Goal: Communication & Community: Answer question/provide support

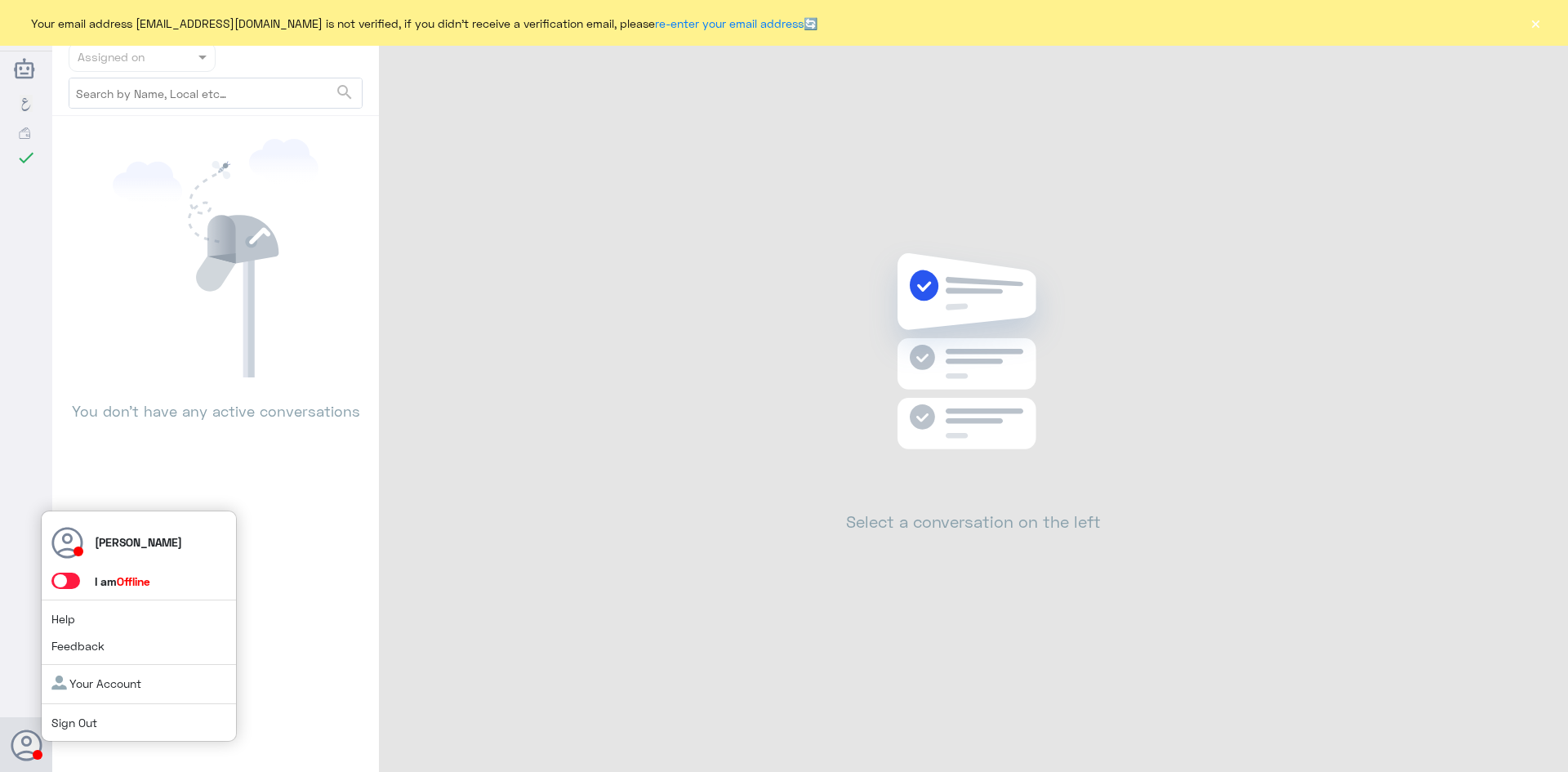
click at [67, 581] on span at bounding box center [66, 580] width 28 height 17
click at [0, 0] on input "checkbox" at bounding box center [0, 0] width 0 height 0
click at [72, 574] on span at bounding box center [66, 580] width 28 height 17
click at [0, 0] on input "checkbox" at bounding box center [0, 0] width 0 height 0
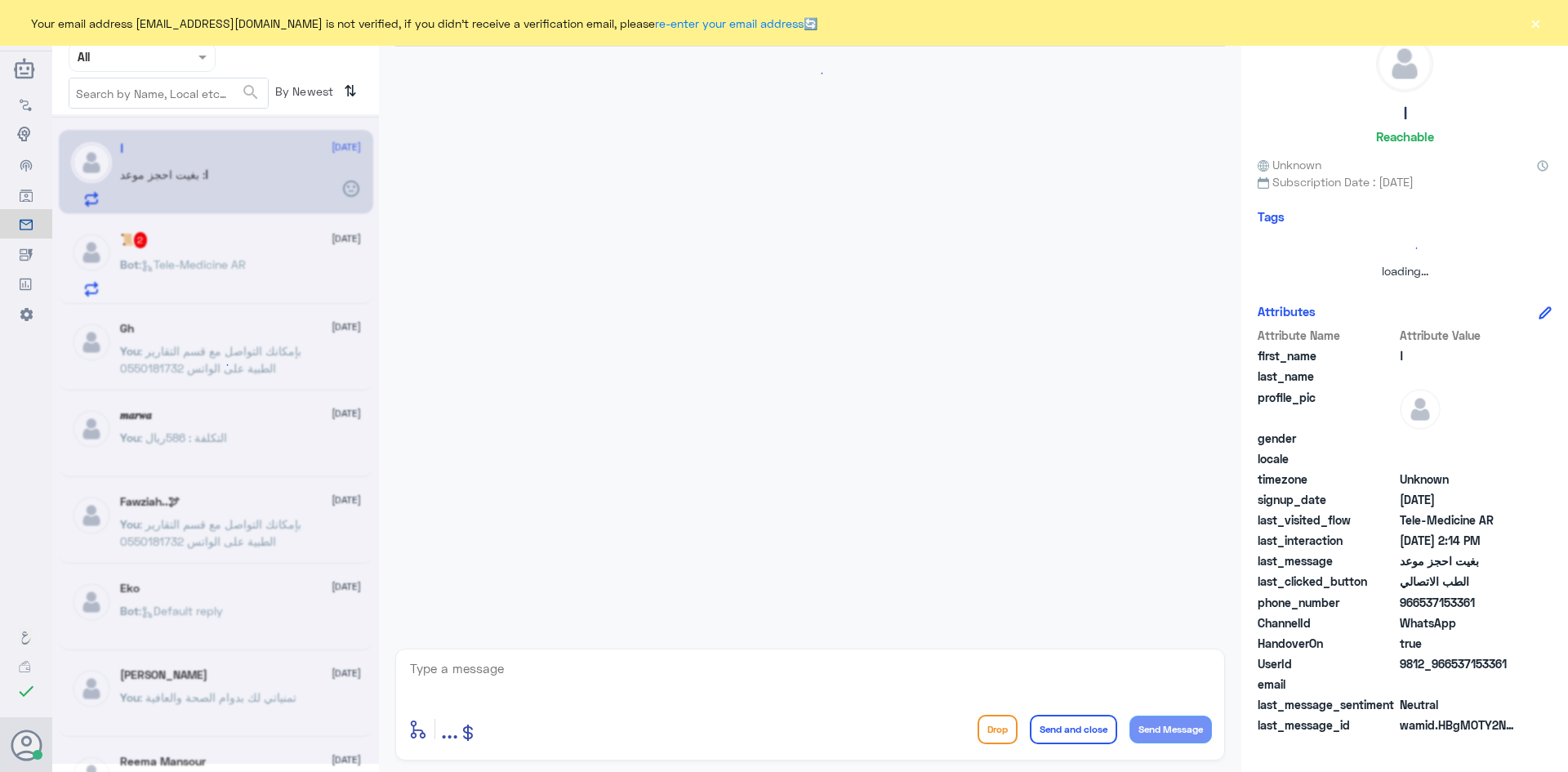
scroll to position [7, 0]
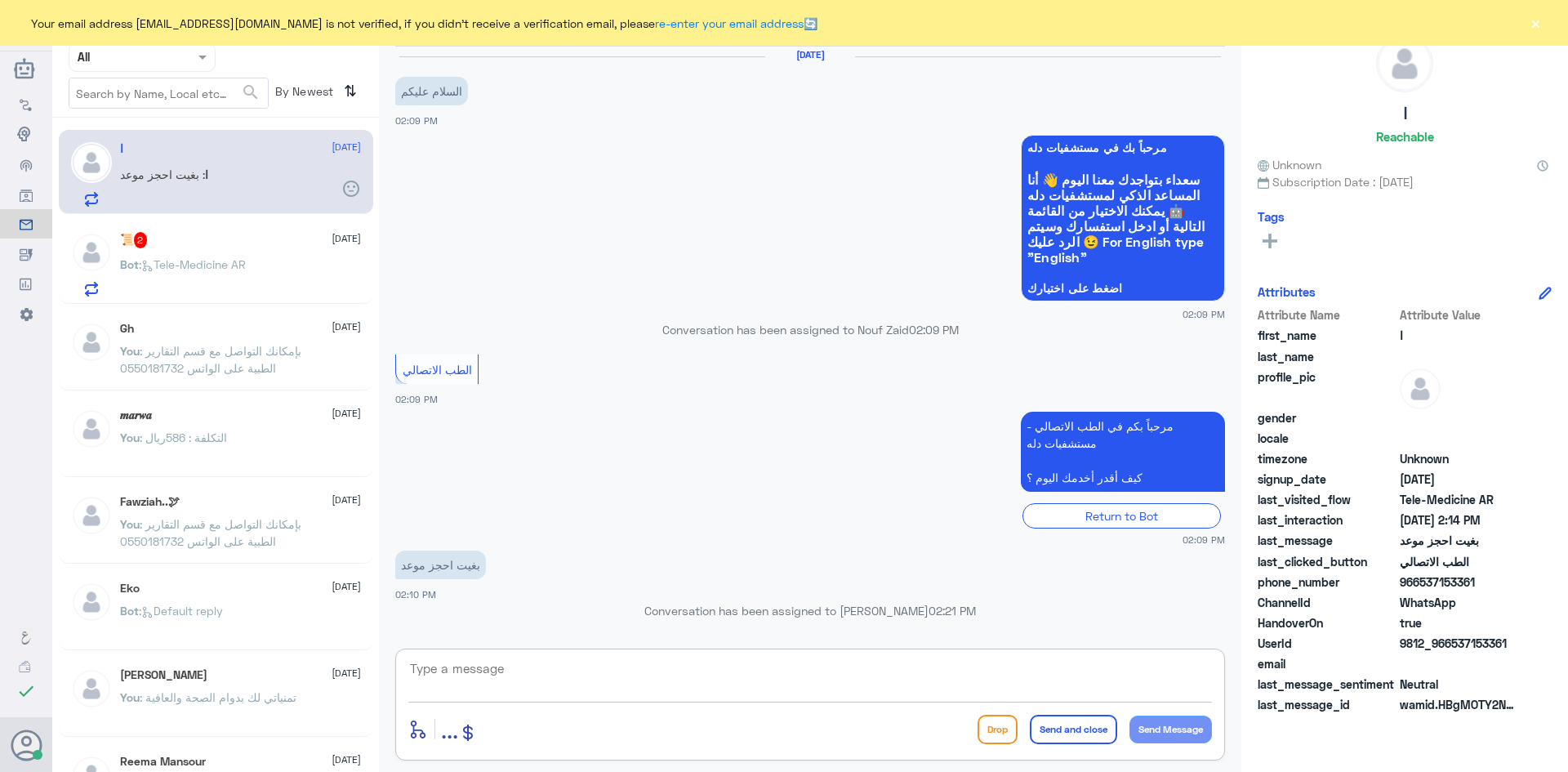
click at [594, 673] on textarea at bounding box center [809, 677] width 804 height 40
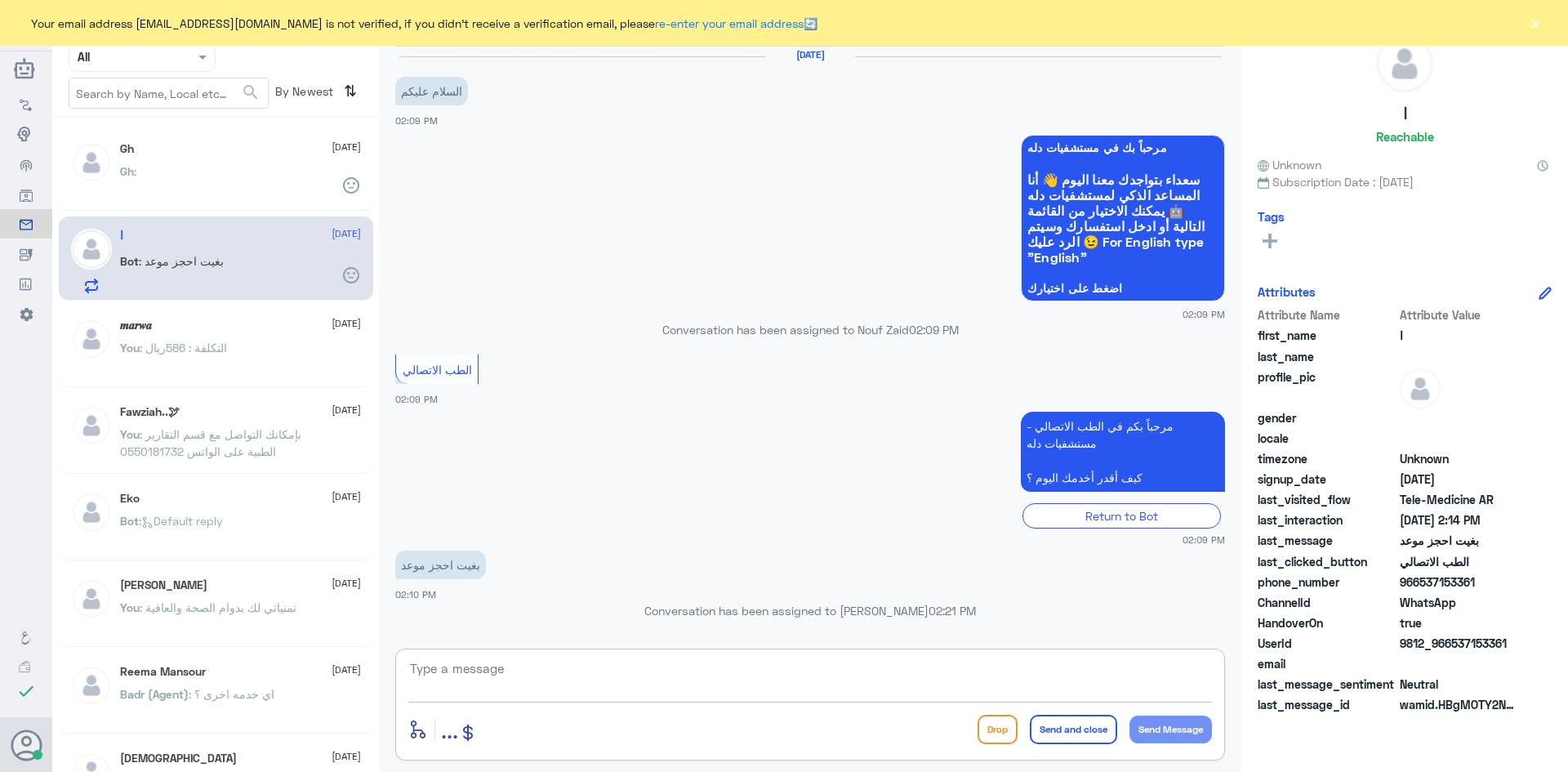
paste textarea "مرحبا، معك نوف من الطب الاتصالي"
drag, startPoint x: 1149, startPoint y: 666, endPoint x: 1130, endPoint y: 667, distance: 19.0
click at [1130, 667] on textarea "مرحبا، معك نوف من الطب الاتصالي" at bounding box center [809, 677] width 804 height 40
type textarea "مرحبا، معك اميره من الطب الاتصالي"
click at [1147, 725] on button "Send Message" at bounding box center [1171, 729] width 82 height 27
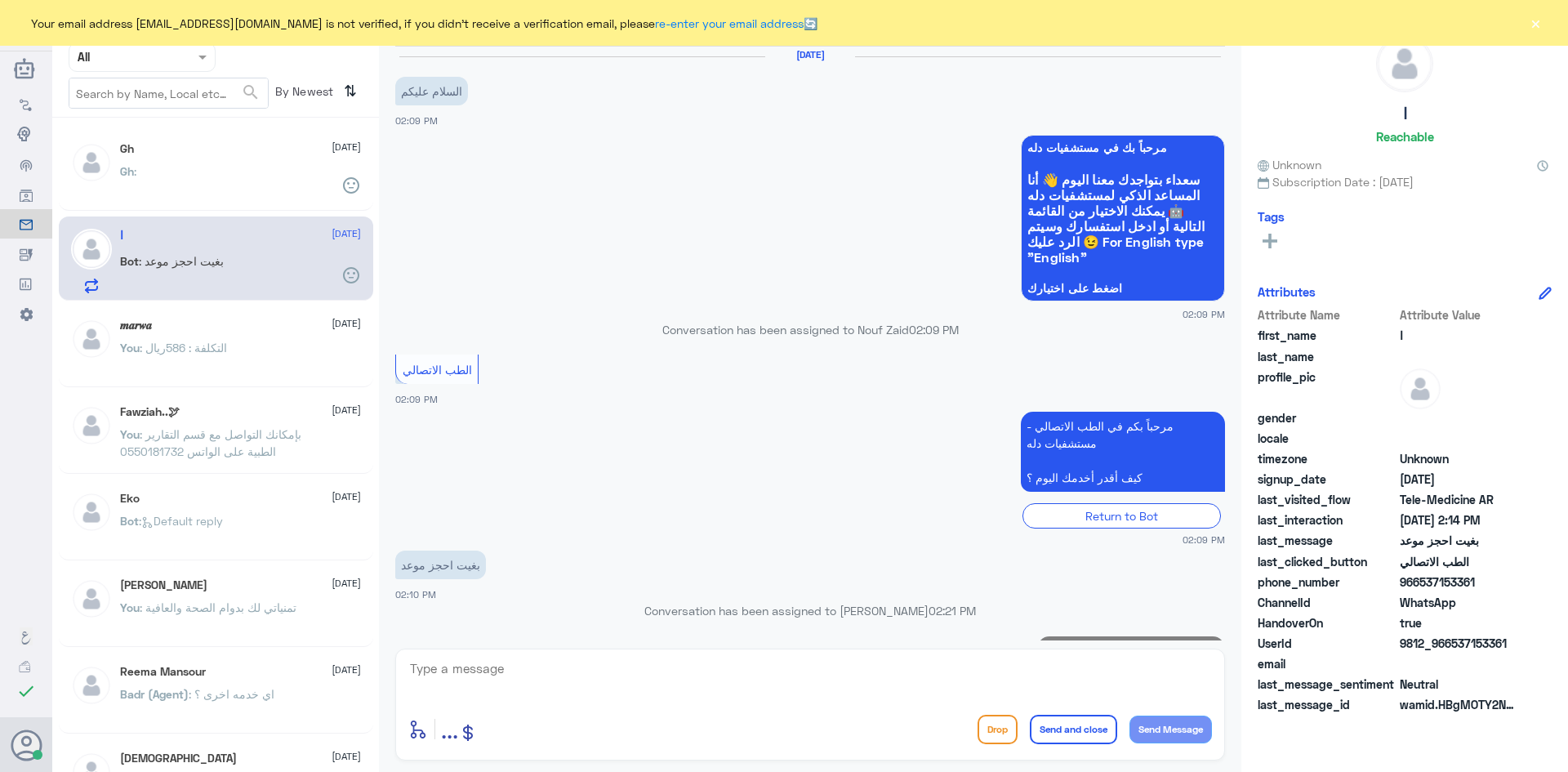
scroll to position [59, 0]
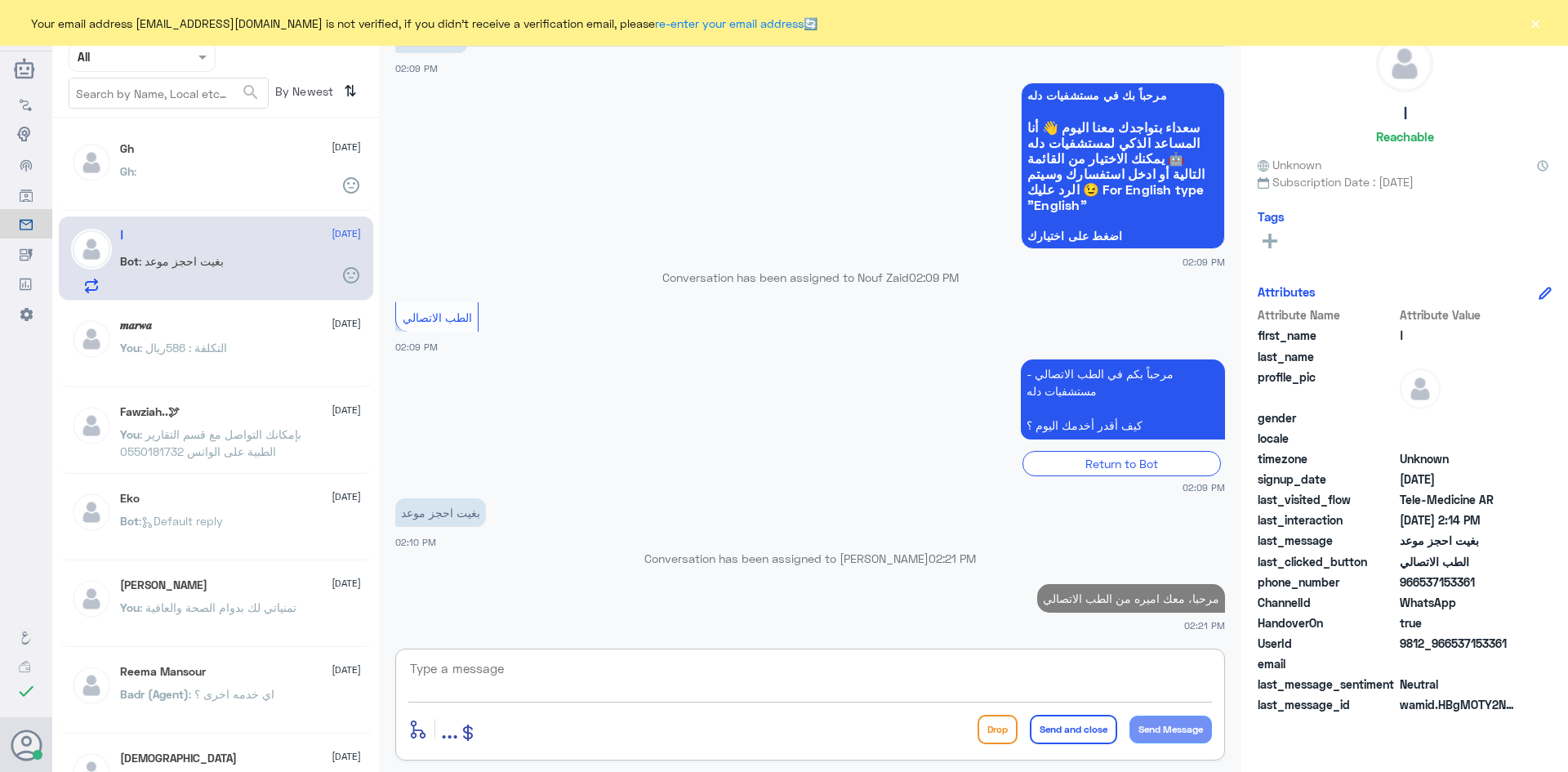
click at [563, 696] on textarea at bounding box center [809, 677] width 804 height 40
click at [587, 679] on textarea at bounding box center [809, 677] width 804 height 40
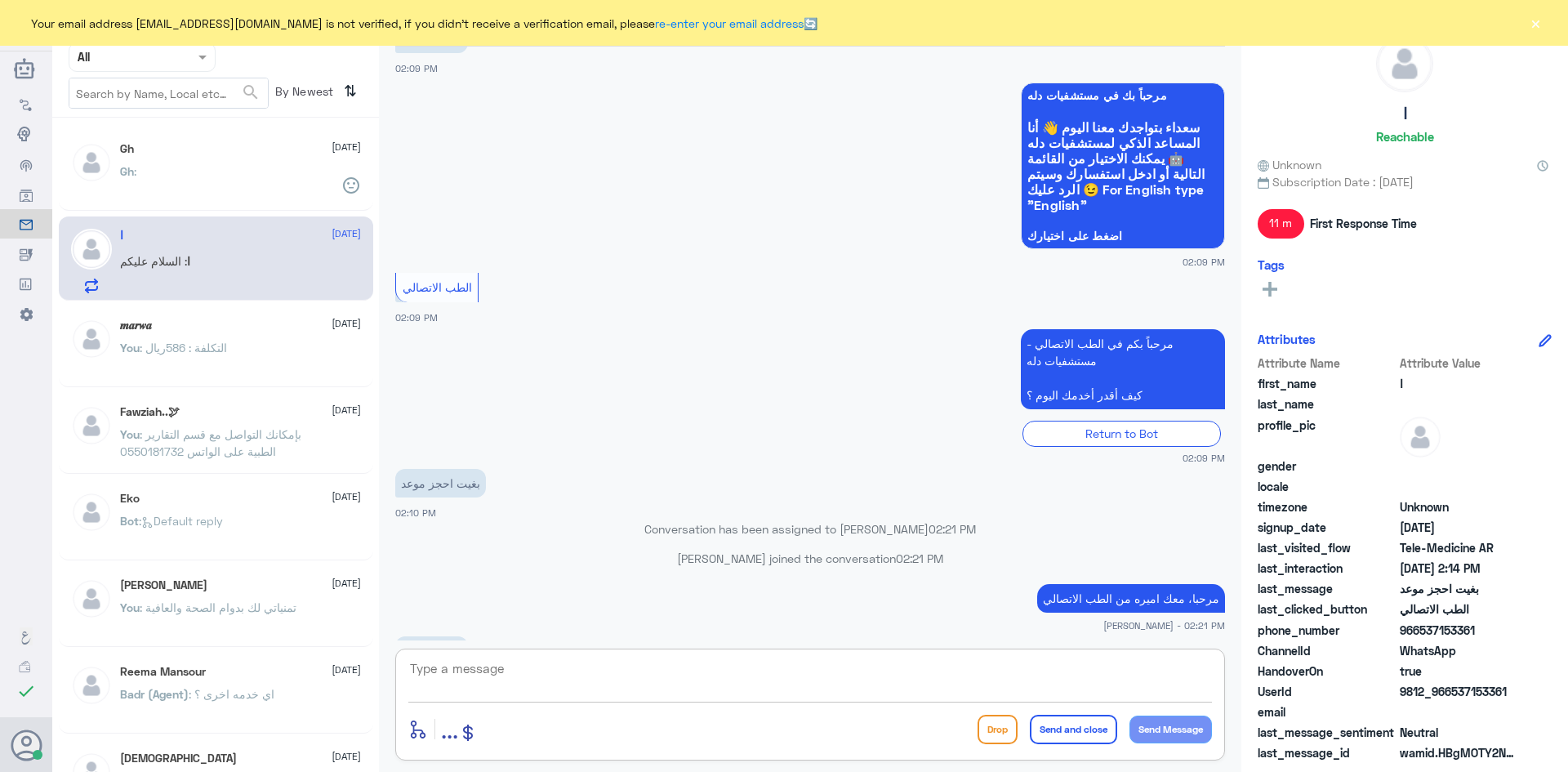
scroll to position [114, 0]
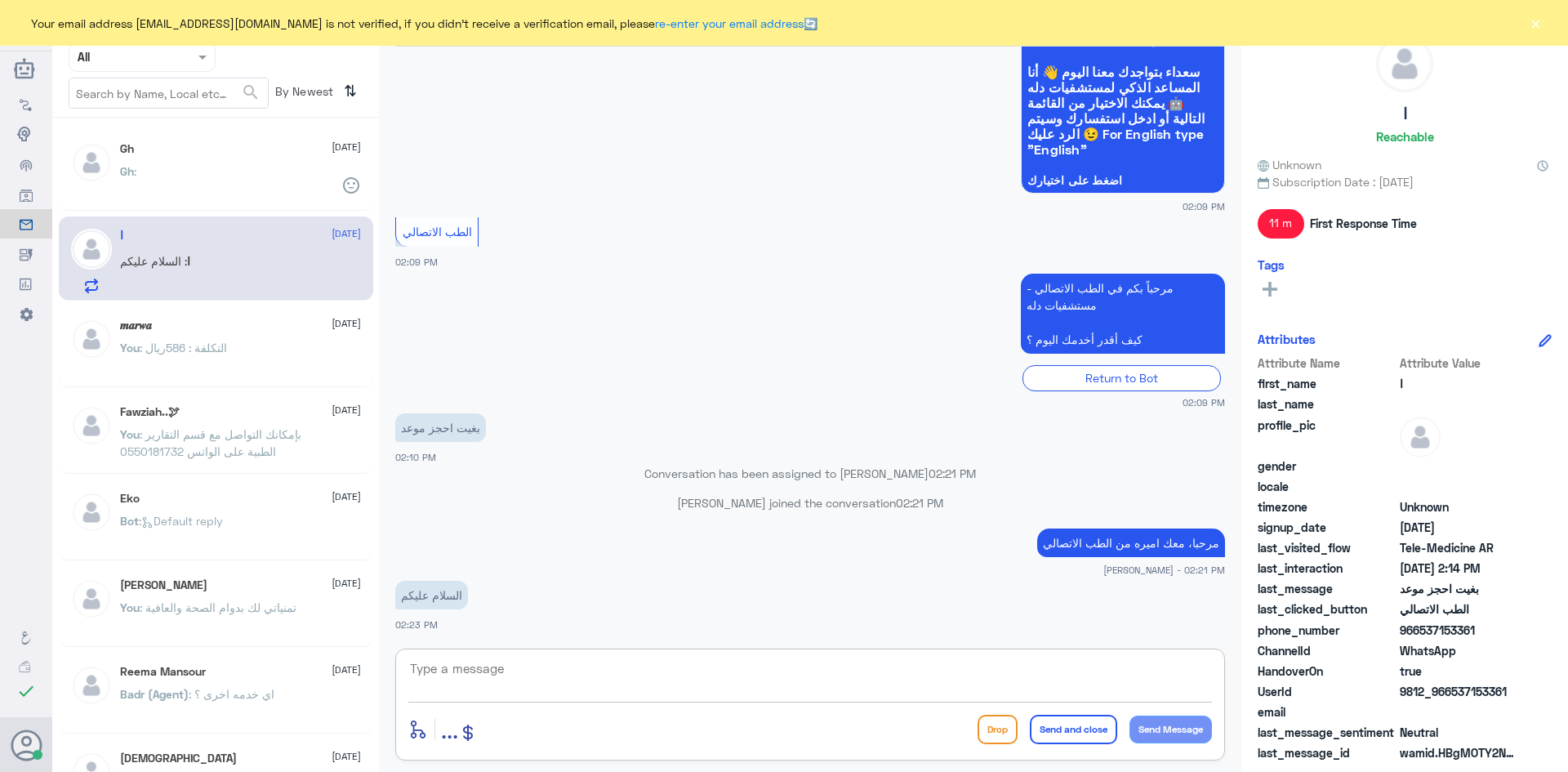
click at [585, 671] on textarea at bounding box center [809, 677] width 804 height 40
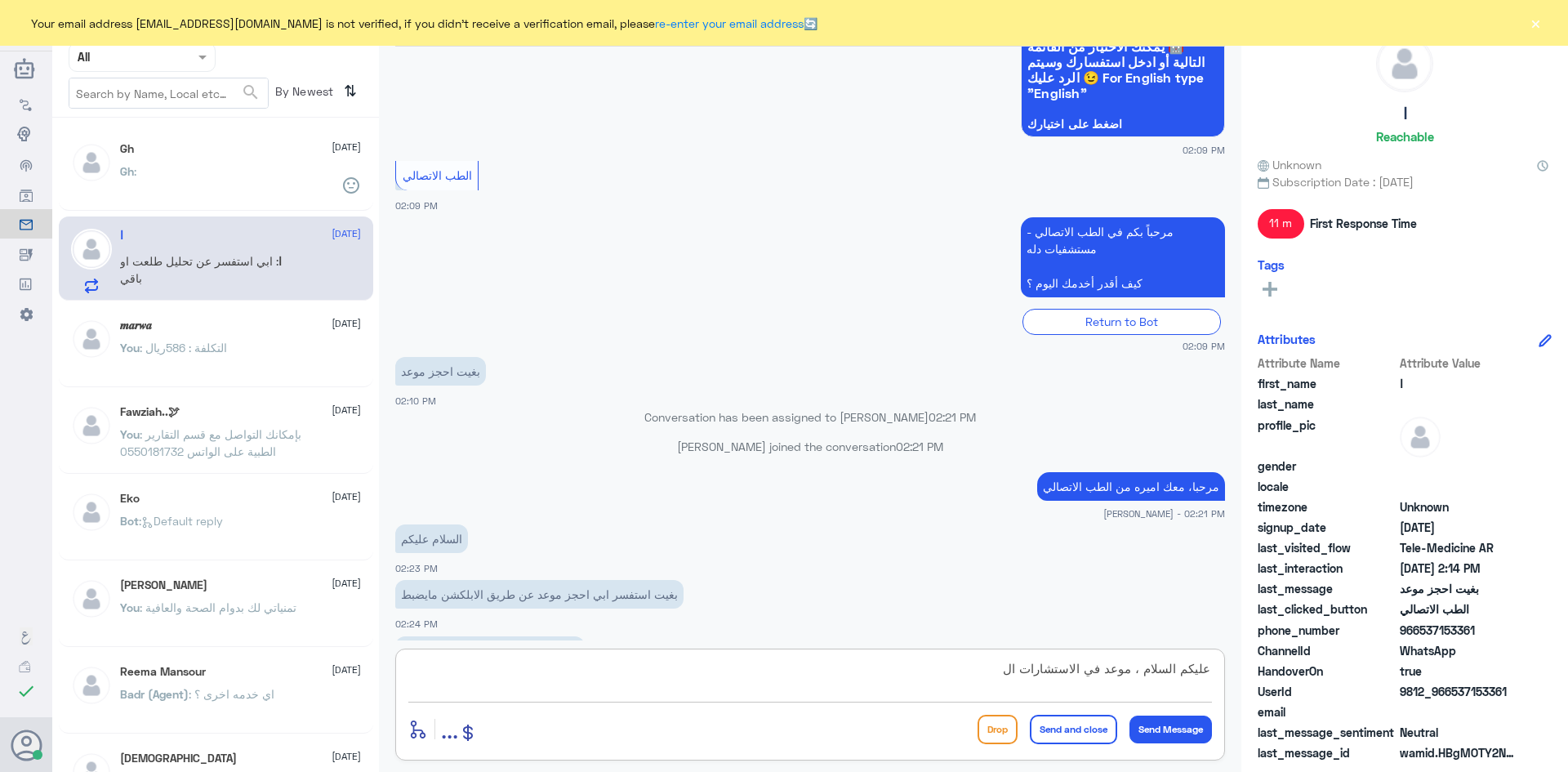
scroll to position [226, 0]
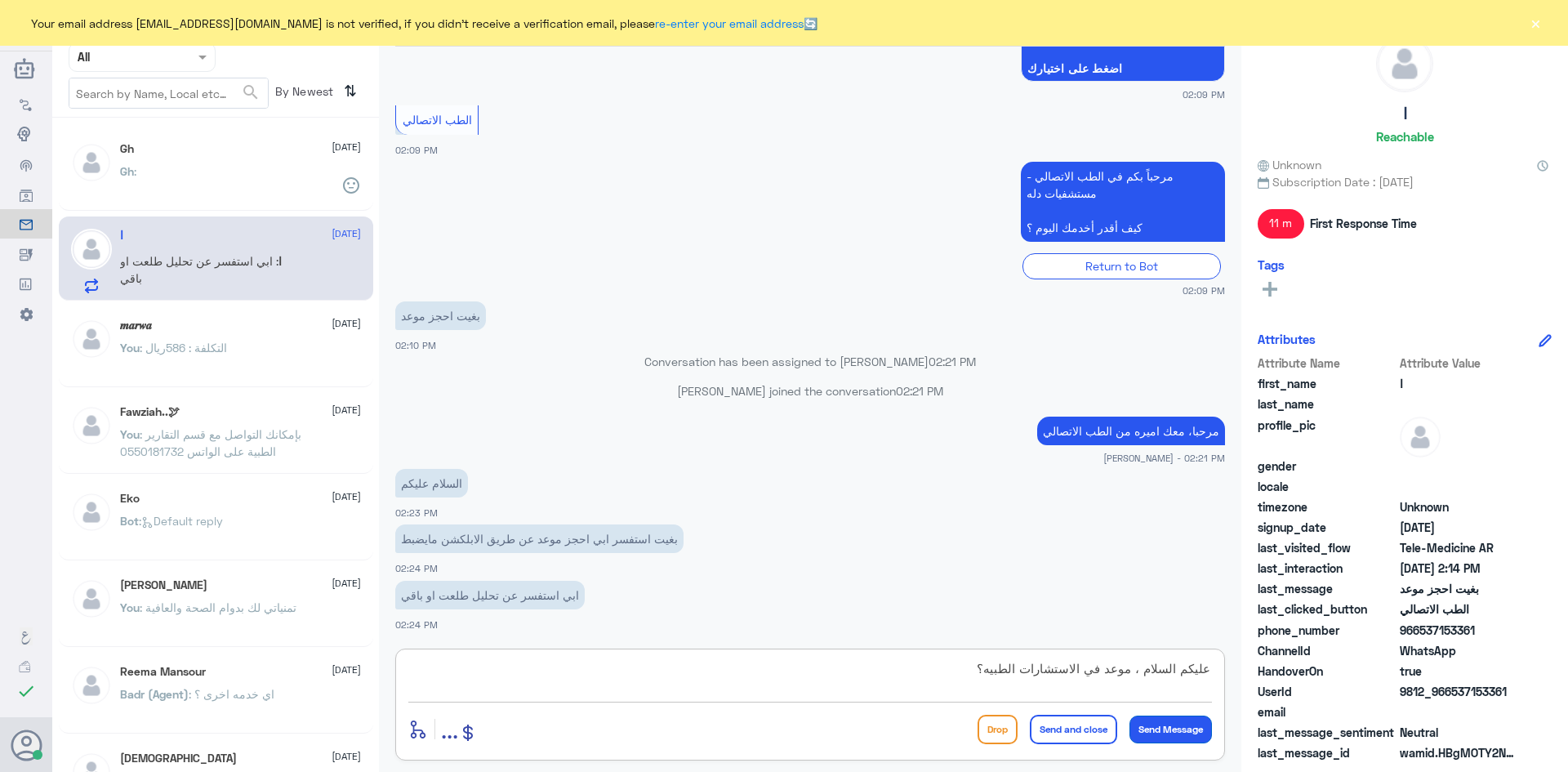
type textarea "عليكم السلام ، موعد في الاستشارات الطبيه؟"
click at [1176, 728] on button "Send Message" at bounding box center [1171, 729] width 82 height 27
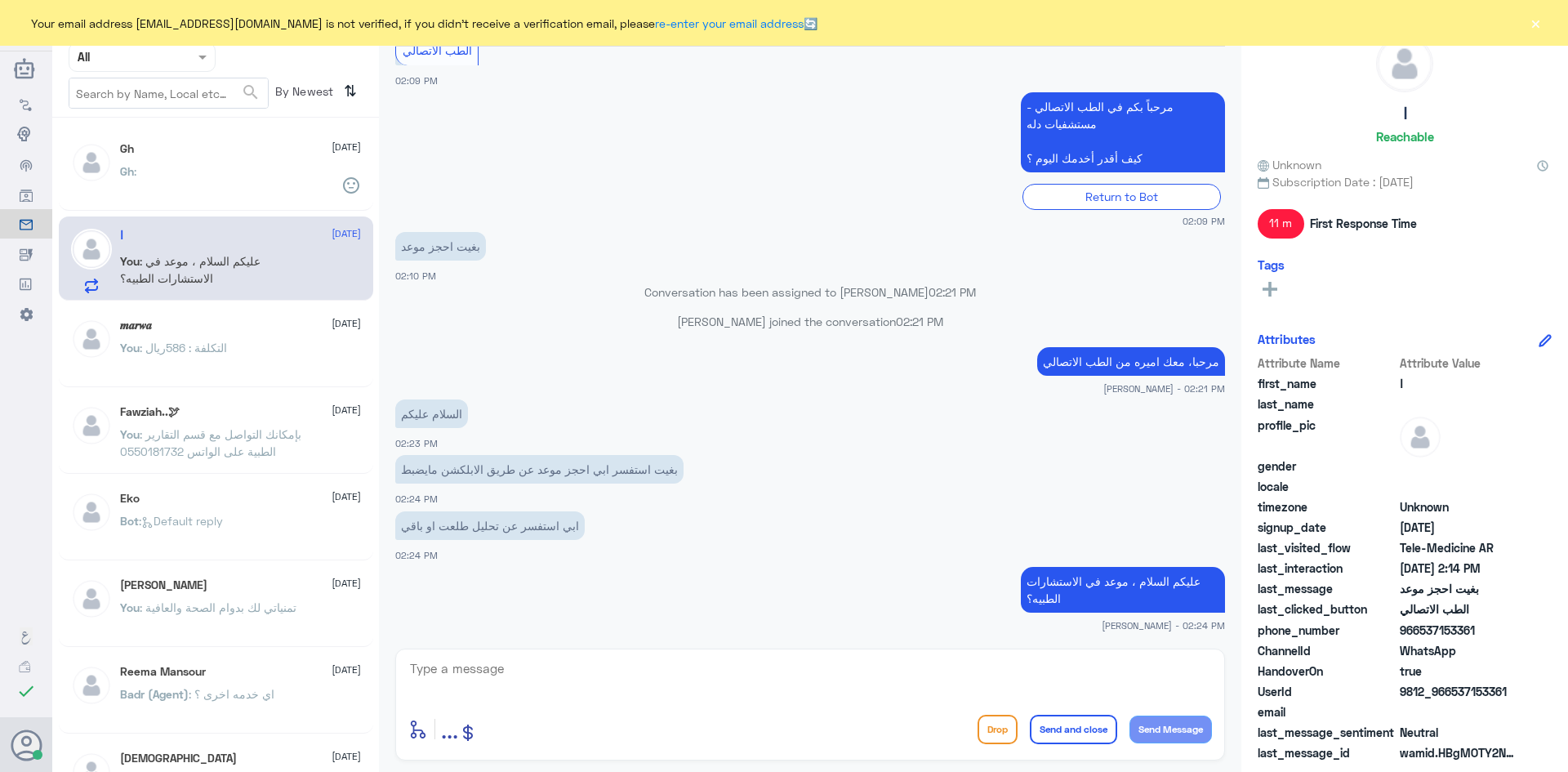
click at [577, 692] on textarea at bounding box center [809, 677] width 804 height 40
click at [177, 313] on div "𝒎𝒂𝒓𝒘𝒂 2 September You : التكلفة : 586ريال" at bounding box center [215, 346] width 314 height 81
click at [235, 177] on div "Gh :" at bounding box center [241, 185] width 241 height 37
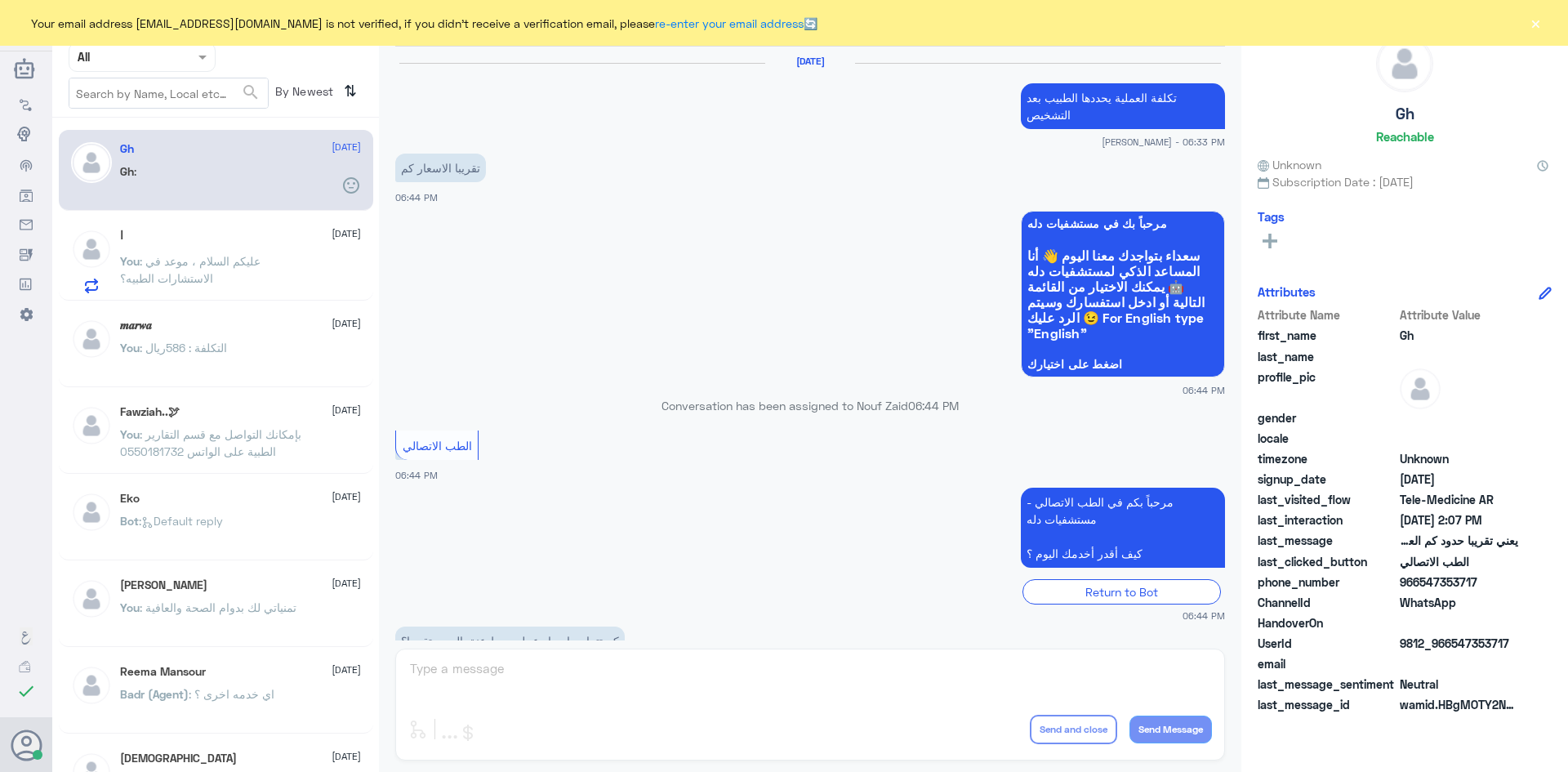
scroll to position [696, 0]
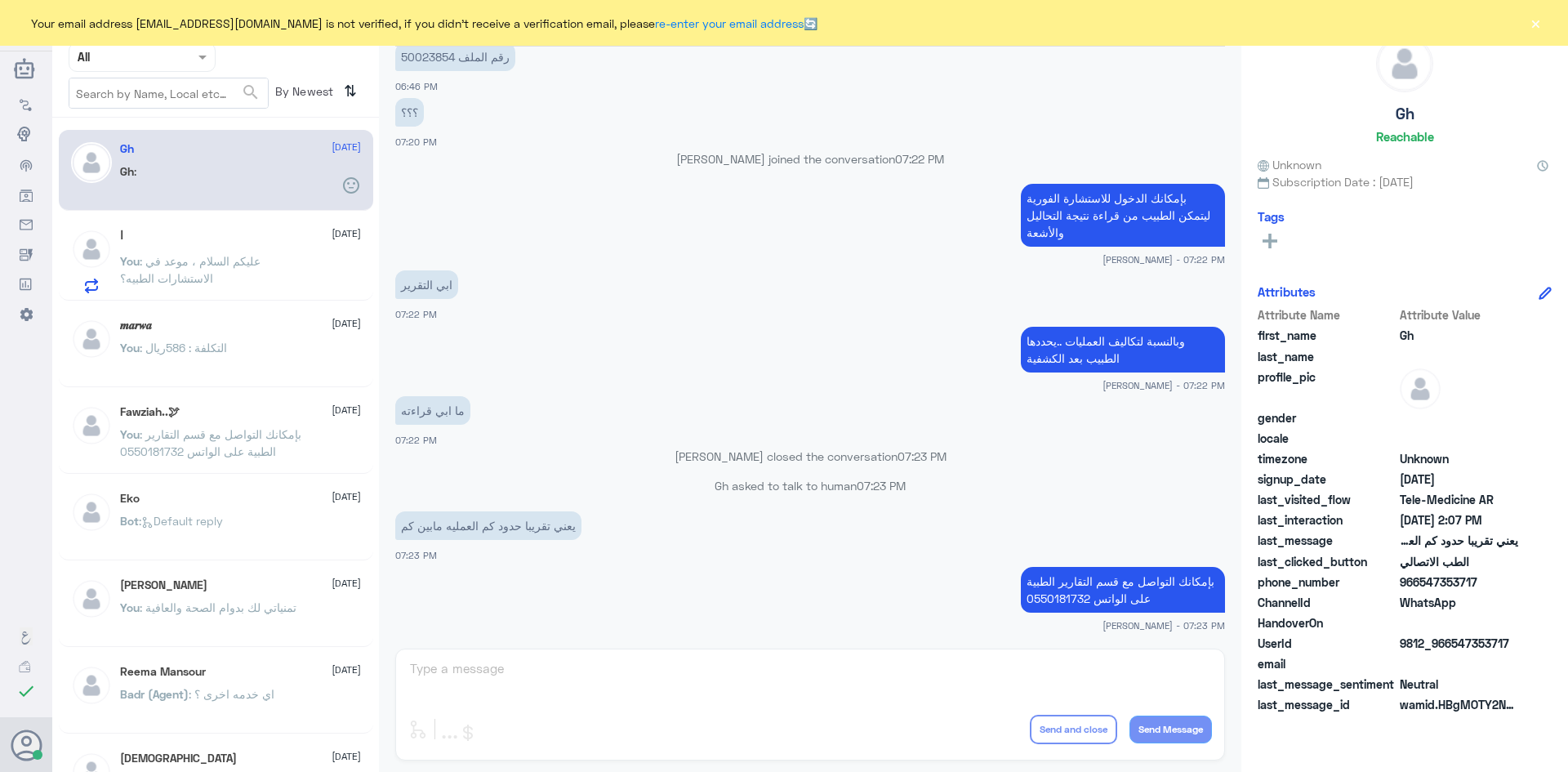
click at [1532, 18] on button "×" at bounding box center [1535, 23] width 17 height 17
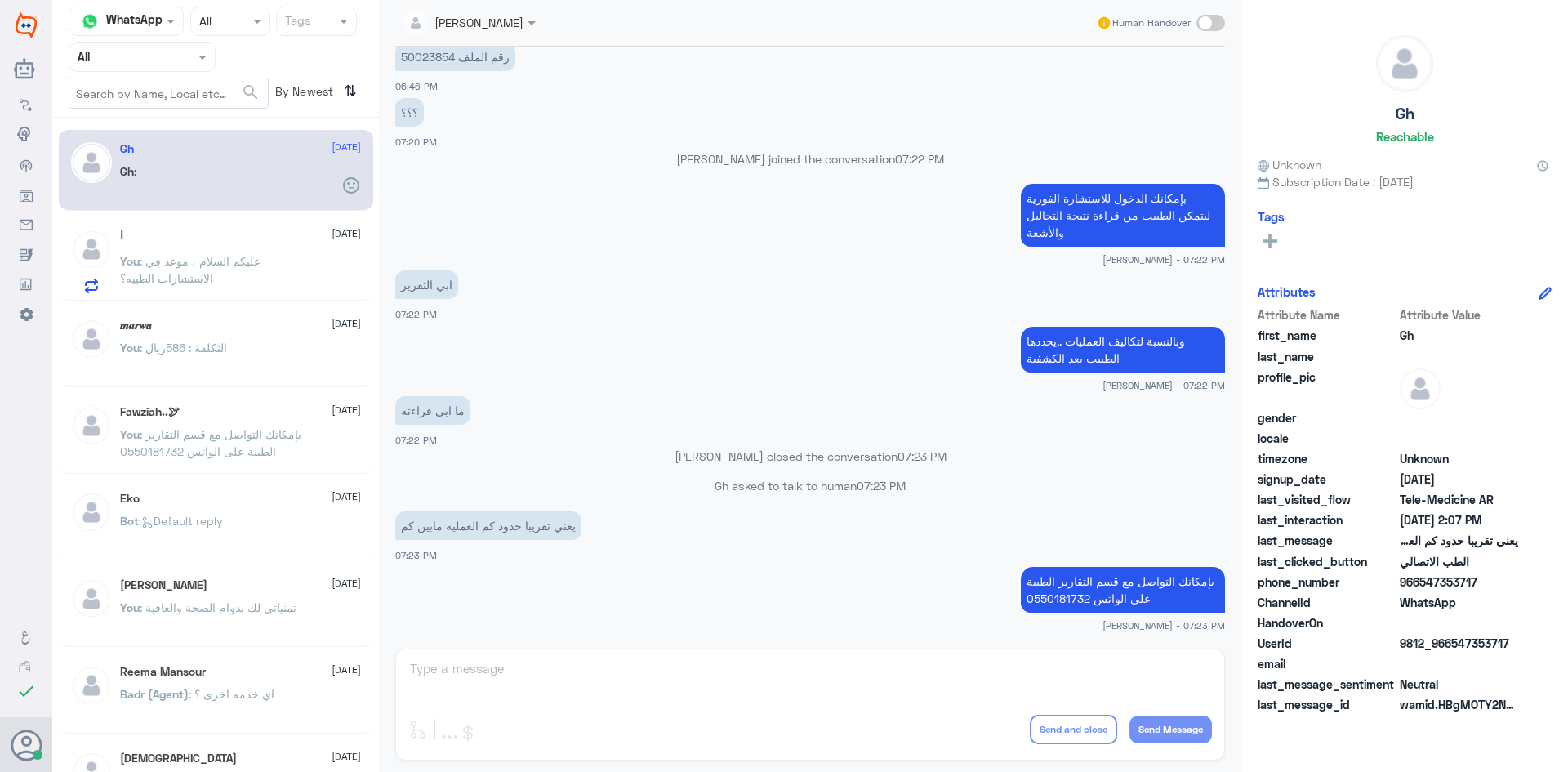
click at [185, 246] on div "ا 7 October You : عليكم السلام ، موعد في الاستشارات الطبيه؟" at bounding box center [241, 261] width 241 height 65
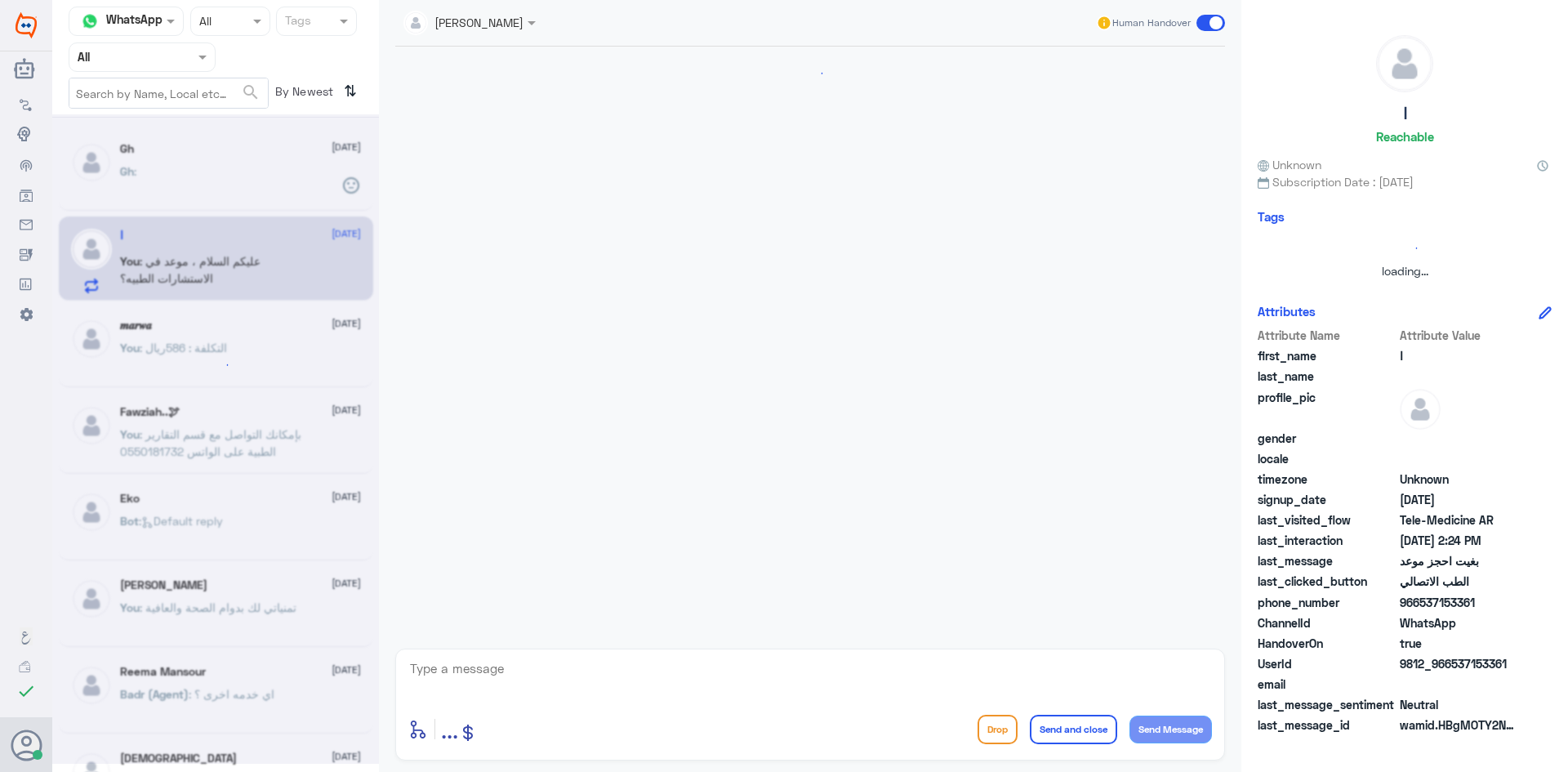
click at [193, 344] on div at bounding box center [215, 438] width 327 height 649
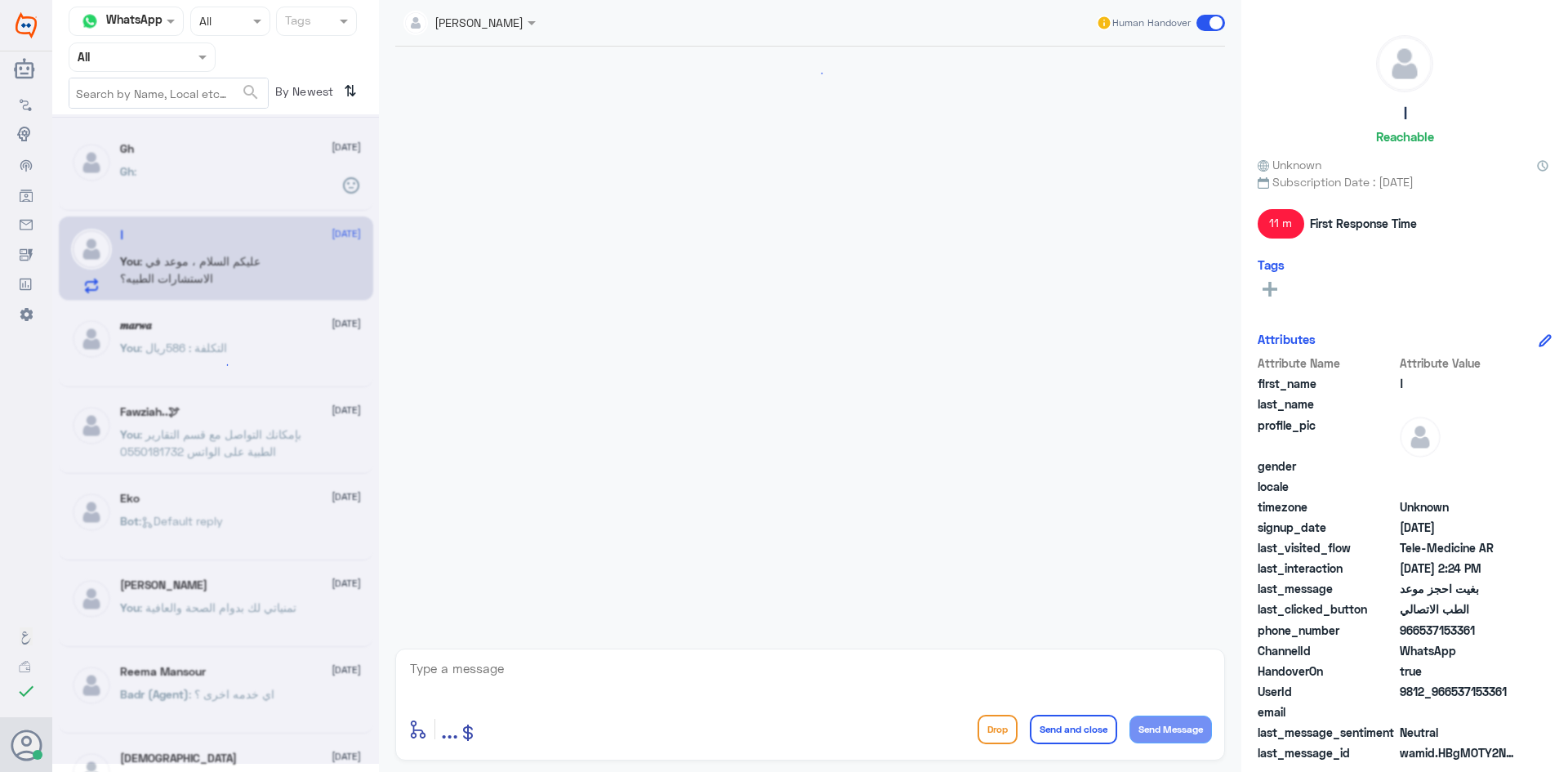
scroll to position [326, 0]
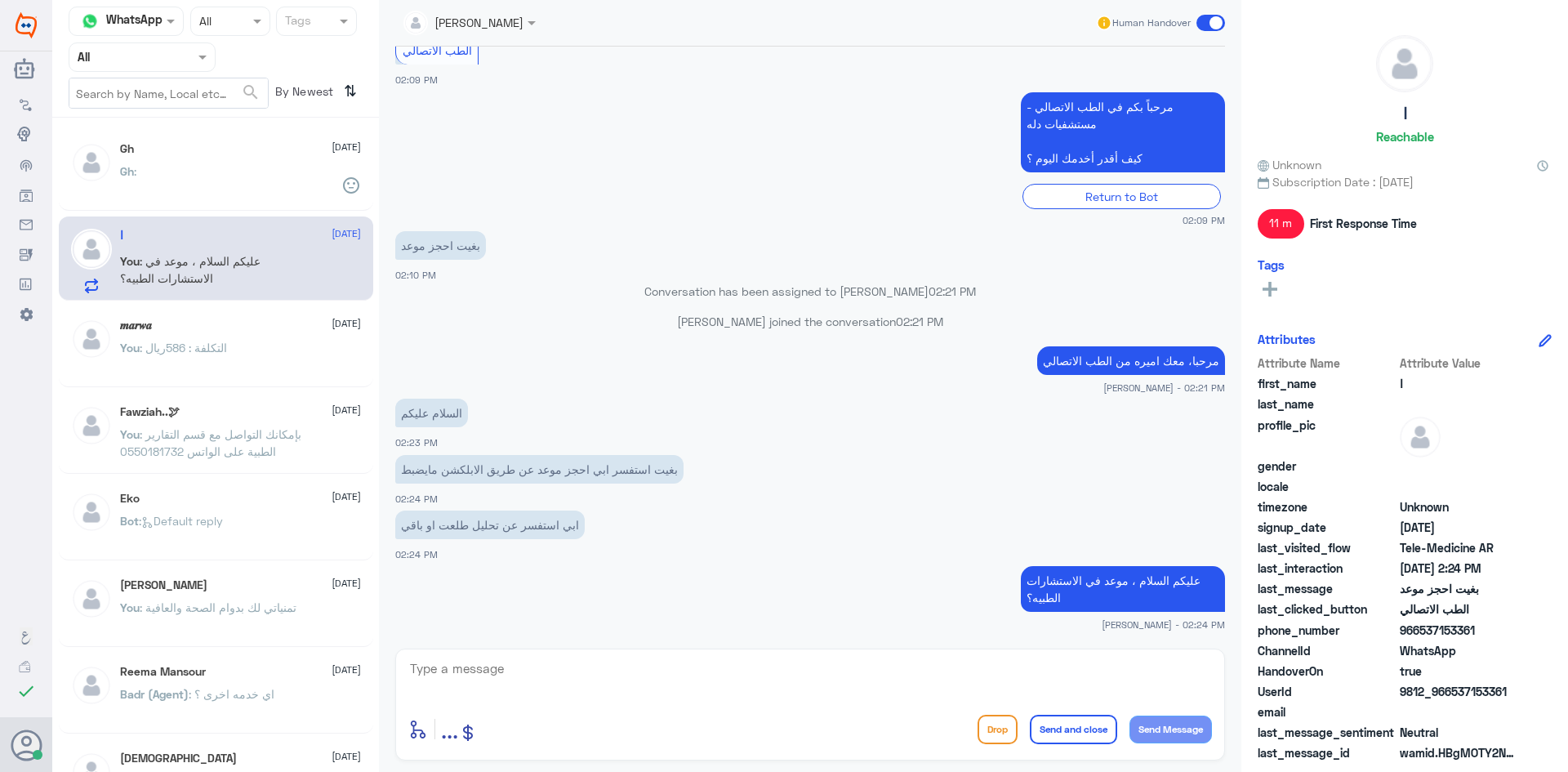
click at [212, 244] on div "ا 7 October You : عليكم السلام ، موعد في الاستشارات الطبيه؟" at bounding box center [241, 261] width 241 height 65
click at [579, 659] on textarea at bounding box center [809, 677] width 804 height 40
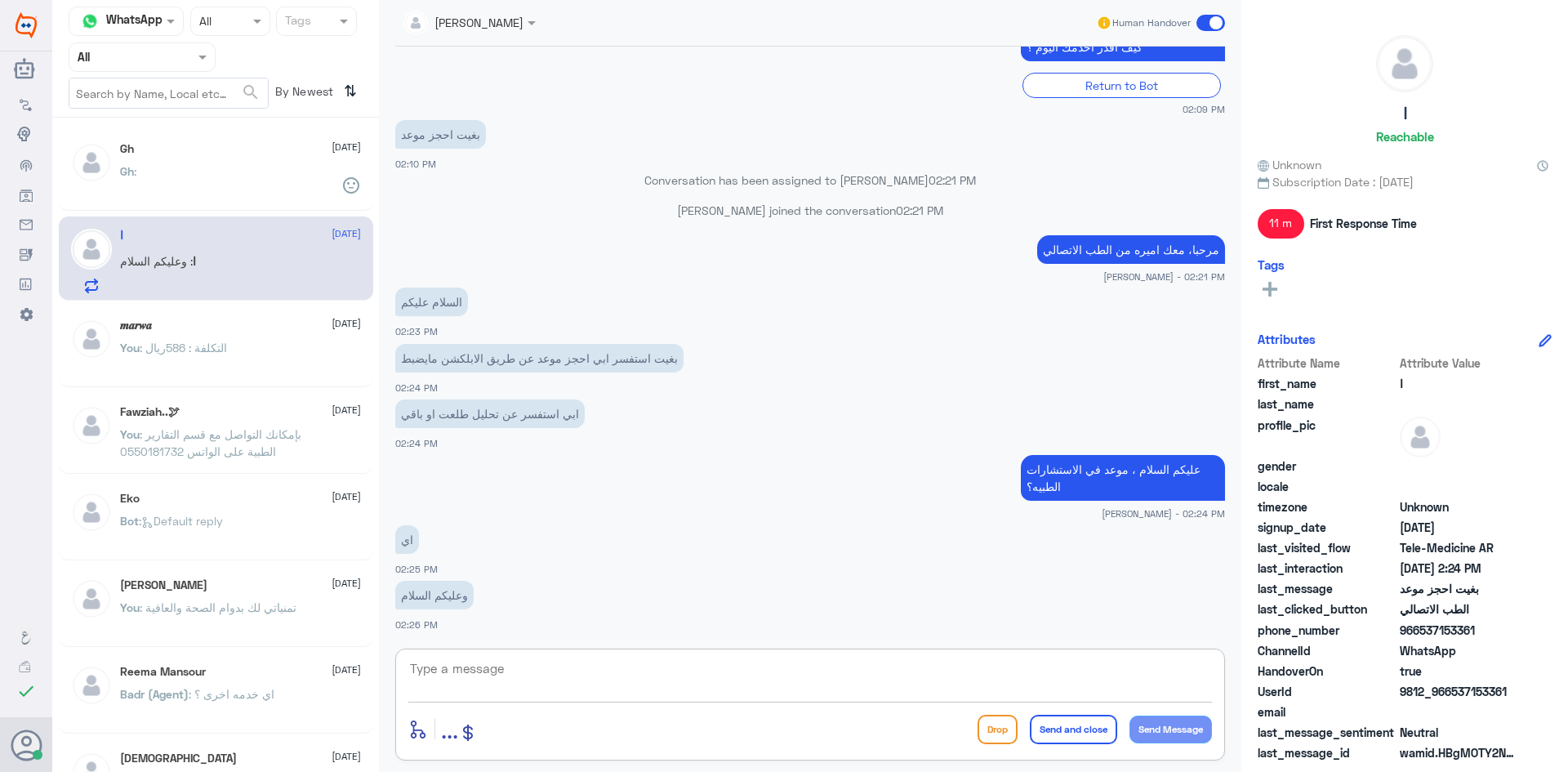
click at [485, 660] on textarea at bounding box center [809, 677] width 804 height 40
paste textarea "لقراءة التحاليل يمكنك الاستفادة من خدمة الاستشارة الفورية من خلال التطبيق بحيث …"
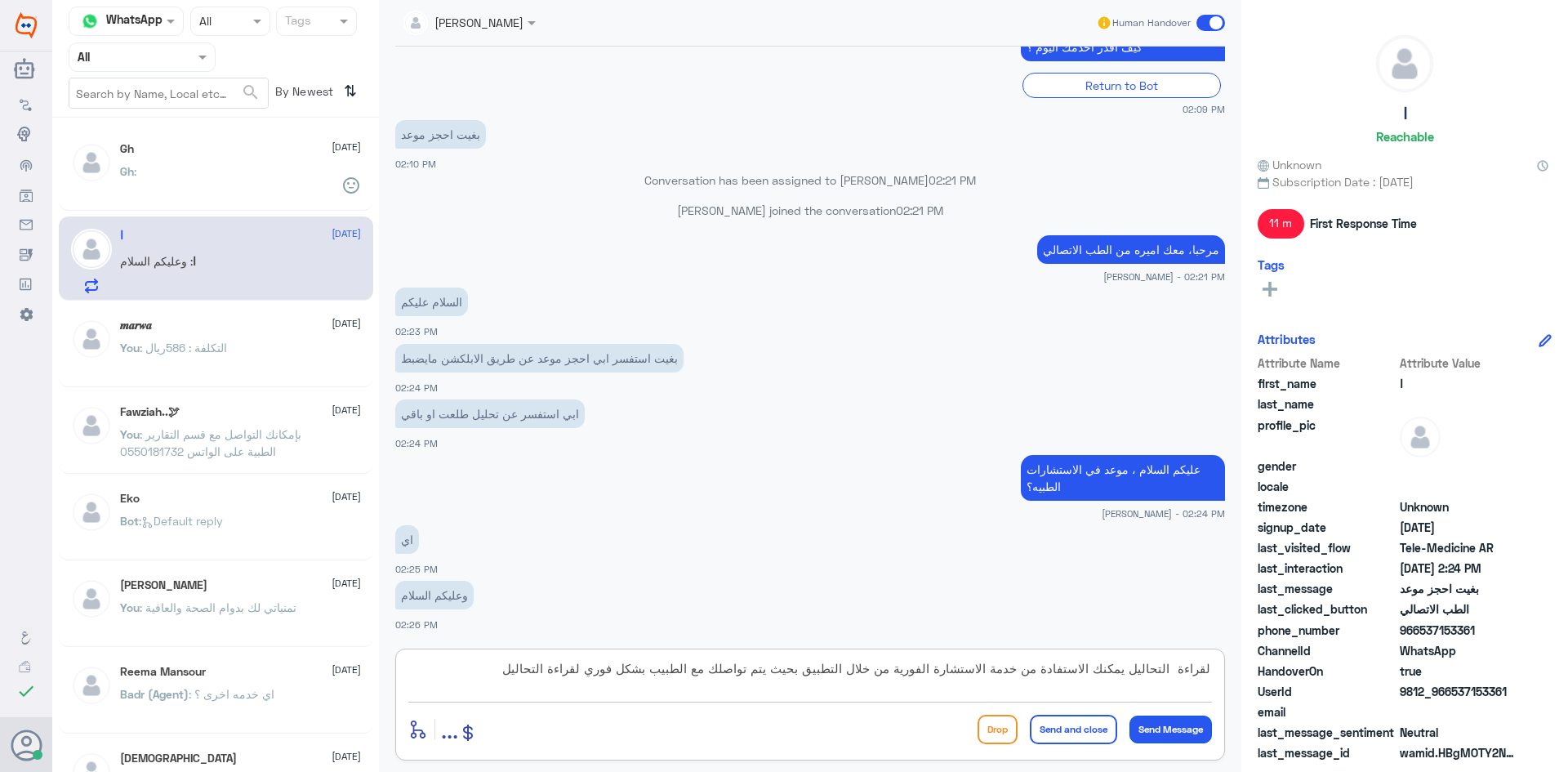
type textarea "لقراءة التحاليل يمكنك الاستفادة من خدمة الاستشارة الفورية من خلال التطبيق بحيث …"
click at [1149, 726] on button "Send Message" at bounding box center [1171, 729] width 82 height 27
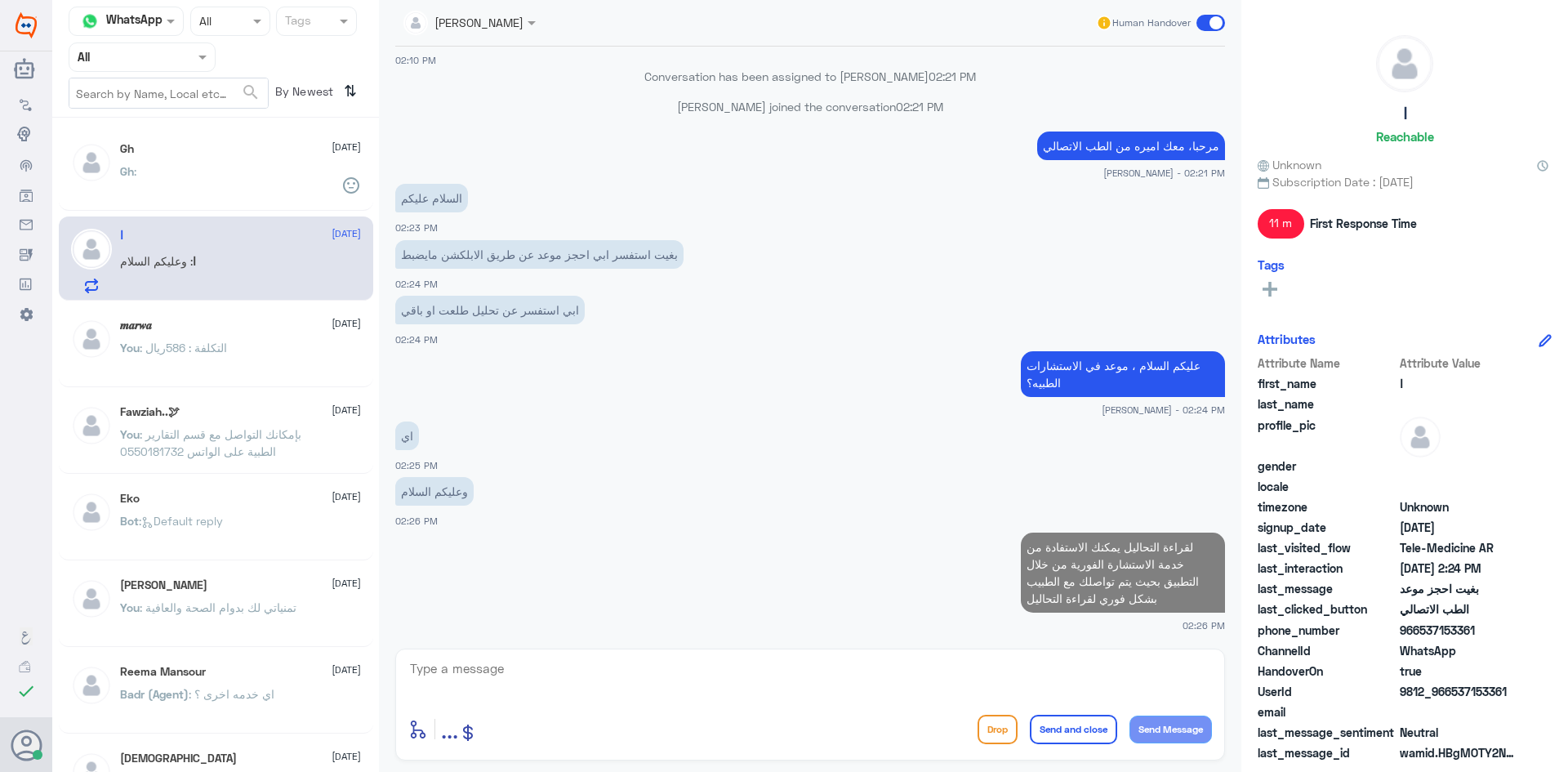
click at [892, 672] on textarea at bounding box center [809, 677] width 804 height 40
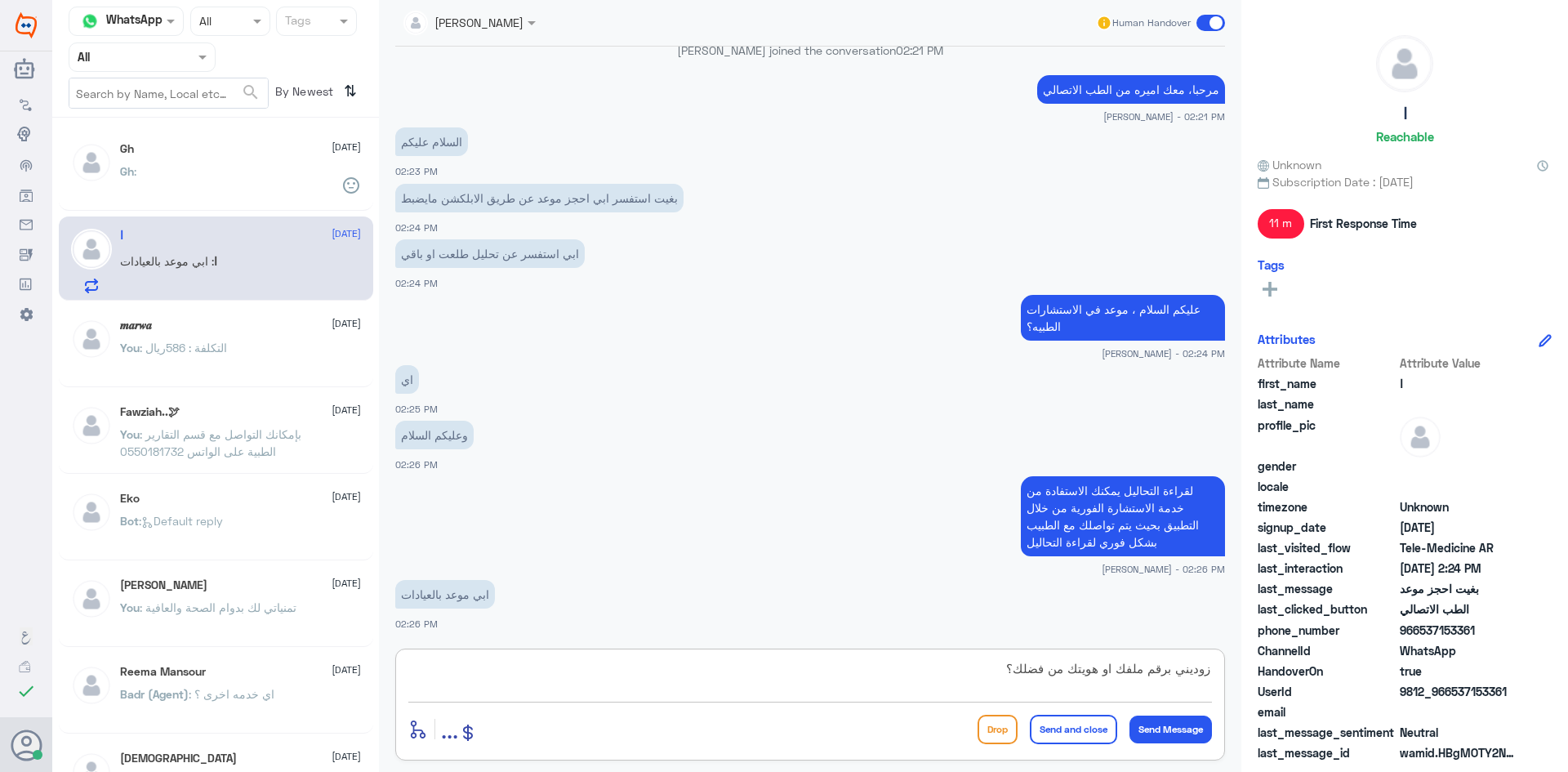
scroll to position [653, 0]
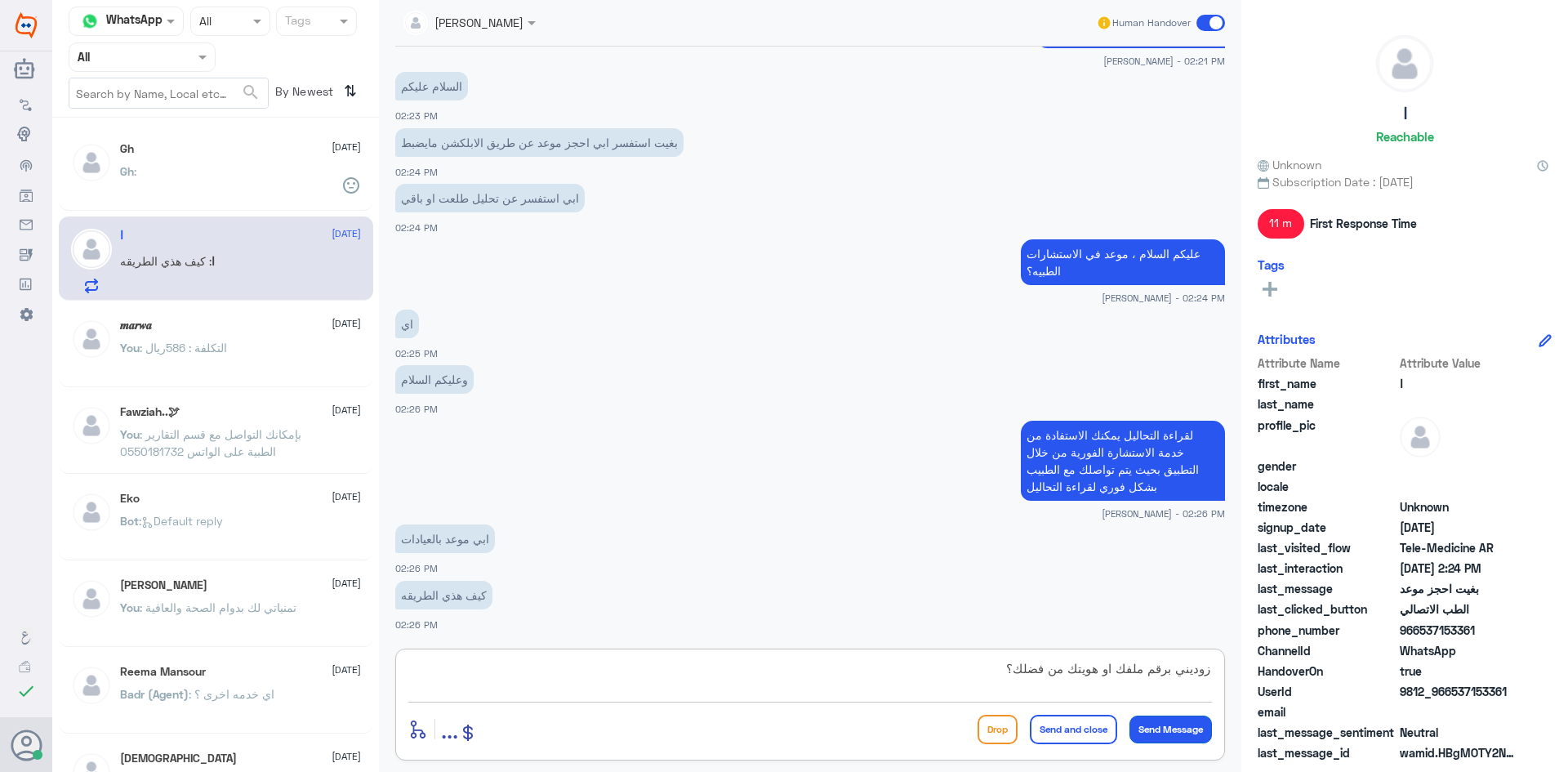
type textarea "زوديني برقم ملفك او هويتك من فضلك؟"
click at [1170, 728] on button "Send Message" at bounding box center [1171, 729] width 82 height 27
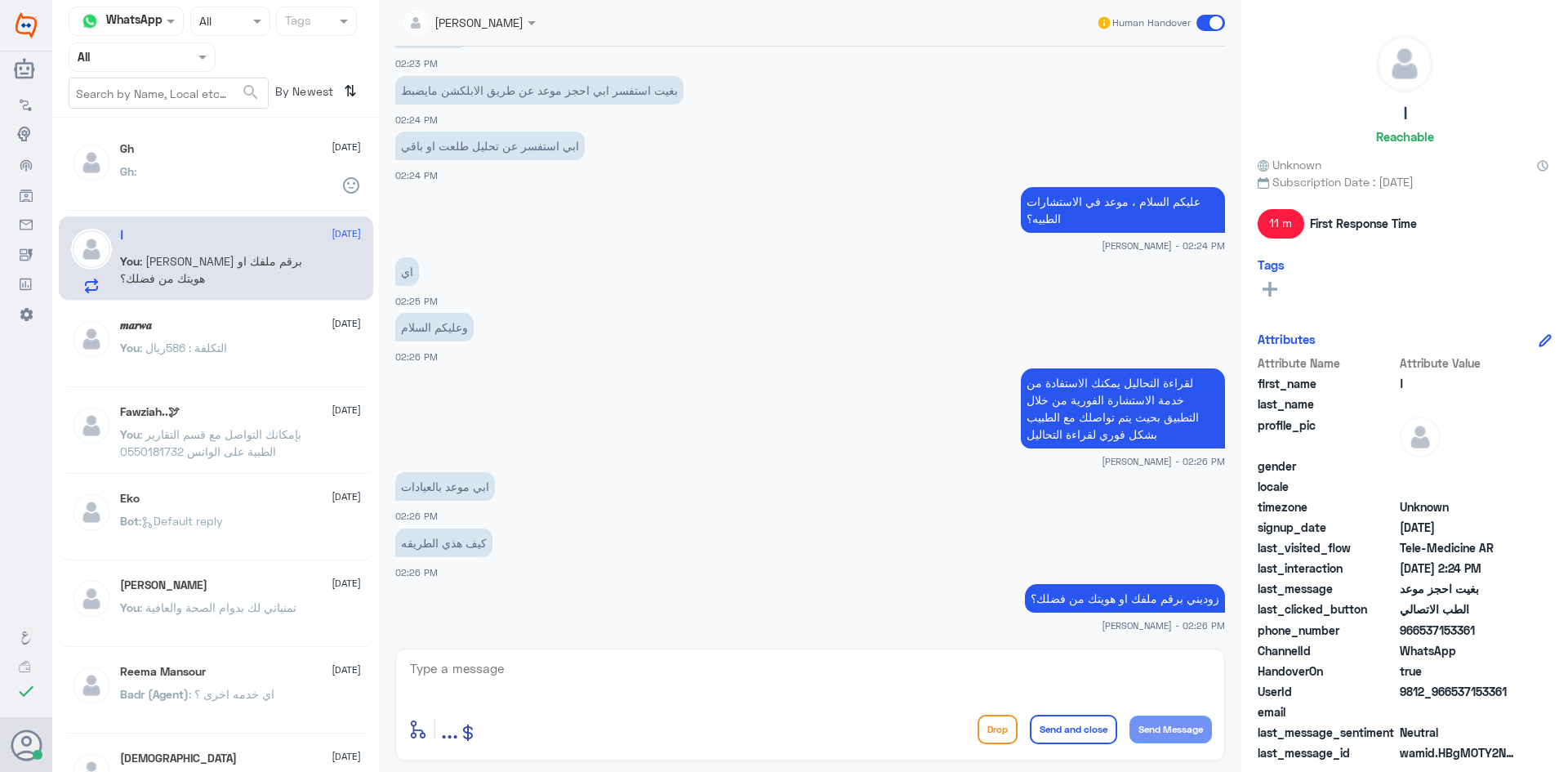
click at [625, 676] on textarea at bounding box center [809, 677] width 804 height 40
click at [533, 683] on textarea at bounding box center [809, 677] width 804 height 40
click at [540, 673] on textarea at bounding box center [809, 677] width 804 height 40
click at [541, 677] on textarea at bounding box center [809, 677] width 804 height 40
click at [485, 621] on small "[PERSON_NAME] - 02:26 PM" at bounding box center [810, 625] width 830 height 14
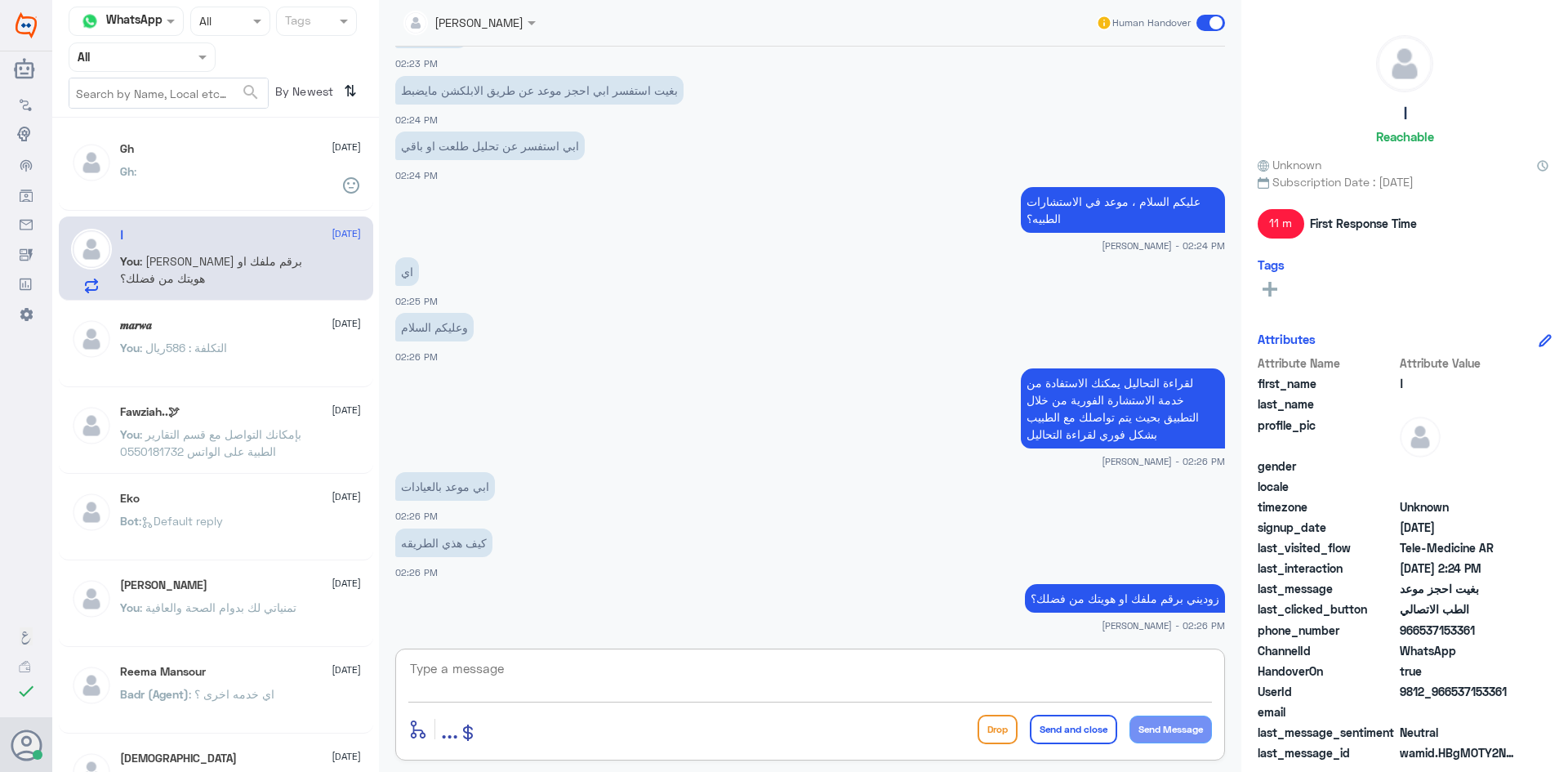
click at [518, 686] on textarea at bounding box center [809, 677] width 804 height 40
click at [686, 680] on textarea at bounding box center [809, 677] width 804 height 40
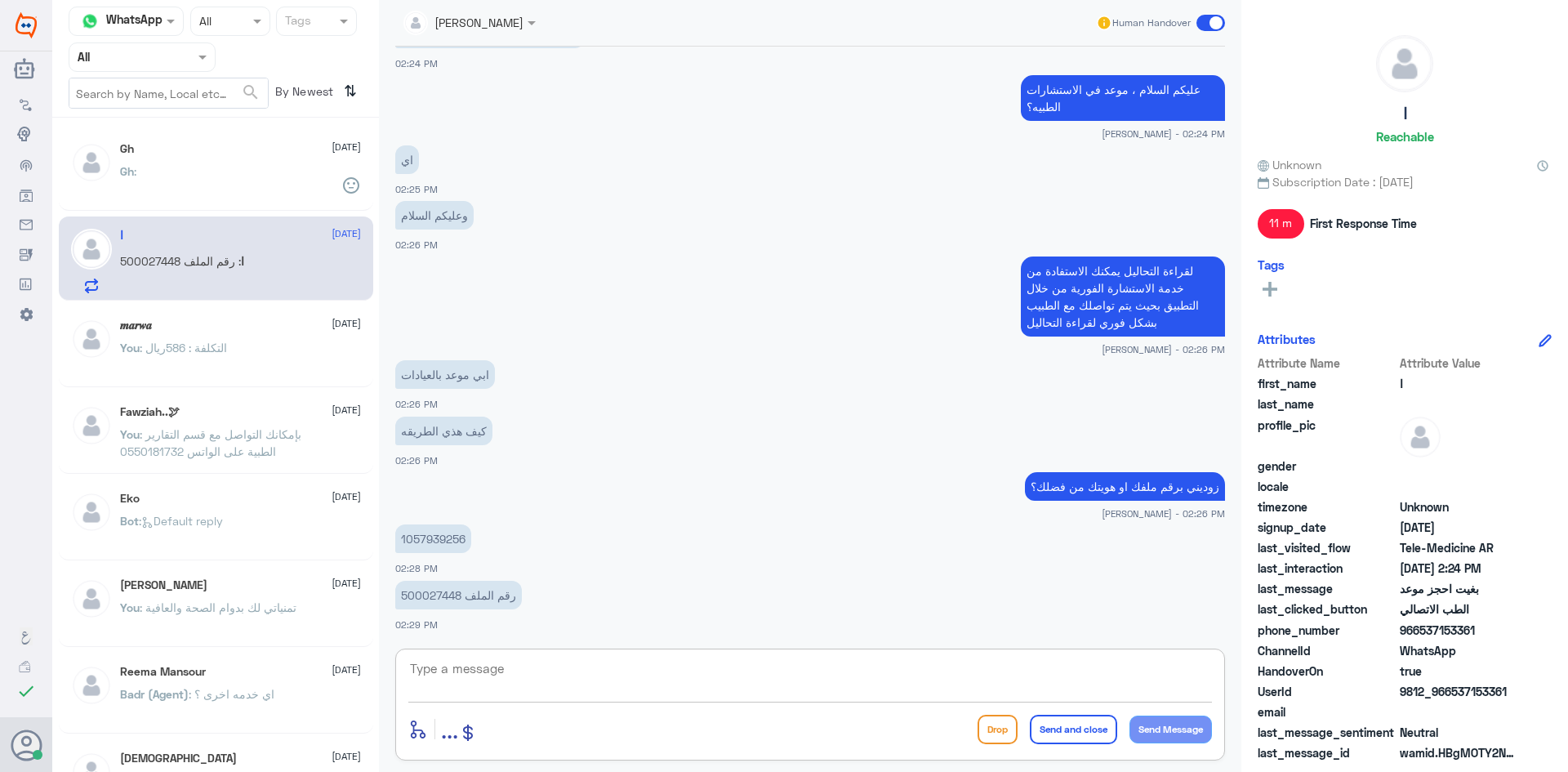
click at [493, 675] on textarea at bounding box center [809, 677] width 804 height 40
type textarea "ت"
paste textarea "لقراءة التحاليل يمكنك الاستفادة من خدمة الاستشارة الفورية من خلال التطبيق بحيث …"
type textarea "لقراءة التحاليل يمكنك الاستفادة من خدمة الاستشارة الفورية من خلال التطبيق بحيث …"
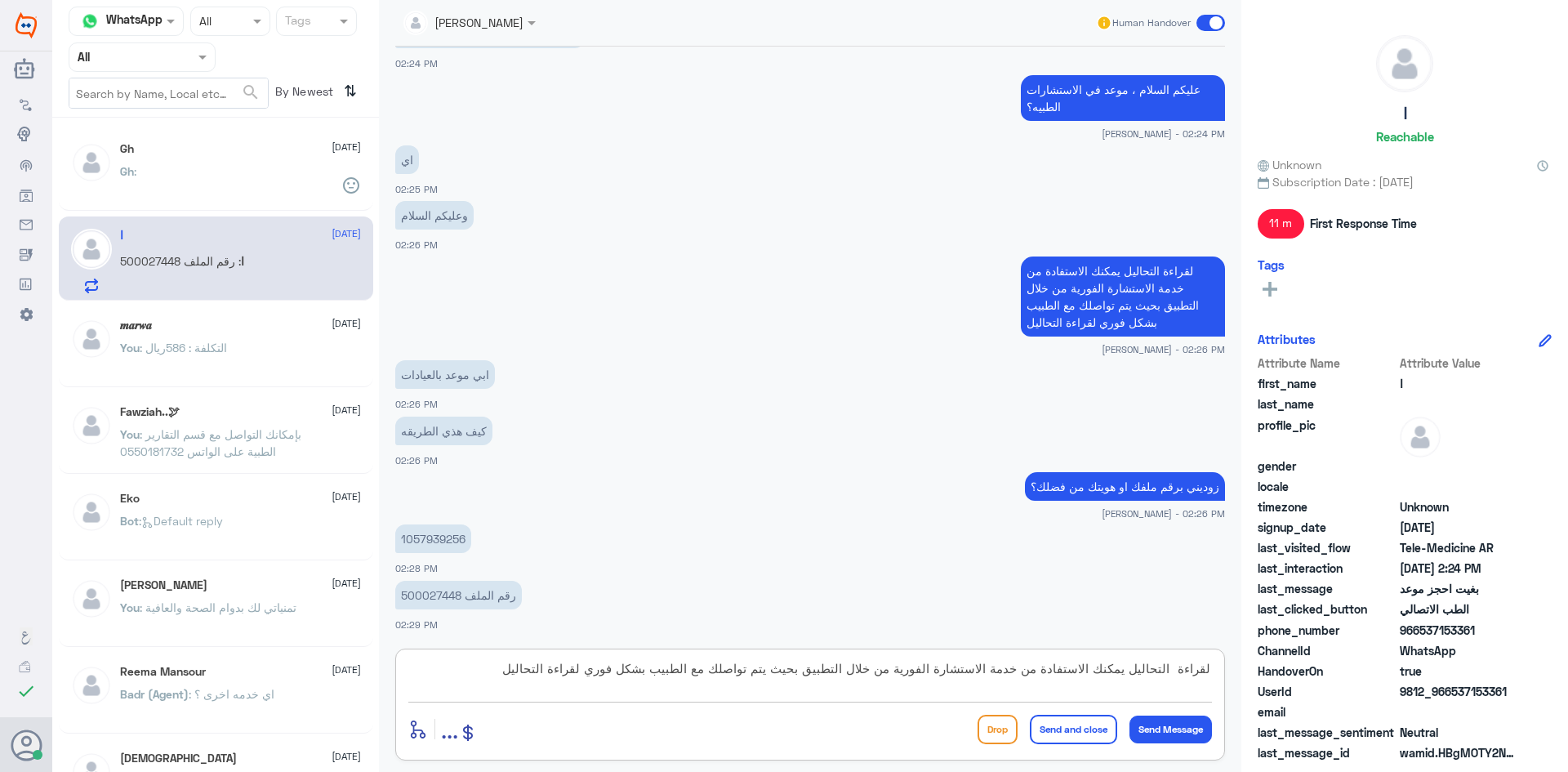
drag, startPoint x: 505, startPoint y: 668, endPoint x: 1407, endPoint y: 611, distance: 903.8
click at [1407, 611] on div "Channel WhatsApp Status × All Tags Agent Filter All search By Newest ⇅ Gh 7 Oct…" at bounding box center [809, 388] width 1516 height 777
click at [440, 668] on textarea at bounding box center [809, 677] width 804 height 40
paste textarea "هنا الطب الاتصالي لكل مايخص الاستشارة الفورية من خلال التطبيق، يمكنك حجز الموعد…"
type textarea "هنا الطب الاتصالي لكل مايخص الاستشارة الفورية من خلال التطبيق، يمكنك حجز الموعد…"
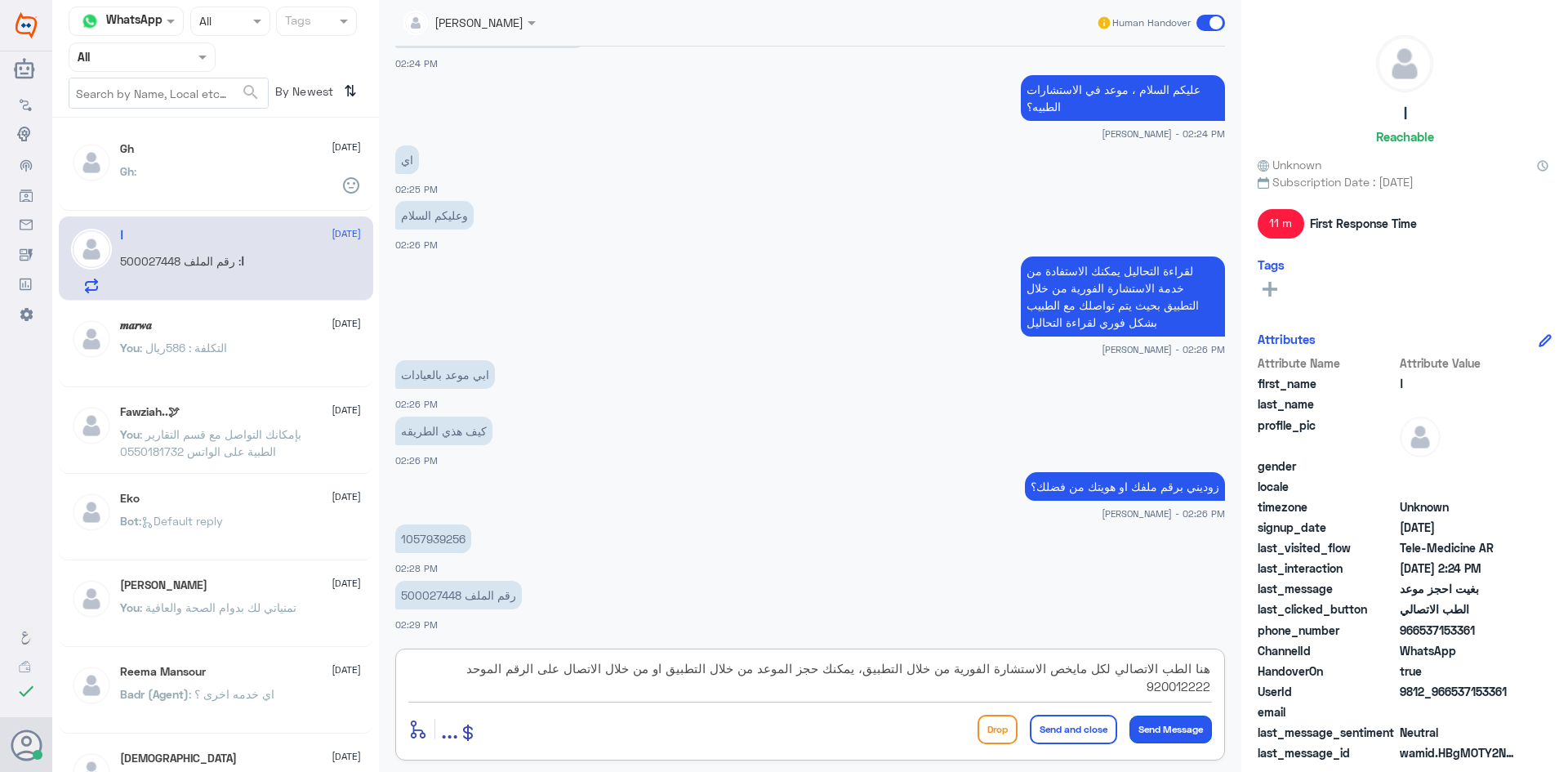
click at [1176, 727] on button "Send Message" at bounding box center [1171, 729] width 82 height 27
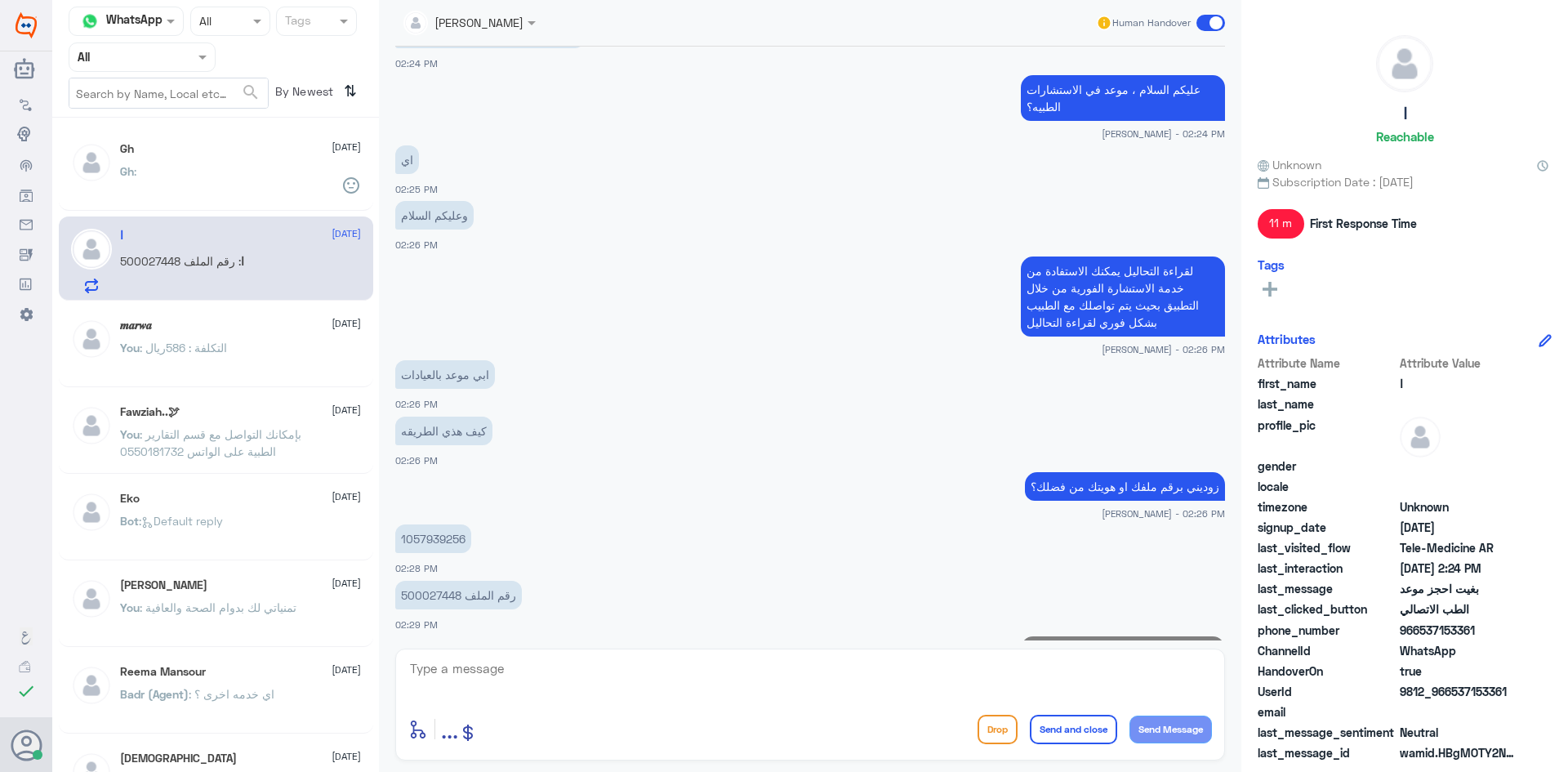
scroll to position [937, 0]
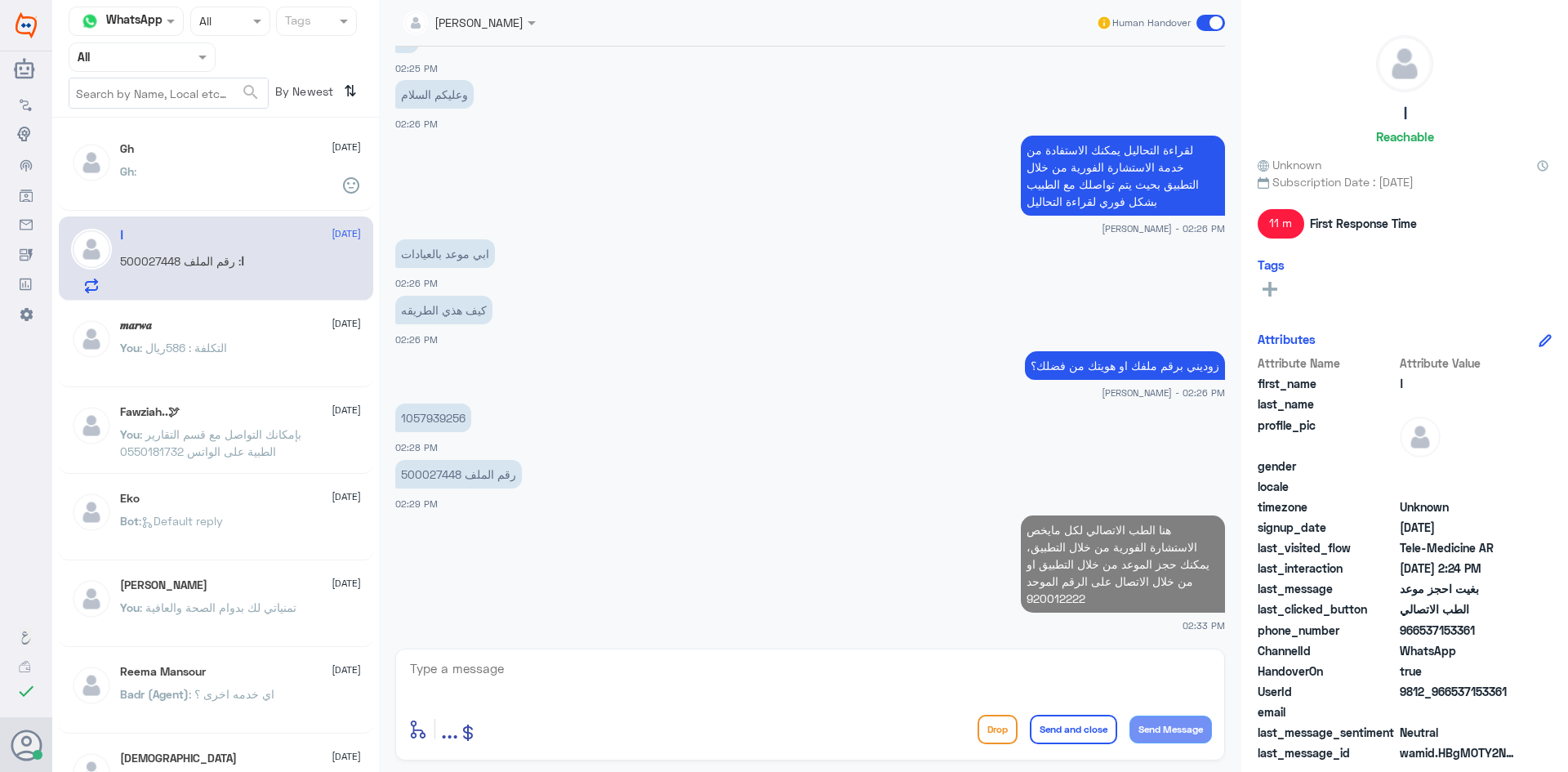
click at [1057, 733] on button "Send and close" at bounding box center [1073, 729] width 87 height 29
click at [1090, 728] on button "Send and close" at bounding box center [1073, 729] width 87 height 29
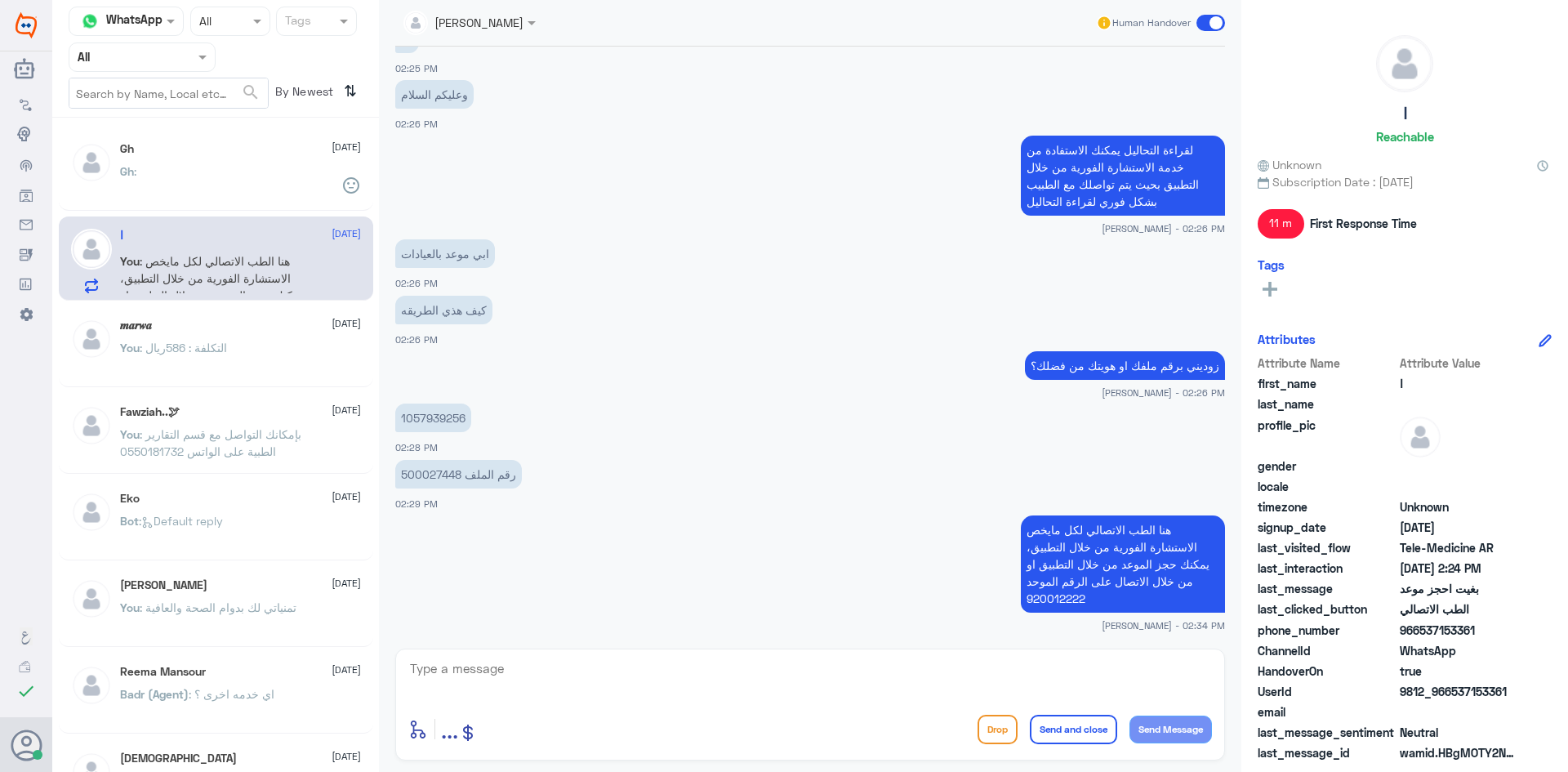
click at [1212, 28] on span at bounding box center [1210, 23] width 28 height 17
click at [0, 0] on input "checkbox" at bounding box center [0, 0] width 0 height 0
click at [1215, 22] on span at bounding box center [1210, 23] width 28 height 17
click at [0, 0] on input "checkbox" at bounding box center [0, 0] width 0 height 0
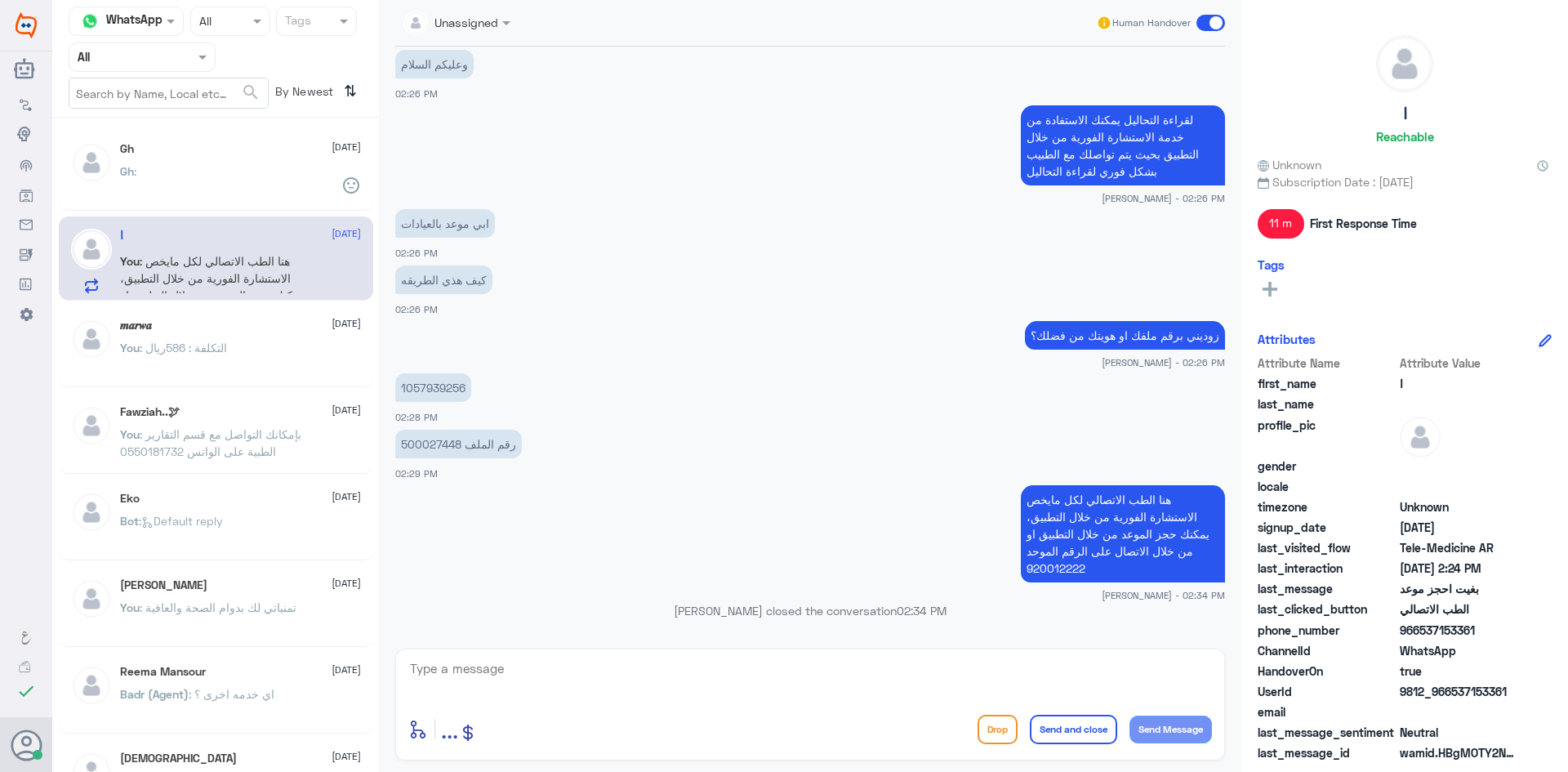
click at [1213, 20] on span at bounding box center [1210, 23] width 28 height 17
click at [0, 0] on input "checkbox" at bounding box center [0, 0] width 0 height 0
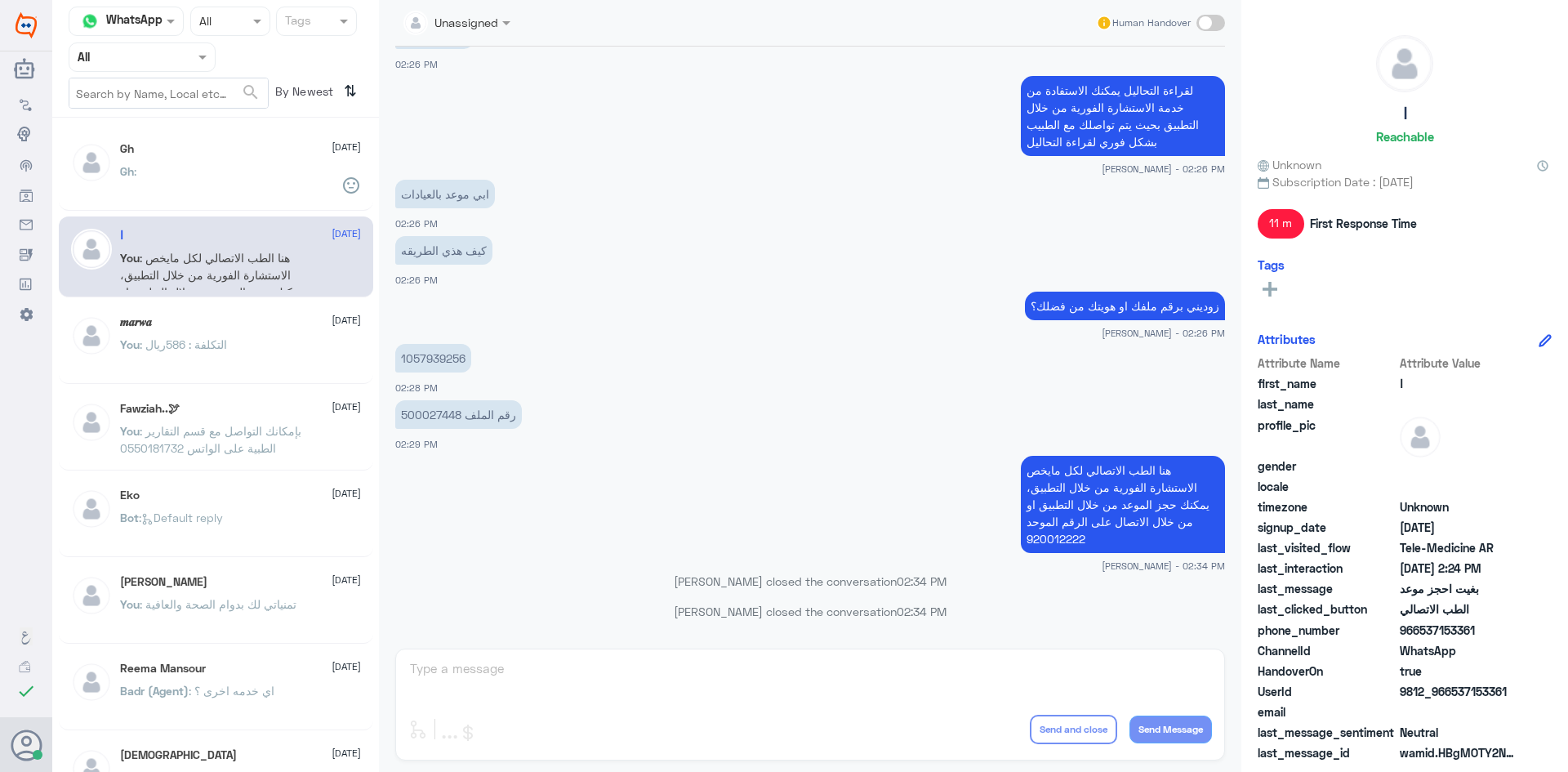
click at [200, 194] on div "Gh :" at bounding box center [241, 185] width 241 height 37
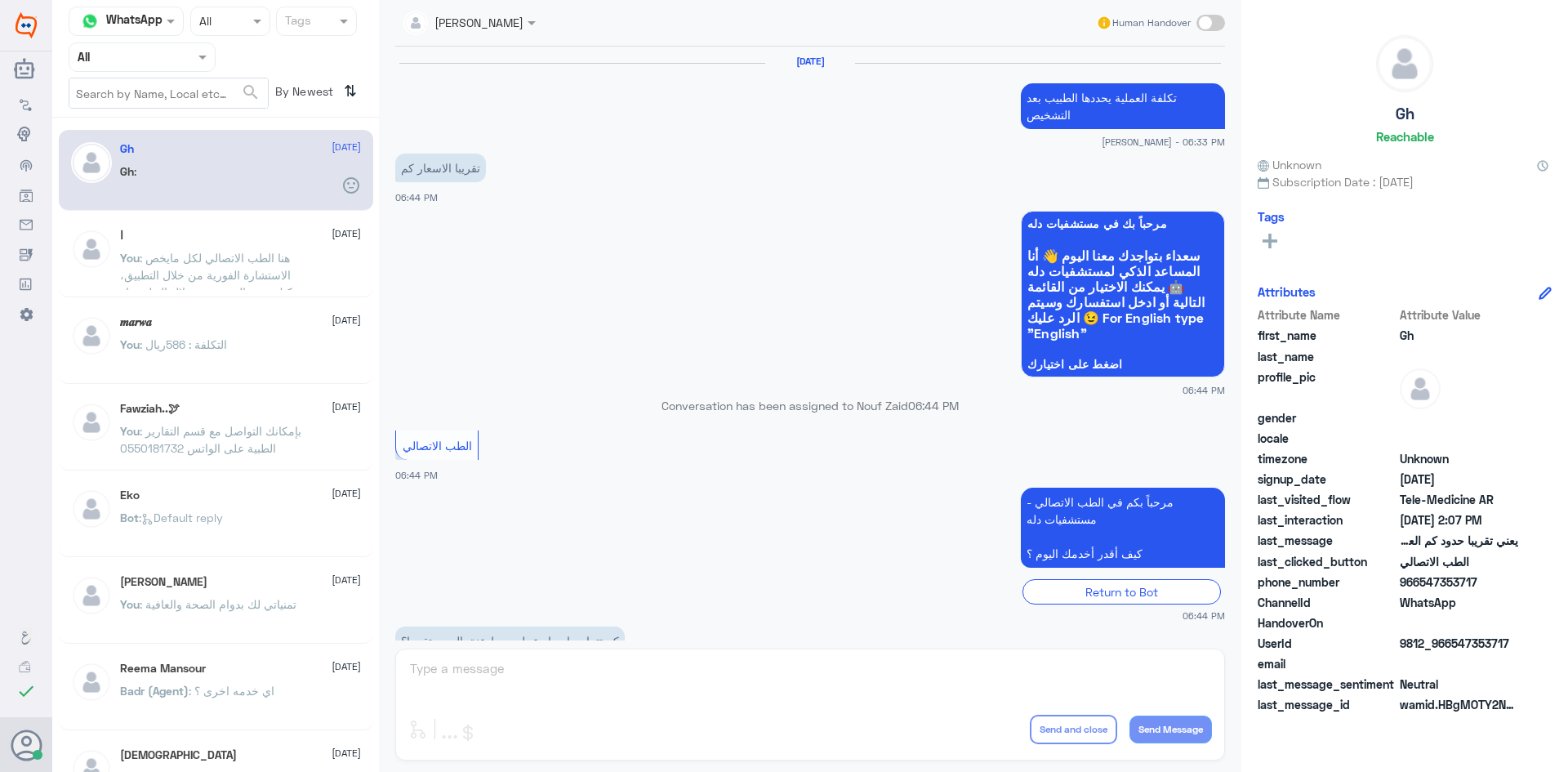
scroll to position [696, 0]
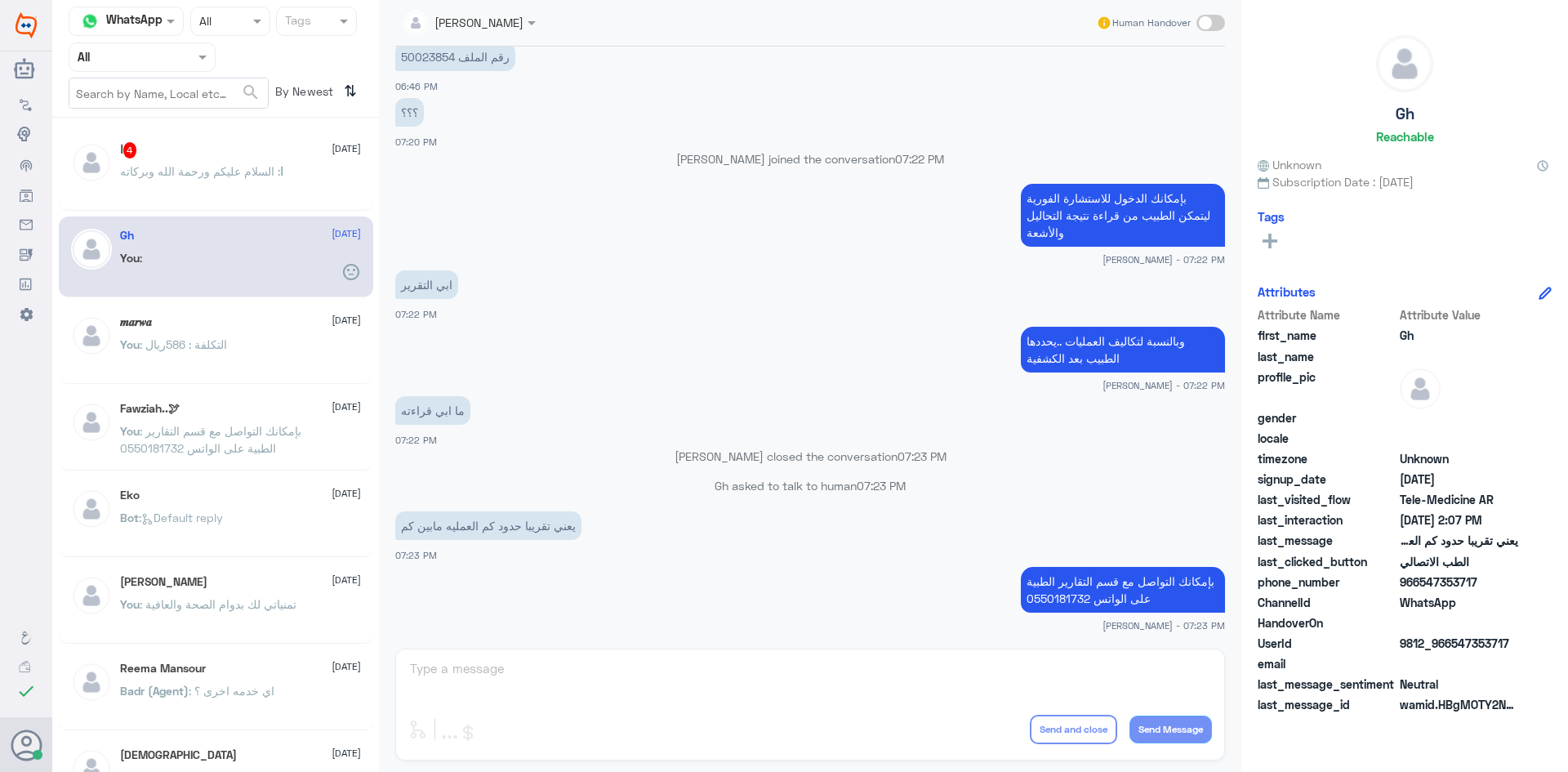
click at [187, 128] on div "ا 4 7 October ا : السلام عليكم ورحمة الله وبركاته Gh 7 October You : 𝒎𝒂𝒓𝒘𝒂 2 Se…" at bounding box center [215, 451] width 327 height 654
click at [192, 142] on div "ا 4 7 October" at bounding box center [241, 150] width 241 height 17
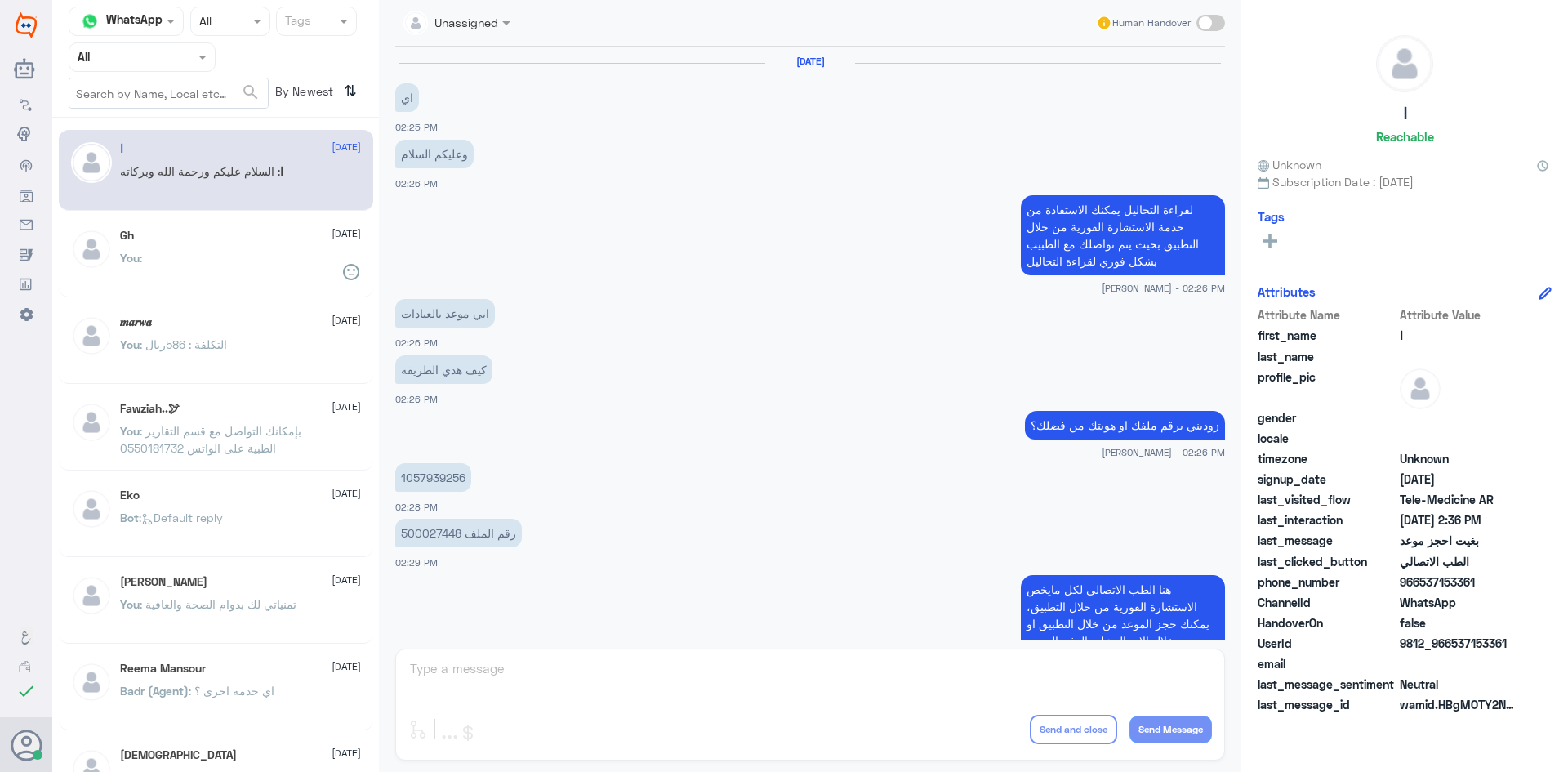
scroll to position [895, 0]
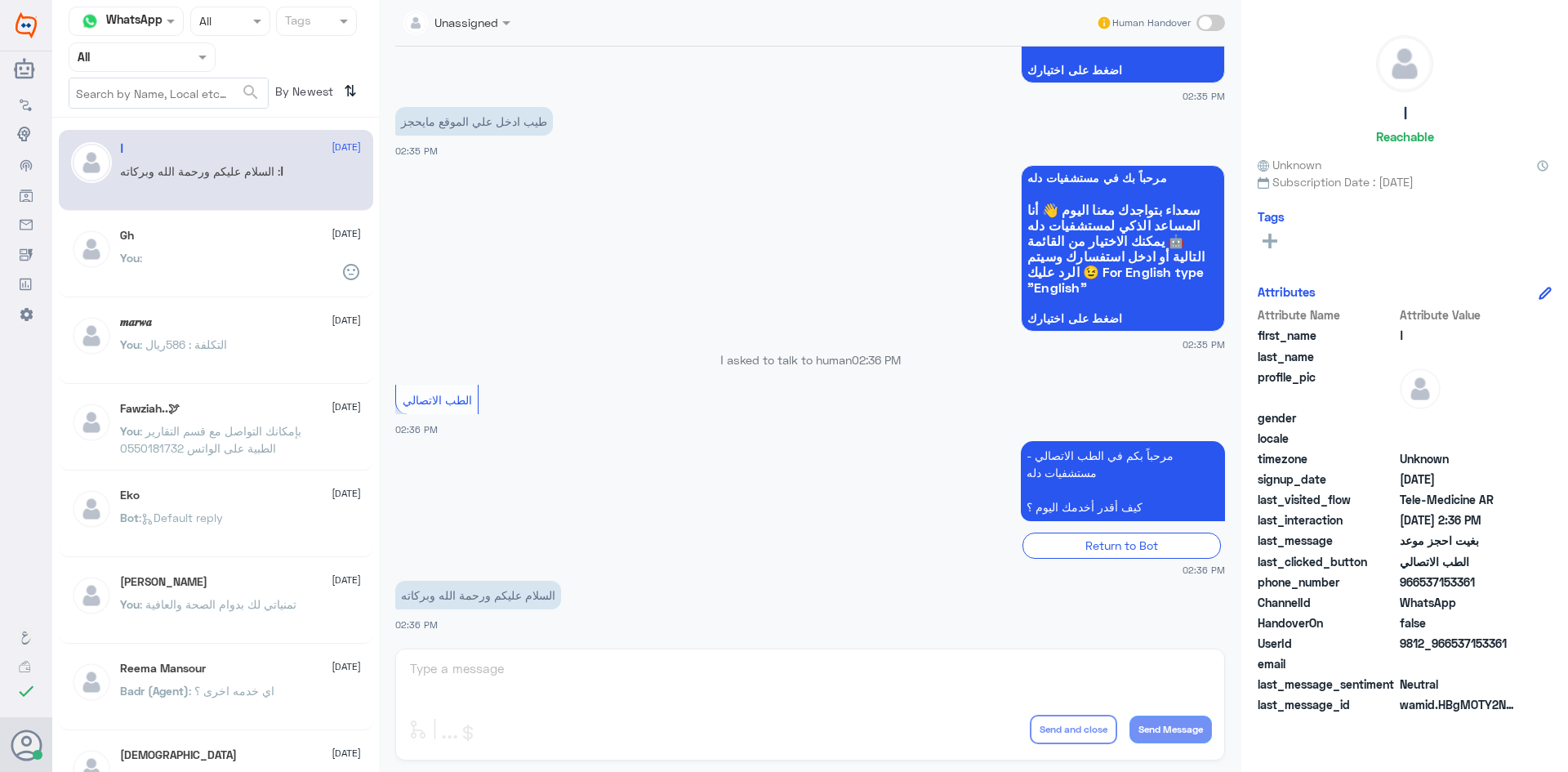
click at [558, 688] on div "Unassigned Human Handover 7 Oct 2025 اي 02:25 PM وعليكم السلام 02:26 PM لقراءة …" at bounding box center [809, 388] width 862 height 777
click at [508, 678] on div "Unassigned Human Handover 7 Oct 2025 اي 02:25 PM وعليكم السلام 02:26 PM لقراءة …" at bounding box center [809, 388] width 862 height 777
click at [1110, 671] on div "Unassigned Human Handover 7 Oct 2025 اي 02:25 PM وعليكم السلام 02:26 PM لقراءة …" at bounding box center [809, 388] width 862 height 777
click at [465, 676] on div "Unassigned Human Handover 7 Oct 2025 اي 02:25 PM وعليكم السلام 02:26 PM لقراءة …" at bounding box center [809, 388] width 862 height 777
click at [205, 270] on div "You :" at bounding box center [241, 272] width 241 height 37
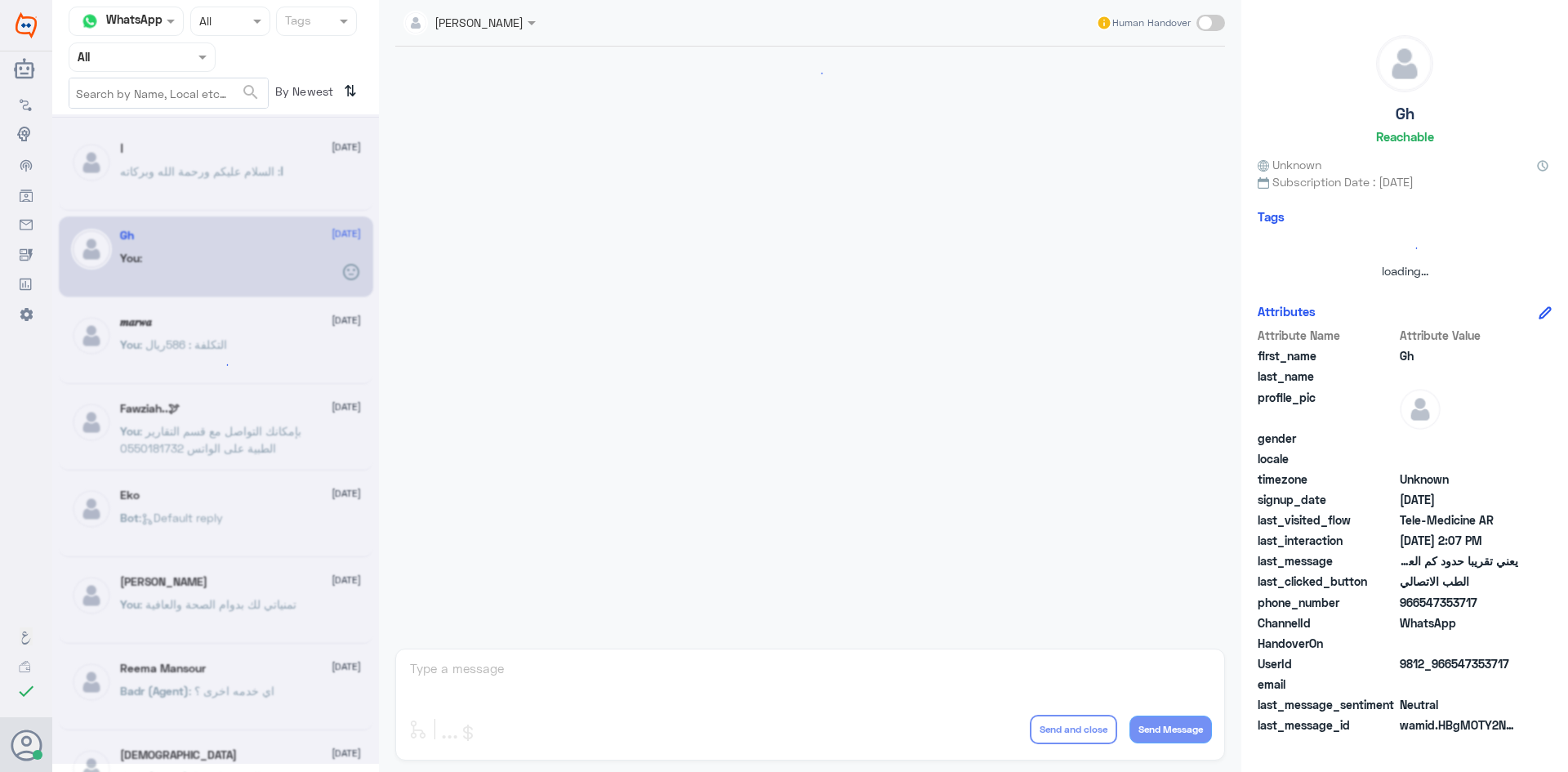
scroll to position [696, 0]
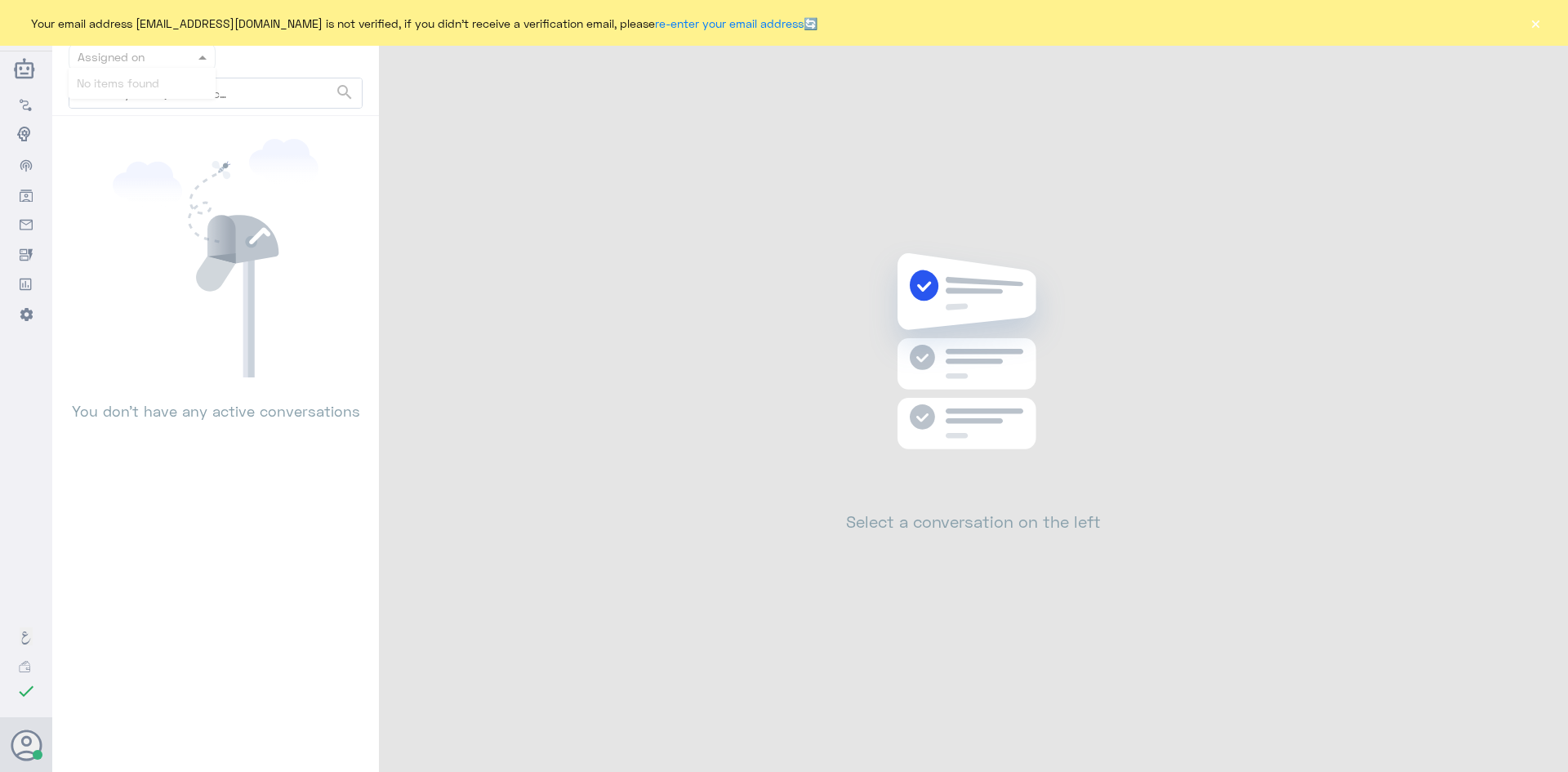
click at [193, 60] on div at bounding box center [142, 56] width 146 height 19
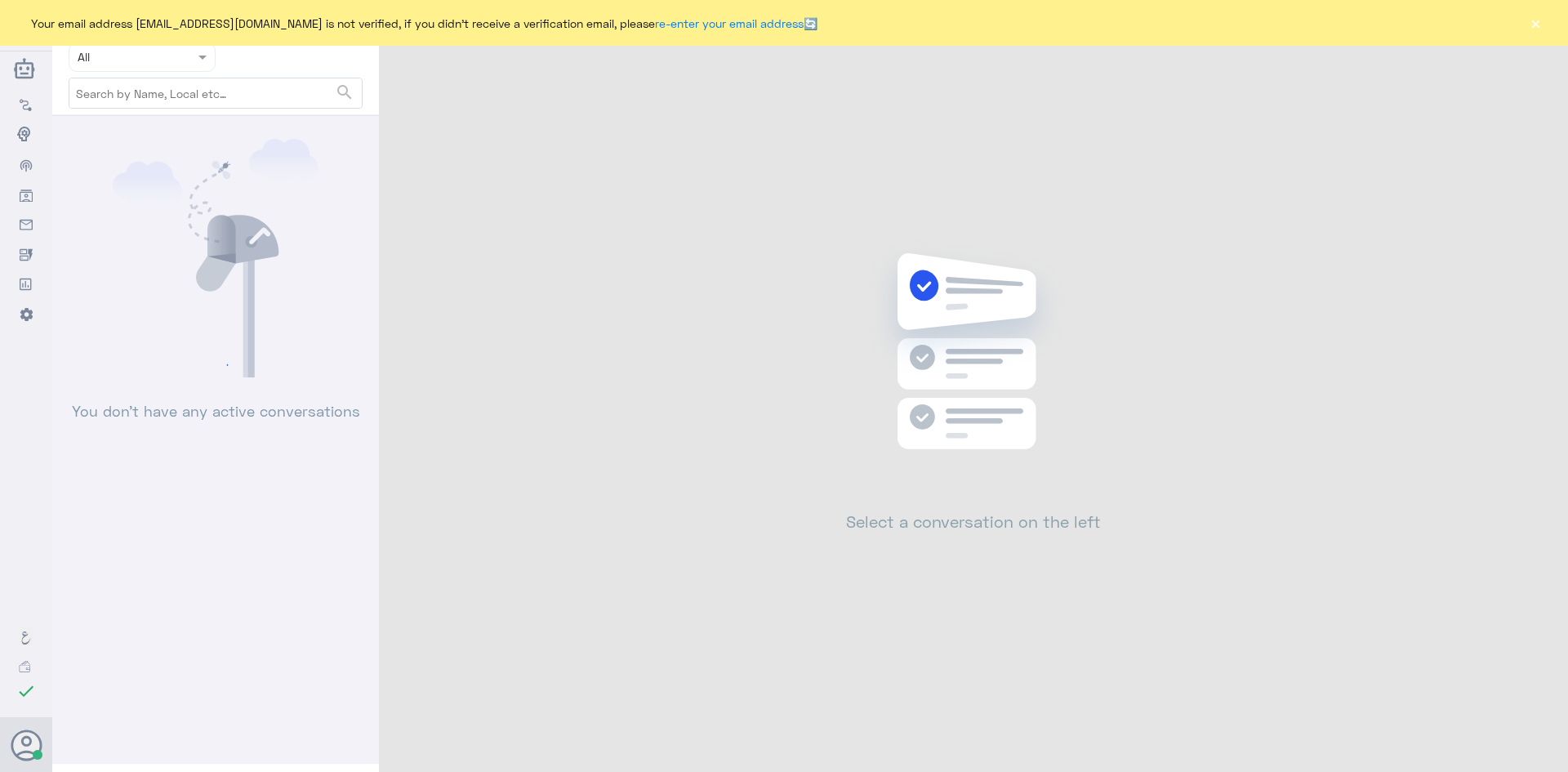
click at [179, 64] on div at bounding box center [142, 56] width 146 height 19
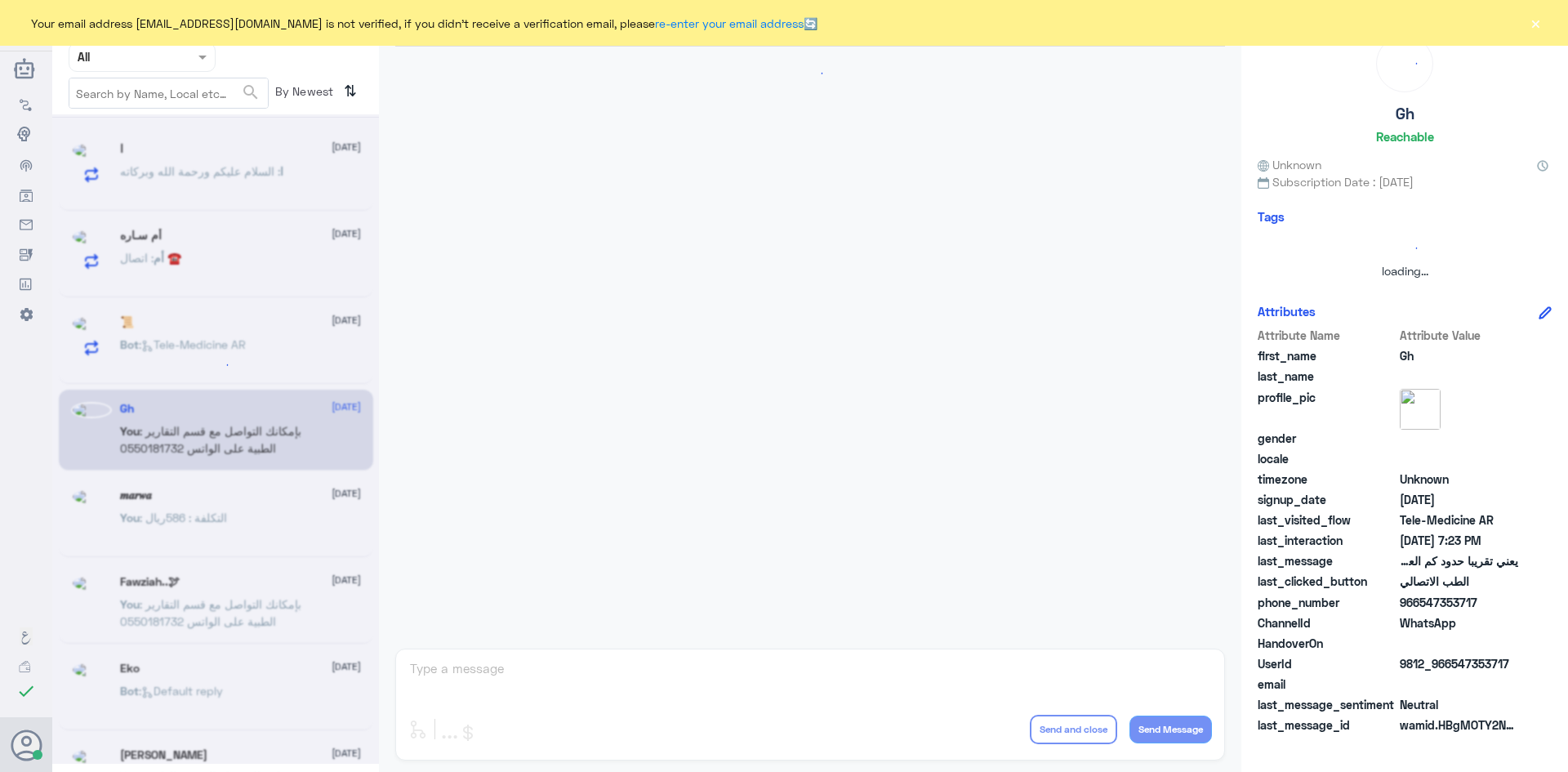
click at [177, 51] on div at bounding box center [142, 56] width 146 height 19
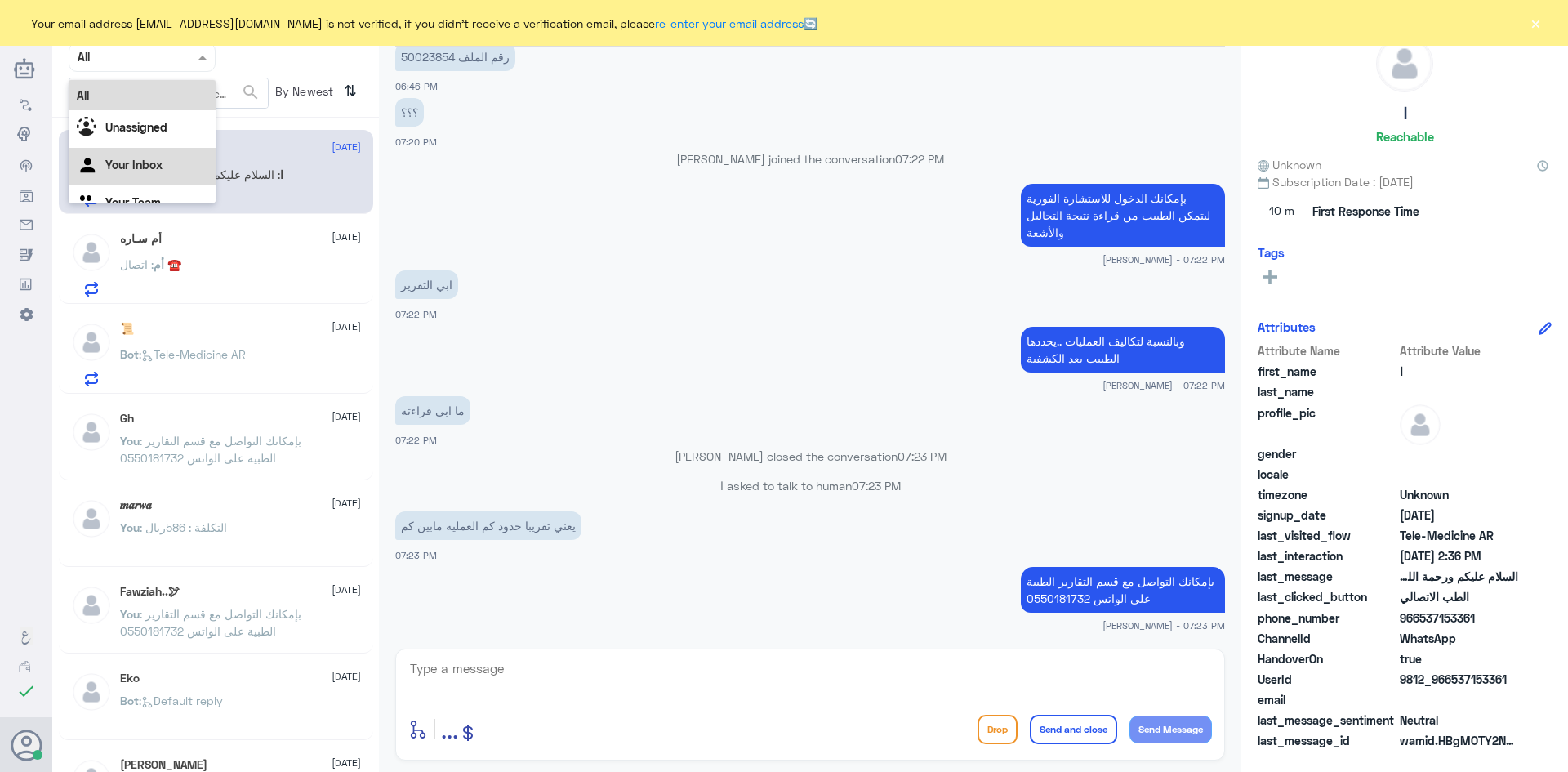
scroll to position [2169, 0]
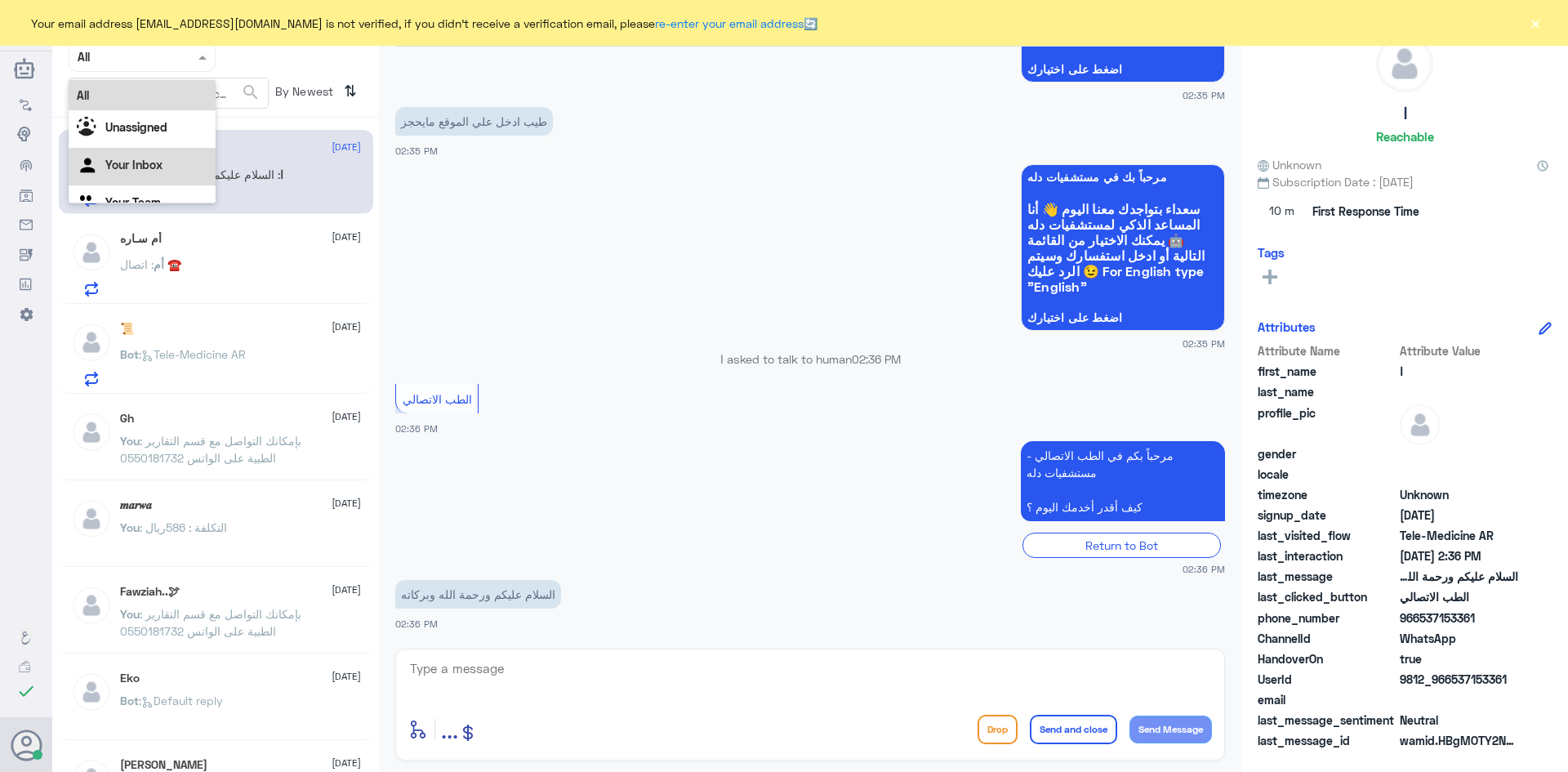
click at [180, 152] on div "Your Inbox" at bounding box center [142, 166] width 147 height 37
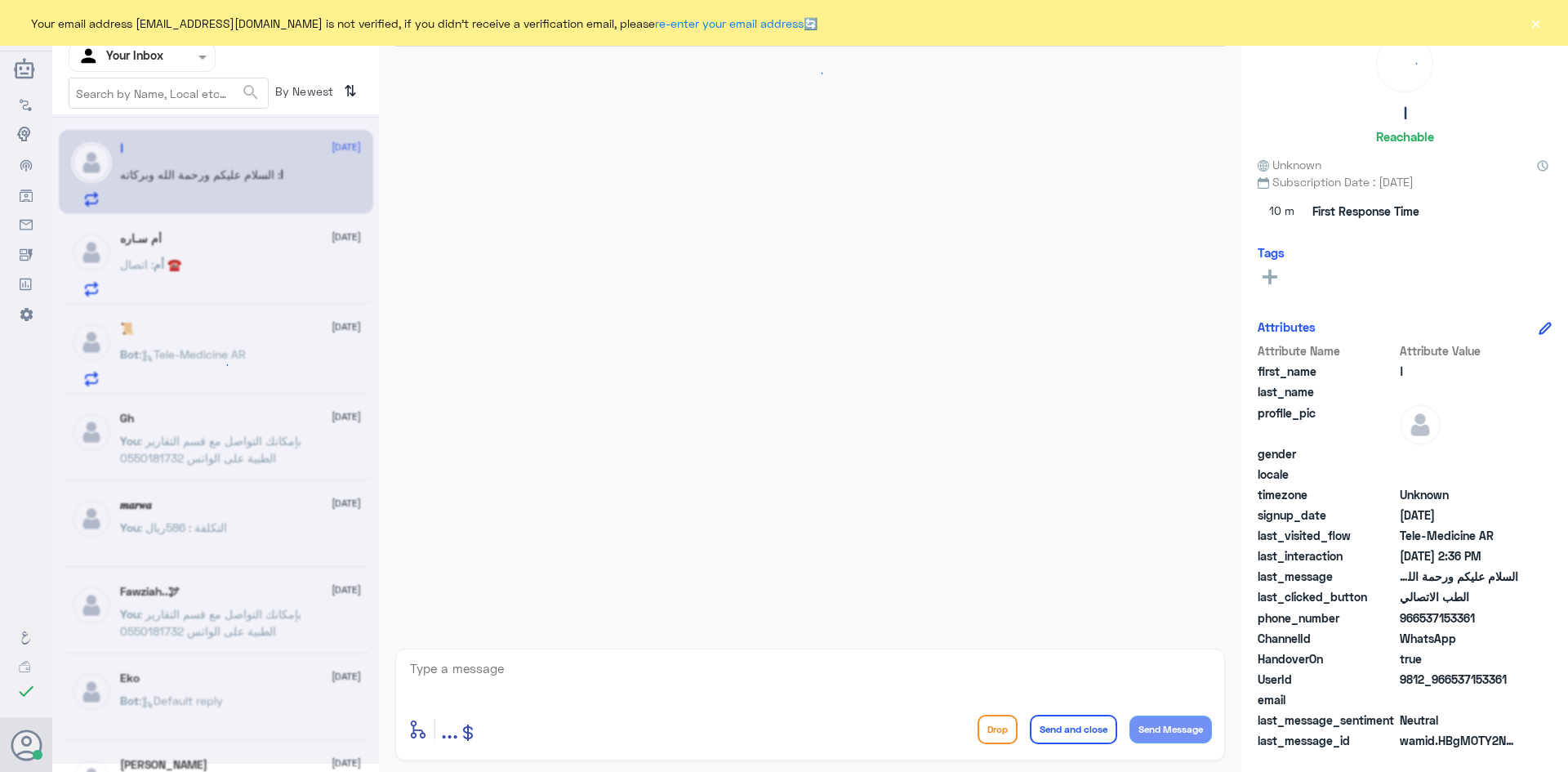
scroll to position [895, 0]
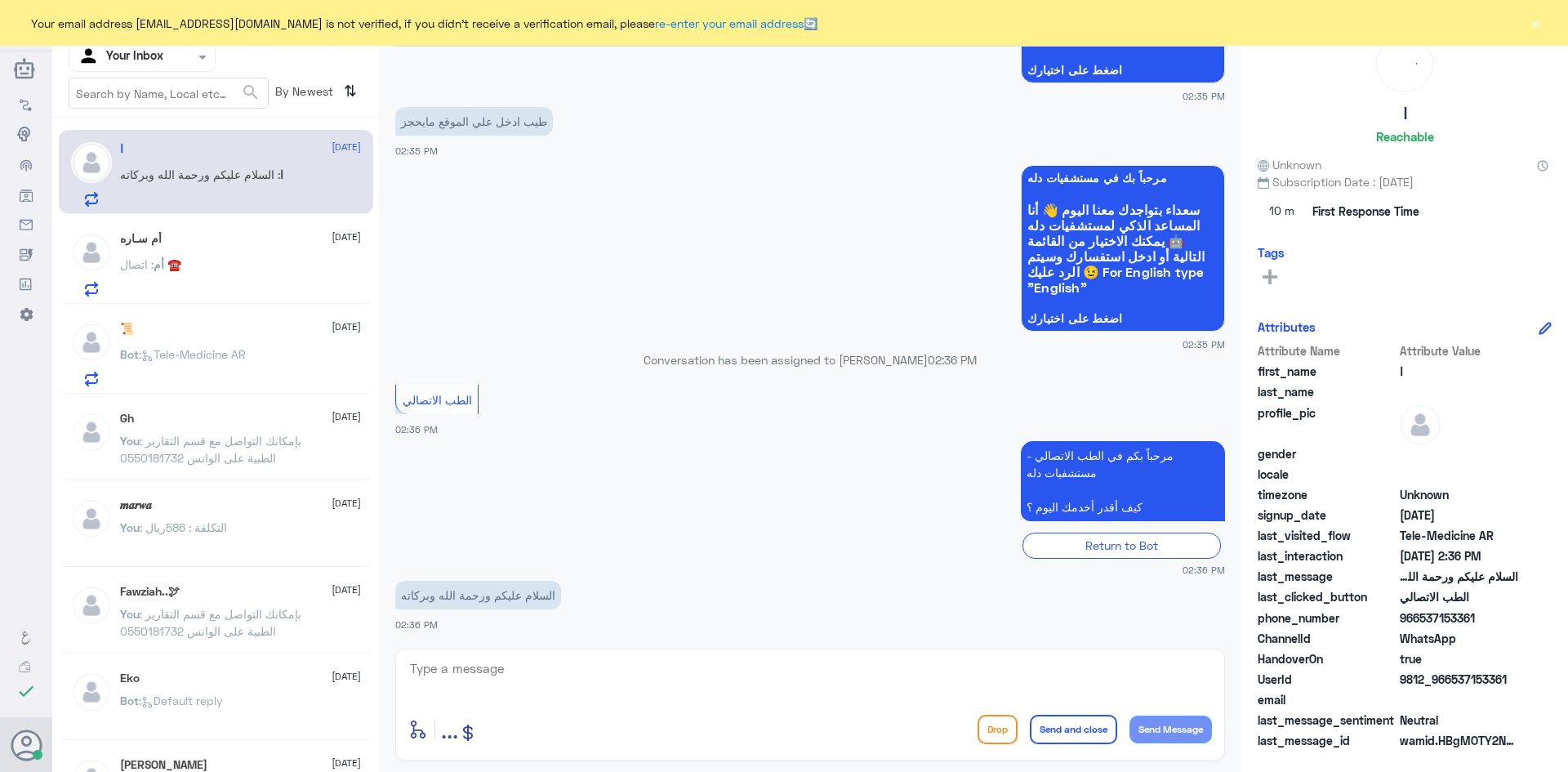
click at [517, 671] on textarea at bounding box center [809, 677] width 804 height 40
paste textarea "مرحبا معك بدر من الطب الاتصالي, كيف اقدر اخدمك"
drag, startPoint x: 937, startPoint y: 664, endPoint x: 984, endPoint y: 675, distance: 48.3
click at [984, 675] on textarea "مرحبا معك بدر من الطب الاتصالي, كيف اقدر اخدمك" at bounding box center [809, 677] width 804 height 40
click at [967, 669] on textarea "مرحبا معك بدر من الطب الاتصالي, كيف اقدر اسلعدك" at bounding box center [809, 677] width 804 height 40
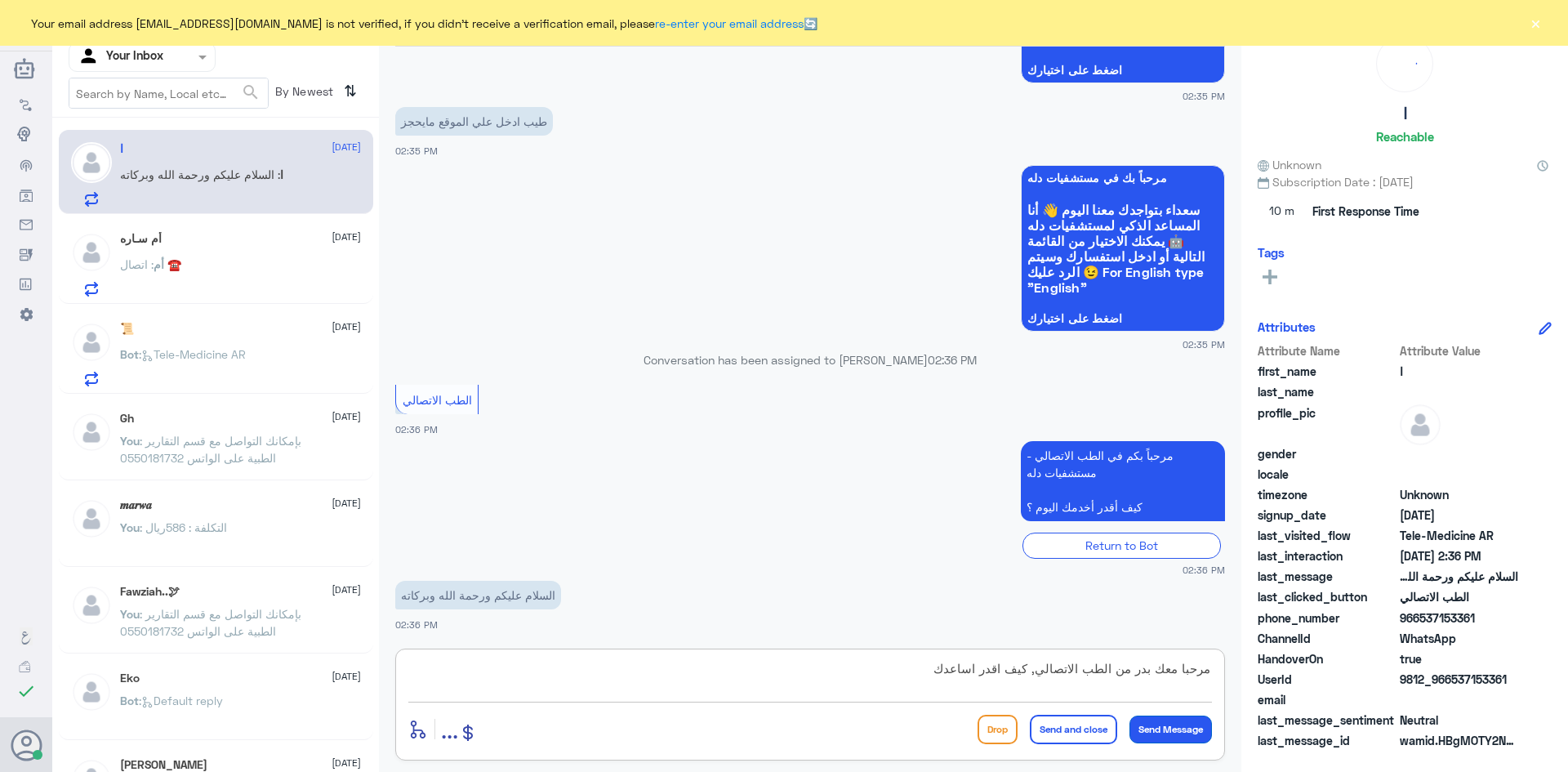
type textarea "مرحبا معك بدر من الطب الاتصالي, كيف اقدر اساعدك"
click at [1152, 726] on button "Send Message" at bounding box center [1171, 729] width 82 height 27
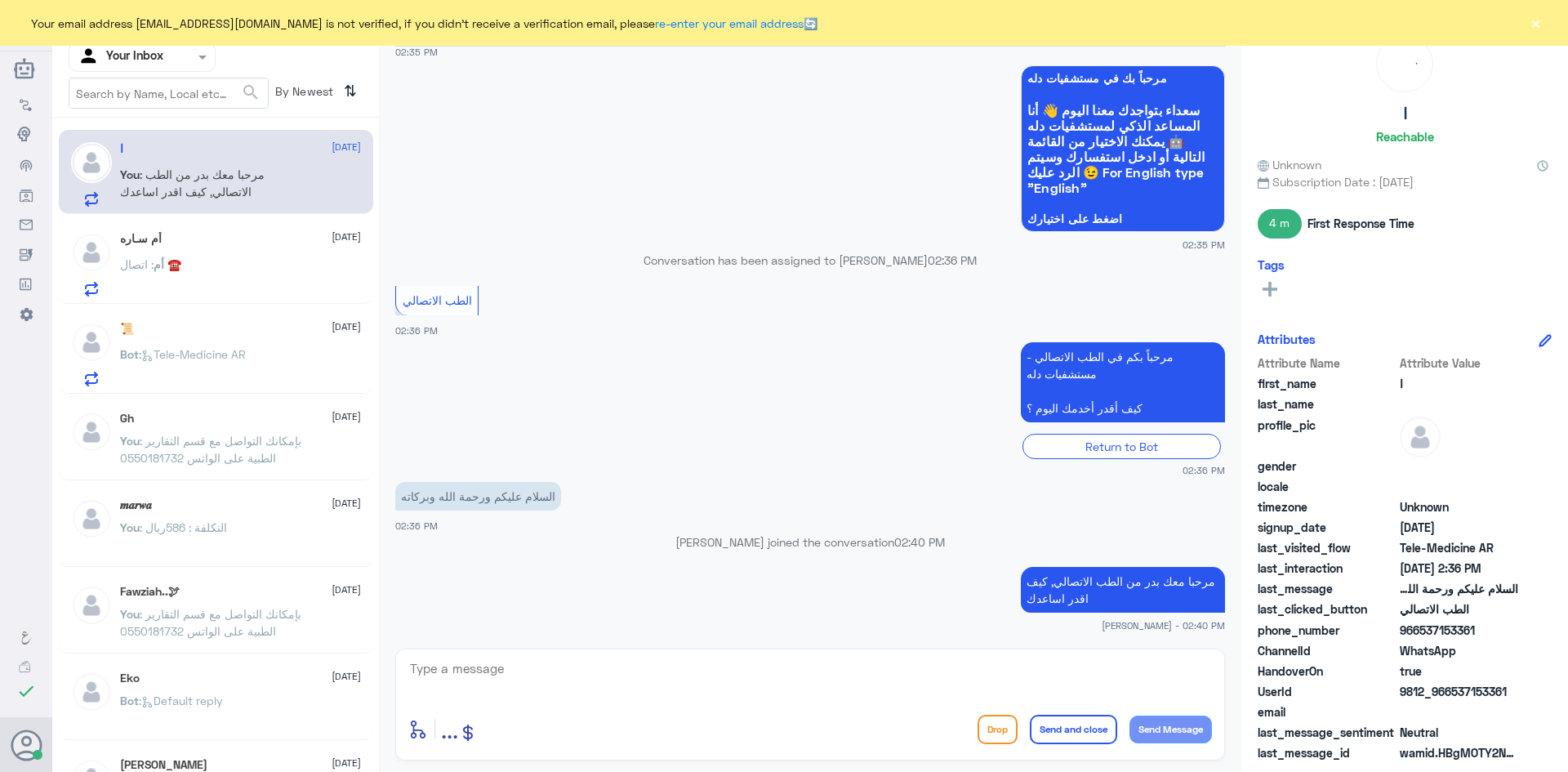
click at [233, 276] on div "أم : اتصال ☎️" at bounding box center [241, 278] width 241 height 37
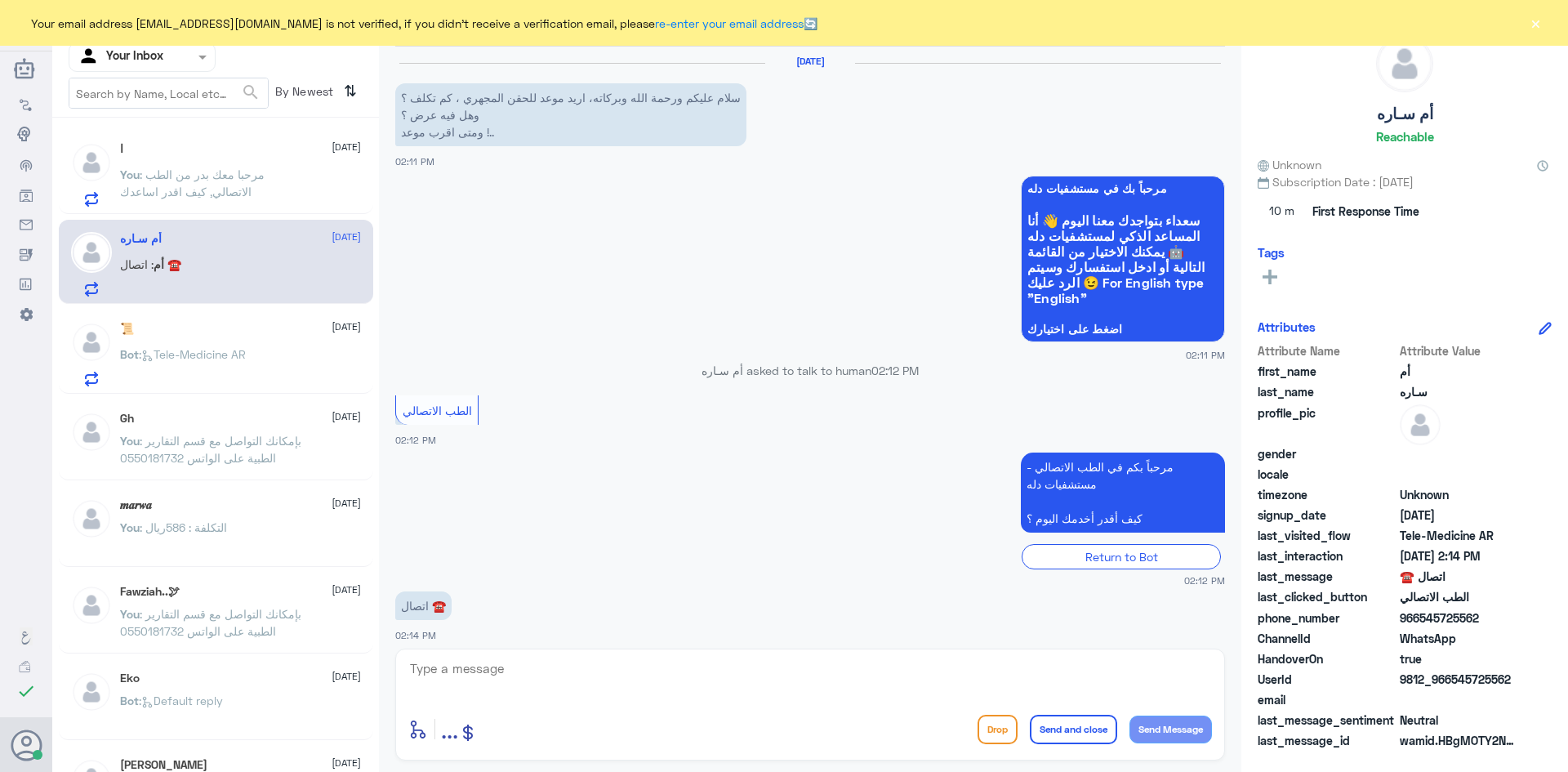
scroll to position [41, 0]
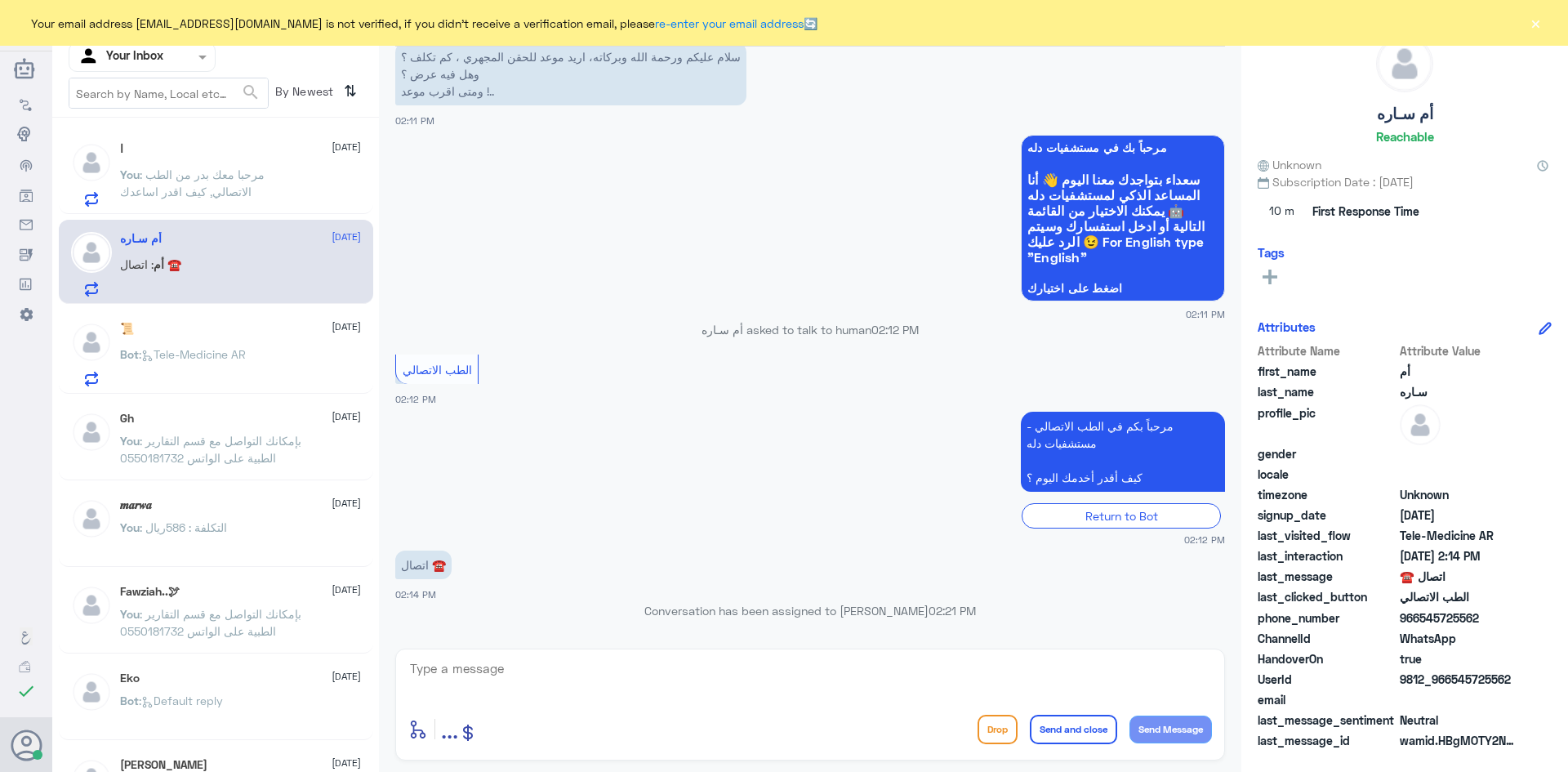
click at [237, 191] on span ": مرحبا معك بدر من الطب الاتصالي, كيف اقدر اساعدك" at bounding box center [193, 183] width 145 height 31
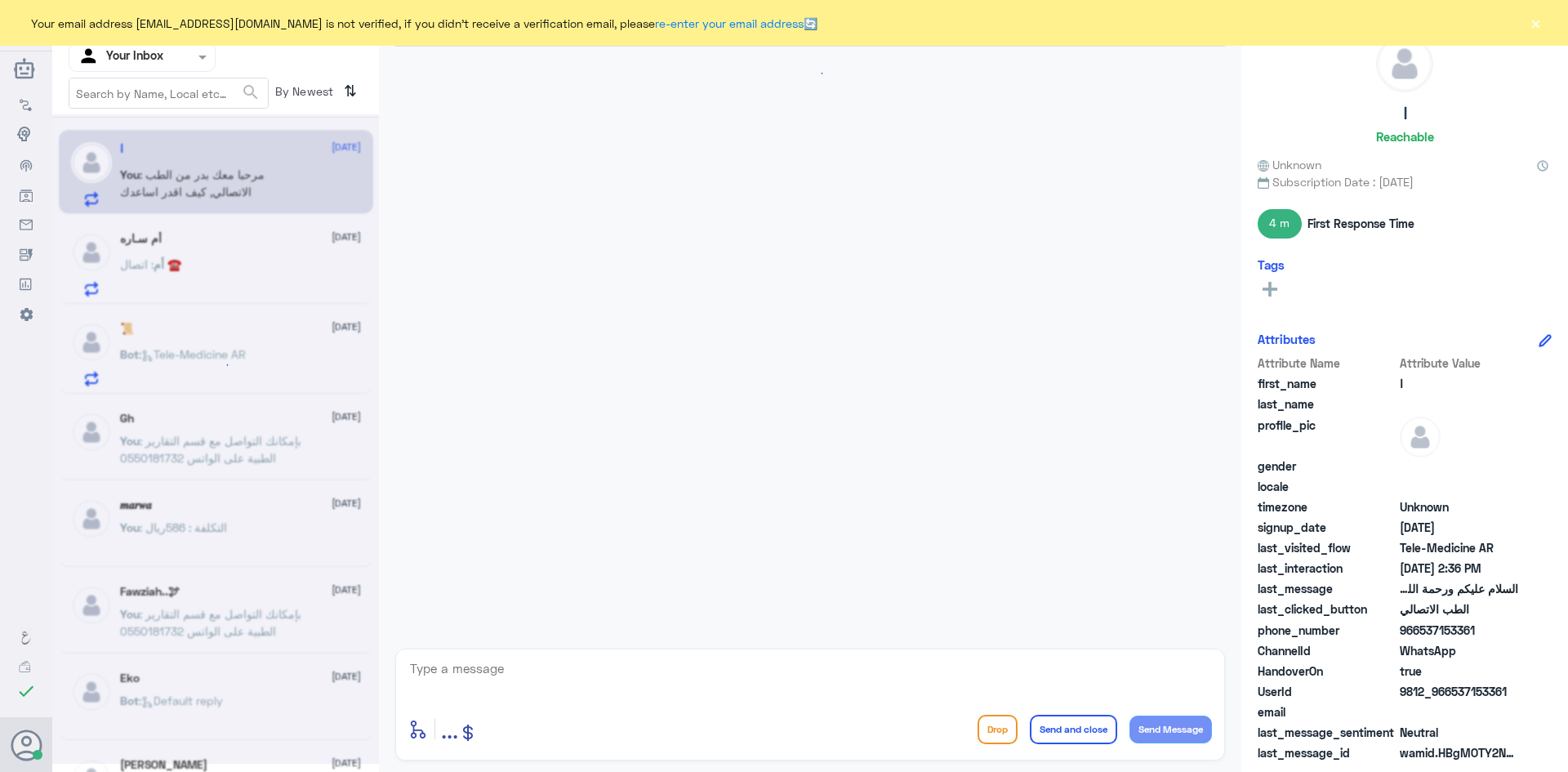
scroll to position [884, 0]
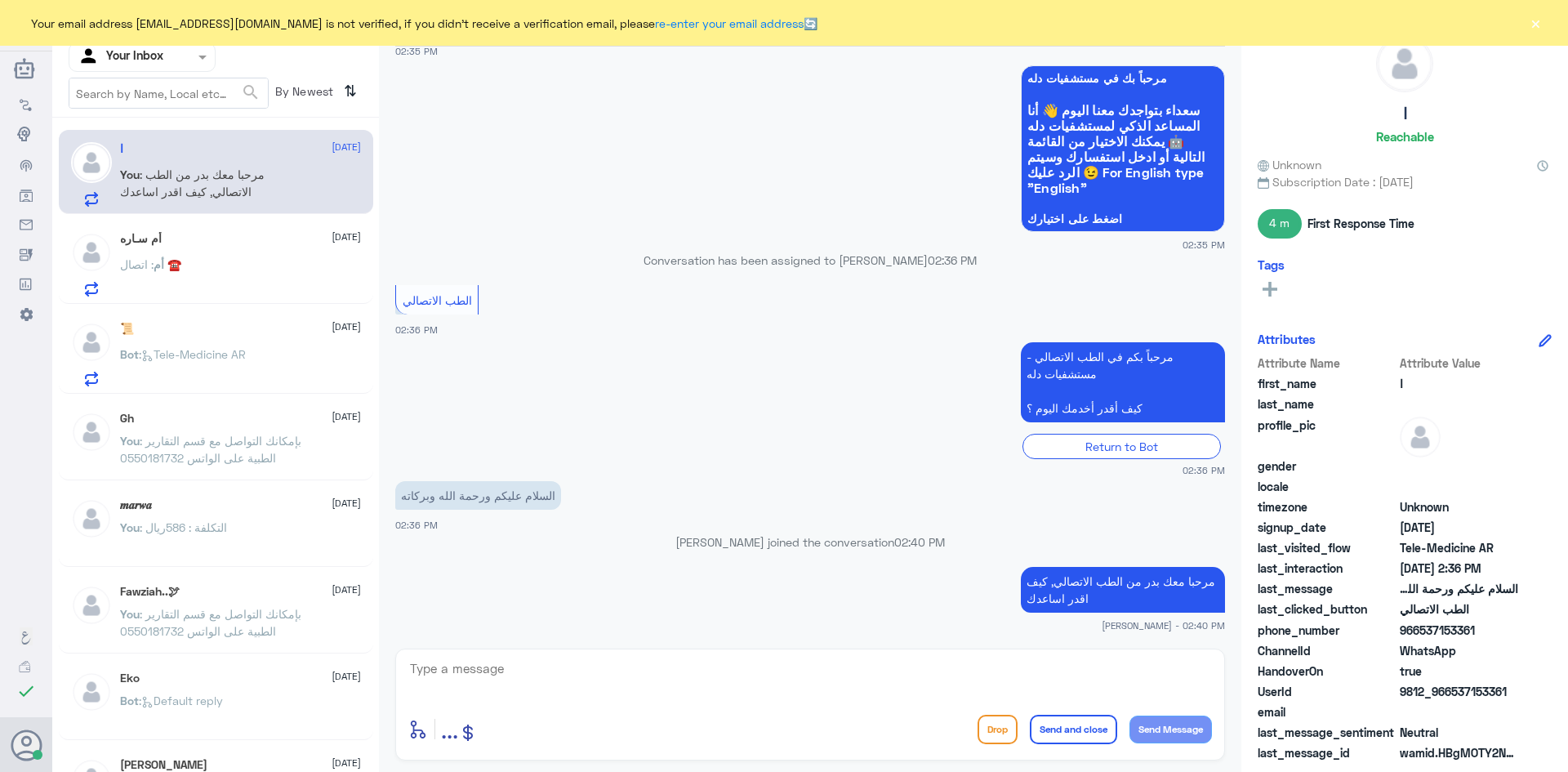
click at [221, 249] on div "أم سـاره [DATE] أم : اتصال ☎️" at bounding box center [241, 264] width 241 height 65
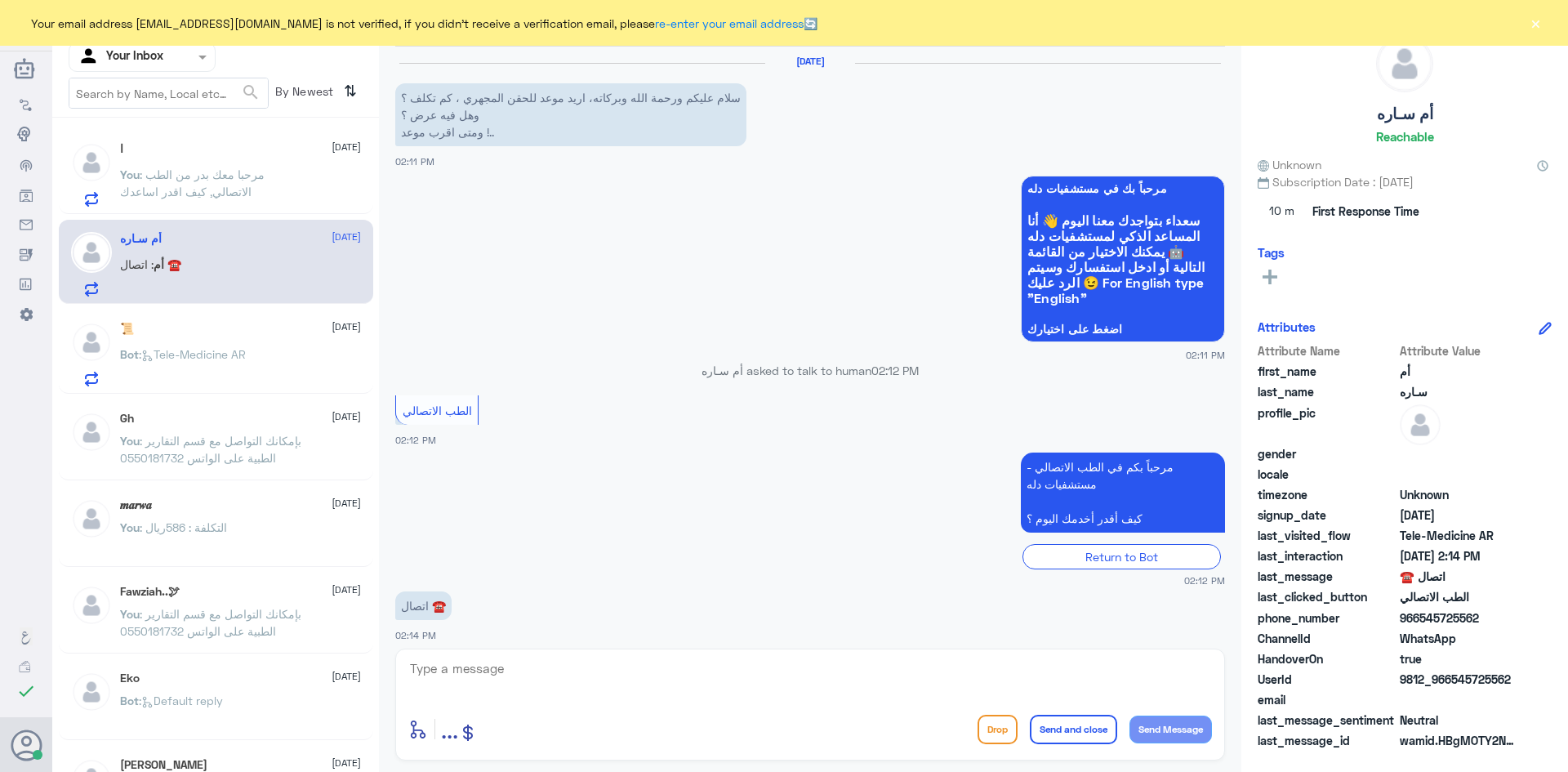
scroll to position [41, 0]
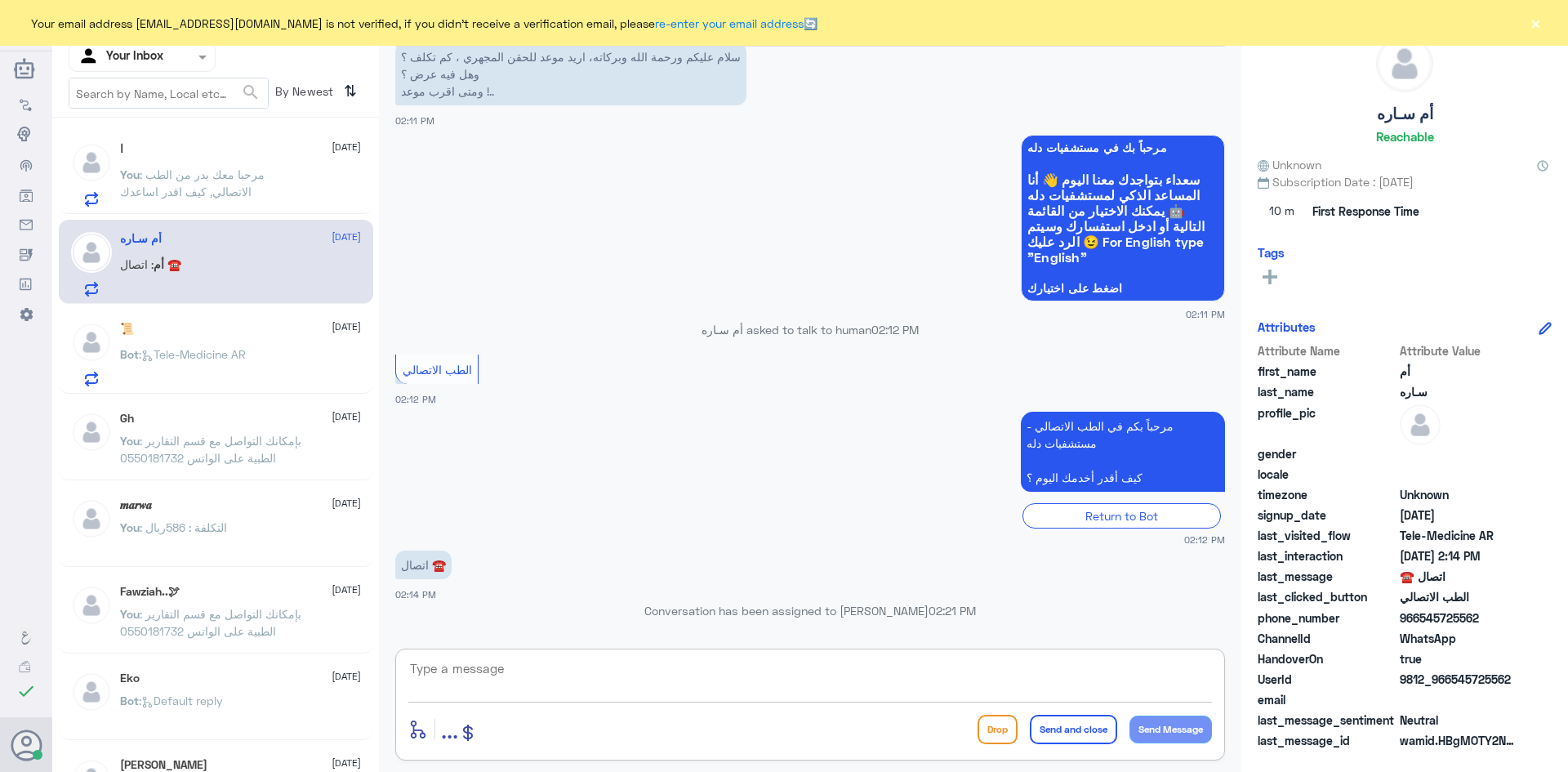
click at [531, 668] on textarea at bounding box center [809, 677] width 804 height 40
click at [254, 367] on div "Bot : Tele-Medicine AR" at bounding box center [241, 368] width 241 height 37
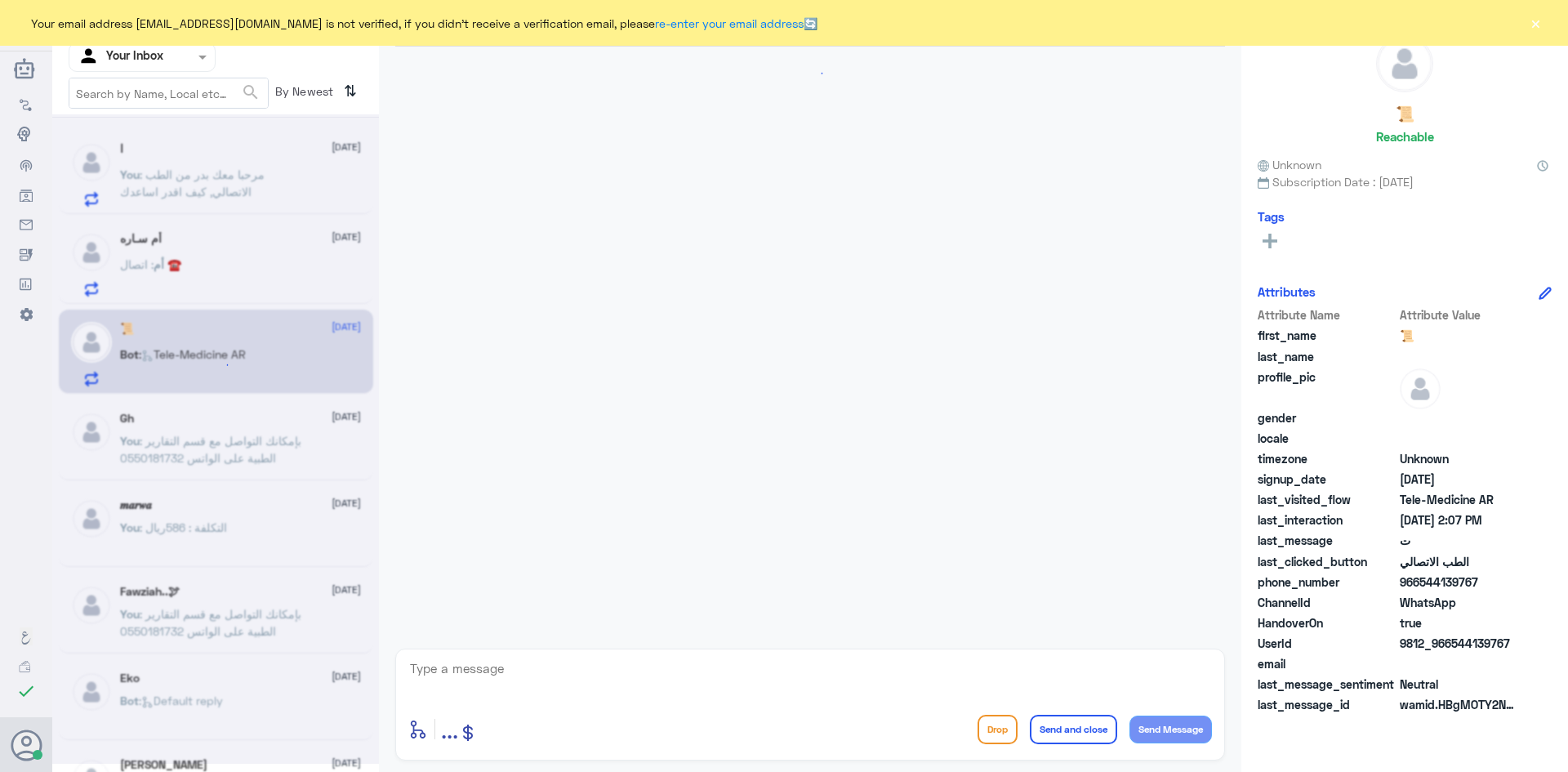
scroll to position [976, 0]
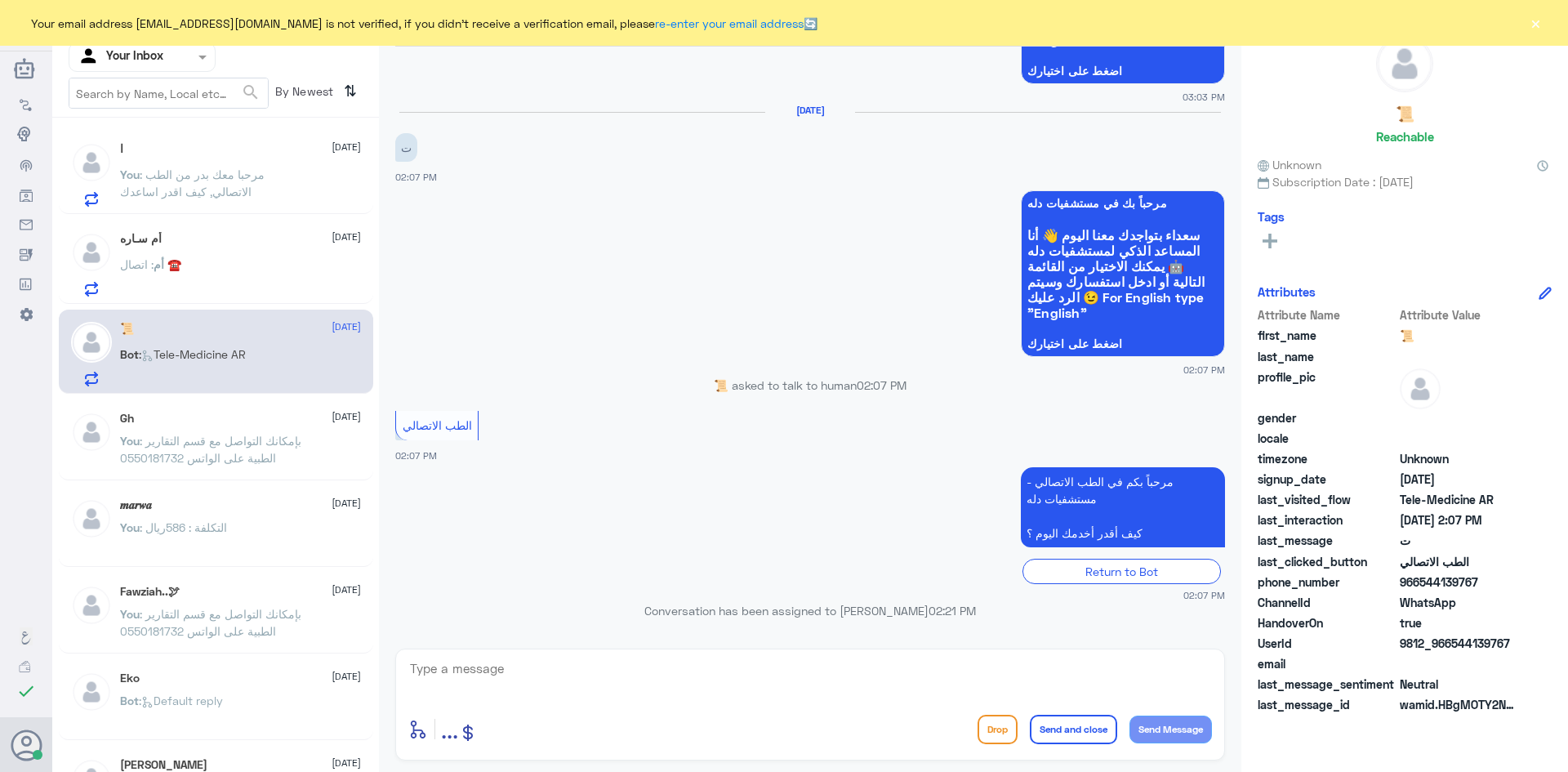
click at [461, 651] on div "enter flow name ... Drop Send and close Send Message" at bounding box center [810, 704] width 830 height 112
click at [481, 668] on textarea at bounding box center [809, 677] width 804 height 40
click at [546, 659] on textarea at bounding box center [809, 677] width 804 height 40
paste textarea "مرحبا معك بدر من الطب الاتصالي, كيف اقدر اخدمك"
drag, startPoint x: 1151, startPoint y: 671, endPoint x: 1139, endPoint y: 670, distance: 12.0
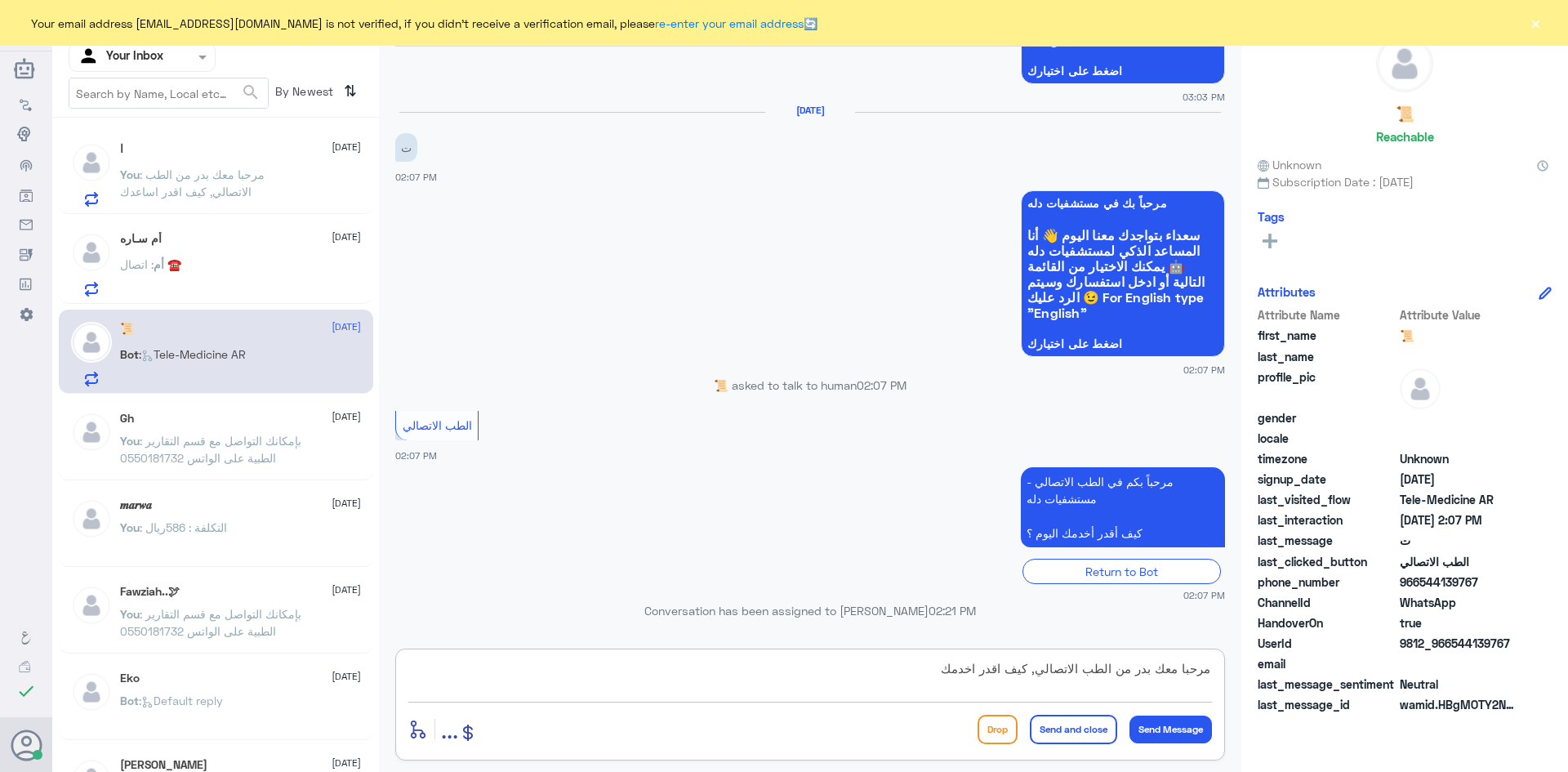
click at [1139, 670] on textarea "مرحبا معك بدر من الطب الاتصالي, كيف اقدر اخدمك" at bounding box center [809, 677] width 804 height 40
click at [949, 670] on textarea "مرحبا معك اميره من الطب الاتصالي, كيف اقدر اخدمك" at bounding box center [809, 677] width 804 height 40
drag, startPoint x: 932, startPoint y: 667, endPoint x: 966, endPoint y: 675, distance: 34.9
click at [966, 675] on textarea "مرحبا معك اميره من الطب الاتصالي, كيف اقدر اخدمك" at bounding box center [809, 677] width 804 height 40
type textarea "مرحبا معك اميره من الطب الاتصالي, كيف اقدر اساعدك"
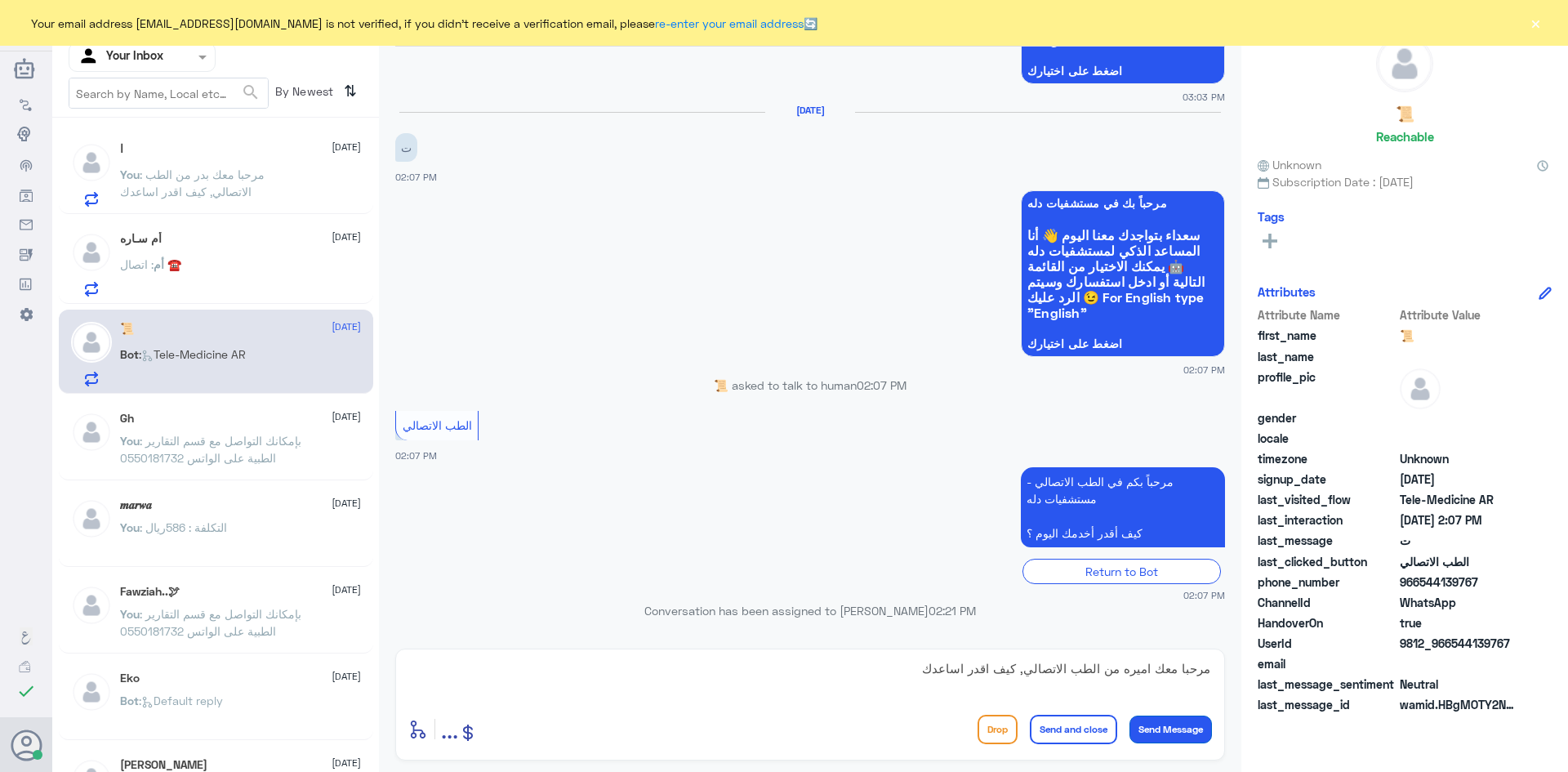
click at [1194, 736] on button "Send Message" at bounding box center [1171, 729] width 82 height 27
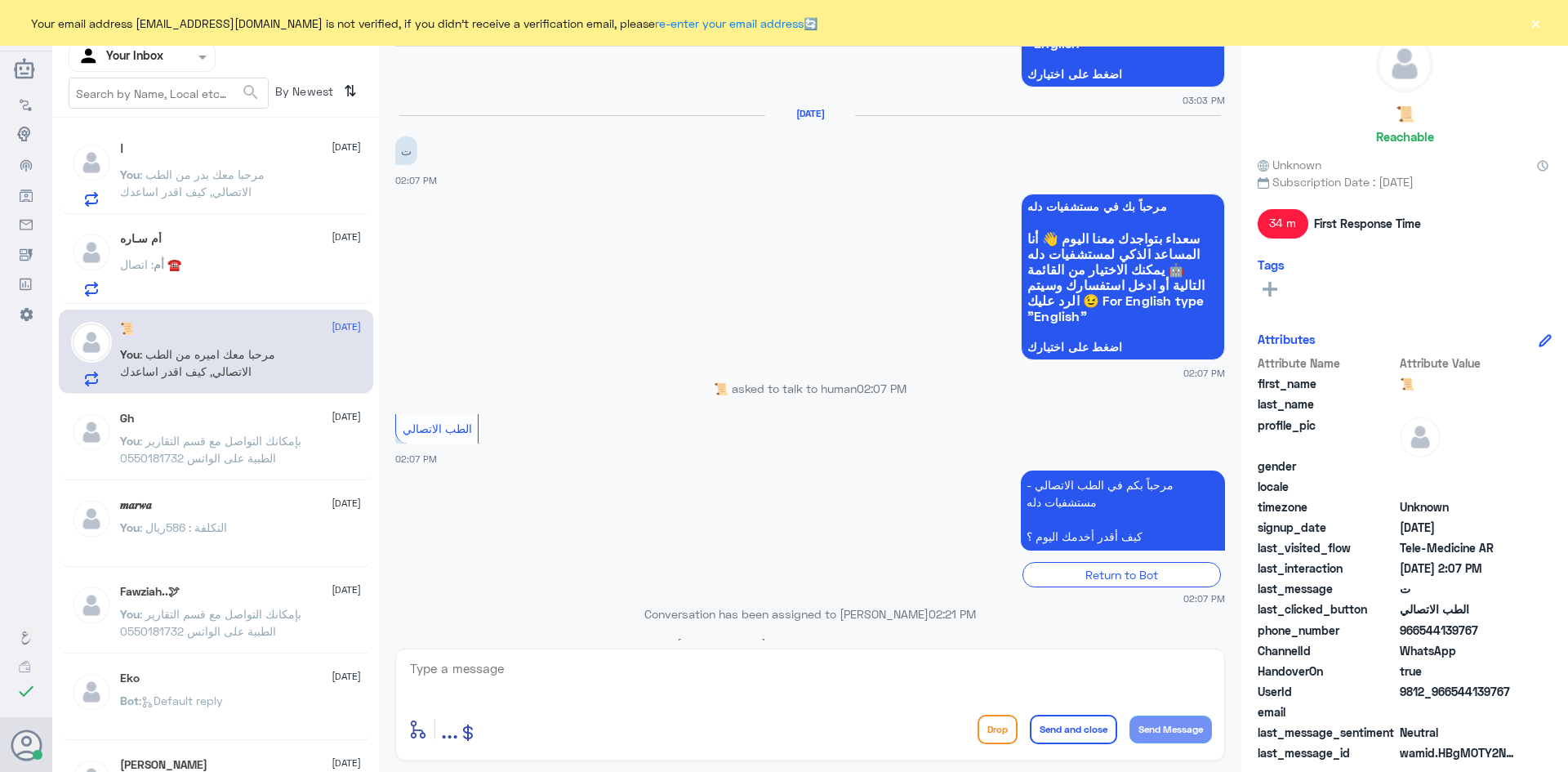
scroll to position [2030, 0]
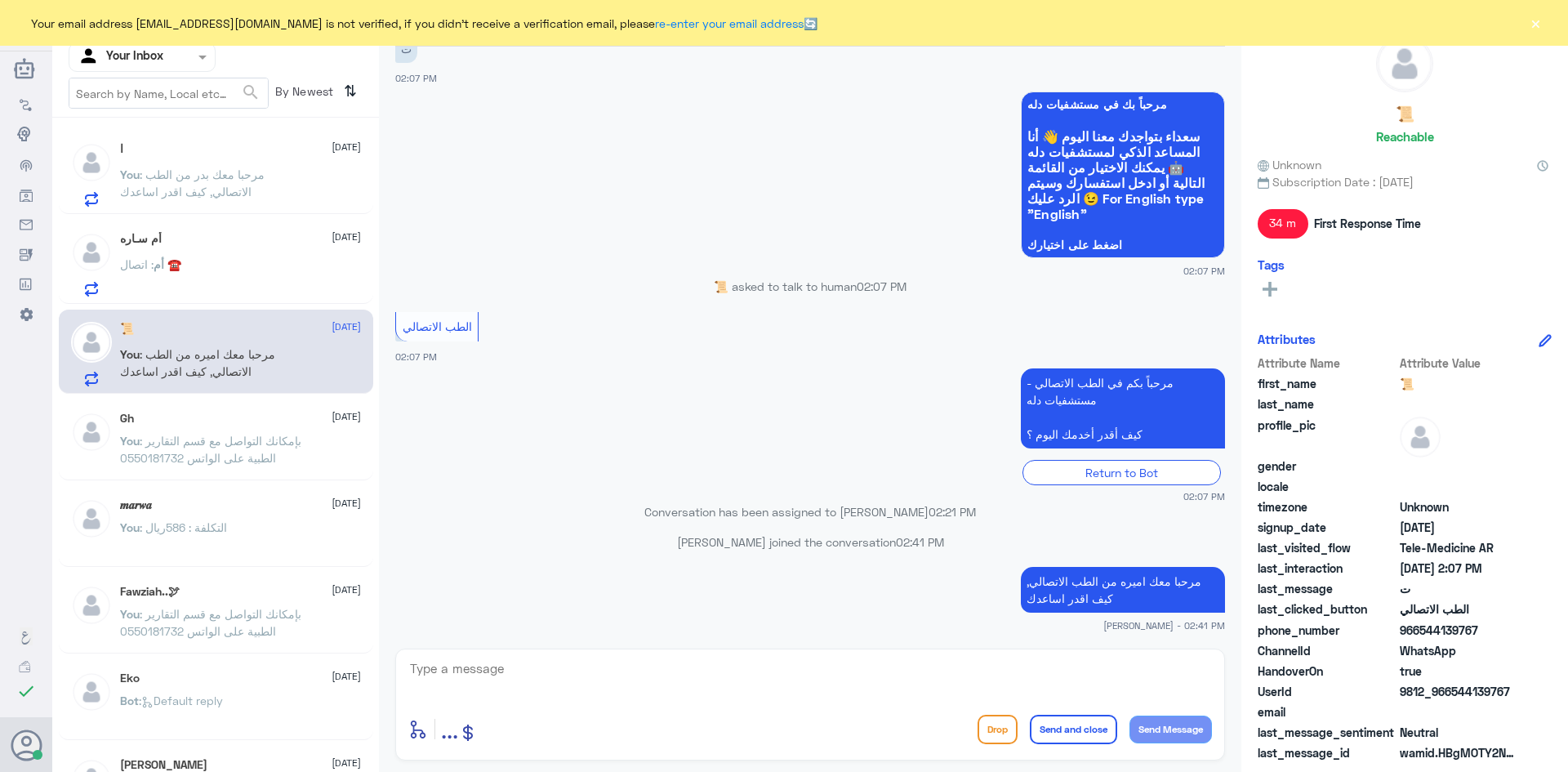
click at [181, 244] on div "أم سـاره [DATE]" at bounding box center [241, 239] width 241 height 14
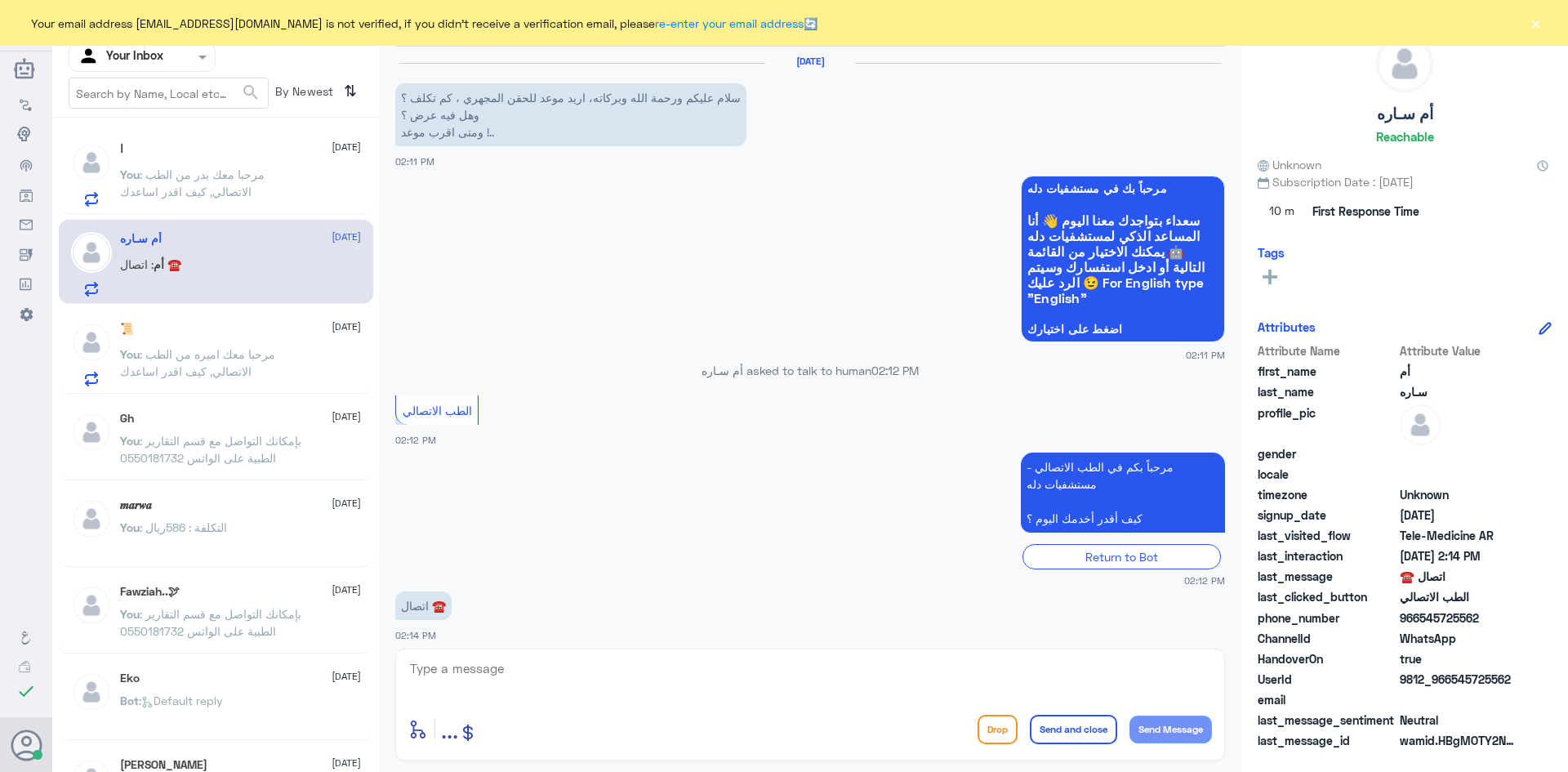
scroll to position [41, 0]
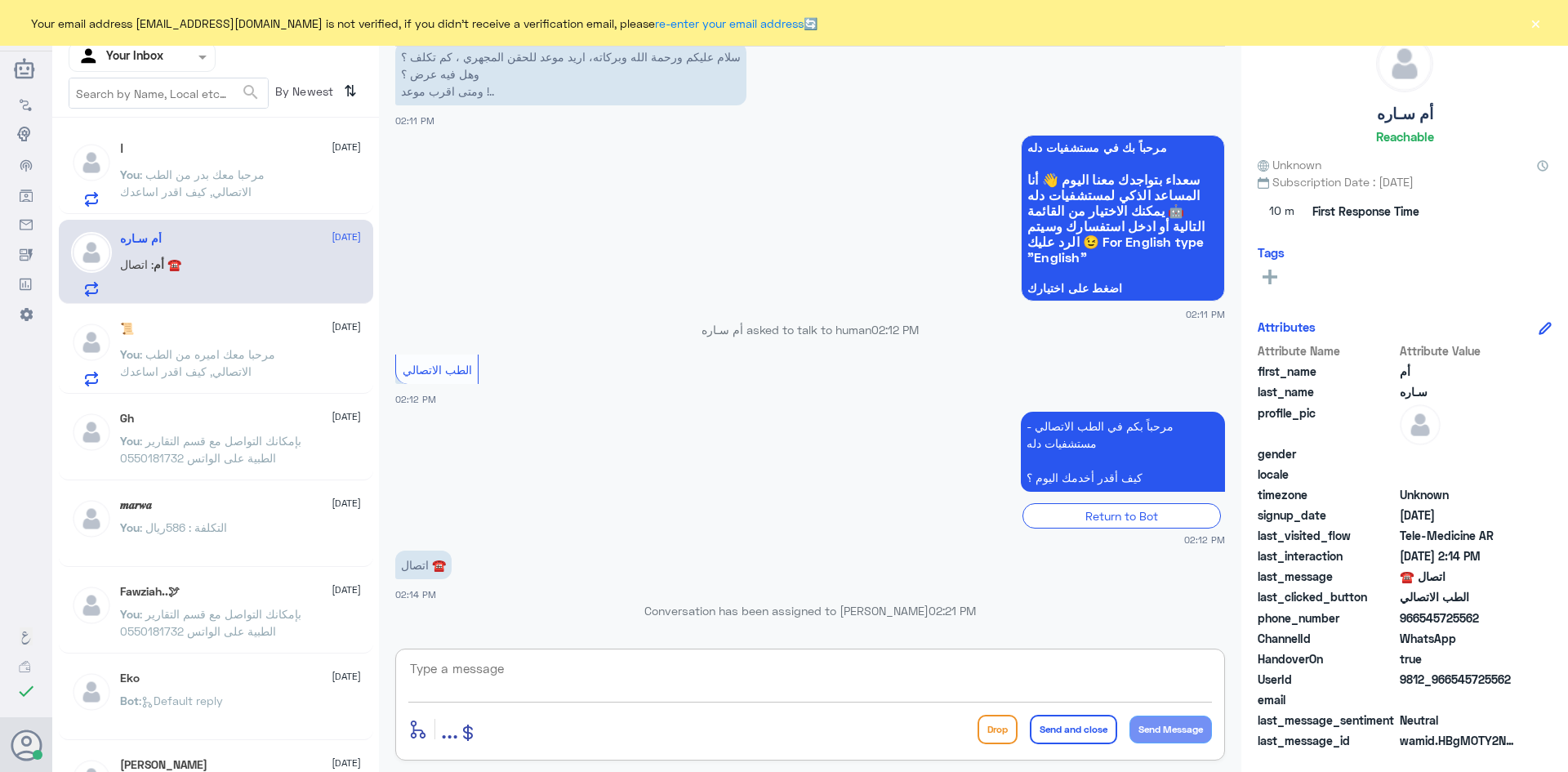
click at [554, 663] on textarea at bounding box center [809, 677] width 804 height 40
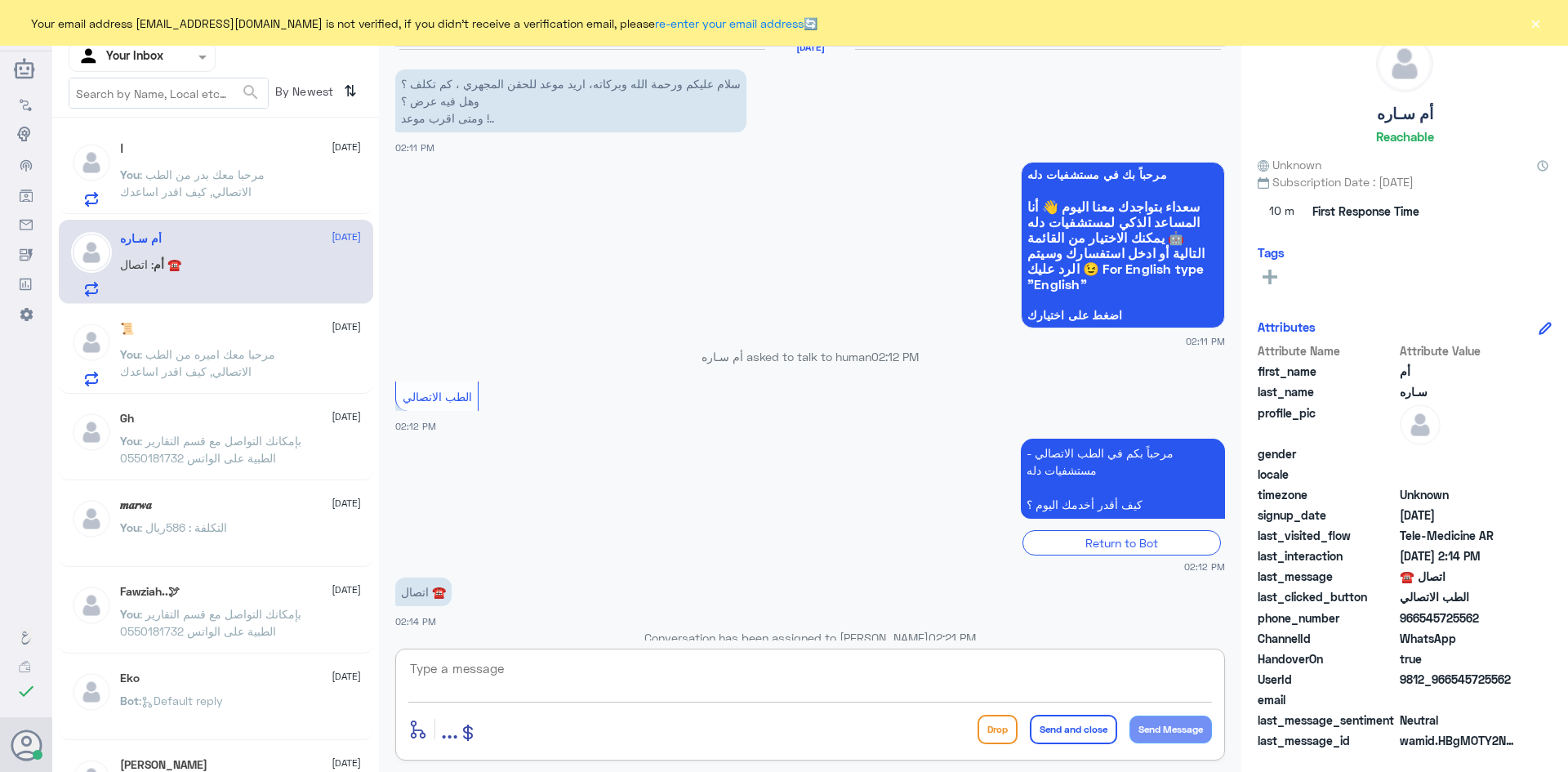
scroll to position [0, 0]
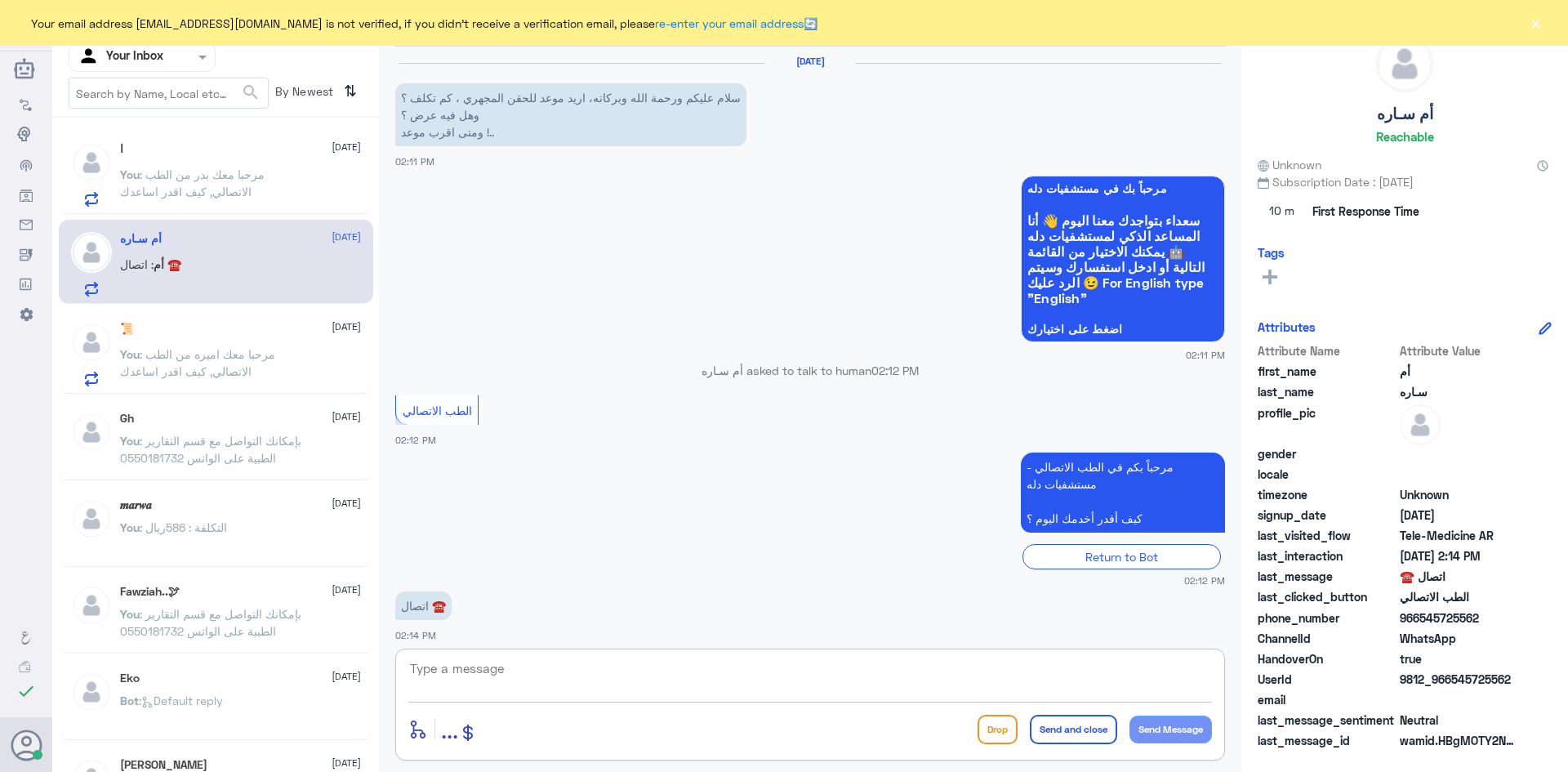
click at [478, 677] on textarea at bounding box center [809, 677] width 804 height 40
paste textarea "مرحبا معك بدر من الطب الاتصالي, كيف اقدر اخدمك"
drag, startPoint x: 956, startPoint y: 678, endPoint x: 983, endPoint y: 674, distance: 27.3
click at [984, 671] on textarea "مرحبا معك بدر من الطب الاتصالي, كيف اقدر اخدمك" at bounding box center [809, 677] width 804 height 40
drag, startPoint x: 1152, startPoint y: 671, endPoint x: 1141, endPoint y: 670, distance: 11.0
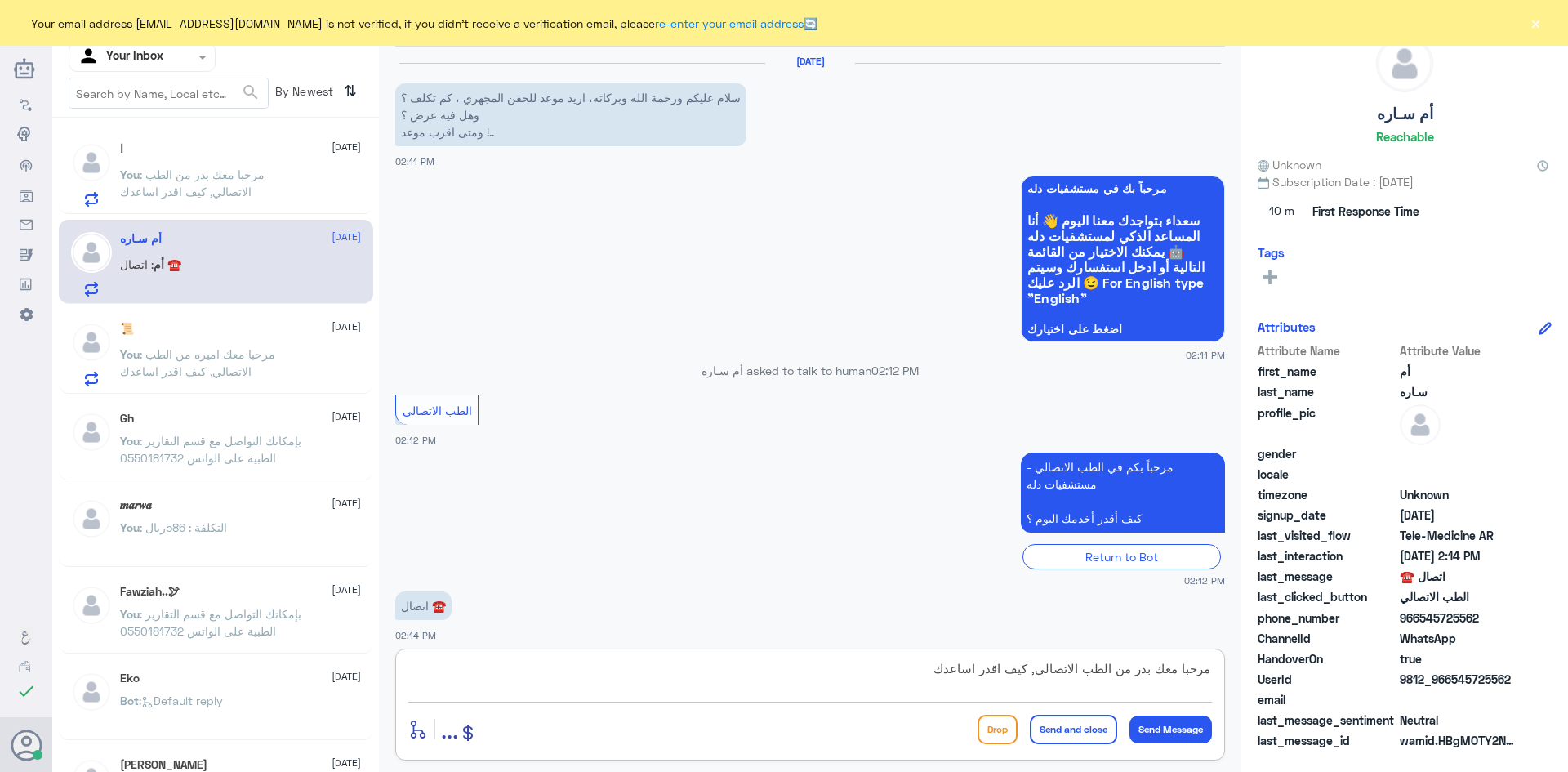
click at [1141, 670] on textarea "مرحبا معك بدر من الطب الاتصالي, كيف اقدر اساعدك" at bounding box center [809, 677] width 804 height 40
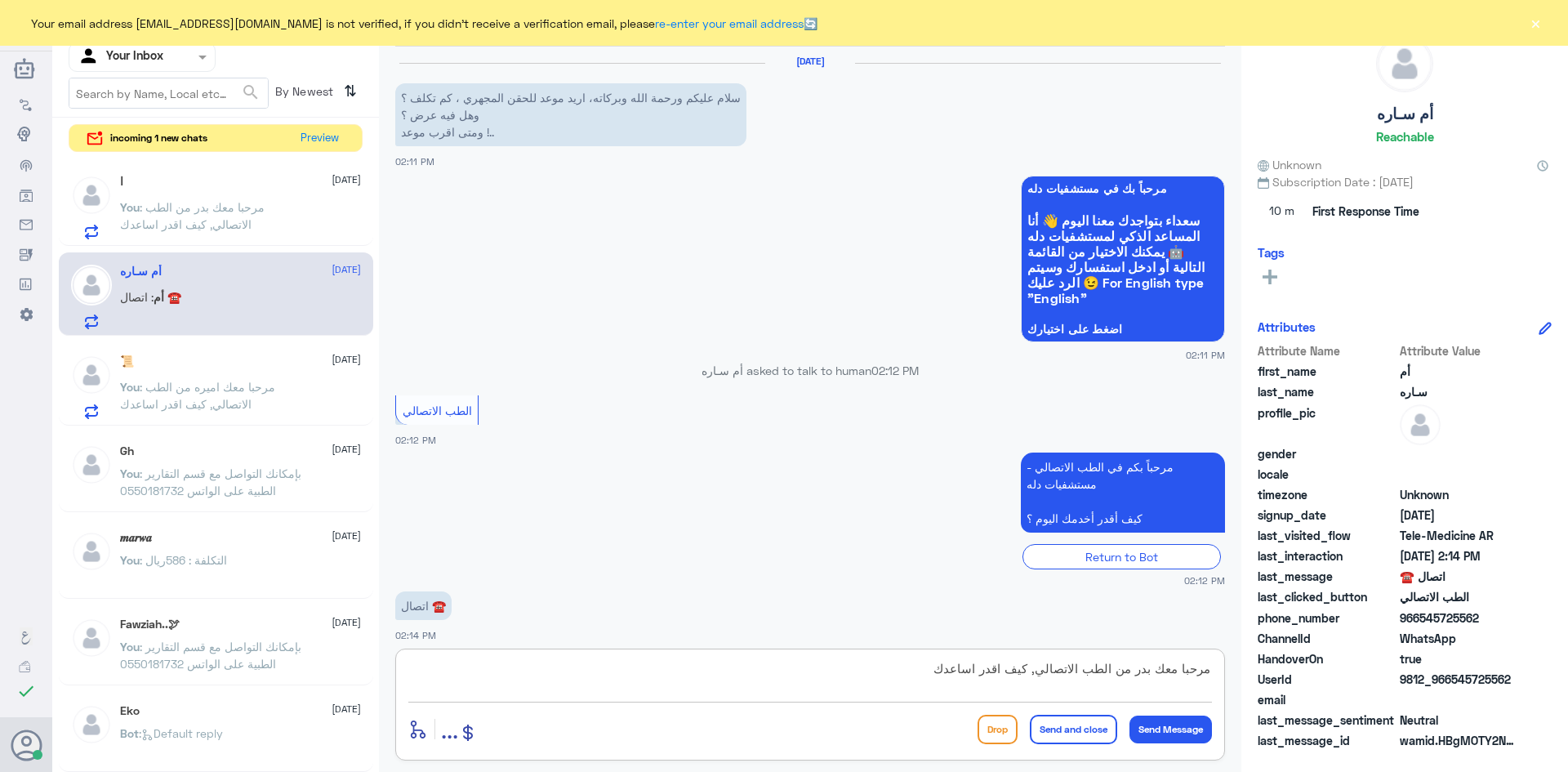
drag, startPoint x: 1138, startPoint y: 668, endPoint x: 1152, endPoint y: 670, distance: 14.1
click at [1152, 670] on textarea "مرحبا معك بدر من الطب الاتصالي, كيف اقدر اساعدك" at bounding box center [809, 677] width 804 height 40
type textarea "مرحبا معك اميره من الطب الاتصالي, كيف اقدر اساعدك"
click at [1182, 730] on button "Send Message" at bounding box center [1171, 729] width 82 height 27
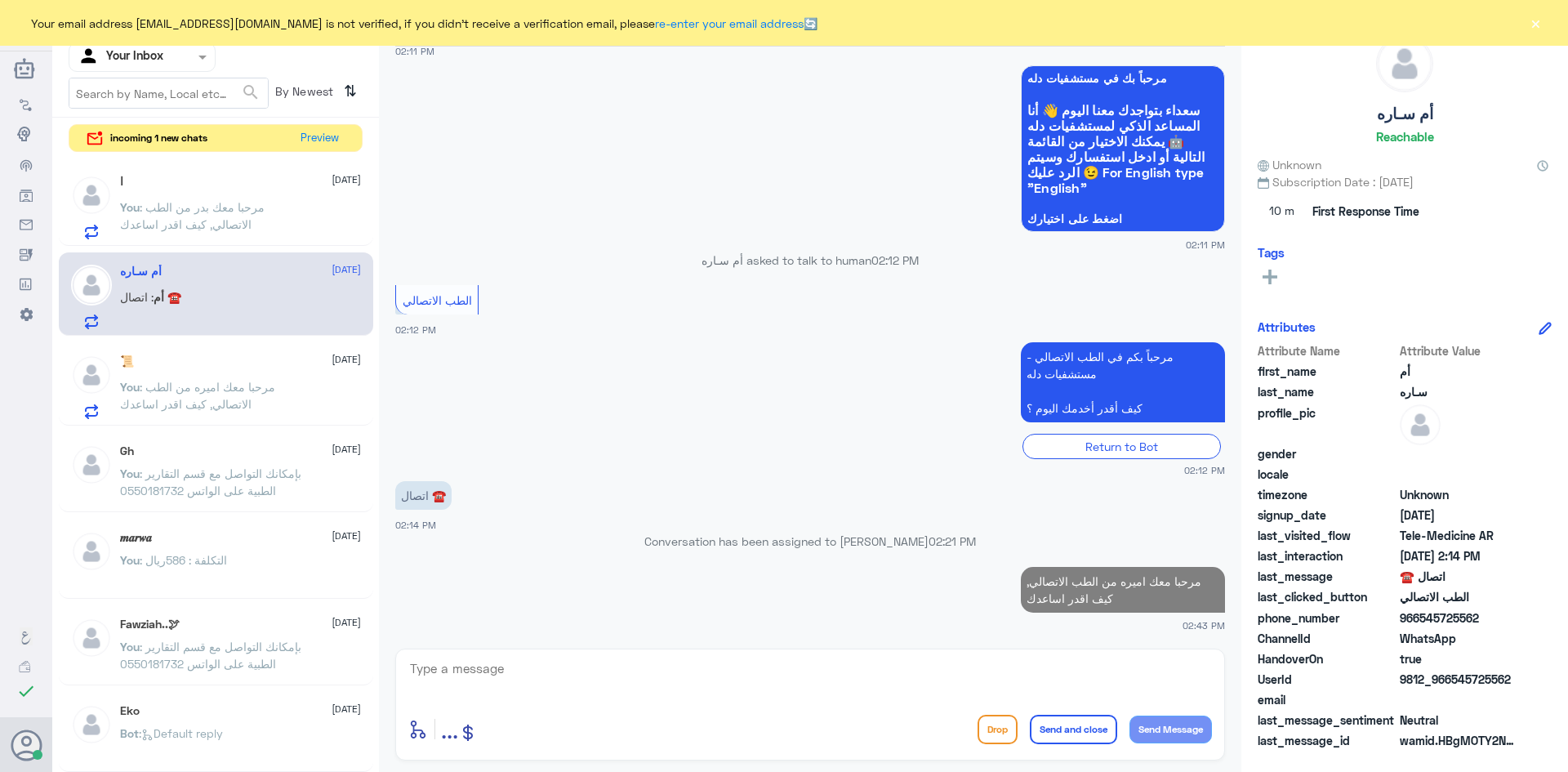
click at [265, 378] on p "You : مرحبا معك اميره من الطب الاتصالي, كيف اقدر اساعدك" at bounding box center [212, 398] width 184 height 41
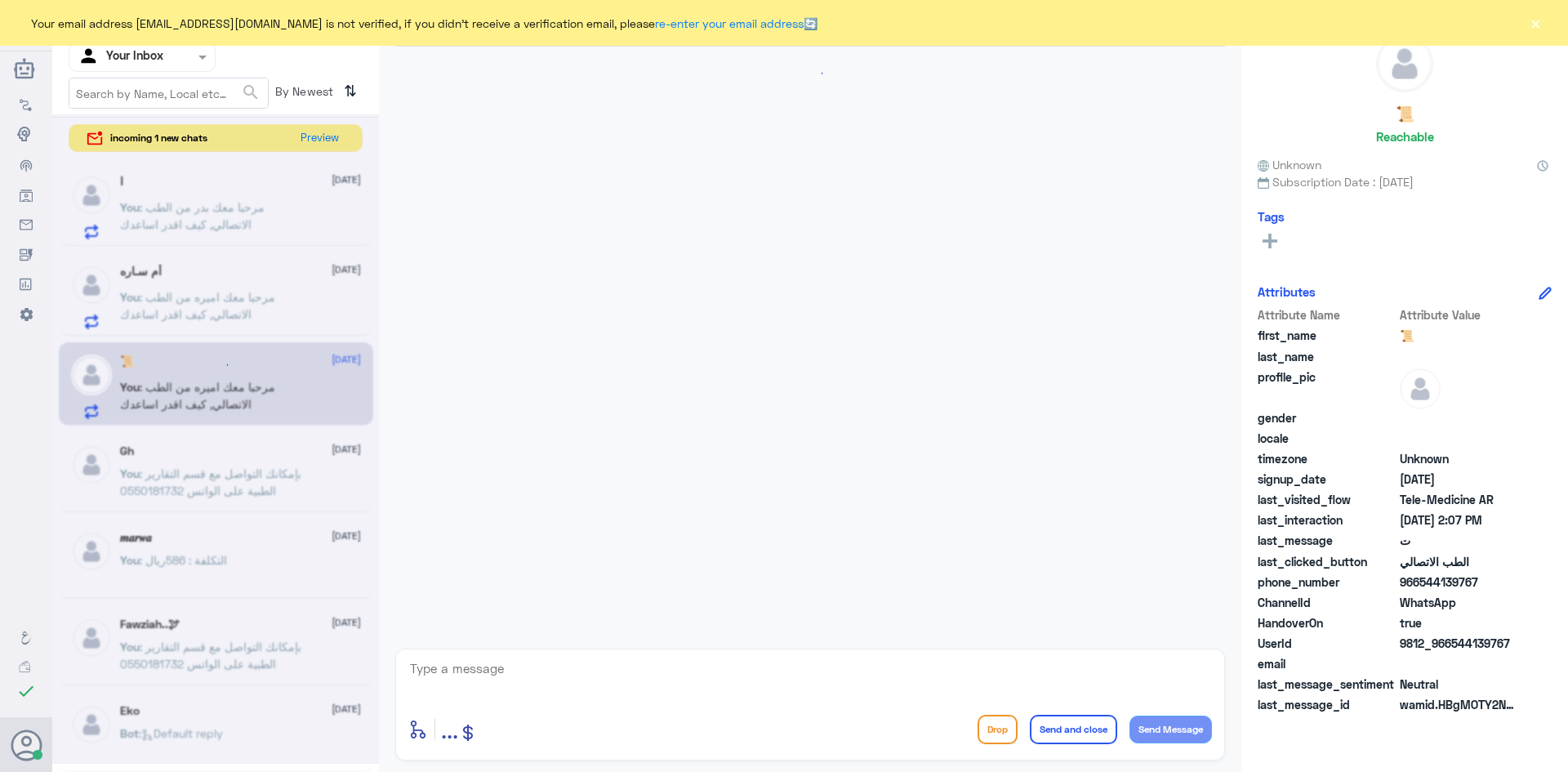
scroll to position [831, 0]
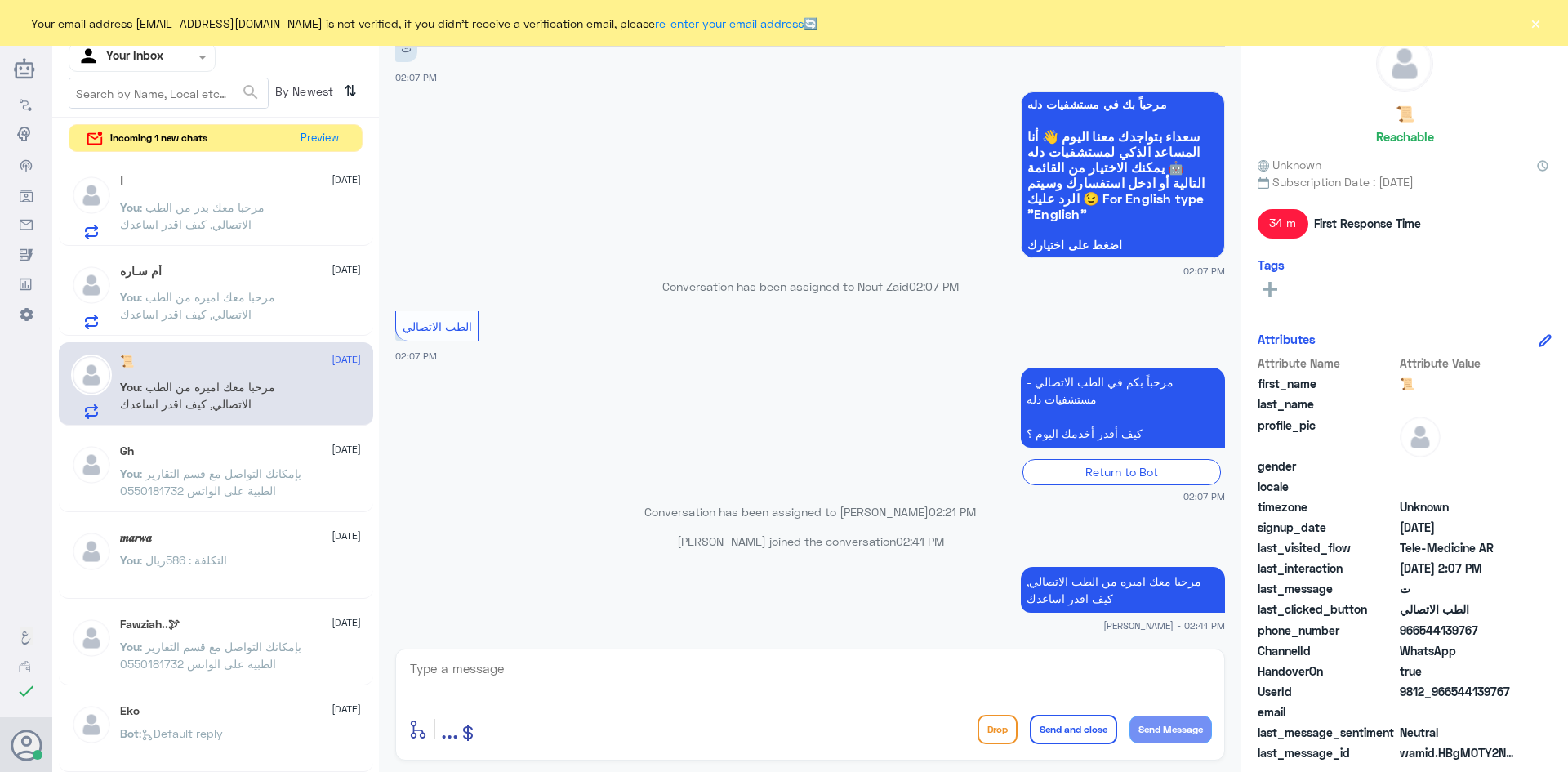
click at [289, 298] on p "You : مرحبا معك اميره من الطب الاتصالي, كيف اقدر اساعدك" at bounding box center [212, 309] width 184 height 41
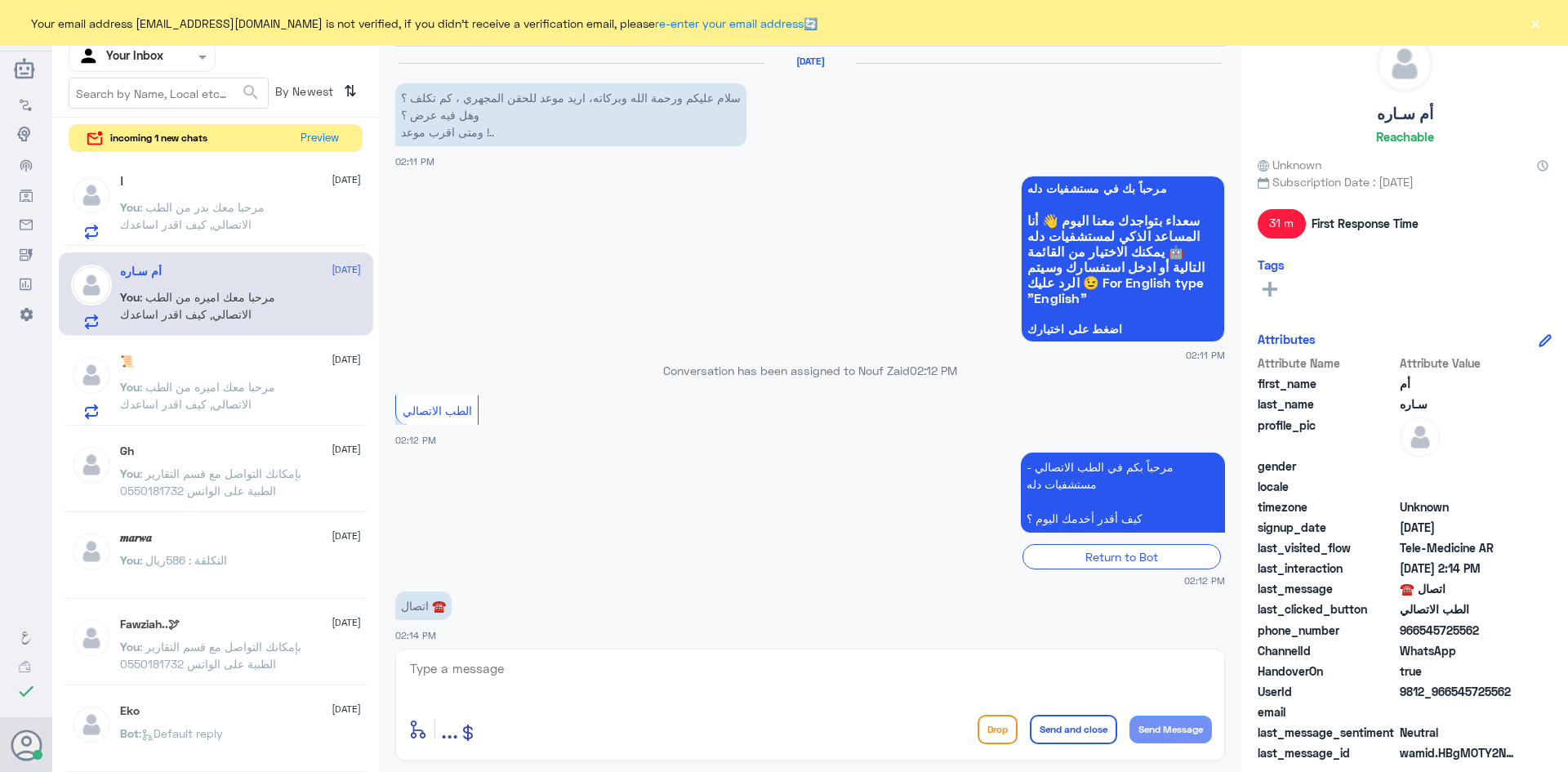
scroll to position [140, 0]
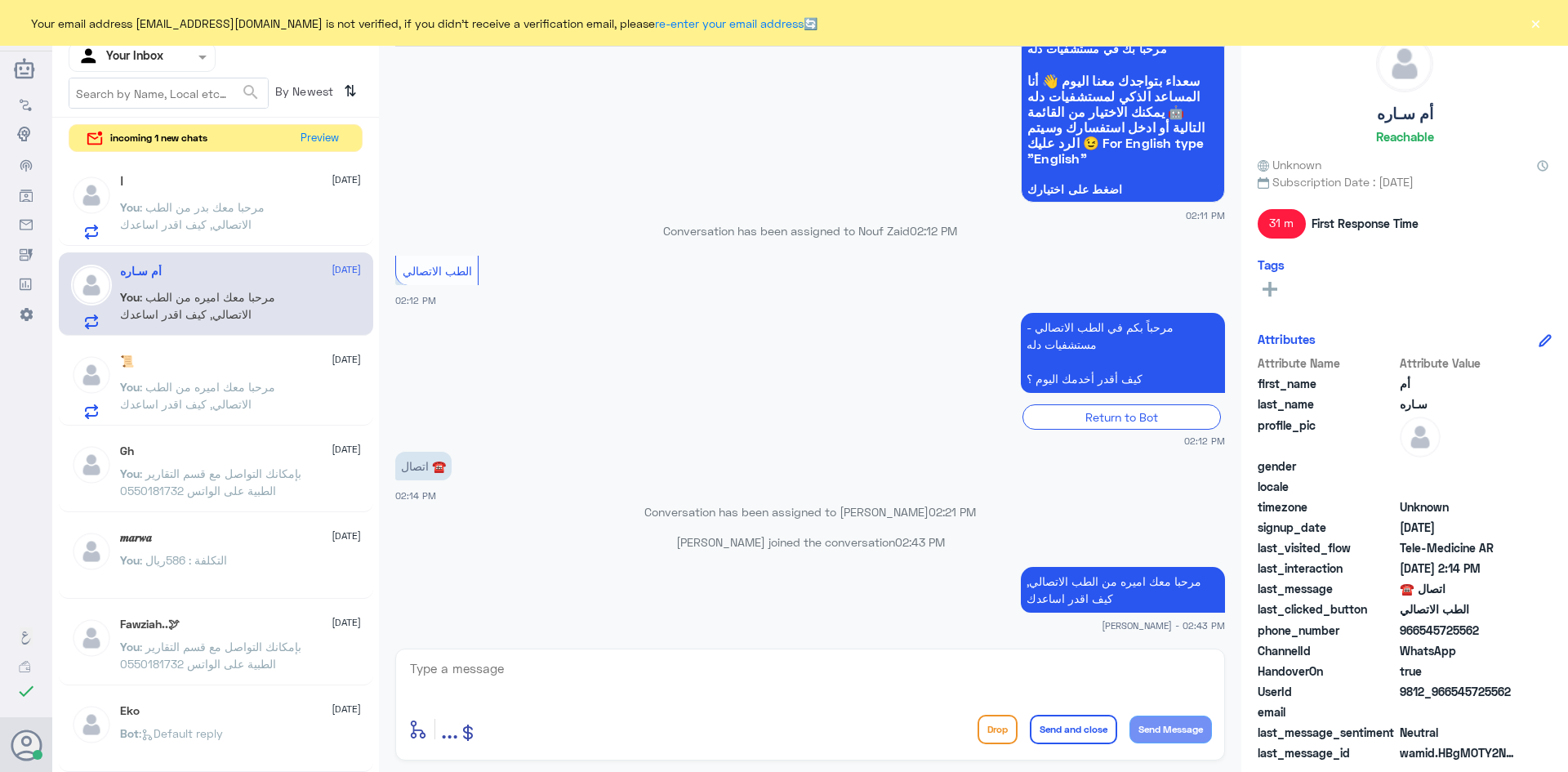
click at [272, 209] on p "You : مرحبا معك بدر من الطب الاتصالي, كيف اقدر اساعدك" at bounding box center [212, 219] width 184 height 41
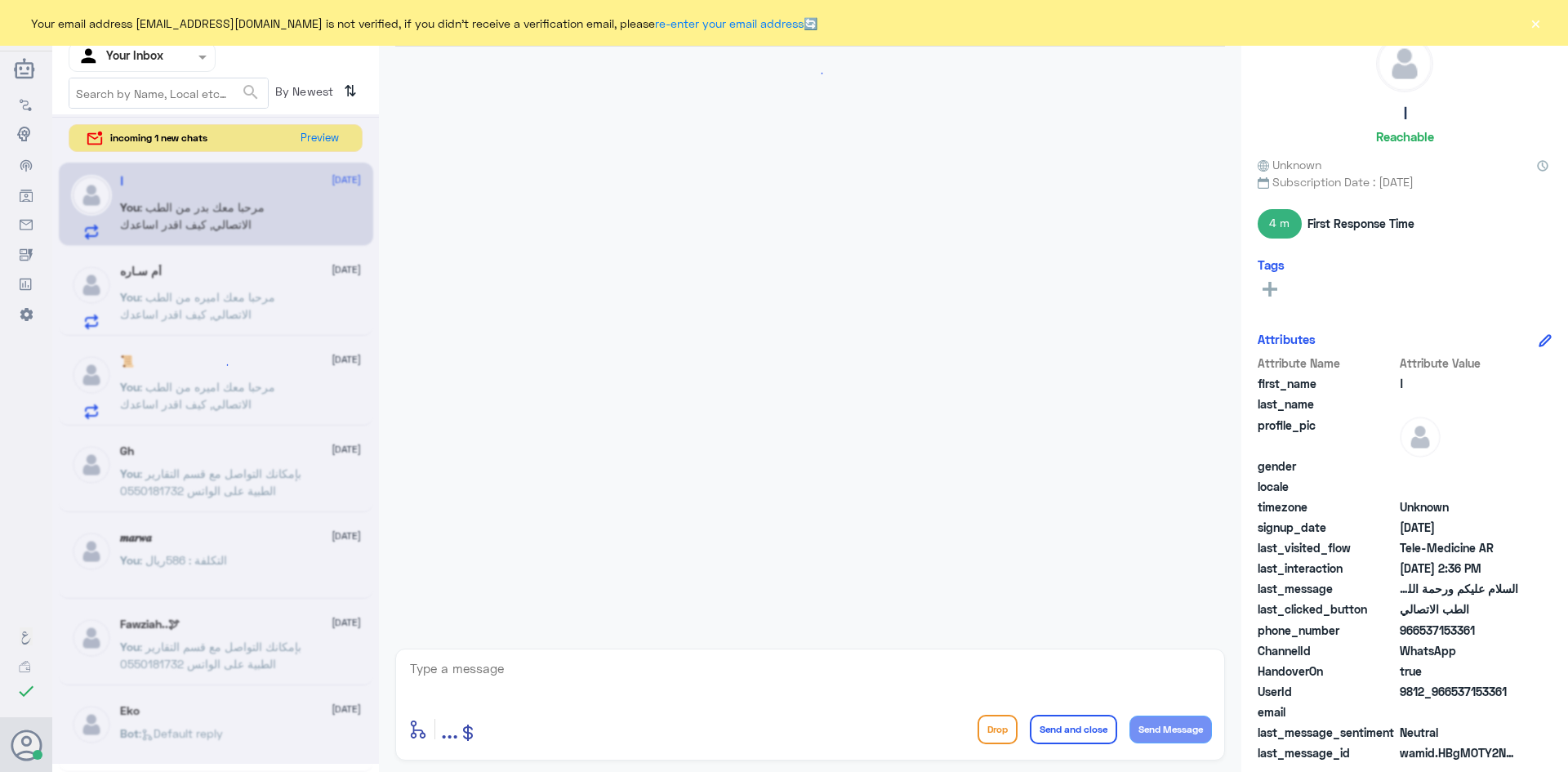
scroll to position [884, 0]
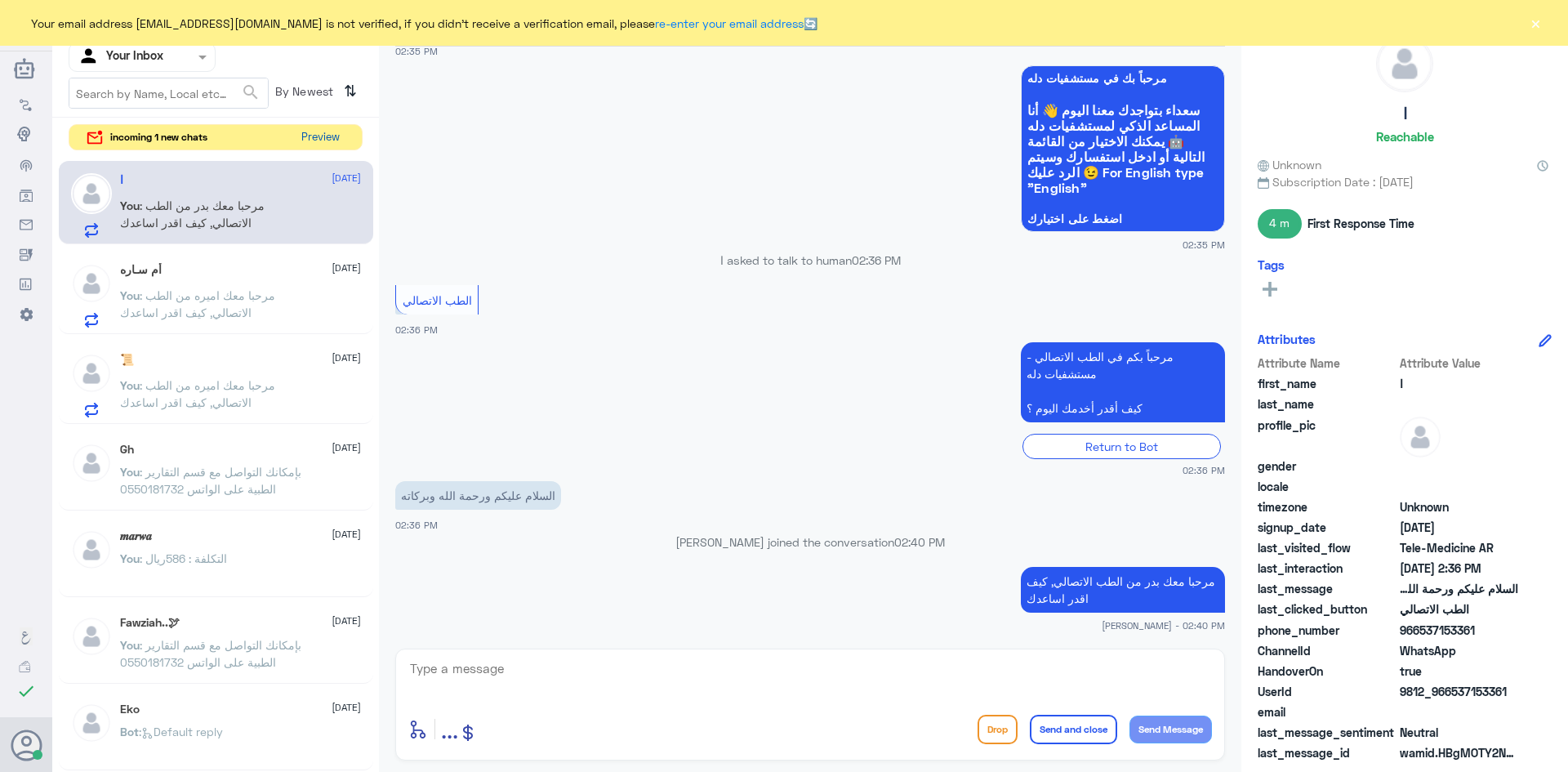
click at [327, 139] on button "Preview" at bounding box center [320, 138] width 51 height 25
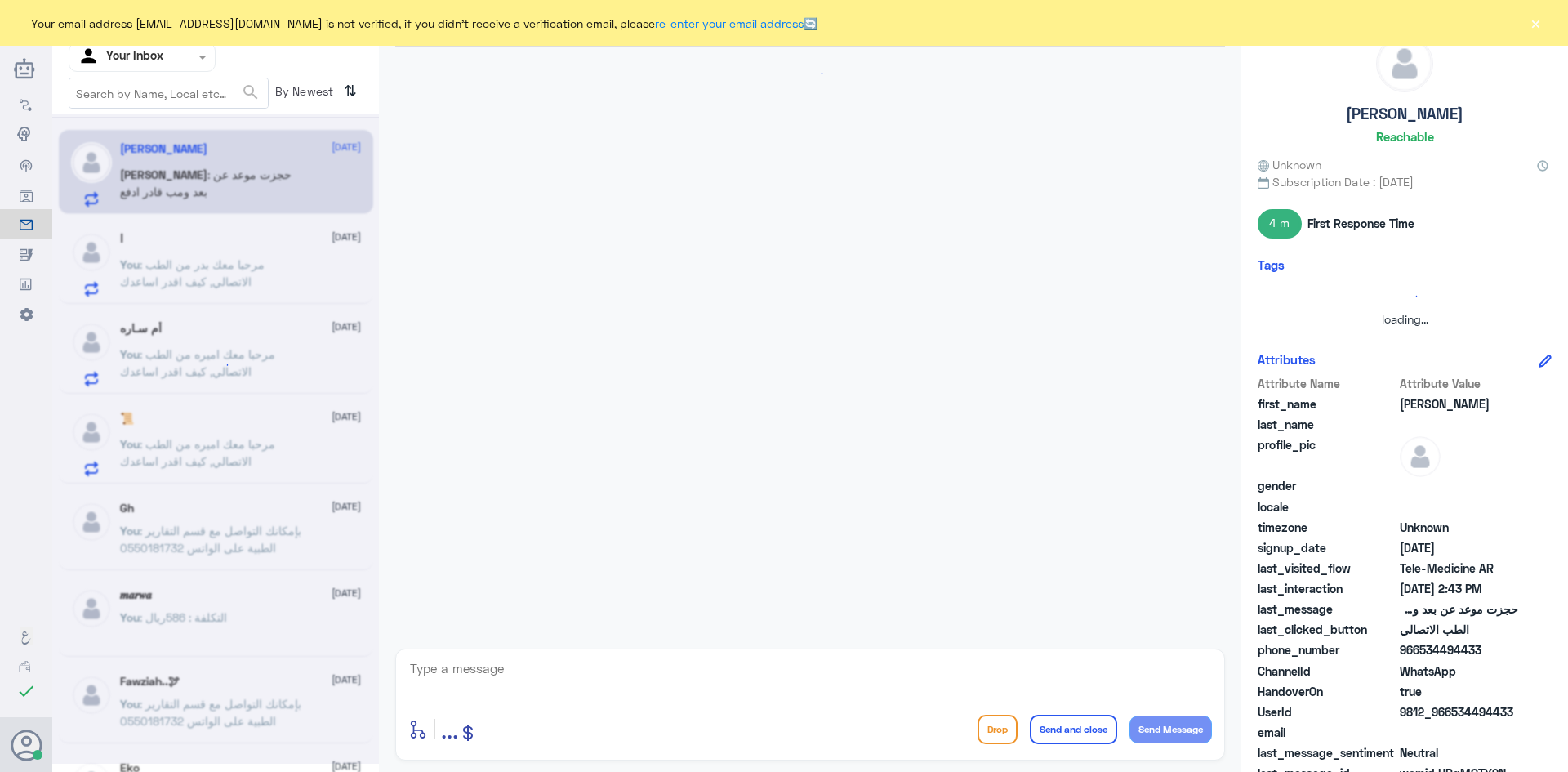
scroll to position [224, 0]
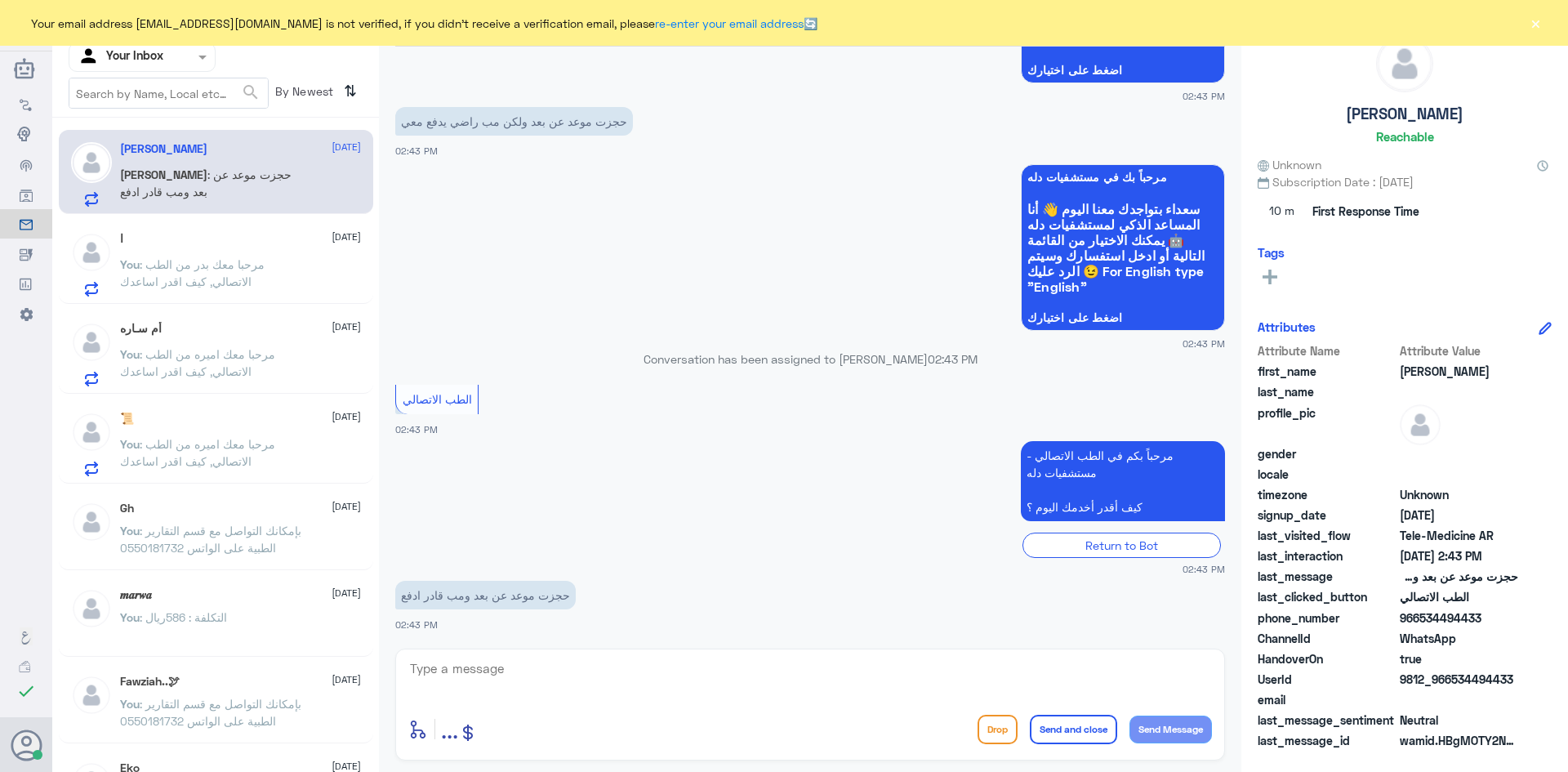
click at [587, 682] on textarea at bounding box center [809, 677] width 804 height 40
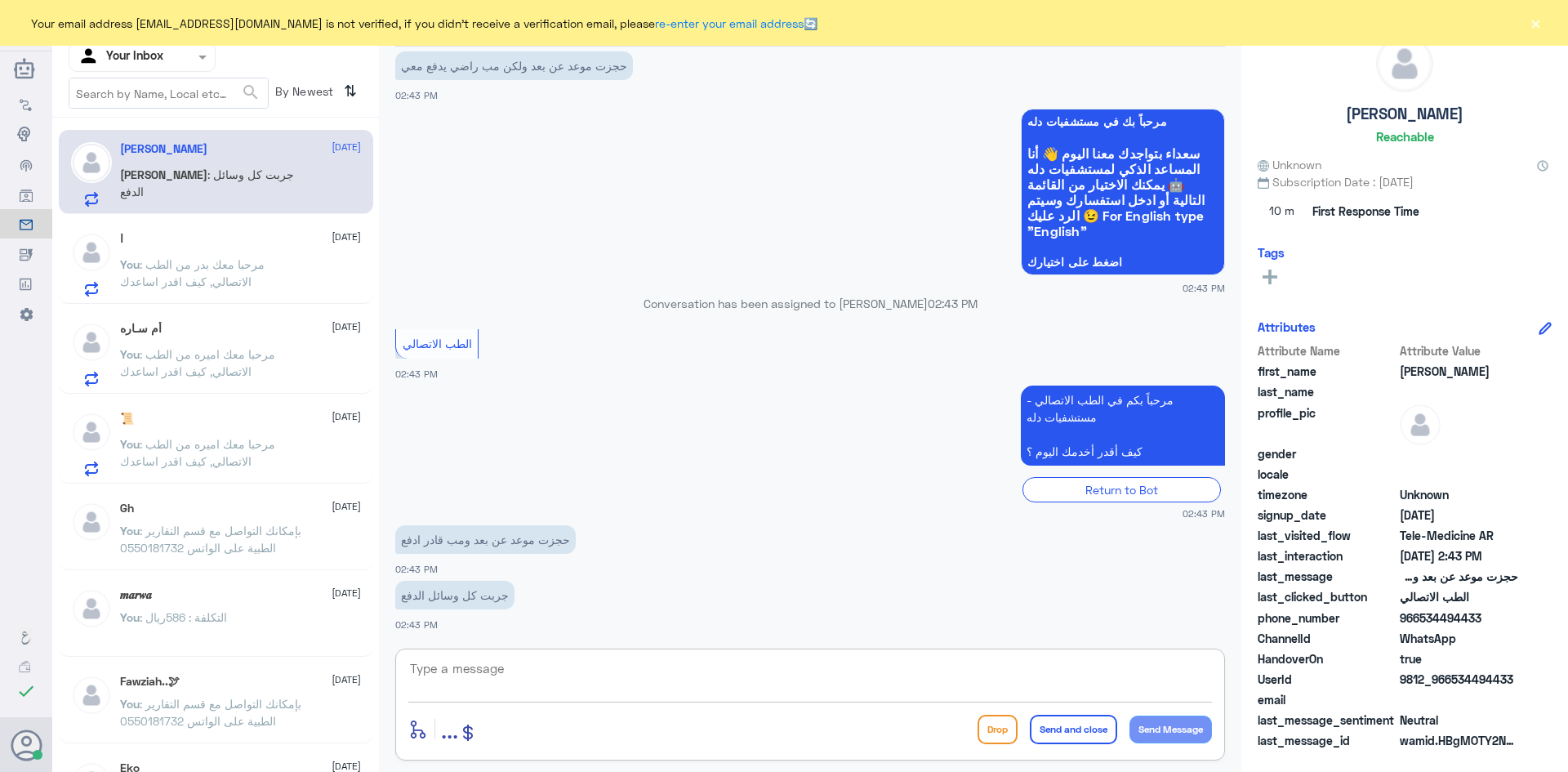
click at [480, 673] on textarea at bounding box center [809, 677] width 804 height 40
paste textarea "مرحبا، معك نوف من الطب الاتصالي"
drag, startPoint x: 1142, startPoint y: 668, endPoint x: 1131, endPoint y: 670, distance: 11.2
click at [1131, 670] on textarea "مرحبا، معك نوف من الطب الاتصالي" at bounding box center [809, 677] width 804 height 40
drag, startPoint x: 1148, startPoint y: 665, endPoint x: 1139, endPoint y: 665, distance: 9.0
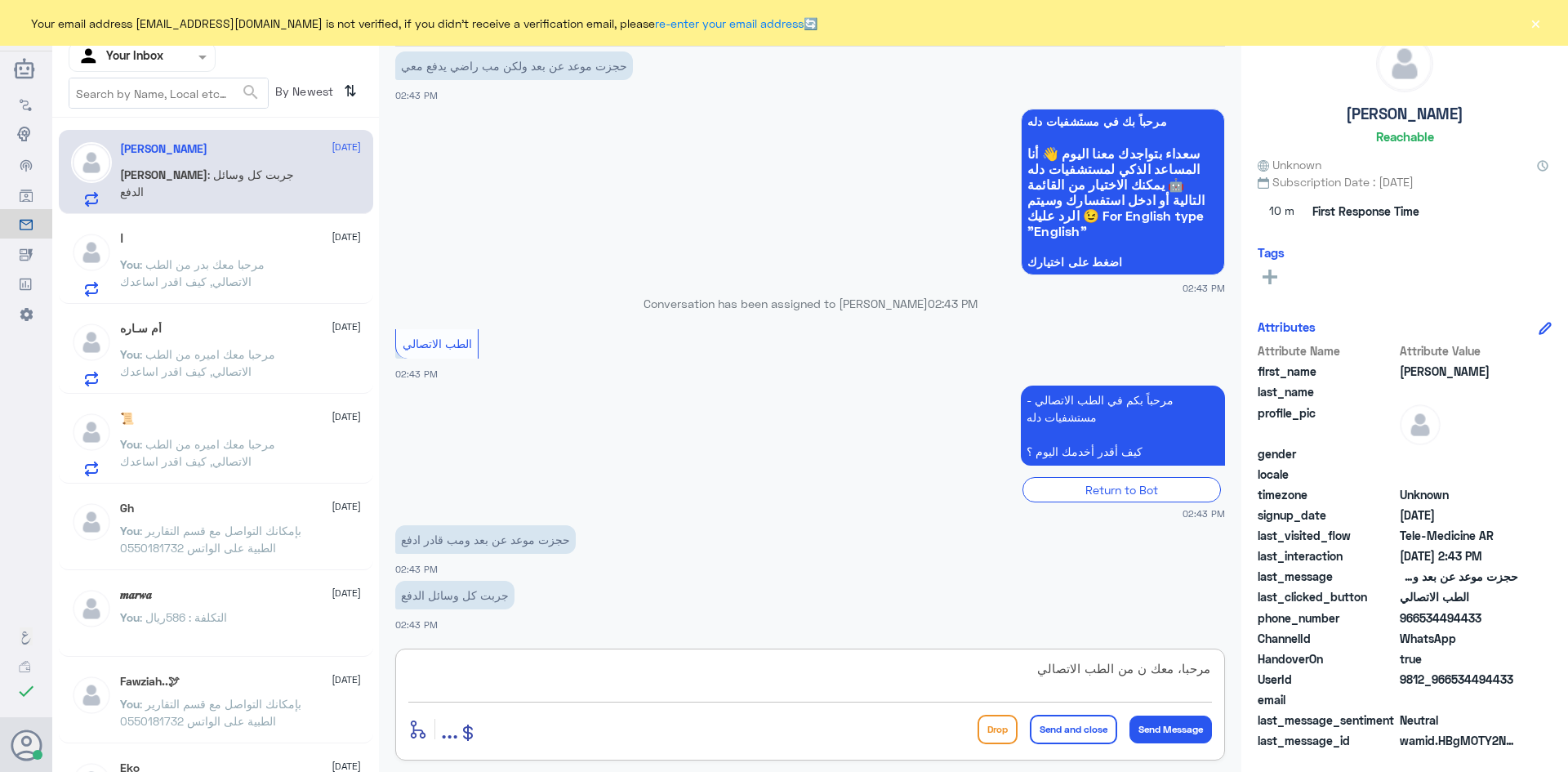
click at [1139, 665] on textarea "مرحبا، معك ن من الطب الاتصالي" at bounding box center [809, 677] width 804 height 40
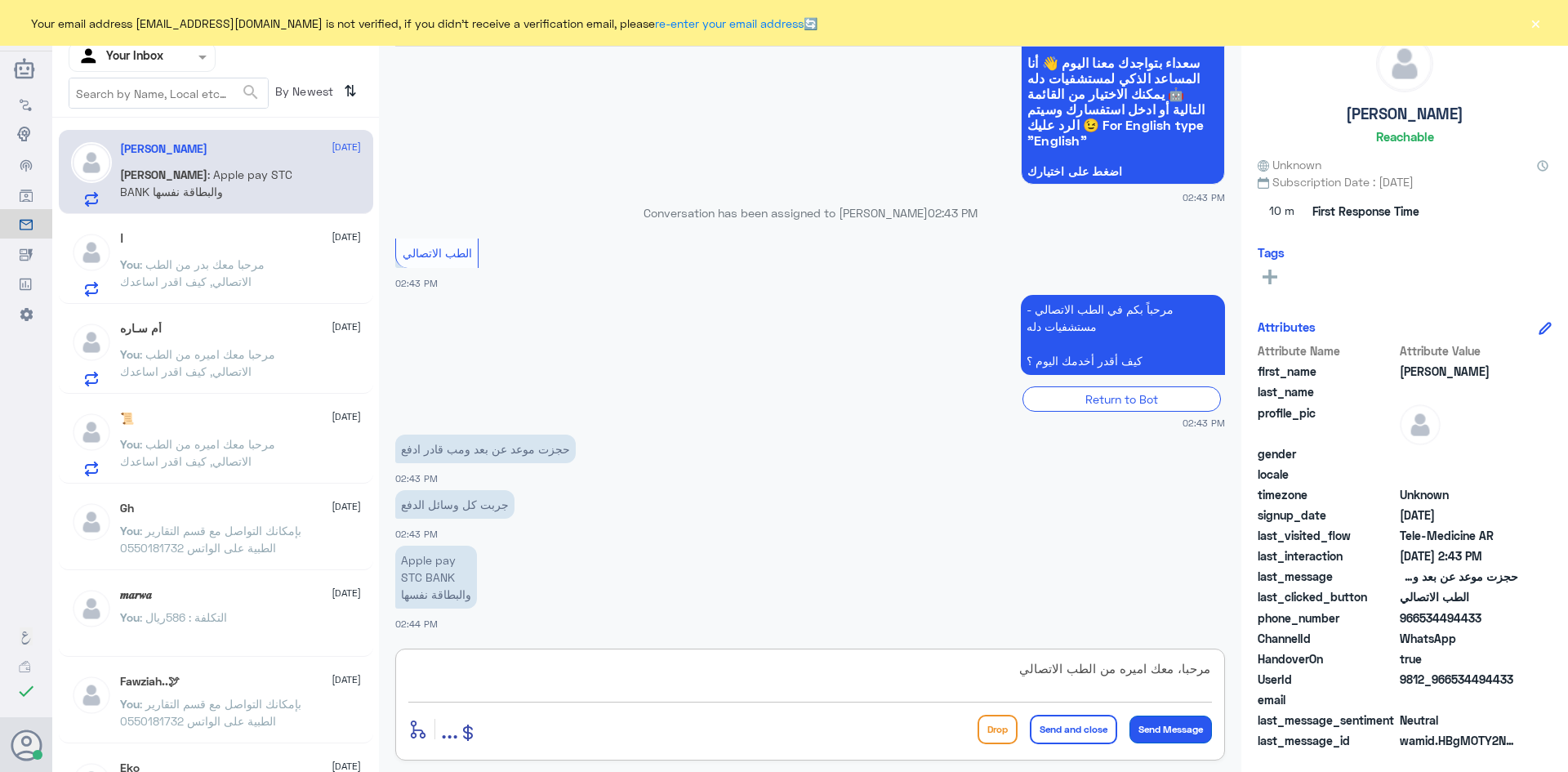
type textarea "مرحبا، معك اميره من الطب الاتصالي"
click at [1167, 727] on button "Send Message" at bounding box center [1171, 729] width 82 height 27
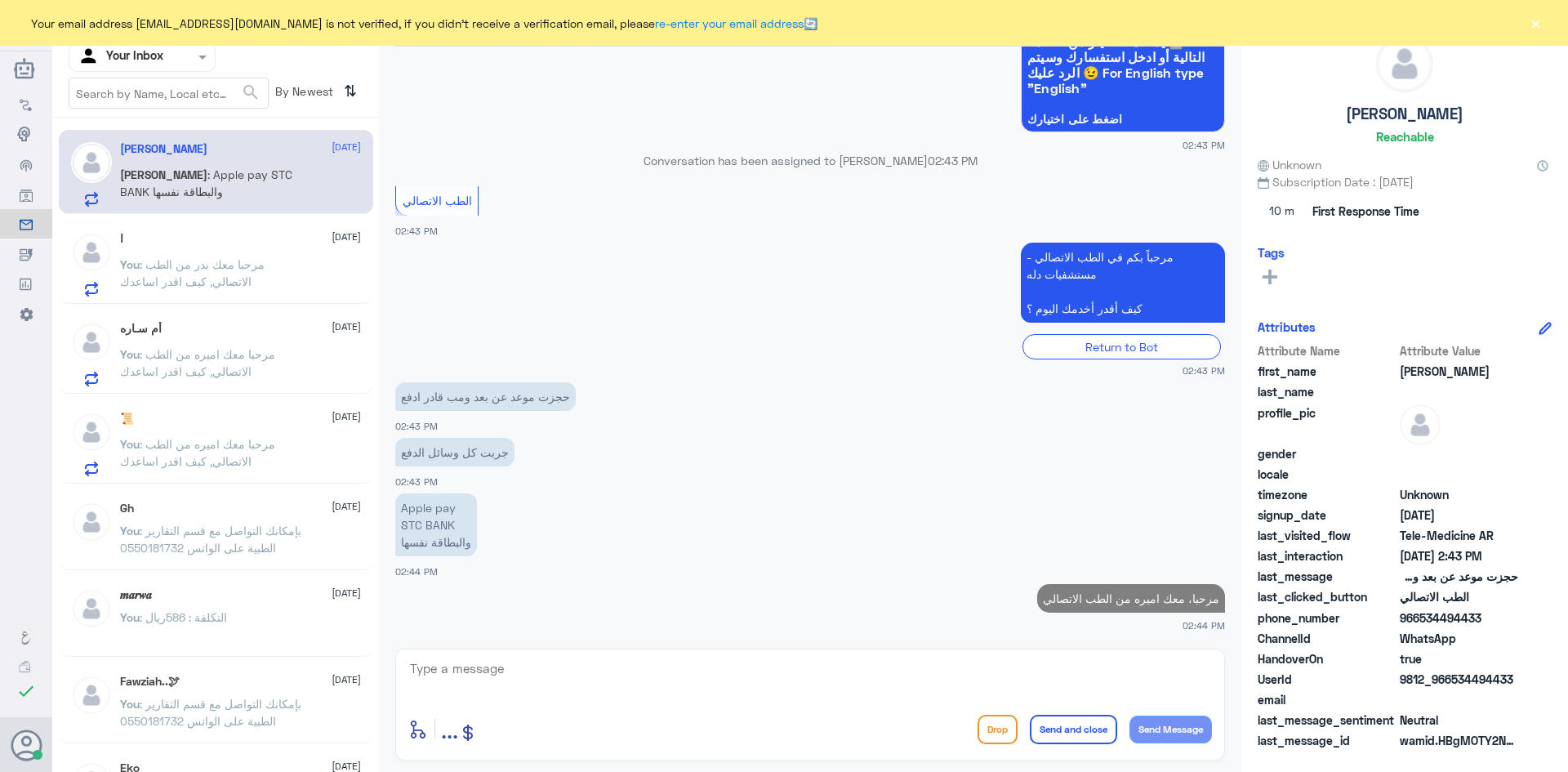
click at [496, 674] on textarea at bounding box center [809, 677] width 804 height 40
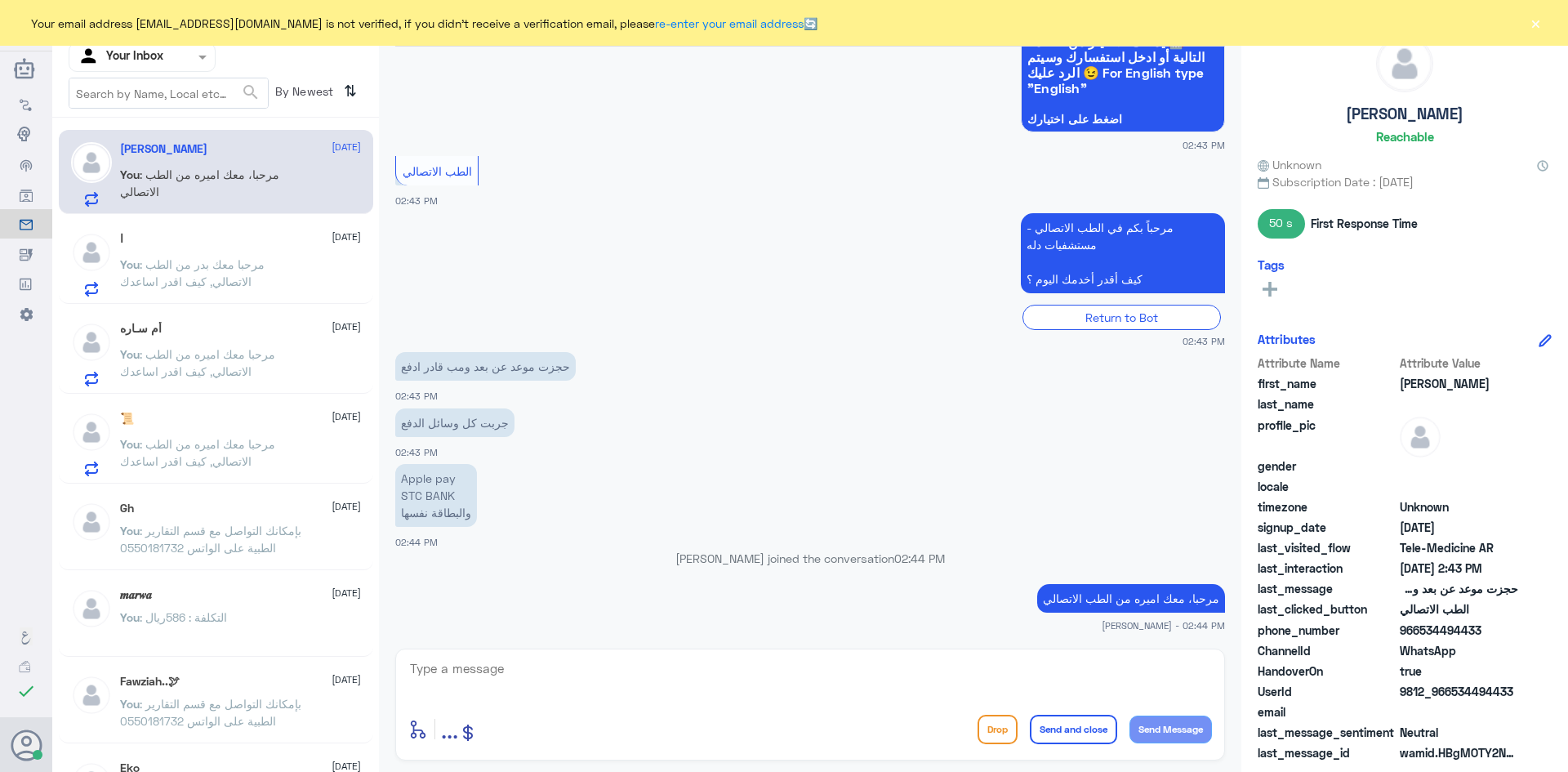
click at [620, 670] on textarea at bounding box center [809, 677] width 804 height 40
click at [530, 676] on textarea at bounding box center [809, 677] width 804 height 40
paste textarea "ممكن تزودني بلقطة للشاشة من فضلك"
type textarea "ممكن تزودني بلقطة للشاشة من فضلك"
click at [1176, 727] on button "Send Message" at bounding box center [1171, 729] width 82 height 27
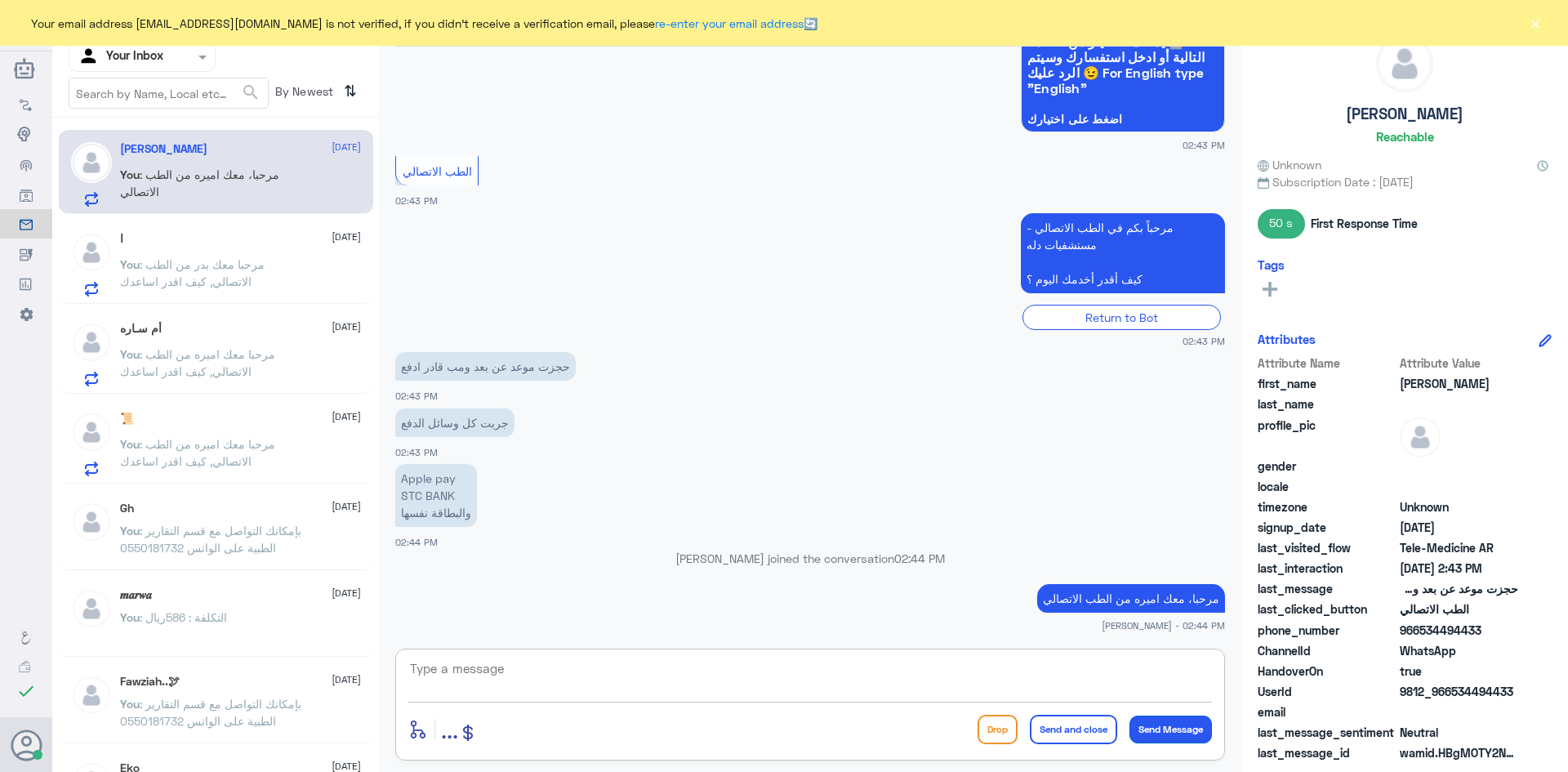
scroll to position [476, 0]
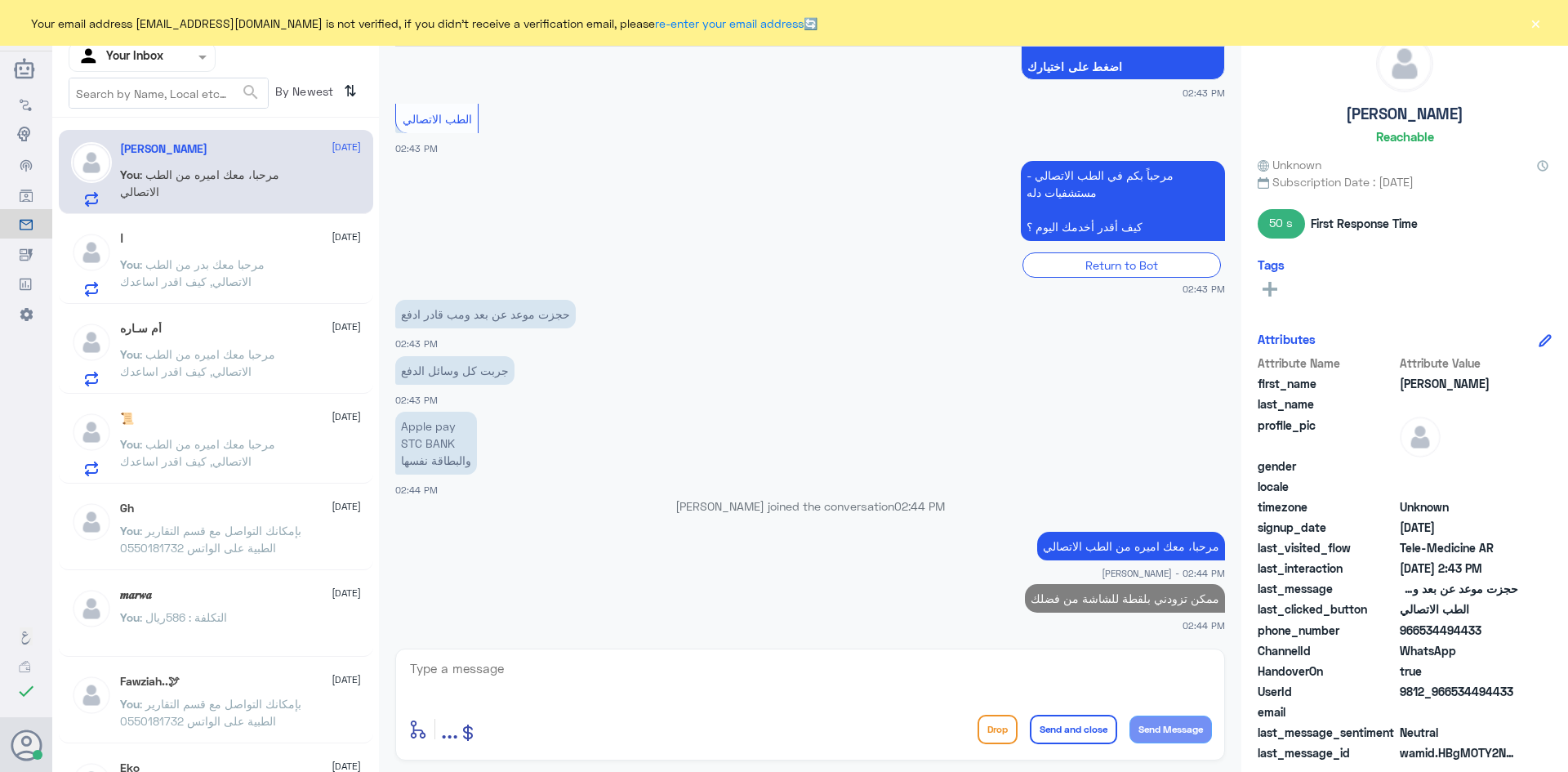
click at [212, 250] on div "ا [DATE] You : مرحبا معك بدر من الطب الاتصالي, كيف اقدر اساعدك" at bounding box center [241, 264] width 241 height 65
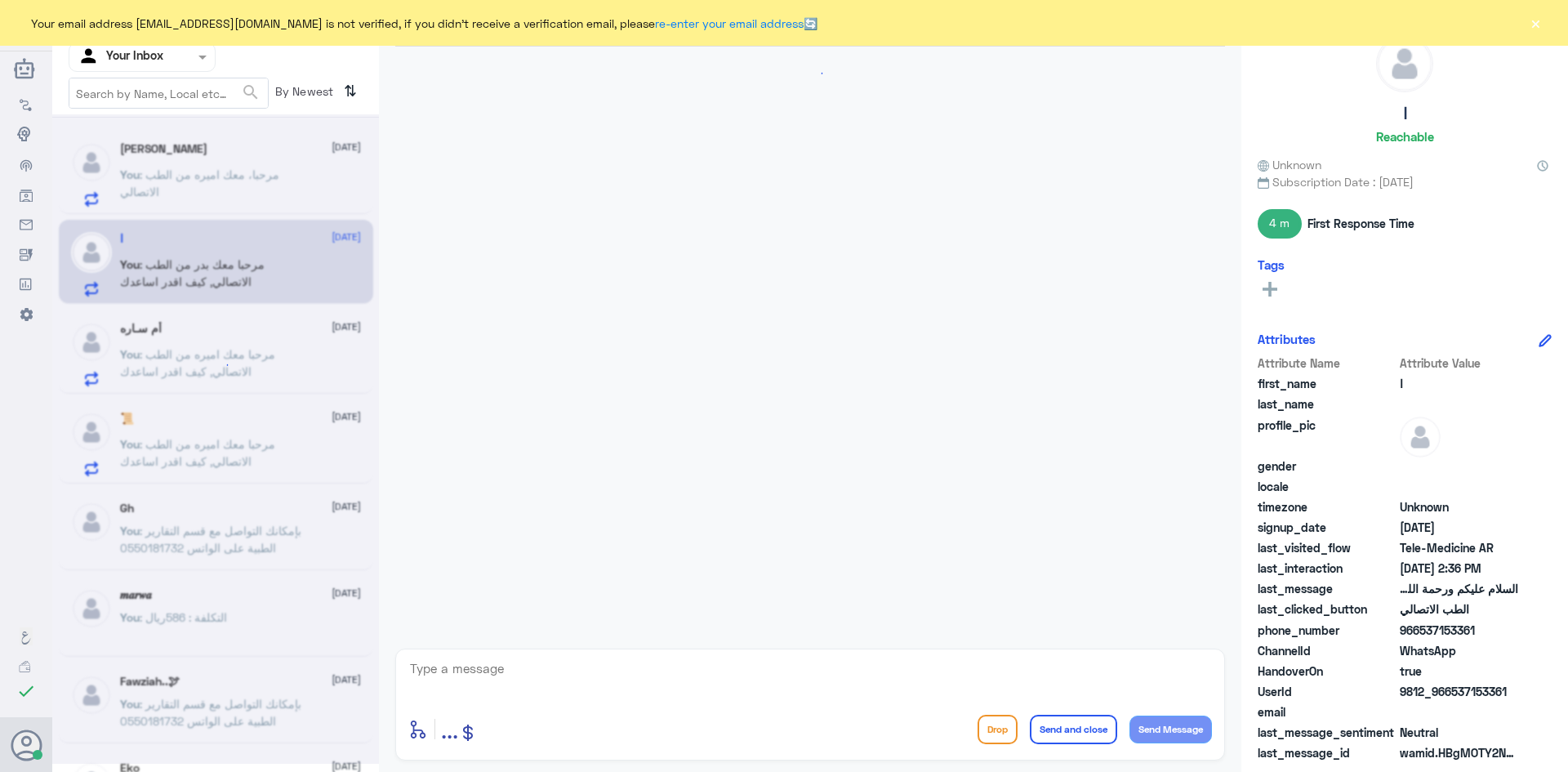
scroll to position [884, 0]
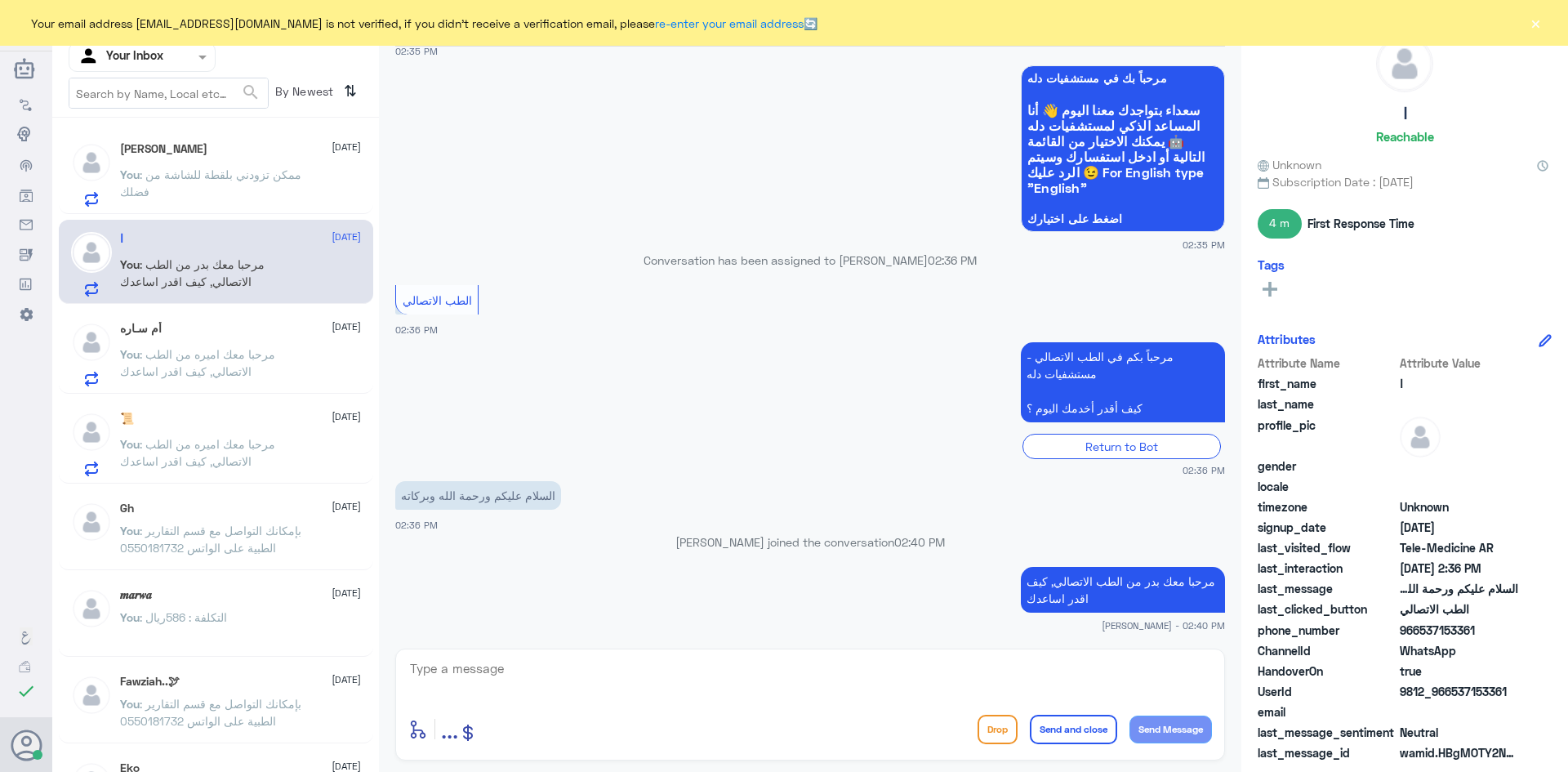
click at [267, 445] on span ": مرحبا معك اميره من الطب الاتصالي, كيف اقدر اساعدك" at bounding box center [198, 452] width 156 height 31
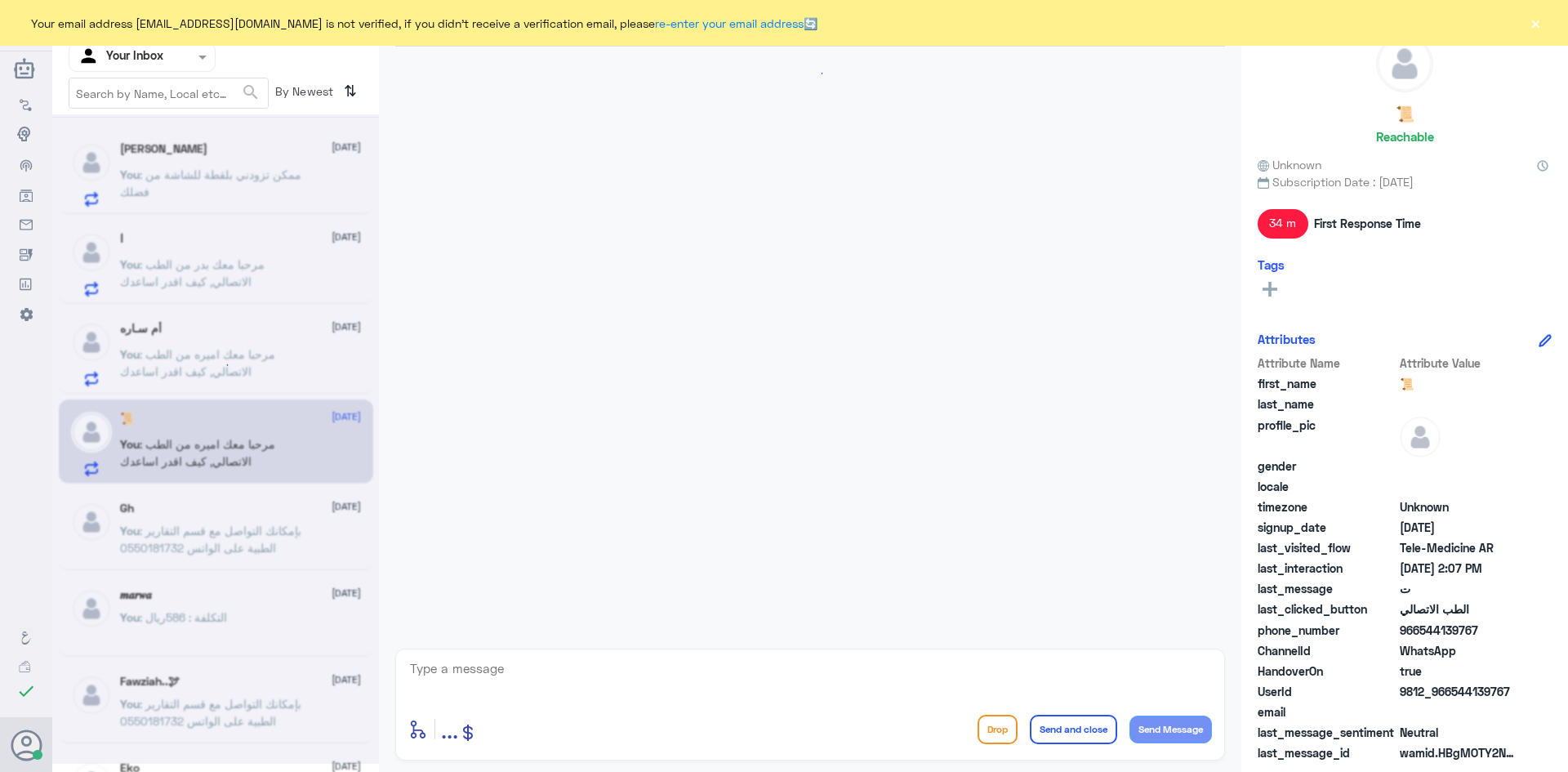
scroll to position [831, 0]
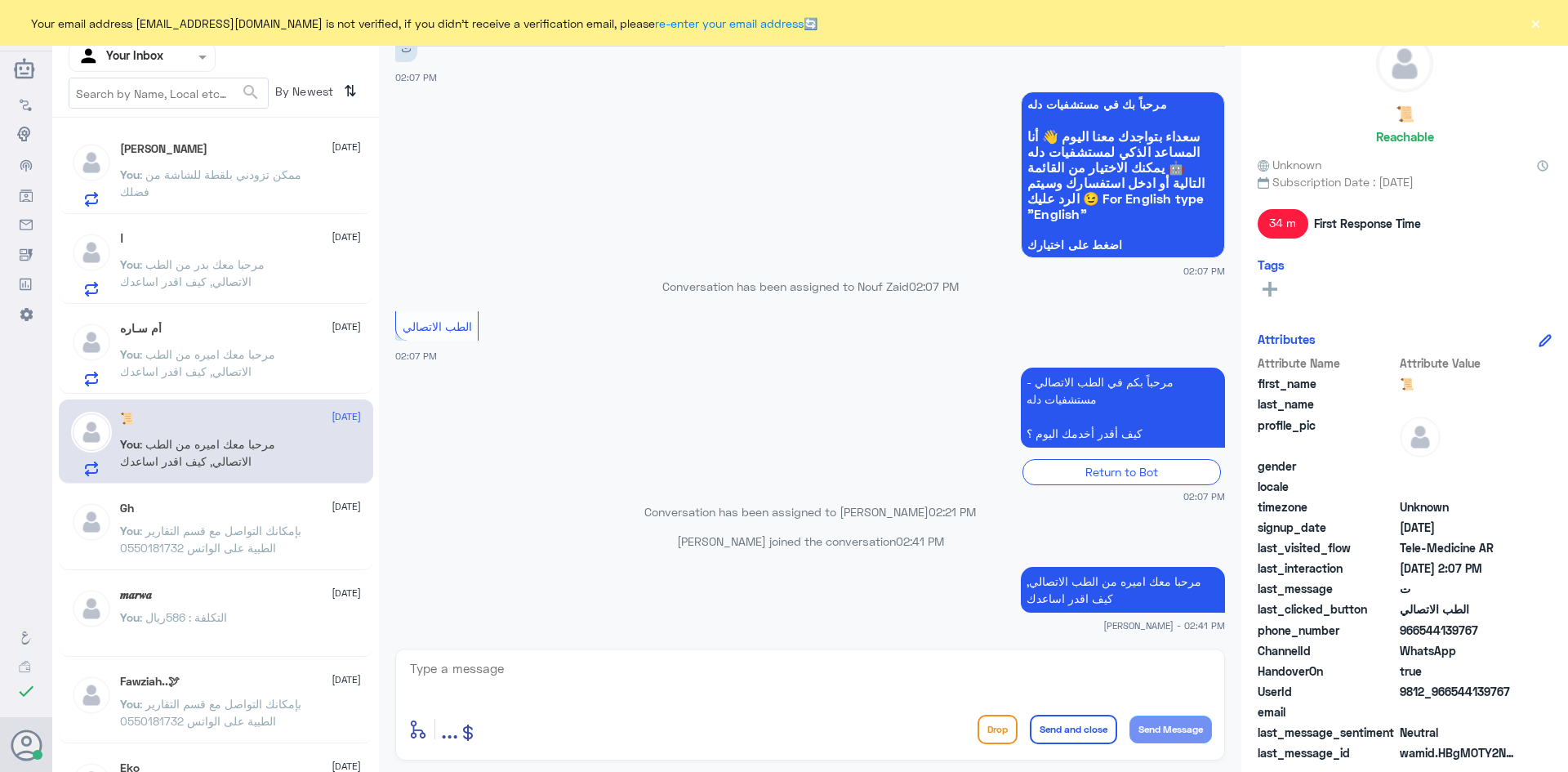
click at [191, 173] on span ": ممكن تزودني بلقطة للشاشة من فضلك" at bounding box center [210, 183] width 181 height 31
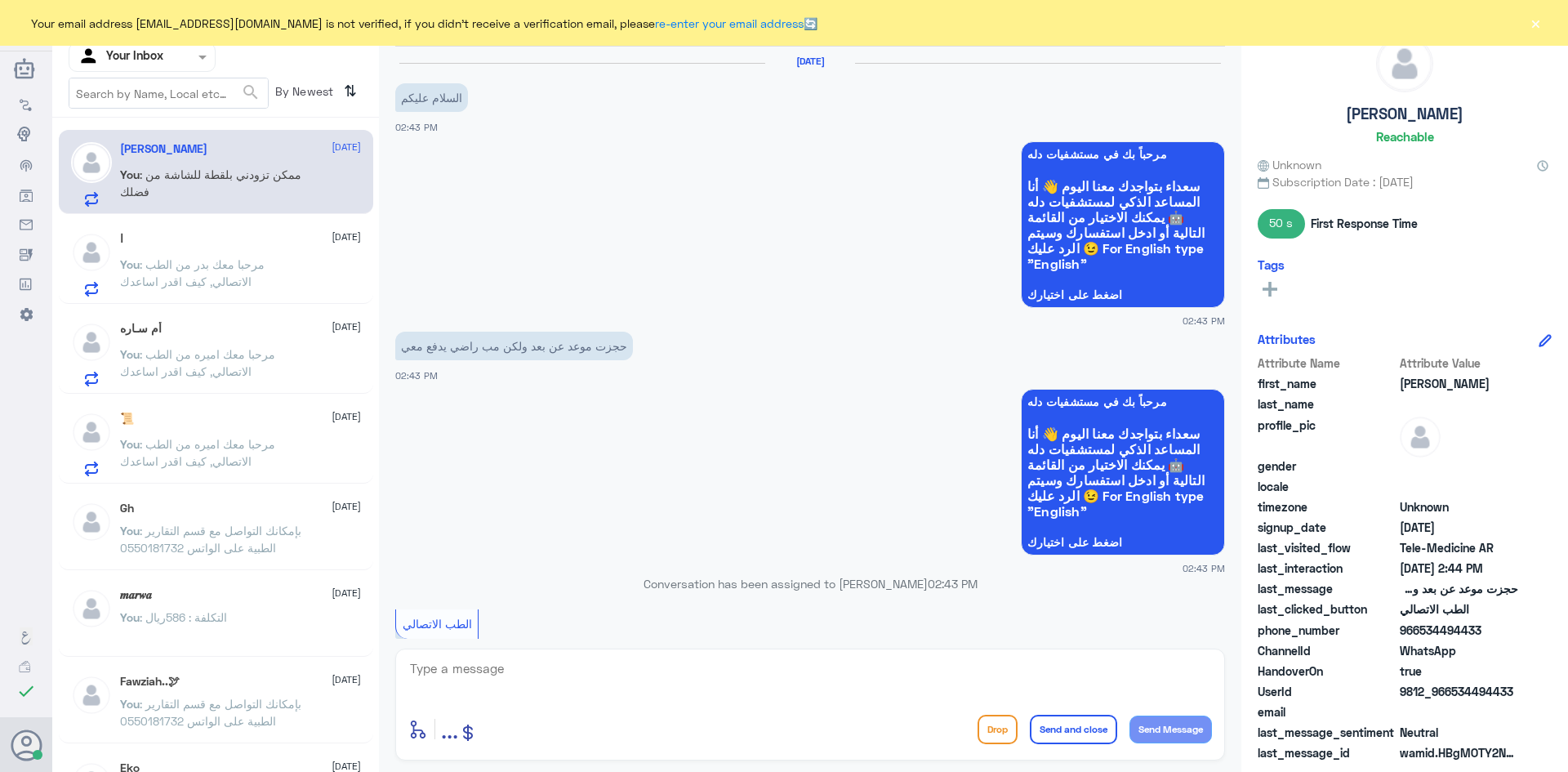
scroll to position [505, 0]
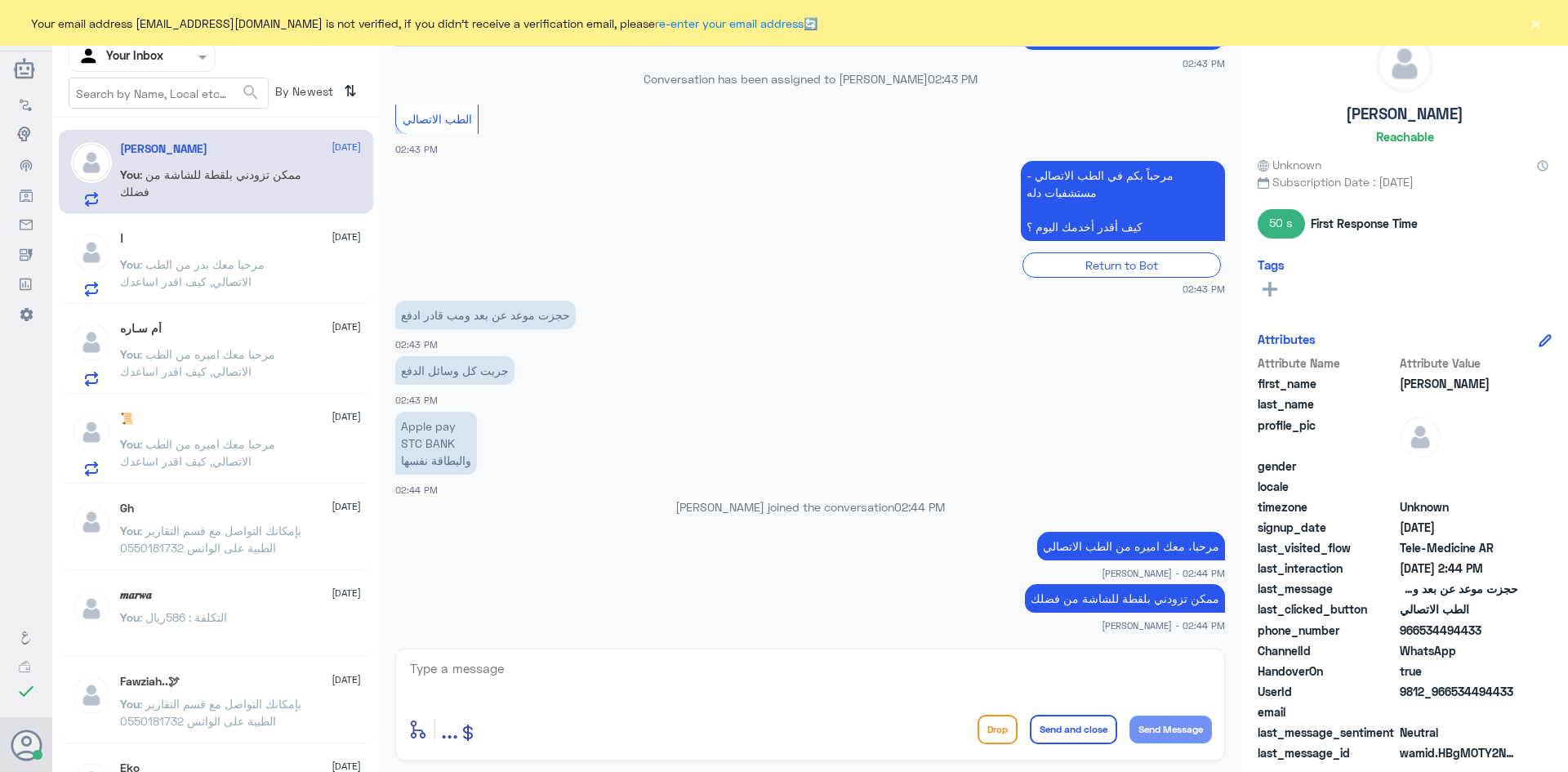
click at [257, 458] on p "You : مرحبا معك اميره من الطب الاتصالي, كيف اقدر اساعدك" at bounding box center [212, 456] width 184 height 41
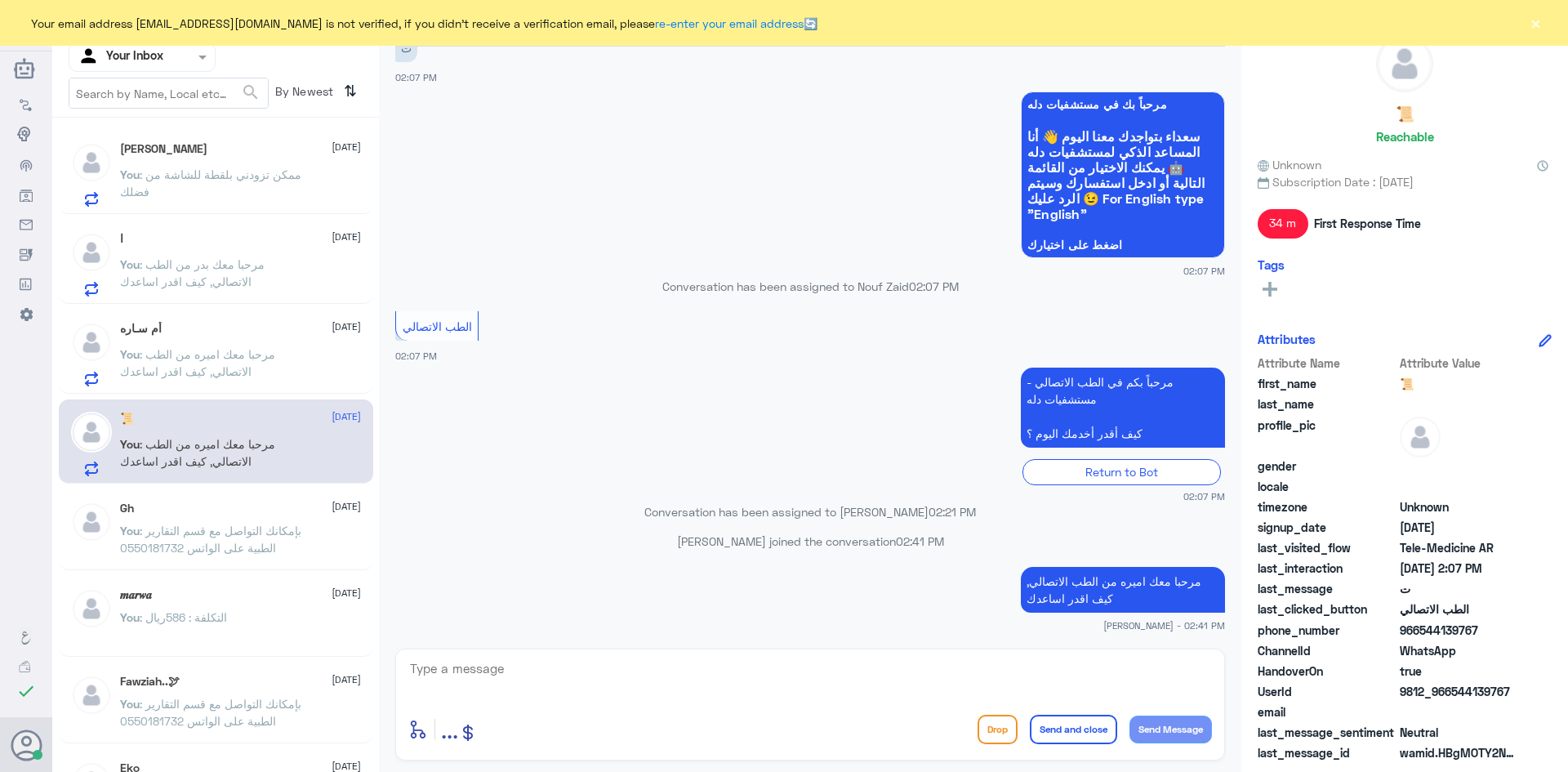
click at [126, 355] on span "You" at bounding box center [130, 354] width 20 height 14
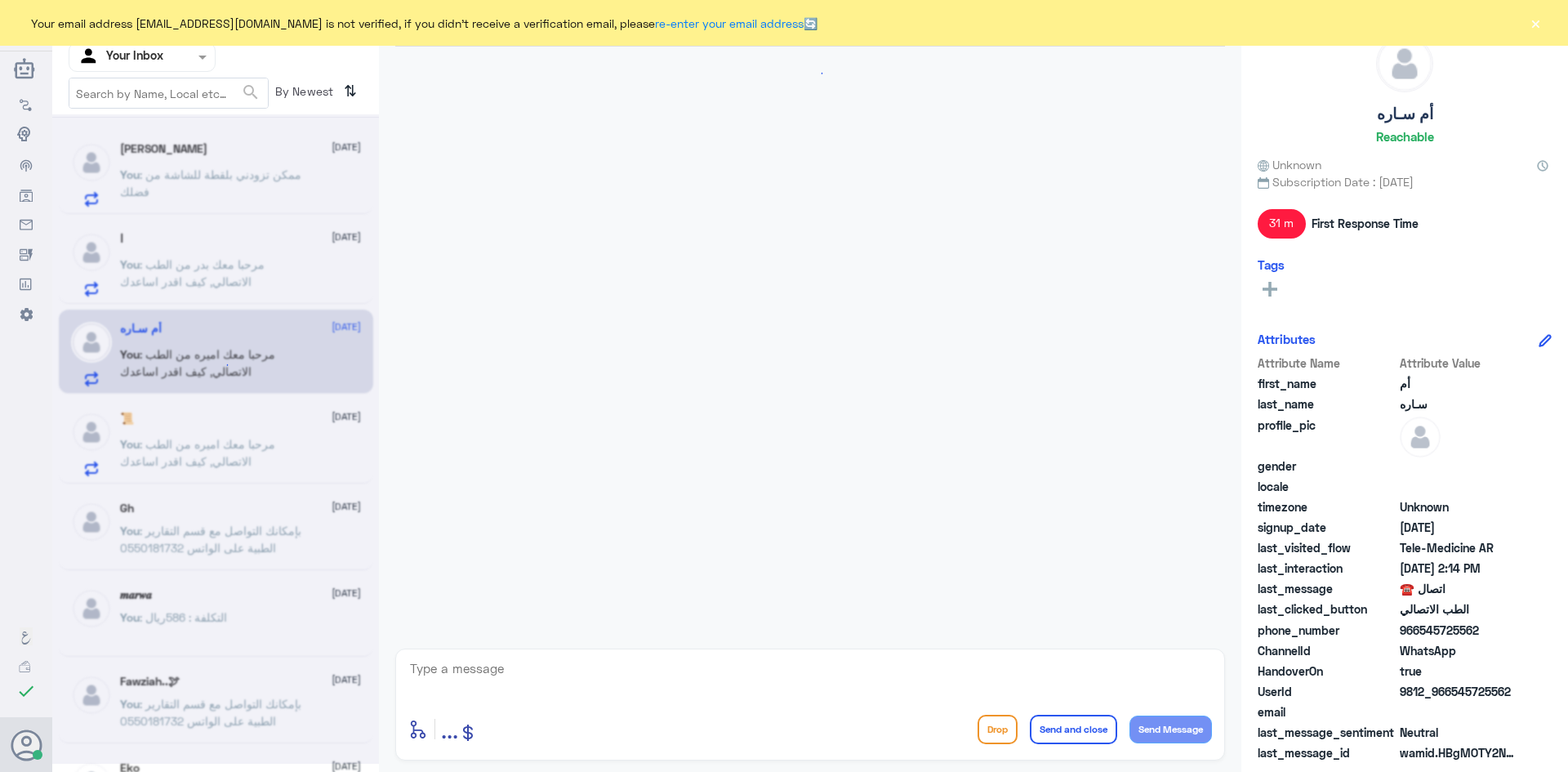
scroll to position [140, 0]
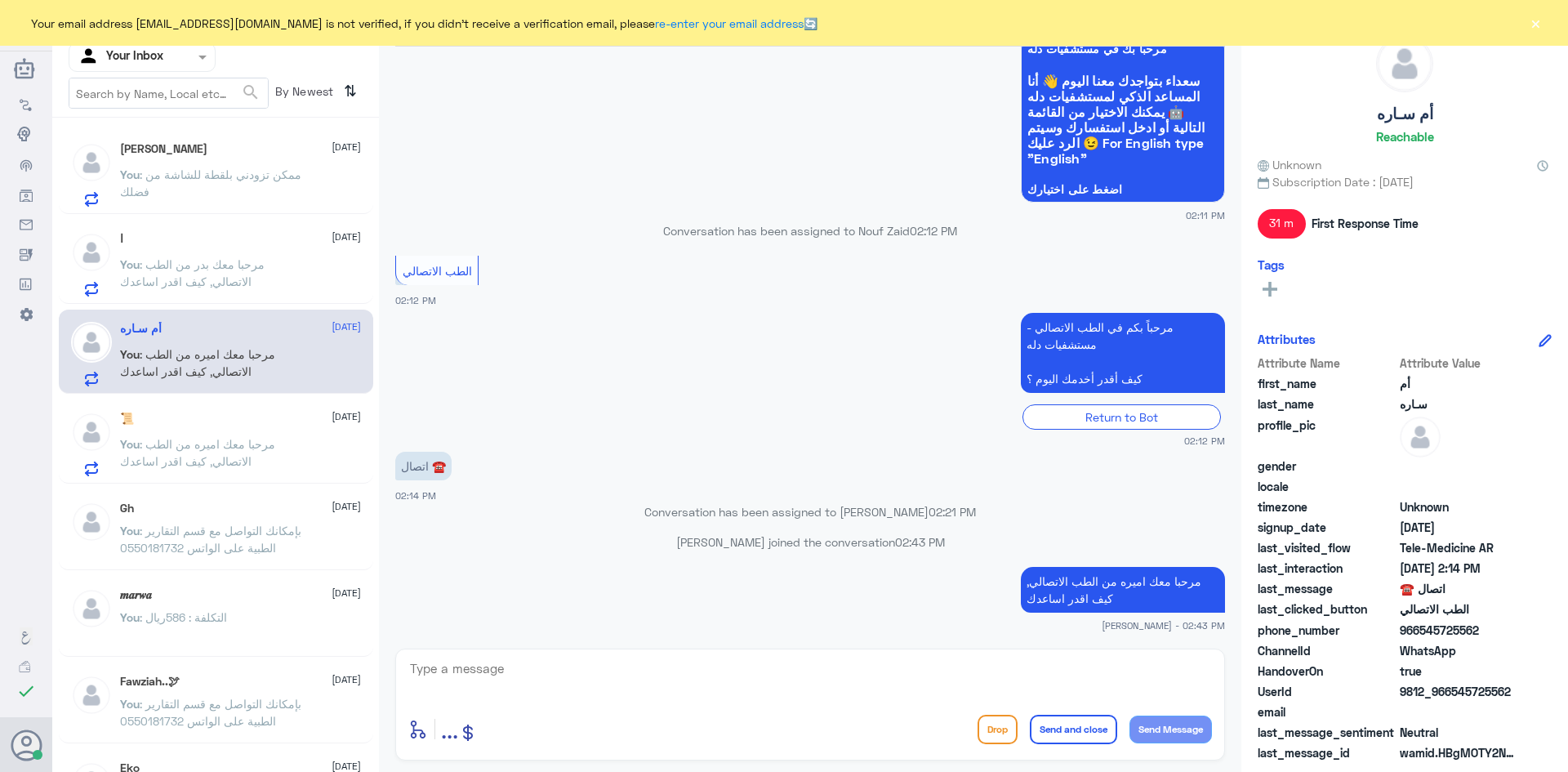
click at [177, 266] on span ": مرحبا معك بدر من الطب الاتصالي, كيف اقدر اساعدك" at bounding box center [193, 273] width 145 height 31
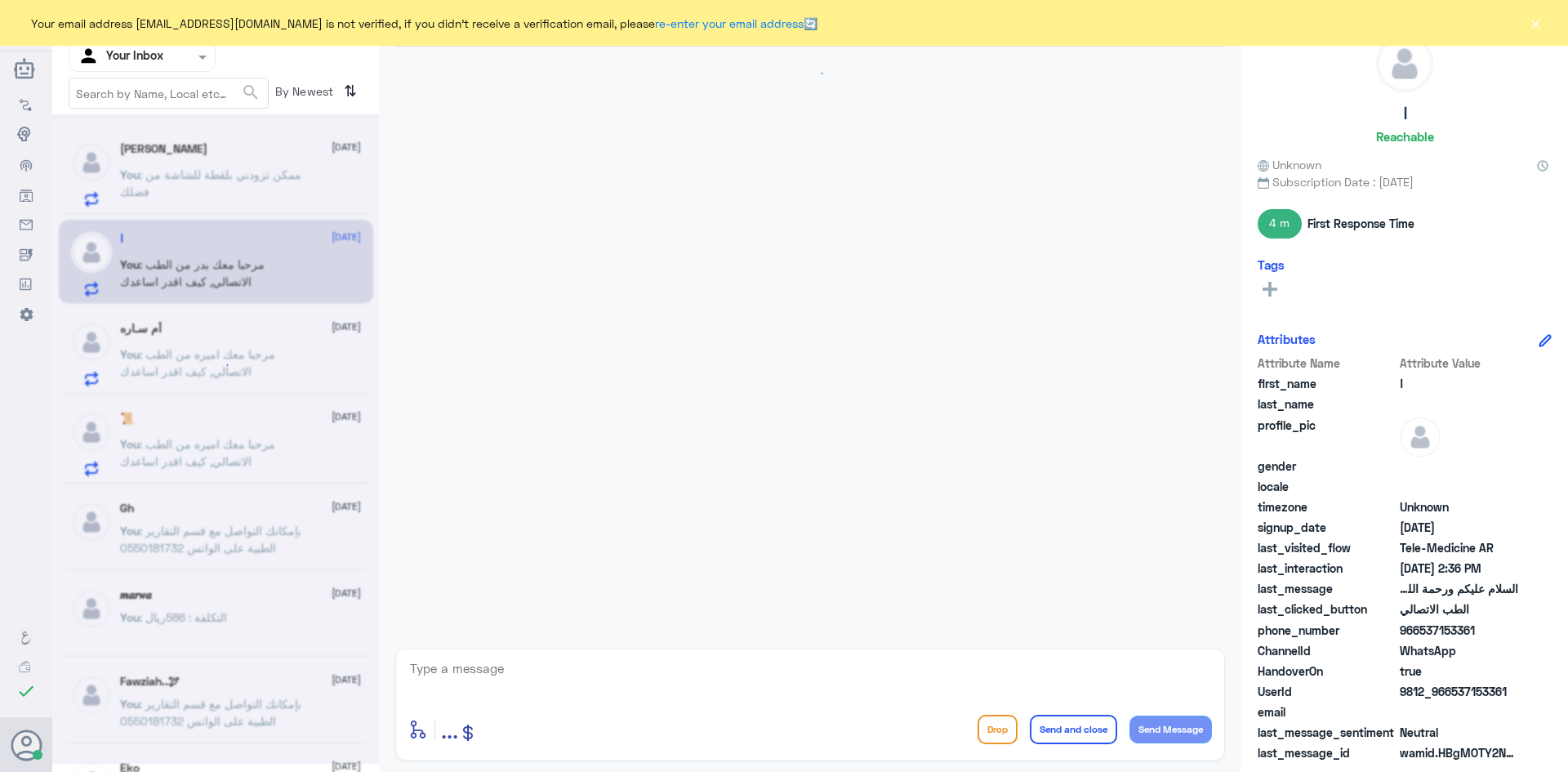
scroll to position [884, 0]
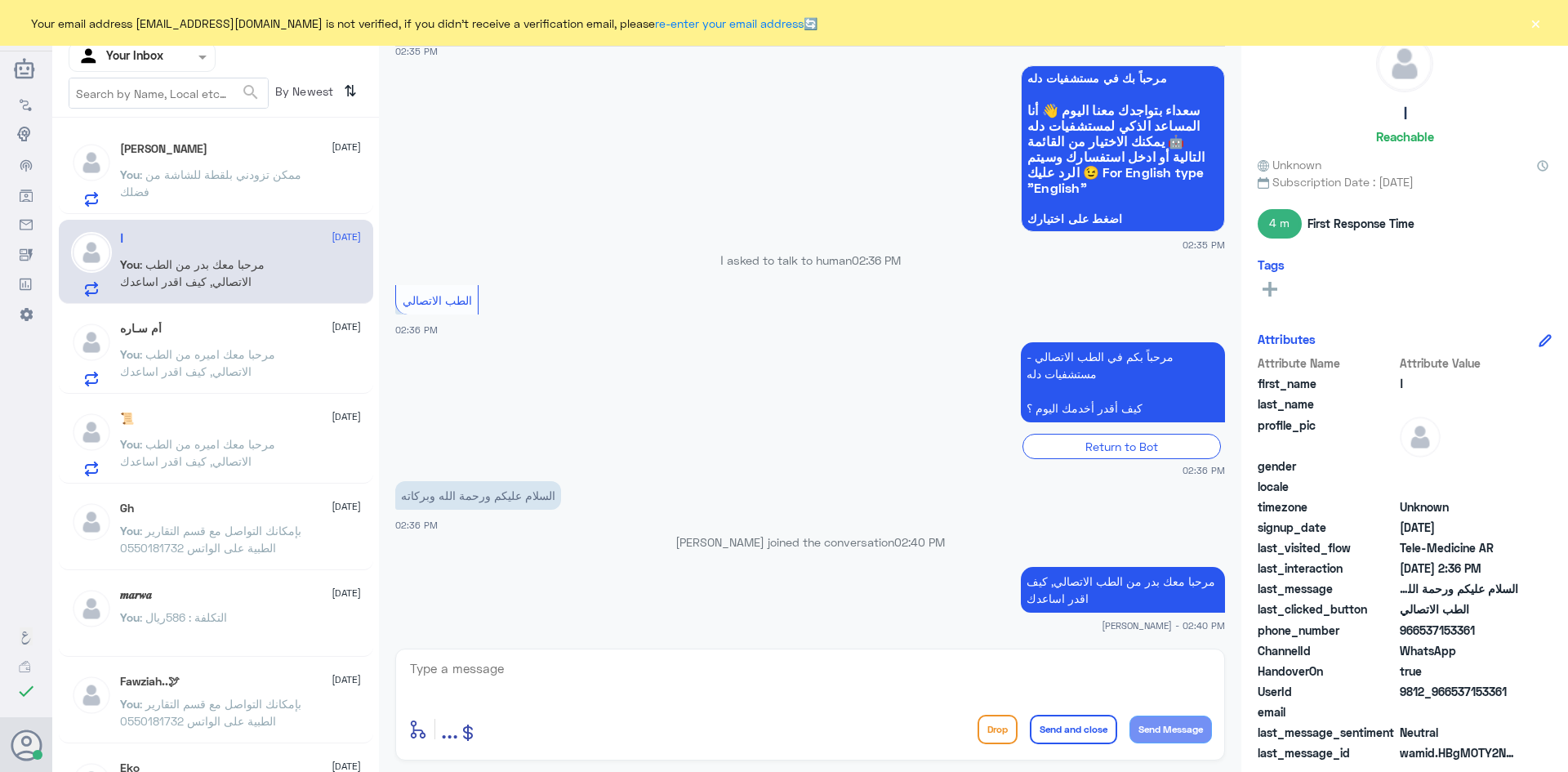
click at [245, 199] on p "You : ممكن تزودني بلقطة للشاشة من فضلك" at bounding box center [212, 186] width 184 height 41
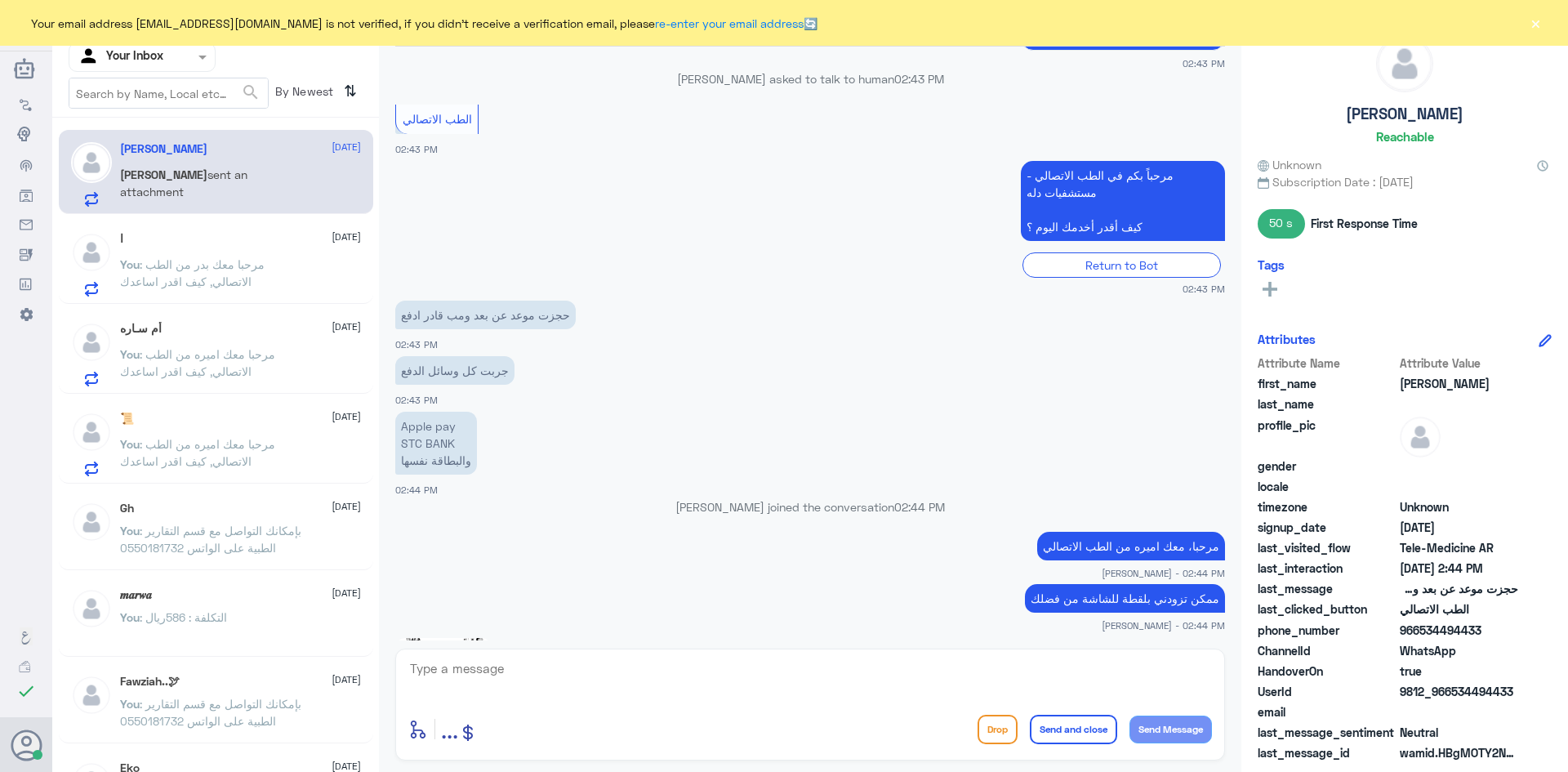
scroll to position [731, 0]
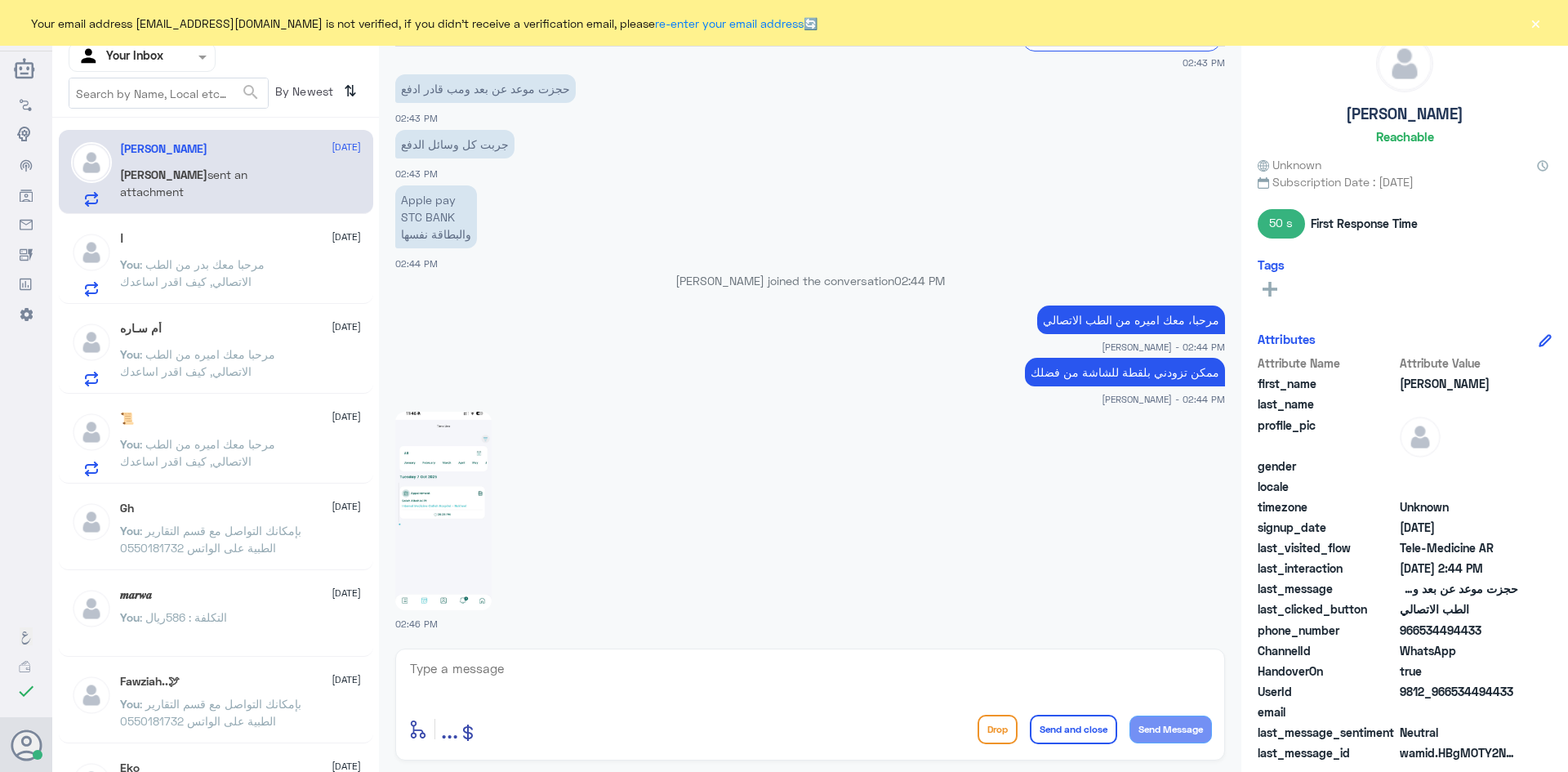
click at [443, 498] on img at bounding box center [443, 511] width 96 height 199
click at [567, 682] on textarea at bounding box center [809, 677] width 804 height 40
drag, startPoint x: 1141, startPoint y: 671, endPoint x: 1150, endPoint y: 677, distance: 10.8
click at [1147, 674] on textarea "ايش رسالة الخأ الي تظهر لك عند الدفع؟" at bounding box center [809, 677] width 804 height 40
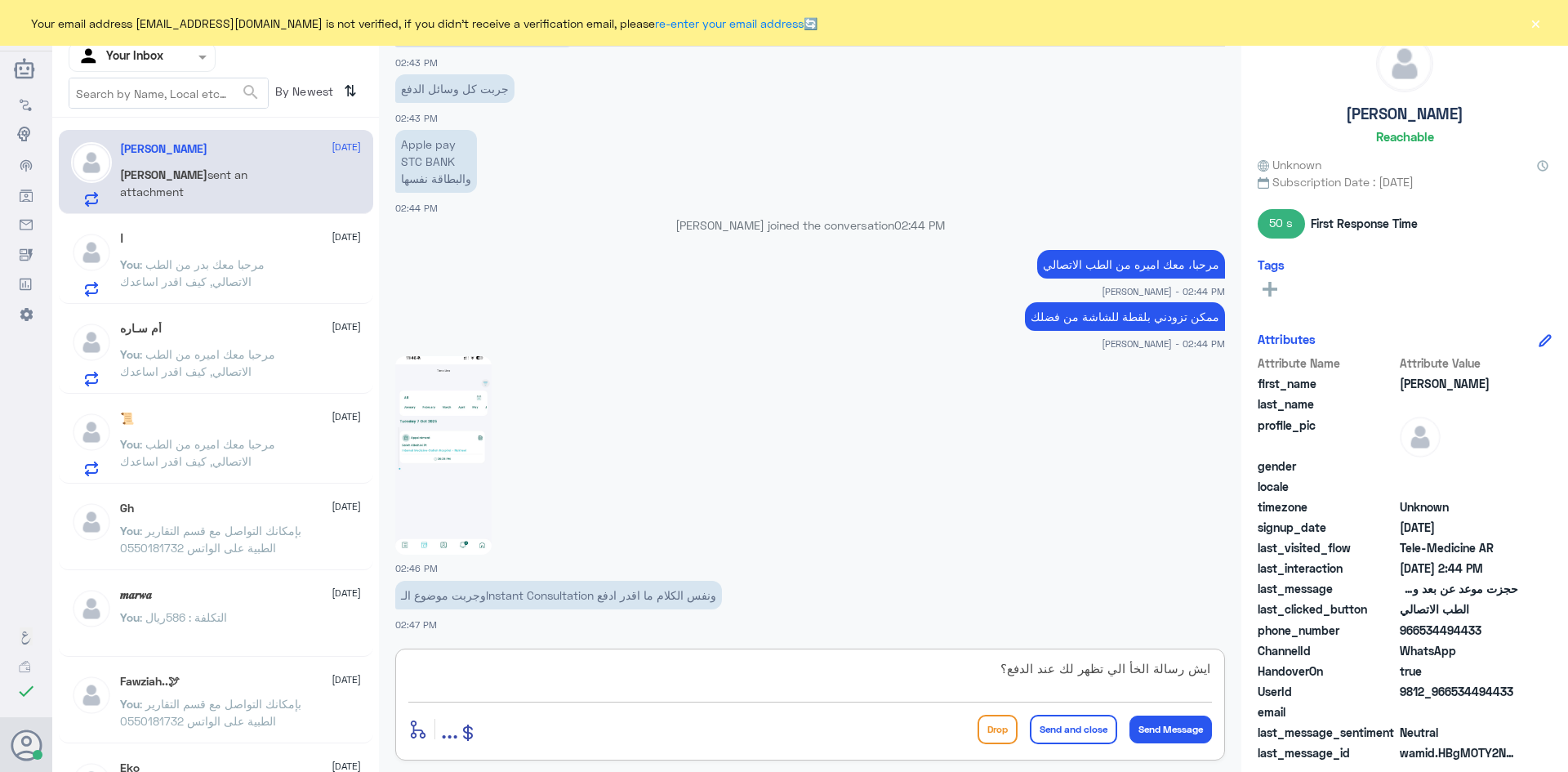
click at [1141, 674] on textarea "ايش رسالة الخأ الي تظهر لك عند الدفع؟" at bounding box center [809, 677] width 804 height 40
type textarea "ايش رسالة الخطأ الي تظهر لك عند الدفع؟"
click at [1160, 728] on button "Send Message" at bounding box center [1171, 729] width 82 height 27
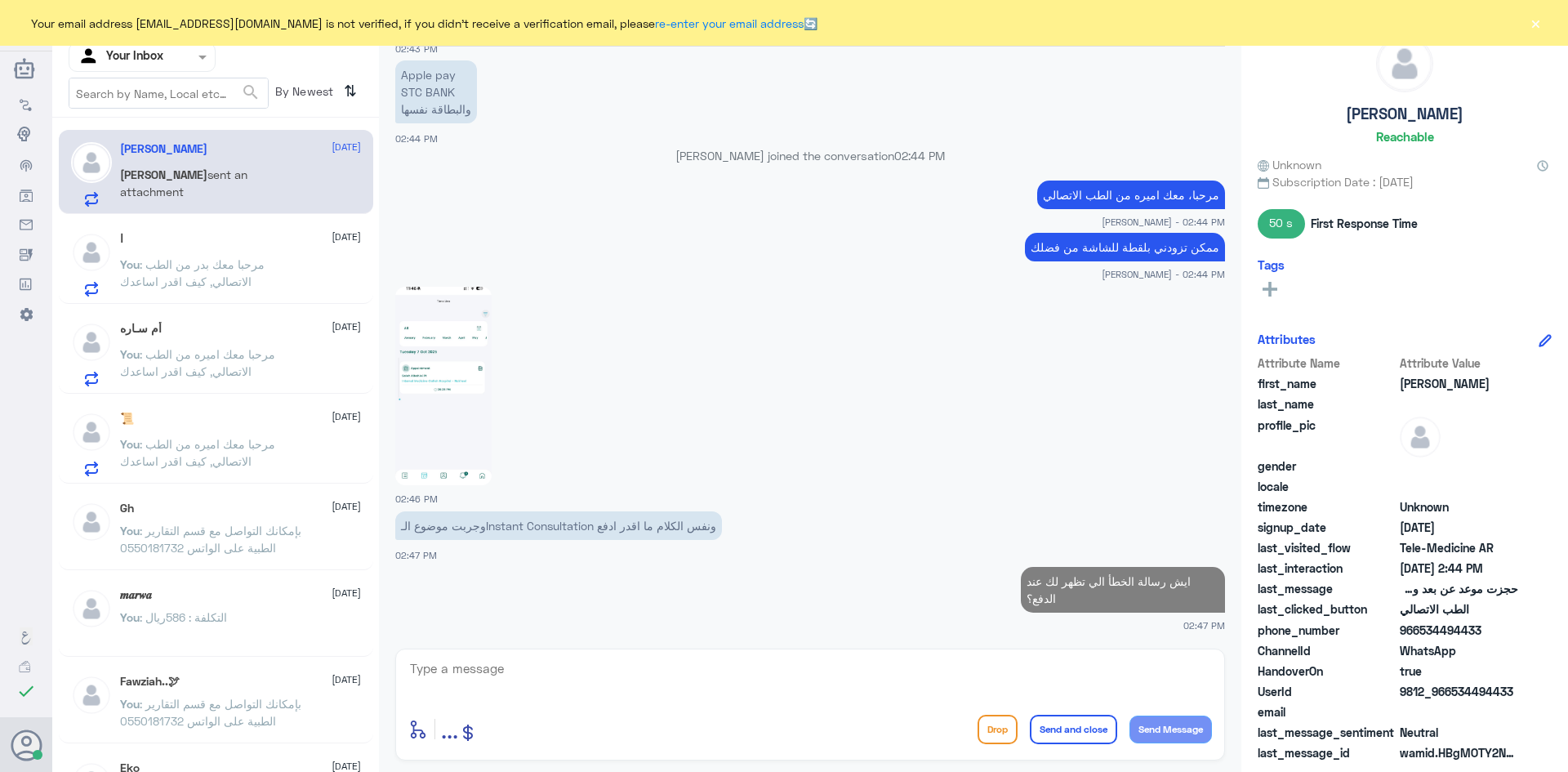
click at [475, 365] on img at bounding box center [443, 386] width 96 height 199
click at [231, 247] on div "ا [DATE] You : مرحبا معك بدر من الطب الاتصالي, كيف اقدر اساعدك" at bounding box center [241, 264] width 241 height 65
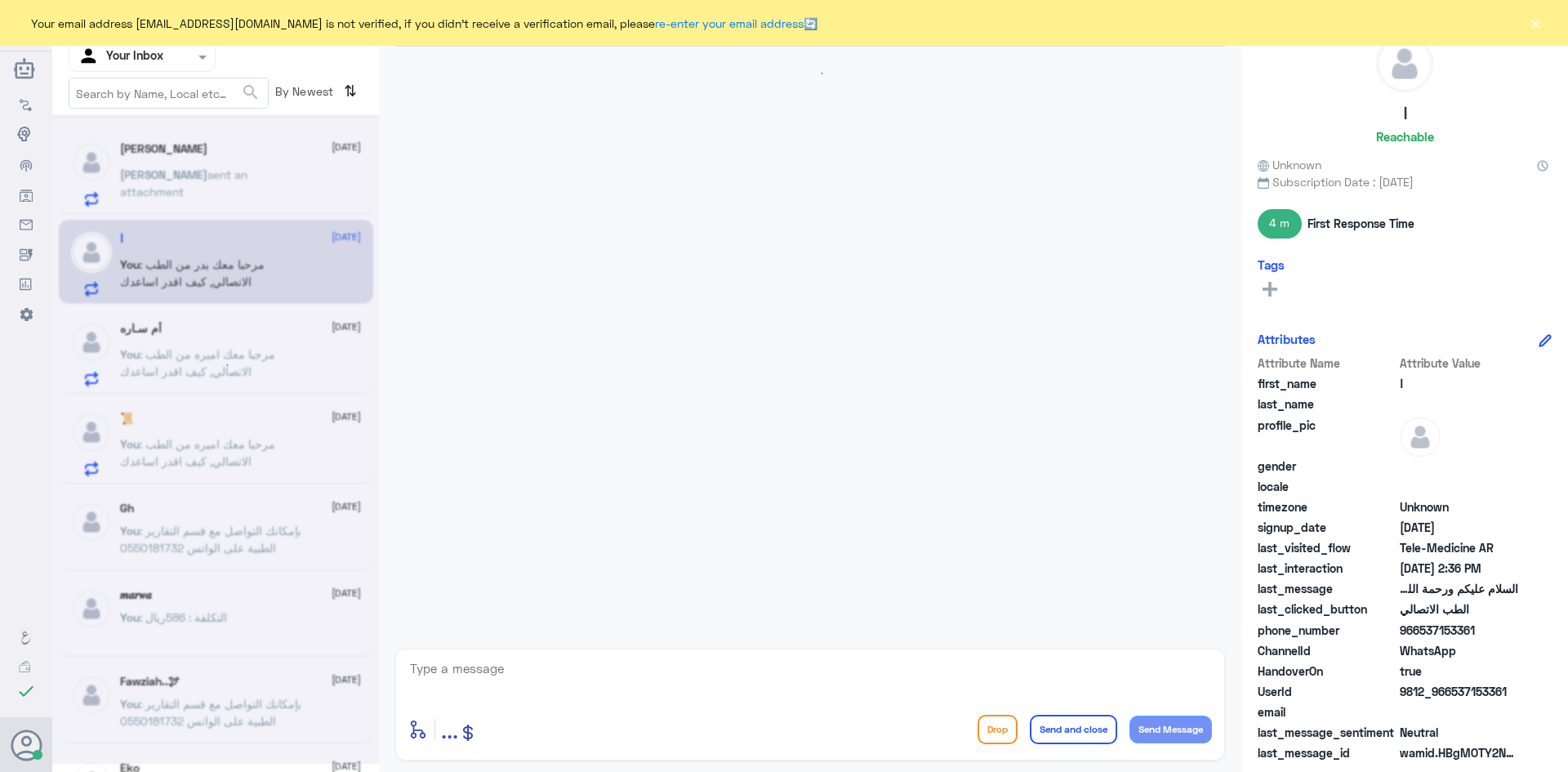
scroll to position [884, 0]
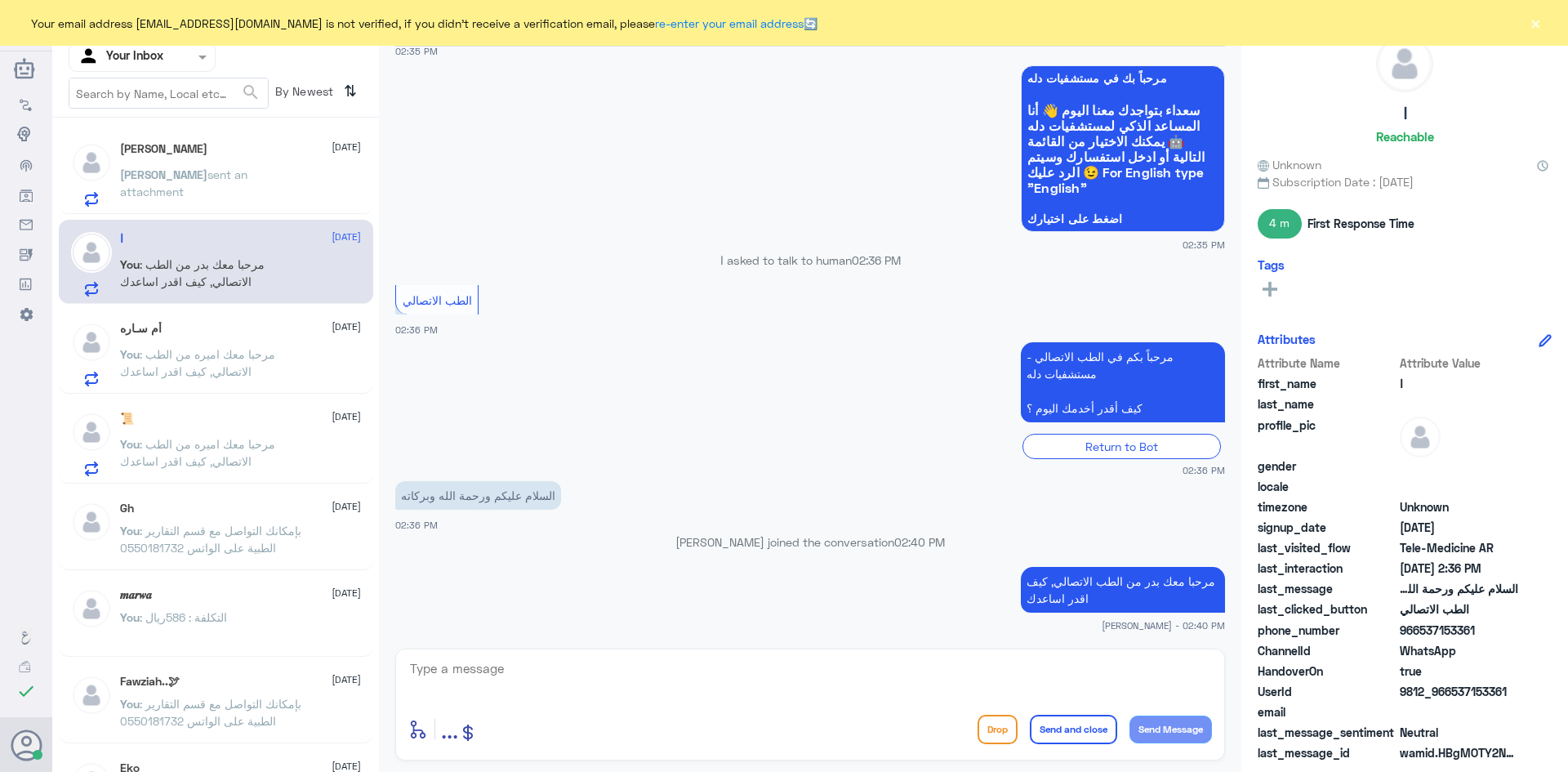
click at [234, 184] on p "[PERSON_NAME] sent an attachment" at bounding box center [212, 186] width 184 height 41
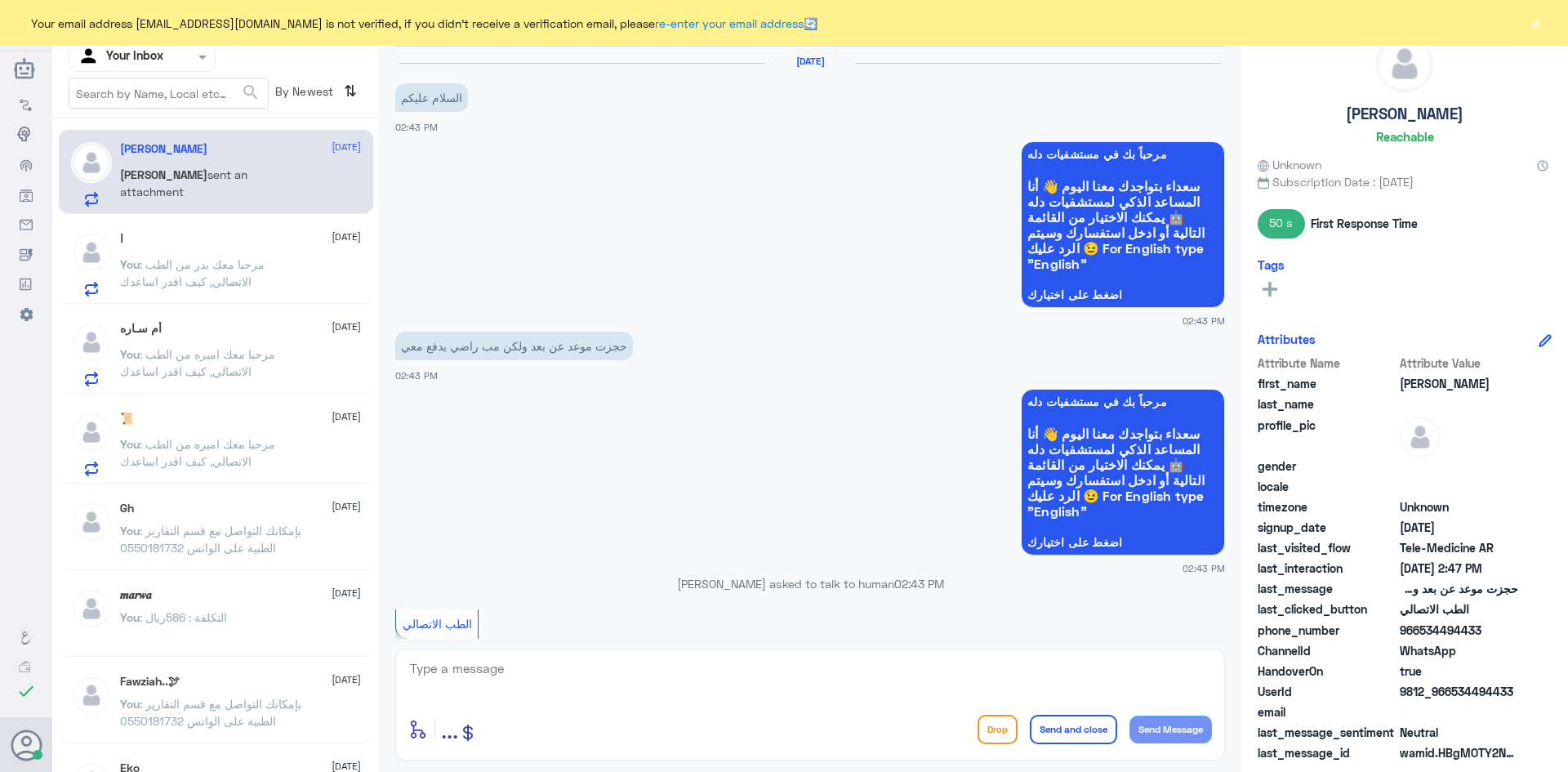
scroll to position [855, 0]
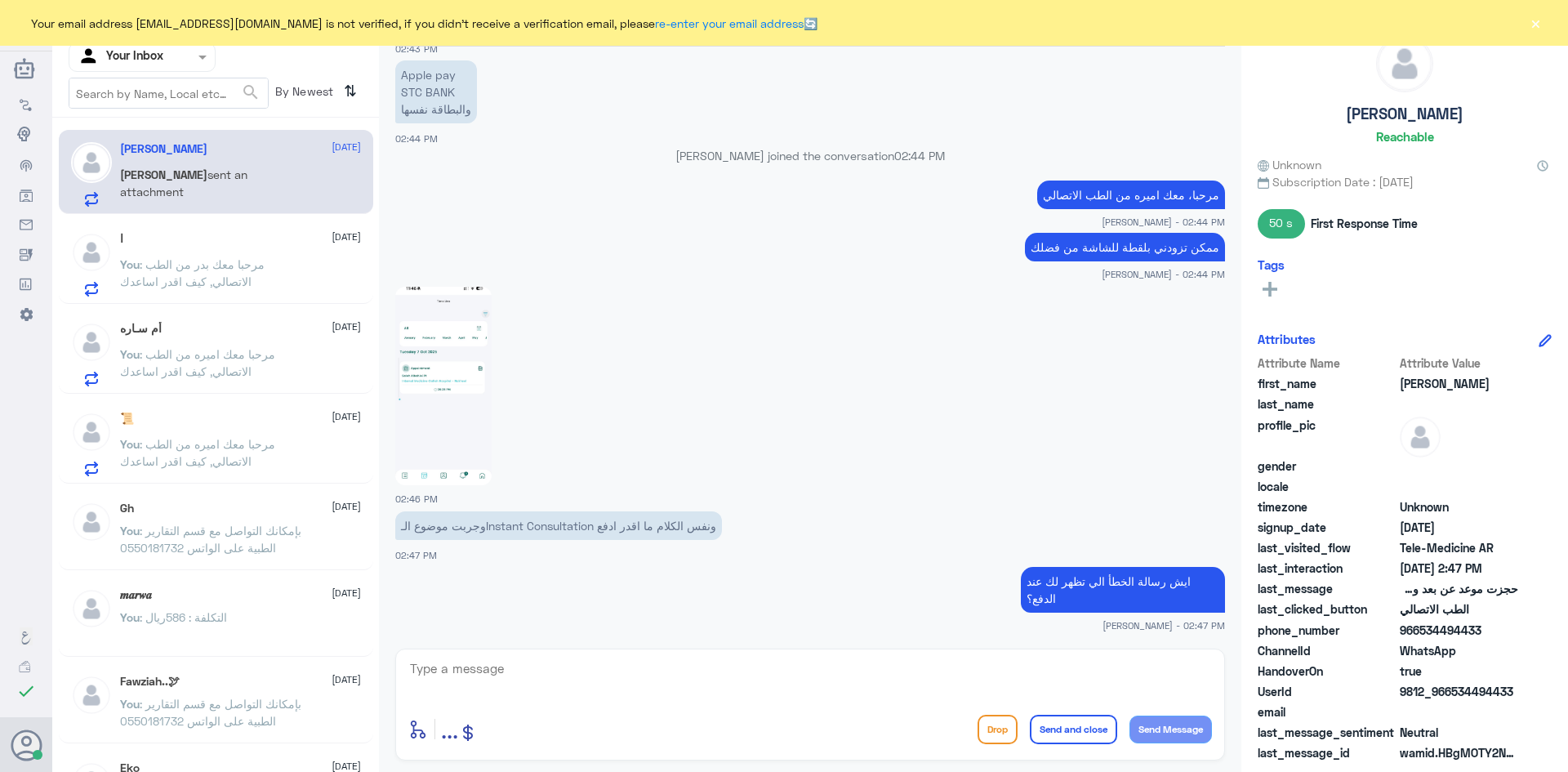
click at [229, 262] on span ": مرحبا معك بدر من الطب الاتصالي, كيف اقدر اساعدك" at bounding box center [193, 273] width 145 height 31
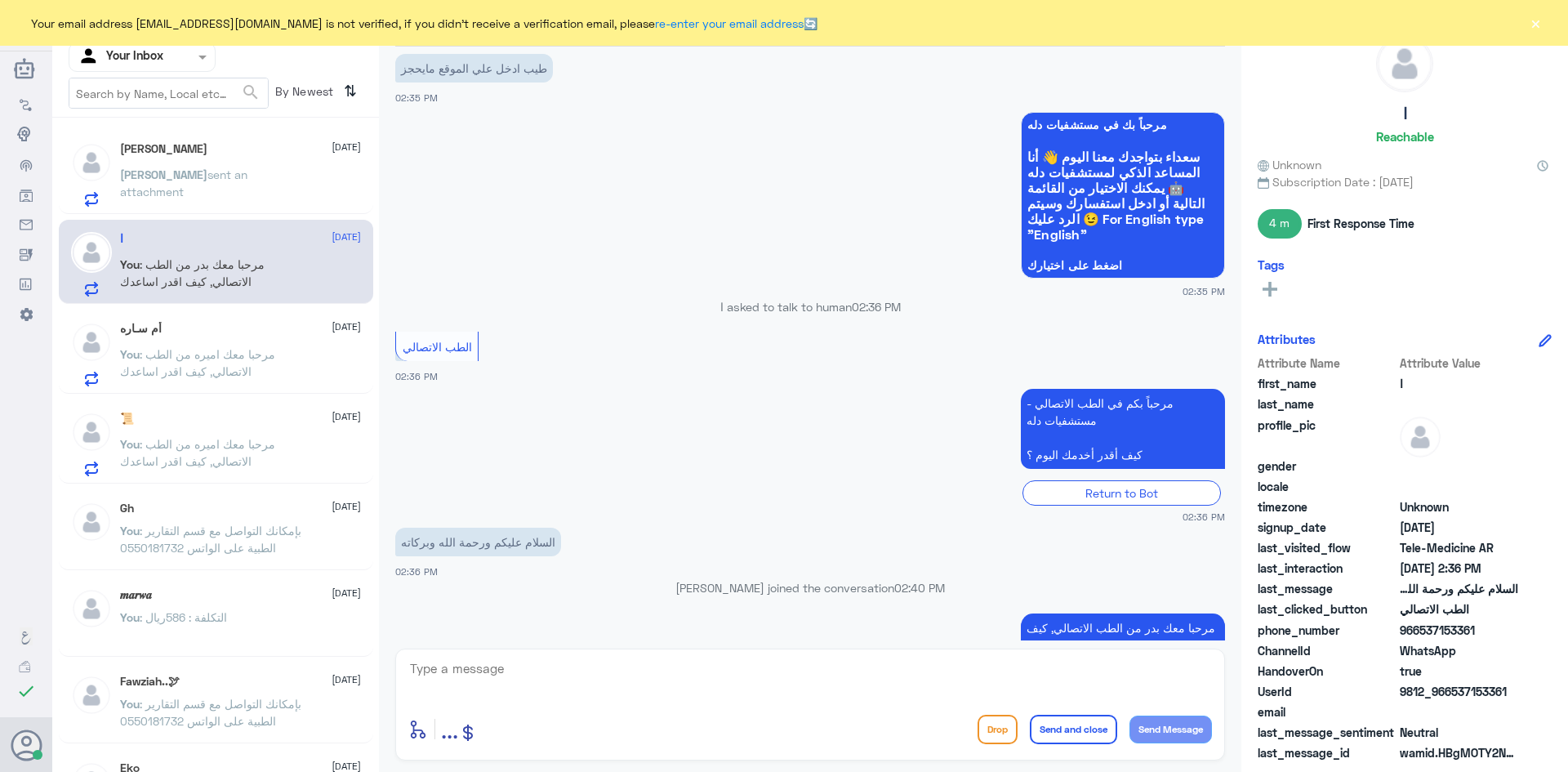
scroll to position [1873, 0]
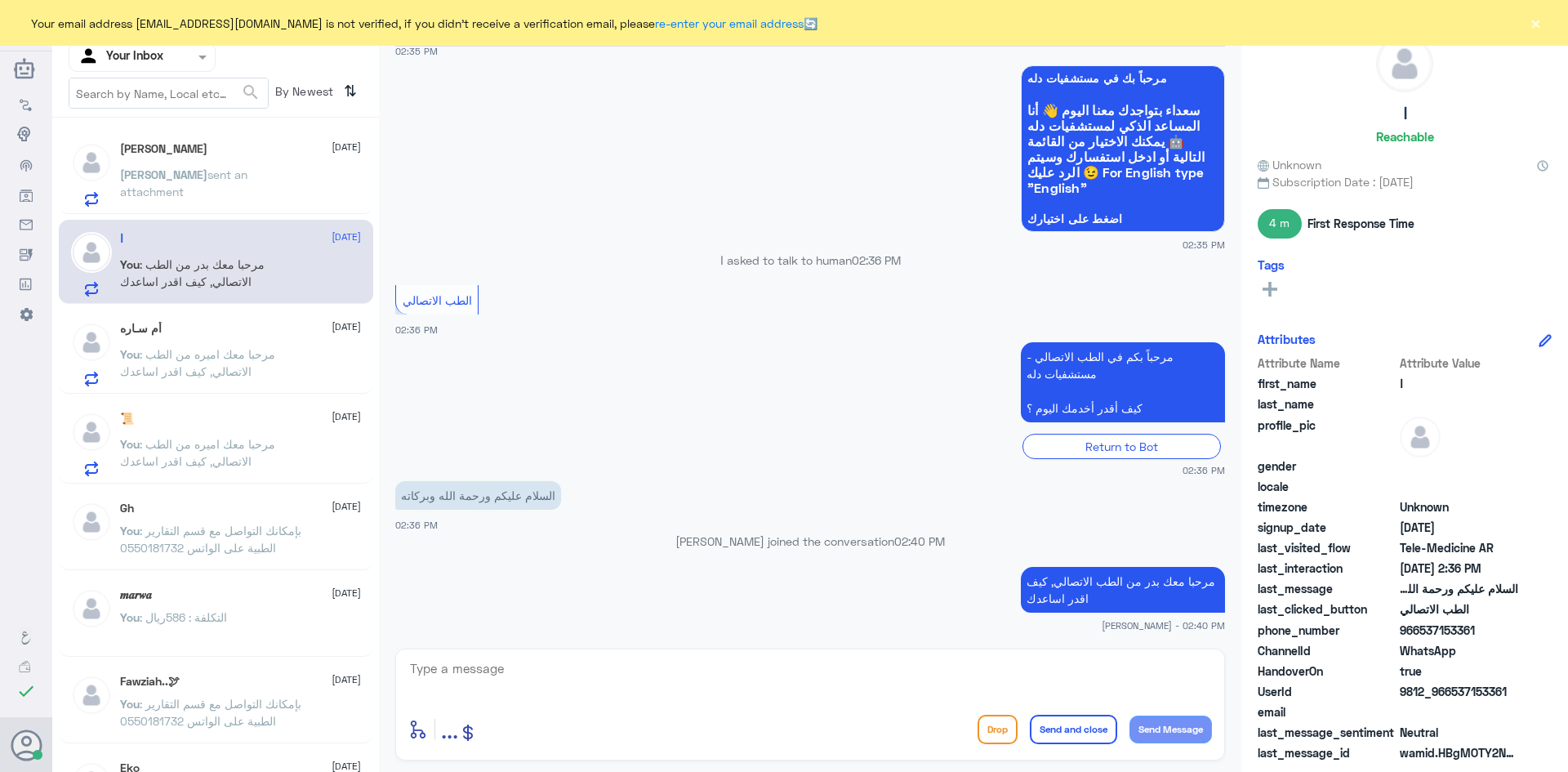
click at [607, 684] on textarea at bounding box center [809, 677] width 804 height 40
click at [1542, 21] on div "Your email address [EMAIL_ADDRESS][DOMAIN_NAME] is not verified, if you didn't …" at bounding box center [784, 23] width 1568 height 46
click at [1530, 23] on button "×" at bounding box center [1535, 23] width 17 height 17
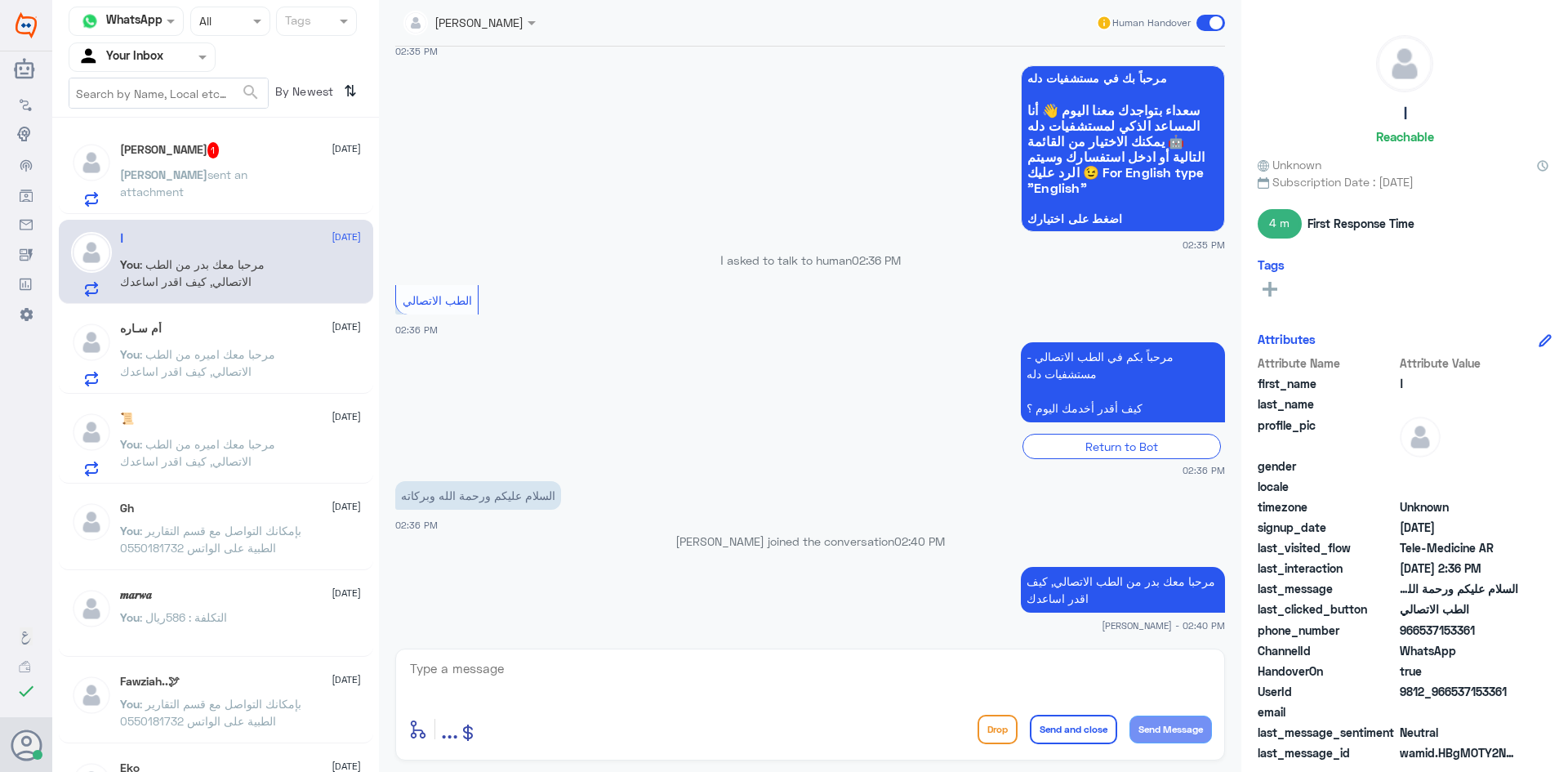
click at [1211, 22] on span at bounding box center [1210, 23] width 28 height 17
click at [0, 0] on input "checkbox" at bounding box center [0, 0] width 0 height 0
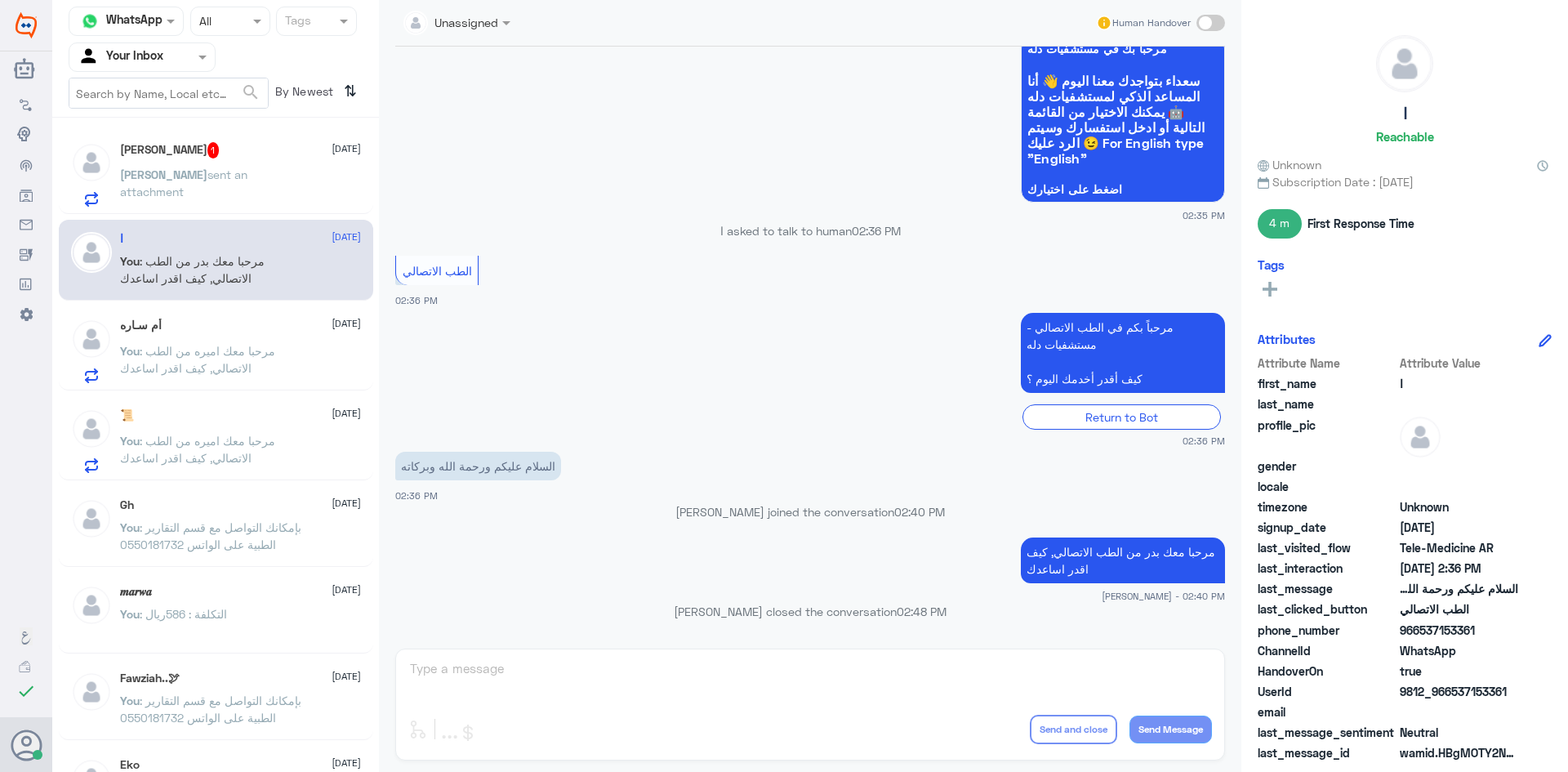
click at [208, 169] on span "sent an attachment" at bounding box center [184, 183] width 127 height 31
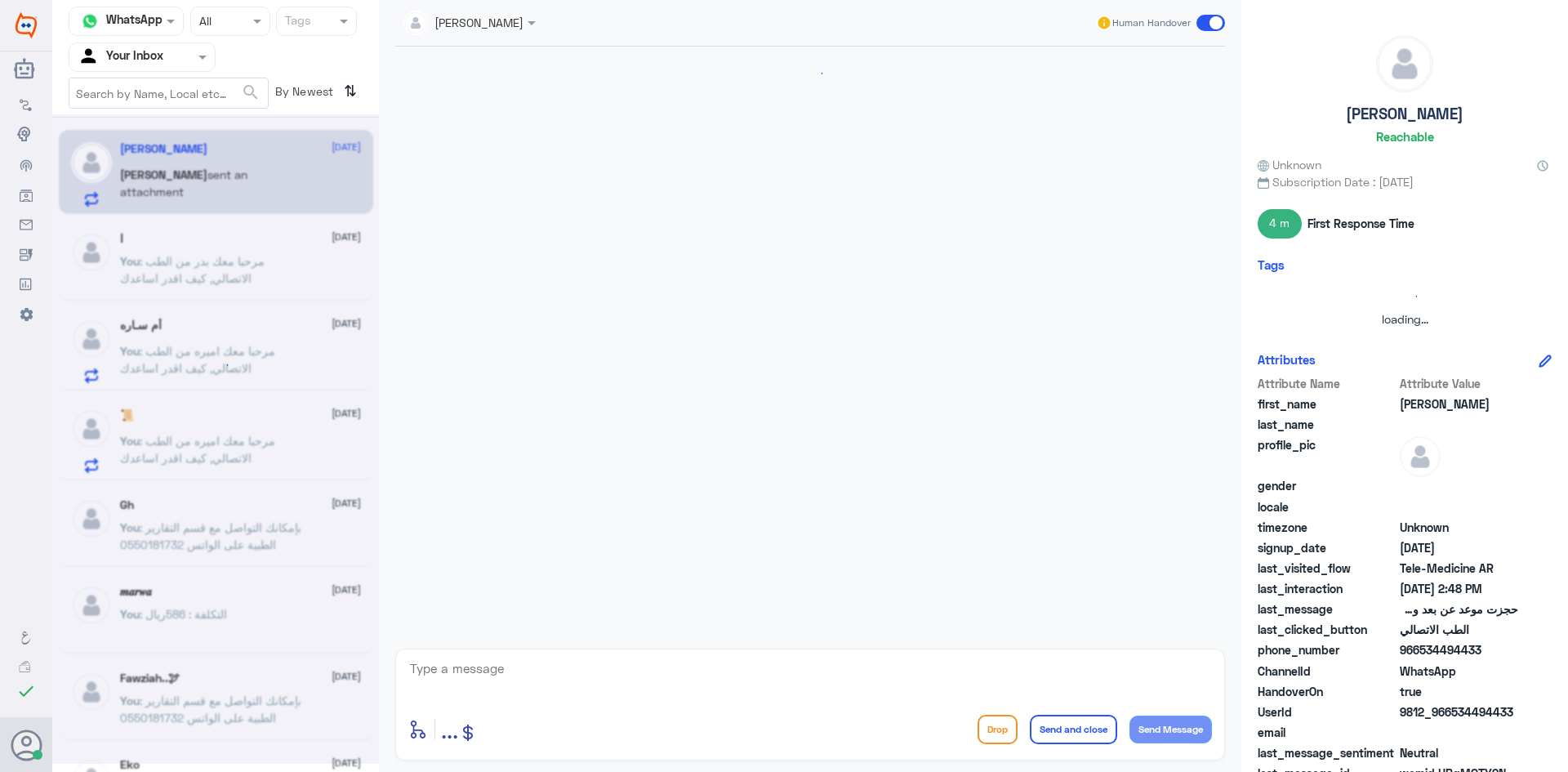
scroll to position [1082, 0]
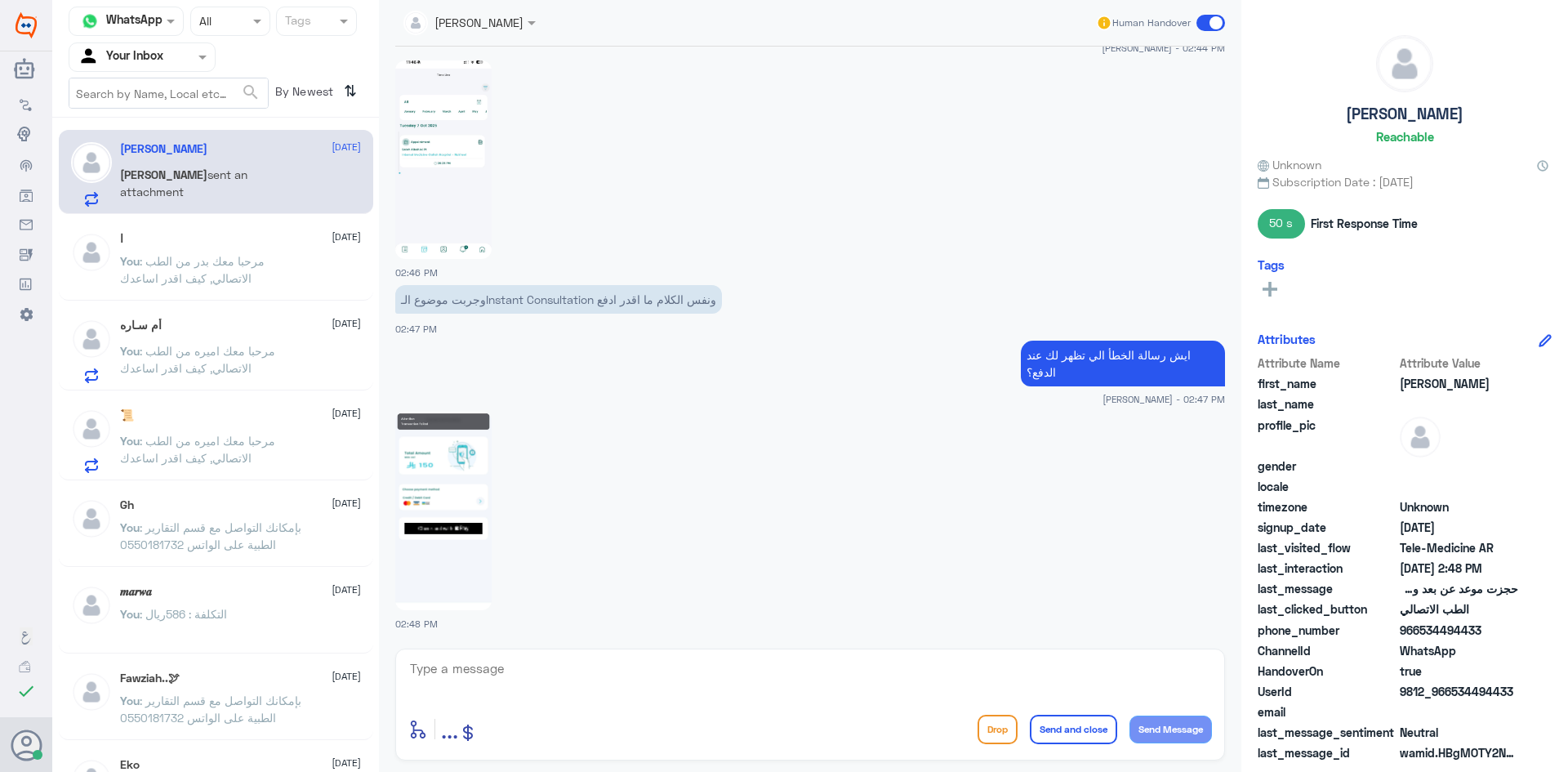
click at [456, 466] on img at bounding box center [443, 511] width 96 height 199
click at [479, 446] on img at bounding box center [443, 511] width 96 height 199
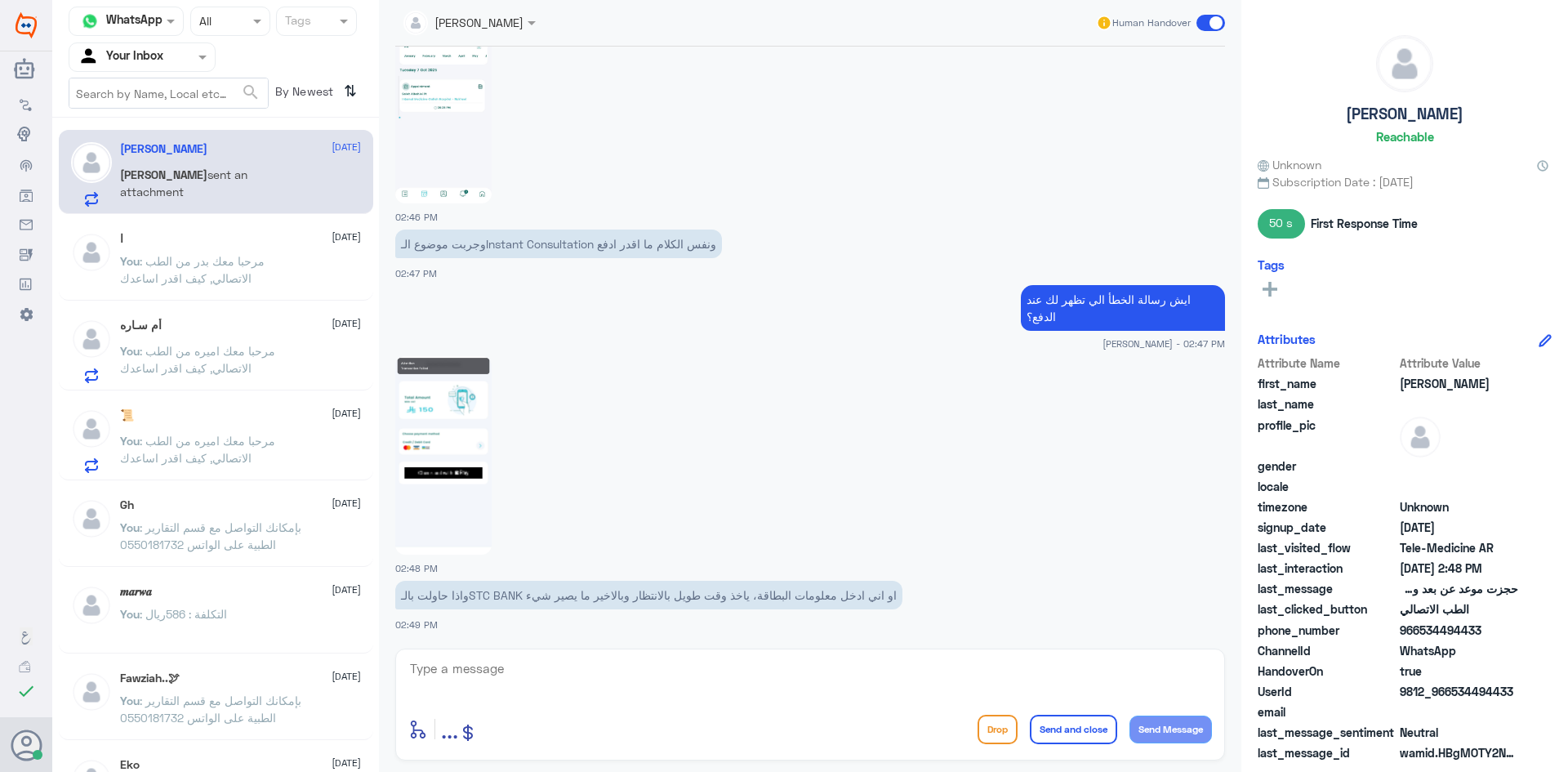
click at [620, 686] on textarea at bounding box center [809, 677] width 804 height 40
click at [488, 671] on textarea at bounding box center [809, 677] width 804 height 40
click at [463, 485] on img at bounding box center [443, 455] width 96 height 199
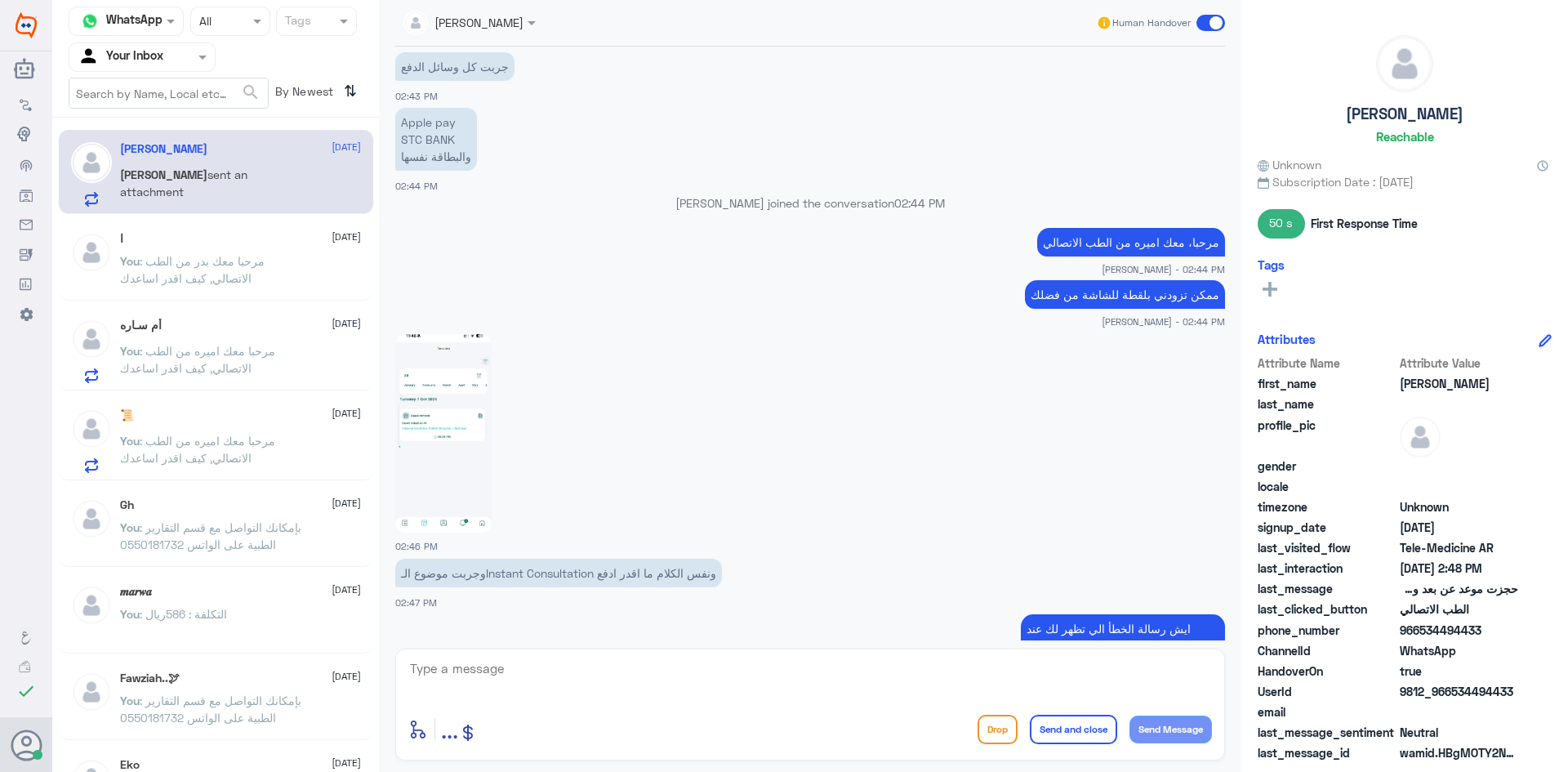
scroll to position [729, 0]
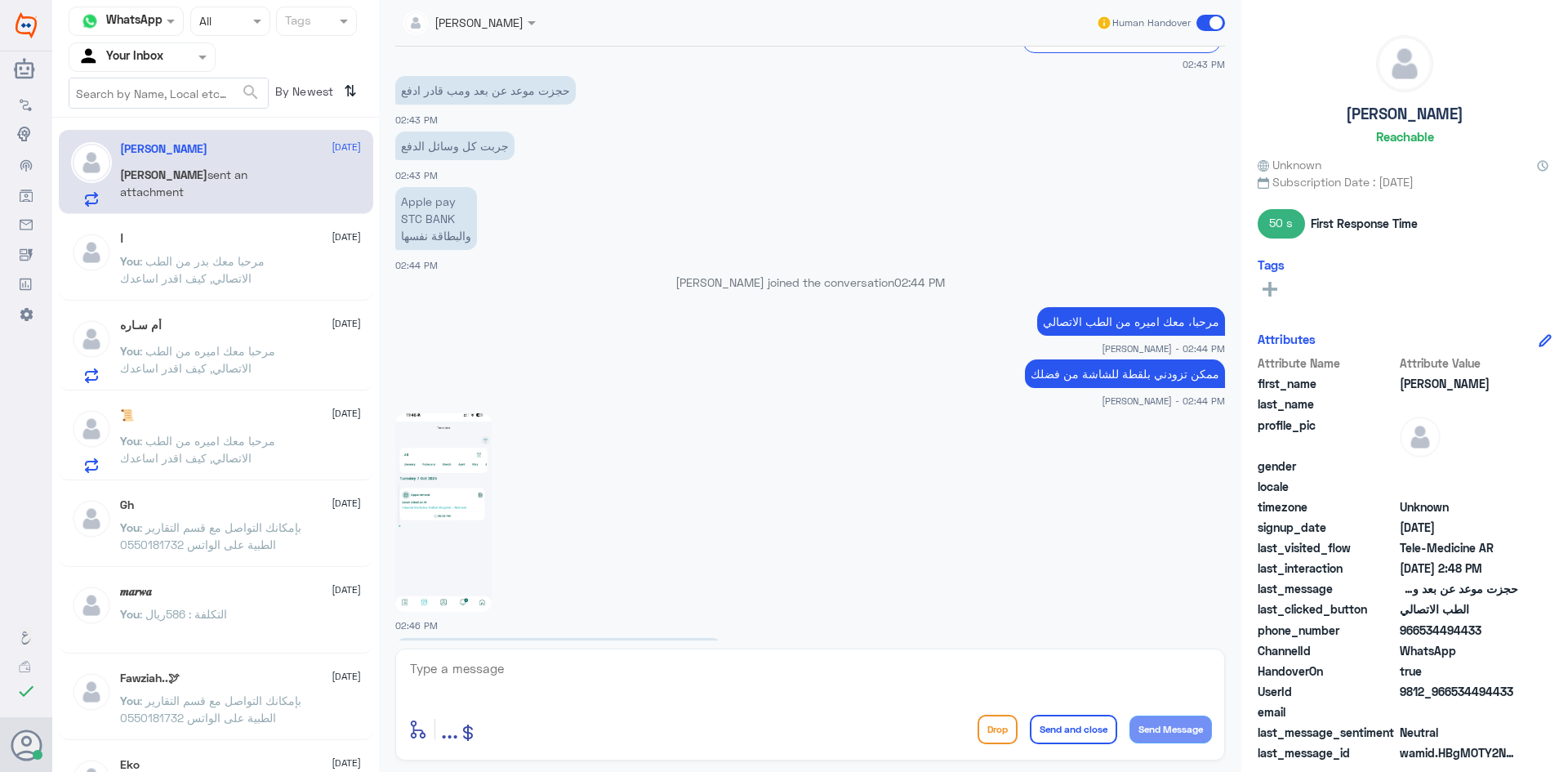
click at [437, 466] on img at bounding box center [443, 512] width 96 height 199
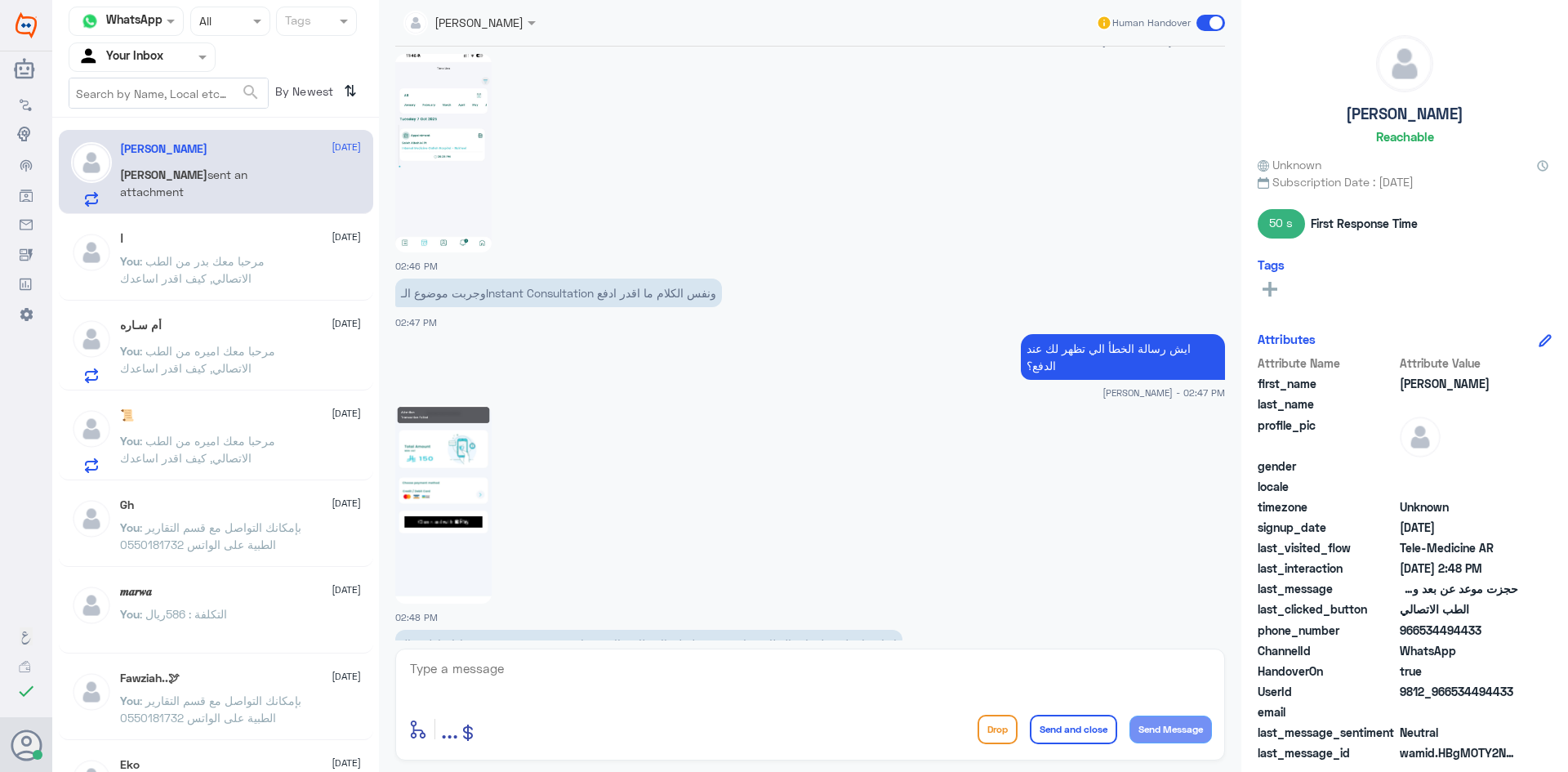
scroll to position [1137, 0]
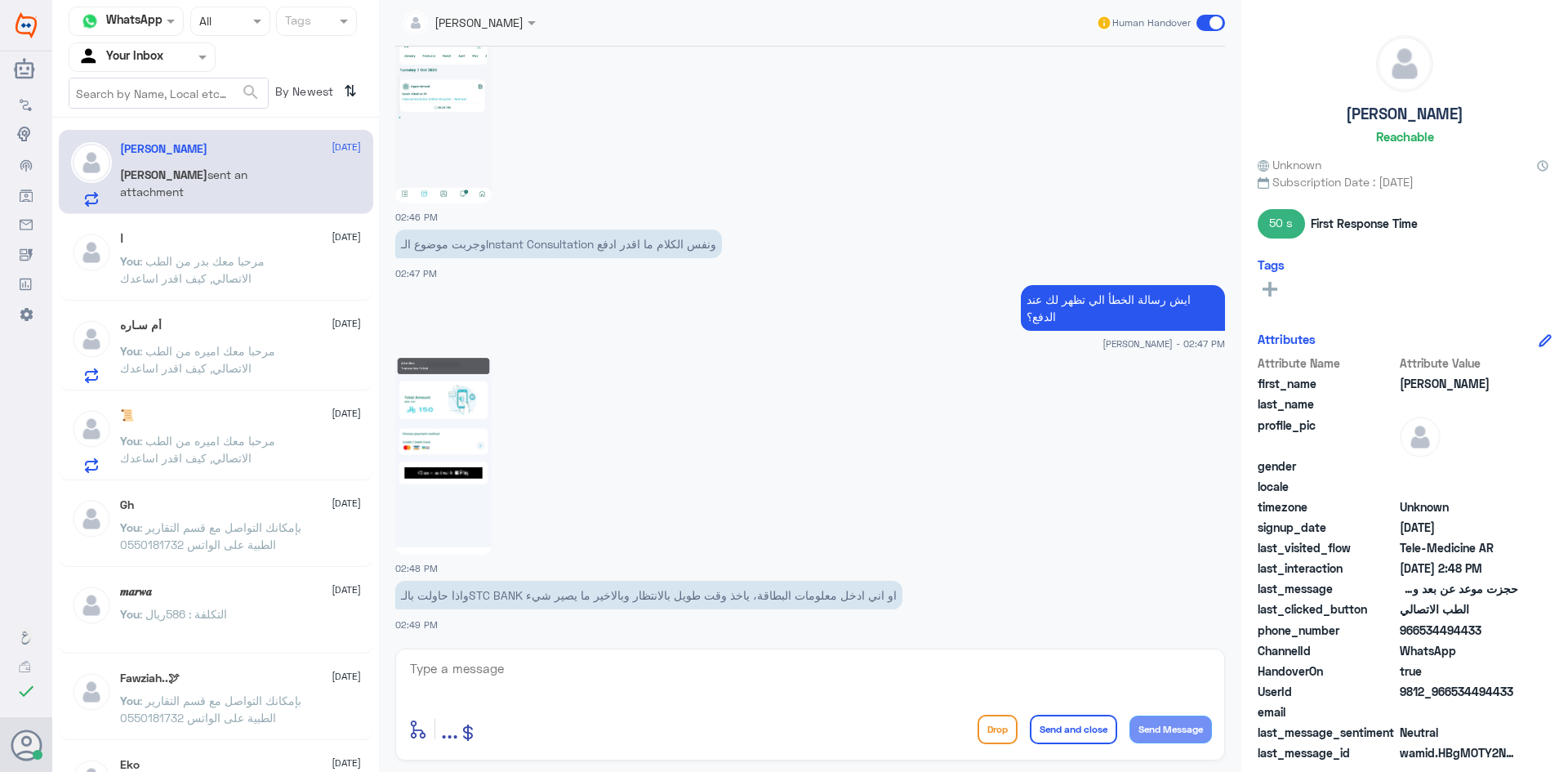
click at [462, 455] on img at bounding box center [443, 455] width 96 height 199
click at [265, 377] on p "You : مرحبا معك اميره من الطب الاتصالي, كيف اقدر اساعدك" at bounding box center [212, 363] width 184 height 41
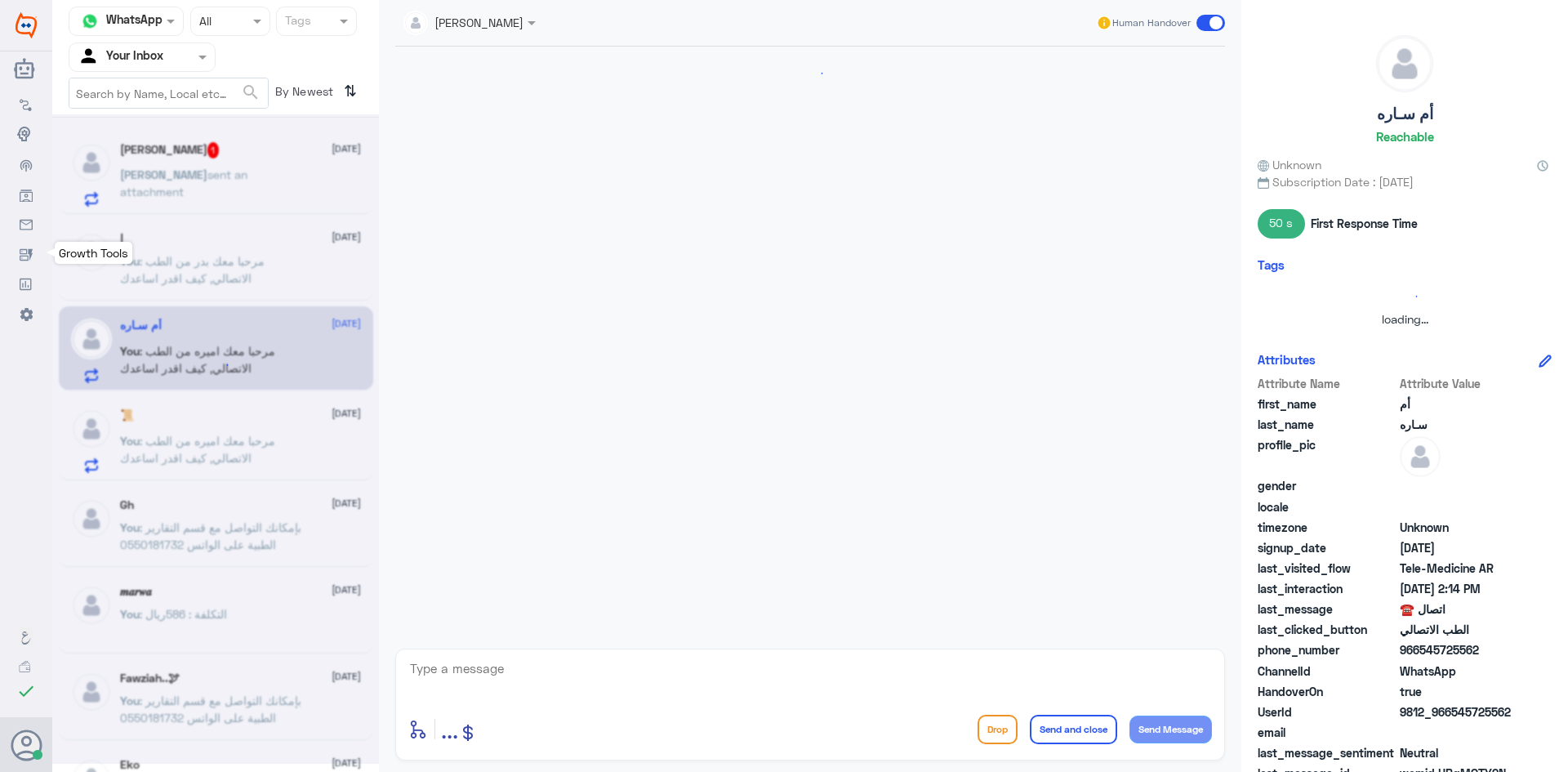
scroll to position [140, 0]
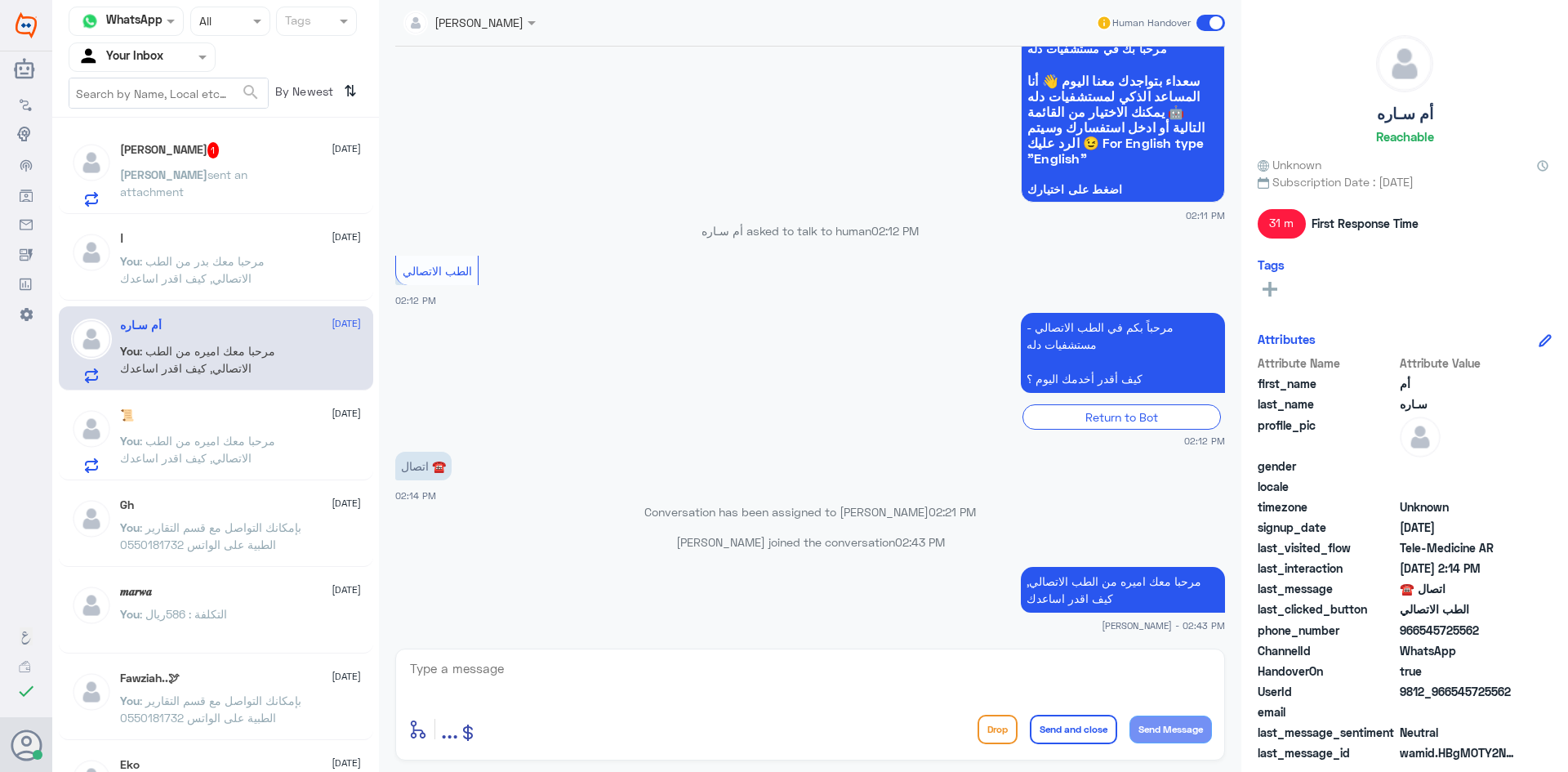
click at [169, 160] on div "[PERSON_NAME] 1 [DATE] [PERSON_NAME] sent an attachment" at bounding box center [241, 174] width 241 height 65
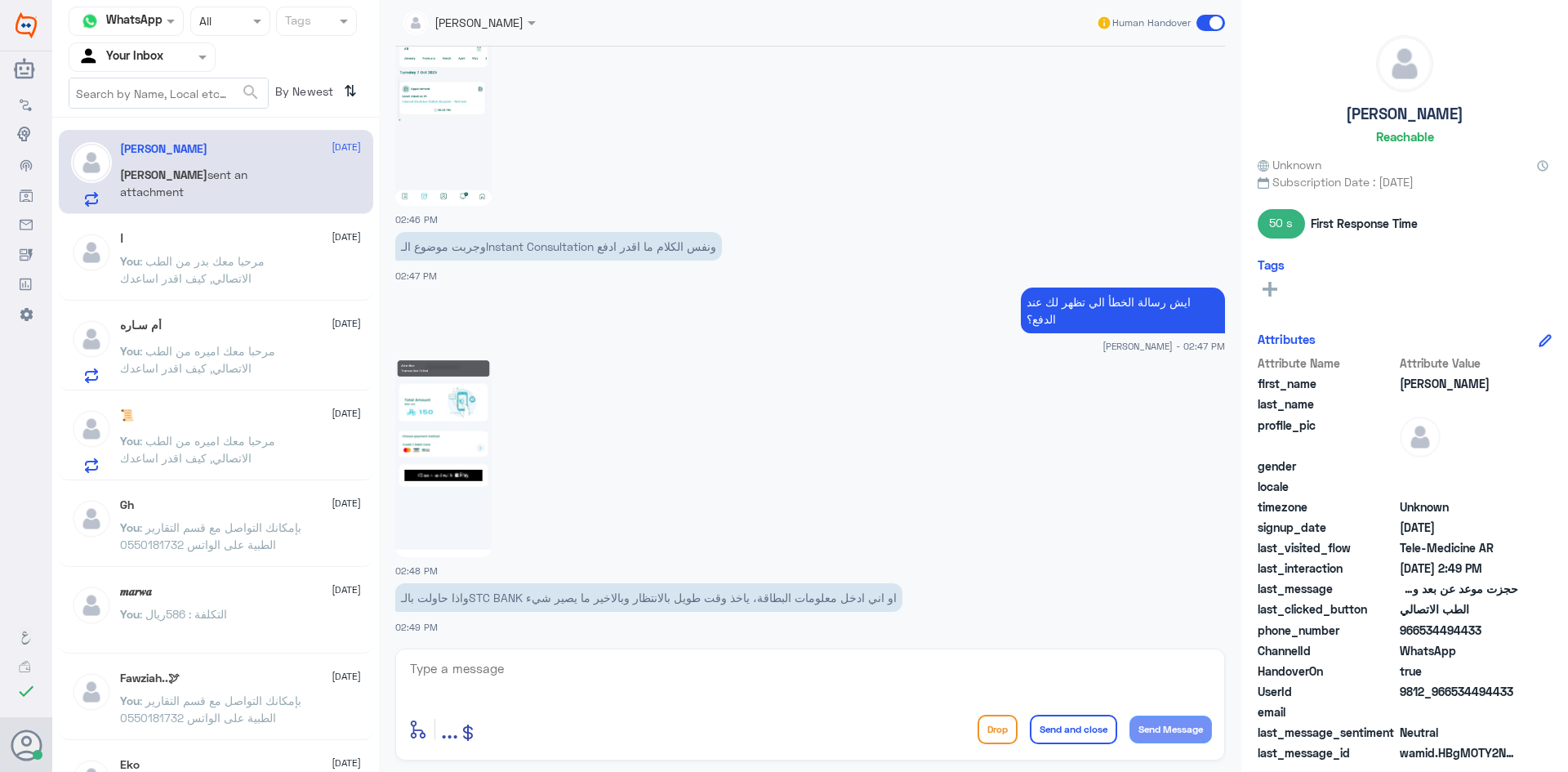
scroll to position [1137, 0]
click at [541, 684] on textarea at bounding box center [809, 677] width 804 height 40
click at [648, 679] on textarea at bounding box center [809, 677] width 804 height 40
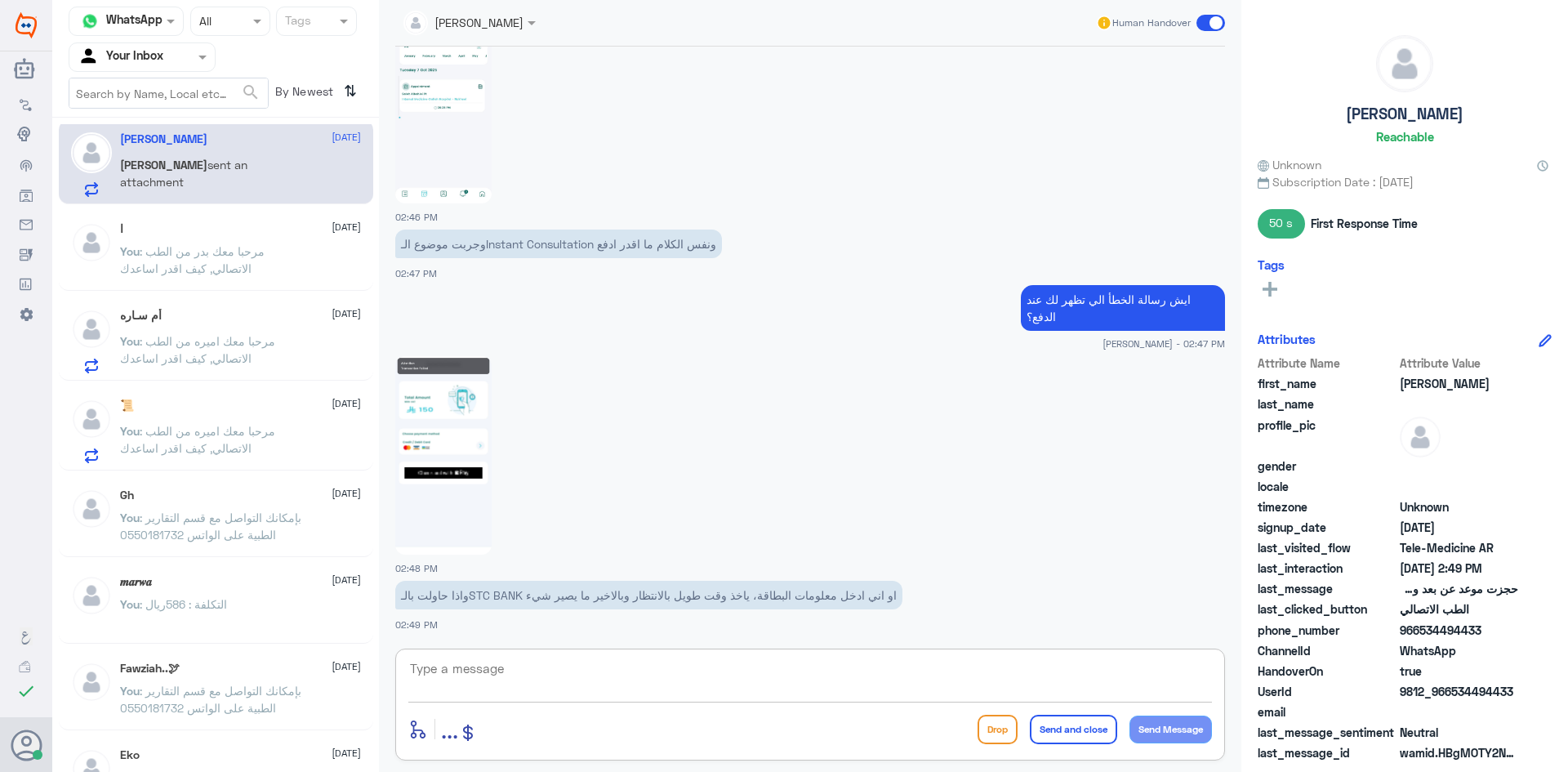
scroll to position [0, 0]
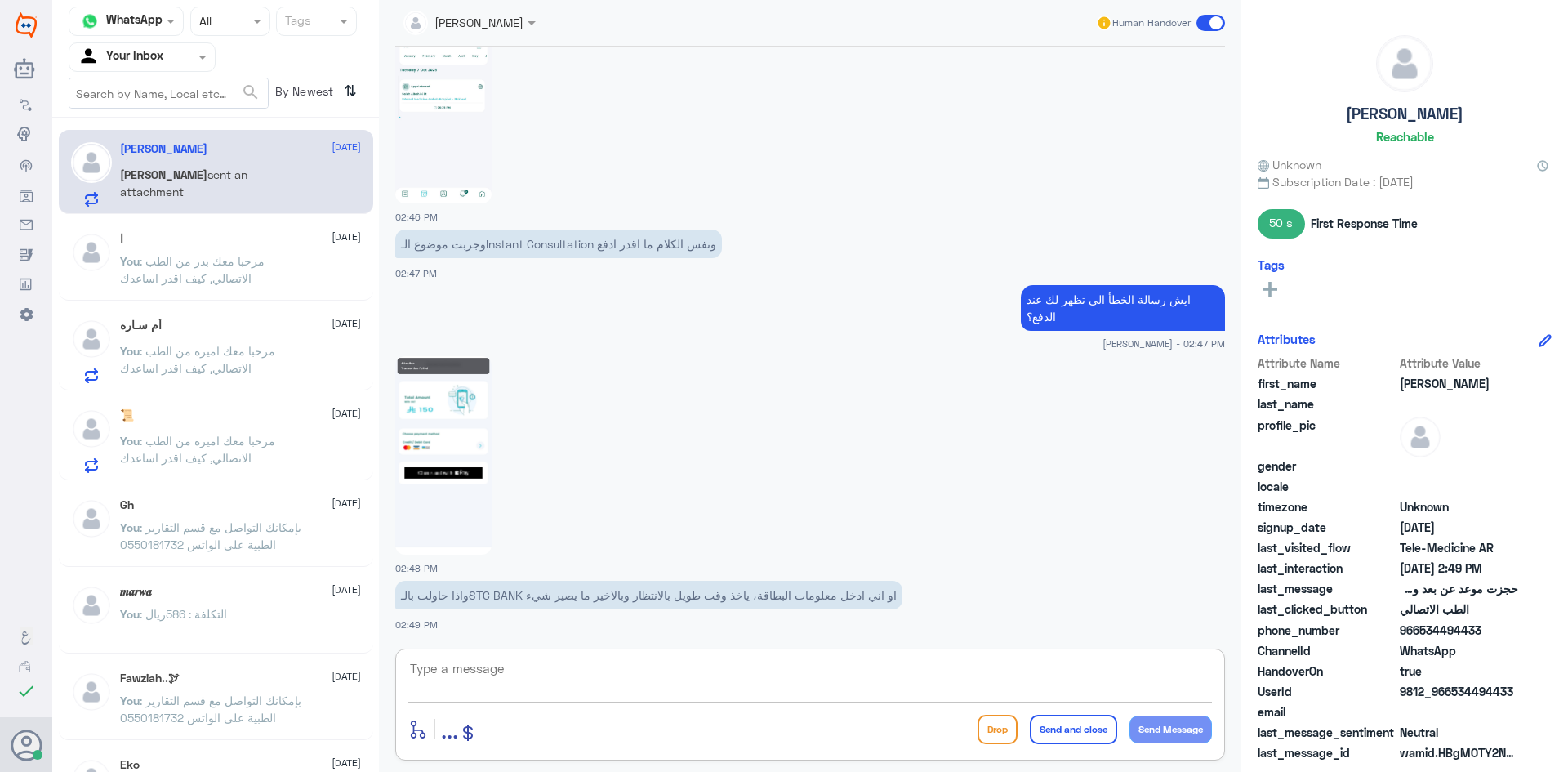
click at [512, 682] on textarea at bounding box center [809, 677] width 804 height 40
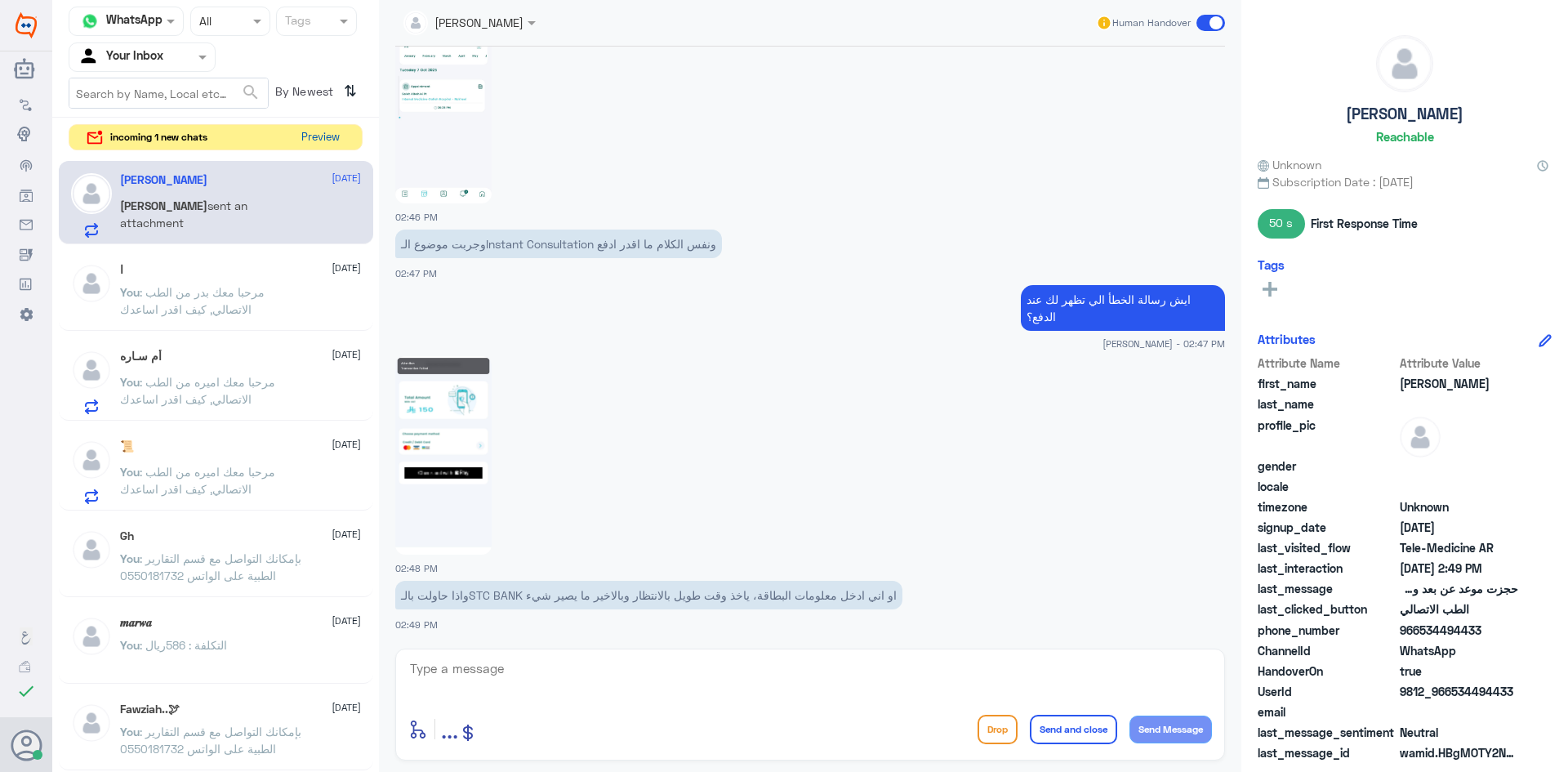
click at [330, 130] on button "Preview" at bounding box center [320, 138] width 51 height 25
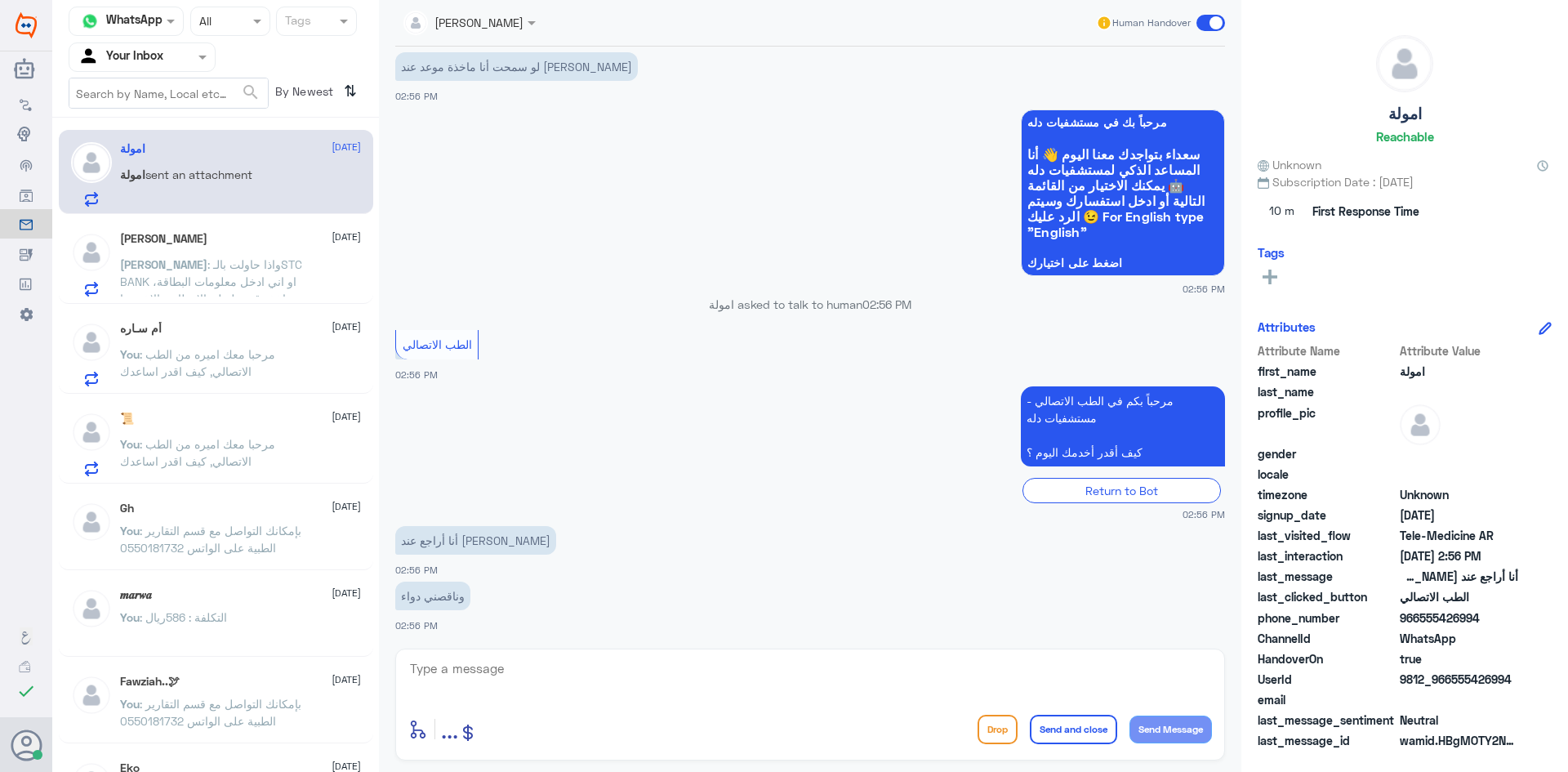
scroll to position [280, 0]
click at [452, 673] on textarea at bounding box center [809, 677] width 804 height 40
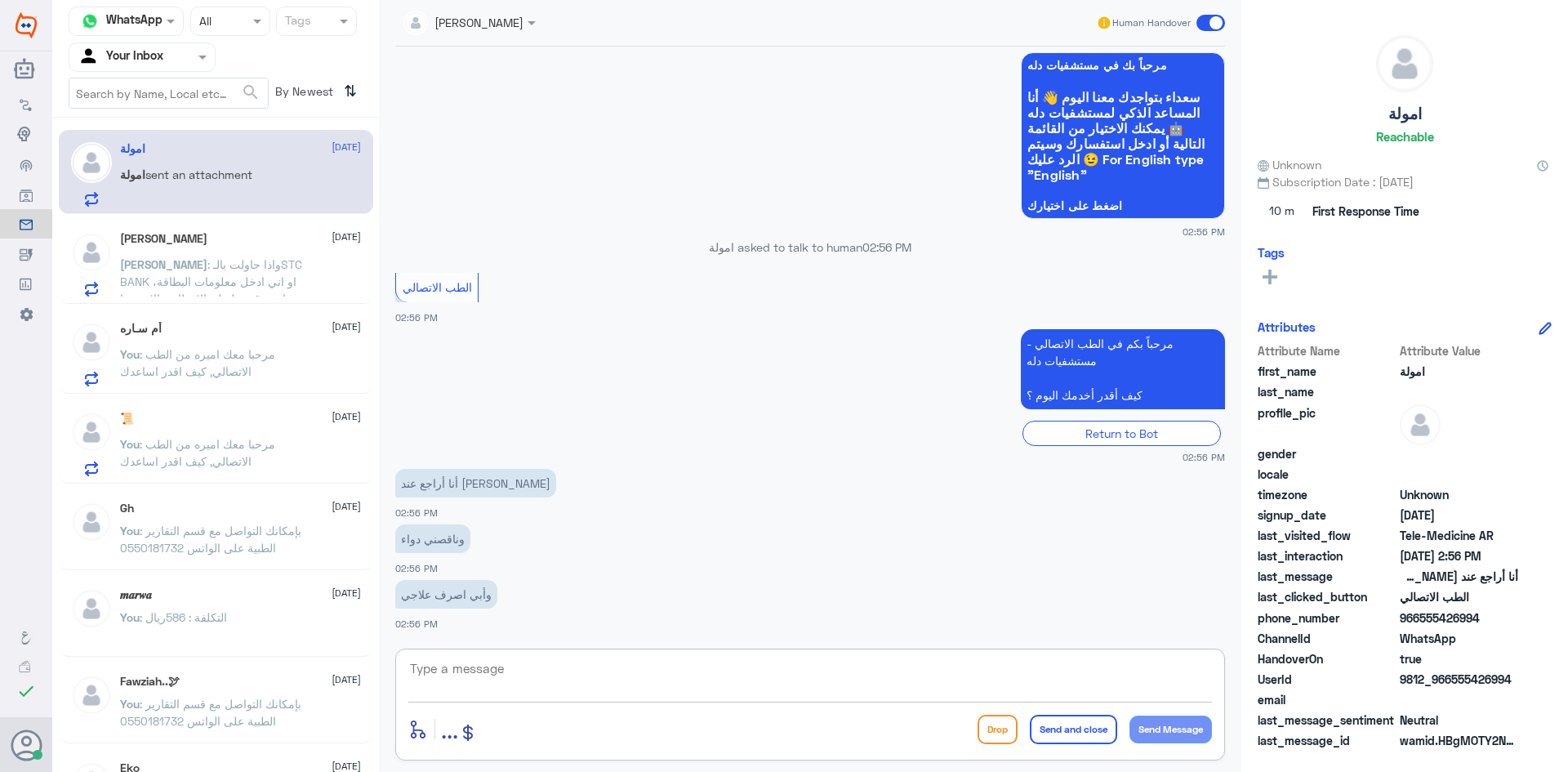
paste textarea "مرحبا معك بدر من الطب الاتصالي, كيف اقدر اخدمك"
drag, startPoint x: 950, startPoint y: 669, endPoint x: 982, endPoint y: 673, distance: 32.2
click at [982, 673] on textarea "مرحبا معك بدر من الطب الاتصالي, كيف اقدر اخدمك" at bounding box center [809, 677] width 804 height 40
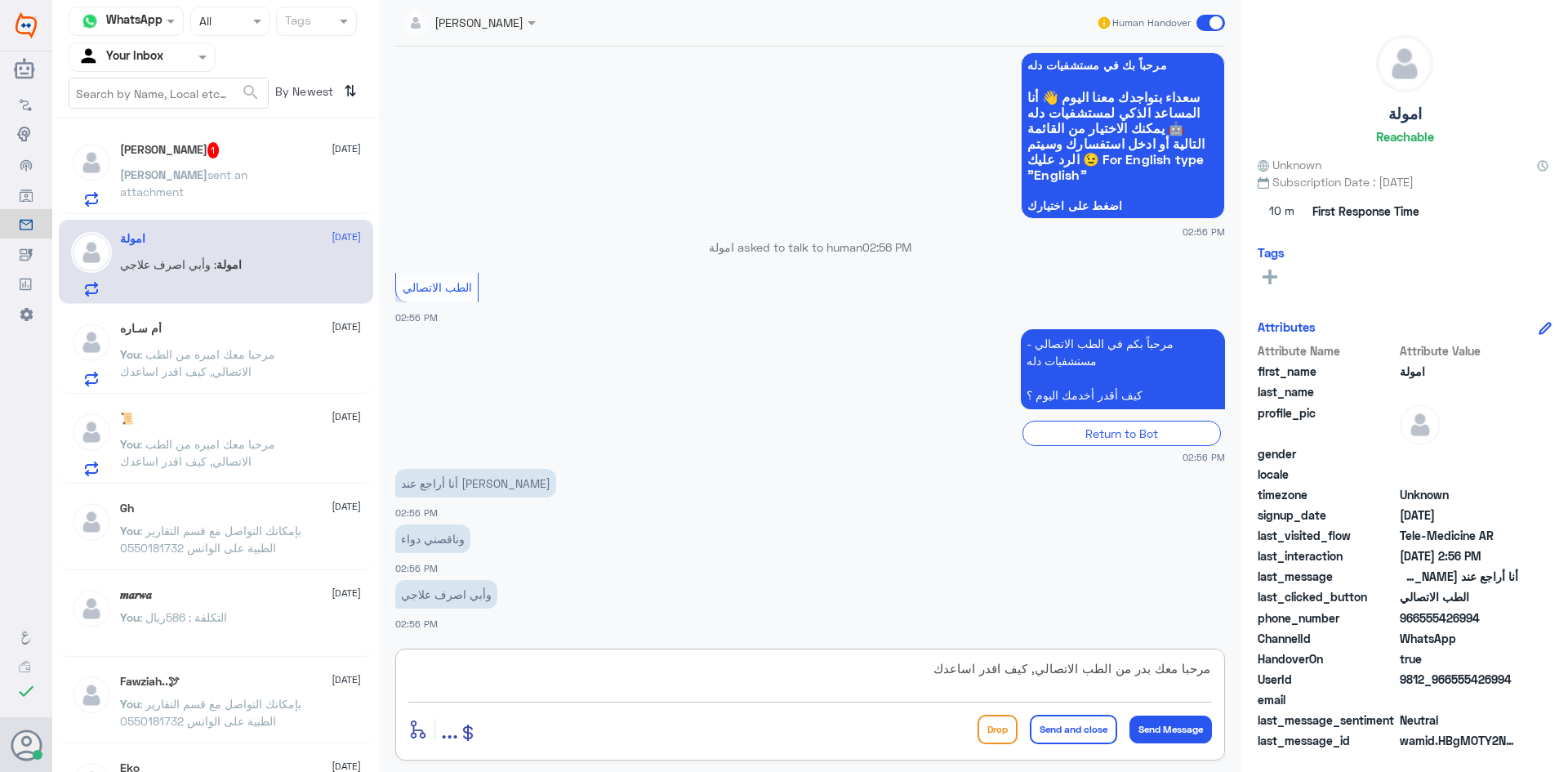
drag, startPoint x: 1155, startPoint y: 668, endPoint x: 1142, endPoint y: 672, distance: 13.6
click at [1142, 672] on textarea "مرحبا معك بدر من الطب الاتصالي, كيف اقدر اساعدك" at bounding box center [809, 677] width 804 height 40
click at [1108, 664] on textarea "مرحبا معك بدر من الطب الاتصالي, كيف اقدر اساعدك" at bounding box center [809, 677] width 804 height 40
drag, startPoint x: 1139, startPoint y: 664, endPoint x: 1157, endPoint y: 668, distance: 18.4
click at [1157, 668] on textarea "مرحبا معك بدر من الطب الاتصالي, كيف اقدر اساعدك" at bounding box center [809, 677] width 804 height 40
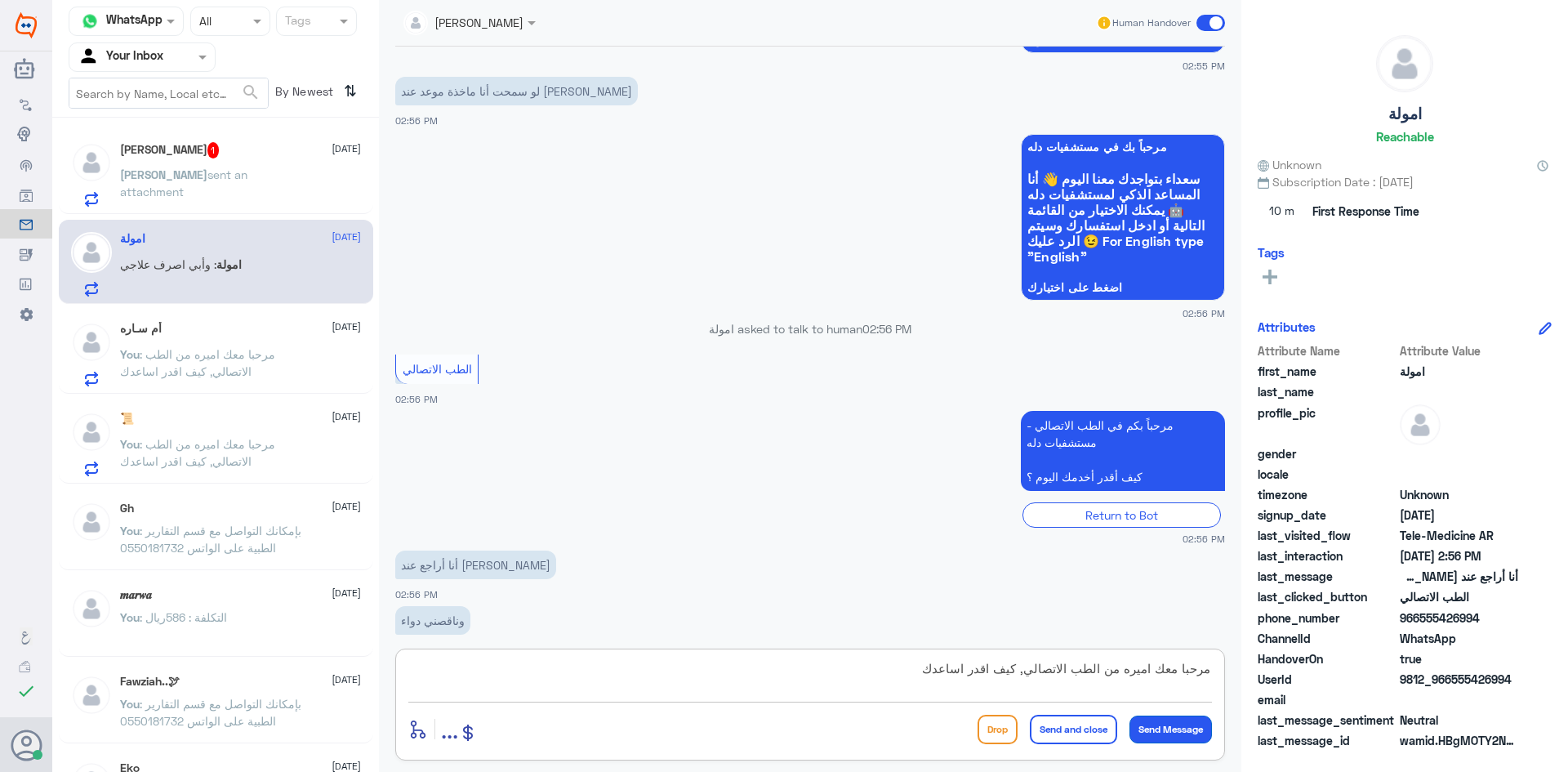
type textarea "مرحبا معك اميره من الطب الاتصالي, كيف اقدر اساعدك"
click at [1172, 727] on button "Send Message" at bounding box center [1171, 729] width 82 height 27
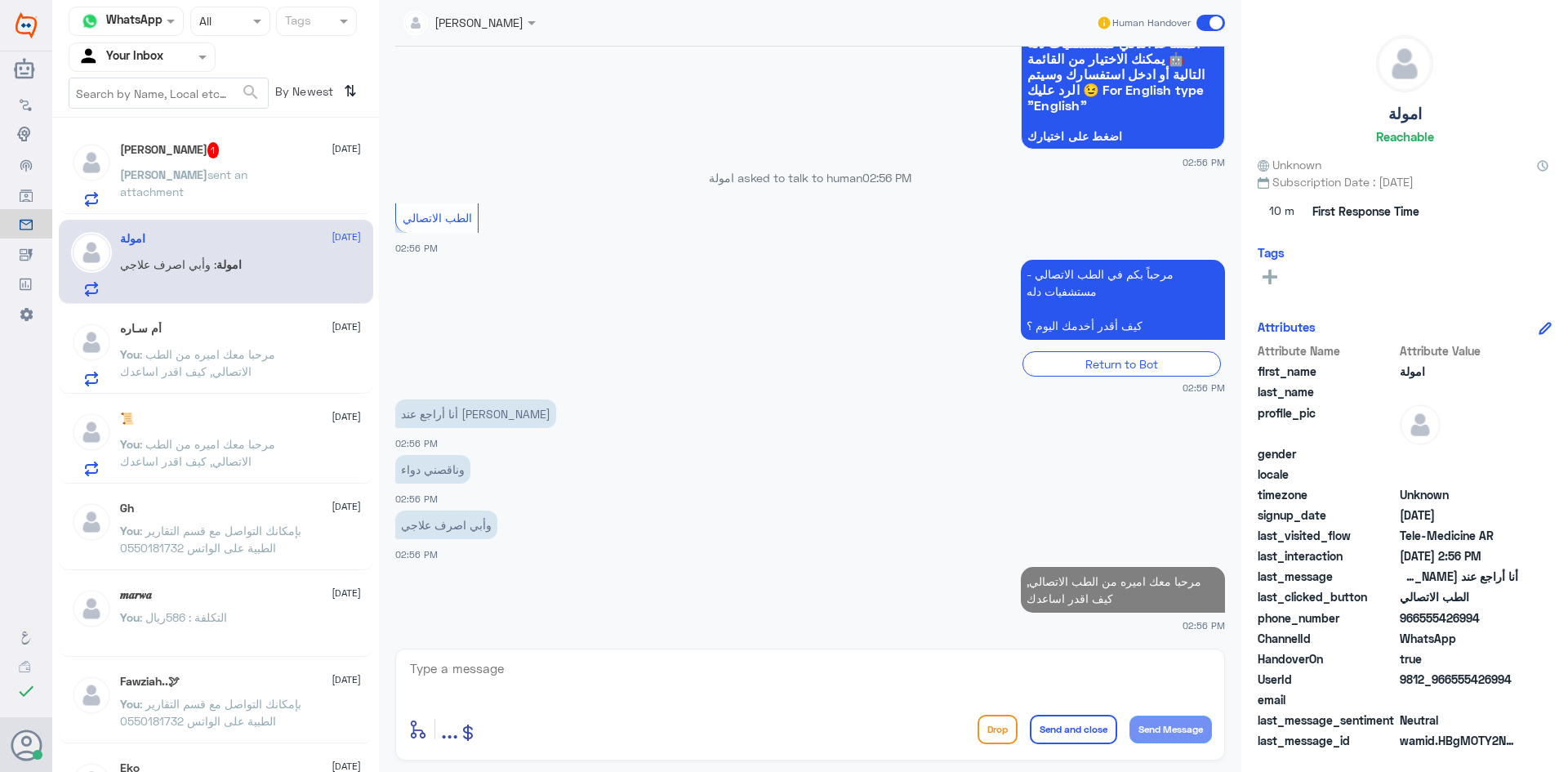
click at [218, 172] on span "sent an attachment" at bounding box center [184, 183] width 127 height 31
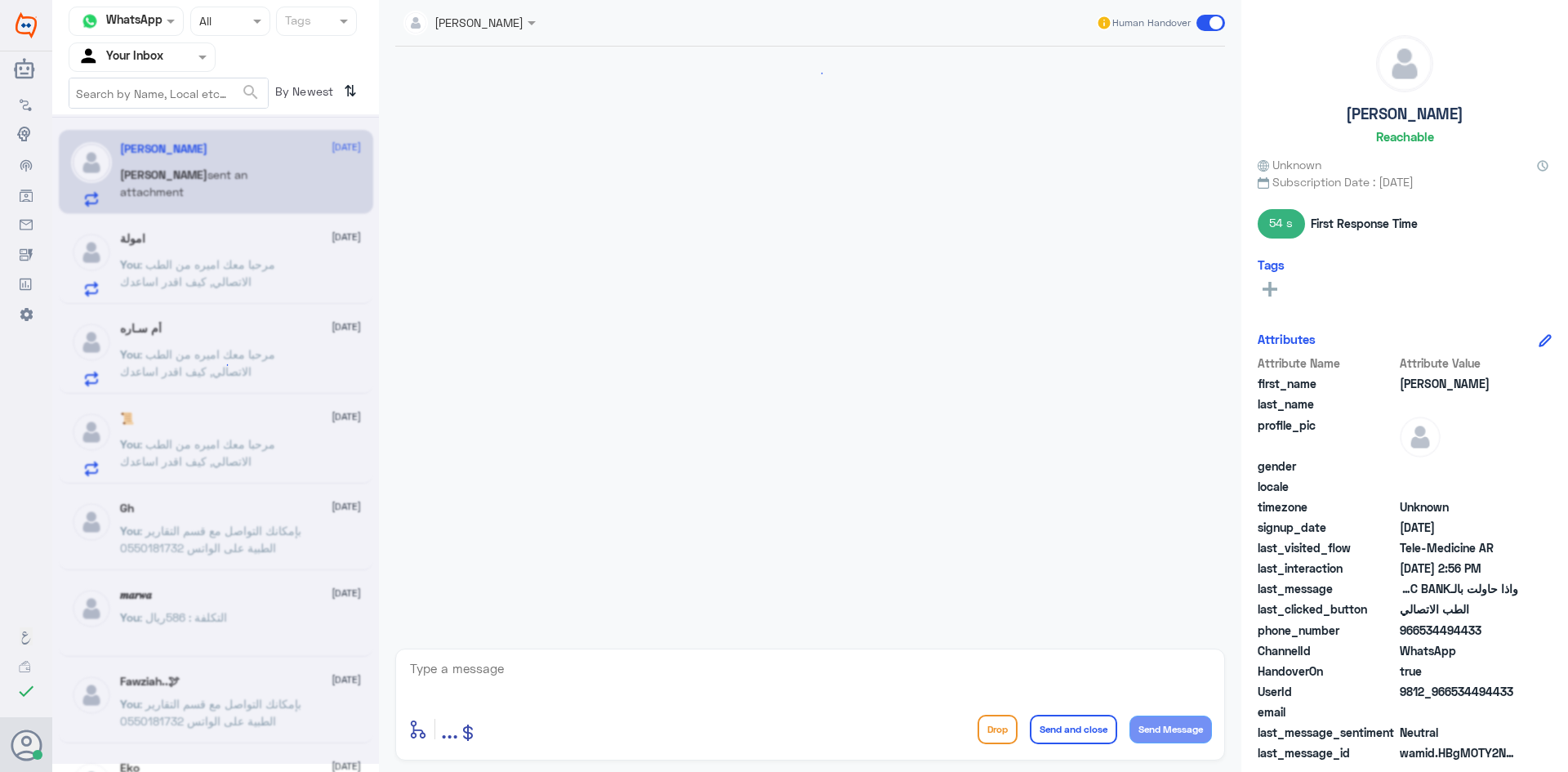
scroll to position [1363, 0]
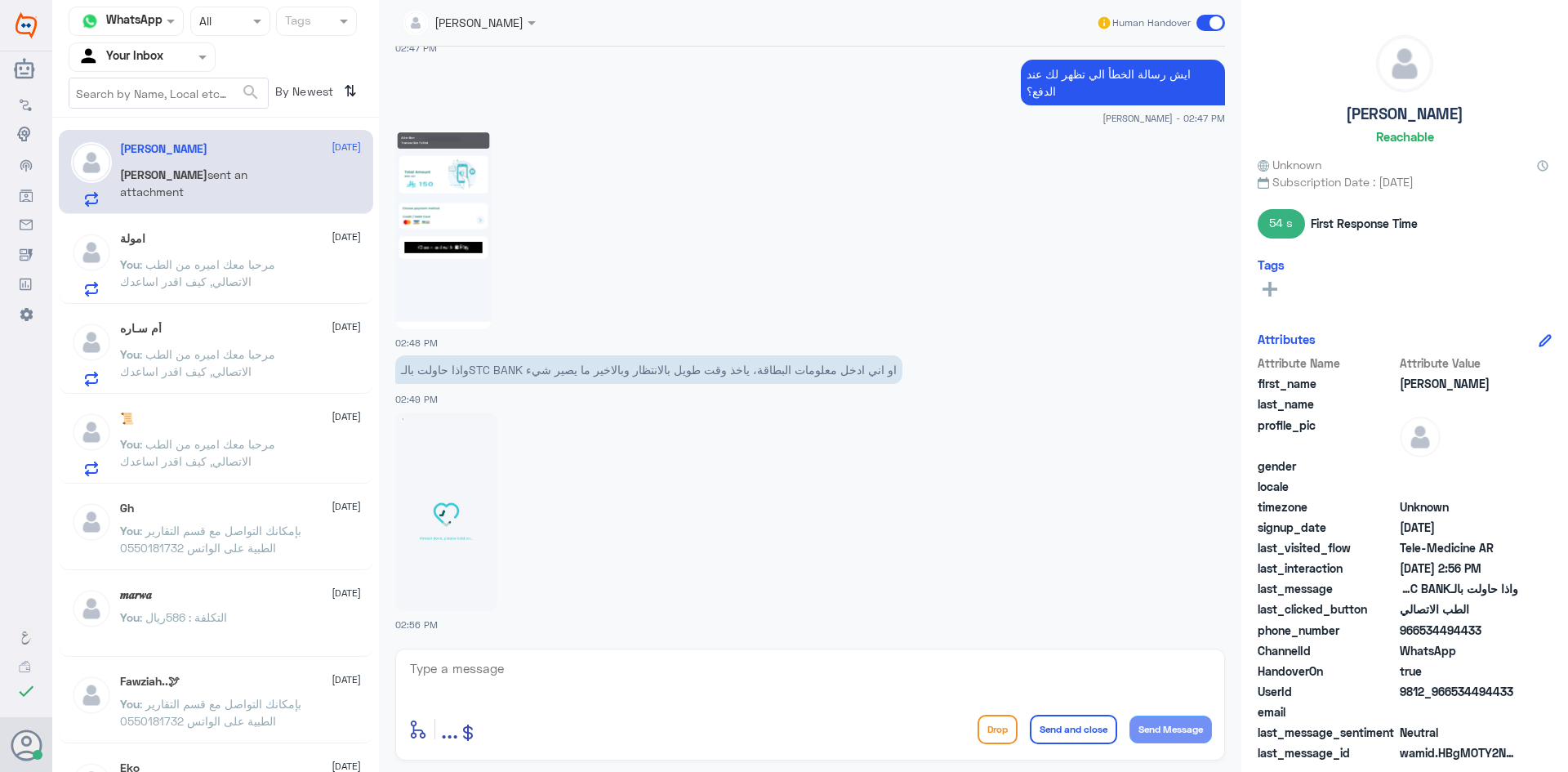
click at [457, 474] on img at bounding box center [446, 511] width 102 height 199
click at [570, 699] on div at bounding box center [809, 679] width 804 height 44
click at [543, 678] on textarea at bounding box center [809, 677] width 804 height 40
click at [297, 196] on div "[PERSON_NAME] sent an attachment" at bounding box center [241, 189] width 241 height 37
click at [231, 300] on div "امولة [DATE] You : مرحبا معك اميره من الطب الاتصالي, كيف اقدر اساعدك" at bounding box center [215, 261] width 314 height 84
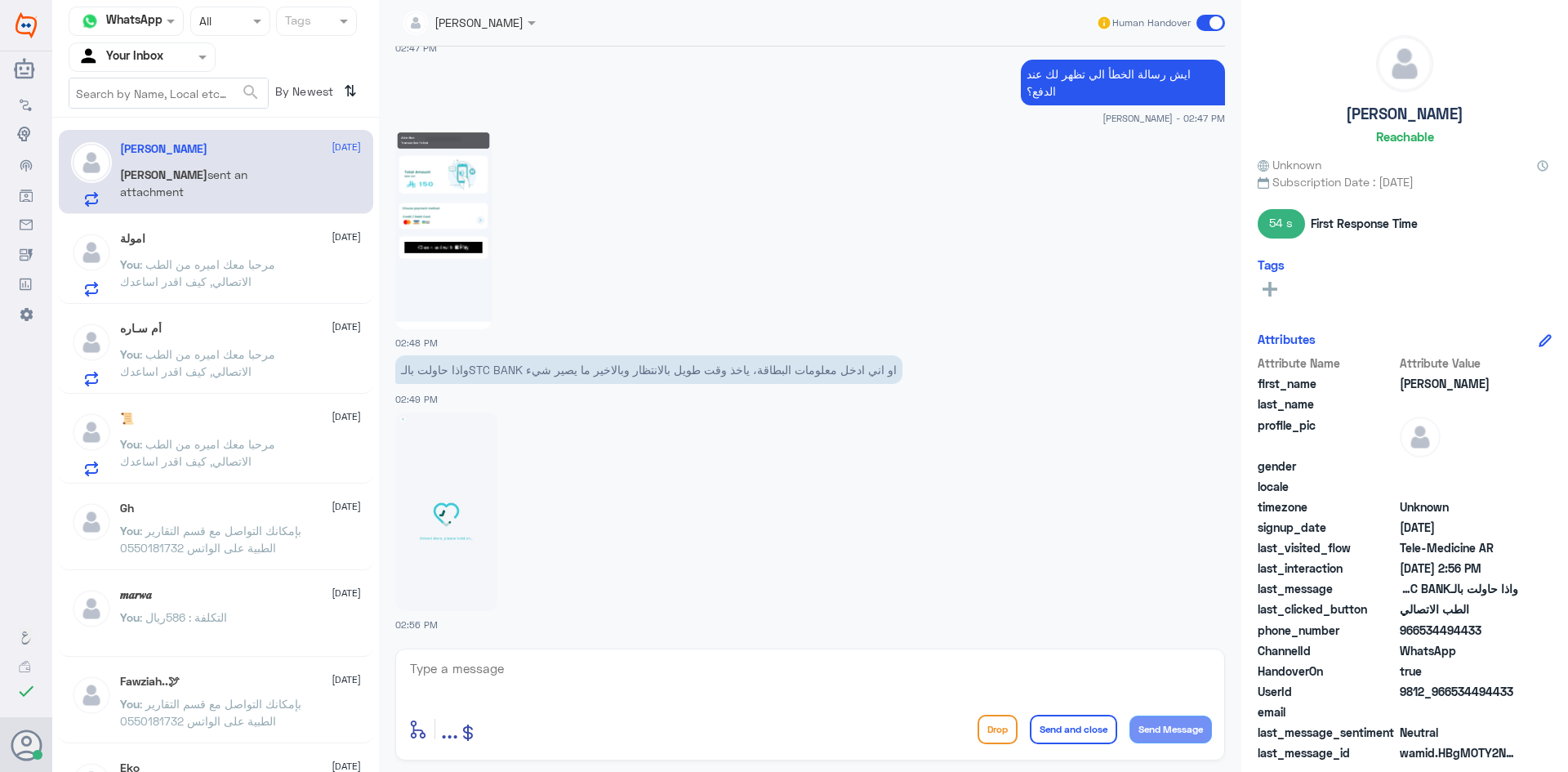
click at [246, 275] on span ": مرحبا معك اميره من الطب الاتصالي, كيف اقدر اساعدك" at bounding box center [198, 273] width 156 height 31
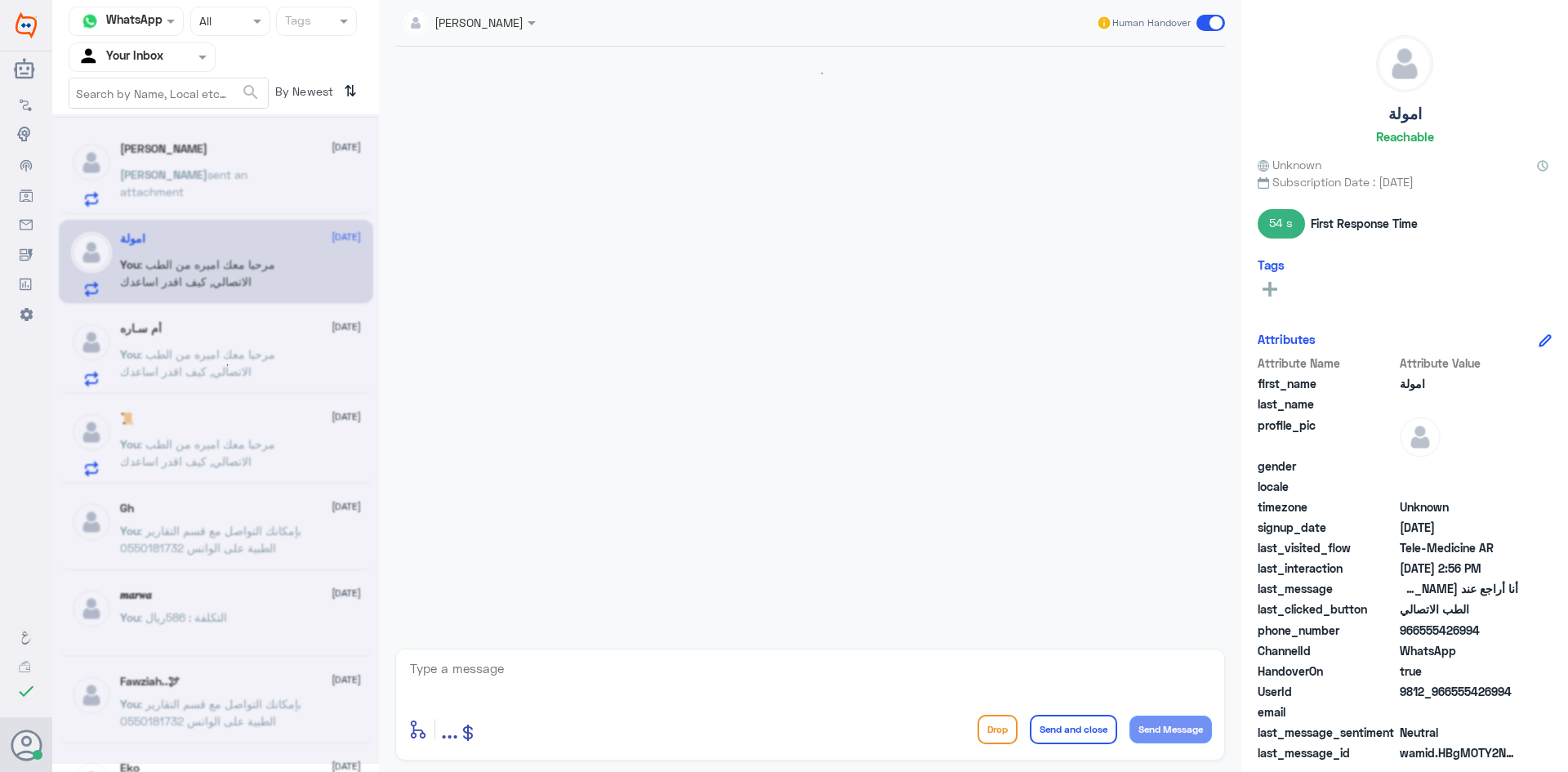
scroll to position [435, 0]
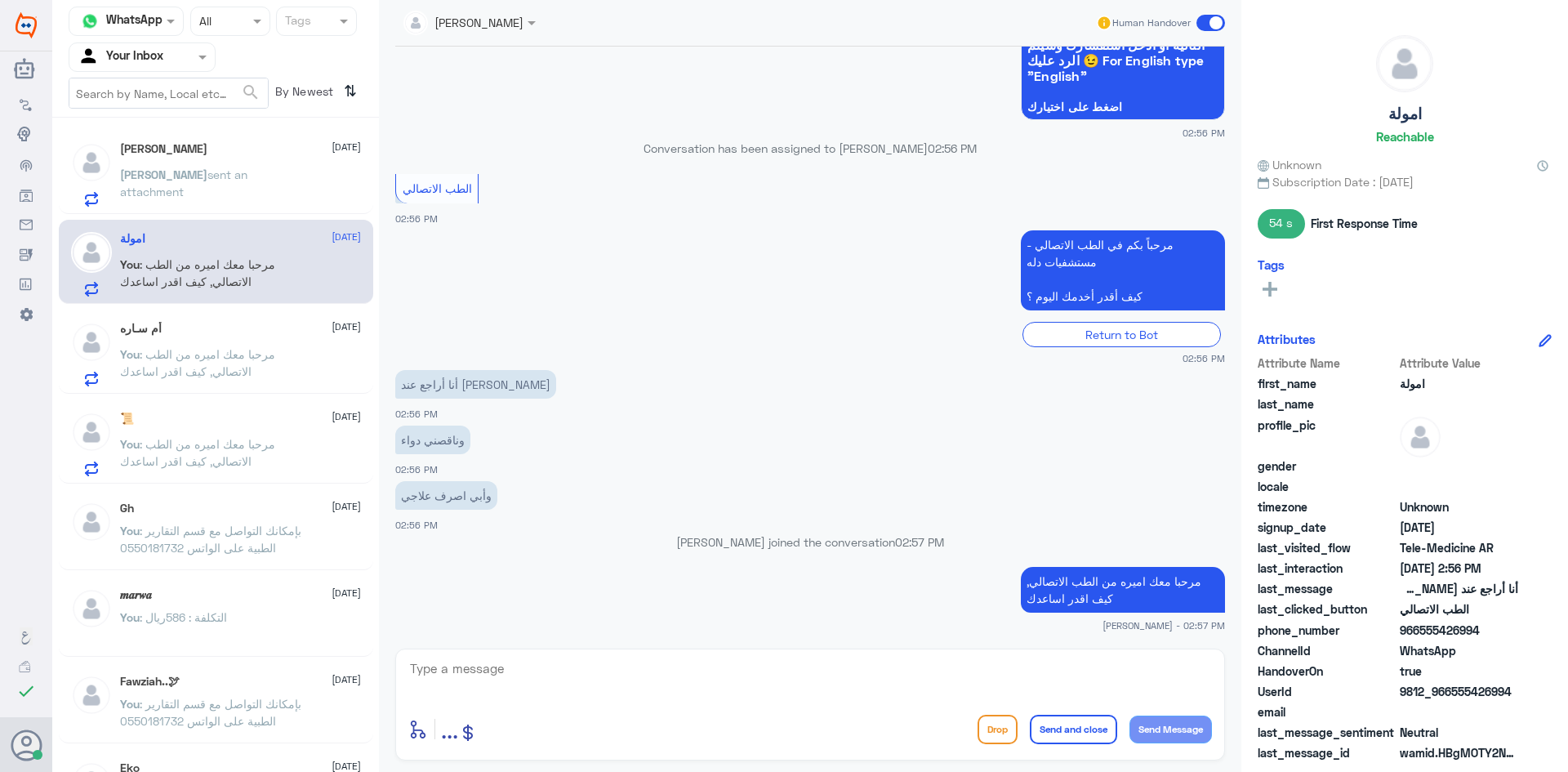
click at [277, 172] on div "[PERSON_NAME] sent an attachment" at bounding box center [241, 189] width 241 height 37
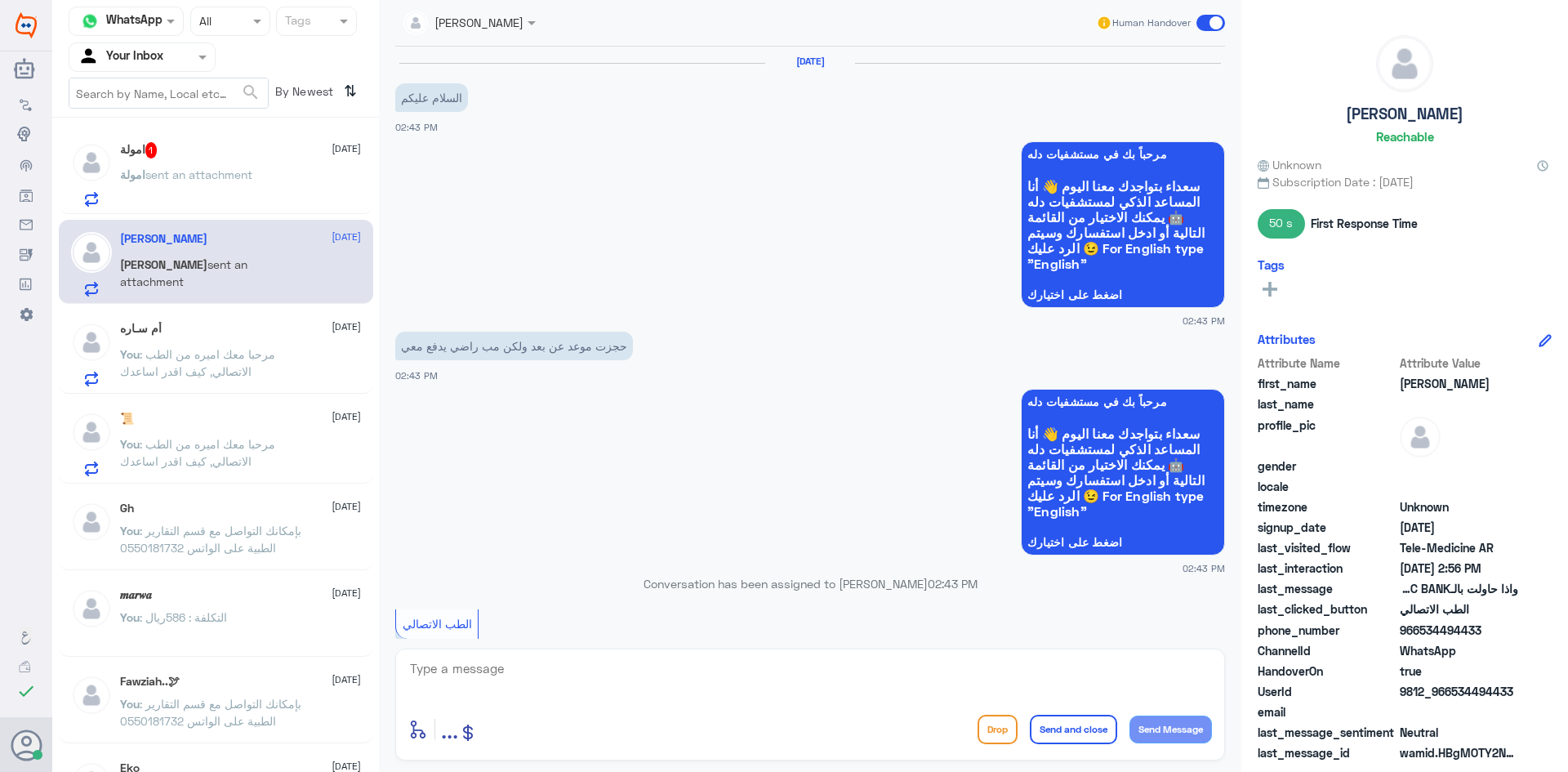
scroll to position [1363, 0]
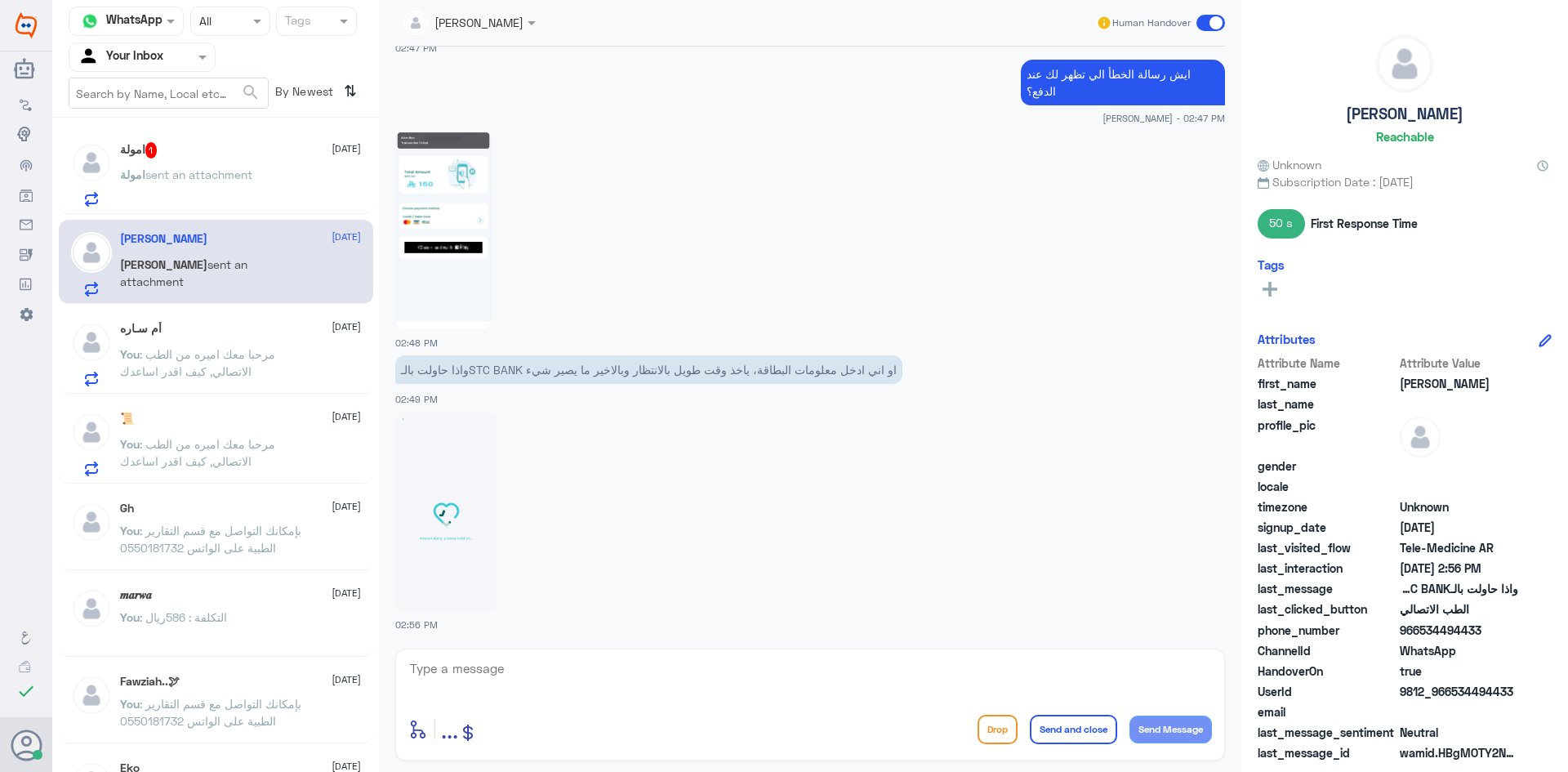
click at [253, 167] on span "sent an attachment" at bounding box center [199, 174] width 107 height 14
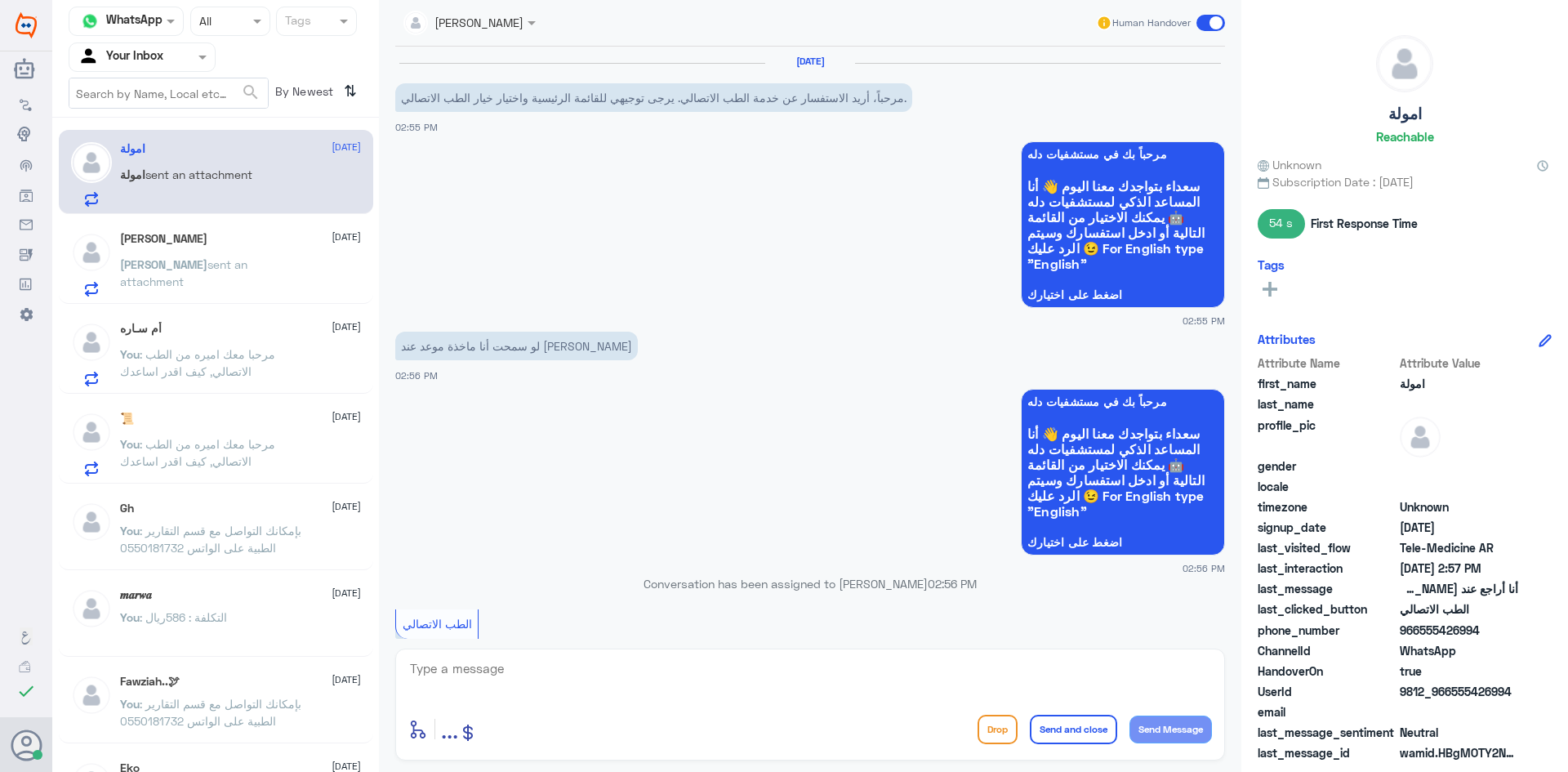
scroll to position [491, 0]
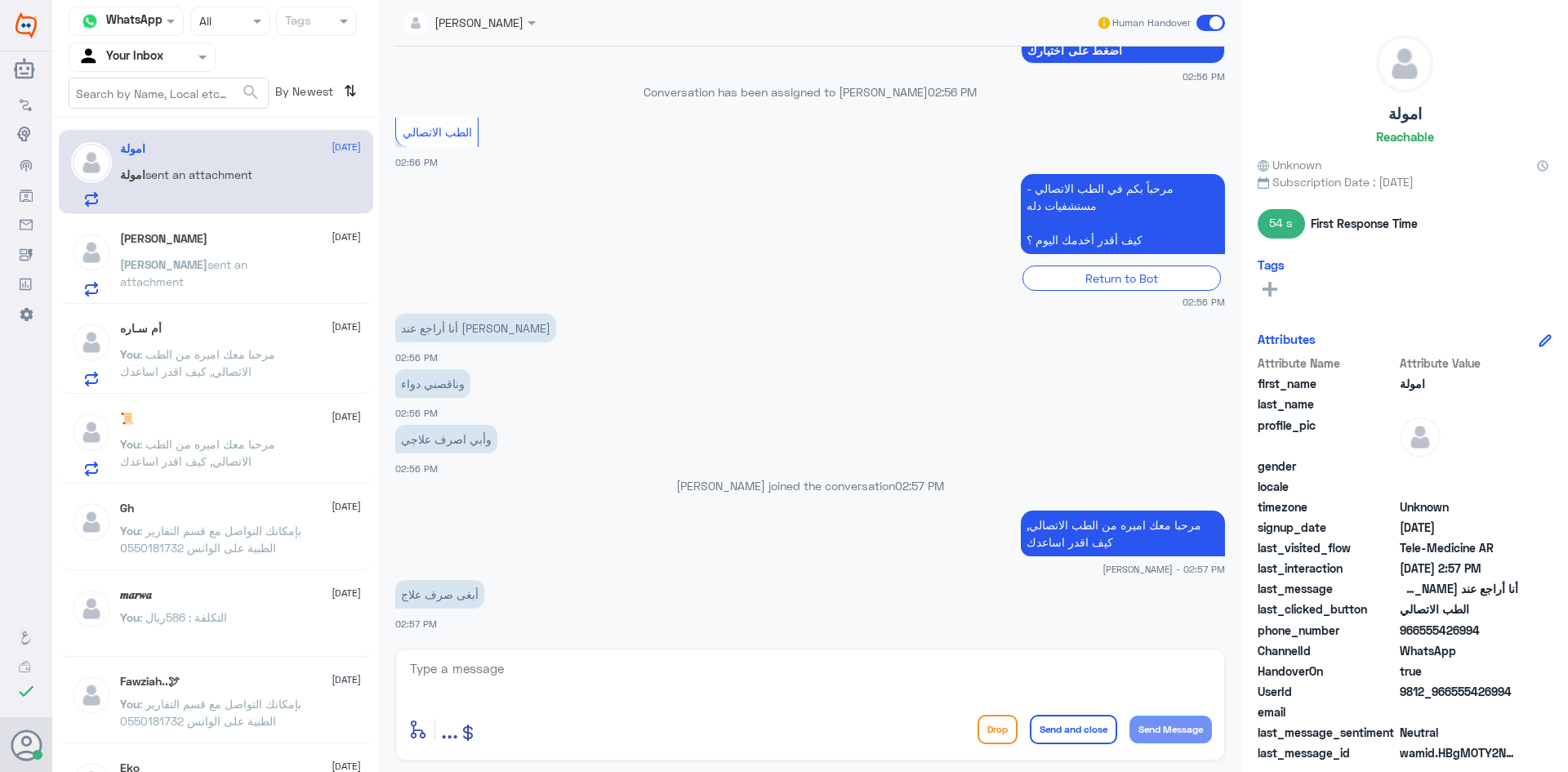
click at [495, 673] on textarea at bounding box center [809, 677] width 804 height 40
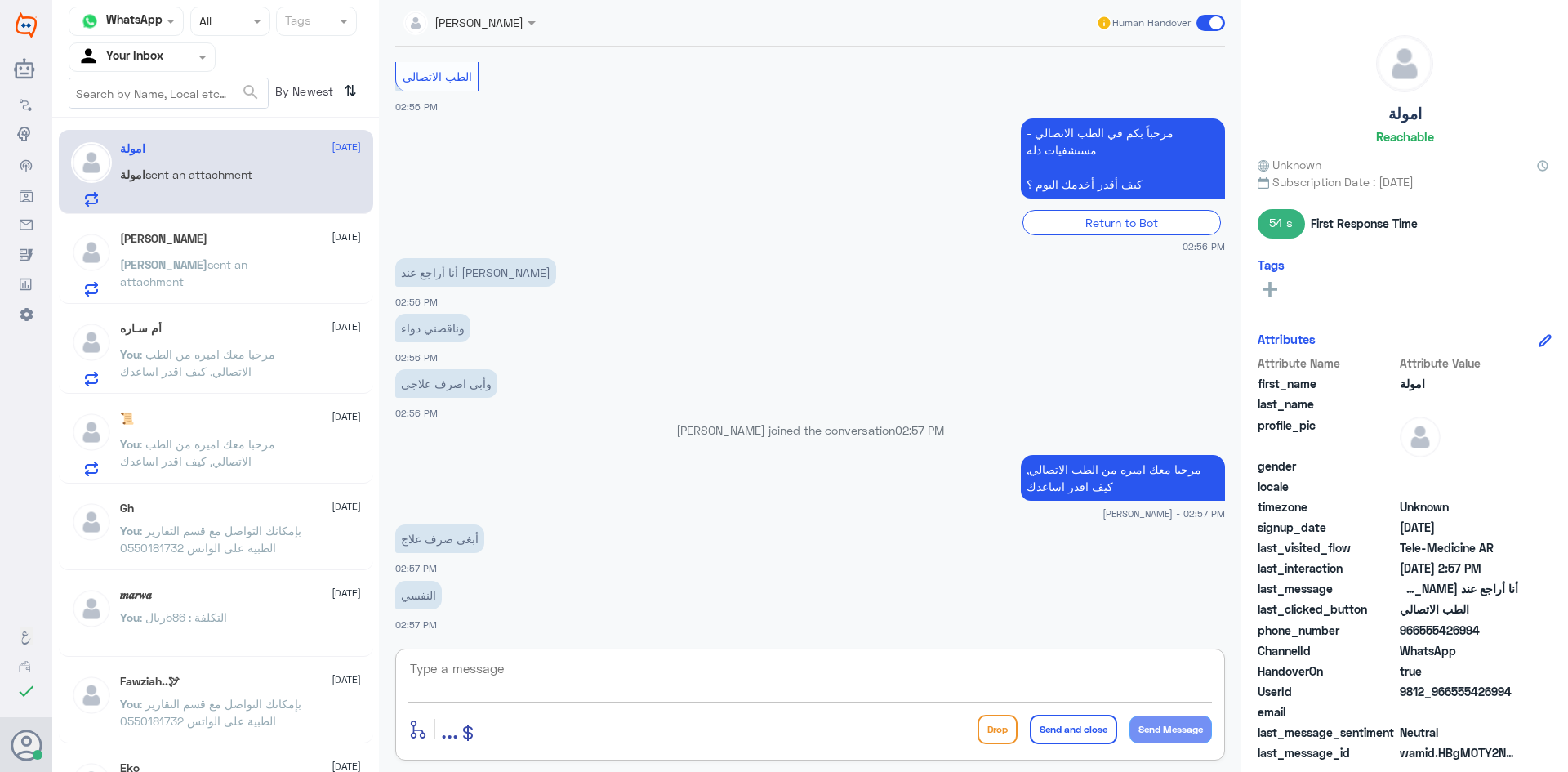
paste textarea "هنا الطب الاتصالي لكل مايخص الاستشارة الفورية من خلال التطبيق، يمكنك حجز الموعد…"
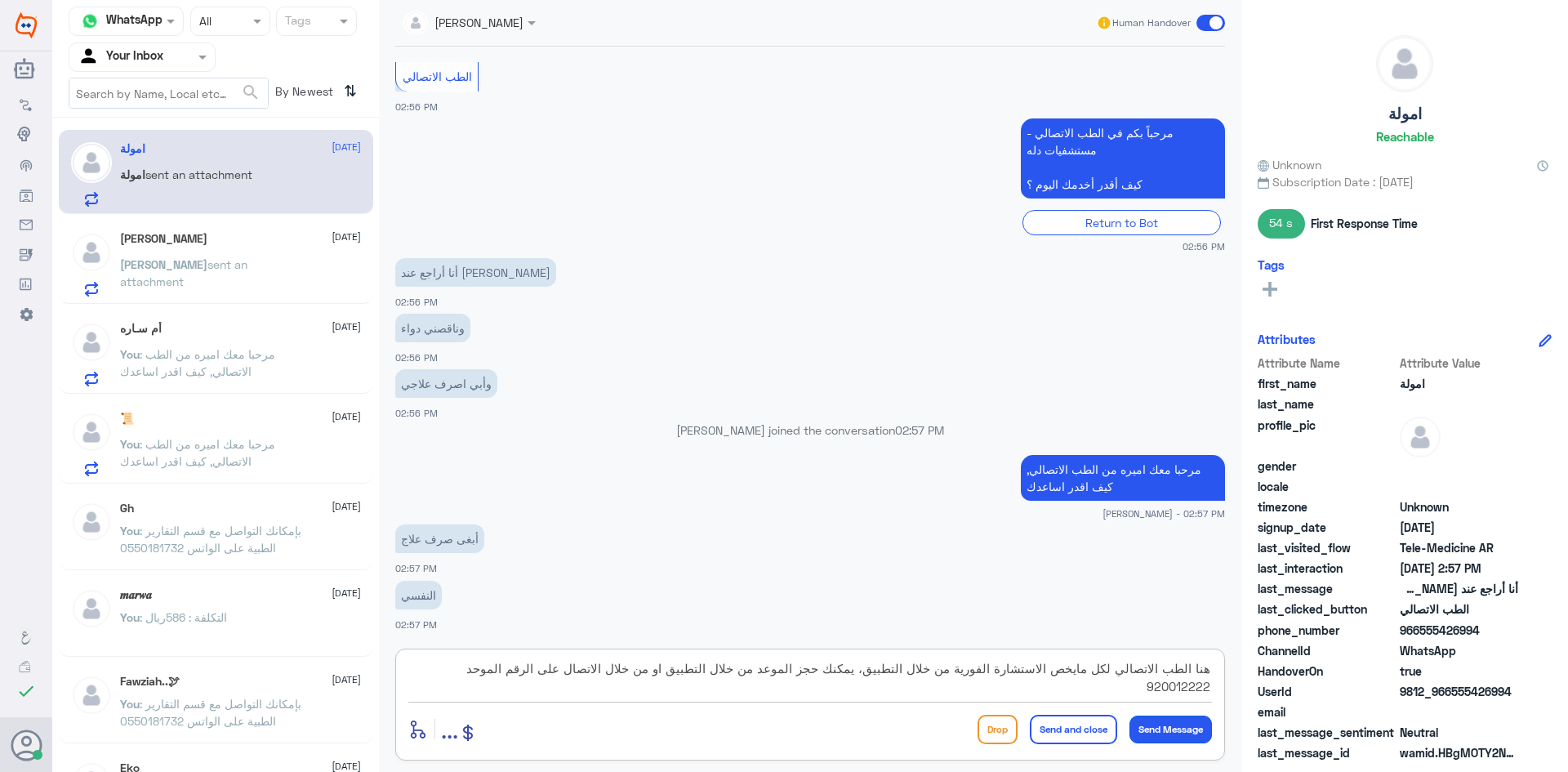
type textarea "هنا الطب الاتصالي لكل مايخص الاستشارة الفورية من خلال التطبيق، يمكنك حجز الموعد…"
click at [1157, 732] on button "Send Message" at bounding box center [1171, 729] width 82 height 27
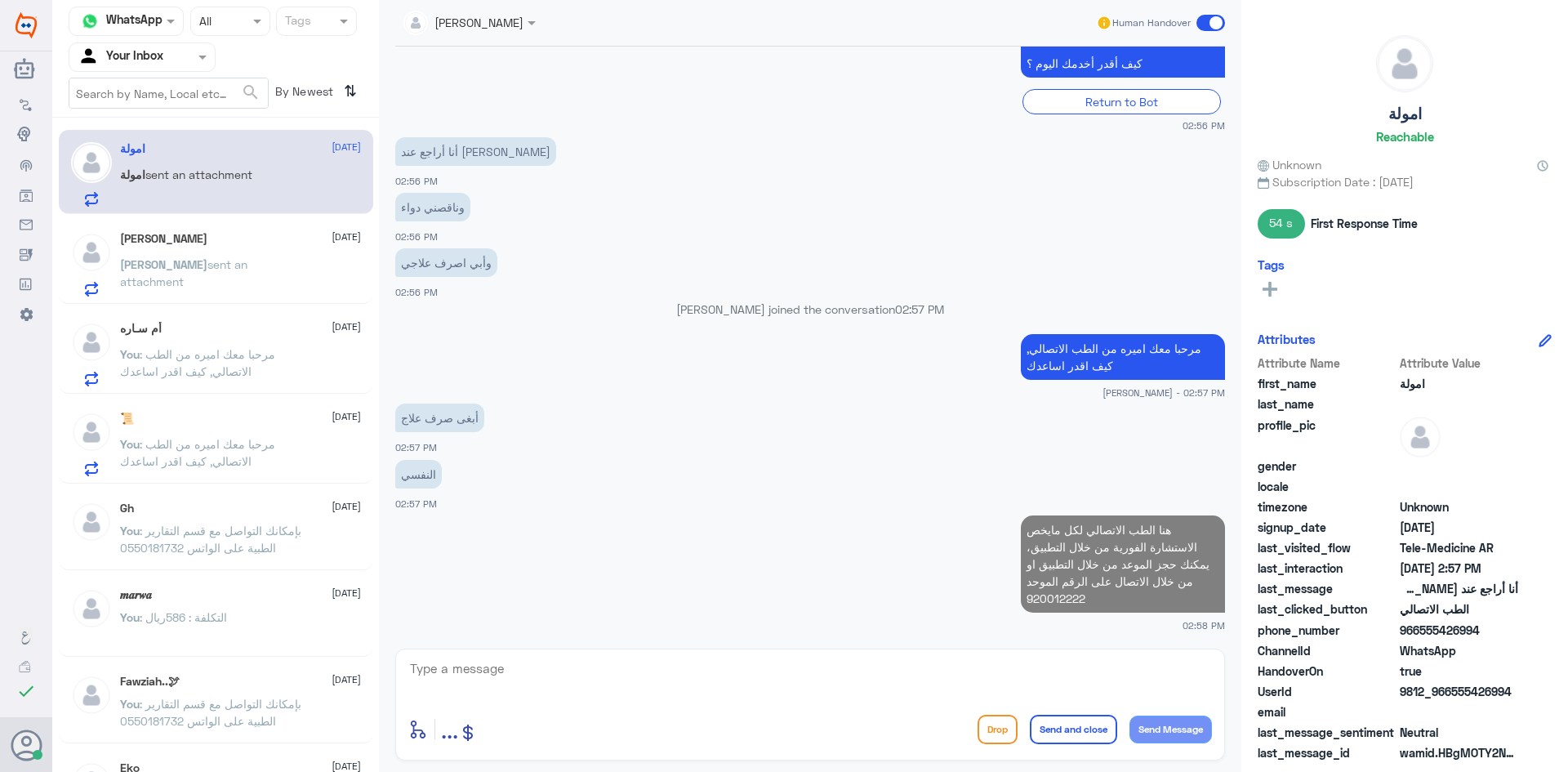
click at [507, 683] on textarea at bounding box center [809, 677] width 804 height 40
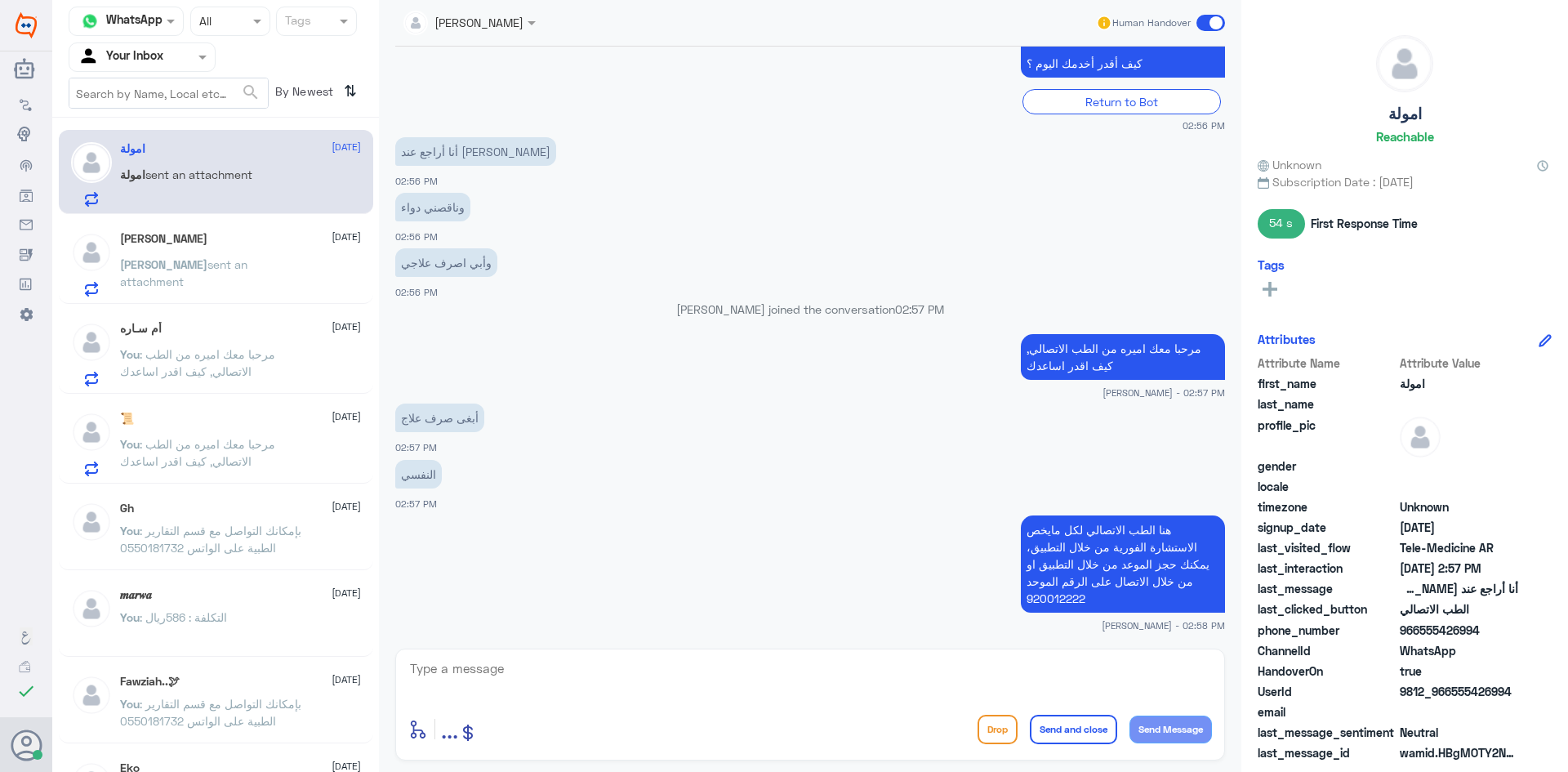
click at [237, 341] on div "أم سـاره [DATE] You : مرحبا معك اميره من الطب الاتصالي, كيف اقدر اساعدك" at bounding box center [241, 354] width 241 height 65
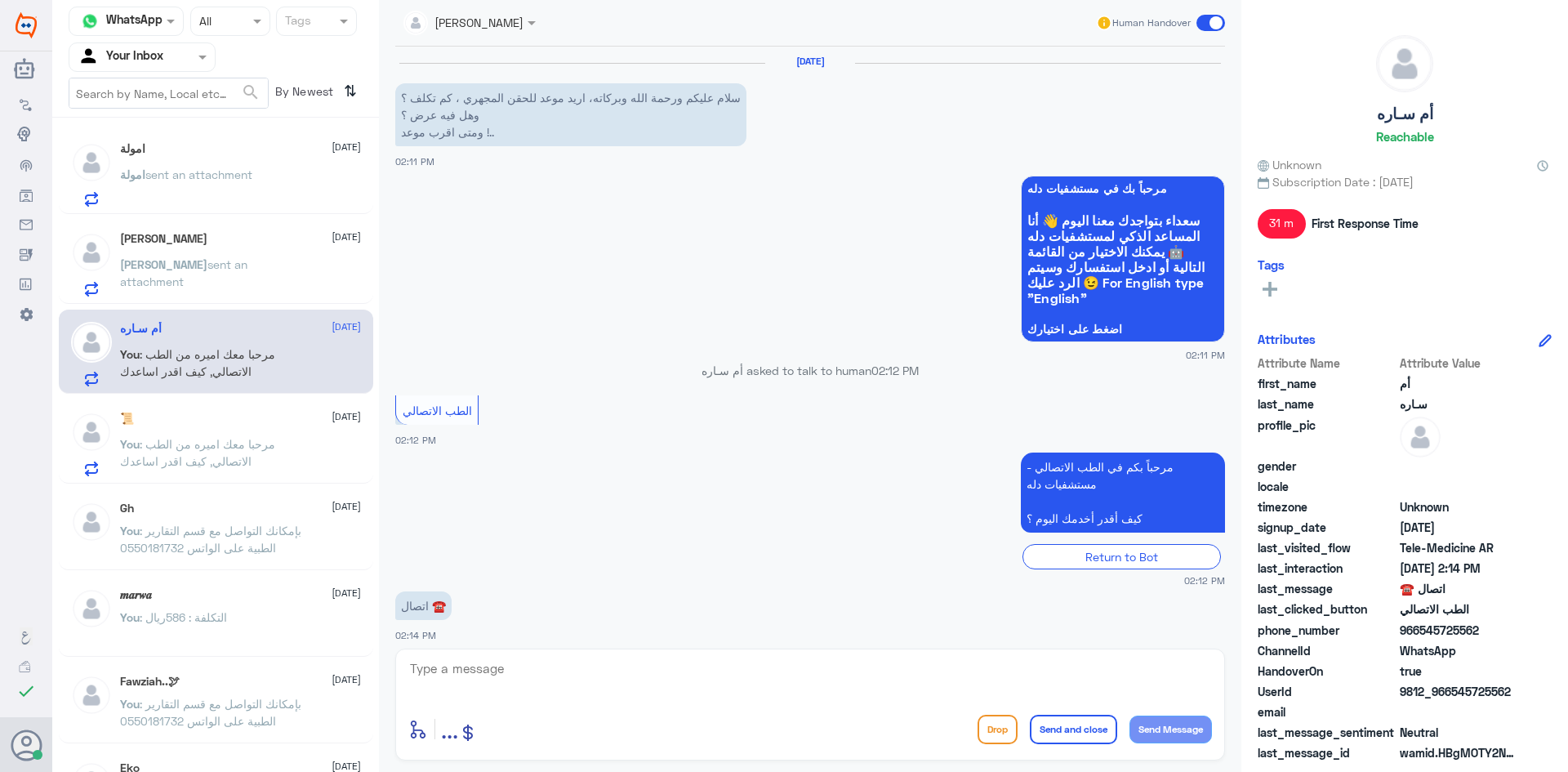
scroll to position [140, 0]
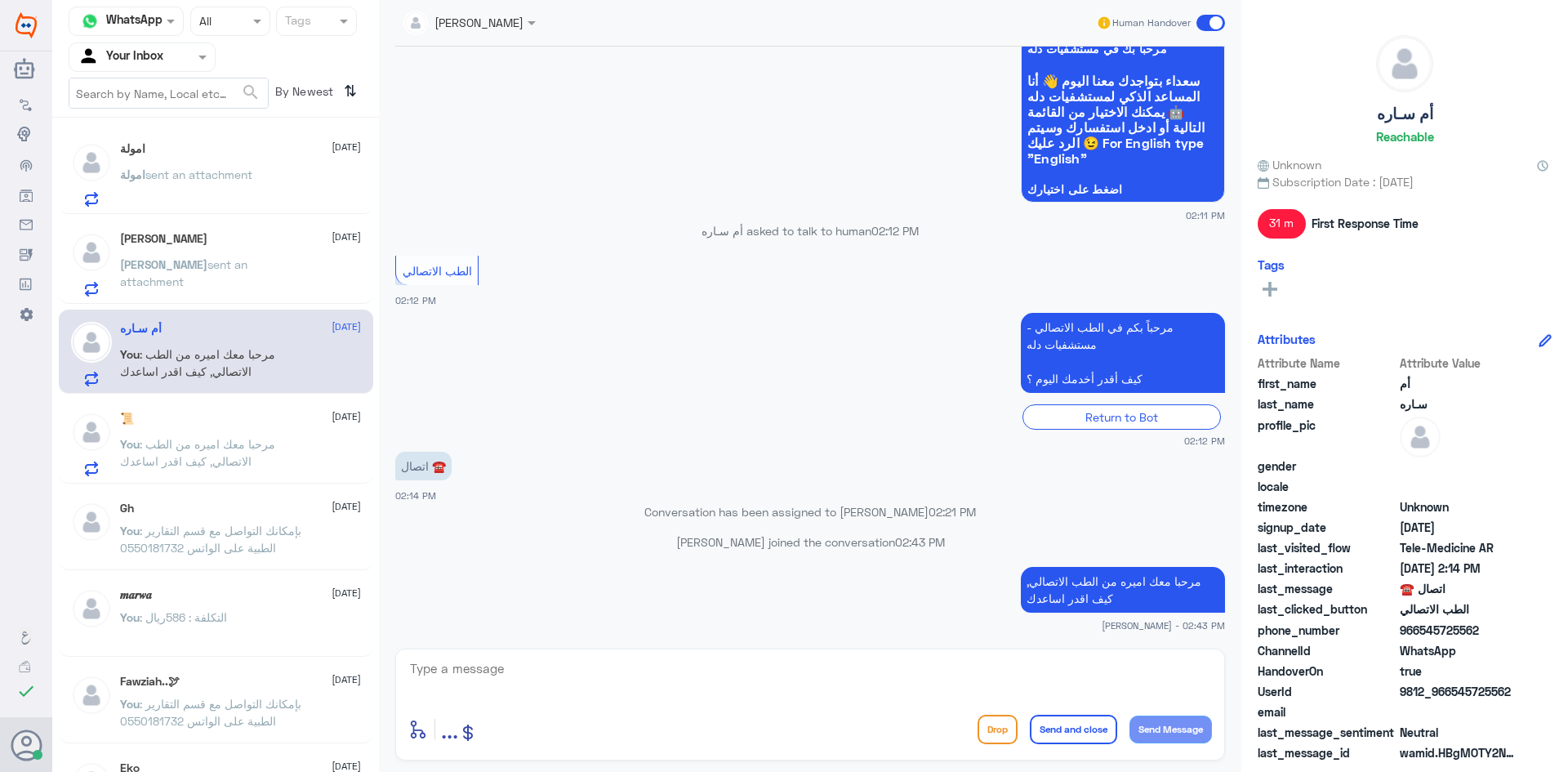
click at [215, 461] on span ": مرحبا معك اميره من الطب الاتصالي, كيف اقدر اساعدك" at bounding box center [198, 452] width 156 height 31
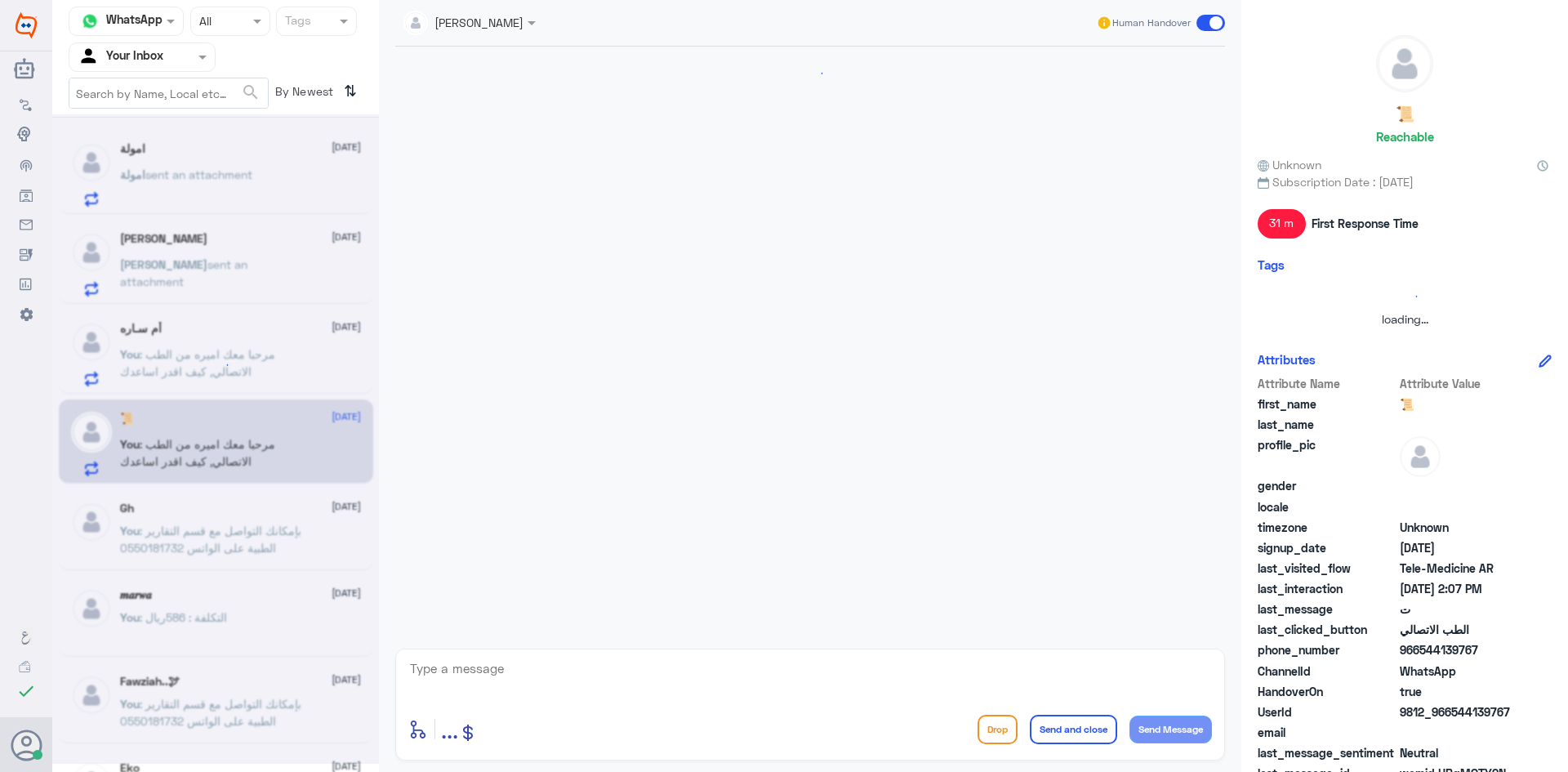
scroll to position [831, 0]
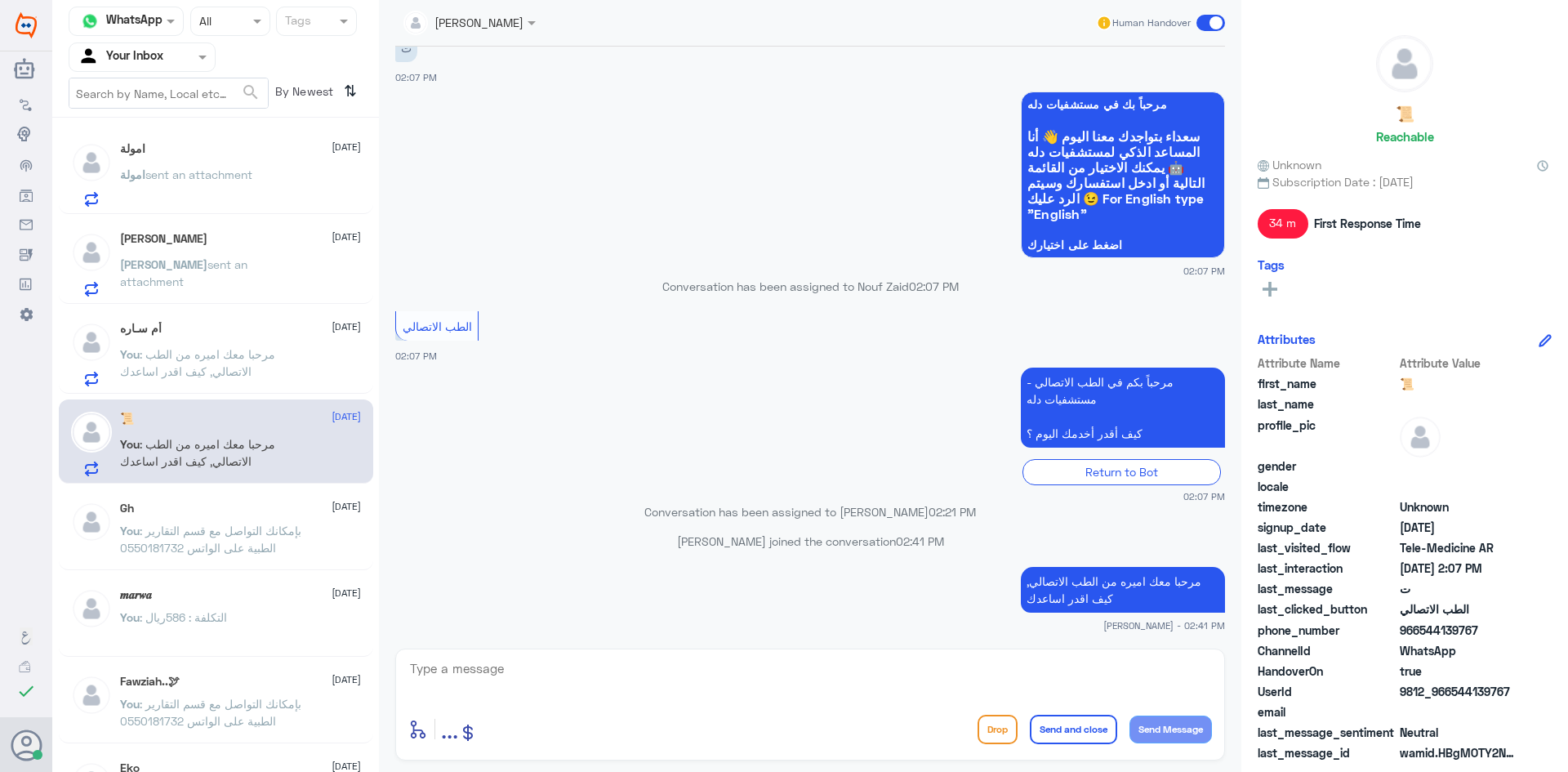
click at [303, 528] on p "You : بإمكانك التواصل مع قسم التقارير الطبية على الواتس 0550181732" at bounding box center [212, 542] width 184 height 41
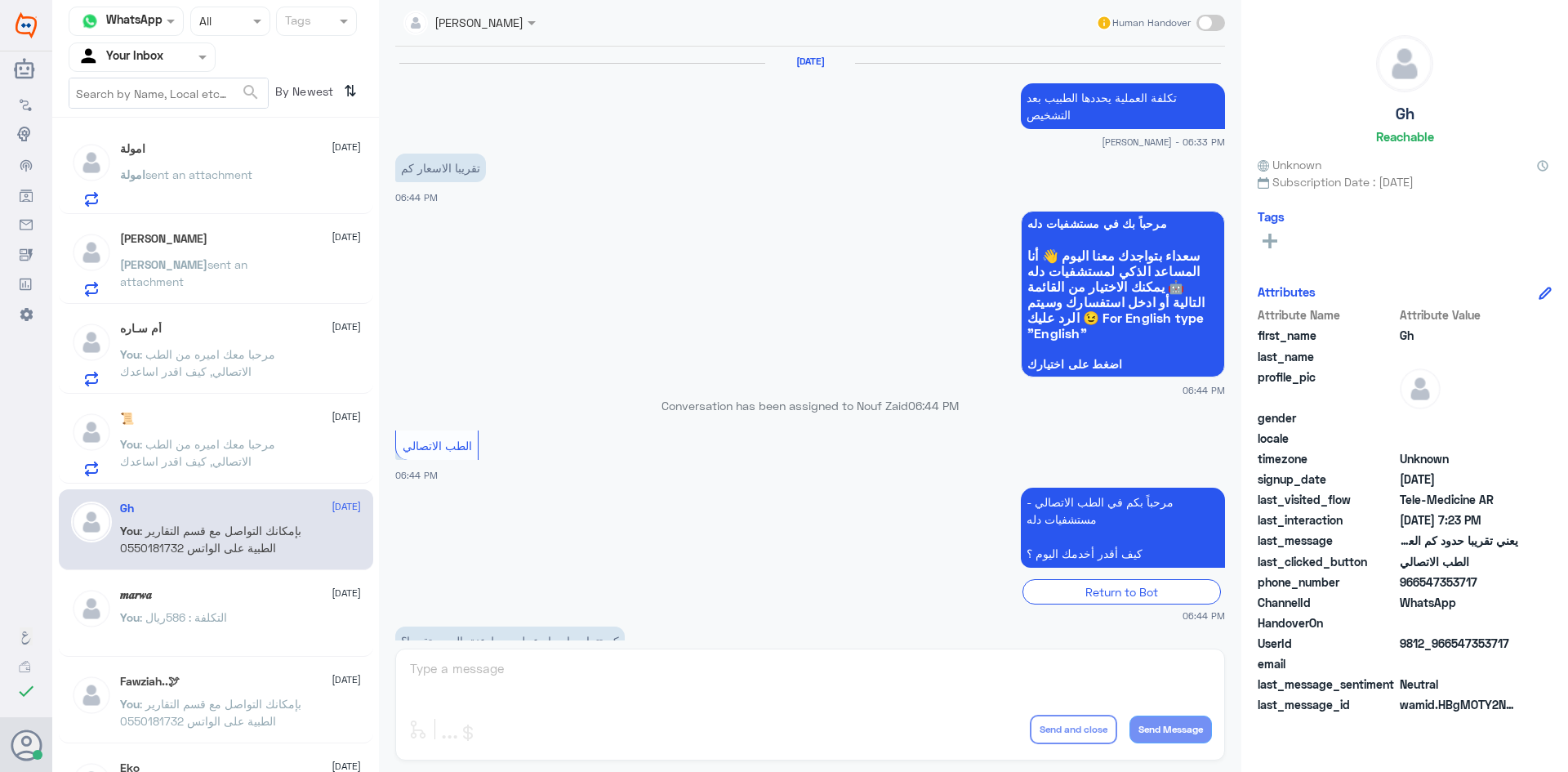
scroll to position [696, 0]
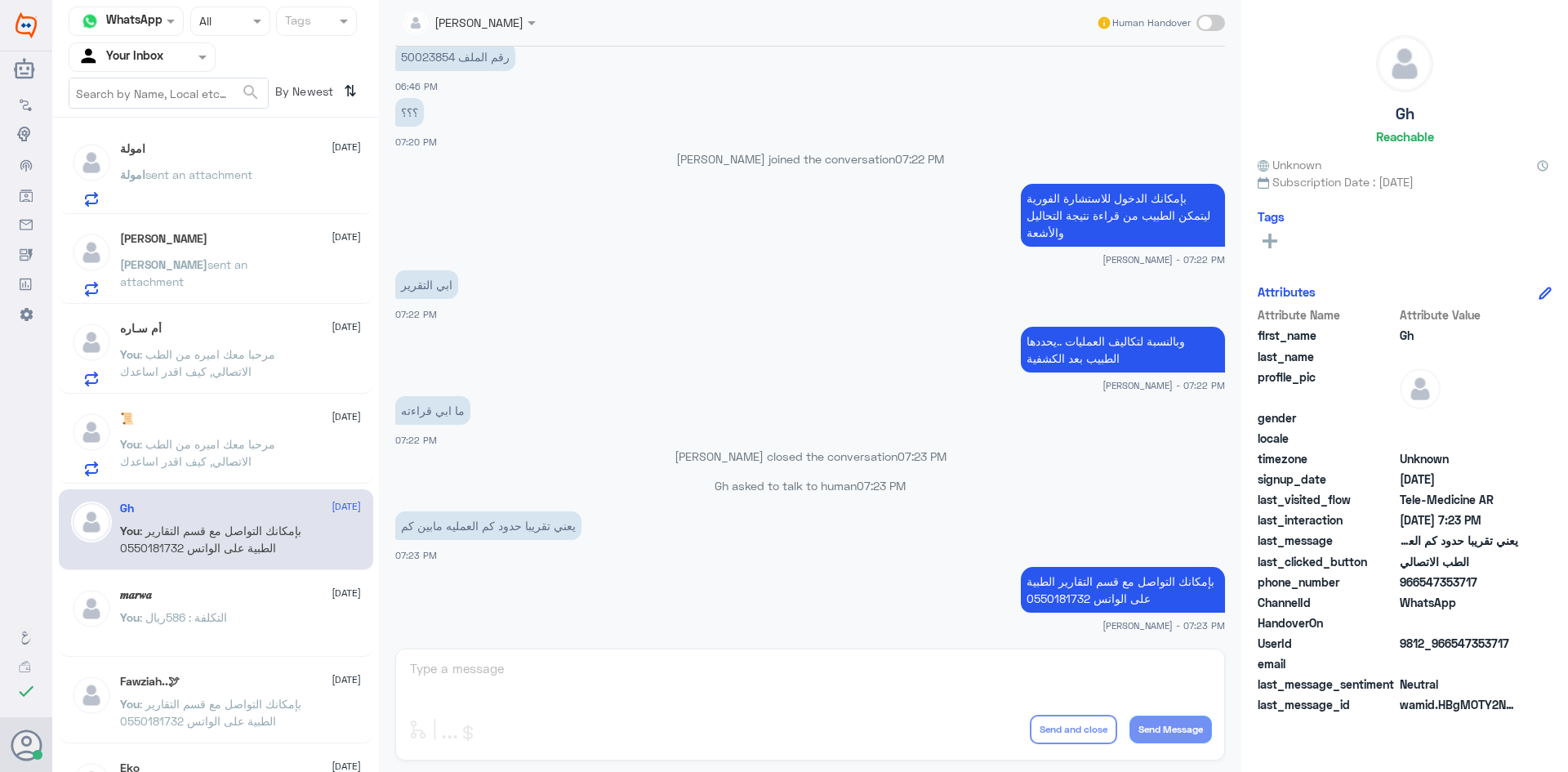
click at [300, 461] on p "You : مرحبا معك اميره من الطب الاتصالي, كيف اقدر اساعدك" at bounding box center [212, 456] width 184 height 41
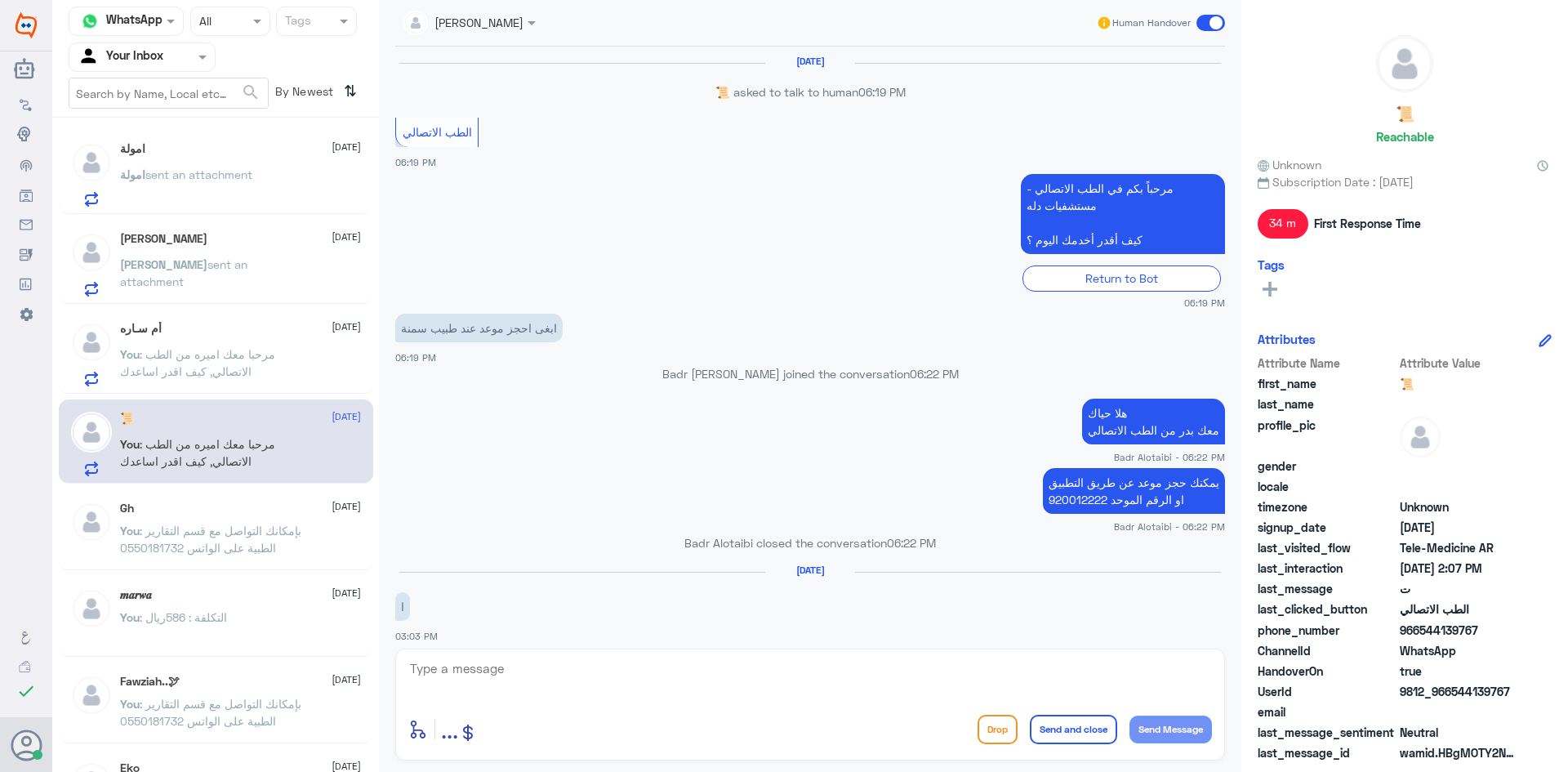
scroll to position [831, 0]
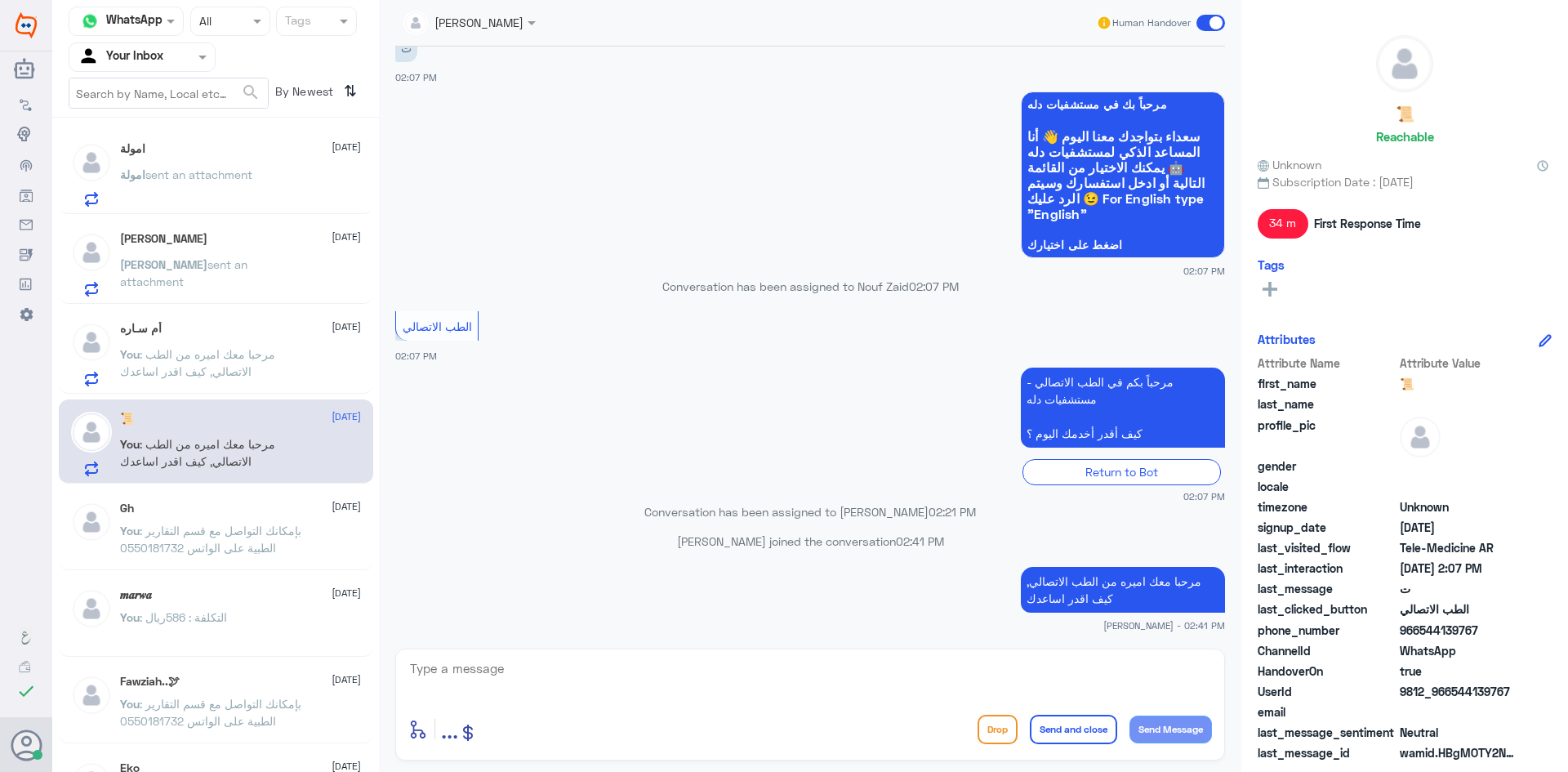
click at [249, 354] on span ": مرحبا معك اميره من الطب الاتصالي, كيف اقدر اساعدك" at bounding box center [198, 363] width 156 height 31
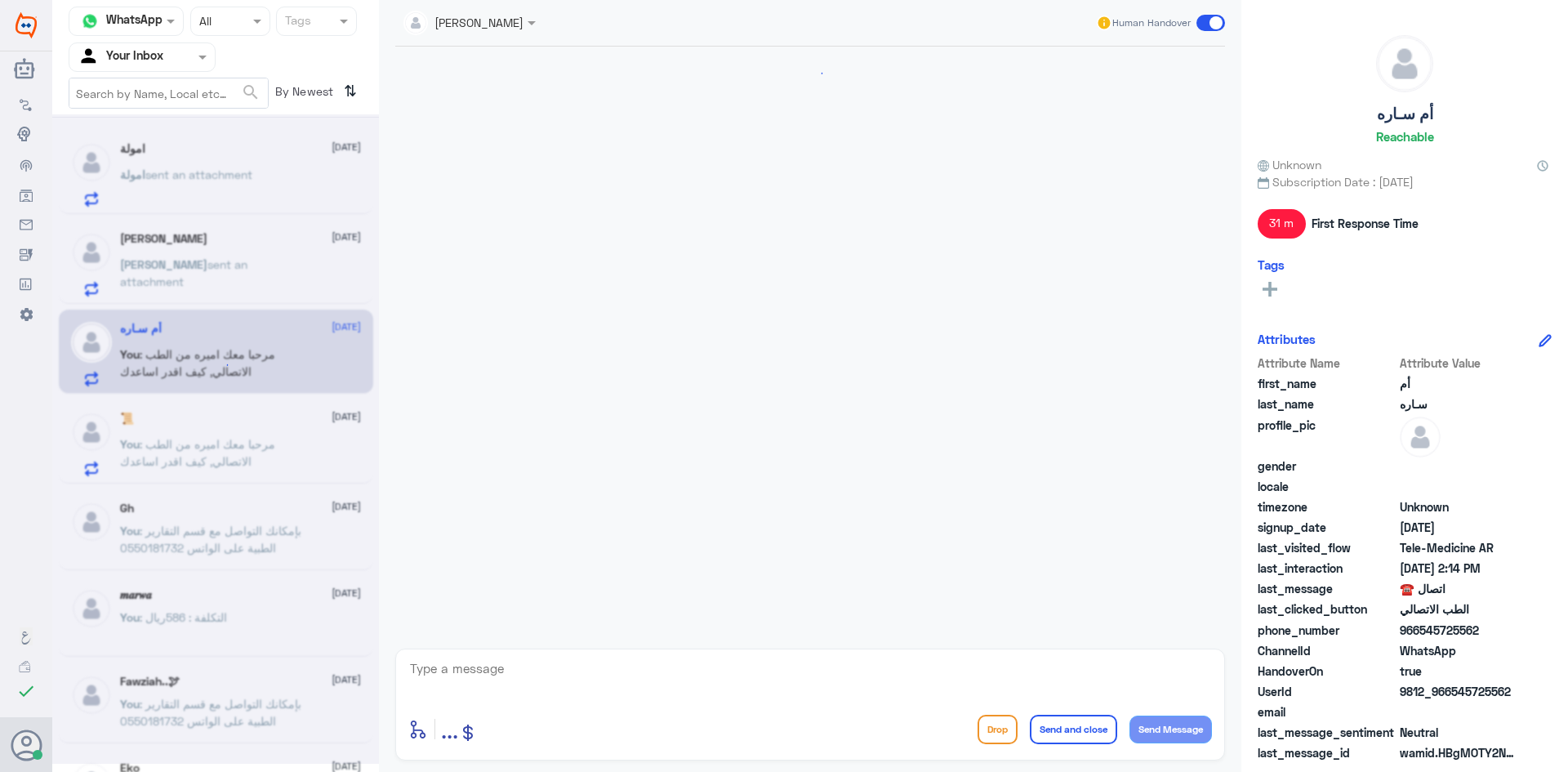
scroll to position [140, 0]
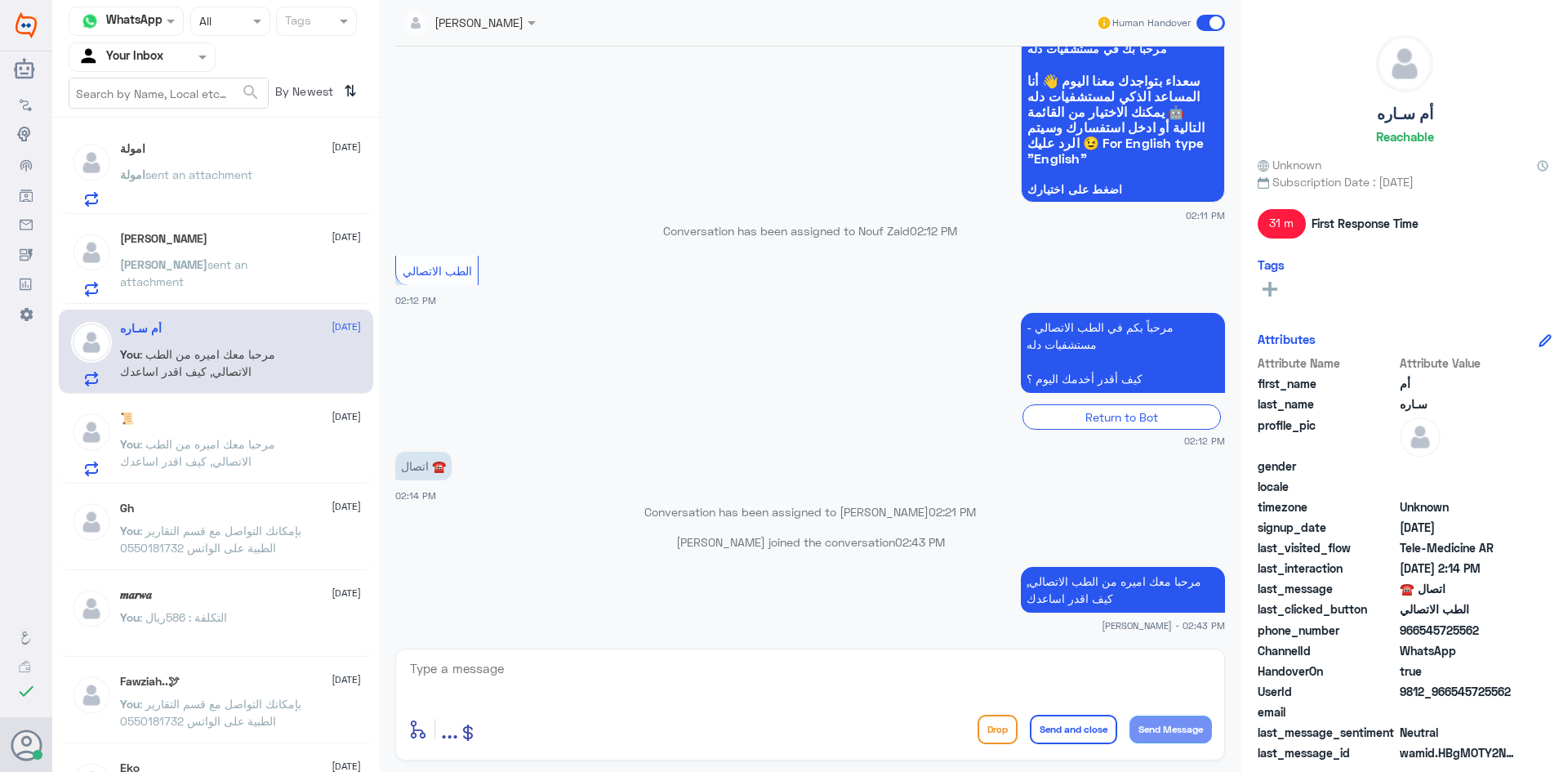
click at [221, 259] on span "sent an attachment" at bounding box center [184, 273] width 127 height 31
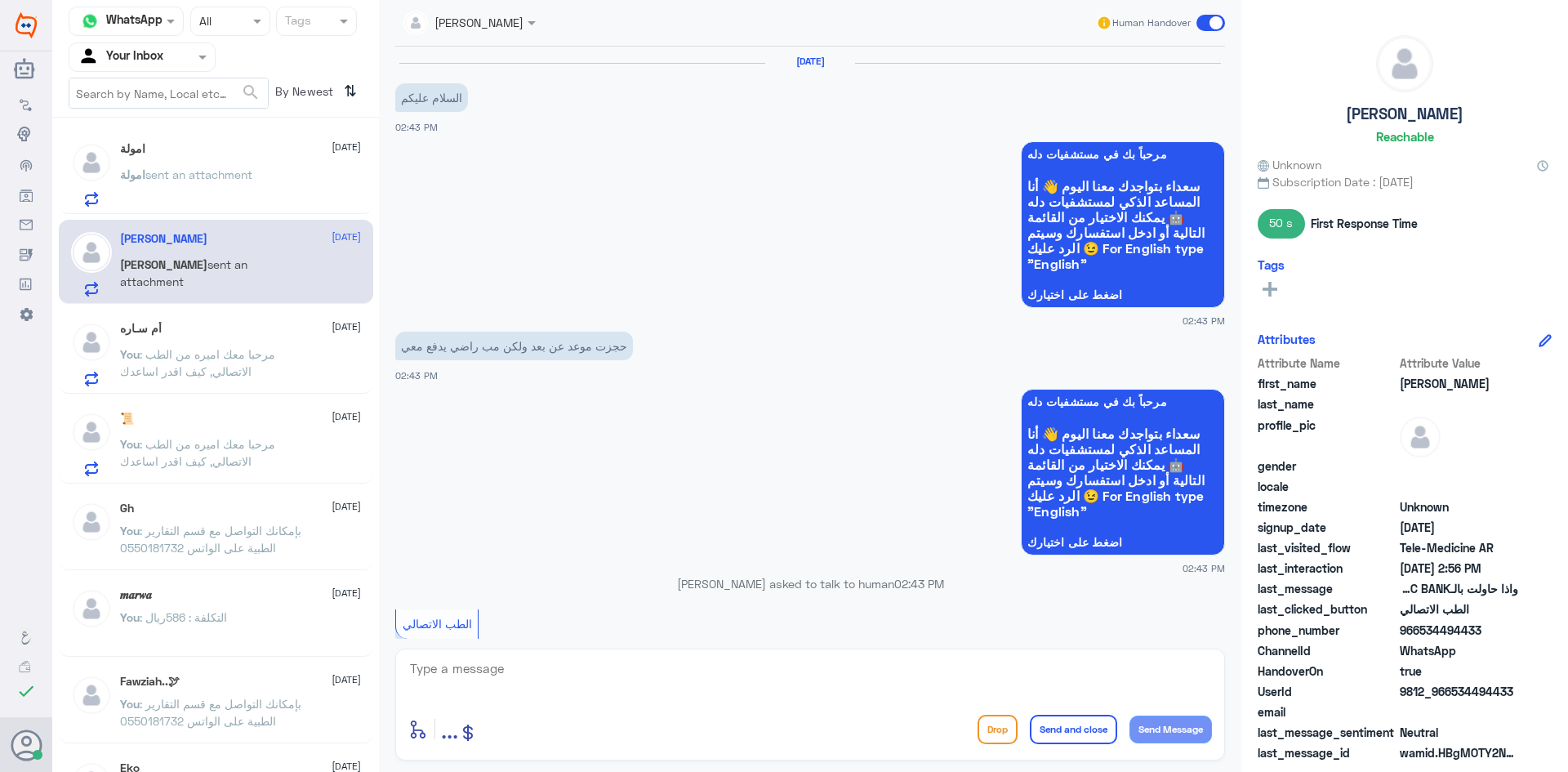
scroll to position [1363, 0]
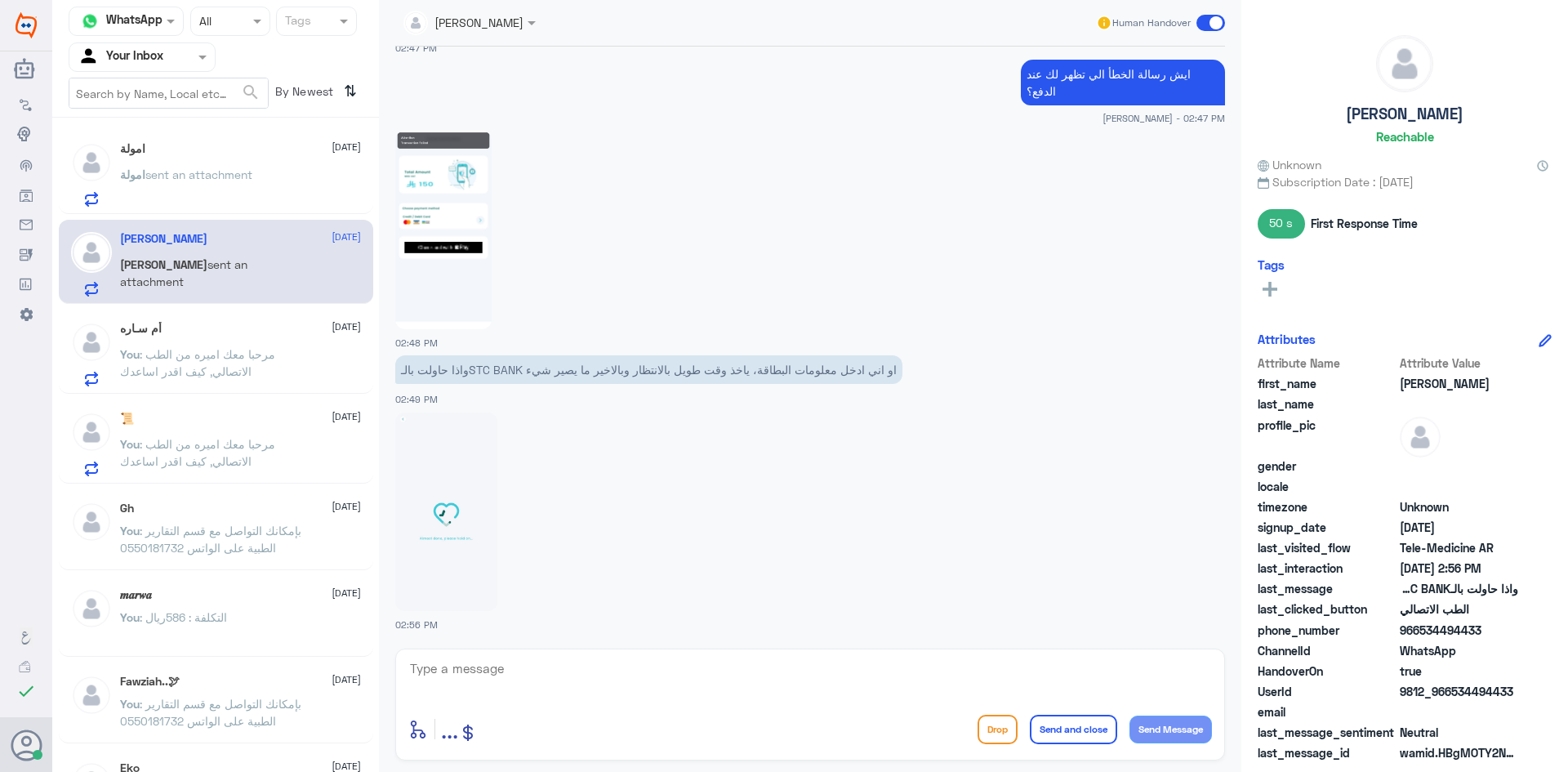
click at [224, 361] on span ": مرحبا معك اميره من الطب الاتصالي, كيف اقدر اساعدك" at bounding box center [198, 363] width 156 height 31
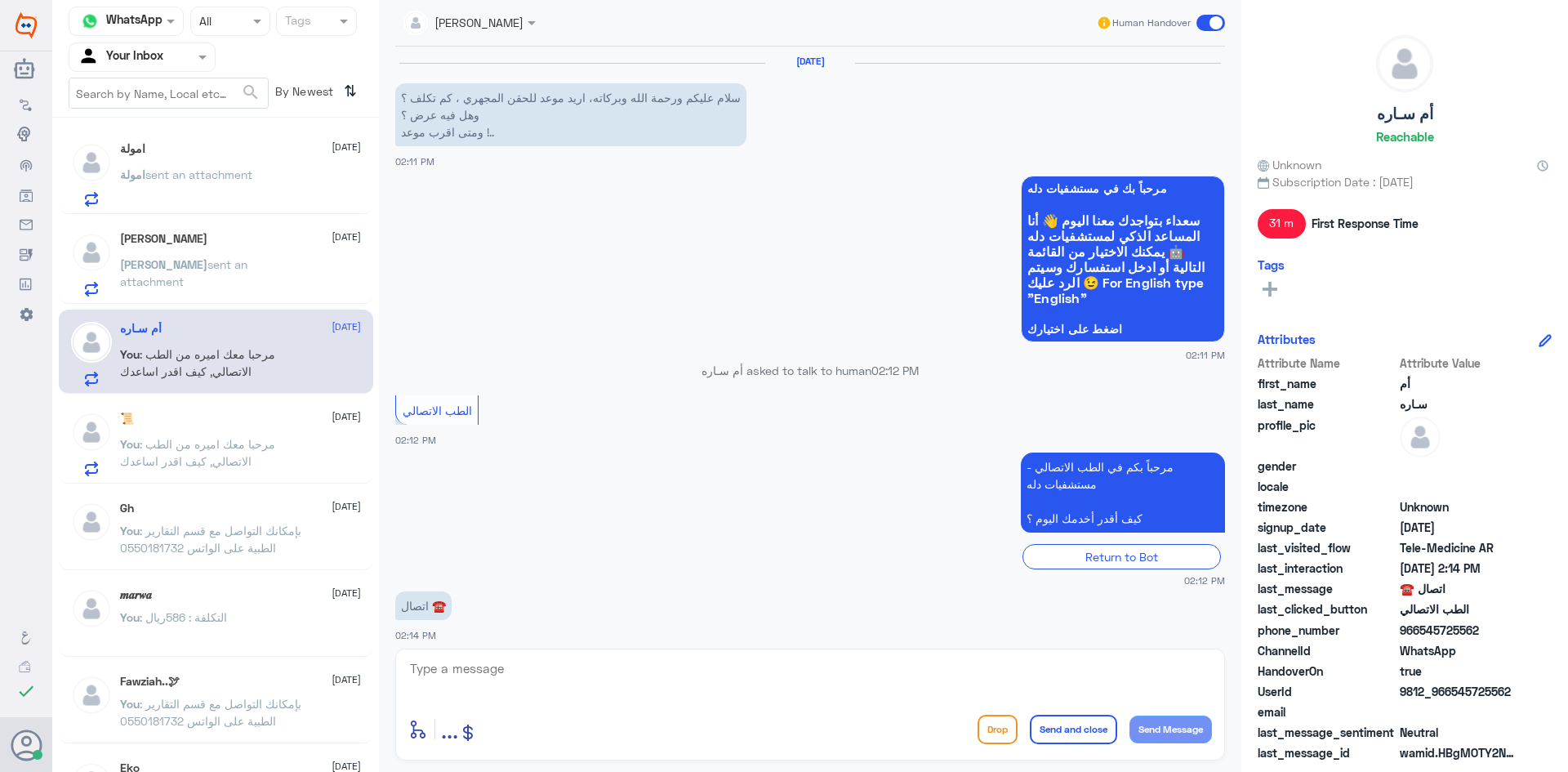
scroll to position [140, 0]
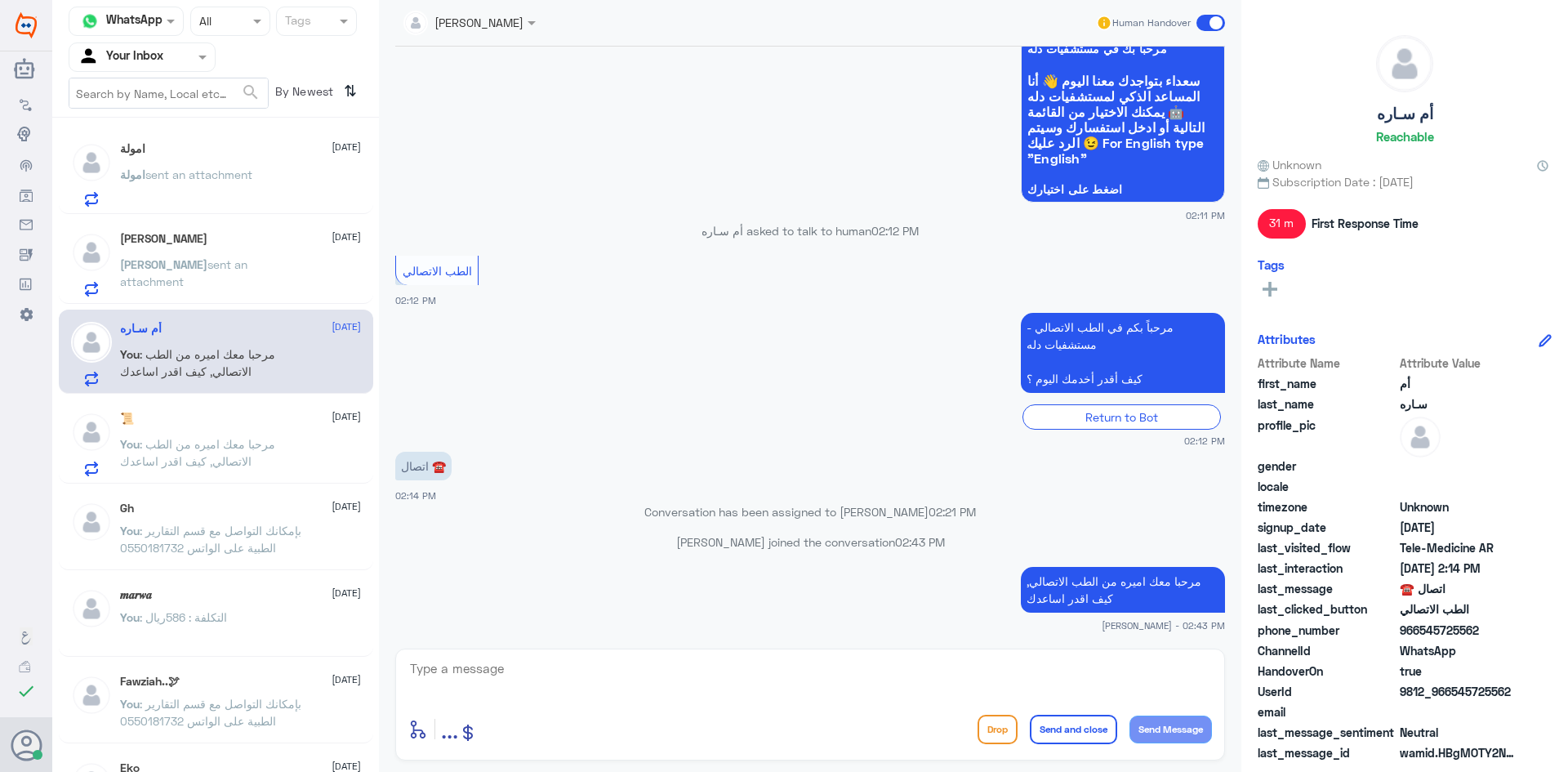
click at [1209, 24] on span at bounding box center [1210, 23] width 28 height 17
click at [0, 0] on input "checkbox" at bounding box center [0, 0] width 0 height 0
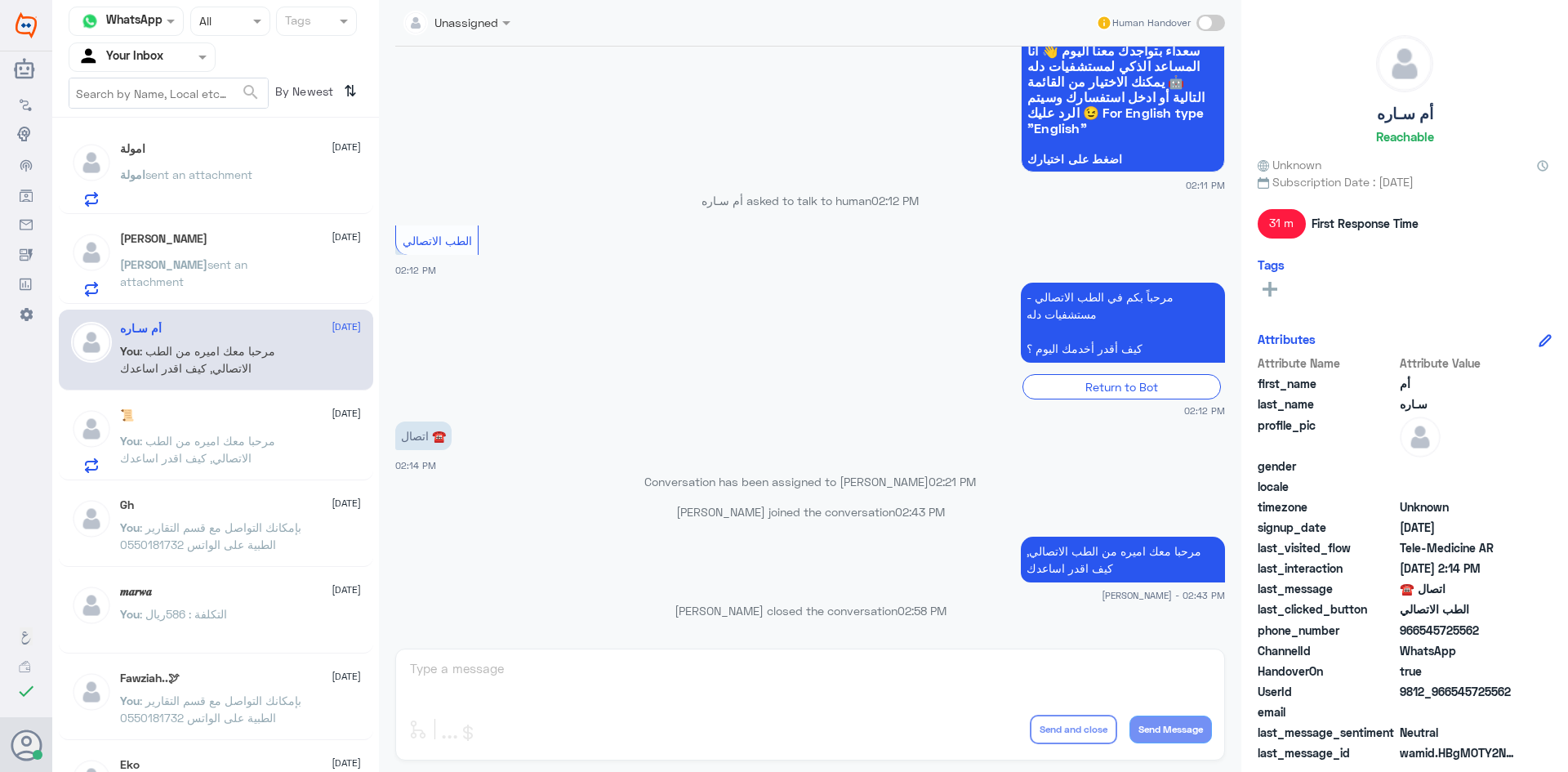
click at [144, 248] on div "[PERSON_NAME] [DATE] [PERSON_NAME] sent an attachment" at bounding box center [241, 264] width 241 height 65
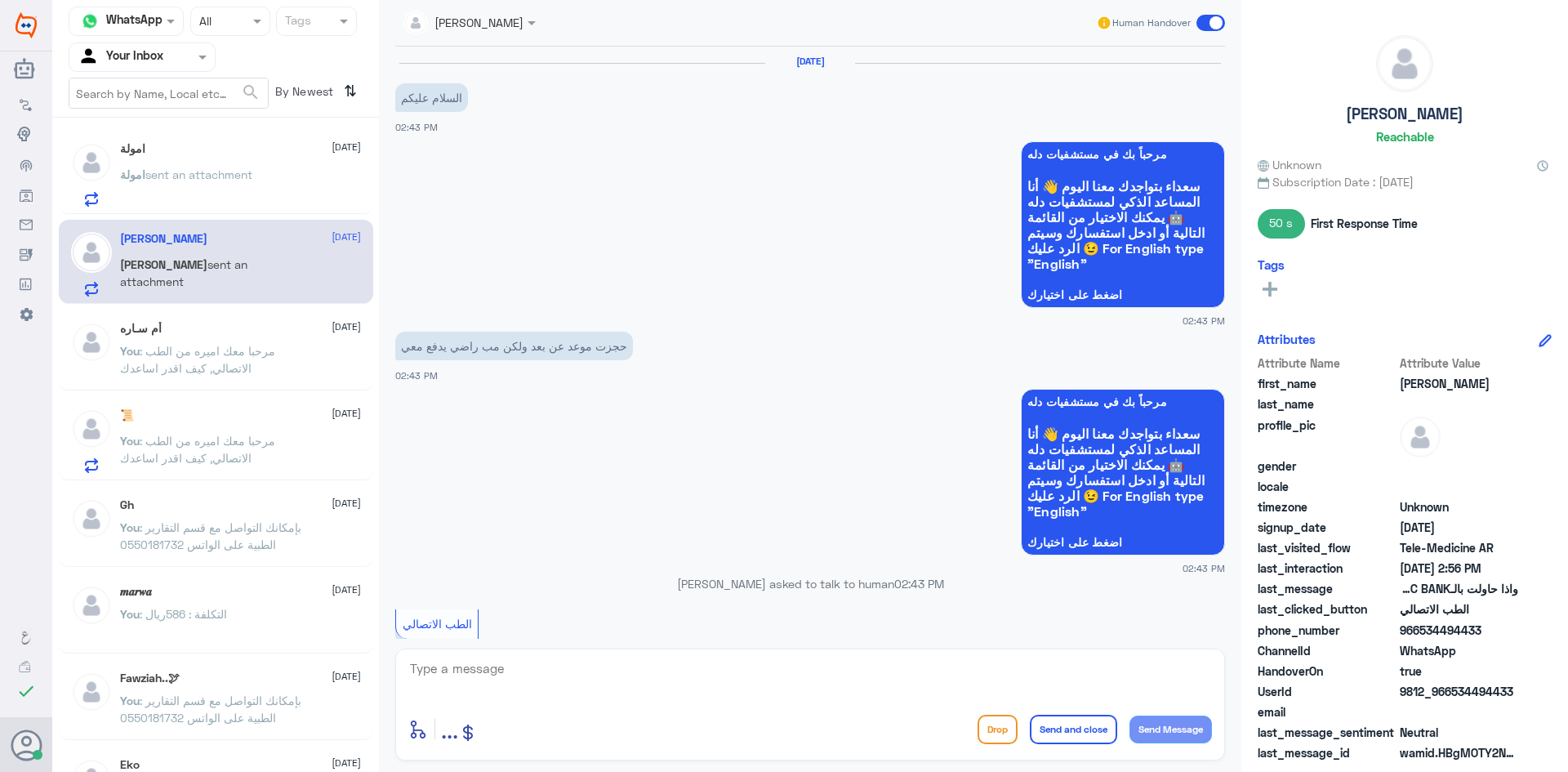
scroll to position [1363, 0]
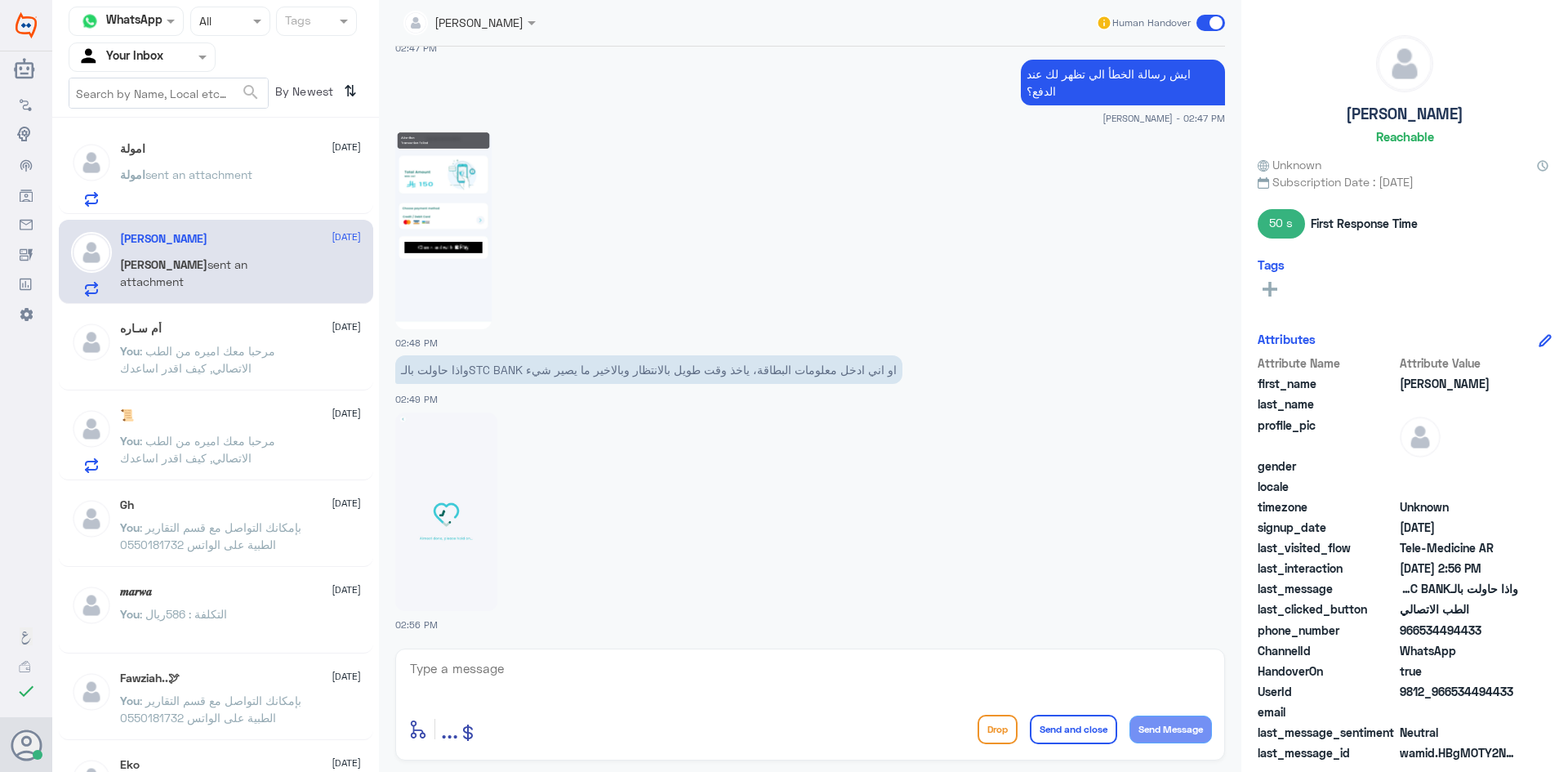
click at [495, 669] on textarea at bounding box center [809, 677] width 804 height 40
click at [466, 676] on textarea at bounding box center [809, 677] width 804 height 40
click at [511, 683] on textarea at bounding box center [809, 677] width 804 height 40
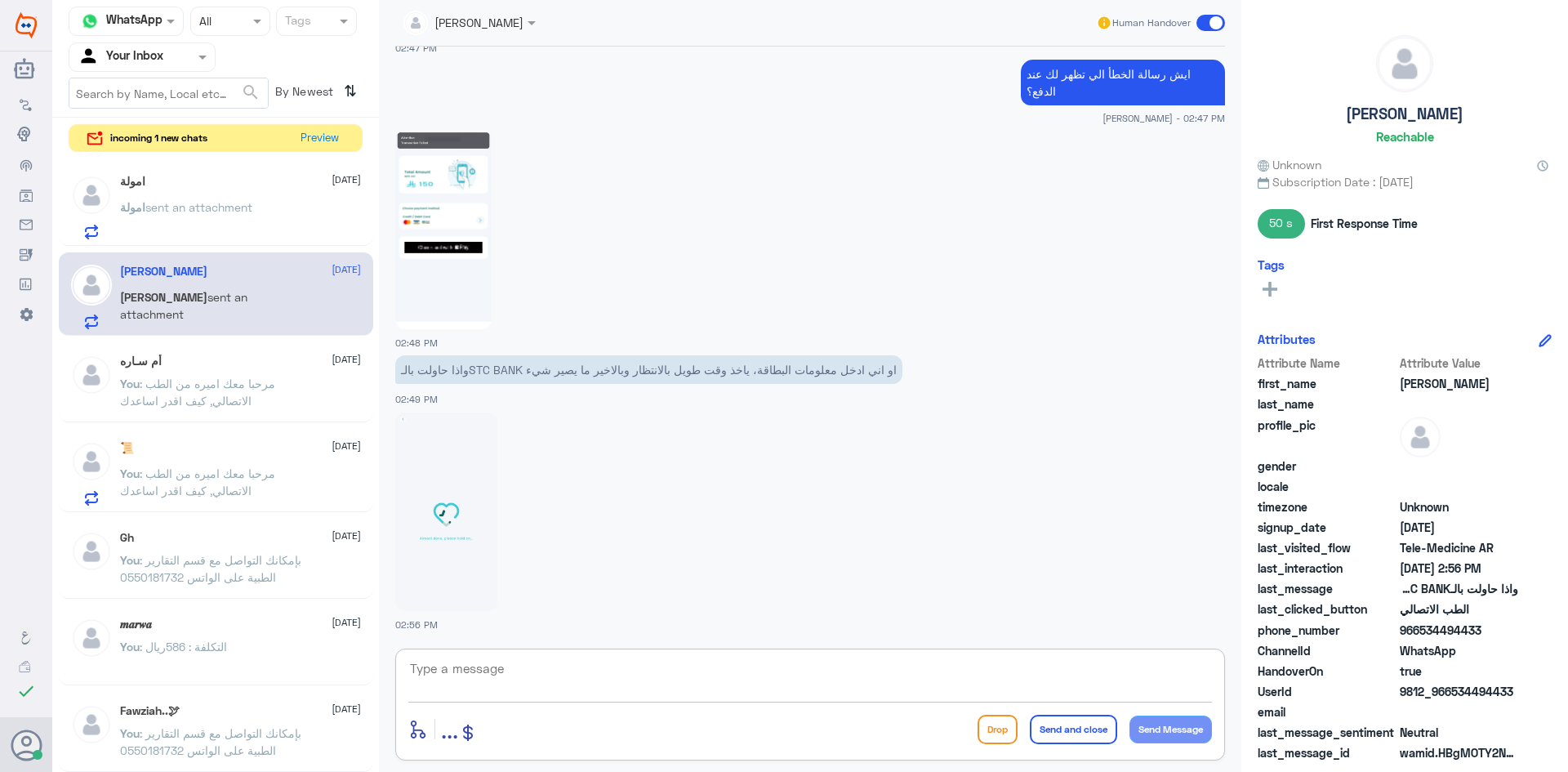
click at [453, 681] on textarea at bounding box center [809, 677] width 804 height 40
paste textarea "تم رفع الإشكالية الى قسم التقنية، [PERSON_NAME] بخدمتك"
click at [1031, 671] on textarea "تم رفع الإشكالية الى قسم التقنية، [PERSON_NAME] بخدمتك" at bounding box center [809, 677] width 804 height 40
click at [1034, 665] on textarea "تم رفع الإشكالية الى قسم التقنية، بأذن الله الى وقت موعدك ستكون المشكله محلوله …" at bounding box center [809, 677] width 804 height 40
type textarea "تم رفع الإشكالية الى قسم التقنية، بأذن الله الى وقت موعدك ستكون المشكله محلوله …"
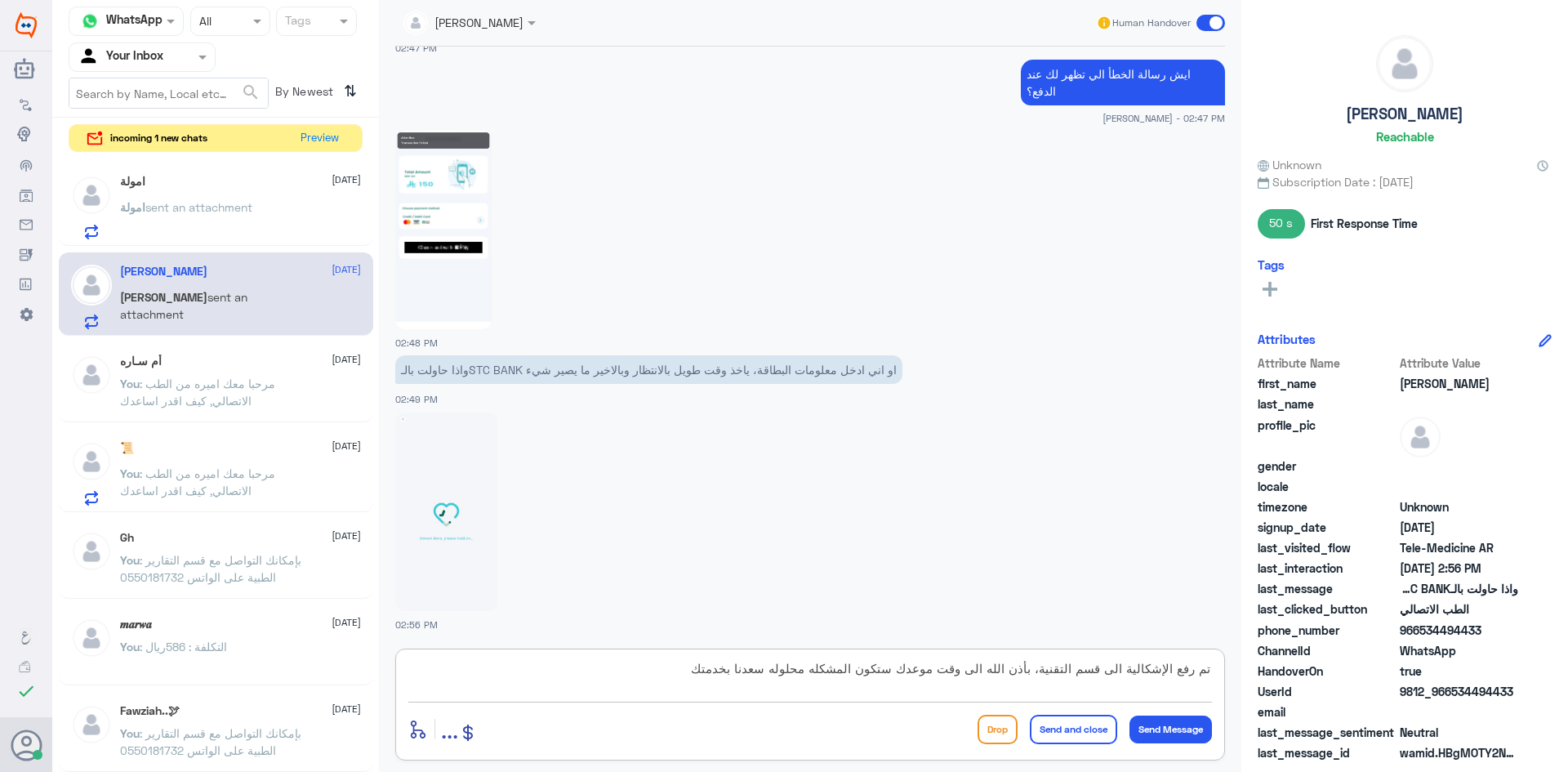
click at [765, 670] on textarea "تم رفع الإشكالية الى قسم التقنية، بأذن الله الى وقت موعدك ستكون المشكله محلوله …" at bounding box center [809, 677] width 804 height 40
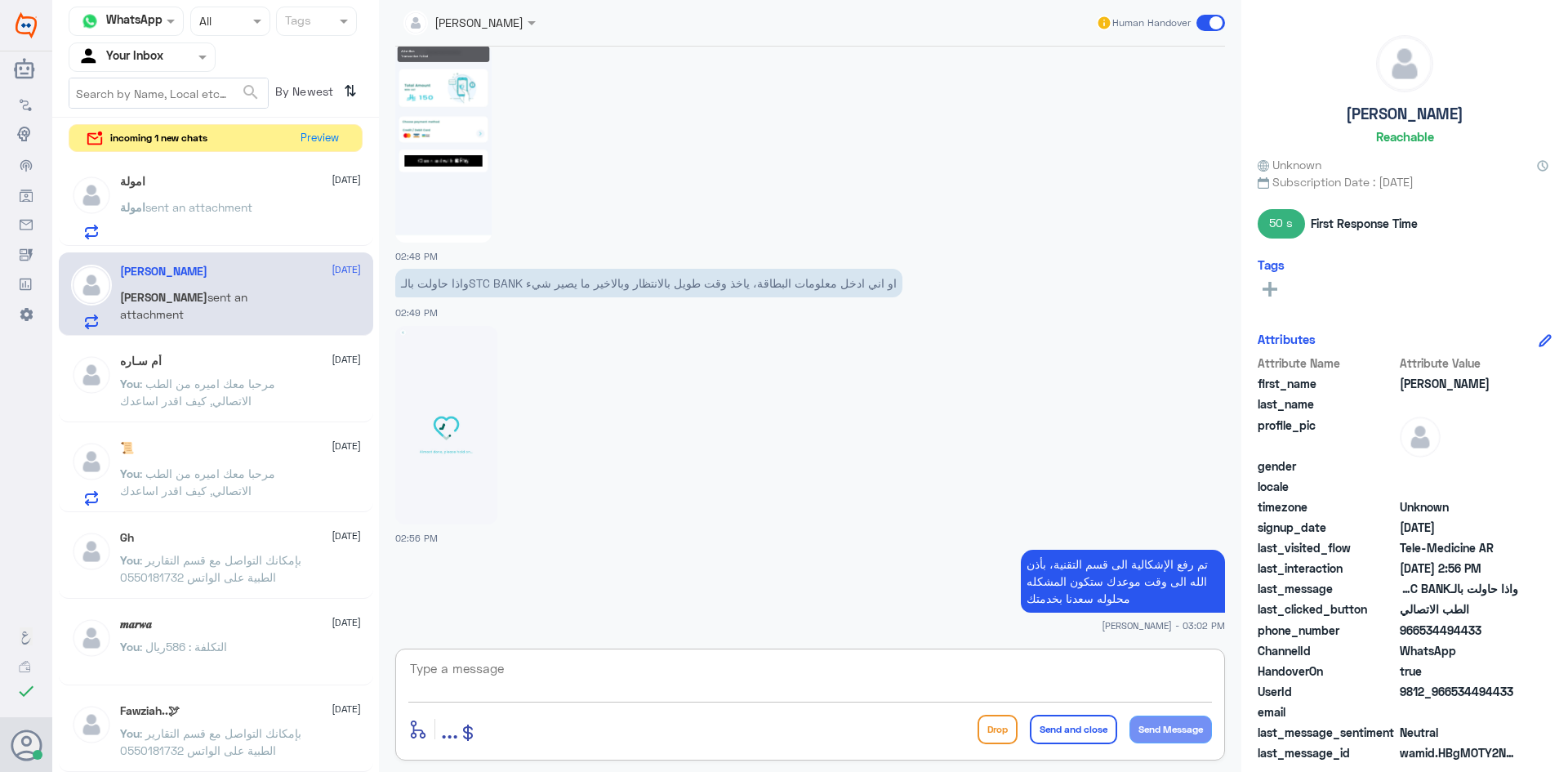
drag, startPoint x: 633, startPoint y: 676, endPoint x: 623, endPoint y: 677, distance: 10.0
click at [631, 677] on textarea at bounding box center [809, 677] width 804 height 40
click at [492, 669] on textarea at bounding box center [809, 677] width 804 height 40
click at [647, 677] on textarea at bounding box center [809, 677] width 804 height 40
type textarea "ف"
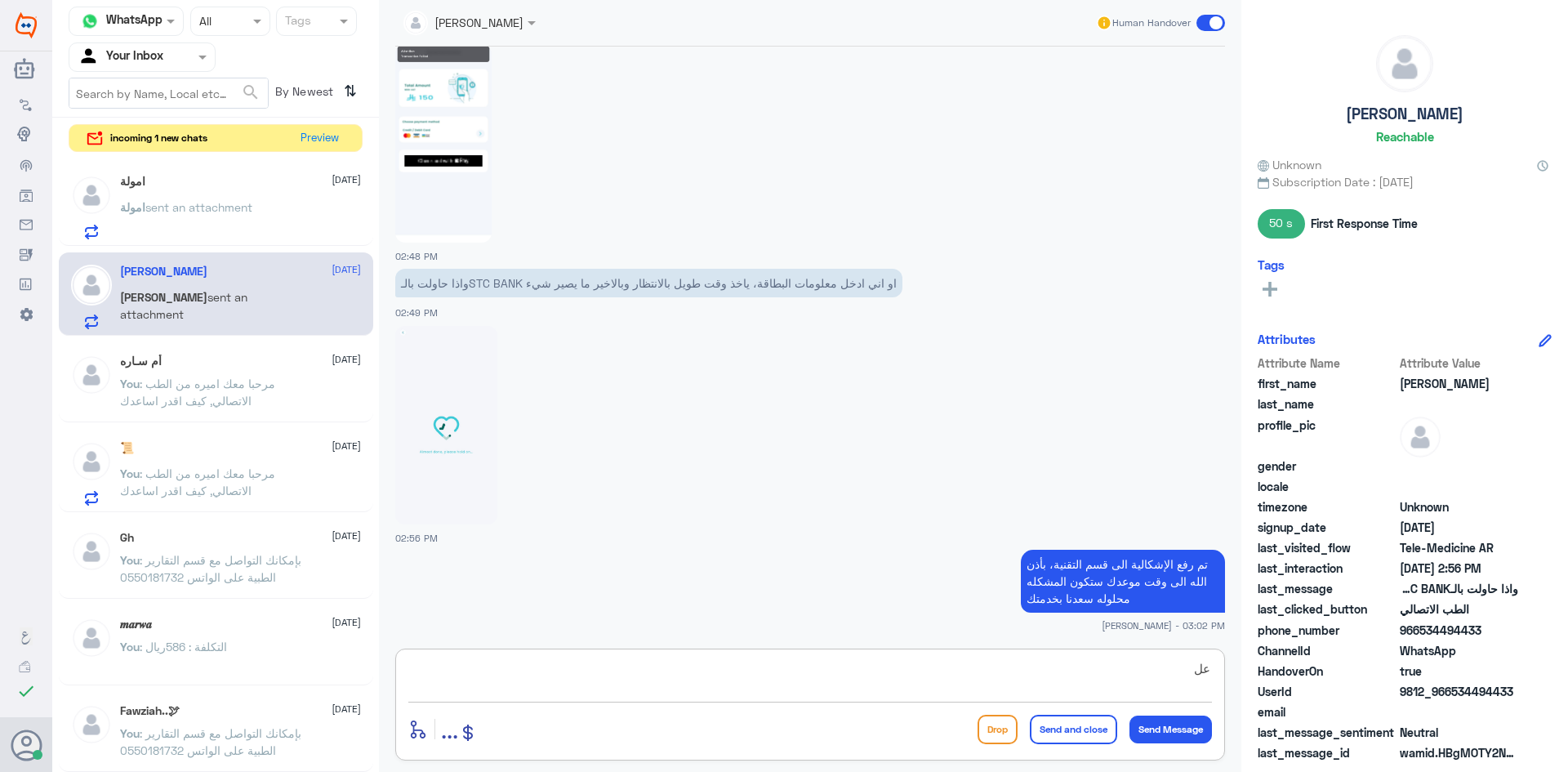
type textarea "ع"
type textarea "في حال واجهتك إشكاليه اخرى الرجاء التواصل معنا"
click at [1167, 731] on button "Send Message" at bounding box center [1171, 729] width 82 height 27
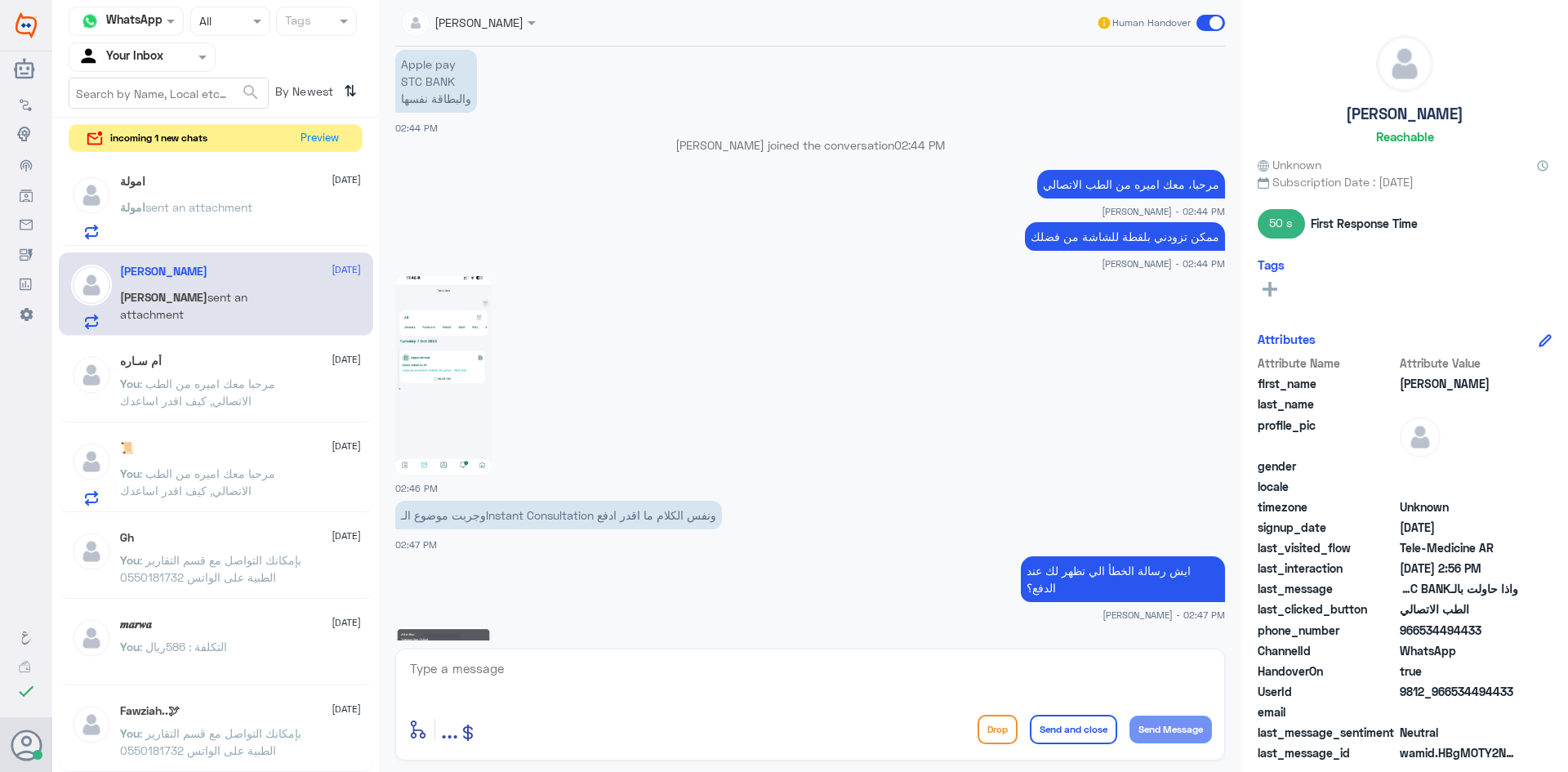
scroll to position [785, 0]
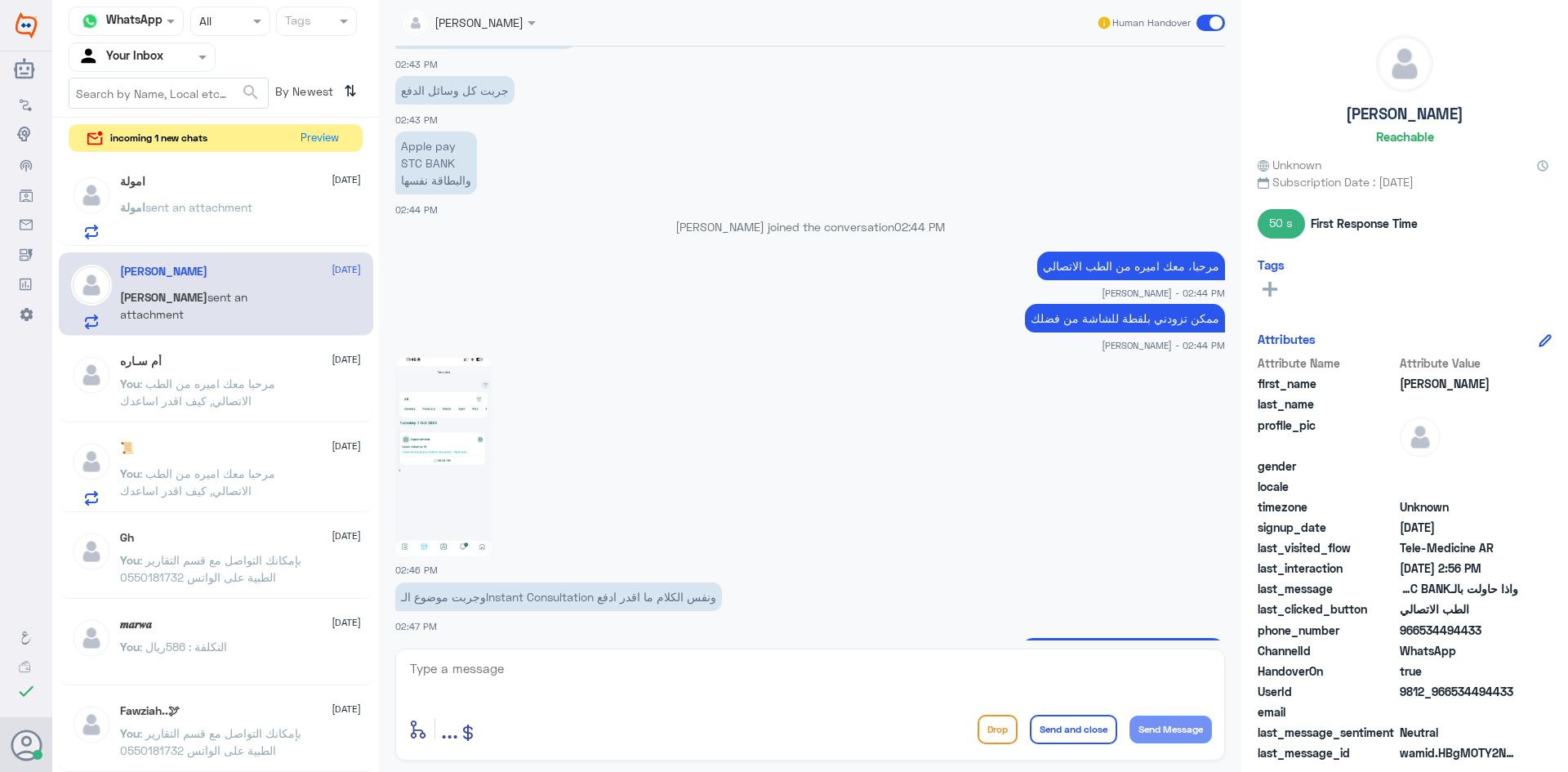
click at [449, 453] on img at bounding box center [443, 456] width 96 height 199
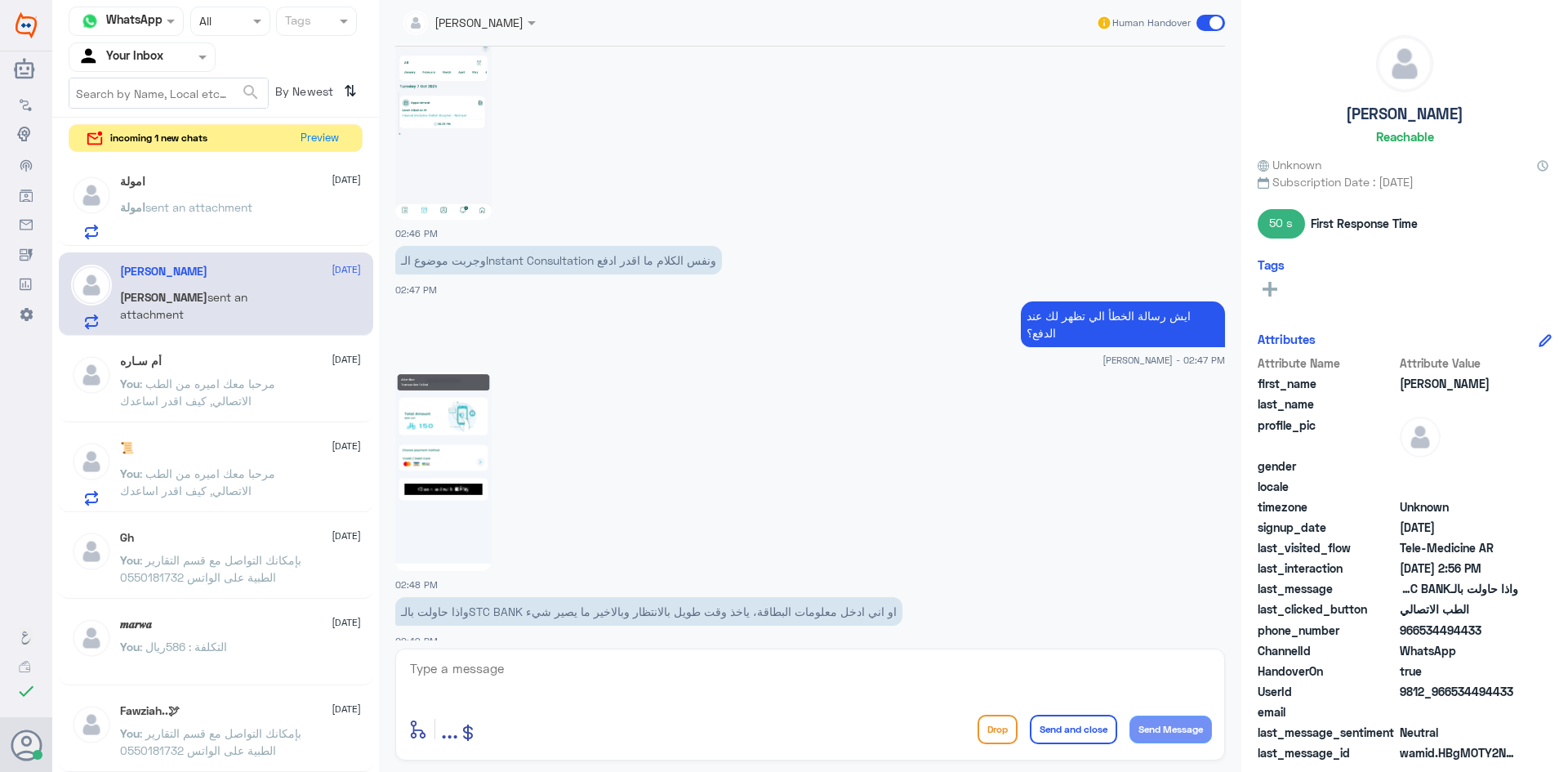
scroll to position [1275, 0]
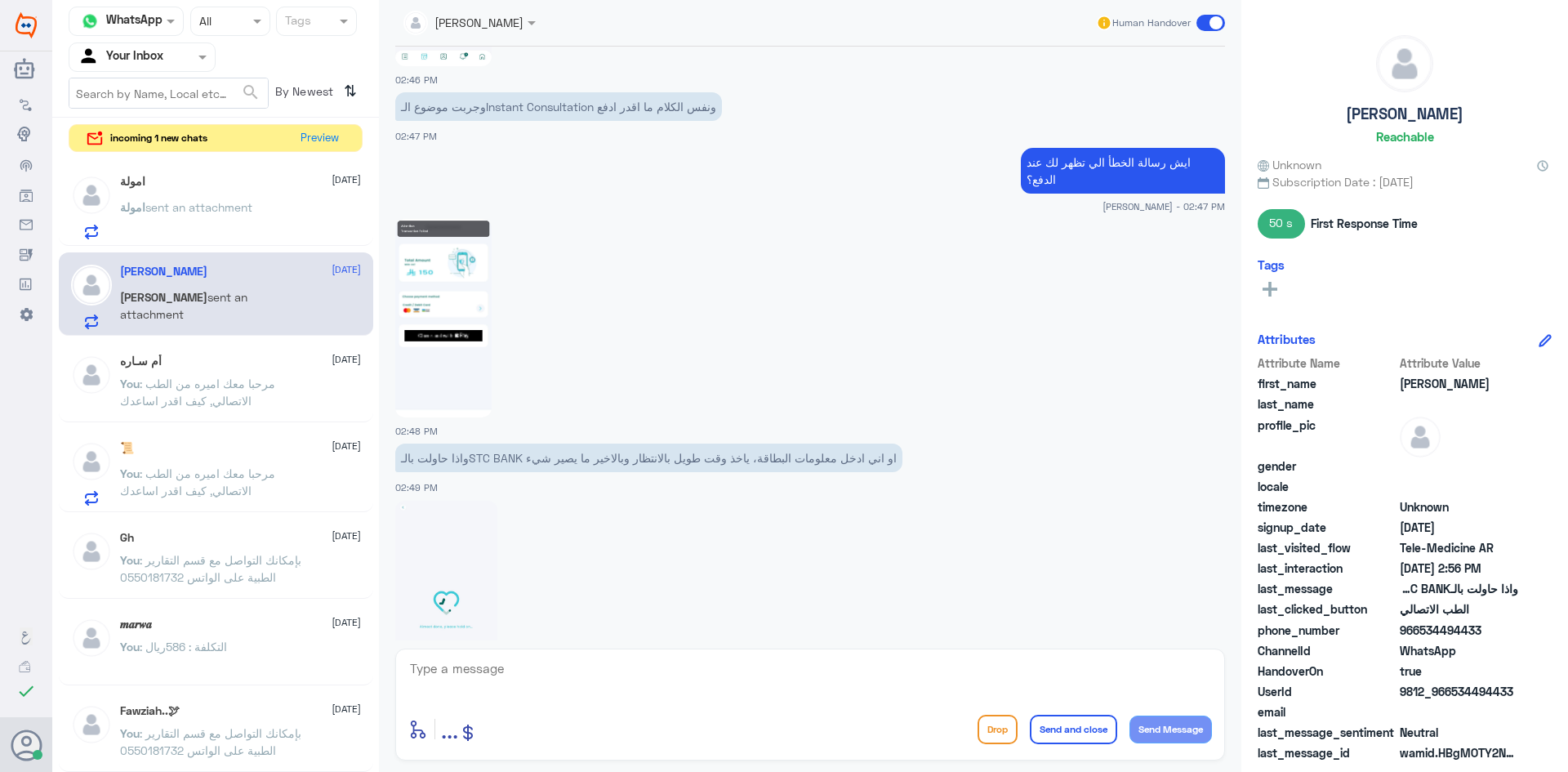
click at [444, 332] on img at bounding box center [443, 318] width 96 height 199
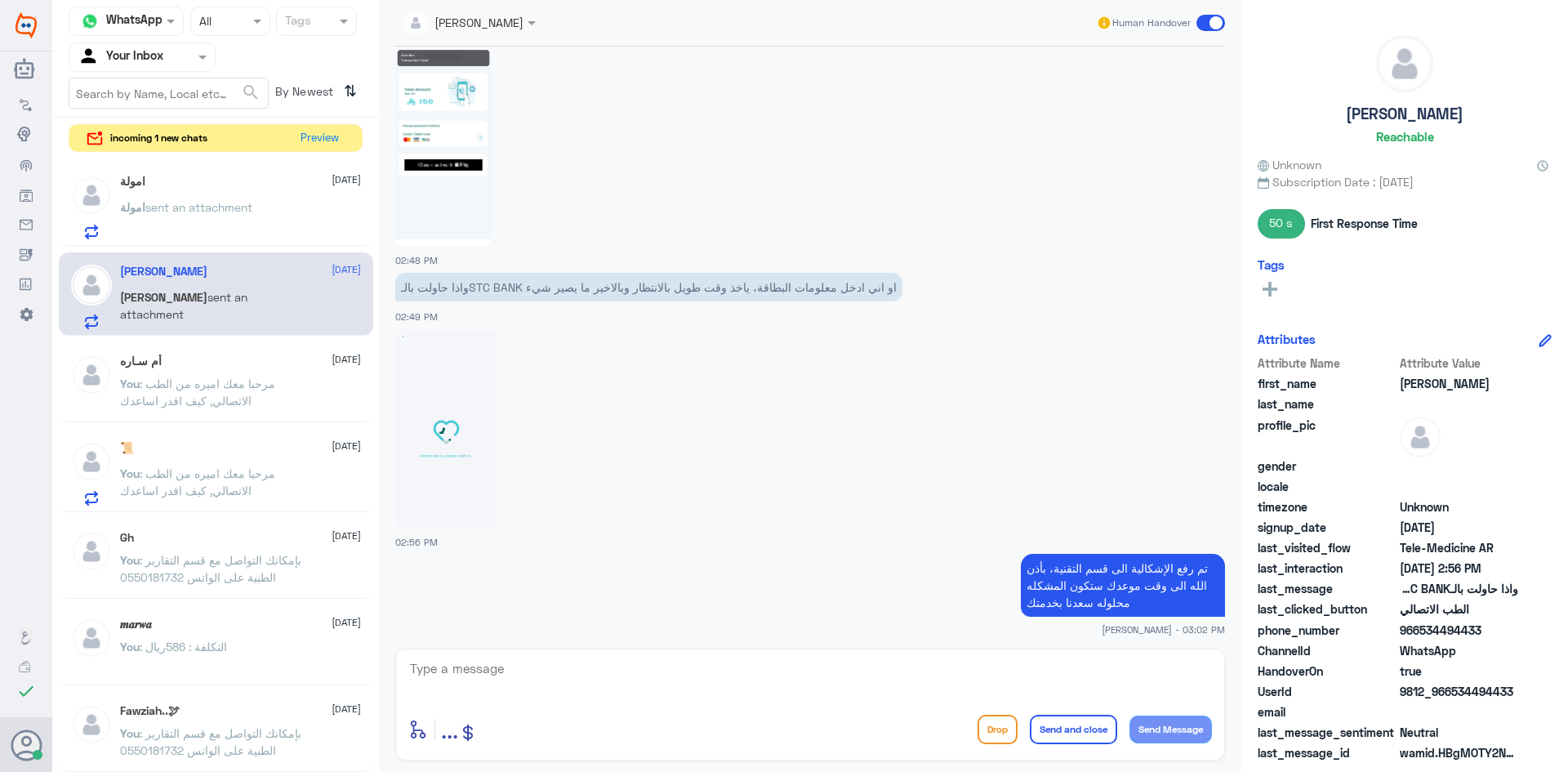
scroll to position [1520, 0]
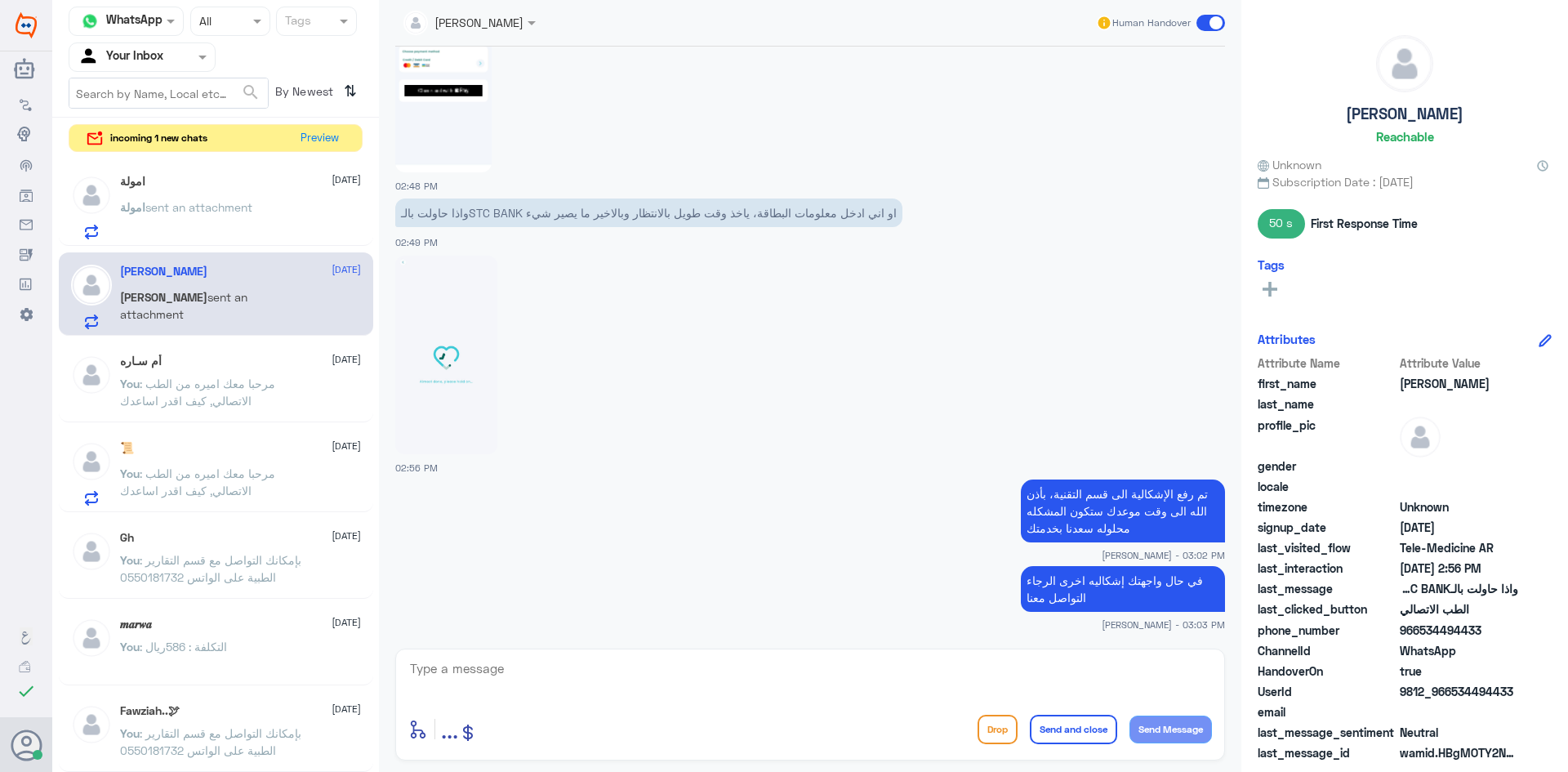
click at [735, 676] on textarea at bounding box center [809, 677] width 804 height 40
type textarea "ممكن تزودني برسالة الموعد؟"
click at [1175, 727] on button "Send Message" at bounding box center [1171, 729] width 82 height 27
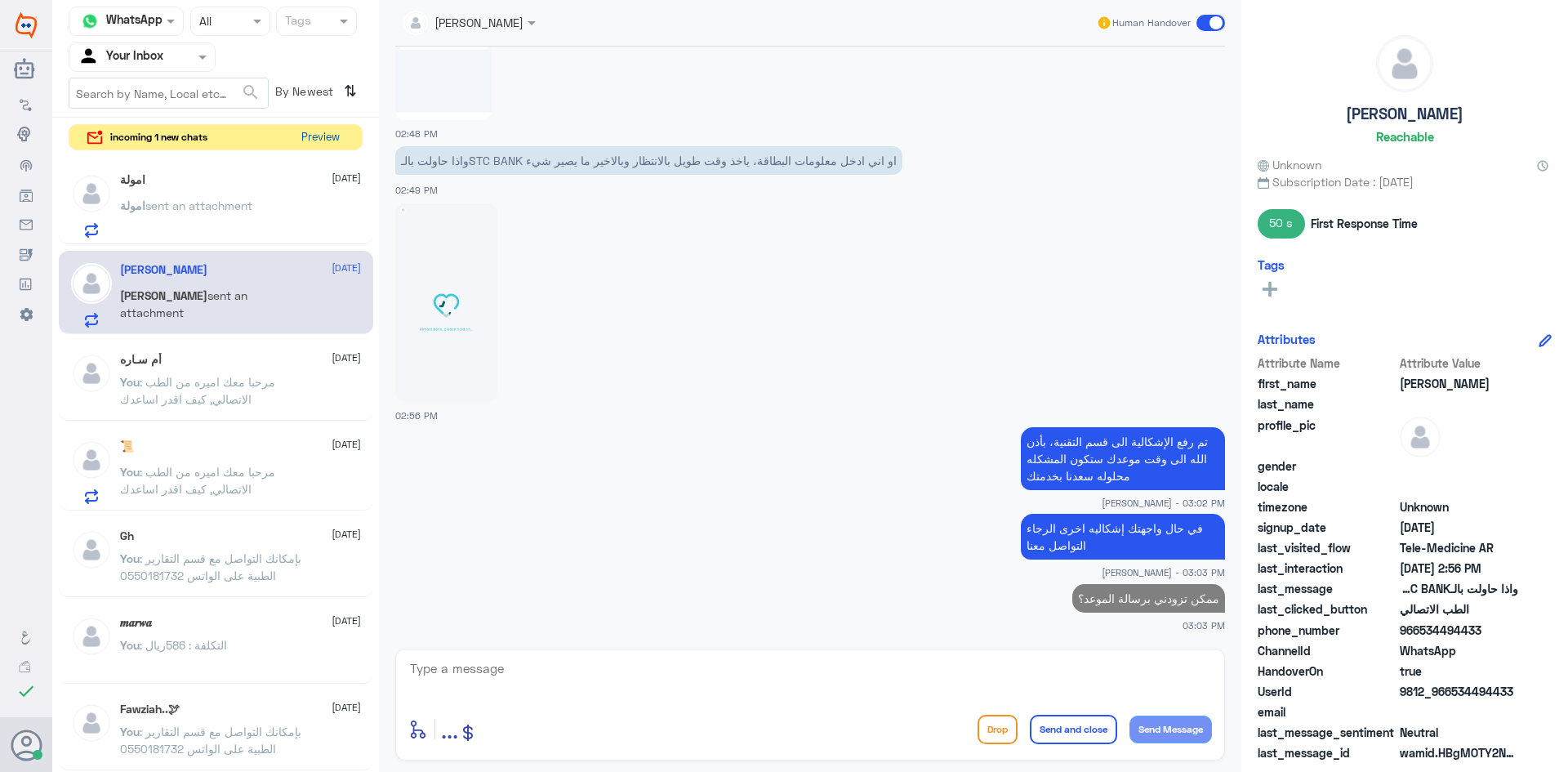
click at [322, 131] on button "Preview" at bounding box center [320, 138] width 51 height 25
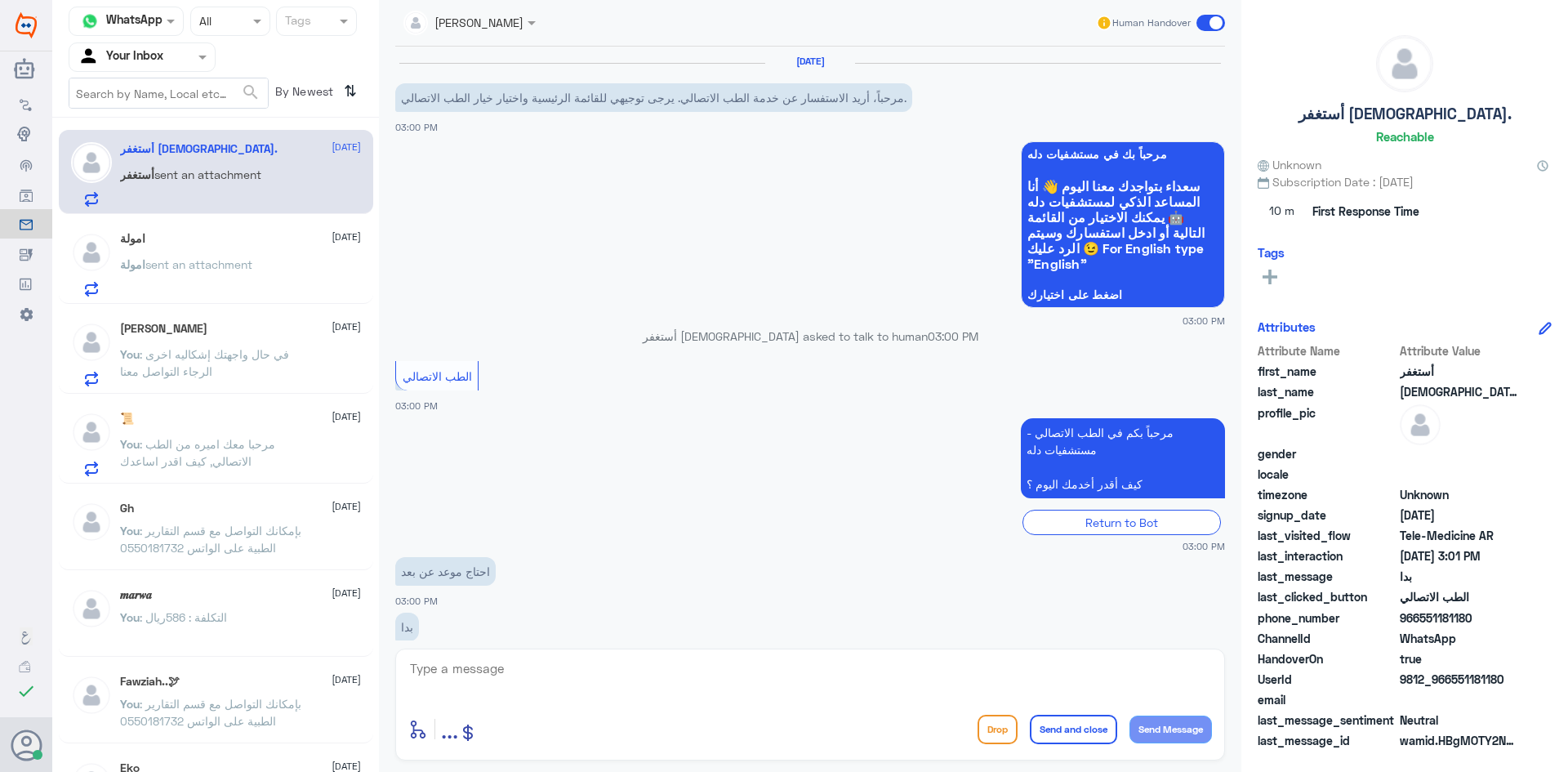
scroll to position [32, 0]
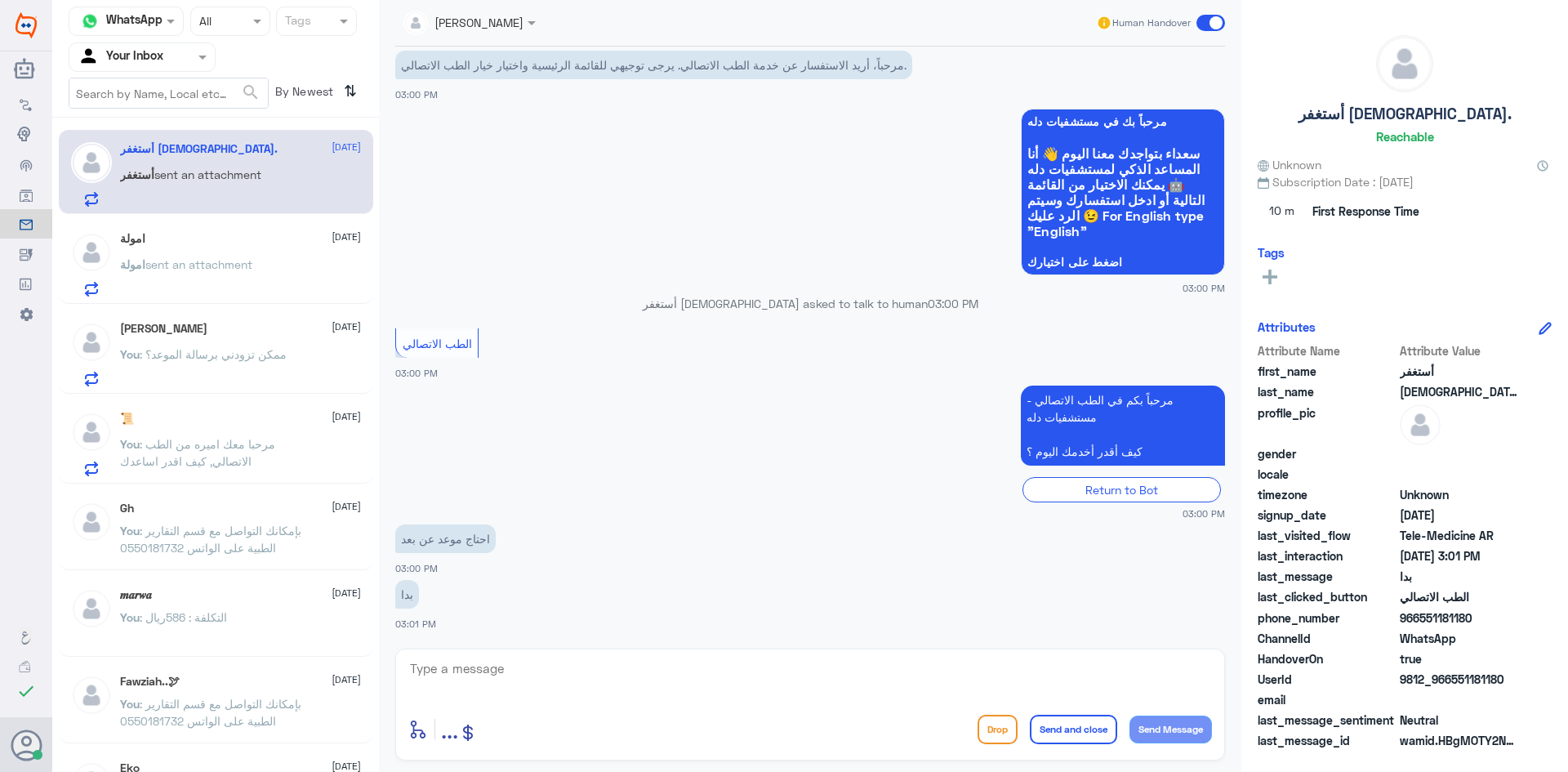
click at [497, 670] on textarea at bounding box center [809, 677] width 804 height 40
paste textarea "مرحبا، معك نوف من الطب الاتصالي"
drag, startPoint x: 1147, startPoint y: 674, endPoint x: 1130, endPoint y: 674, distance: 17.0
click at [1130, 674] on textarea "مرحبا، معك نوف من الطب الاتصالي" at bounding box center [809, 677] width 804 height 40
drag, startPoint x: 1149, startPoint y: 673, endPoint x: 1140, endPoint y: 673, distance: 9.0
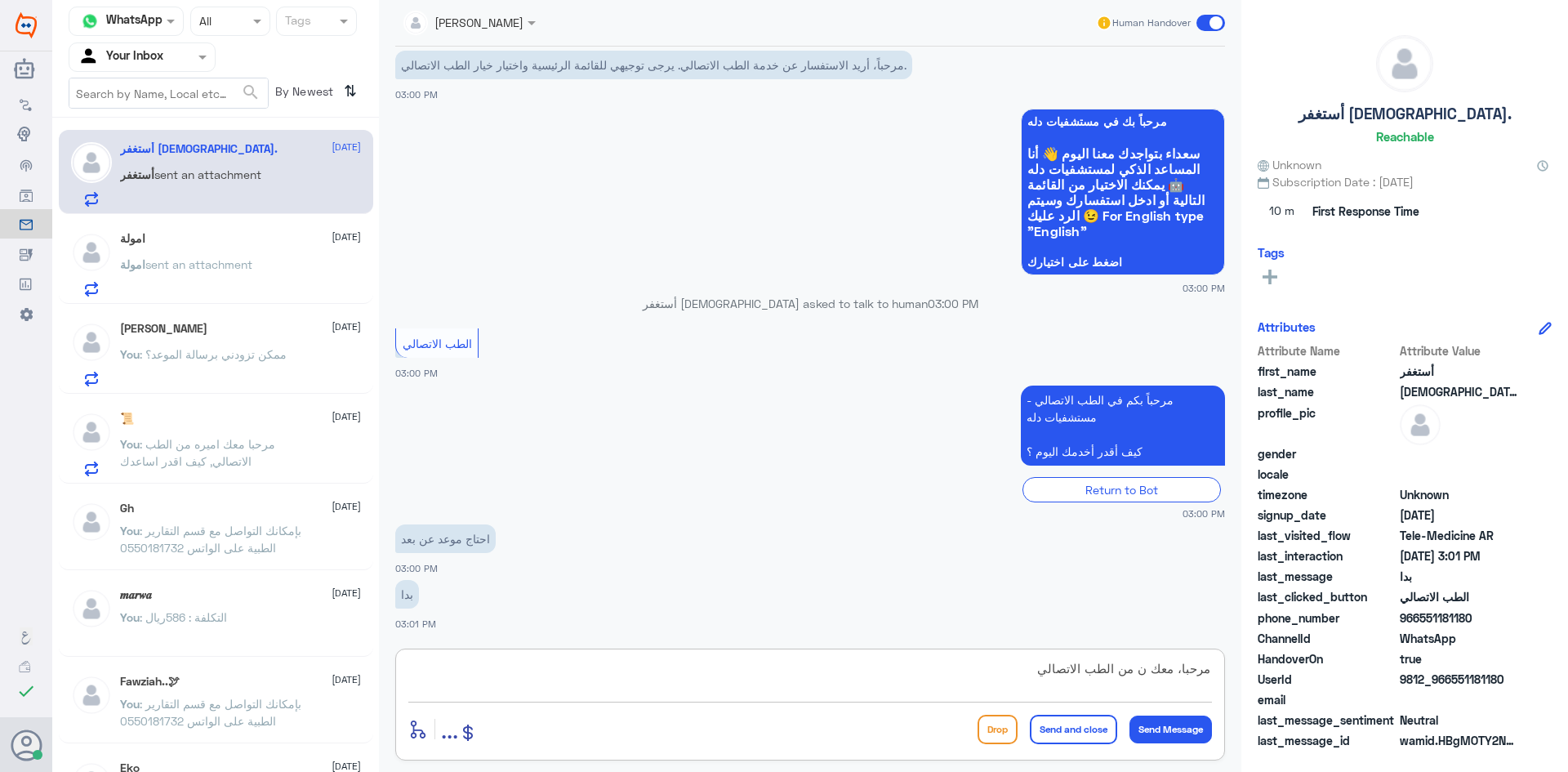
click at [1140, 673] on textarea "مرحبا، معك ن من الطب الاتصالي" at bounding box center [809, 677] width 804 height 40
type textarea "مرحبا، معك اميره من الطب الاتصالي"
click at [1176, 727] on button "Send Message" at bounding box center [1171, 729] width 82 height 27
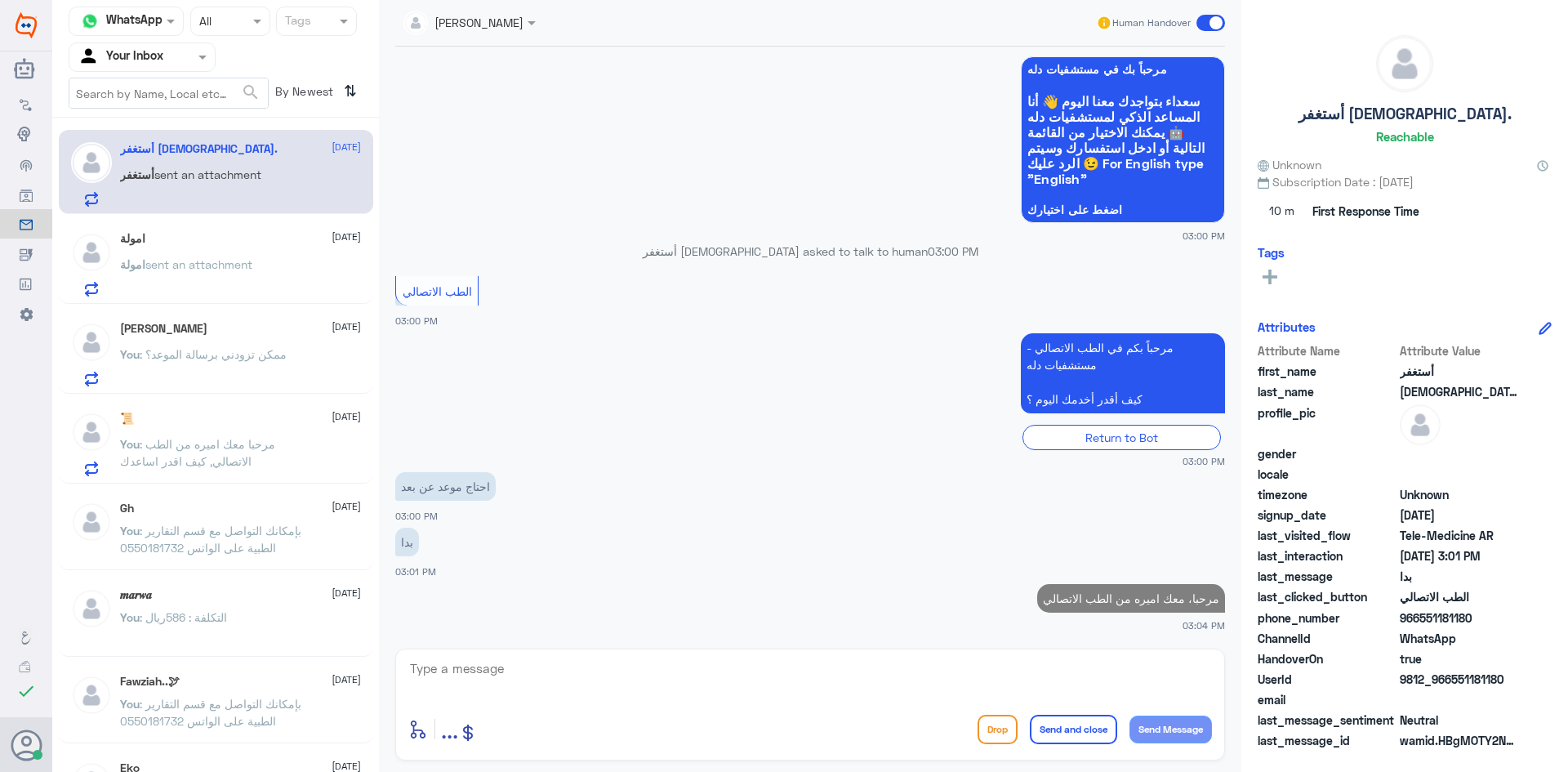
click at [523, 690] on textarea at bounding box center [809, 677] width 804 height 40
click at [508, 669] on textarea at bounding box center [809, 677] width 804 height 40
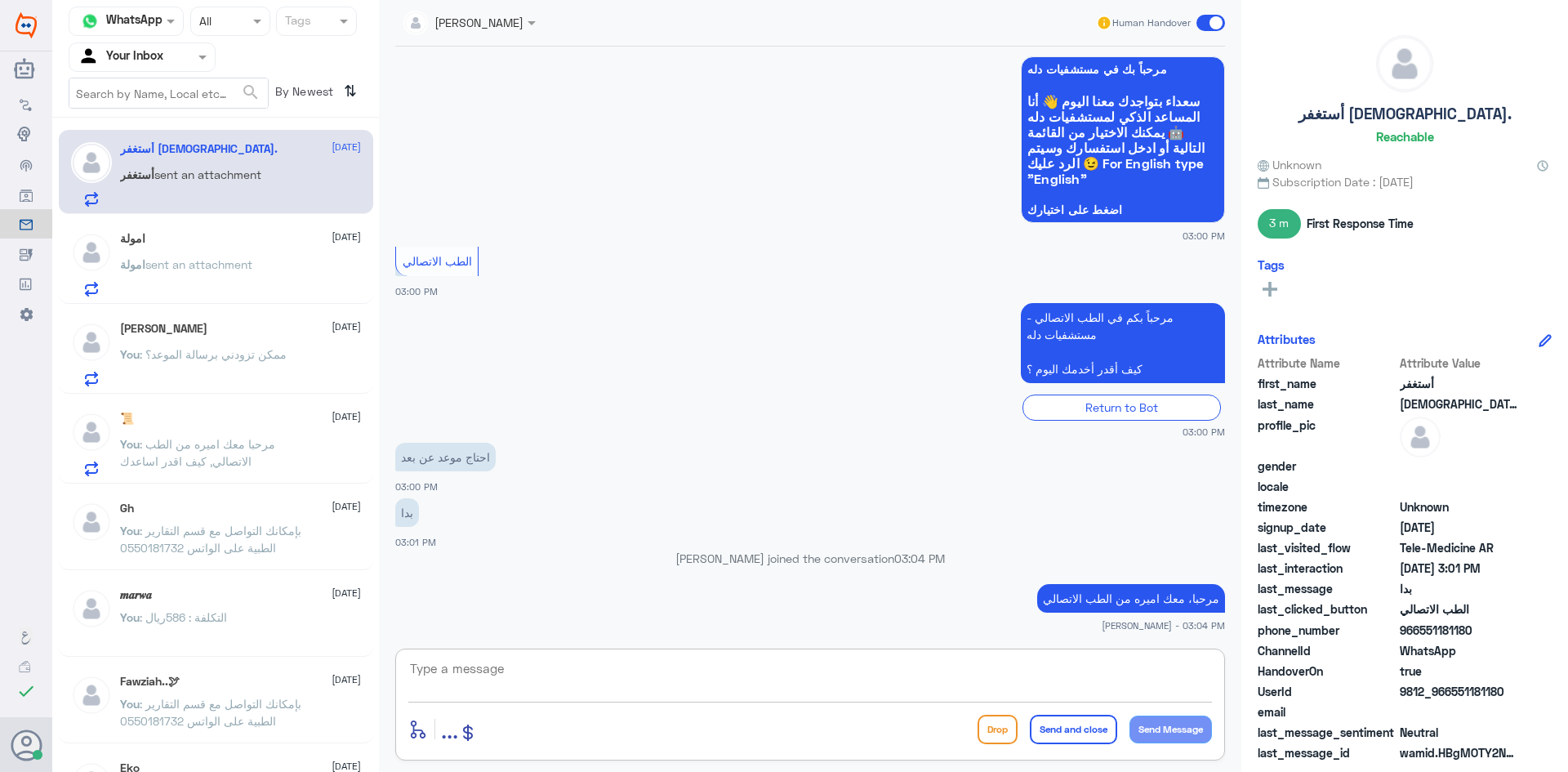
paste textarea "هنا الطب الاتصالي لكل مايخص الاستشارة الفورية من خلال التطبيق، يمكنك حجز الموعد…"
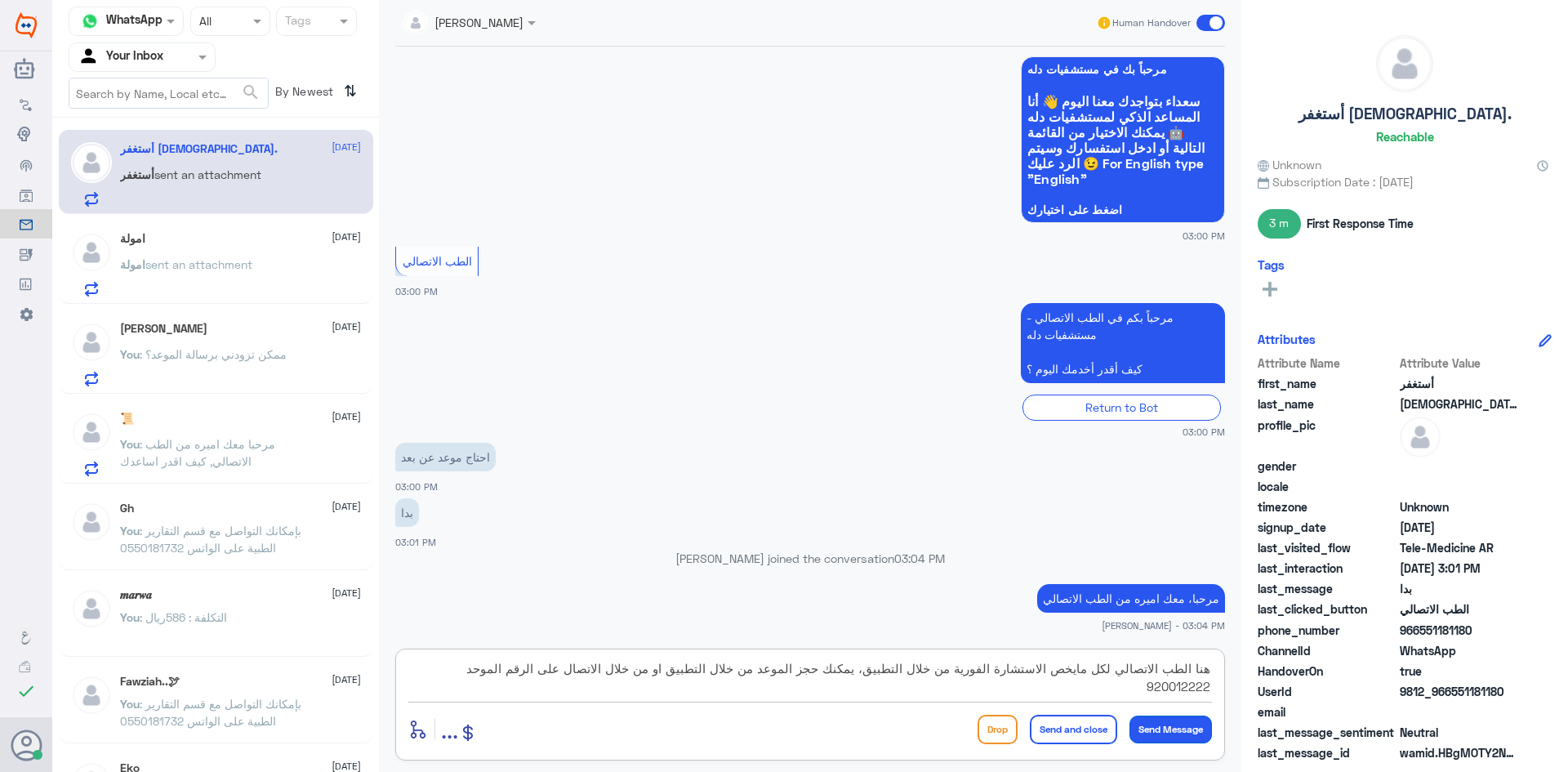
type textarea "هنا الطب الاتصالي لكل مايخص الاستشارة الفورية من خلال التطبيق، يمكنك حجز الموعد…"
click at [1198, 731] on button "Send Message" at bounding box center [1171, 729] width 82 height 27
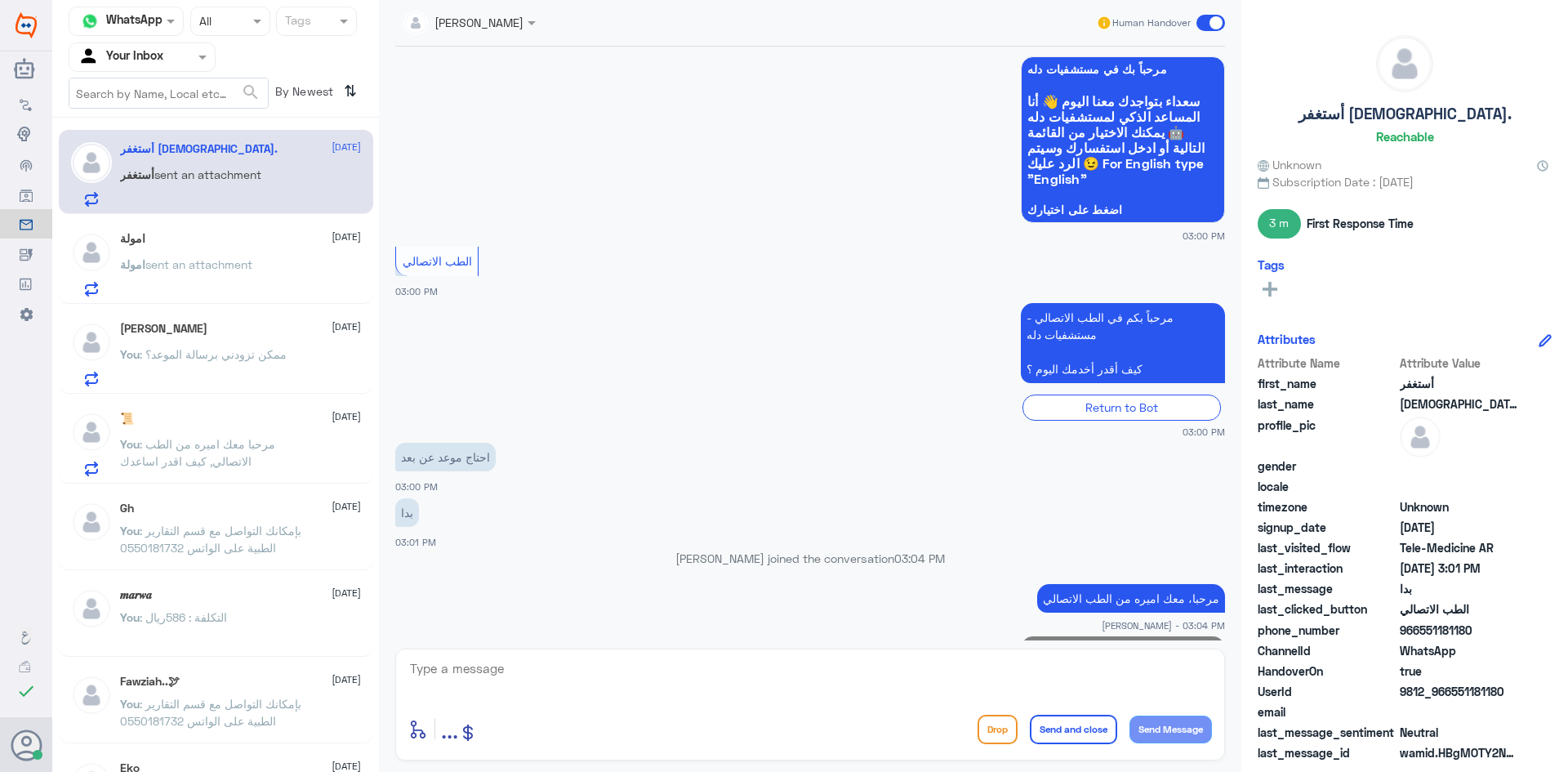
scroll to position [205, 0]
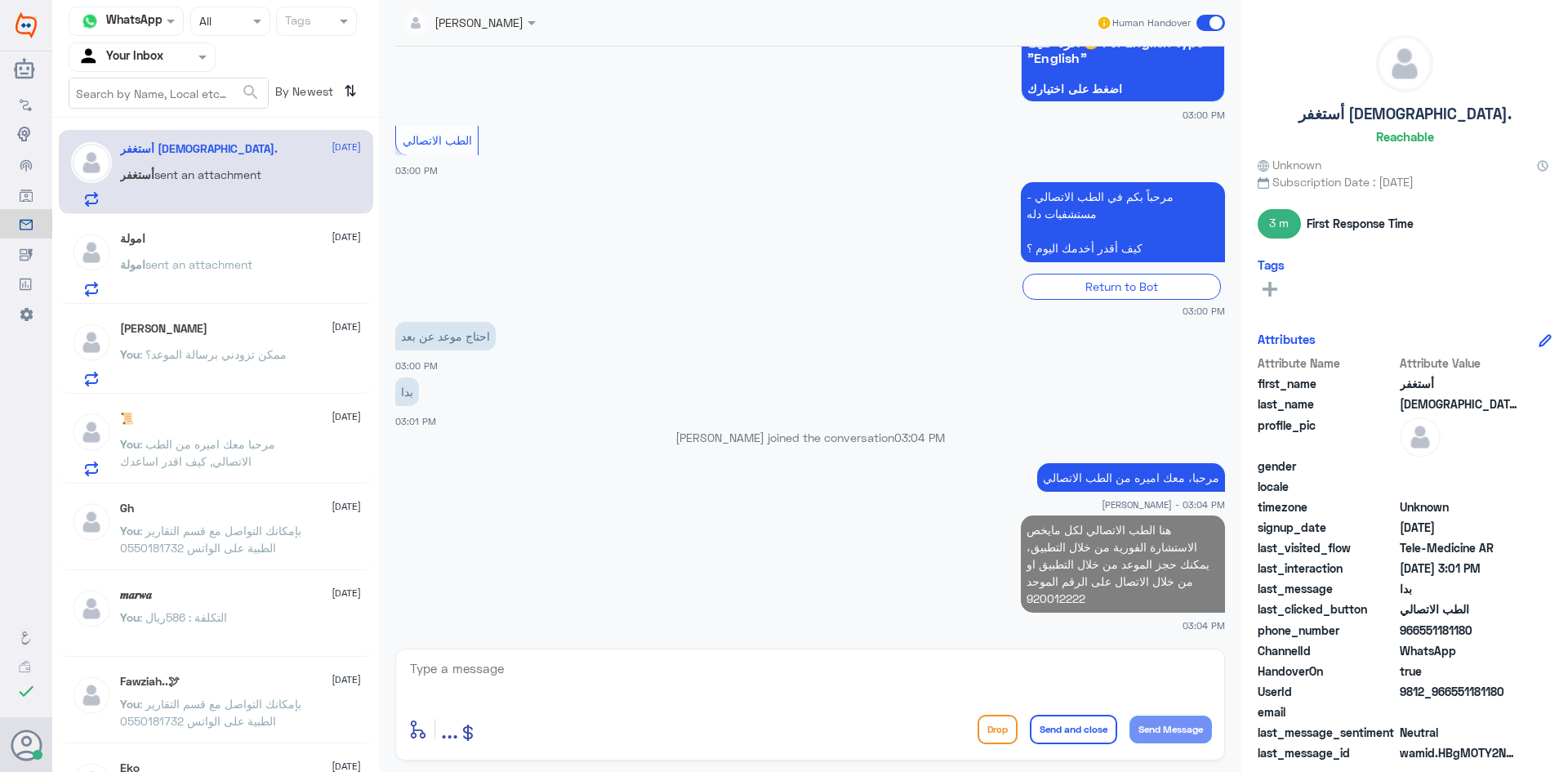
click at [202, 326] on div "[PERSON_NAME] [DATE]" at bounding box center [241, 329] width 241 height 14
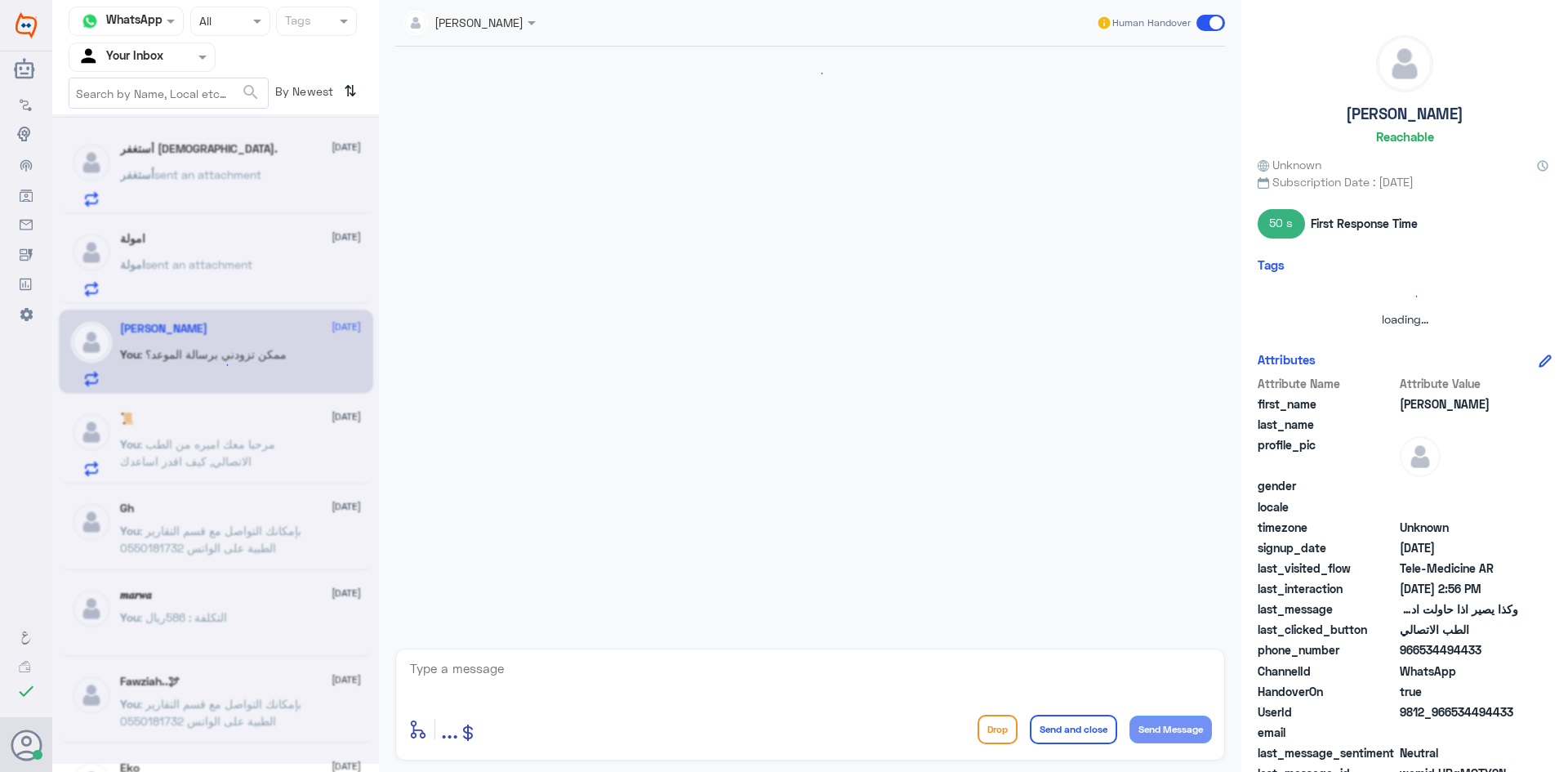
scroll to position [1268, 0]
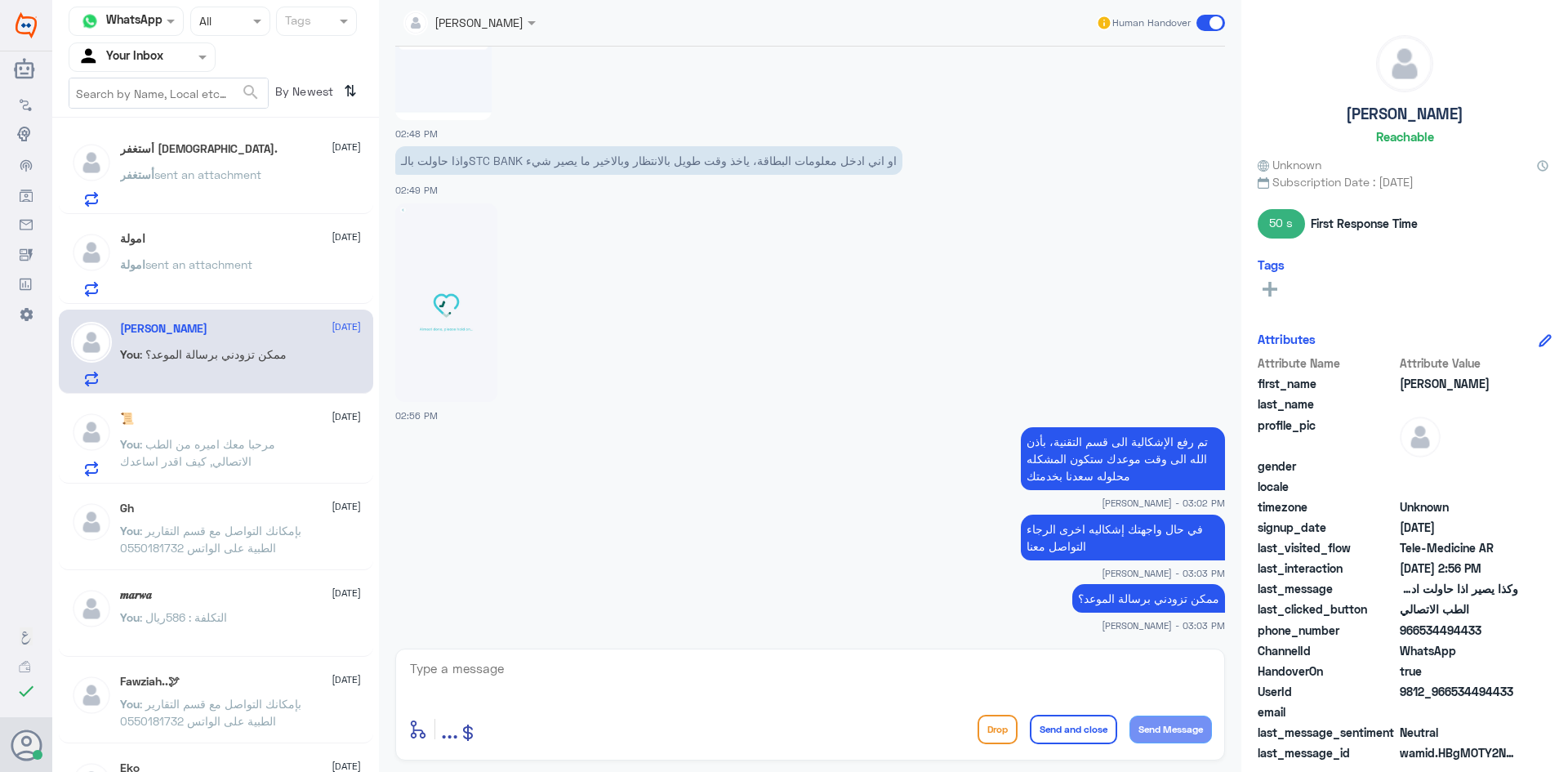
click at [141, 267] on span "امولة" at bounding box center [133, 264] width 25 height 14
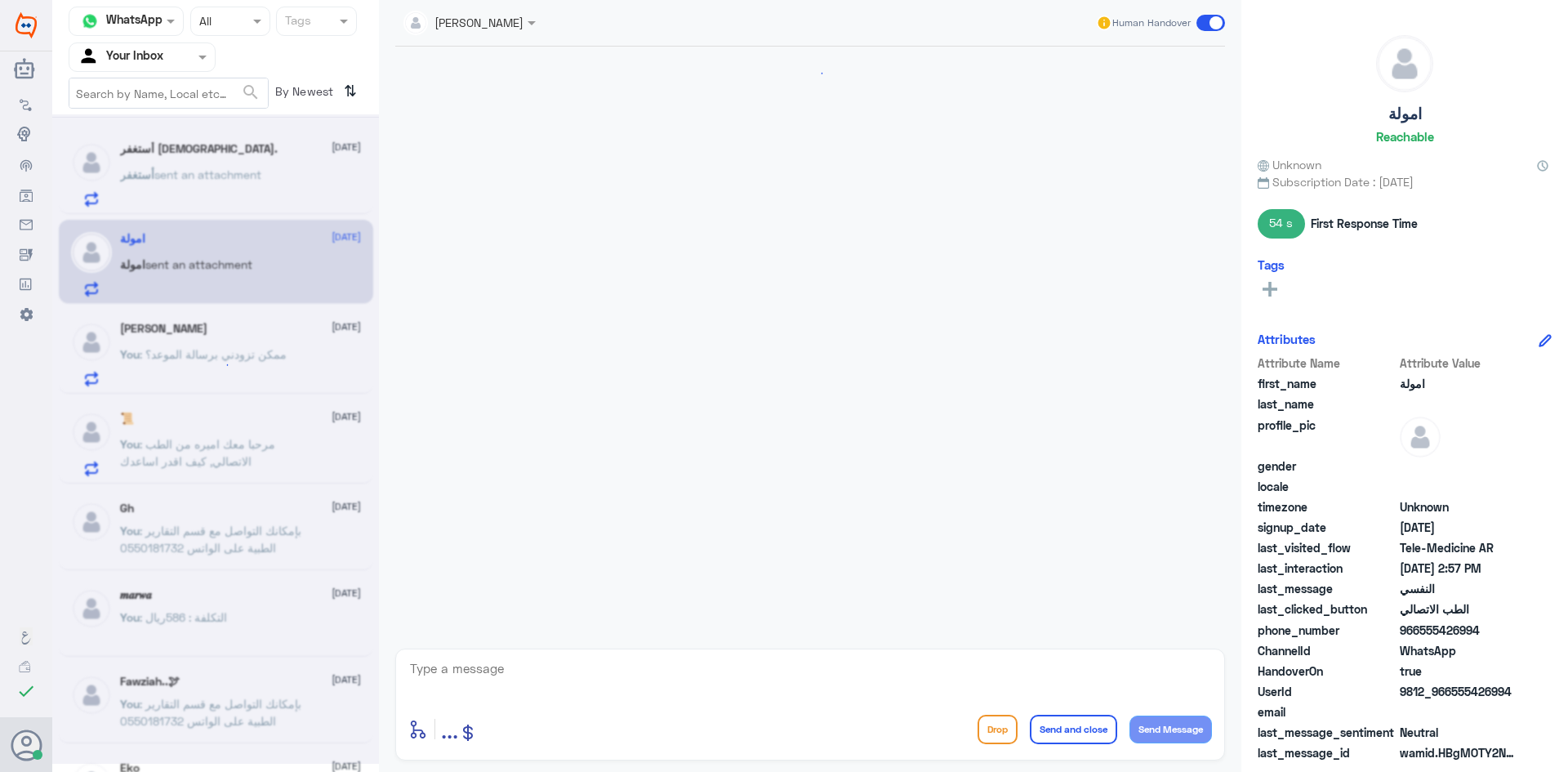
scroll to position [668, 0]
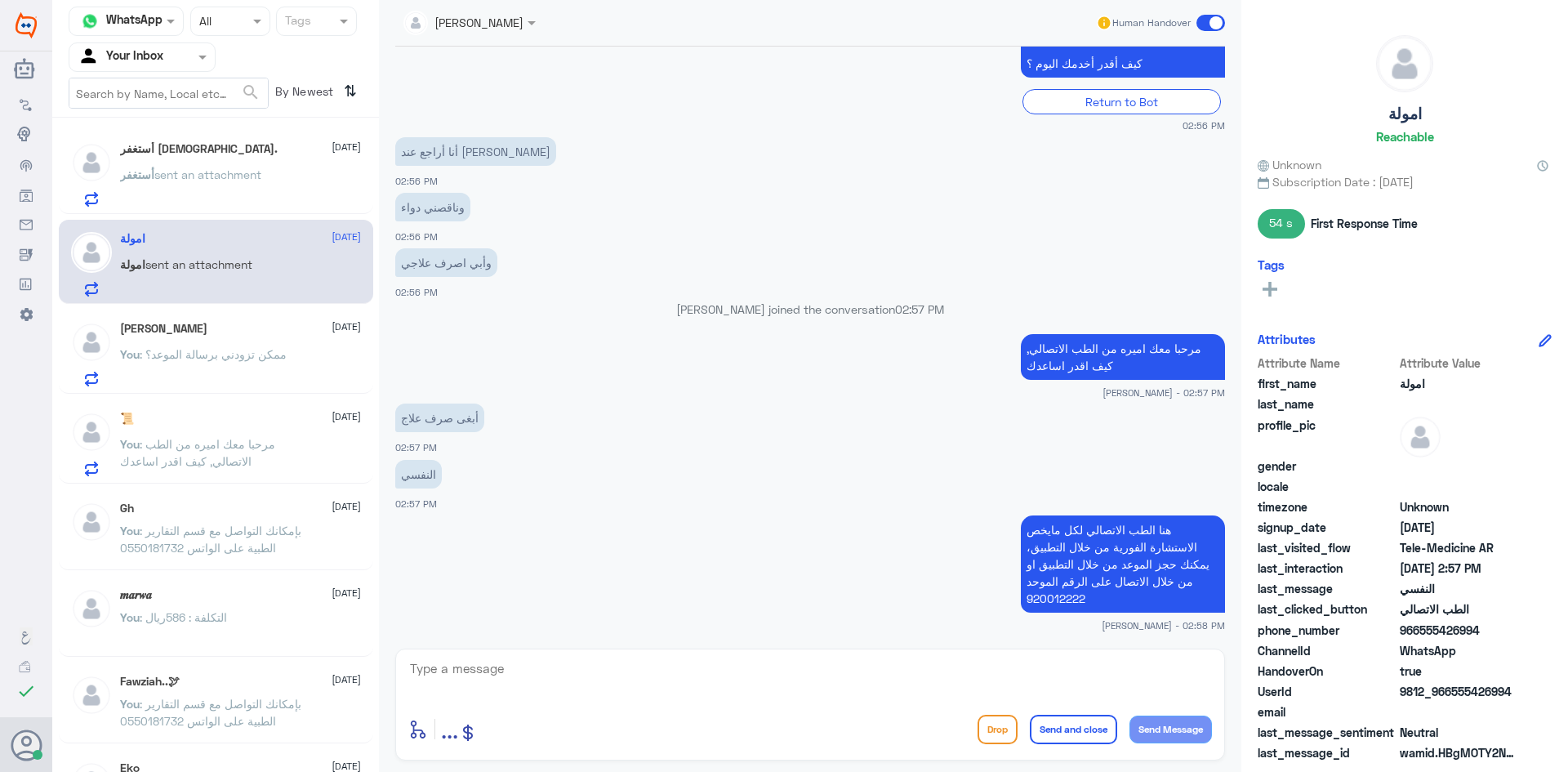
click at [1216, 18] on span at bounding box center [1210, 23] width 28 height 17
click at [0, 0] on input "checkbox" at bounding box center [0, 0] width 0 height 0
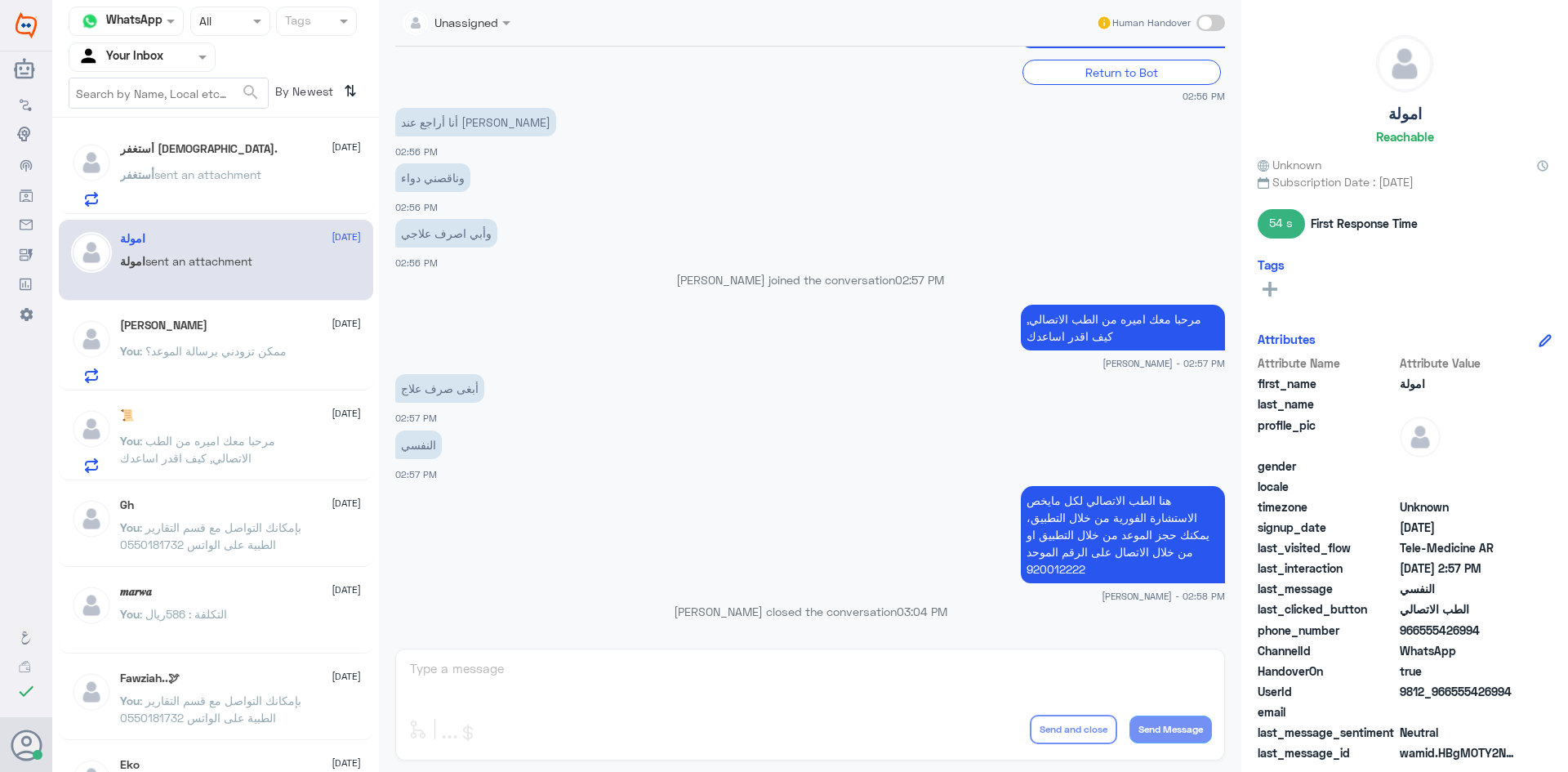
click at [207, 452] on span ": مرحبا معك اميره من الطب الاتصالي, كيف اقدر اساعدك" at bounding box center [198, 449] width 156 height 31
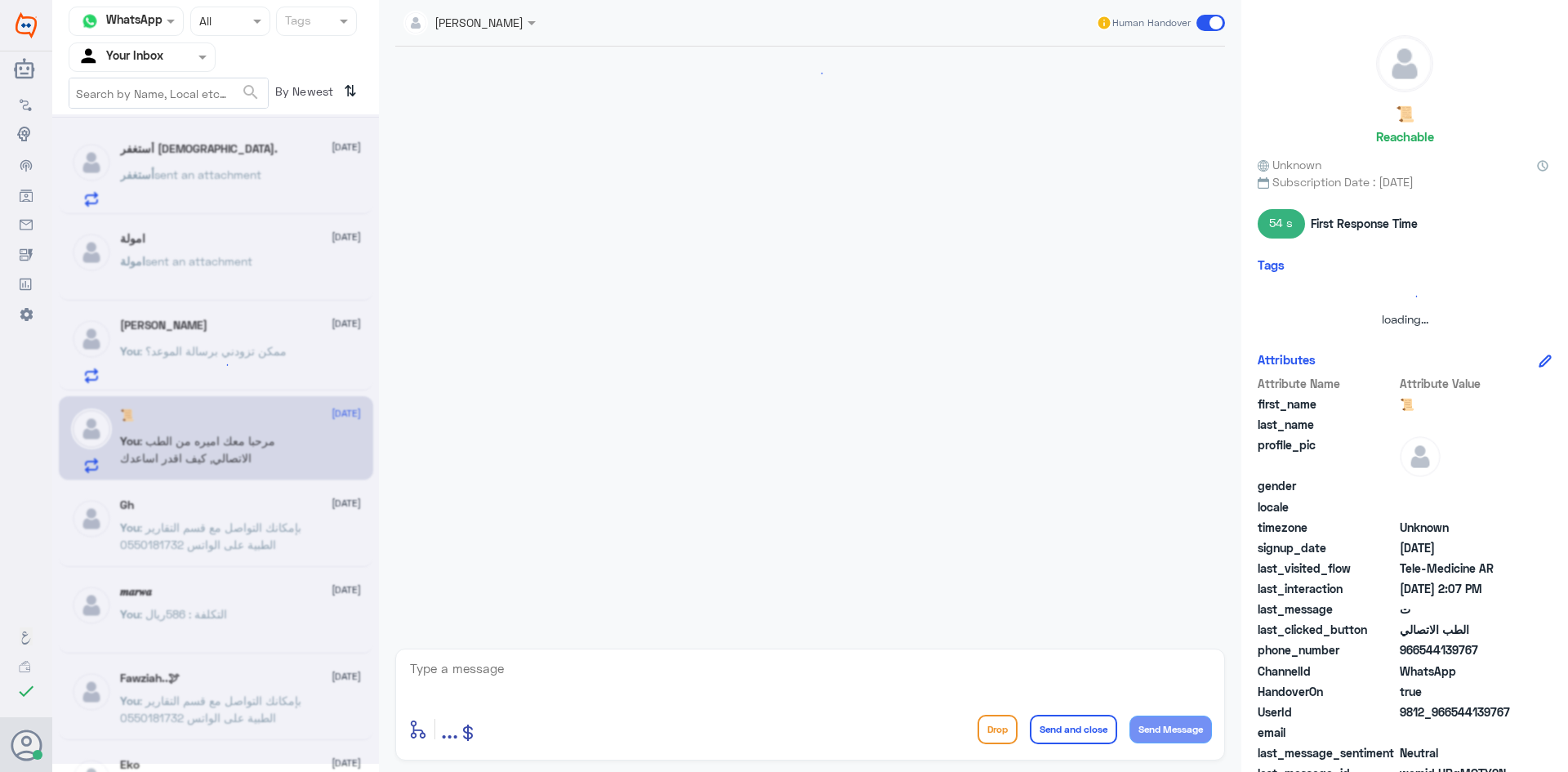
scroll to position [831, 0]
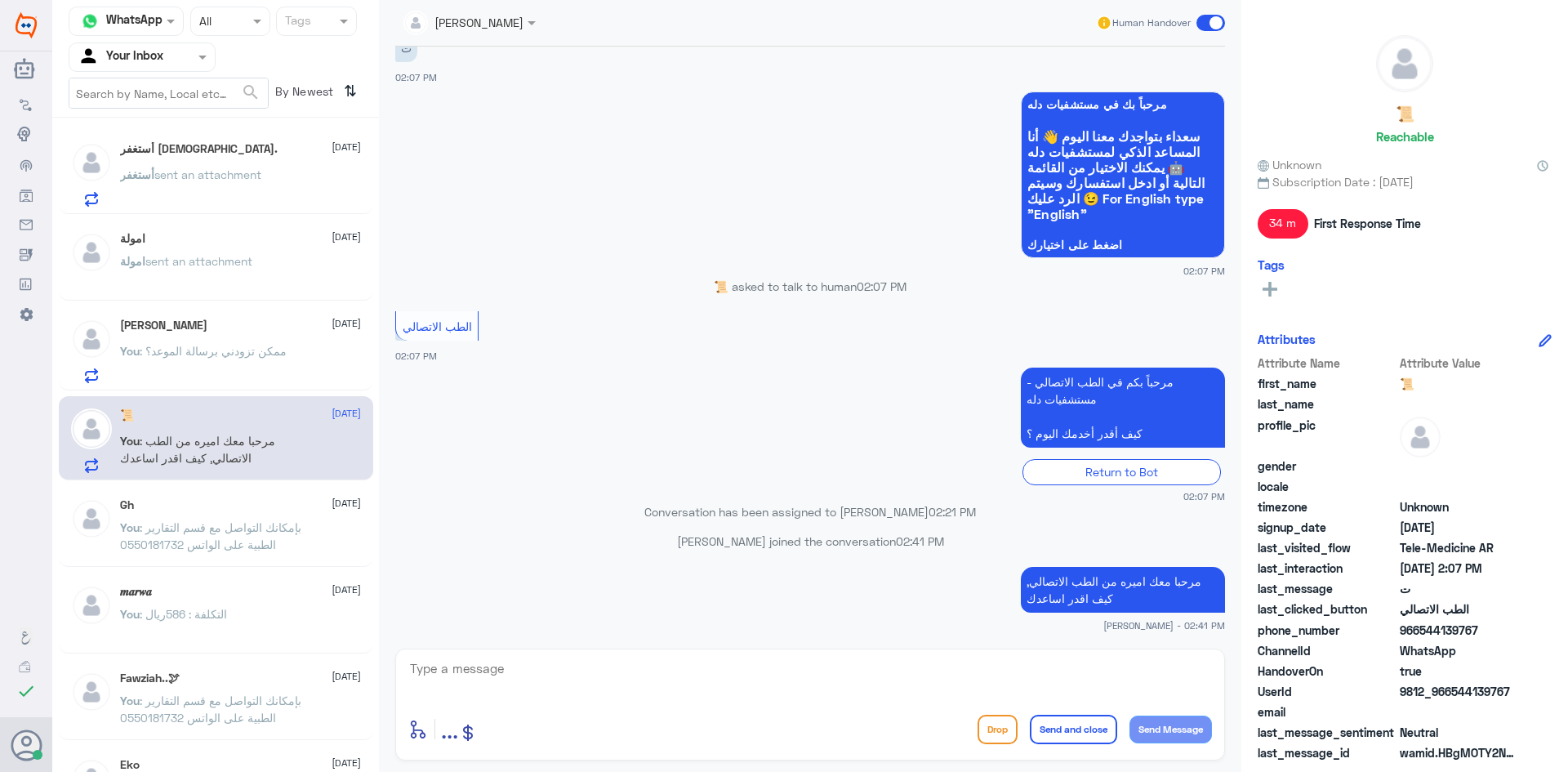
click at [1215, 25] on span at bounding box center [1210, 23] width 28 height 17
click at [0, 0] on input "checkbox" at bounding box center [0, 0] width 0 height 0
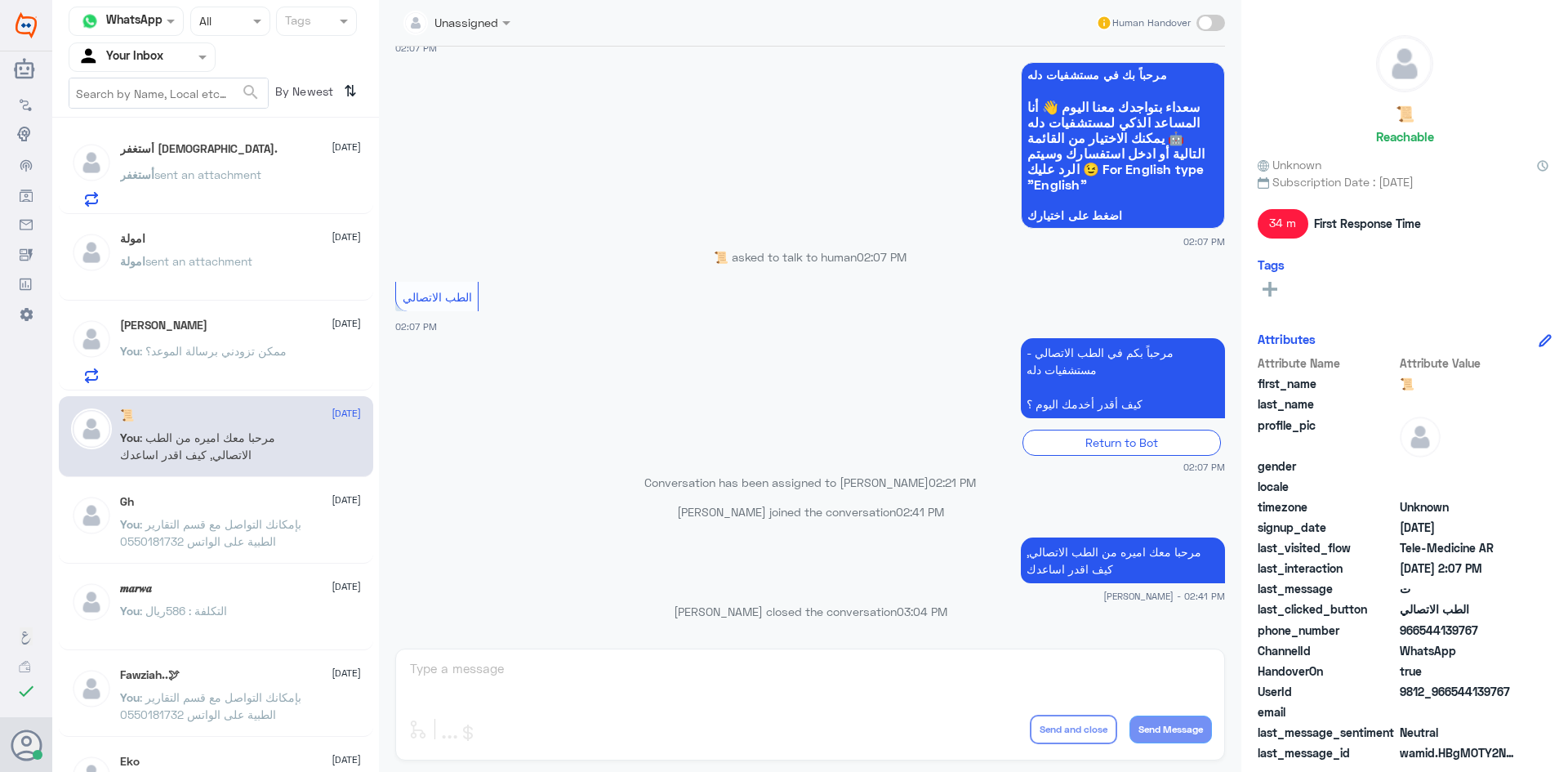
click at [332, 499] on span "[DATE]" at bounding box center [346, 499] width 29 height 15
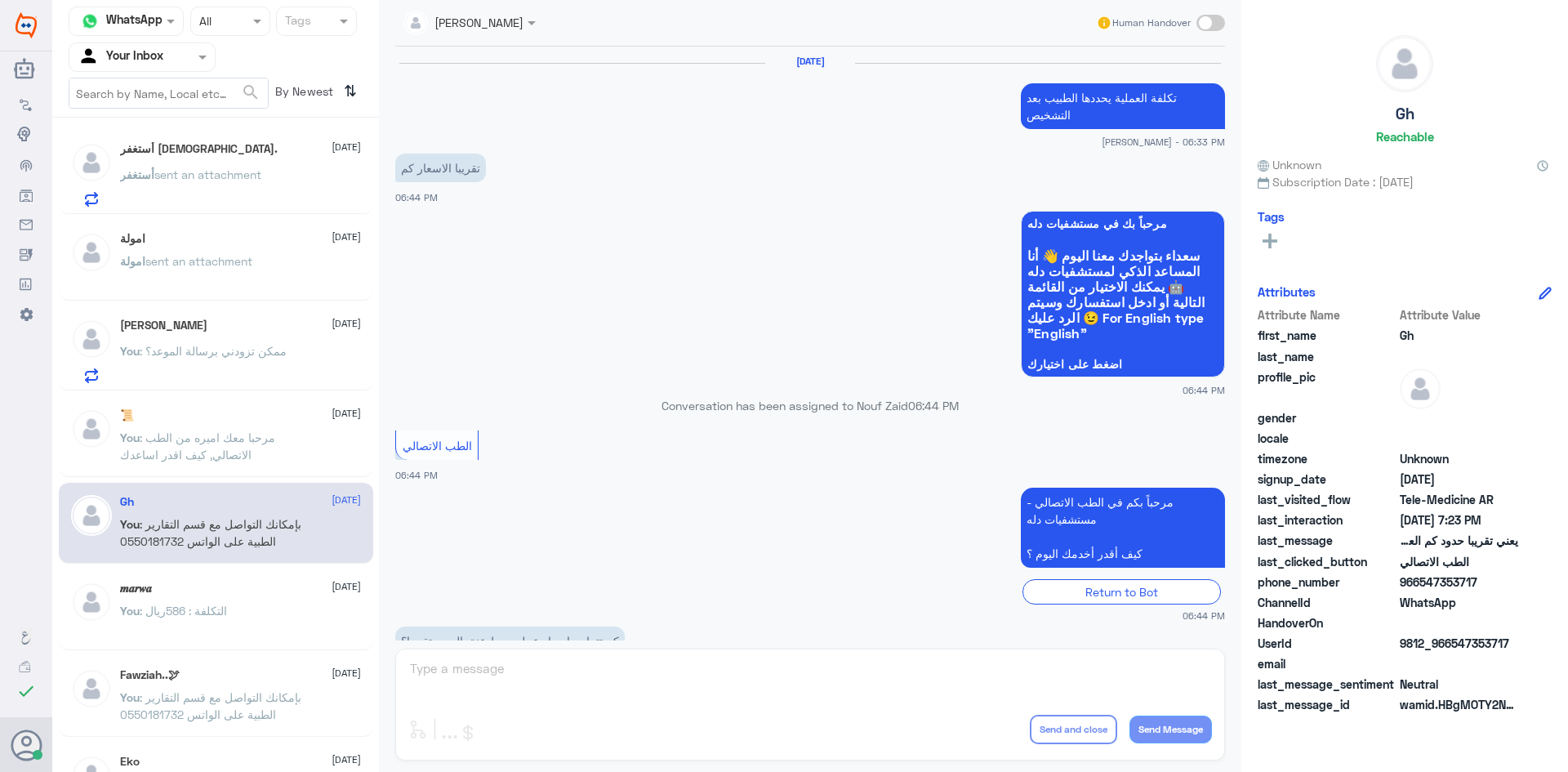
scroll to position [696, 0]
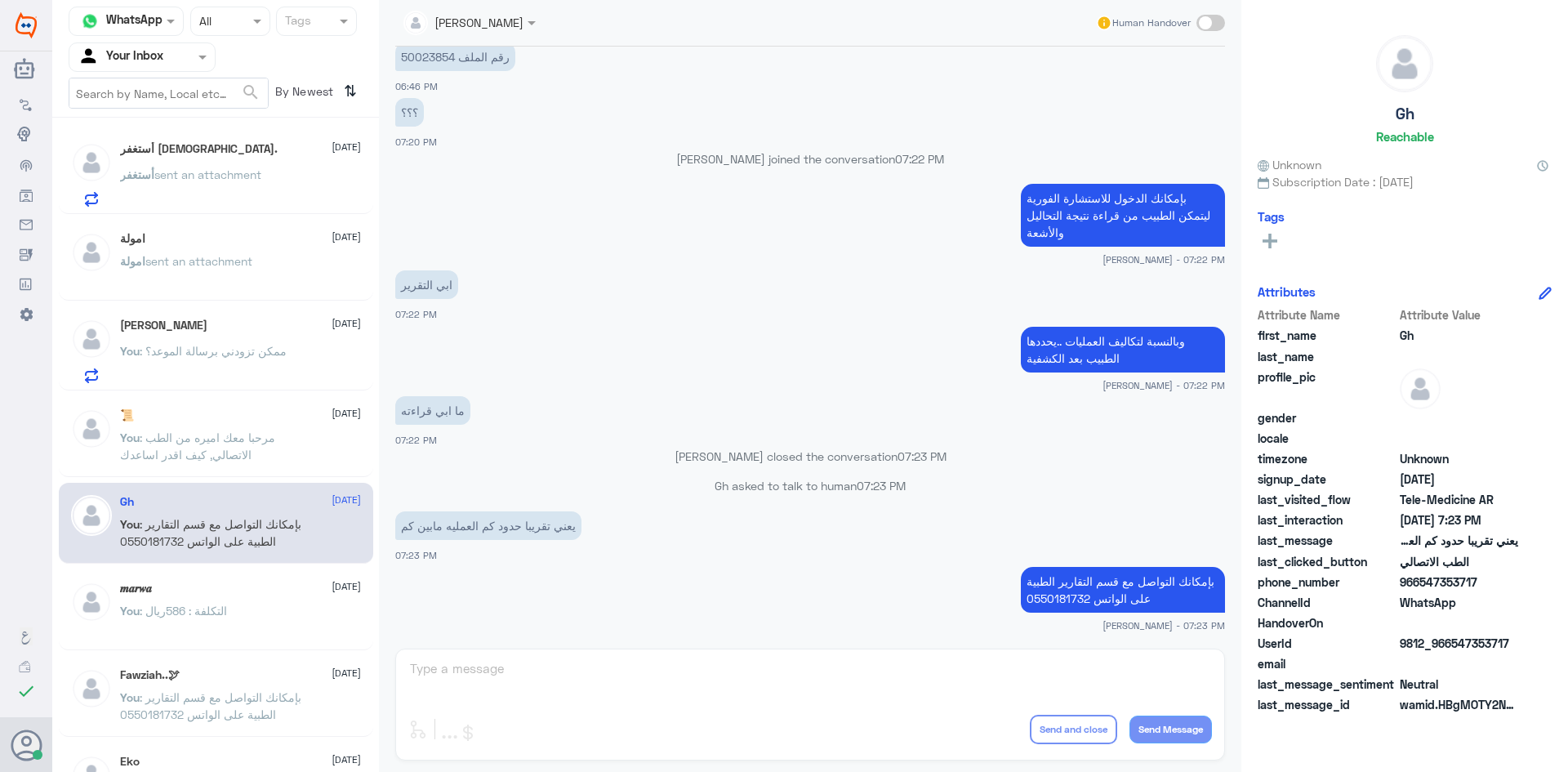
click at [233, 418] on div "📜 [DATE]" at bounding box center [241, 415] width 241 height 14
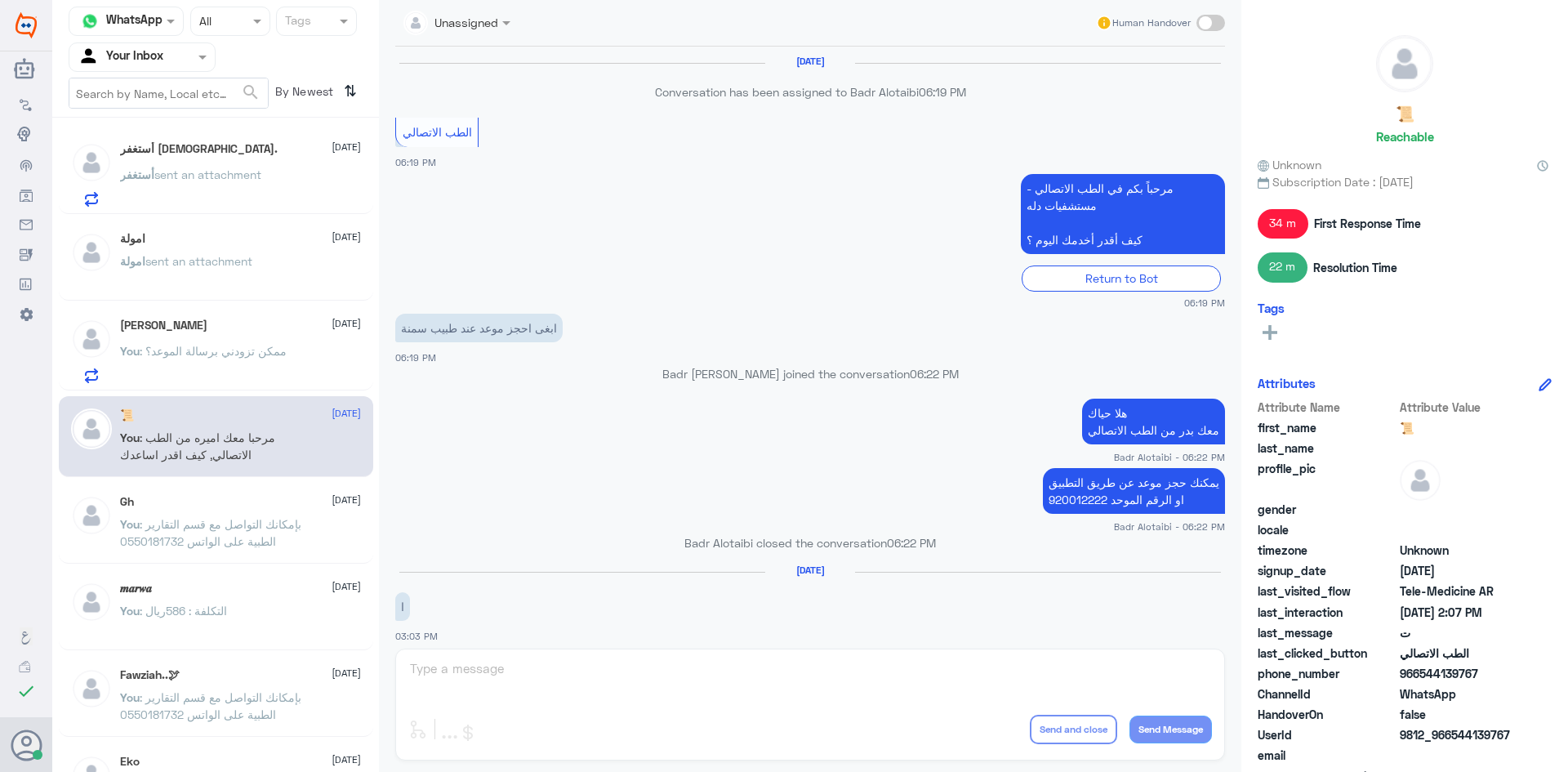
scroll to position [860, 0]
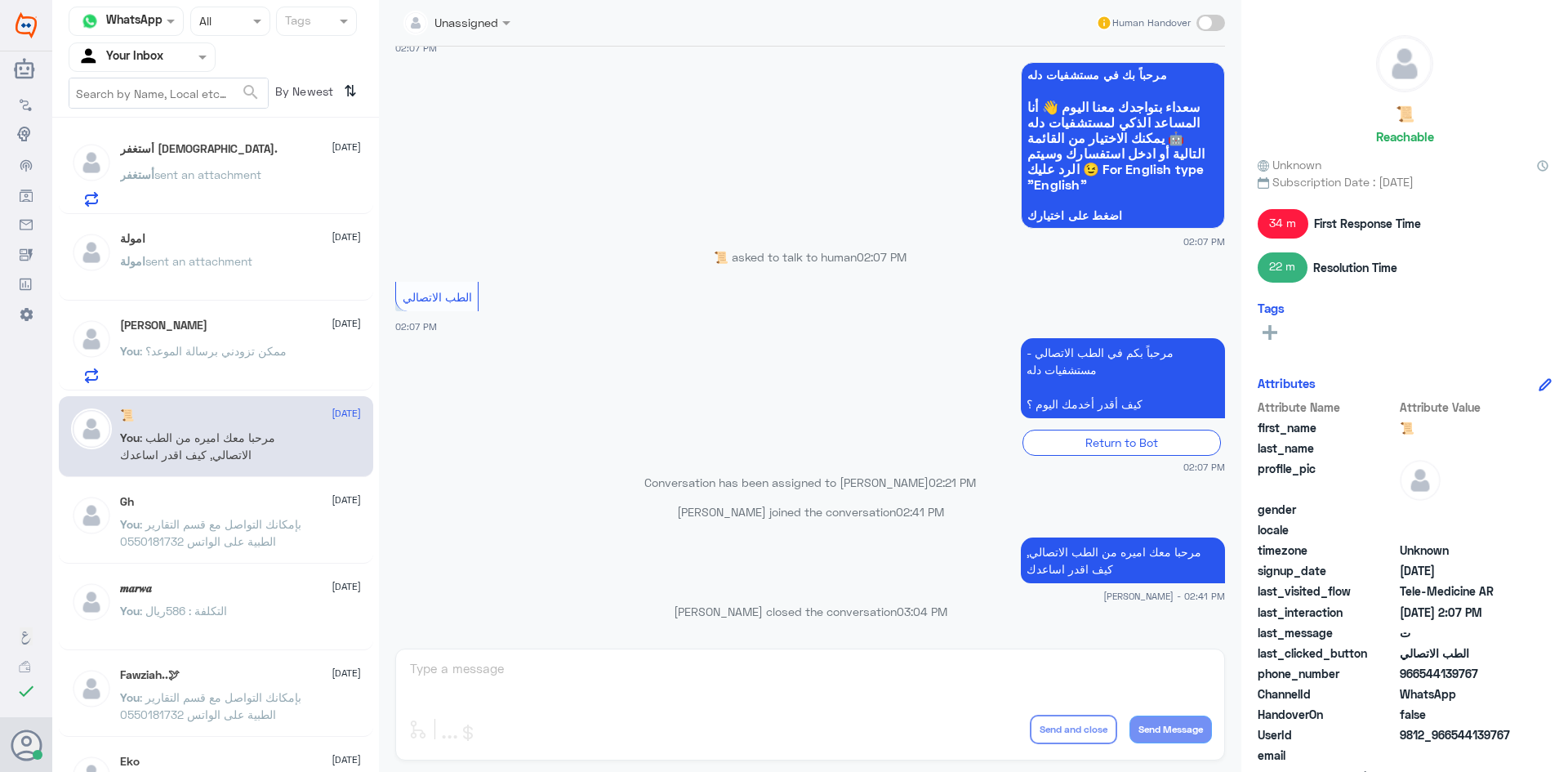
click at [263, 343] on span ": ممكن تزودني برسالة الموعد؟" at bounding box center [213, 350] width 147 height 14
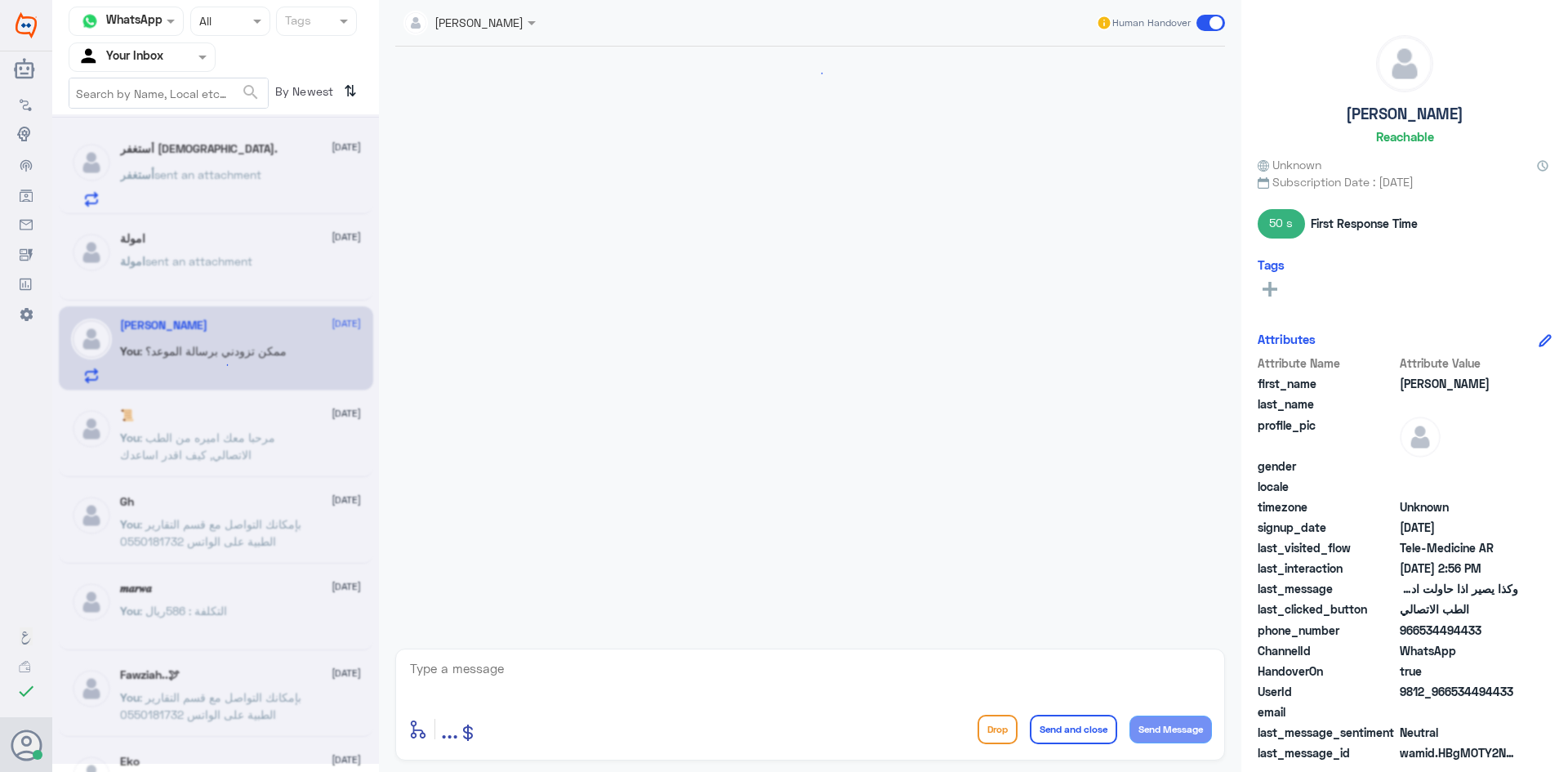
scroll to position [1268, 0]
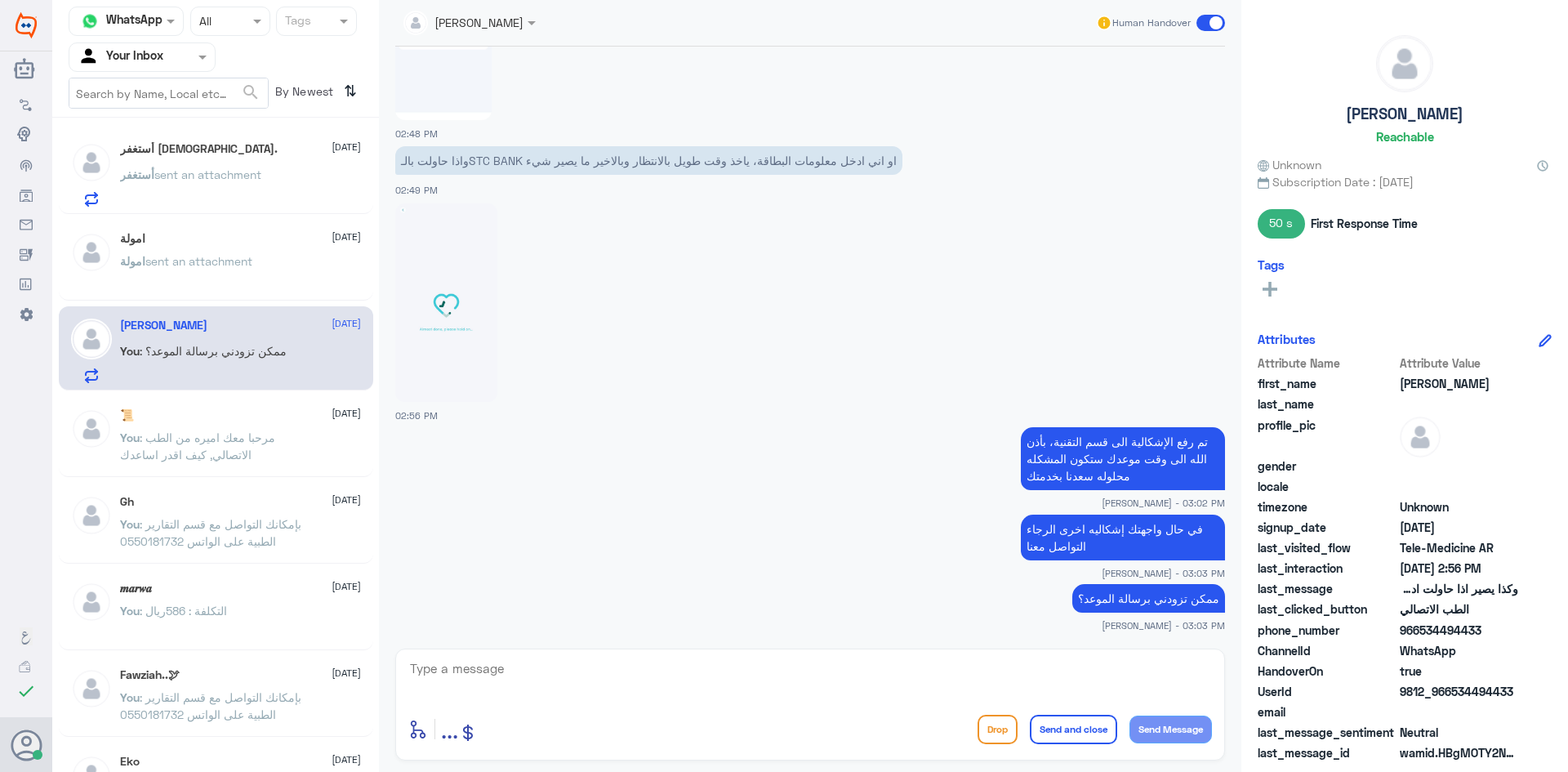
click at [249, 272] on p "امولة sent an attachment" at bounding box center [186, 273] width 132 height 41
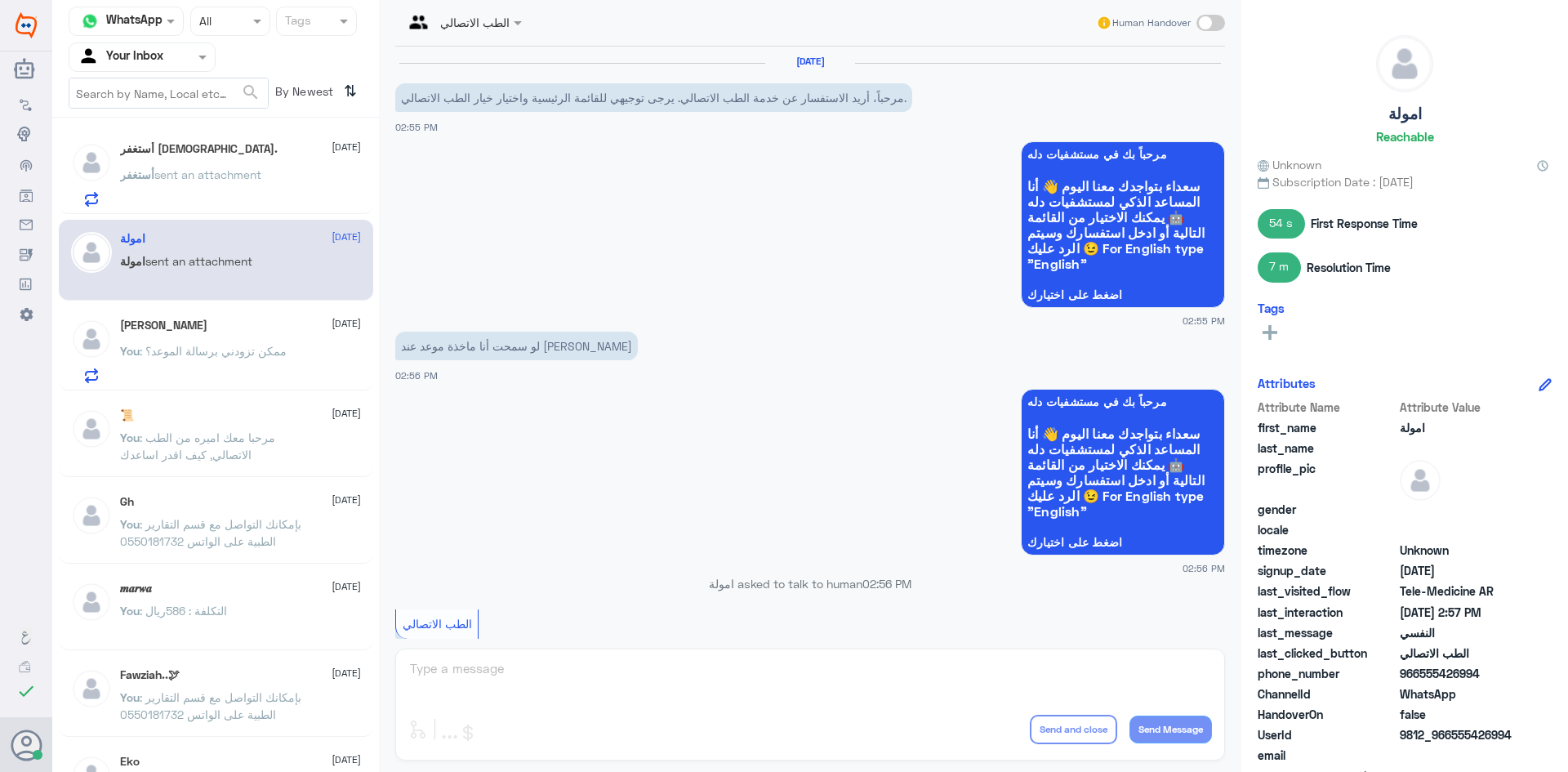
scroll to position [698, 0]
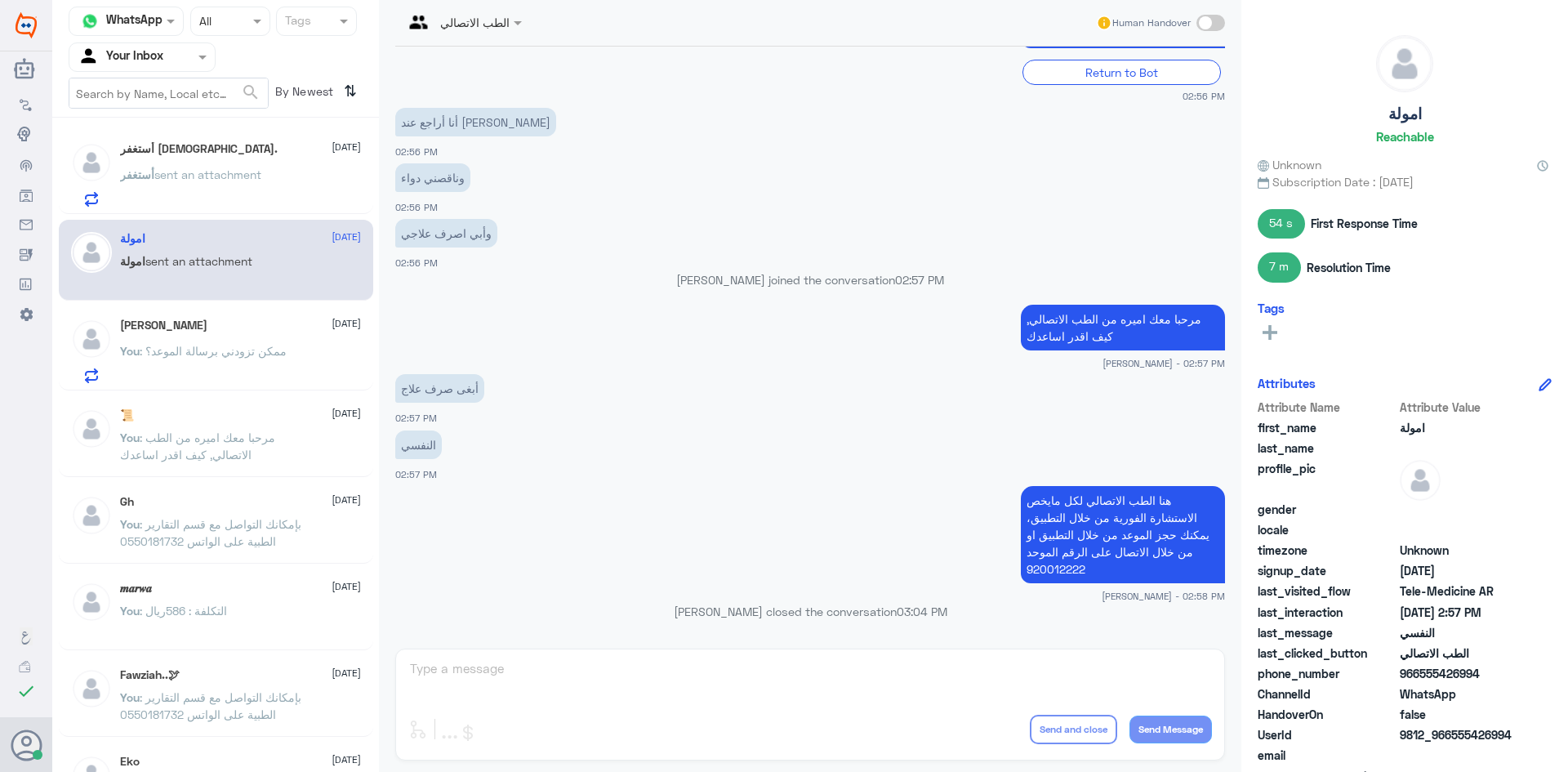
click at [276, 201] on div "أستغفر sent an attachment" at bounding box center [241, 189] width 241 height 37
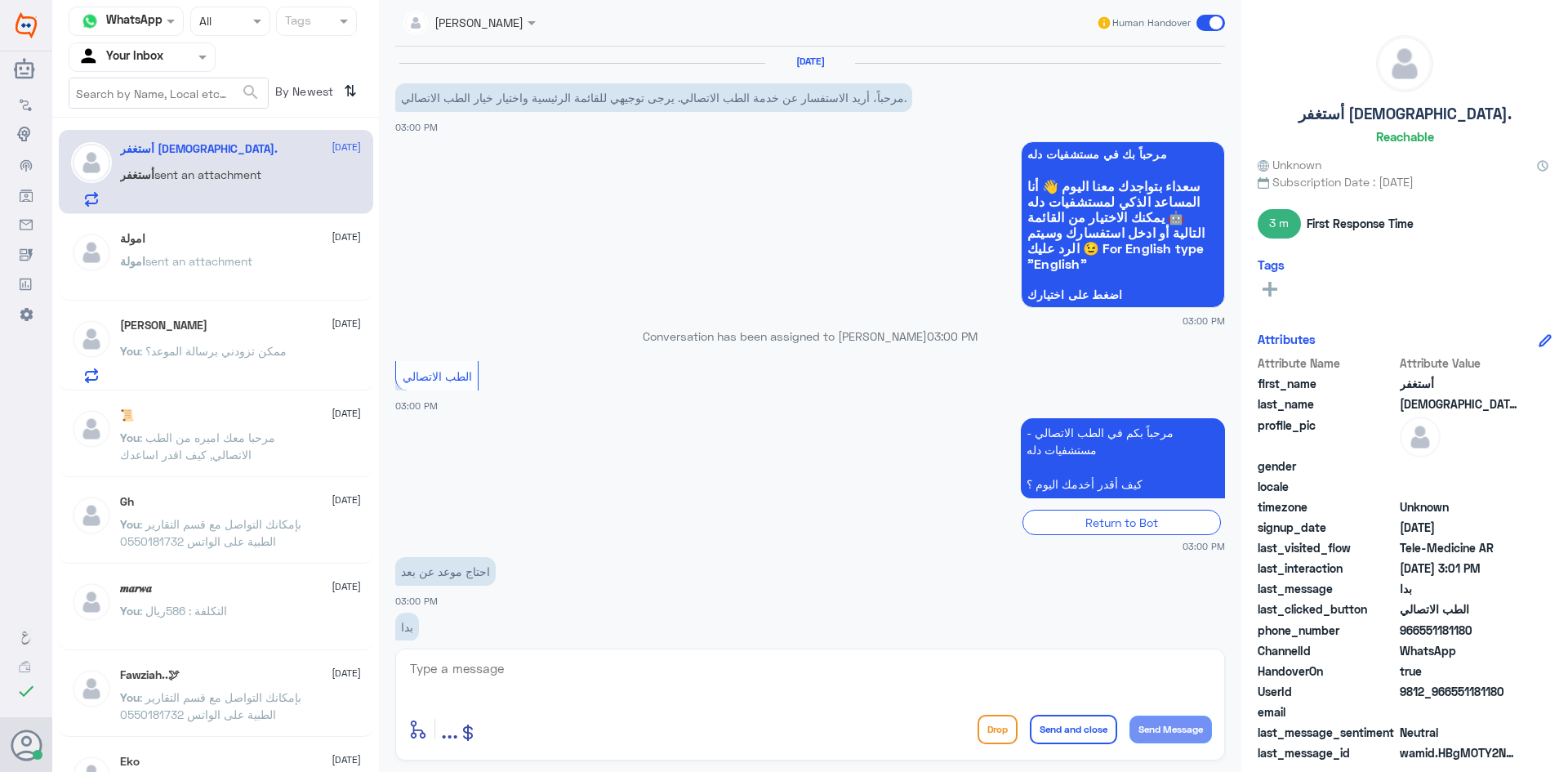
scroll to position [235, 0]
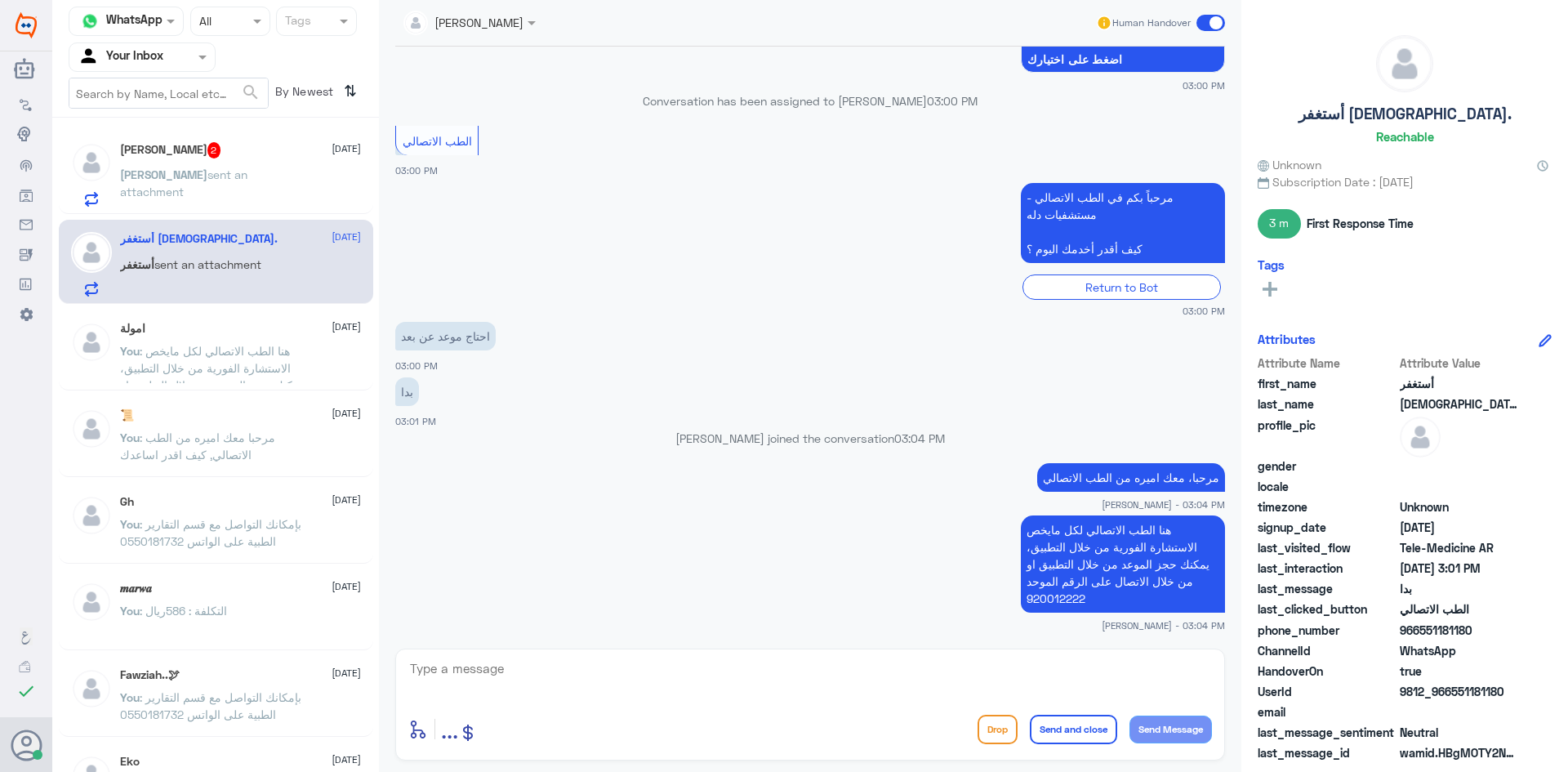
click at [276, 155] on div "[PERSON_NAME] 2 [DATE]" at bounding box center [241, 150] width 241 height 17
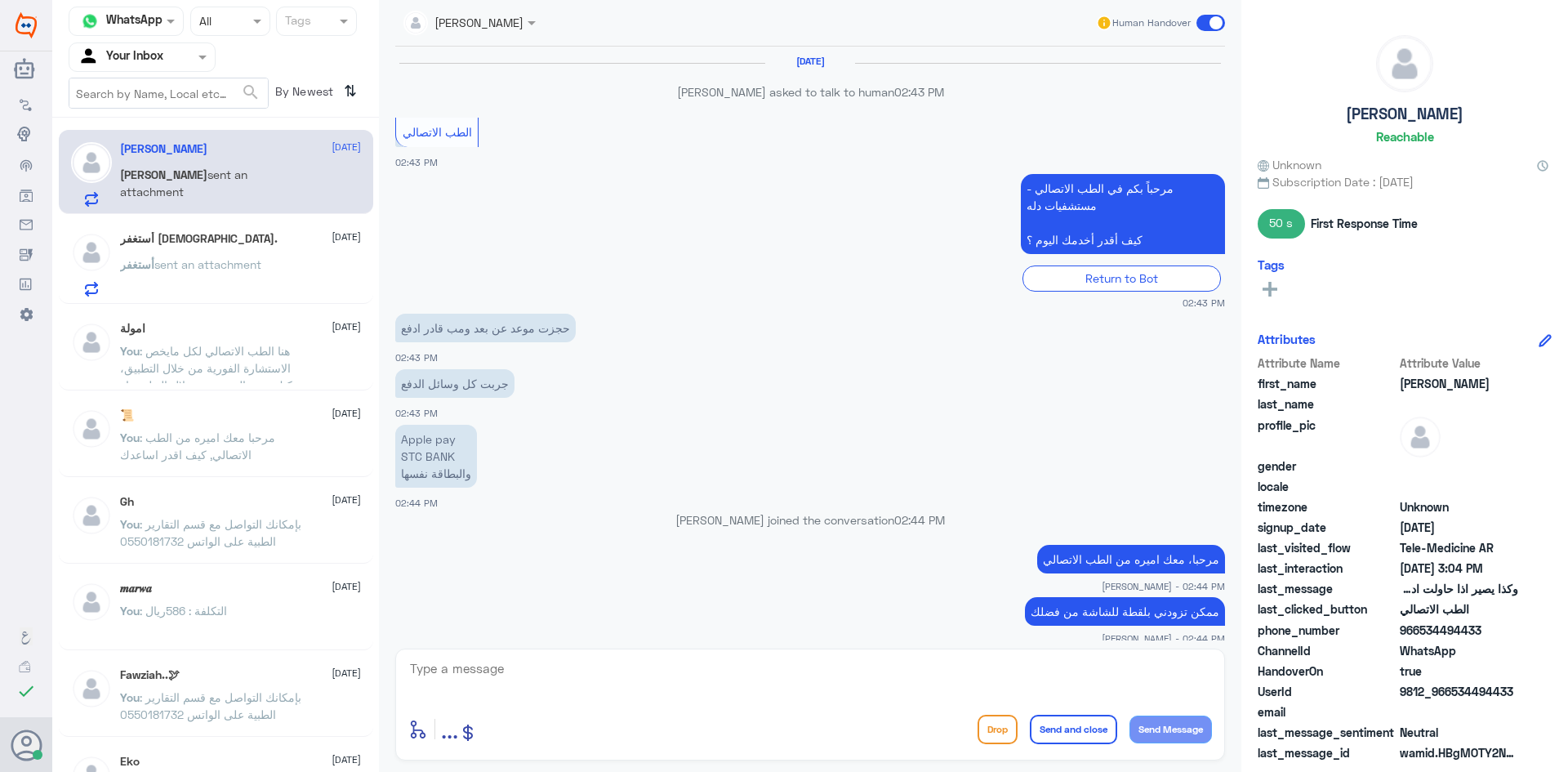
scroll to position [1361, 0]
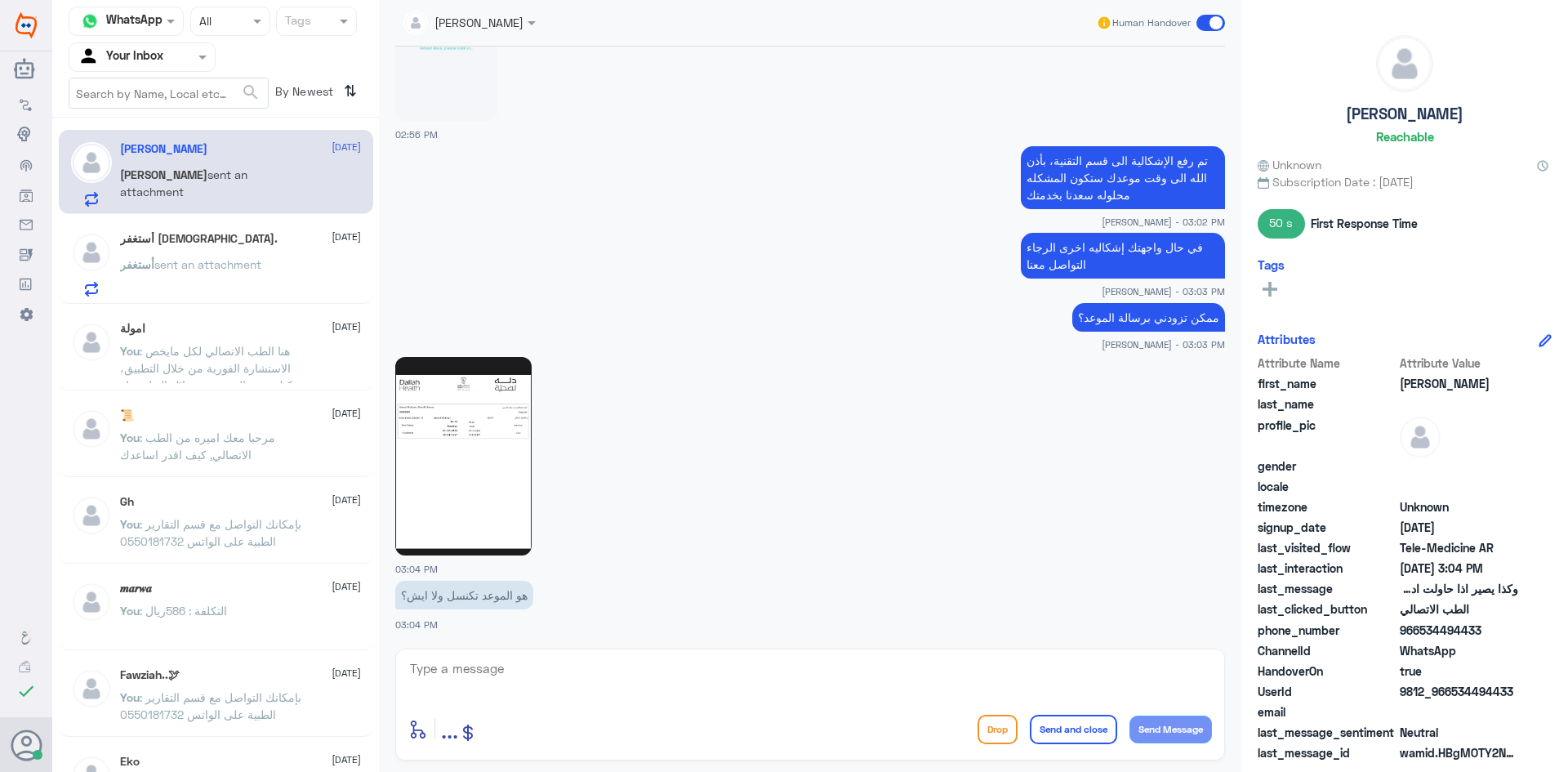
click at [498, 492] on img at bounding box center [463, 456] width 136 height 199
click at [544, 672] on textarea at bounding box center [809, 677] width 804 height 40
click at [570, 670] on textarea at bounding box center [809, 677] width 804 height 40
click at [511, 451] on img at bounding box center [463, 456] width 136 height 199
click at [560, 687] on textarea at bounding box center [809, 677] width 804 height 40
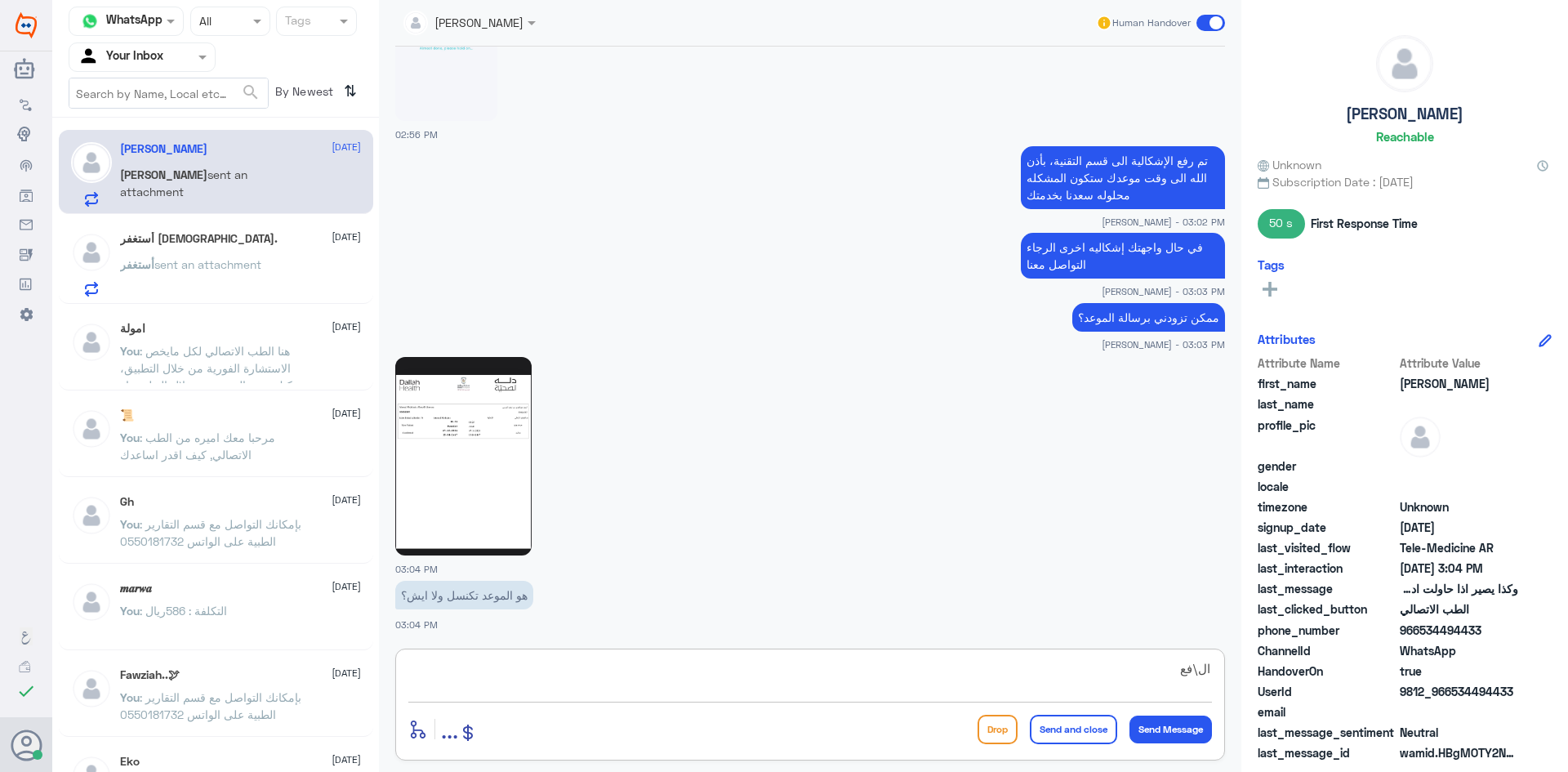
type textarea "ال\فع"
drag, startPoint x: 1167, startPoint y: 663, endPoint x: 1217, endPoint y: 669, distance: 50.4
click at [1217, 669] on div "ال\فع enter flow name ... Drop Send and close Send Message" at bounding box center [810, 704] width 830 height 112
click at [1218, 666] on div "enter flow name ... Drop Send and close Send Message" at bounding box center [810, 704] width 830 height 112
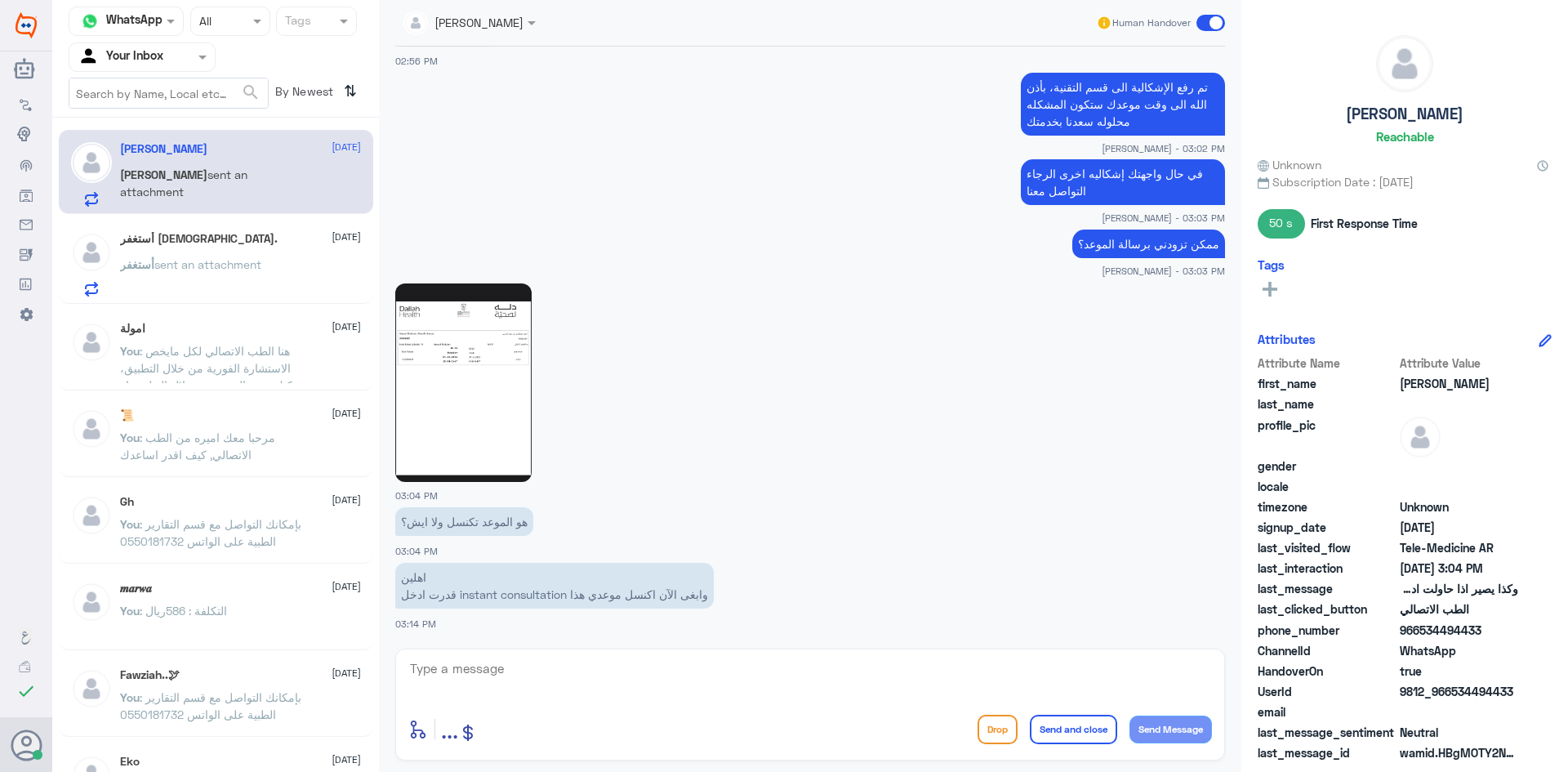
click at [518, 672] on textarea at bounding box center [809, 677] width 804 height 40
drag, startPoint x: 564, startPoint y: 594, endPoint x: 450, endPoint y: 600, distance: 114.2
click at [455, 595] on p "اهلين قدرت ادخل instant consultation وابغى الآن اكنسل موعدي هذا" at bounding box center [554, 585] width 318 height 46
click at [630, 616] on div "اهلين قدرت ادخل instant consultation وابغى الآن اكنسل موعدي هذا 03:14 PM" at bounding box center [810, 595] width 830 height 72
click at [559, 666] on textarea at bounding box center [809, 677] width 804 height 40
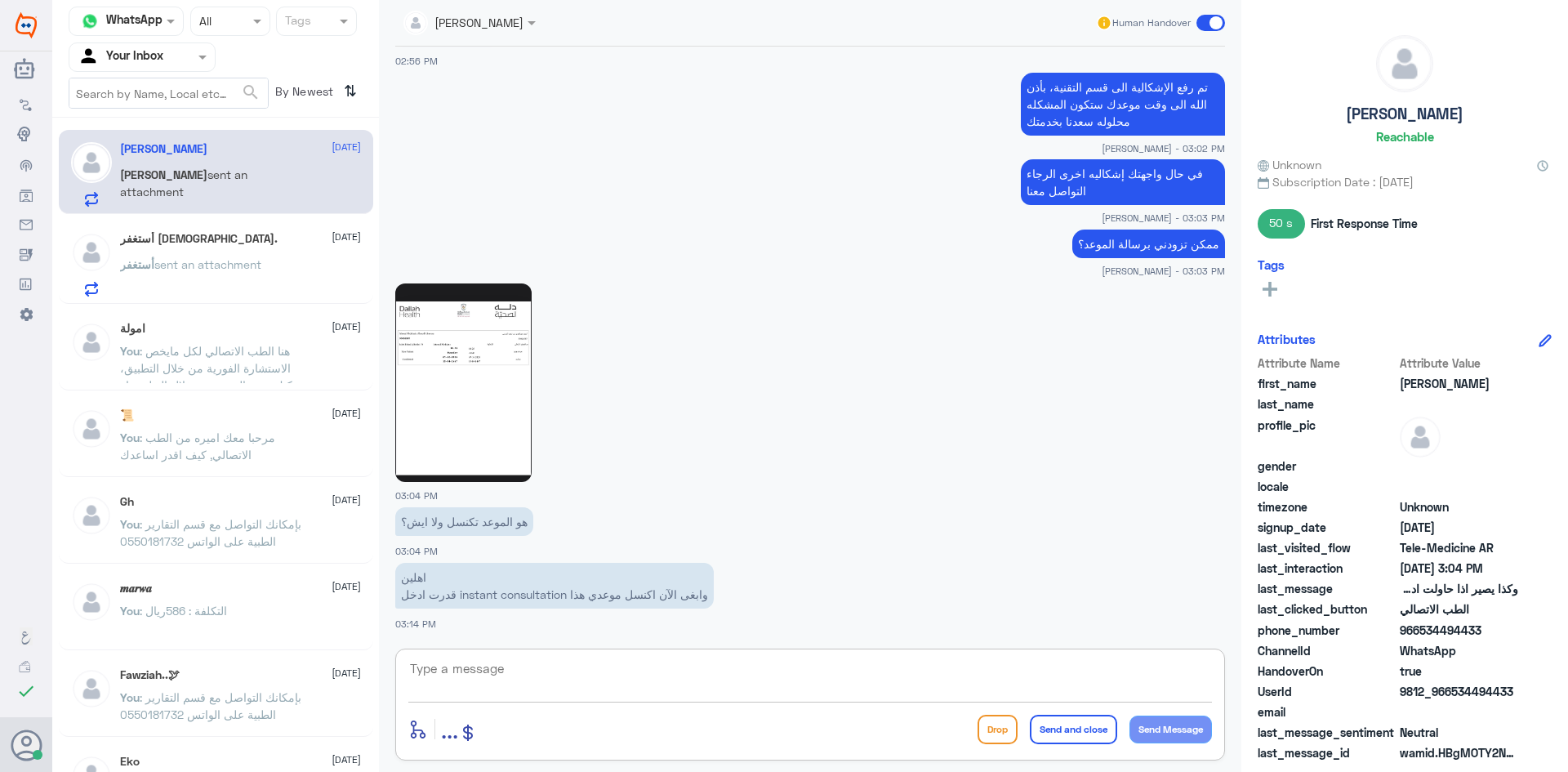
click at [566, 674] on textarea at bounding box center [809, 677] width 804 height 40
type textarea "تقدر تسوي للموعد الغاء"
click at [1176, 735] on button "Send Message" at bounding box center [1171, 729] width 82 height 27
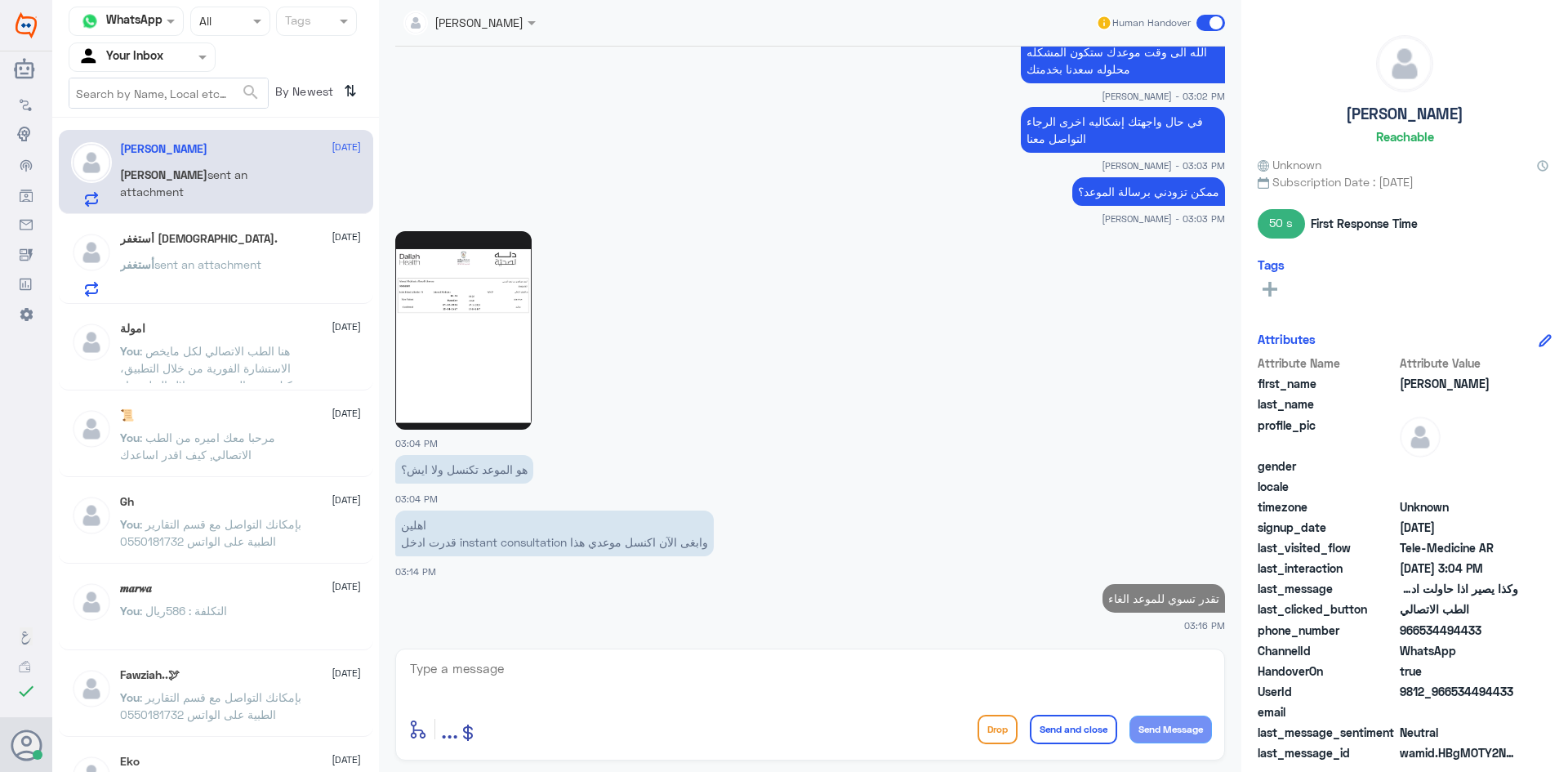
click at [1010, 672] on textarea at bounding box center [809, 677] width 804 height 40
drag, startPoint x: 647, startPoint y: 673, endPoint x: 656, endPoint y: 679, distance: 10.8
click at [647, 674] on textarea at bounding box center [809, 677] width 804 height 40
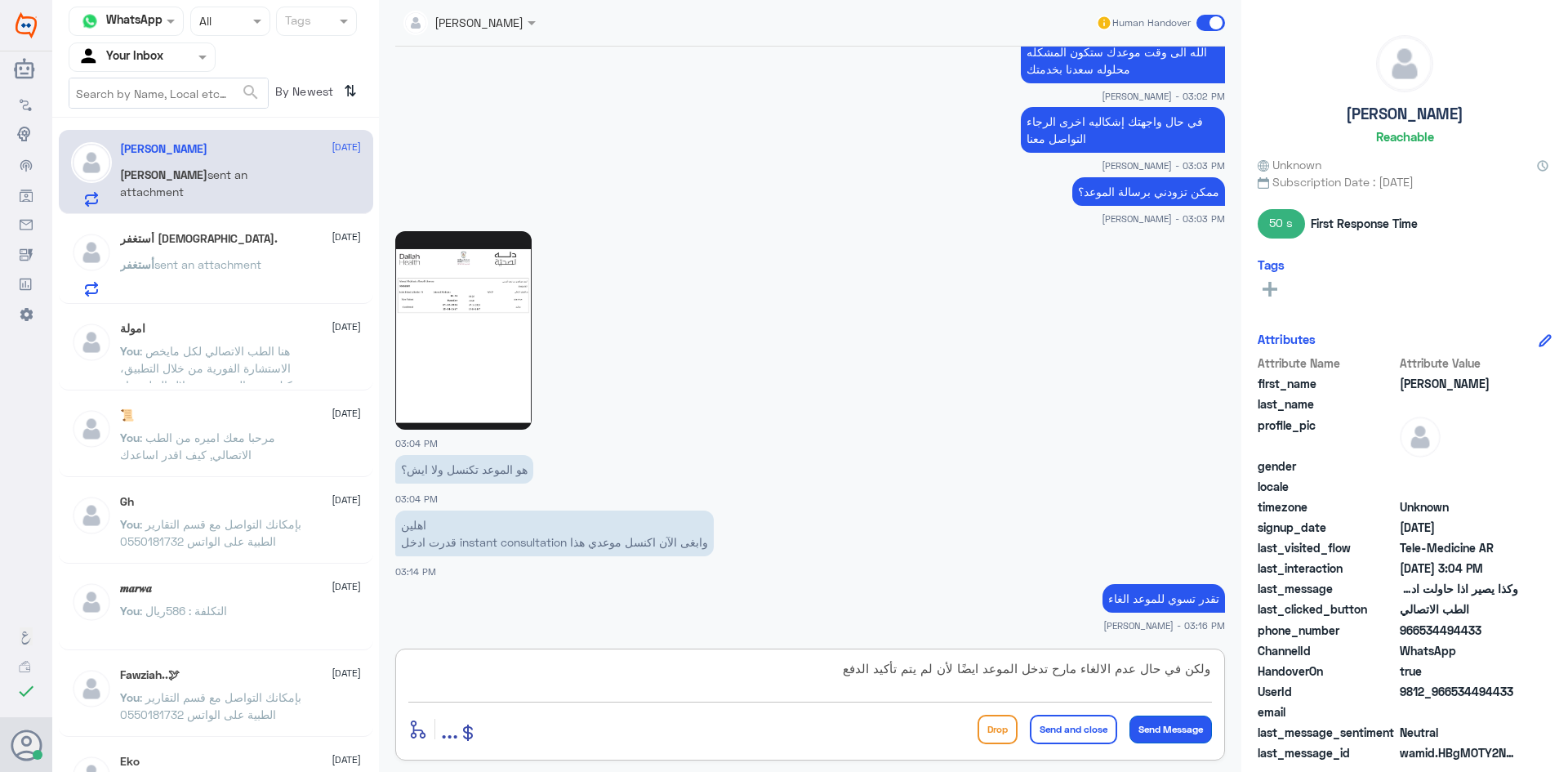
type textarea "ولكن في حال عدم الالغاء مارح تدخل الموعد ايضًا لأن لم يتم تأكيد الدفع"
click at [1167, 731] on button "Send Message" at bounding box center [1171, 729] width 82 height 27
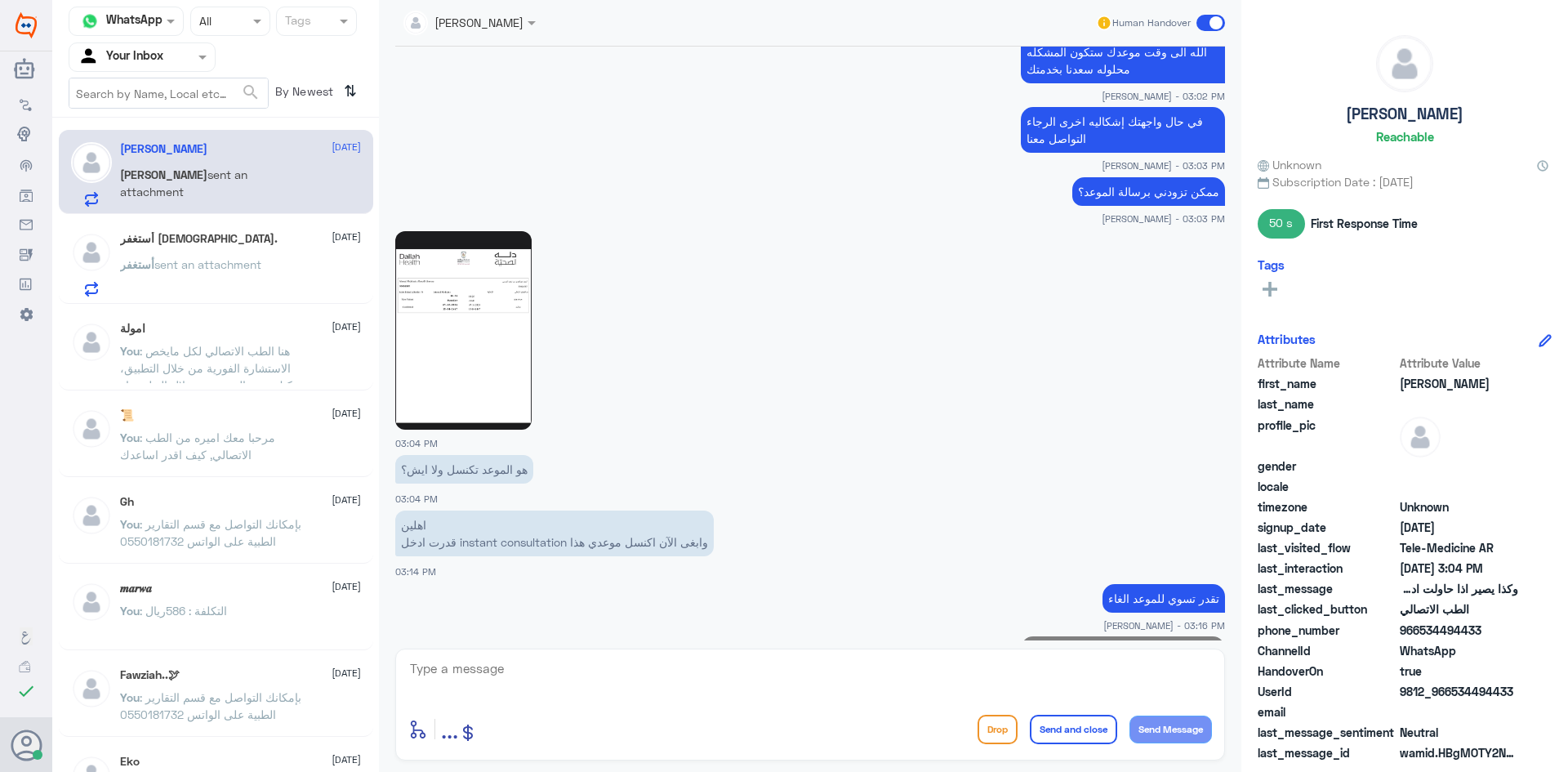
scroll to position [1556, 0]
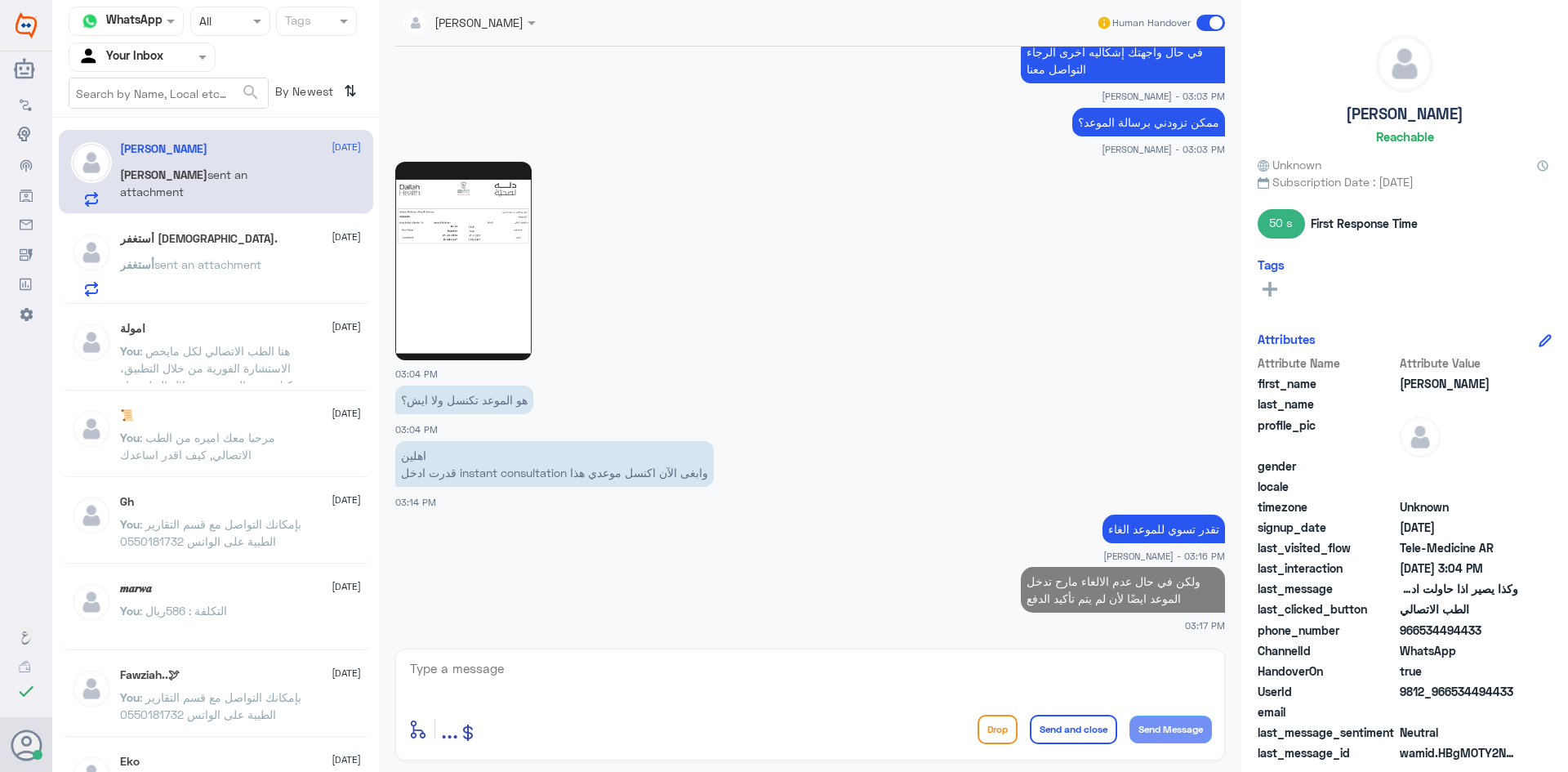
click at [522, 677] on textarea at bounding box center [809, 677] width 804 height 40
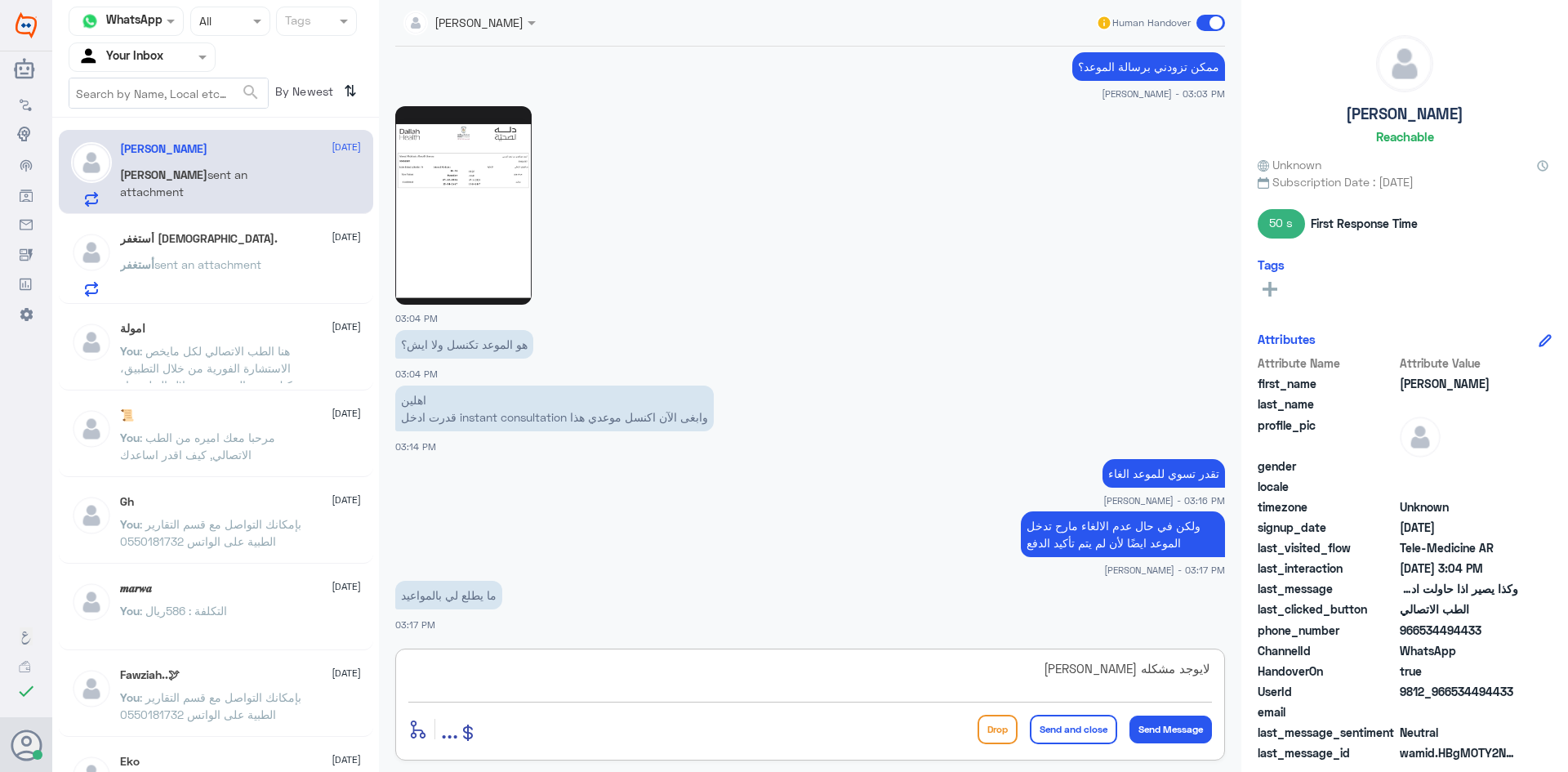
drag, startPoint x: 1073, startPoint y: 674, endPoint x: 1134, endPoint y: 679, distance: 61.2
click at [1134, 679] on textarea "لايوجد مشكله [PERSON_NAME]" at bounding box center [809, 677] width 804 height 40
type textarea "لايوجد مشكله"
drag, startPoint x: 1482, startPoint y: 632, endPoint x: 1419, endPoint y: 638, distance: 63.3
click at [1419, 638] on span "966534494433" at bounding box center [1458, 630] width 118 height 18
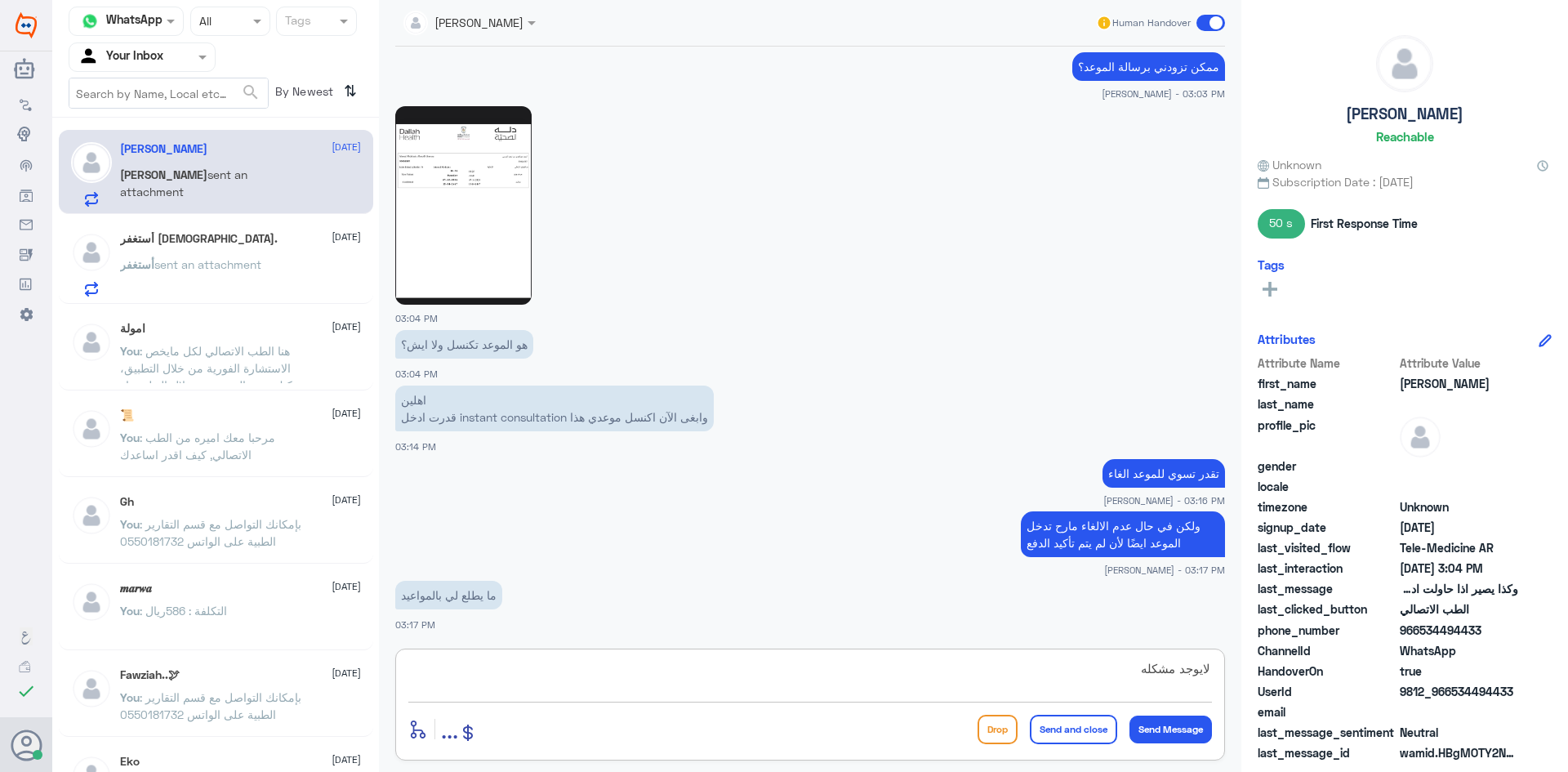
click at [744, 682] on textarea "لايوجد مشكله" at bounding box center [809, 677] width 804 height 40
drag, startPoint x: 941, startPoint y: 670, endPoint x: 1223, endPoint y: 686, distance: 282.5
click at [1223, 686] on div "لايوجد مشكله enter flow name ... Drop Send and close Send Message" at bounding box center [810, 704] width 830 height 112
click at [496, 668] on textarea at bounding box center [809, 677] width 804 height 40
type textarea "تم التواصل معك من قبل الأستشاره الفوريه ، [PERSON_NAME] بخدمتك"
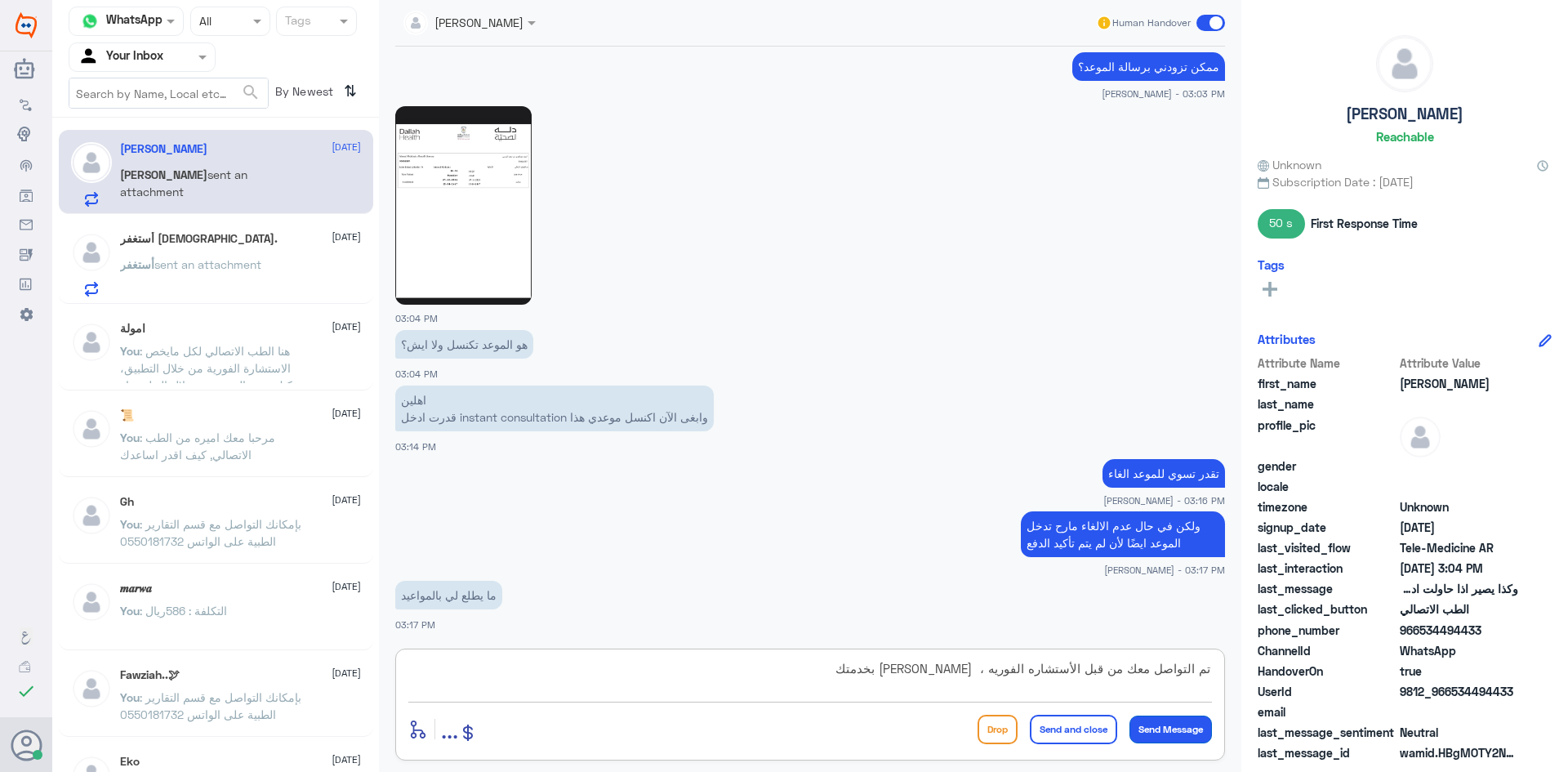
click at [1184, 727] on button "Send Message" at bounding box center [1171, 729] width 82 height 27
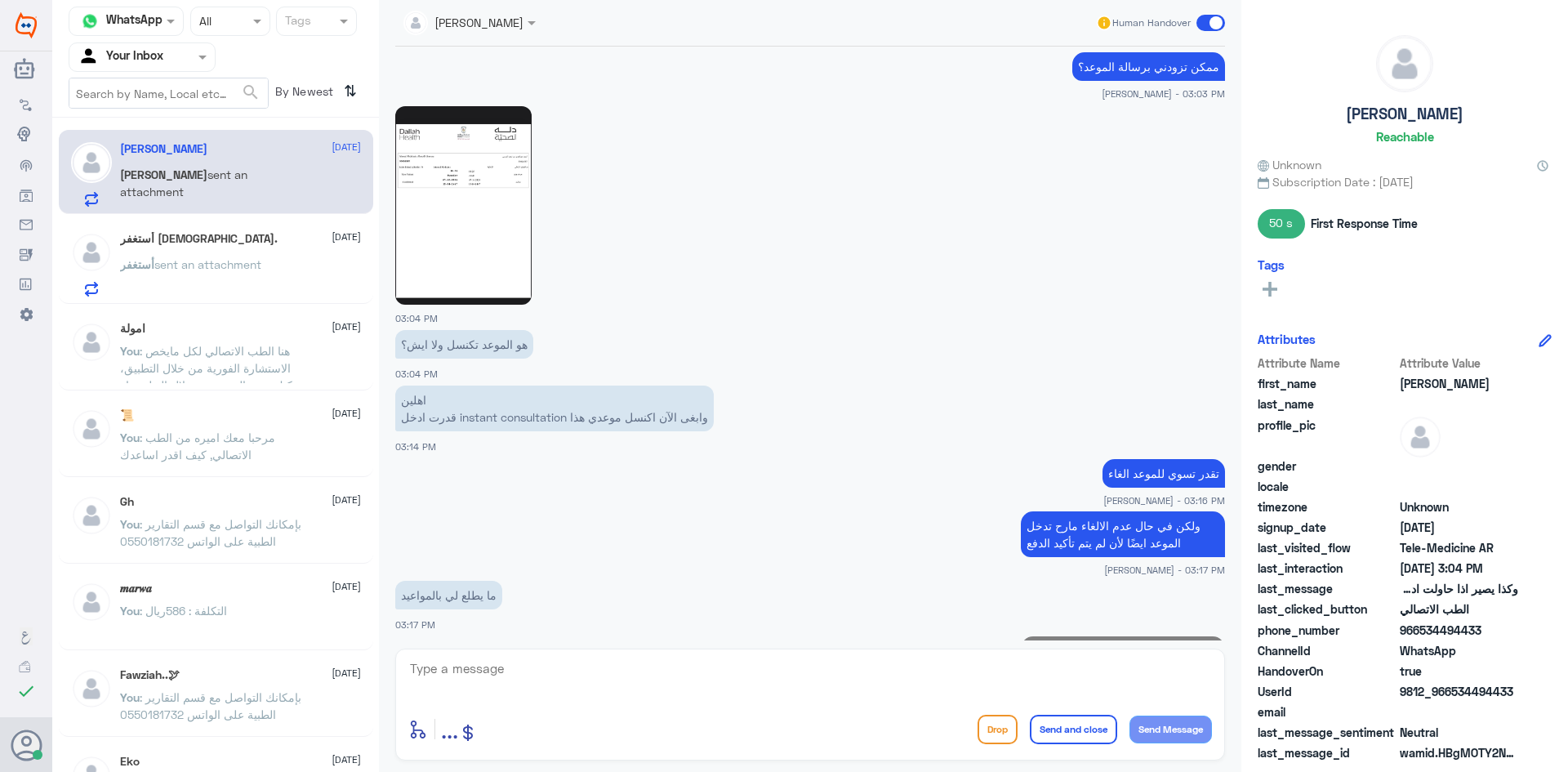
scroll to position [1681, 0]
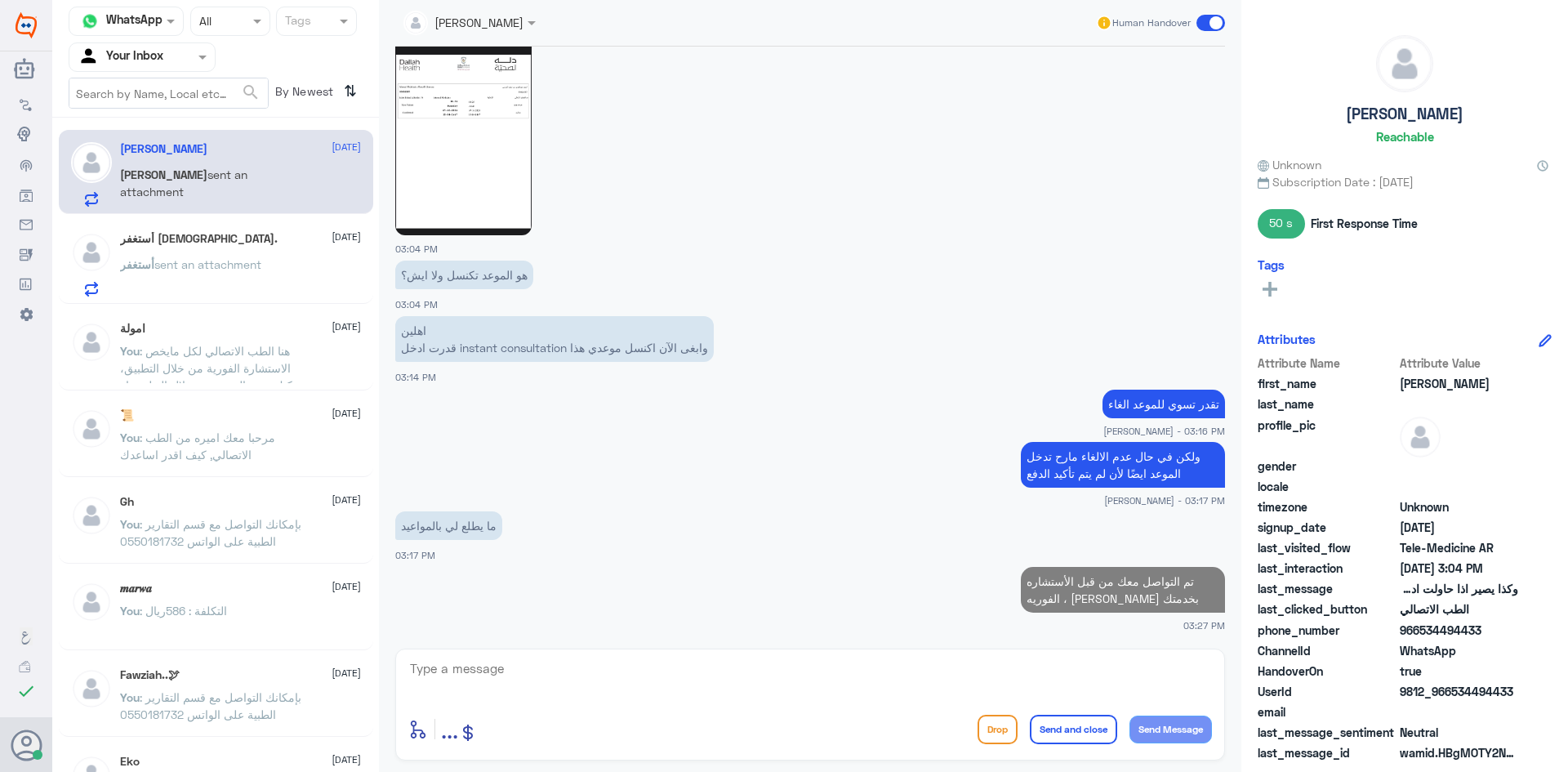
click at [1216, 19] on span at bounding box center [1210, 23] width 28 height 17
click at [0, 0] on input "checkbox" at bounding box center [0, 0] width 0 height 0
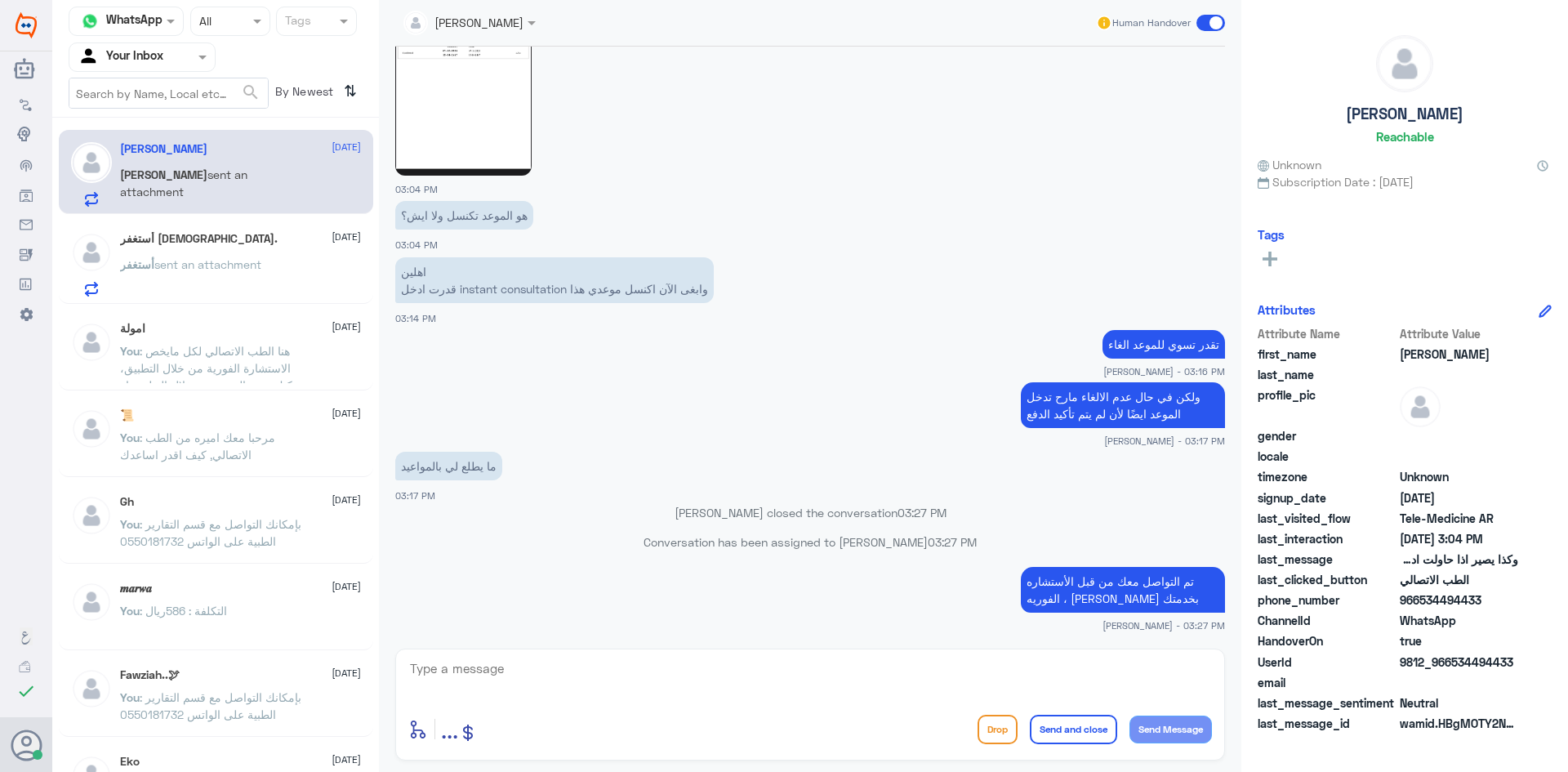
click at [468, 689] on textarea at bounding box center [809, 677] width 804 height 40
click at [459, 676] on textarea at bounding box center [809, 677] width 804 height 40
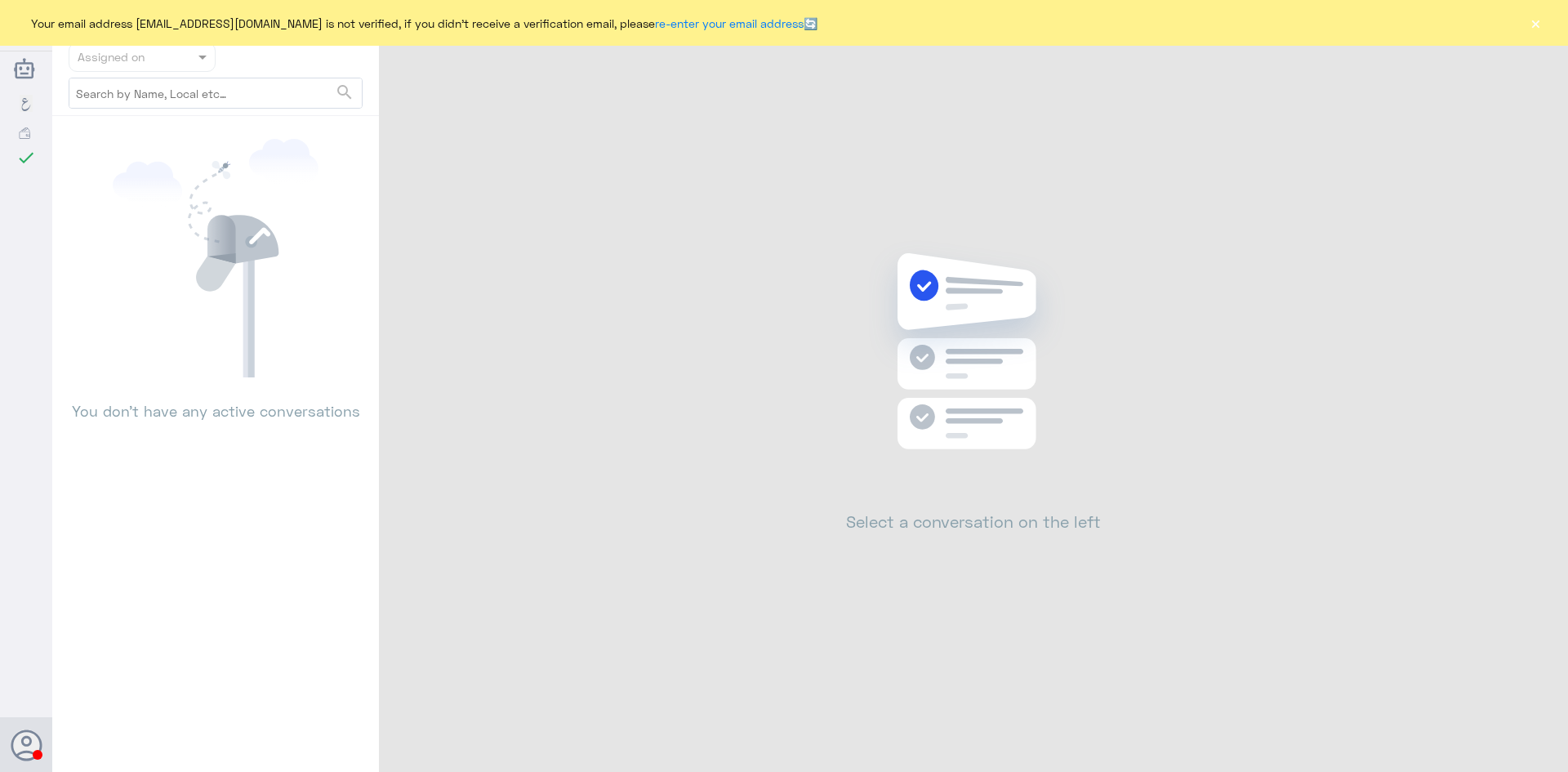
click at [1545, 22] on div "Your email address [EMAIL_ADDRESS][DOMAIN_NAME] is not verified, if you didn't …" at bounding box center [784, 23] width 1568 height 46
click at [1538, 19] on button "×" at bounding box center [1535, 23] width 17 height 17
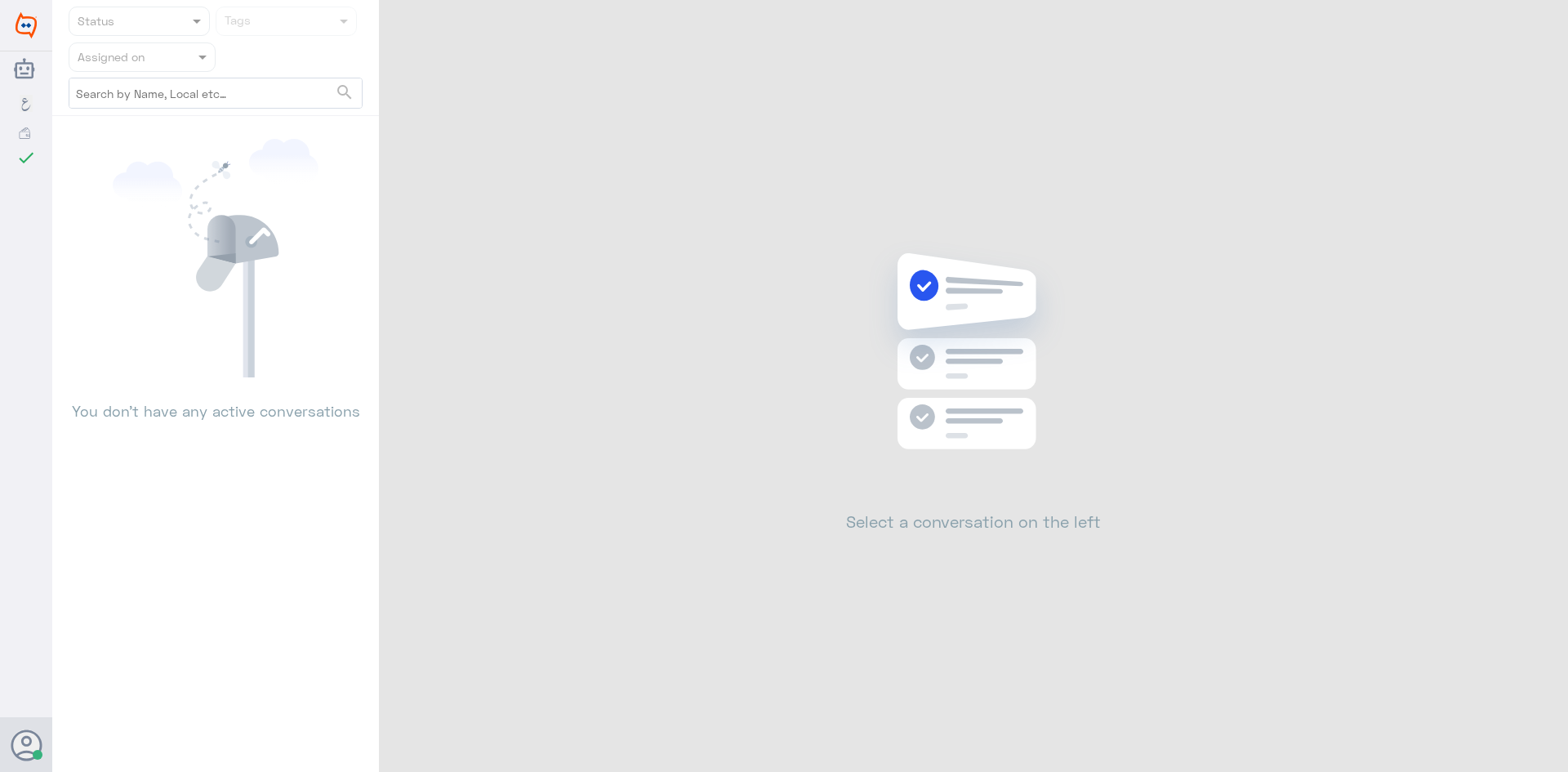
click at [279, 253] on icon at bounding box center [215, 258] width 206 height 239
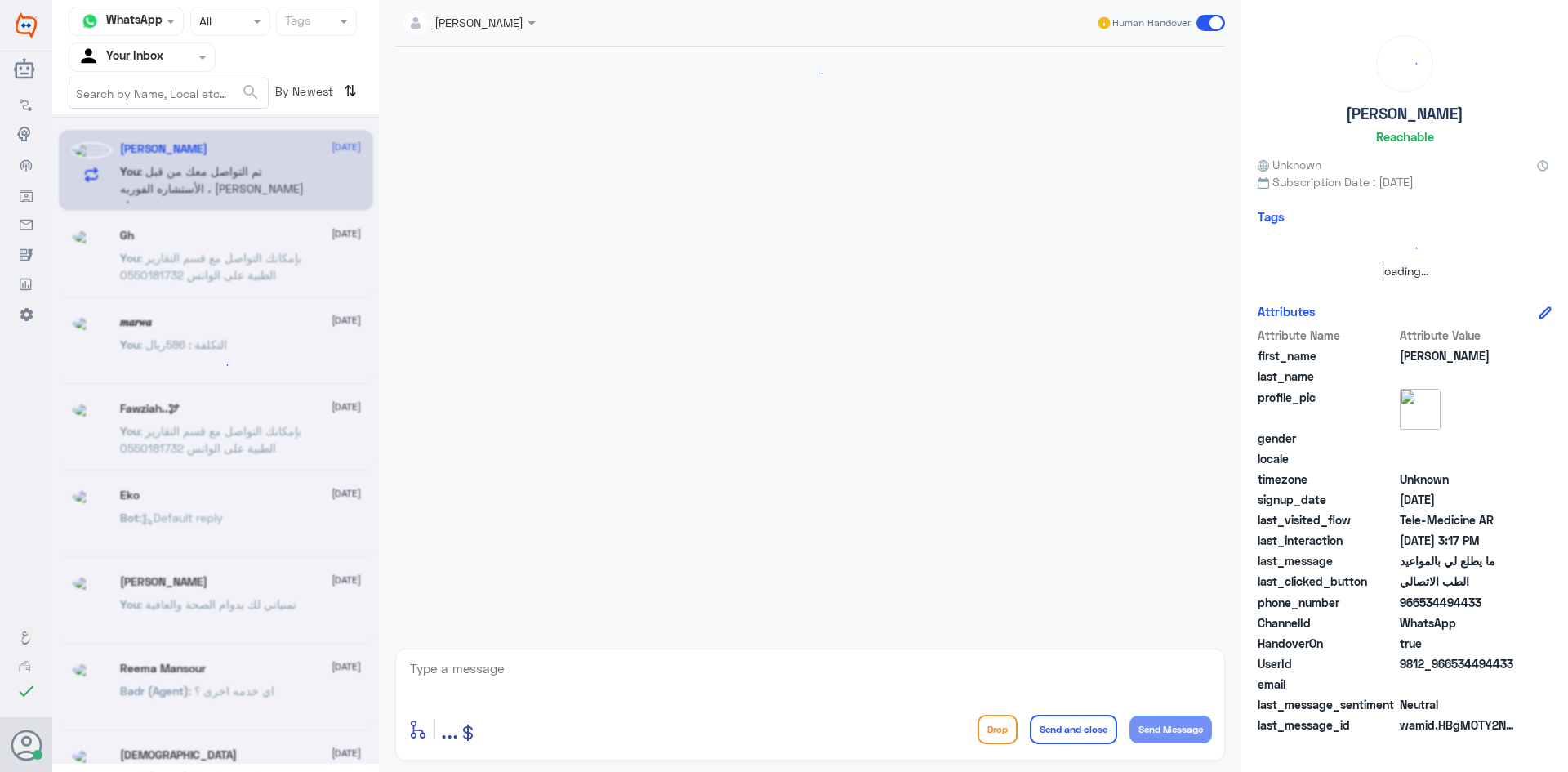
scroll to position [1280, 0]
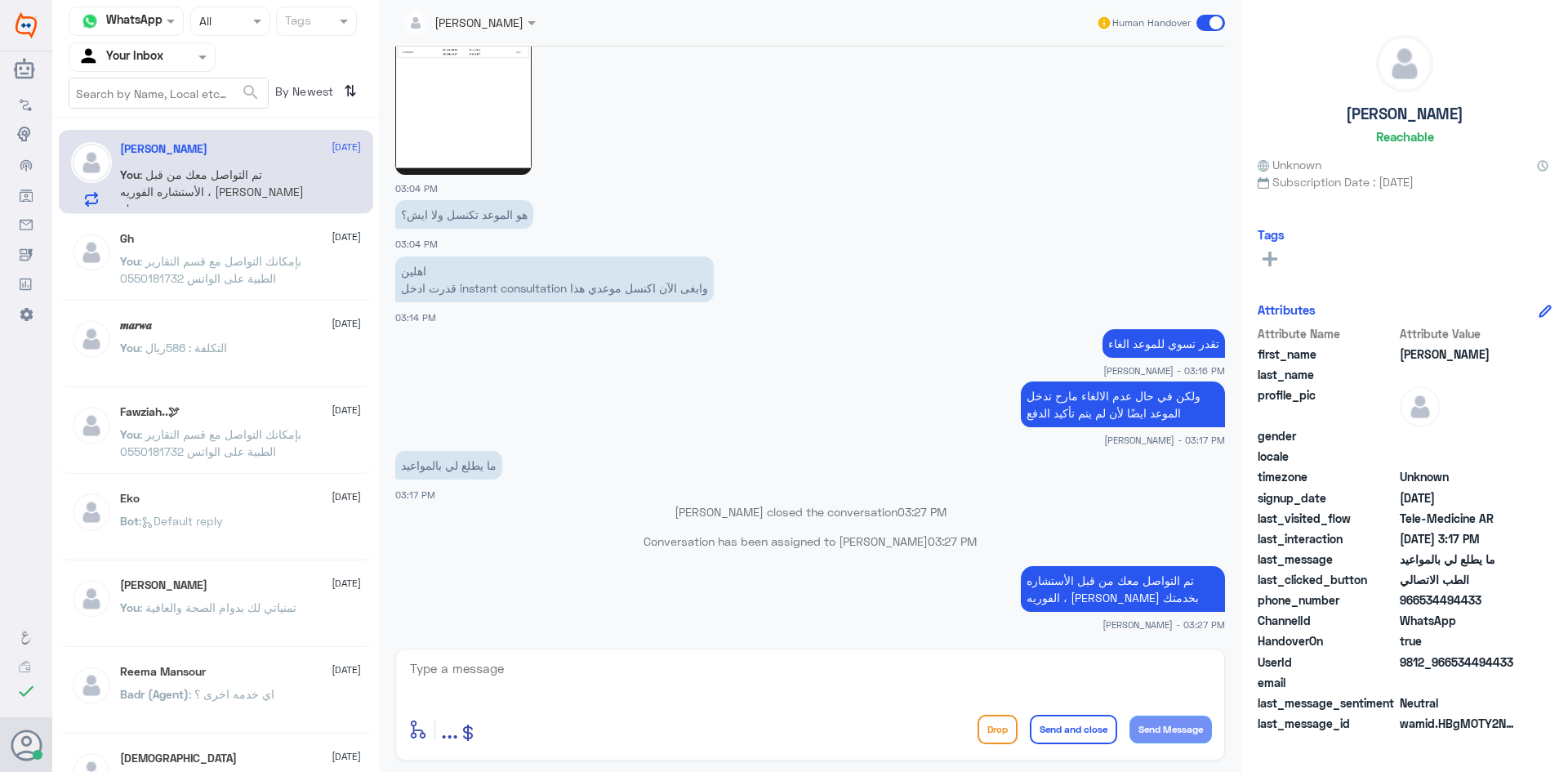
click at [1216, 22] on span at bounding box center [1210, 23] width 28 height 17
click at [0, 0] on input "checkbox" at bounding box center [0, 0] width 0 height 0
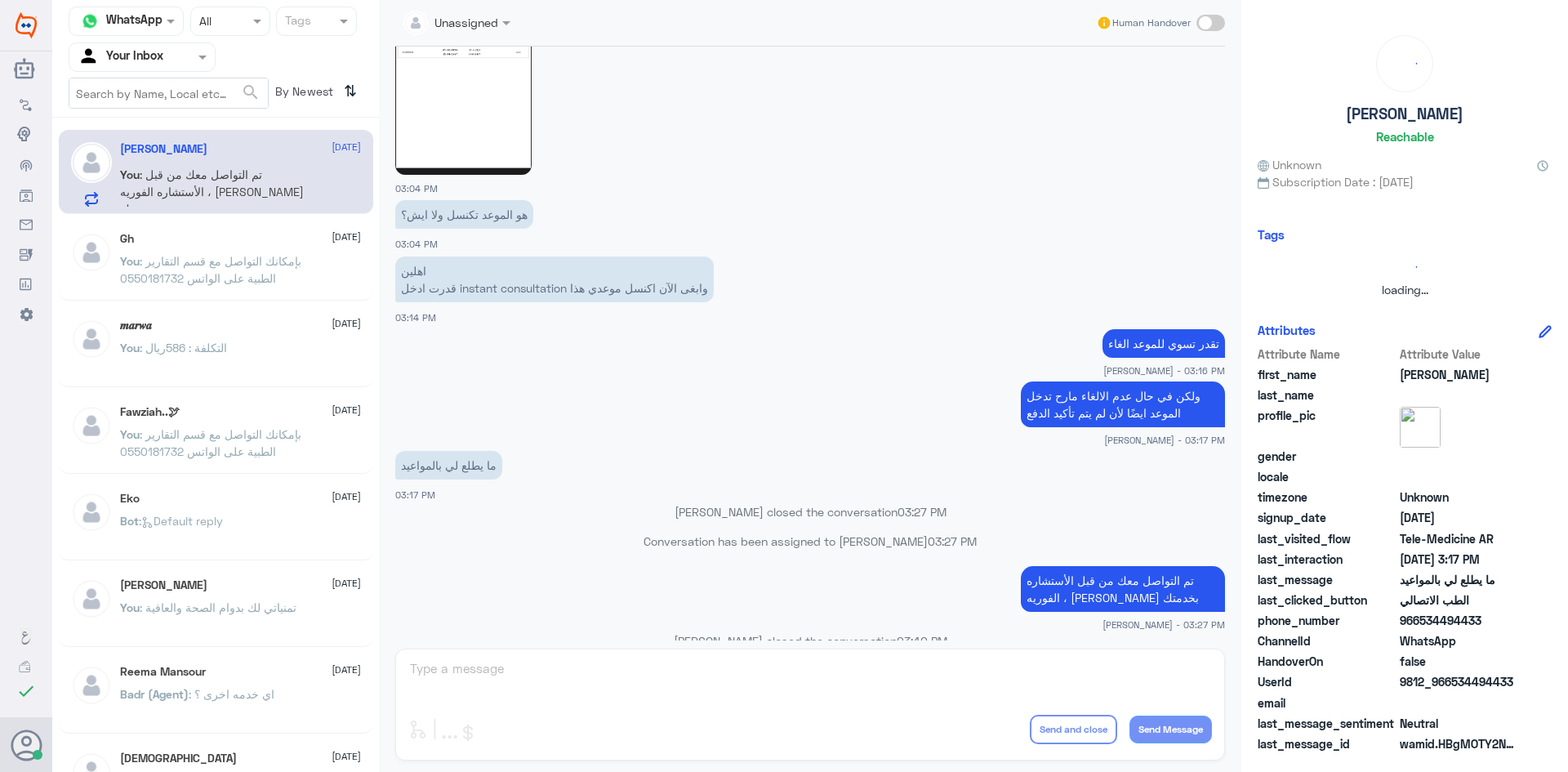
scroll to position [1309, 0]
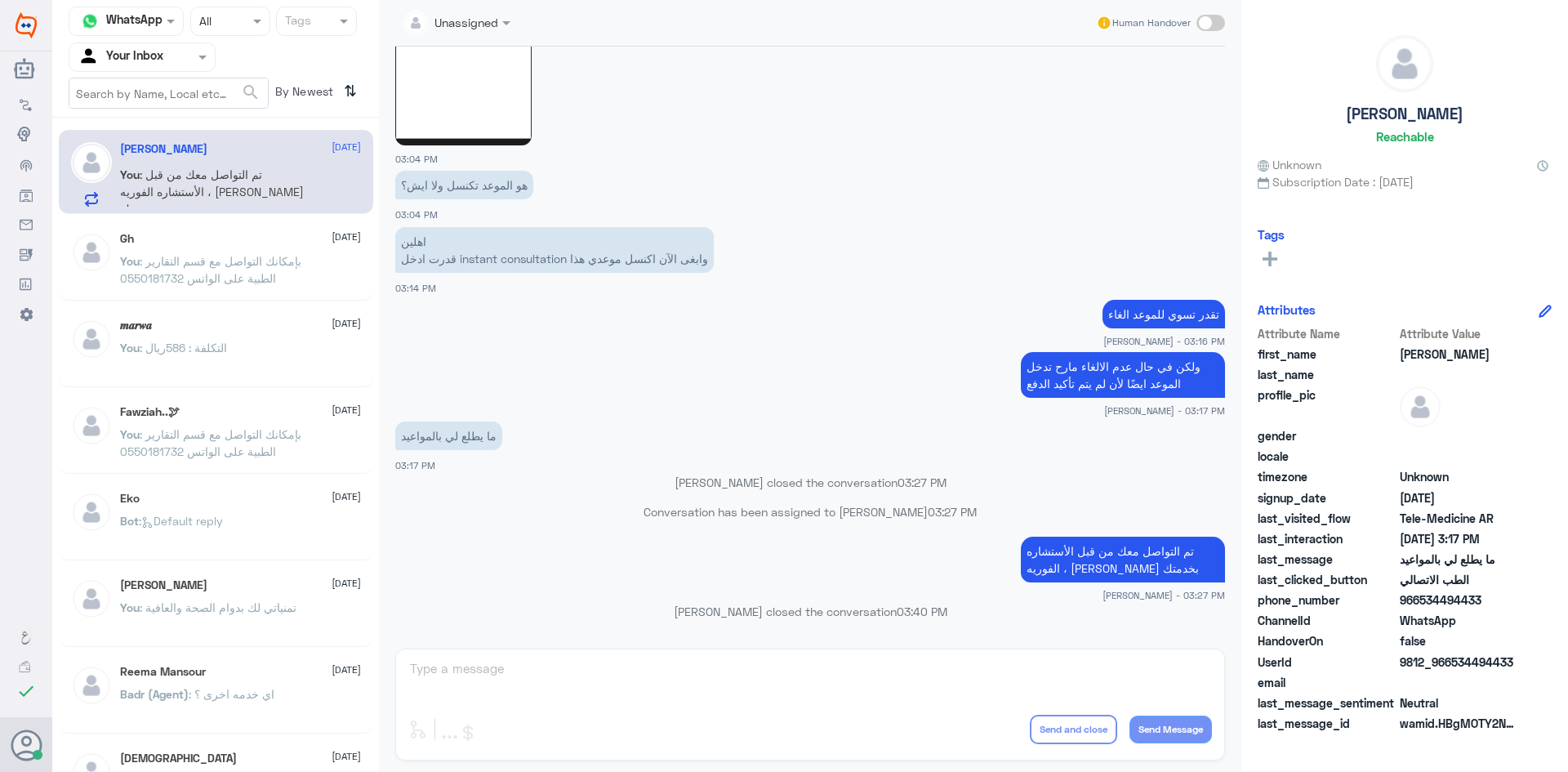
click at [271, 264] on span ": بإمكانك التواصل مع قسم التقارير الطبية على الواتس 0550181732" at bounding box center [210, 270] width 181 height 31
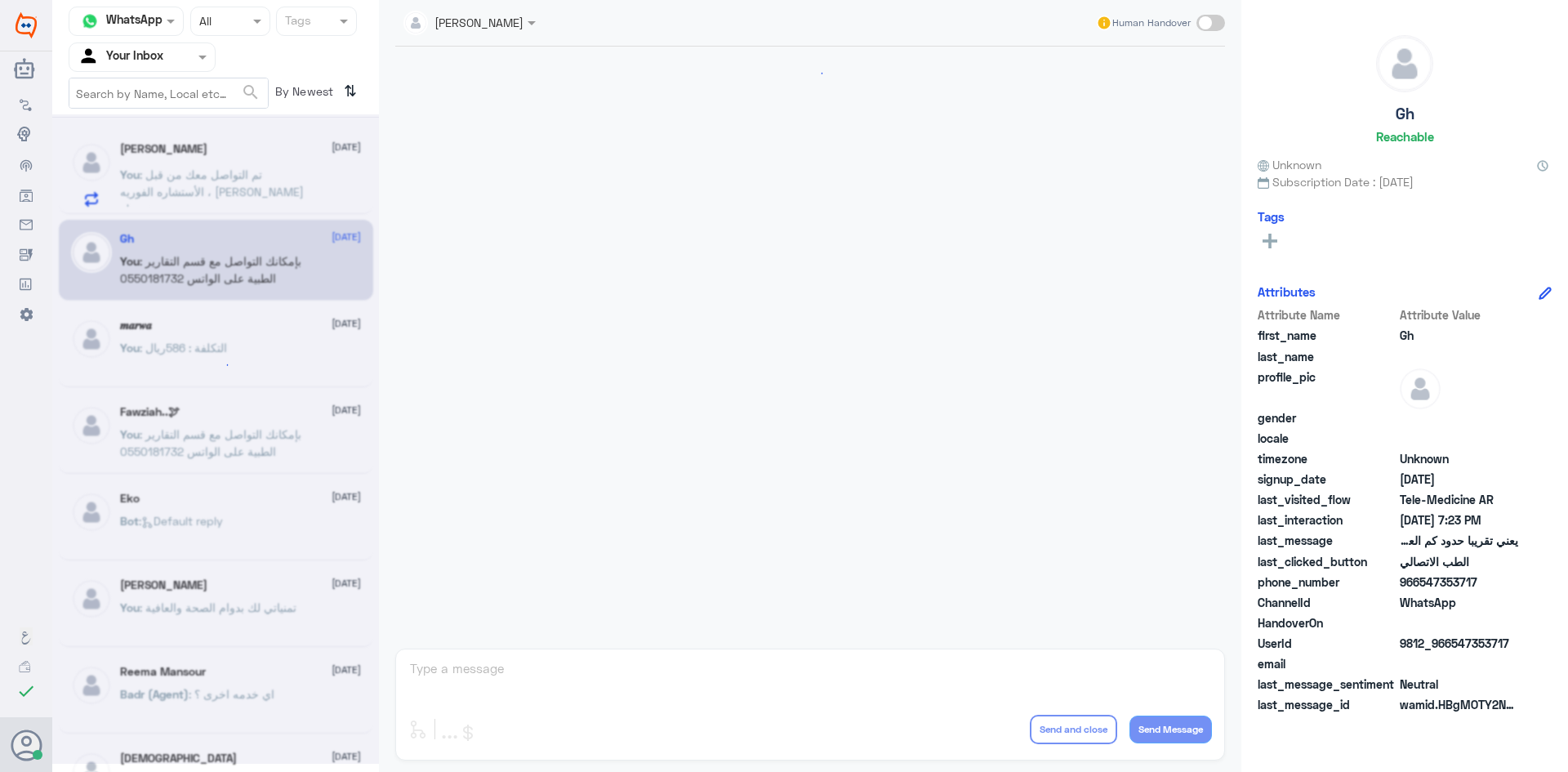
scroll to position [696, 0]
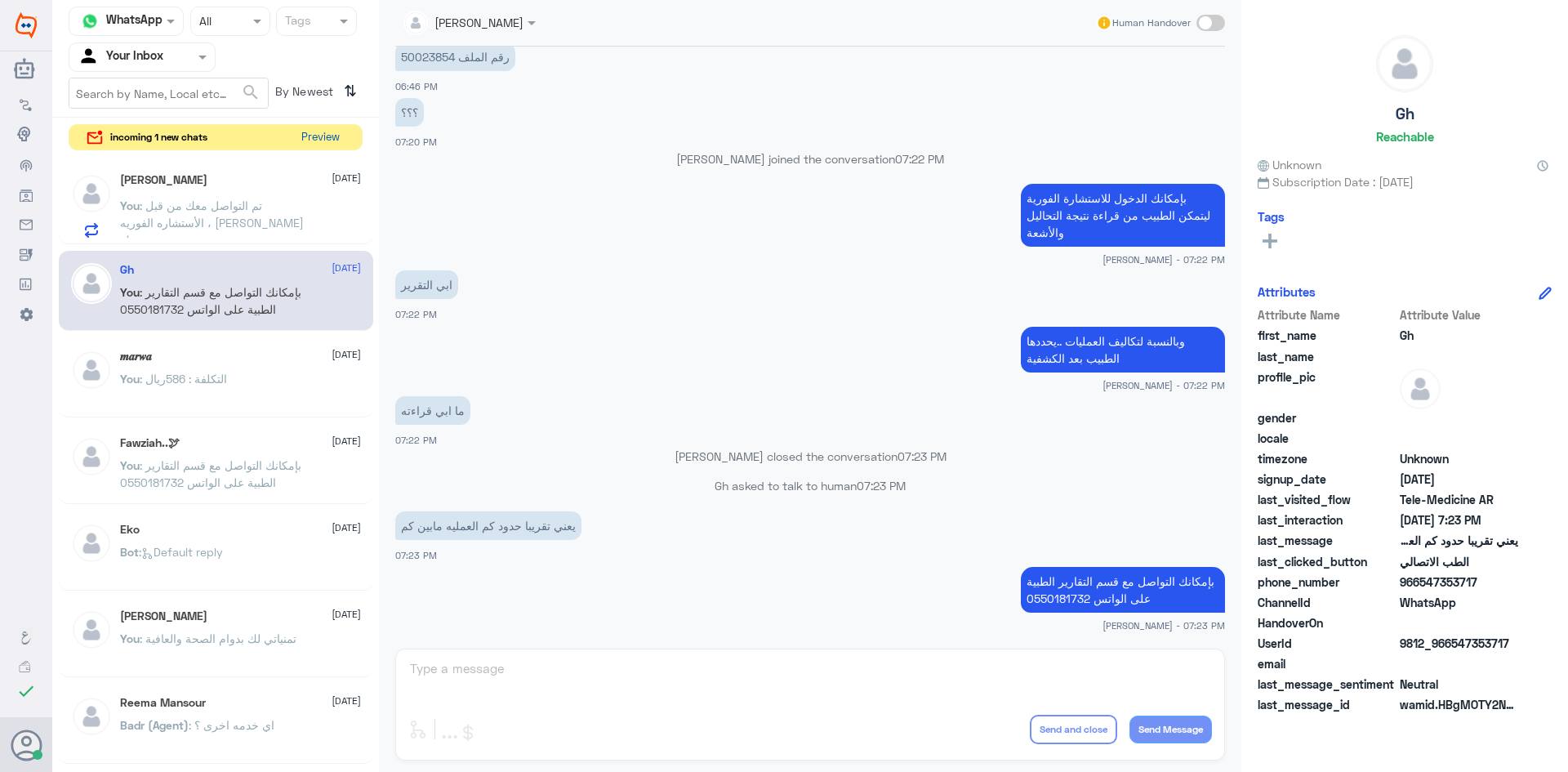
click at [315, 138] on button "Preview" at bounding box center [320, 138] width 51 height 25
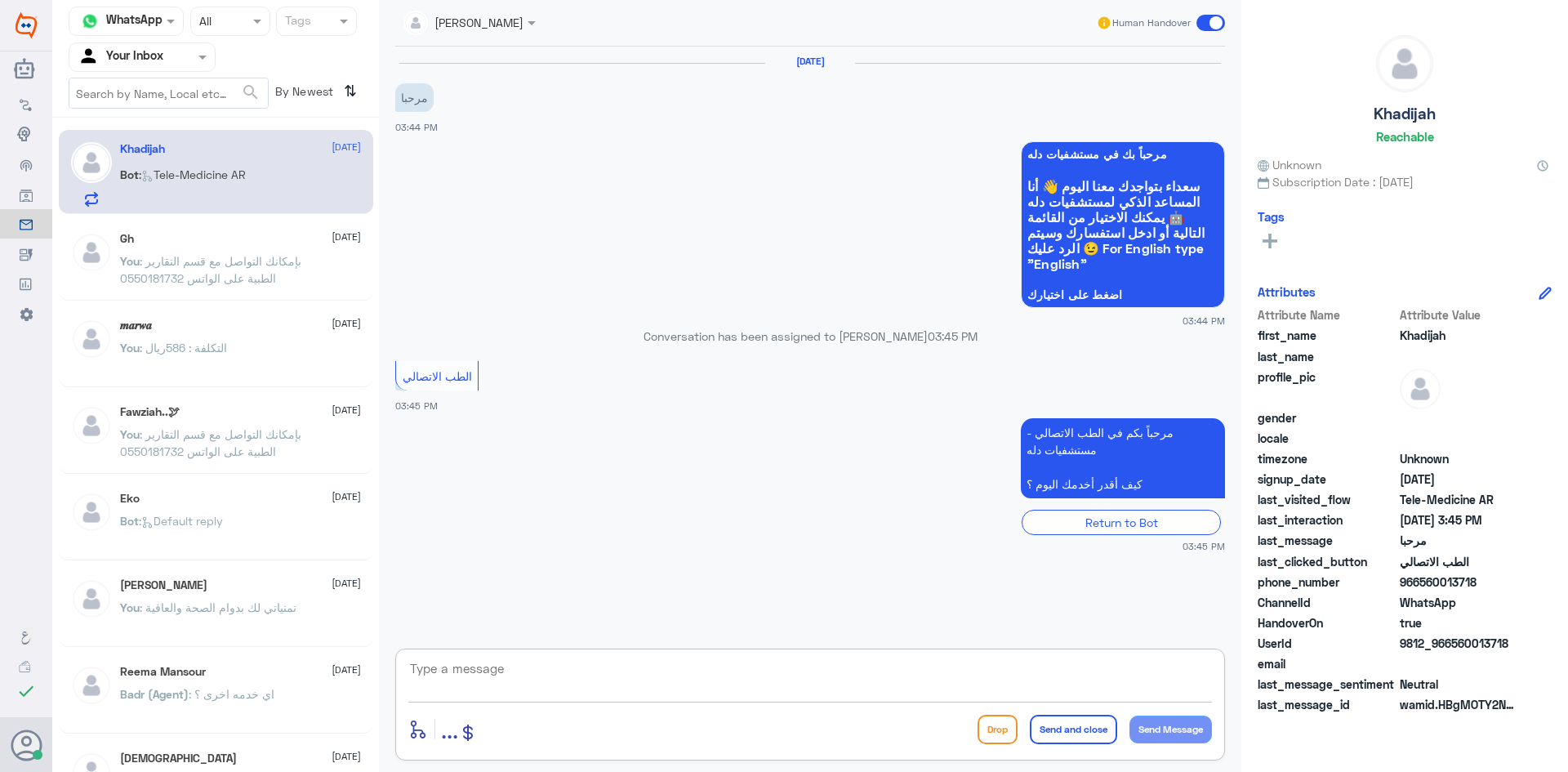
click at [506, 678] on textarea at bounding box center [809, 677] width 804 height 40
paste textarea "مرحبا معك بدر من الطب الاتصالي, كيف اقدر اخدمك"
drag, startPoint x: 983, startPoint y: 668, endPoint x: 920, endPoint y: 671, distance: 63.1
click at [920, 671] on textarea "مرحبا معك بدر من الطب الاتصالي, كيف اقدر اخدمك" at bounding box center [809, 677] width 804 height 40
click at [1154, 671] on textarea "مرحبا معك بدر من الطب الاتصالي, كيف اقدر اساعدك" at bounding box center [809, 677] width 804 height 40
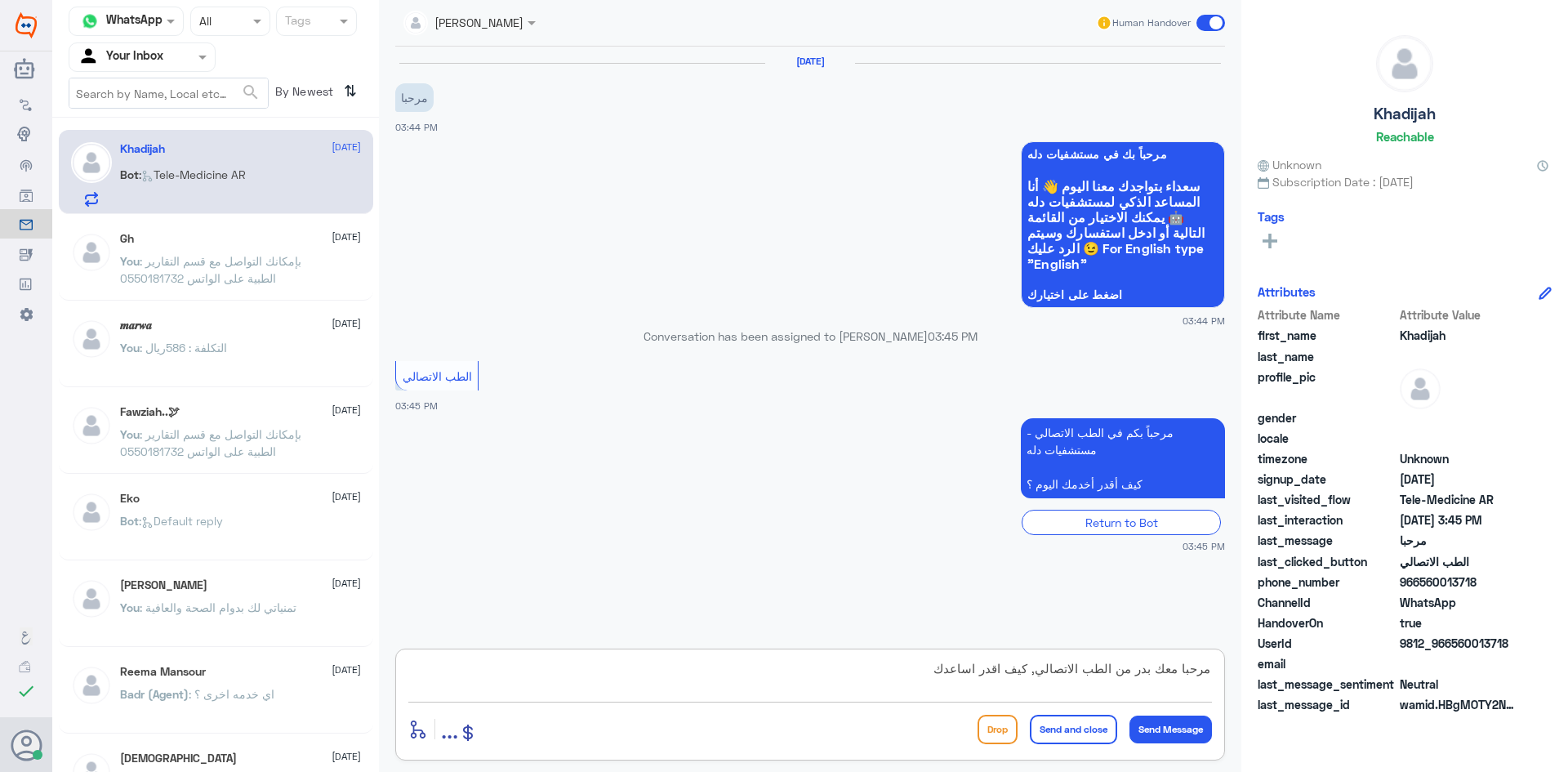
click at [1138, 681] on textarea "مرحبا معك بدر من الطب الاتصالي, كيف اقدر اساعدك" at bounding box center [809, 677] width 804 height 40
drag, startPoint x: 1137, startPoint y: 668, endPoint x: 1133, endPoint y: 683, distance: 15.5
click at [1153, 676] on textarea "مرحبا معك بدر من الطب الاتصالي, كيف اقدر اساعدك" at bounding box center [809, 677] width 804 height 40
type textarea "مرحبا معك اميره من الطب الاتصالي, كيف اقدر اساعدك"
click at [1166, 727] on button "Send Message" at bounding box center [1171, 729] width 82 height 27
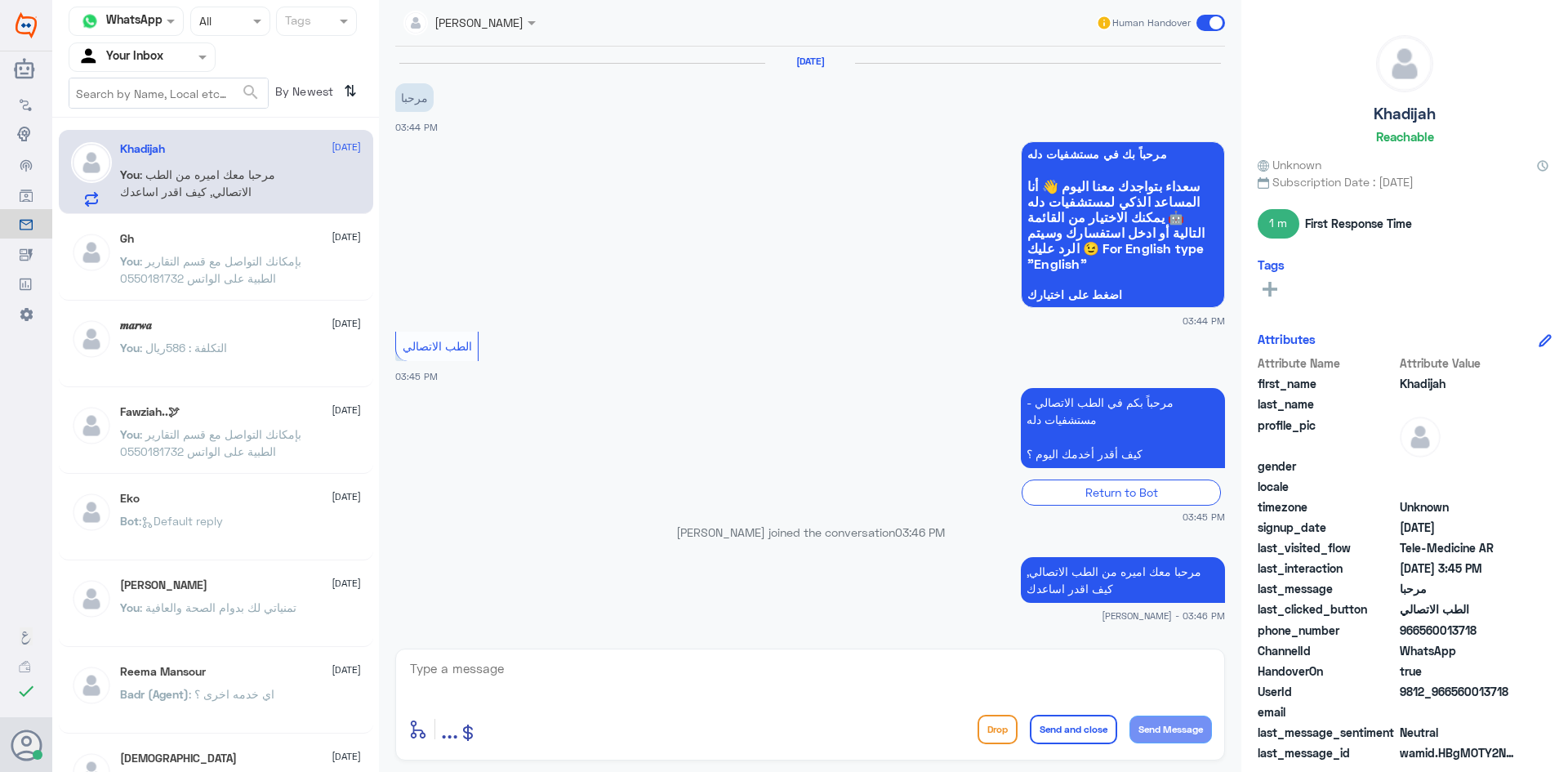
click at [280, 269] on p "You : بإمكانك التواصل مع قسم التقارير الطبية على الواتس 0550181732" at bounding box center [212, 273] width 184 height 41
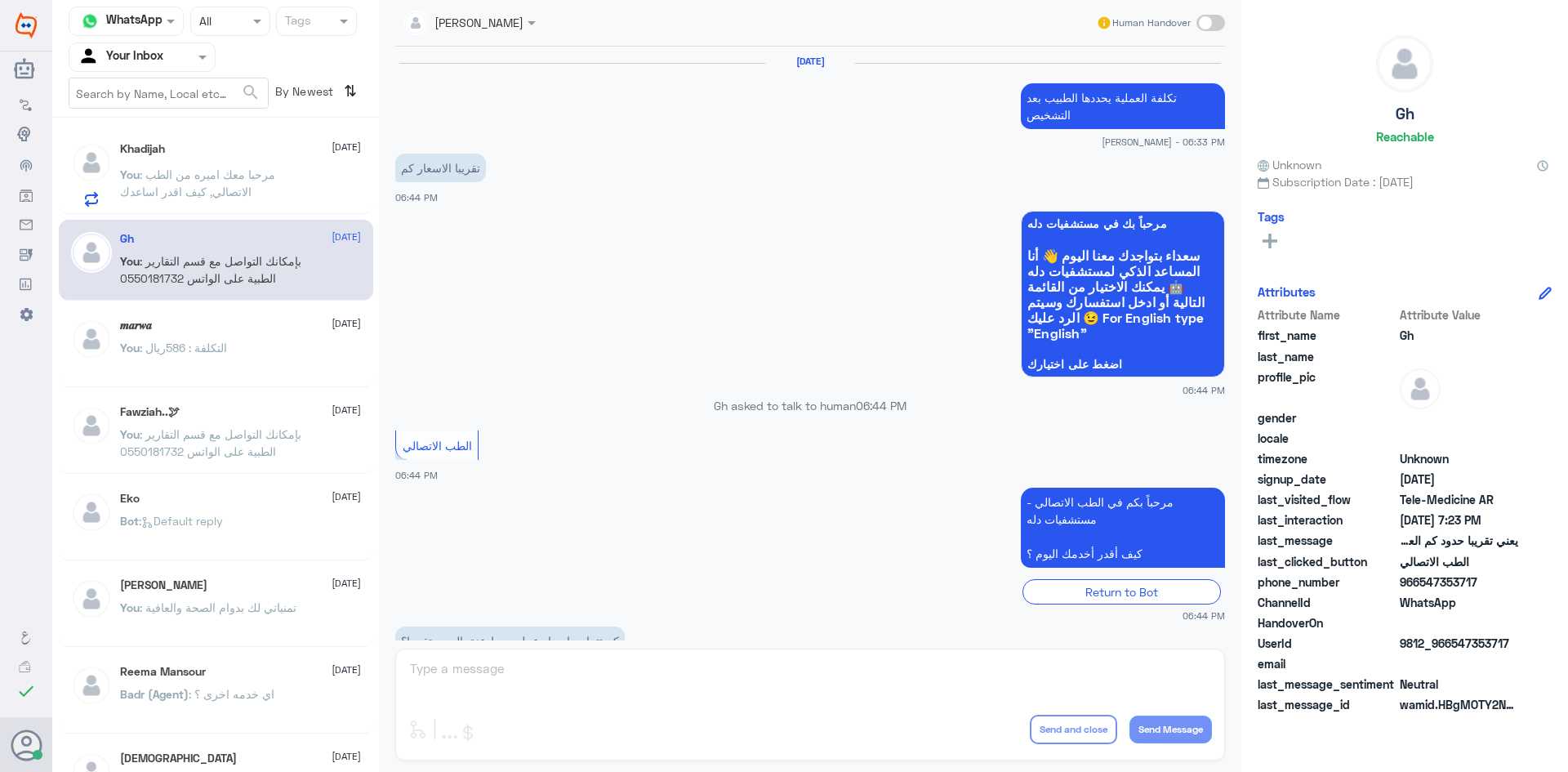
scroll to position [696, 0]
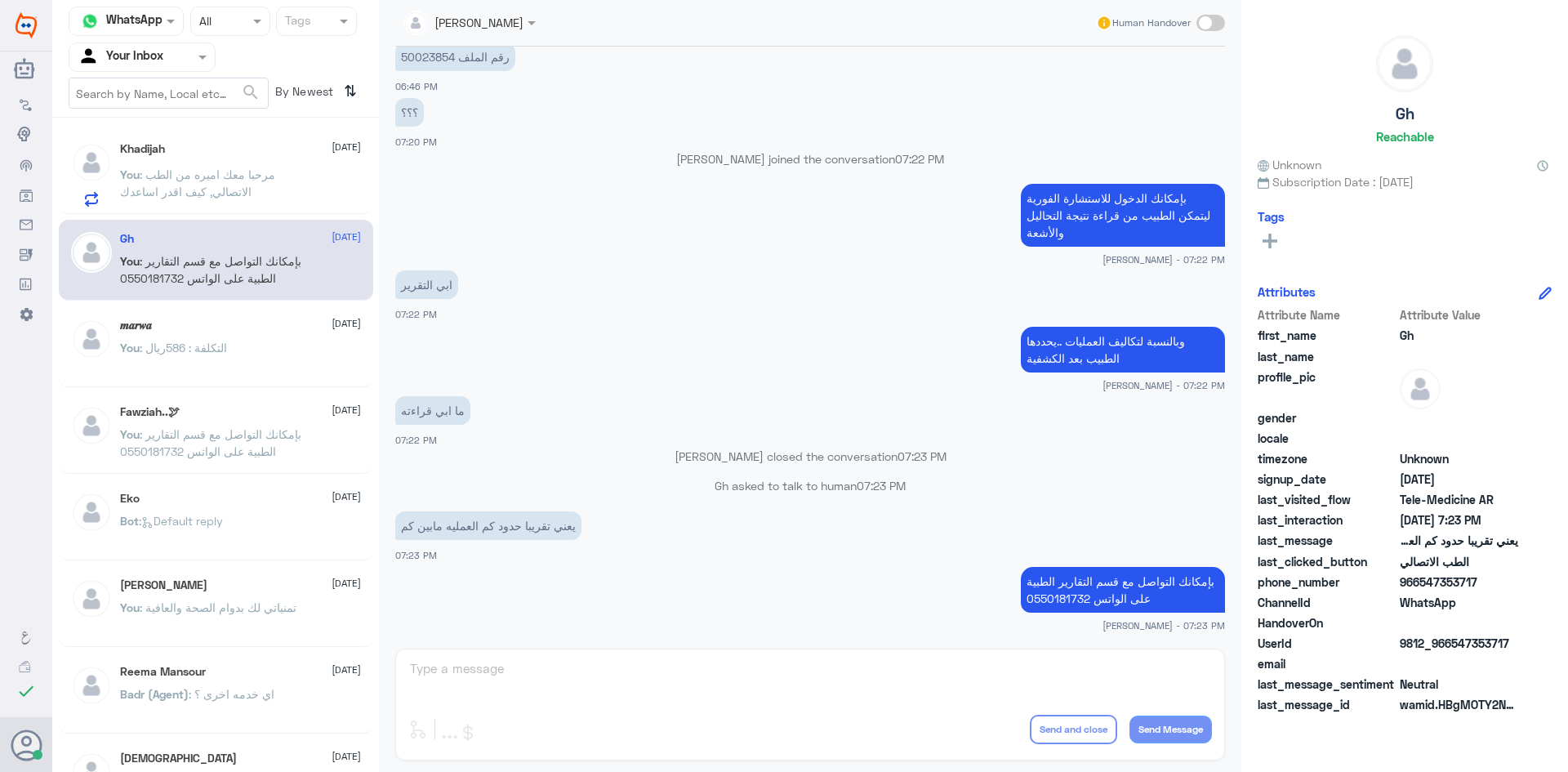
click at [262, 165] on p "You : مرحبا معك اميره من الطب الاتصالي, كيف اقدر اساعدك" at bounding box center [212, 186] width 184 height 41
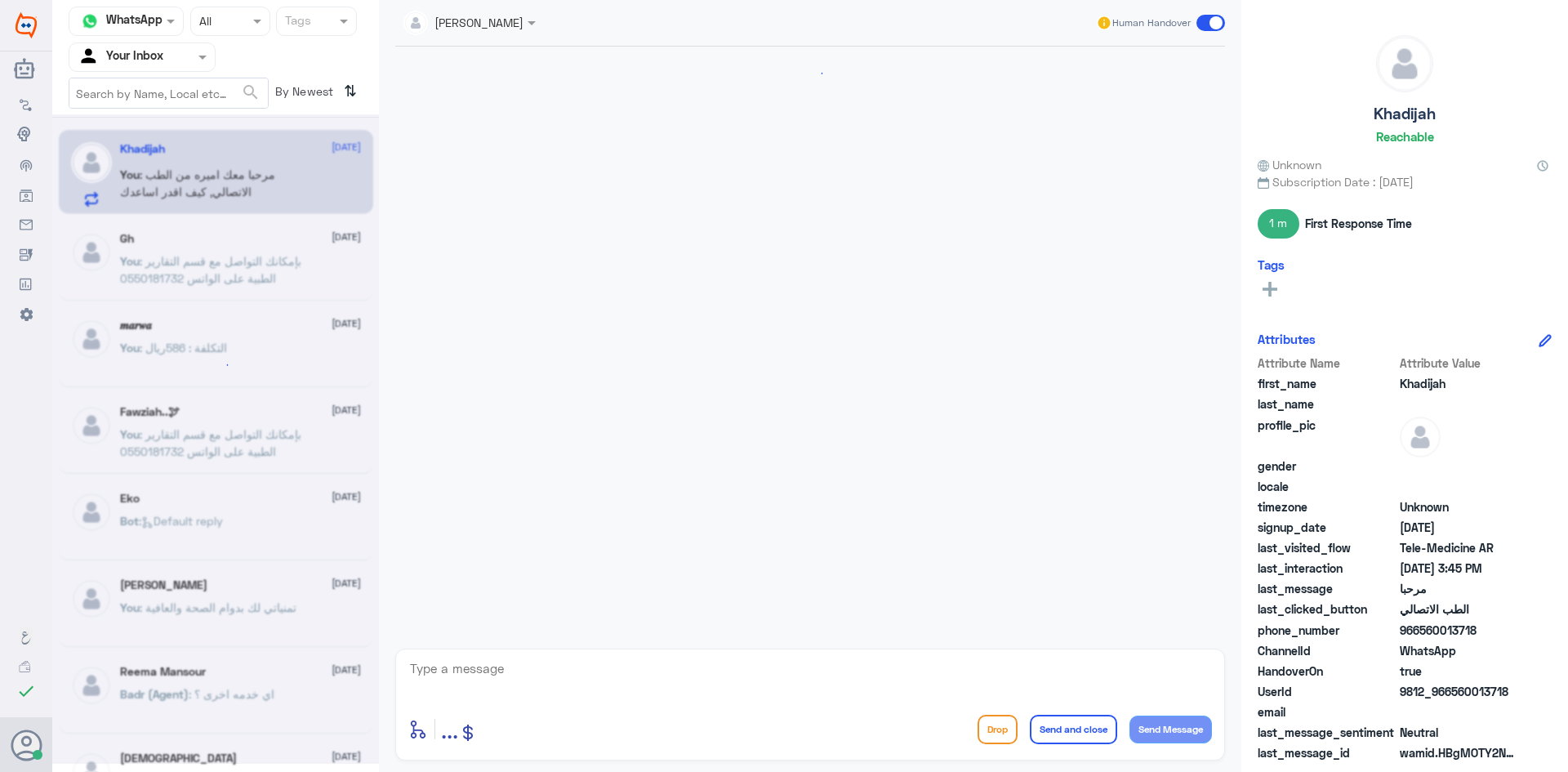
scroll to position [21, 0]
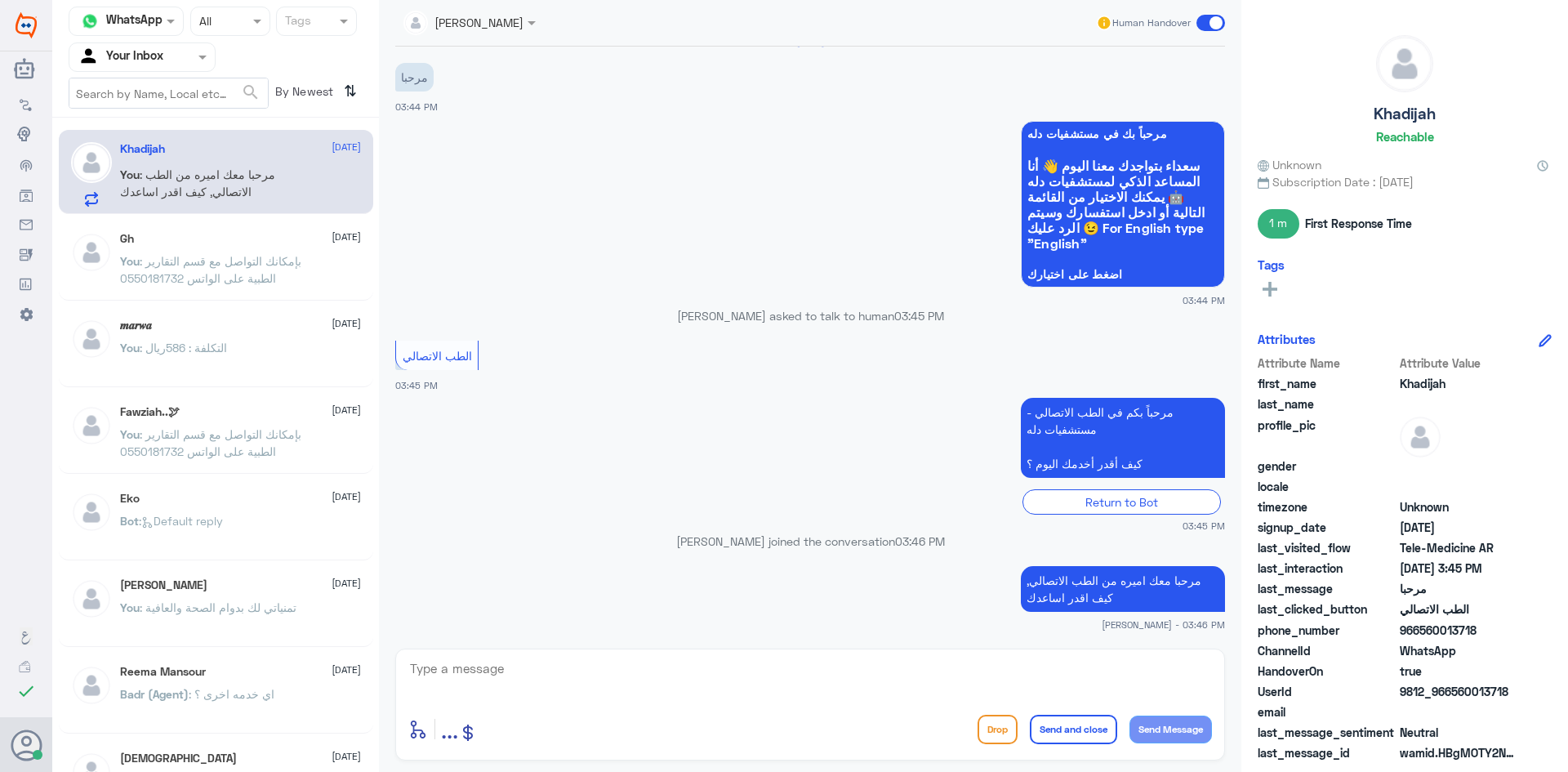
click at [241, 207] on div "Khadijah 7 October You : مرحبا معك اميره من الطب الاتصالي, كيف اقدر اساعدك" at bounding box center [215, 172] width 314 height 84
click at [247, 281] on span ": بإمكانك التواصل مع قسم التقارير الطبية على الواتس 0550181732" at bounding box center [210, 270] width 181 height 31
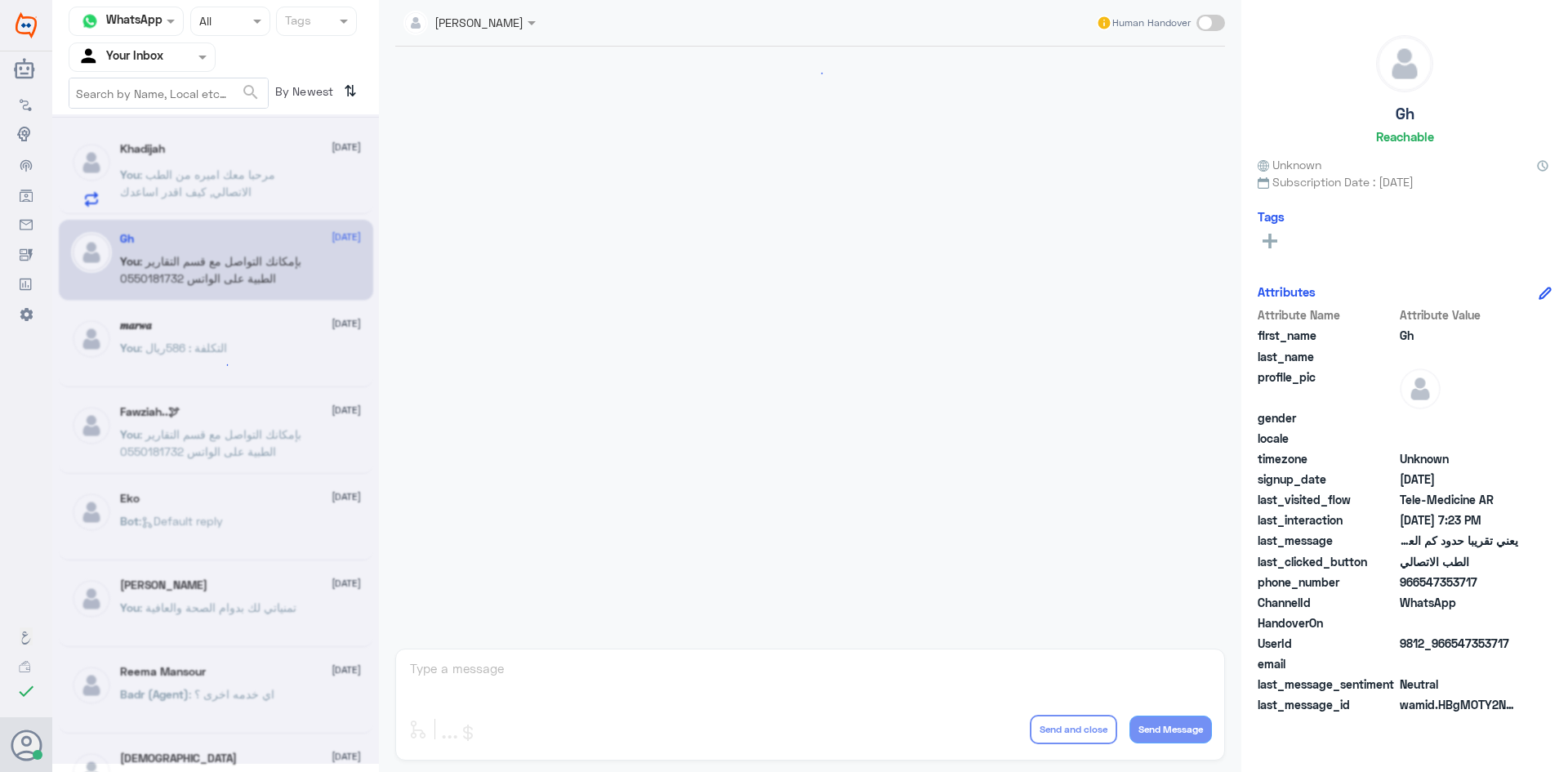
scroll to position [696, 0]
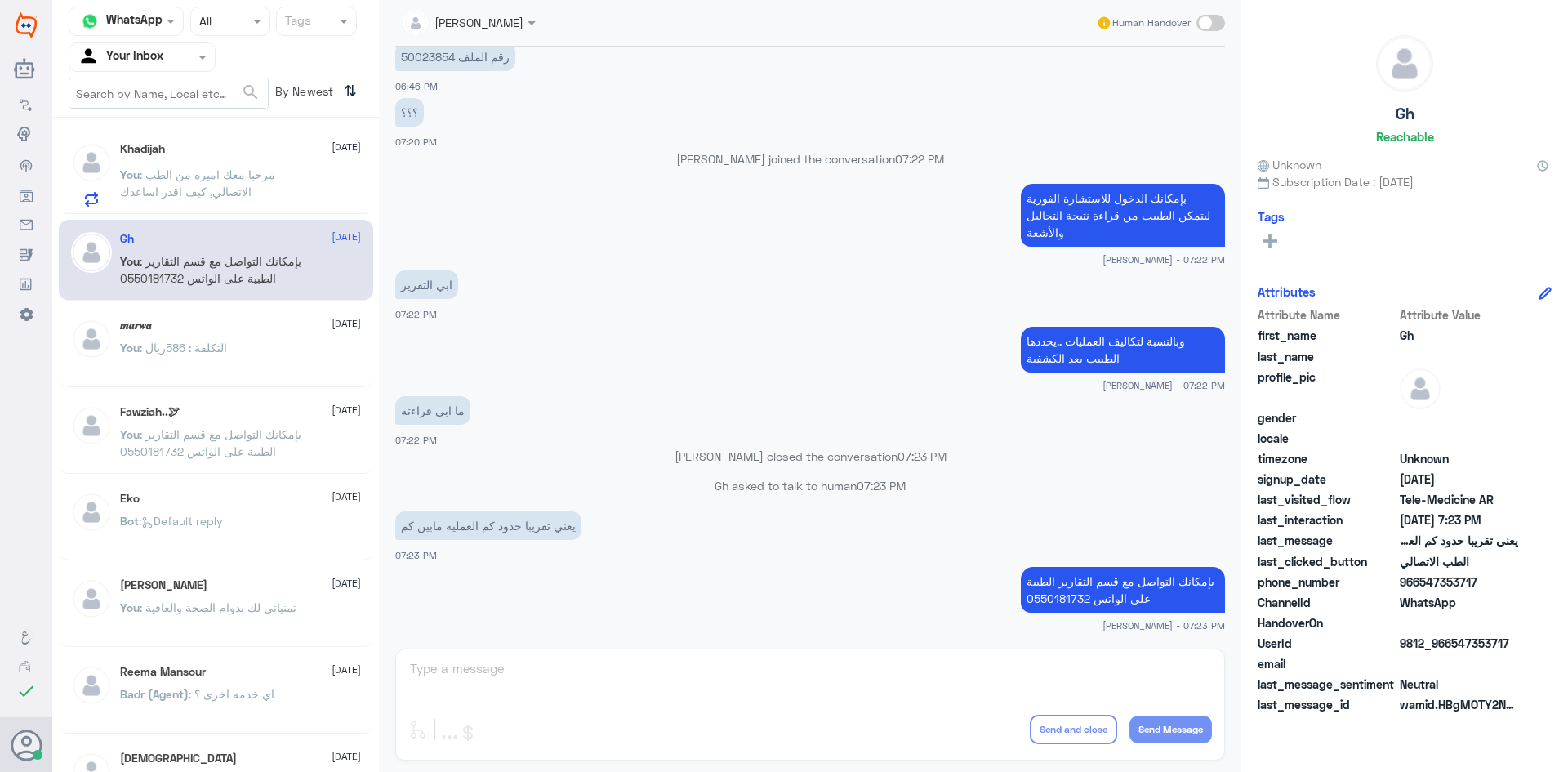
click at [240, 176] on span ": مرحبا معك اميره من الطب الاتصالي, كيف اقدر اساعدك" at bounding box center [198, 183] width 156 height 31
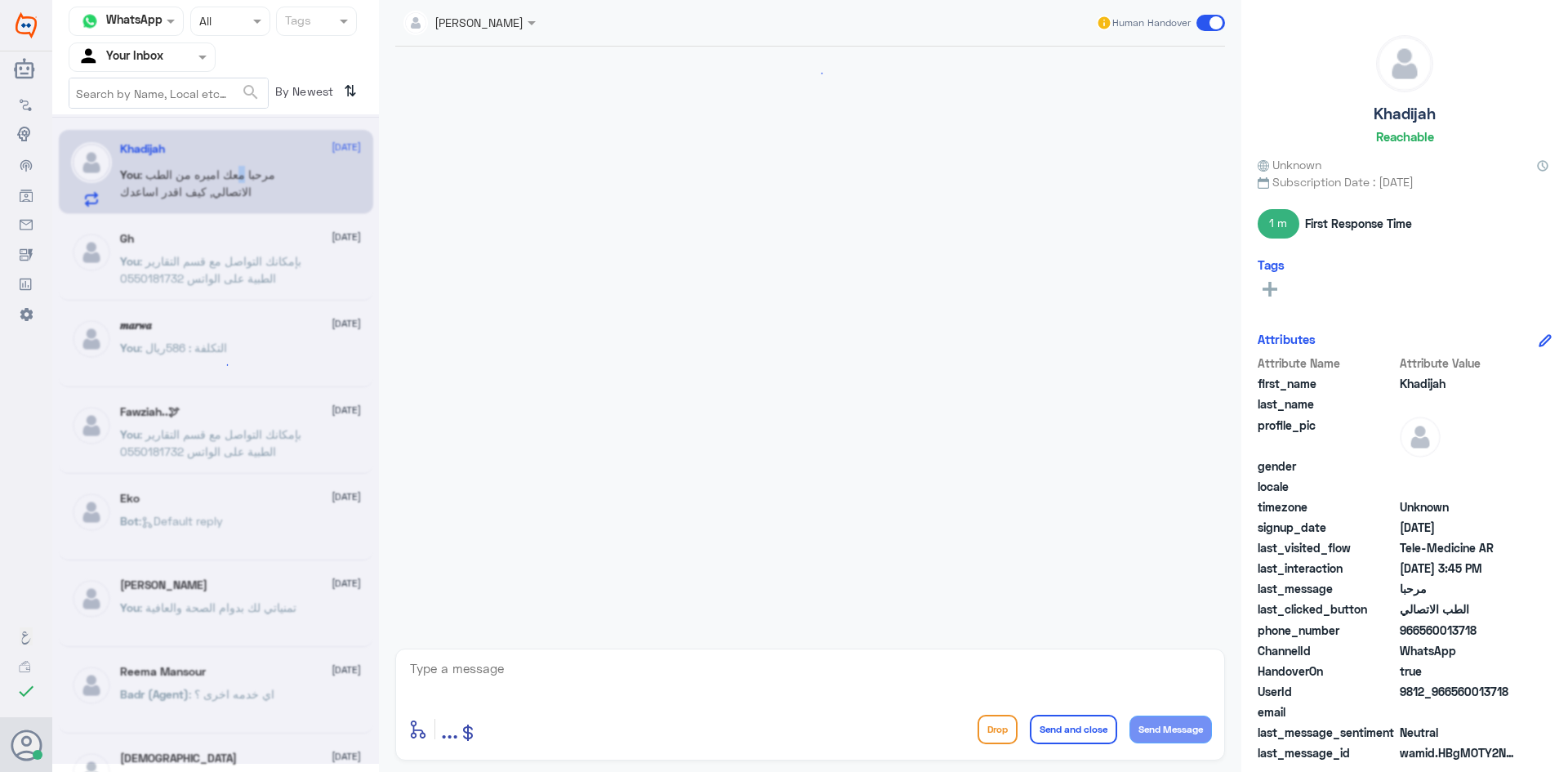
scroll to position [21, 0]
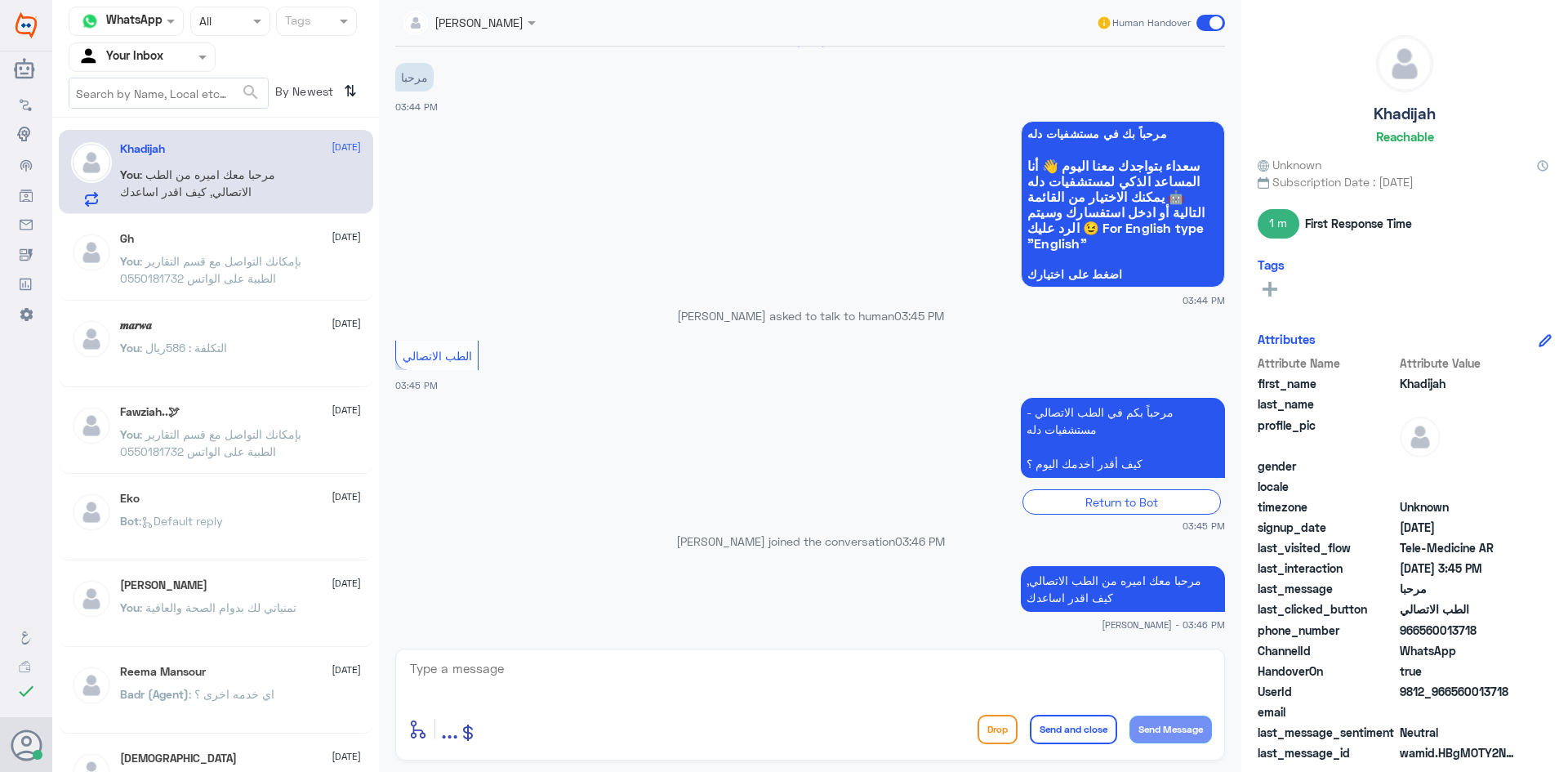
click at [254, 198] on p "You : مرحبا معك اميره من الطب الاتصالي, كيف اقدر اساعدك" at bounding box center [212, 186] width 184 height 41
click at [1222, 18] on span at bounding box center [1210, 23] width 28 height 17
click at [0, 0] on input "checkbox" at bounding box center [0, 0] width 0 height 0
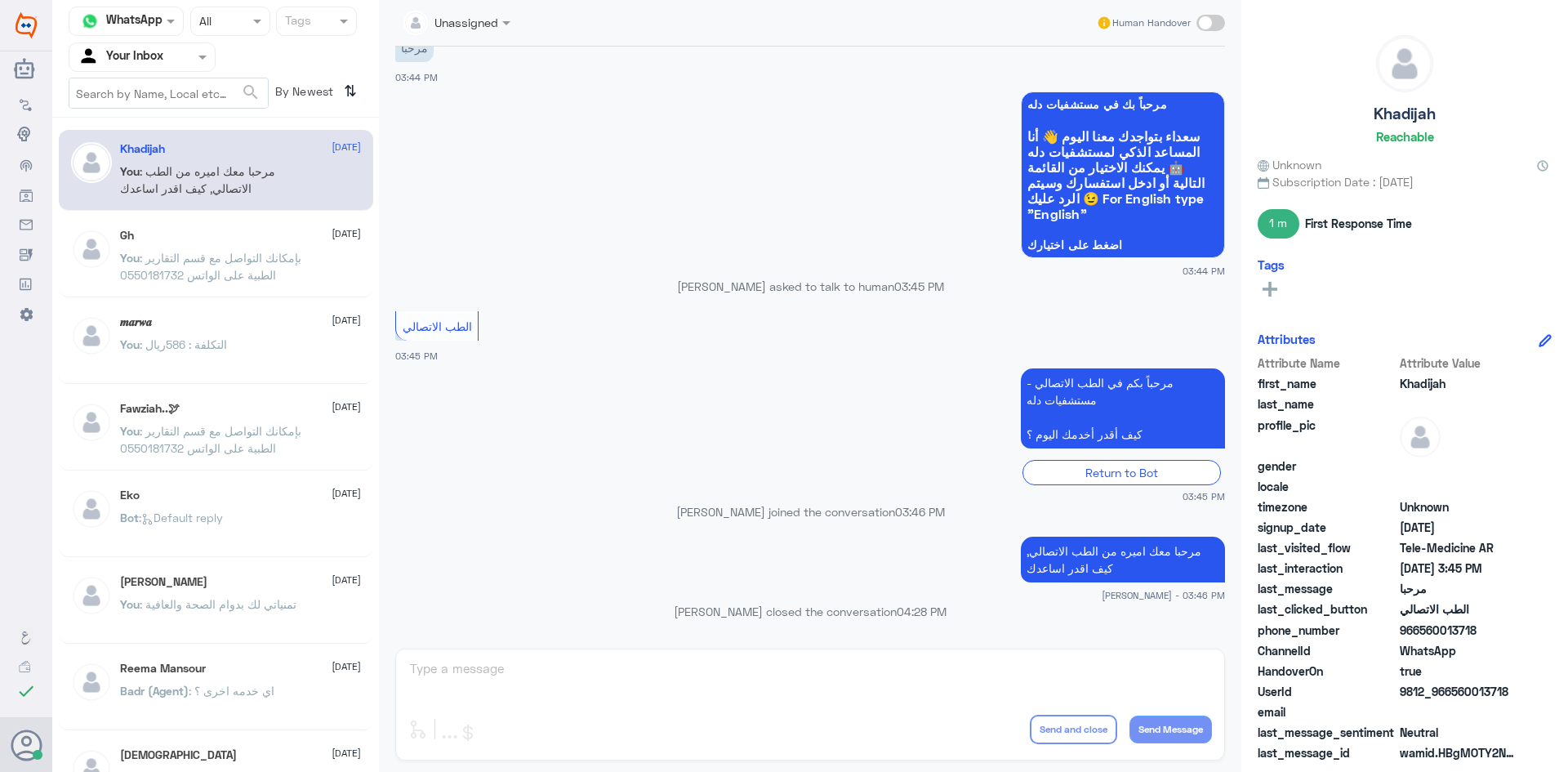
click at [186, 258] on span ": بإمكانك التواصل مع قسم التقارير الطبية على الواتس 0550181732" at bounding box center [210, 266] width 181 height 31
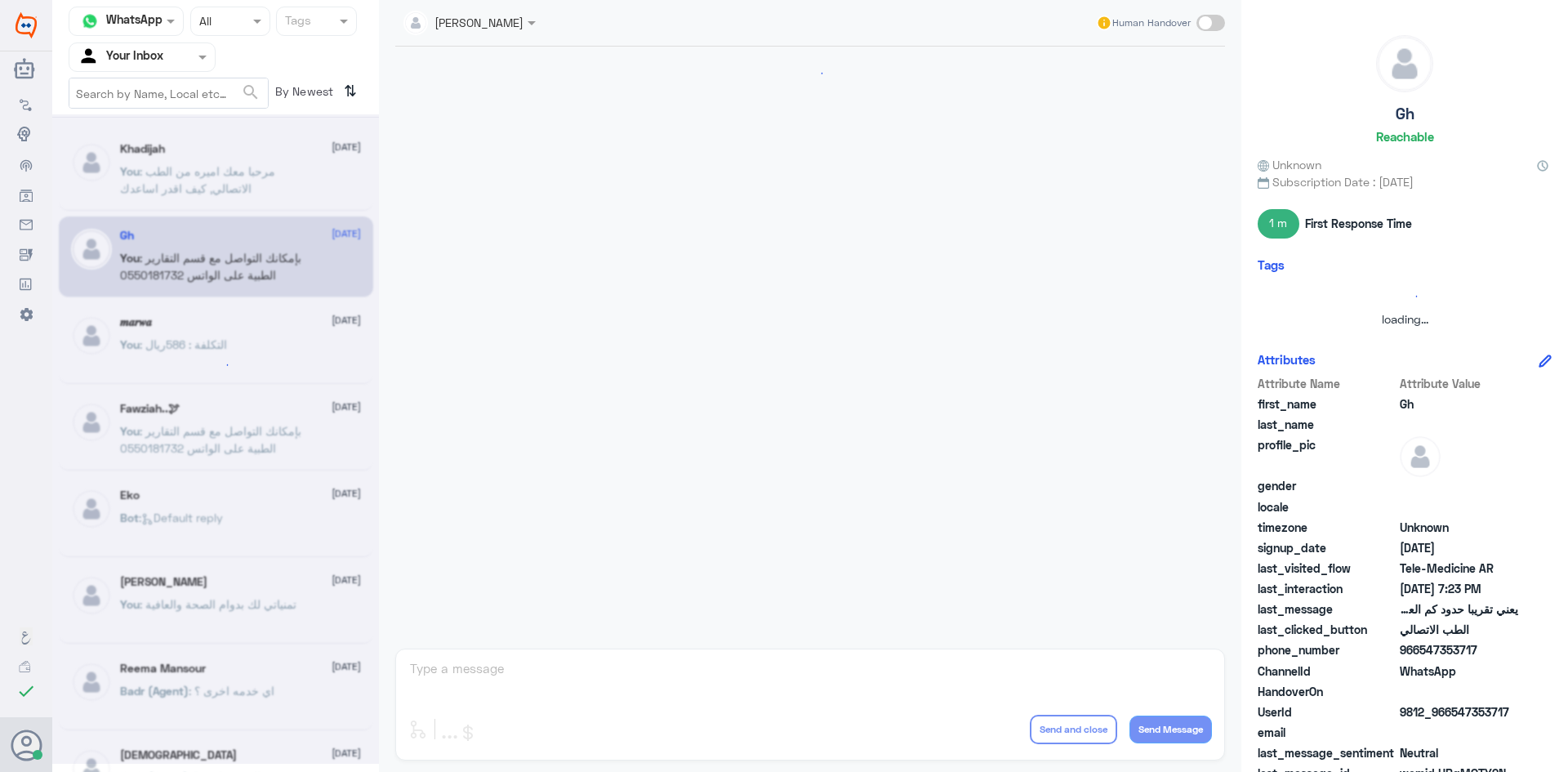
click at [195, 184] on div at bounding box center [215, 438] width 327 height 649
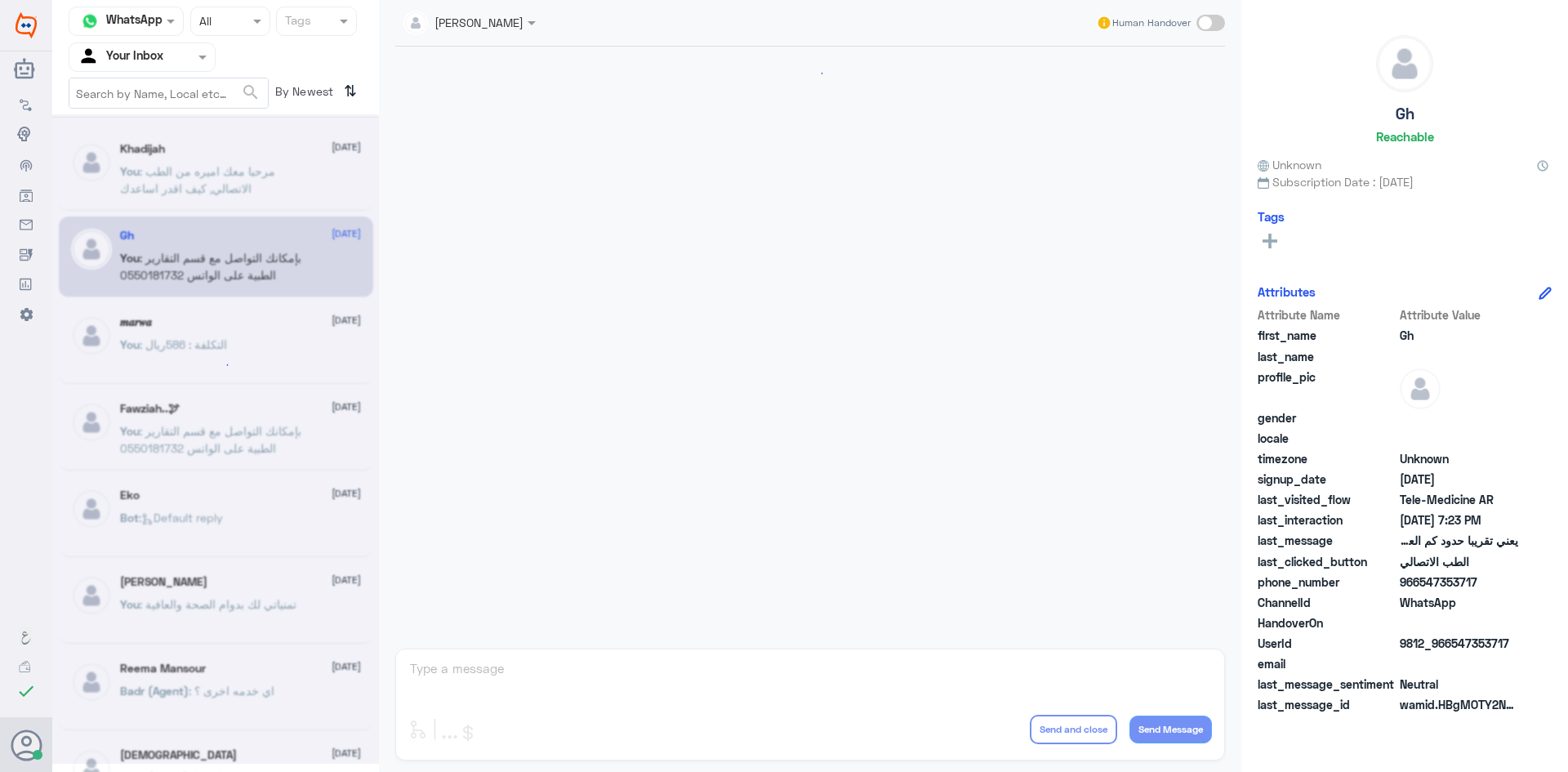
scroll to position [696, 0]
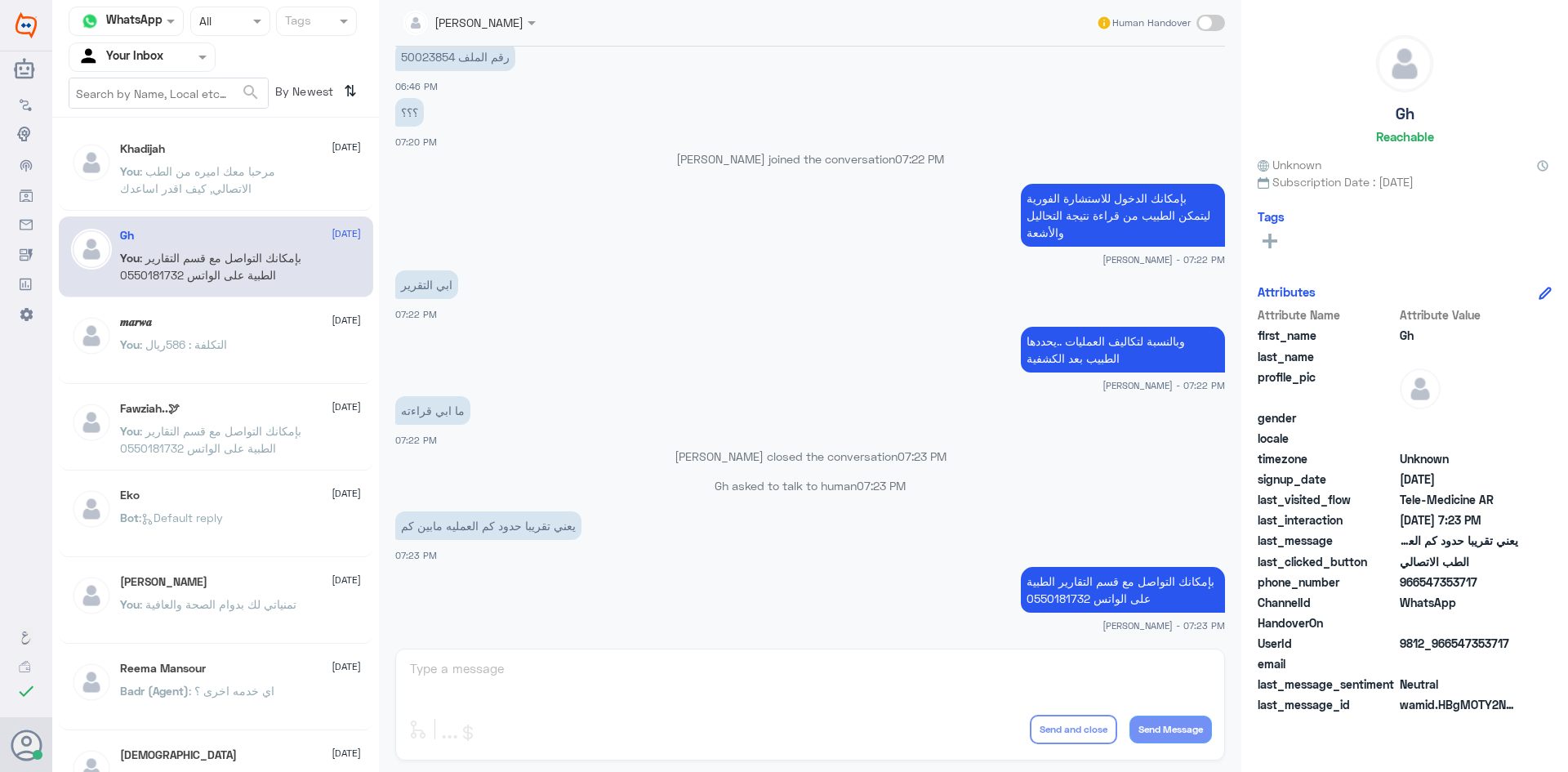
click at [229, 188] on span ": مرحبا معك اميره من الطب الاتصالي, كيف اقدر اساعدك" at bounding box center [198, 180] width 156 height 31
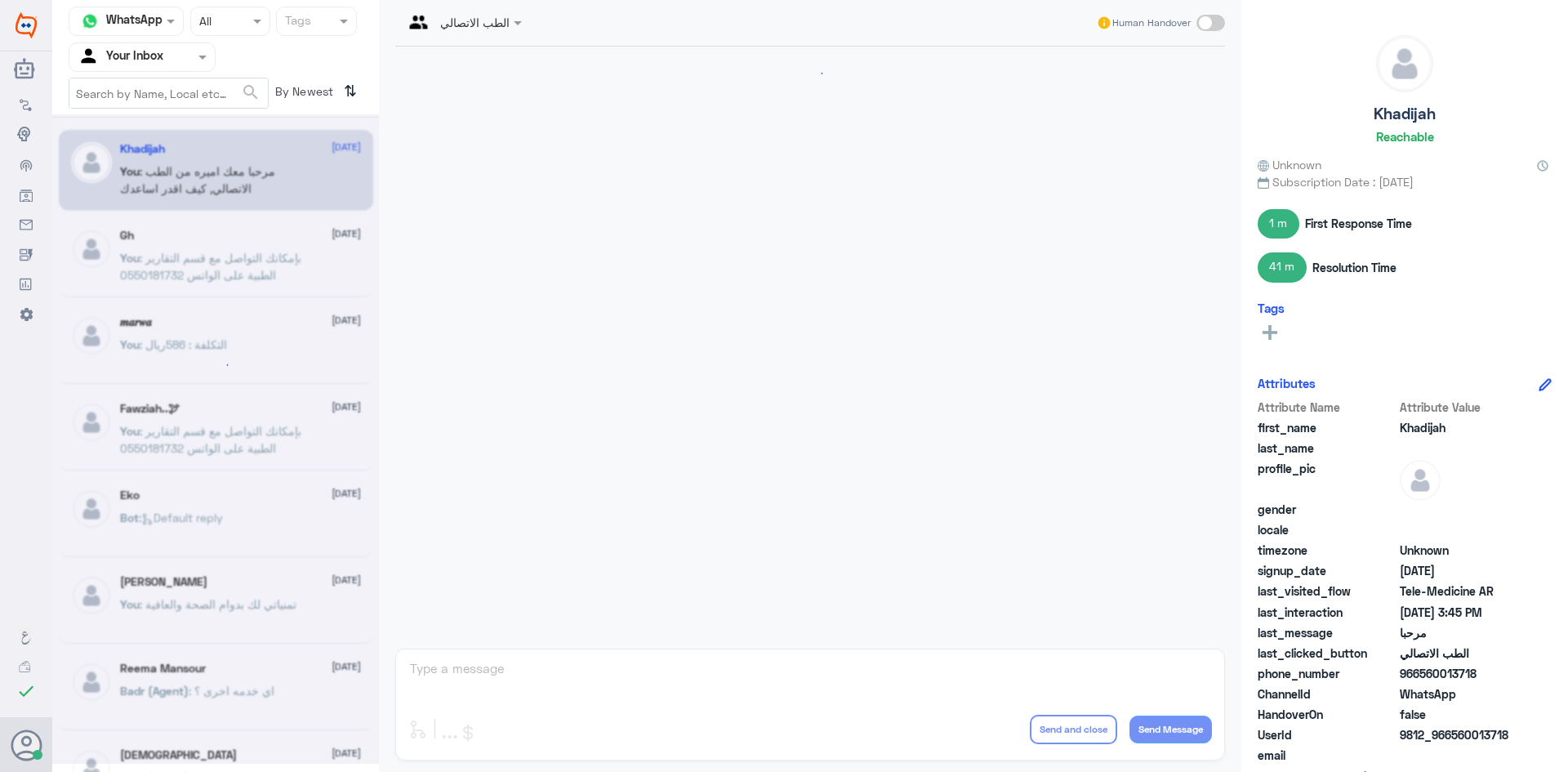
scroll to position [50, 0]
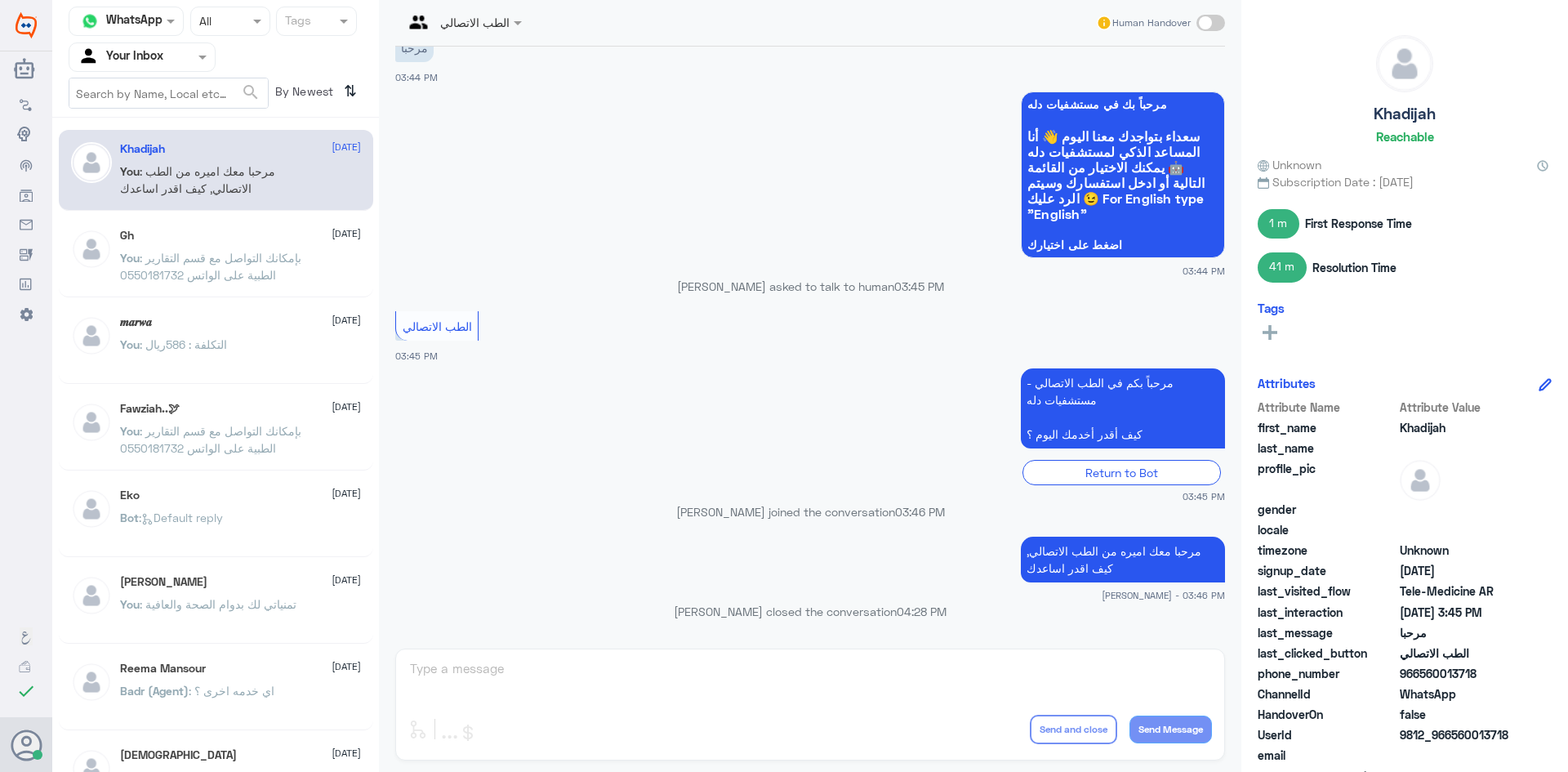
click at [195, 58] on span at bounding box center [205, 57] width 21 height 18
click at [173, 90] on div "All" at bounding box center [142, 95] width 147 height 30
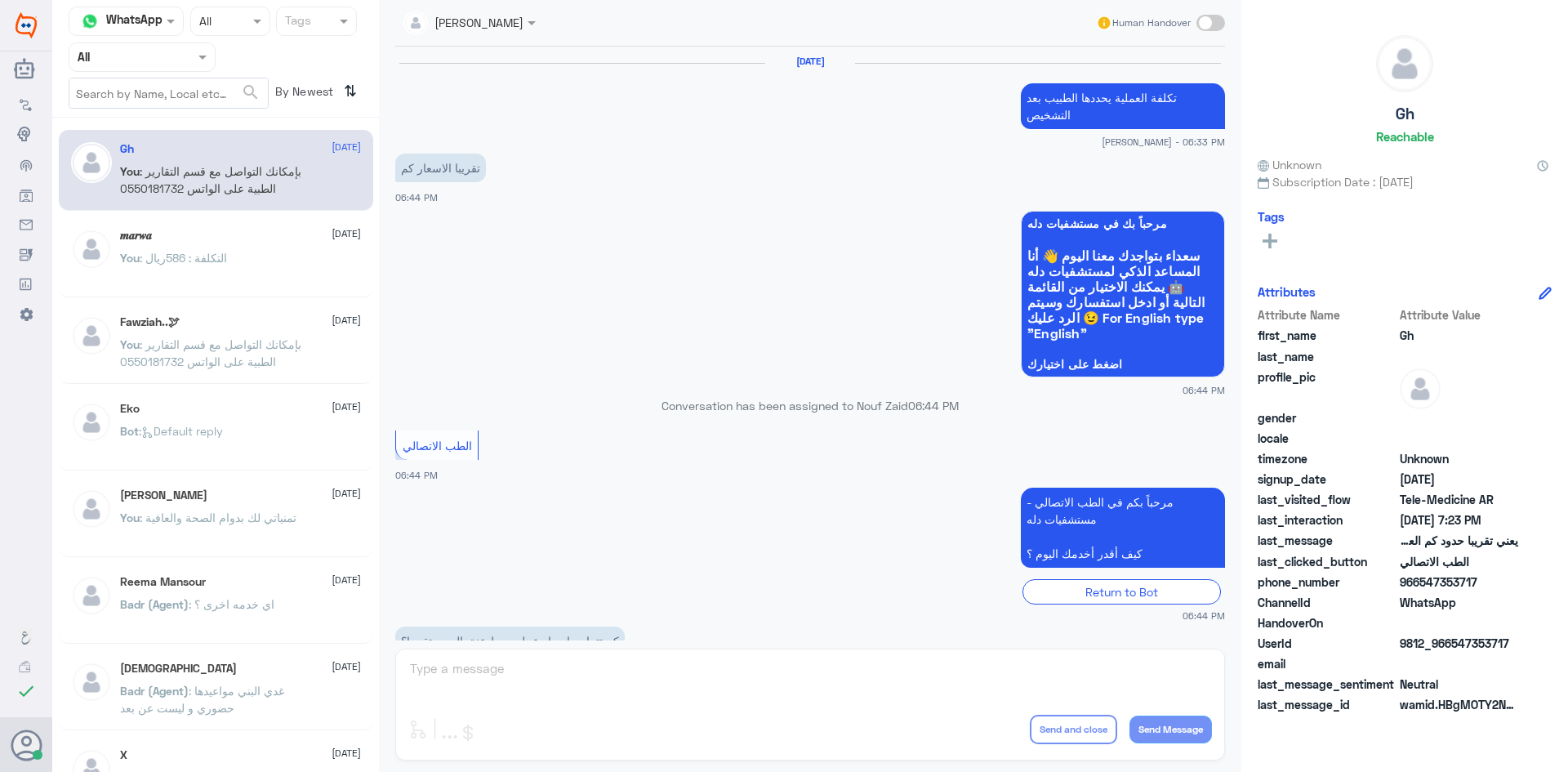
scroll to position [696, 0]
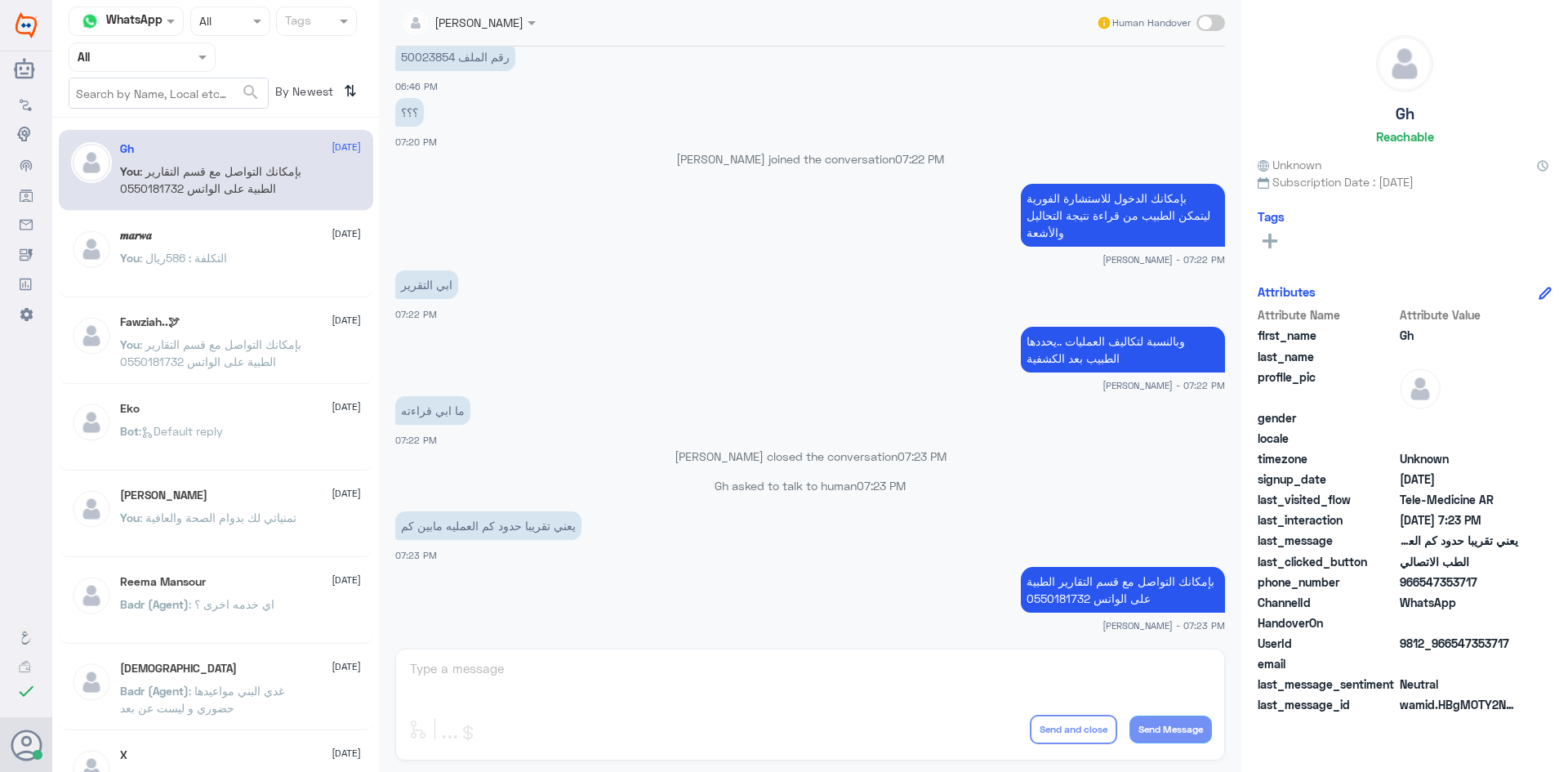
click at [264, 253] on div "You : التكلفة : 586ريال" at bounding box center [241, 272] width 241 height 37
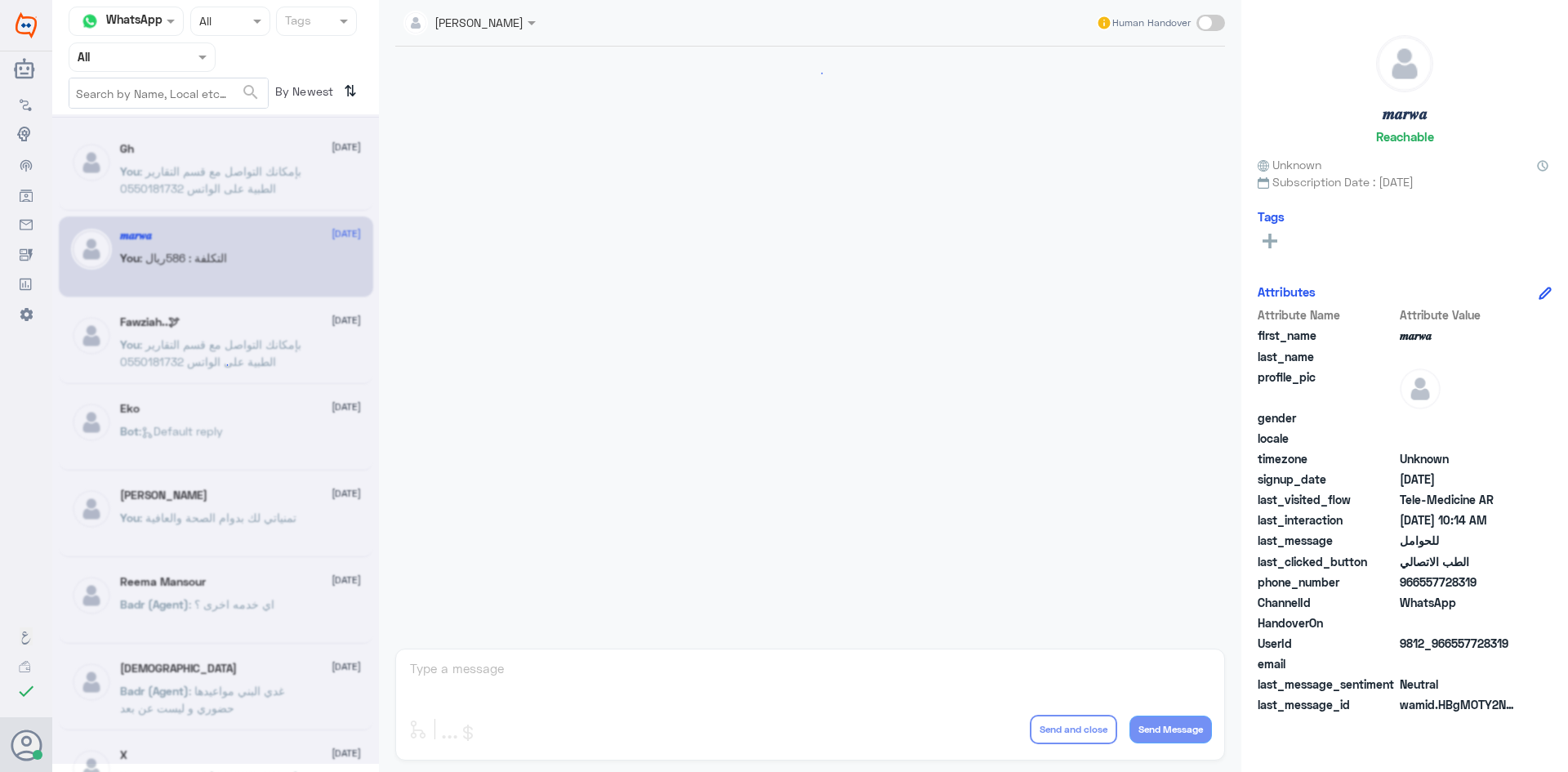
scroll to position [826, 0]
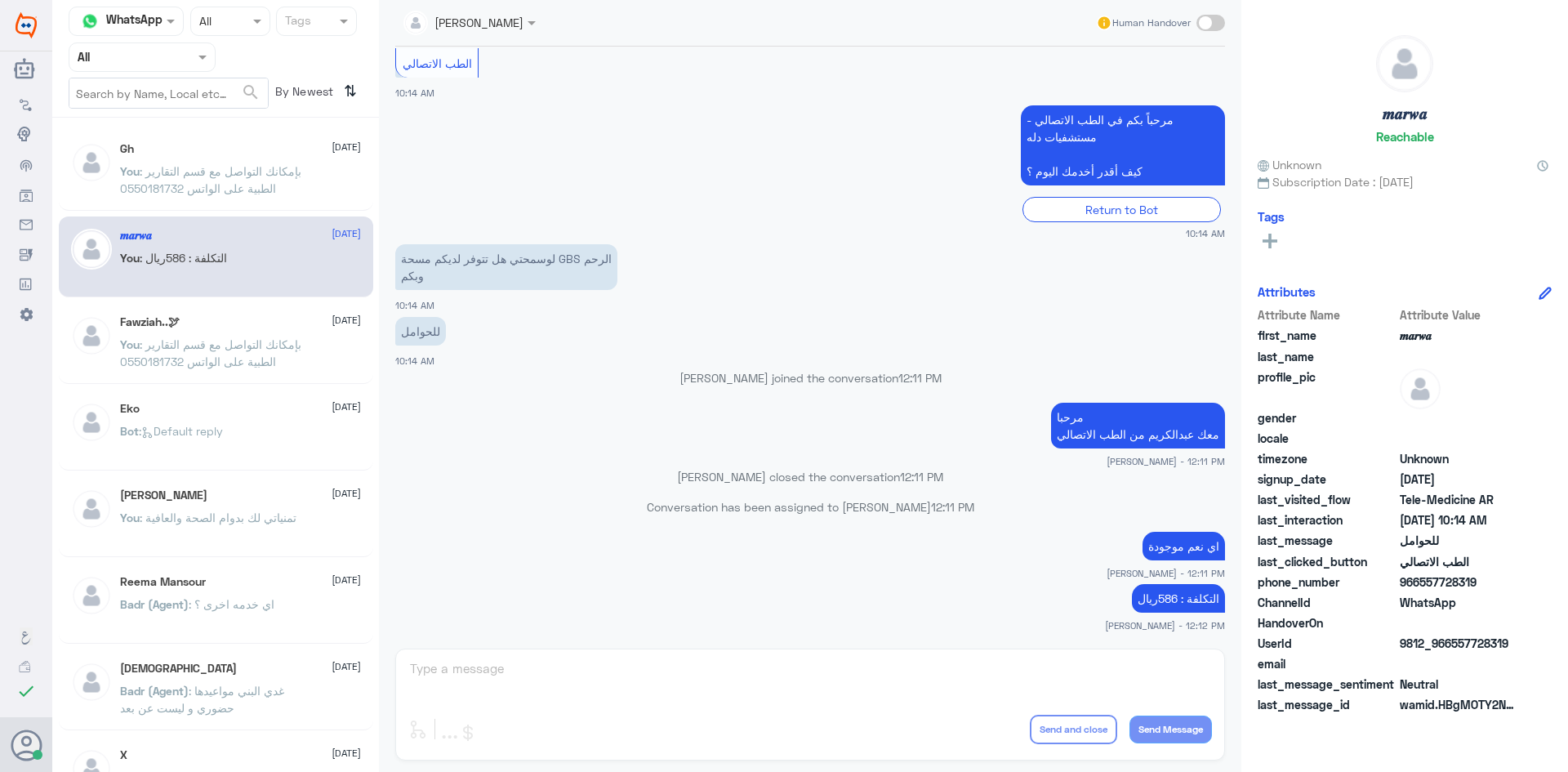
click at [294, 159] on div "Gh 18 September You : بإمكانك التواصل مع قسم التقارير الطبية على الواتس 0550181…" at bounding box center [241, 172] width 241 height 62
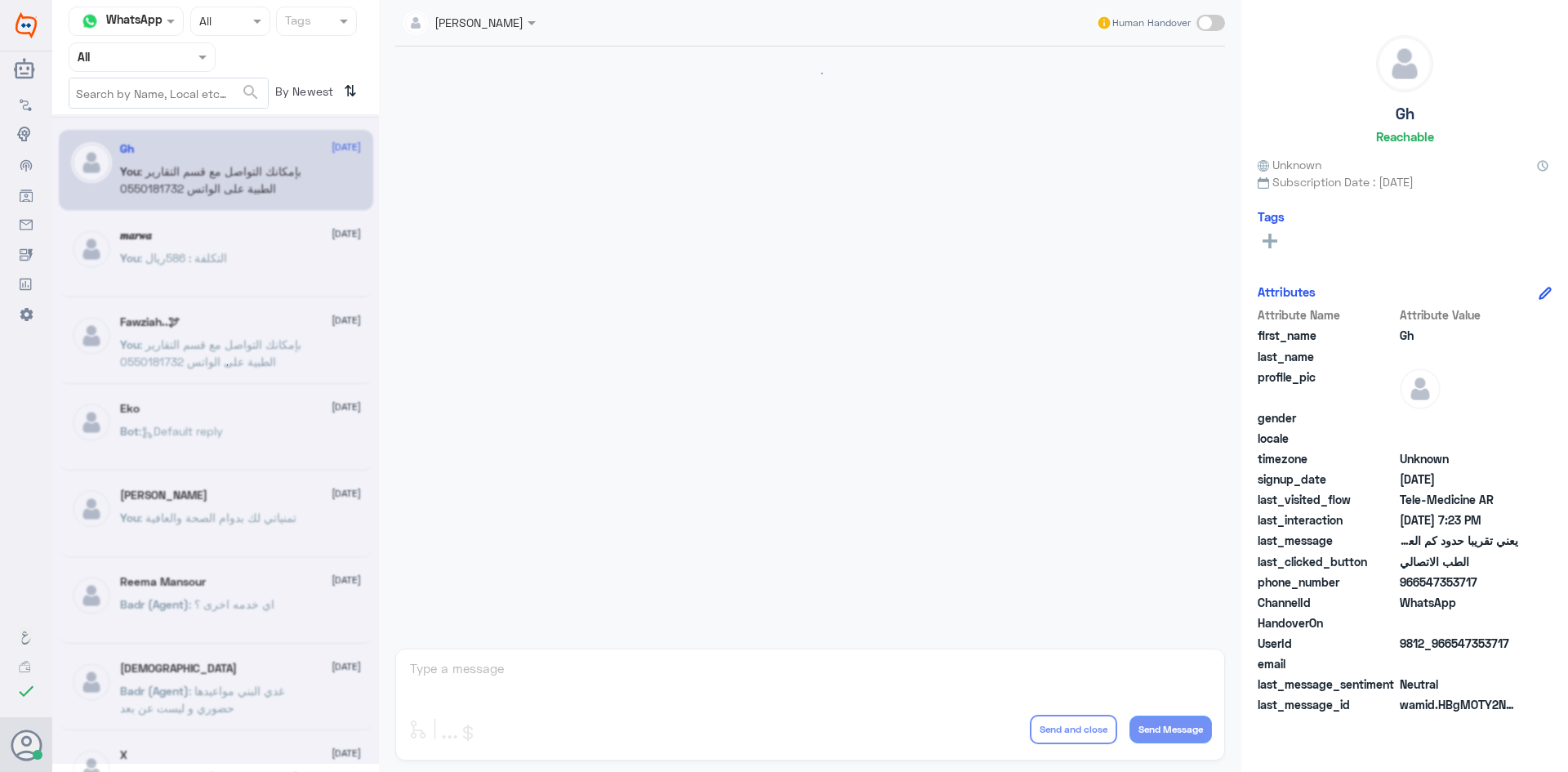
scroll to position [696, 0]
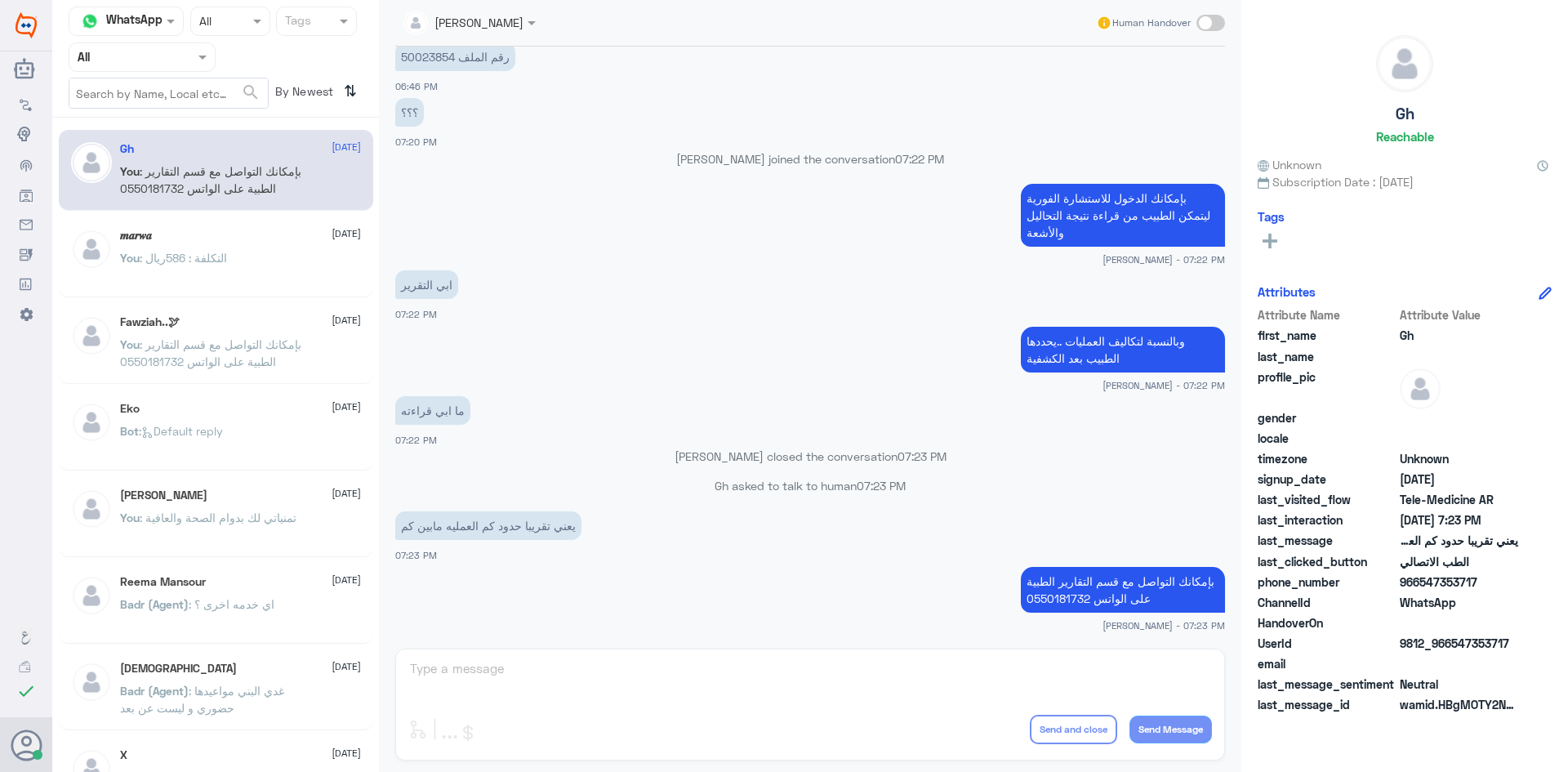
click at [140, 50] on input "text" at bounding box center [122, 56] width 90 height 19
click at [152, 166] on Inbox "Your Inbox" at bounding box center [134, 164] width 57 height 14
click at [189, 60] on div at bounding box center [142, 56] width 146 height 19
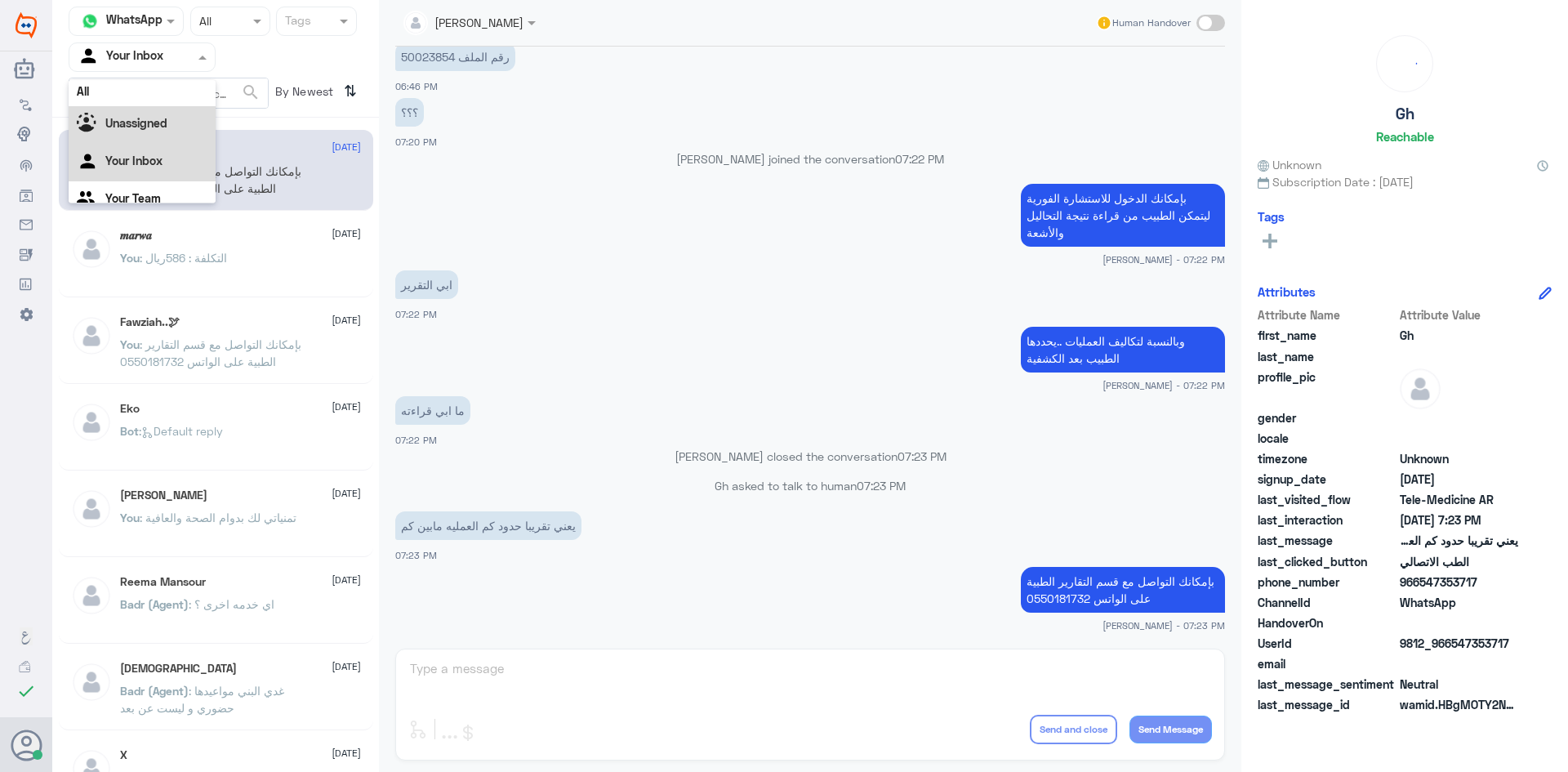
scroll to position [0, 0]
click at [154, 96] on div "All" at bounding box center [142, 95] width 147 height 30
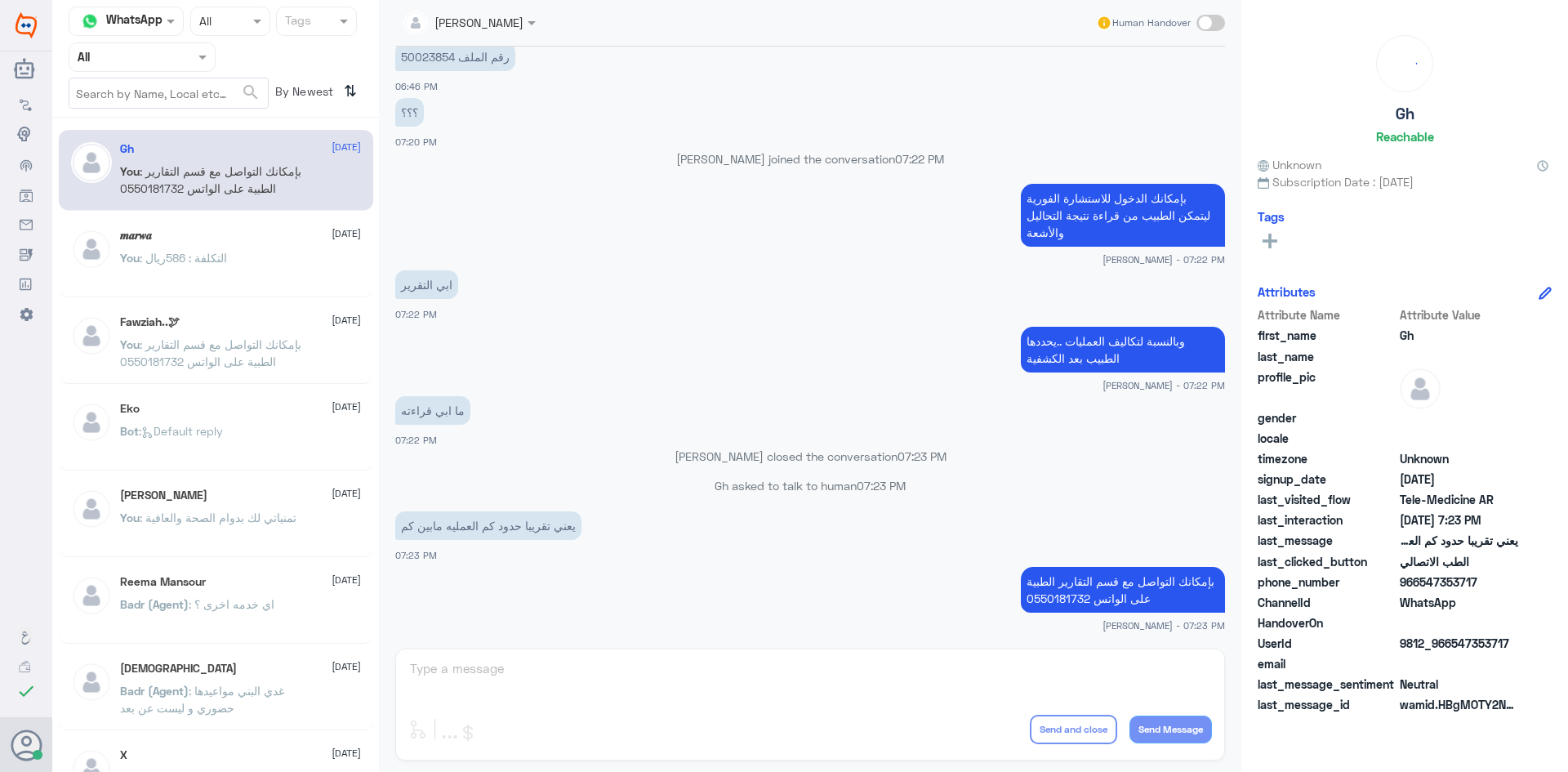
scroll to position [696, 0]
click at [165, 55] on input "text" at bounding box center [122, 56] width 90 height 19
click at [136, 164] on Inbox "Your Inbox" at bounding box center [134, 164] width 57 height 14
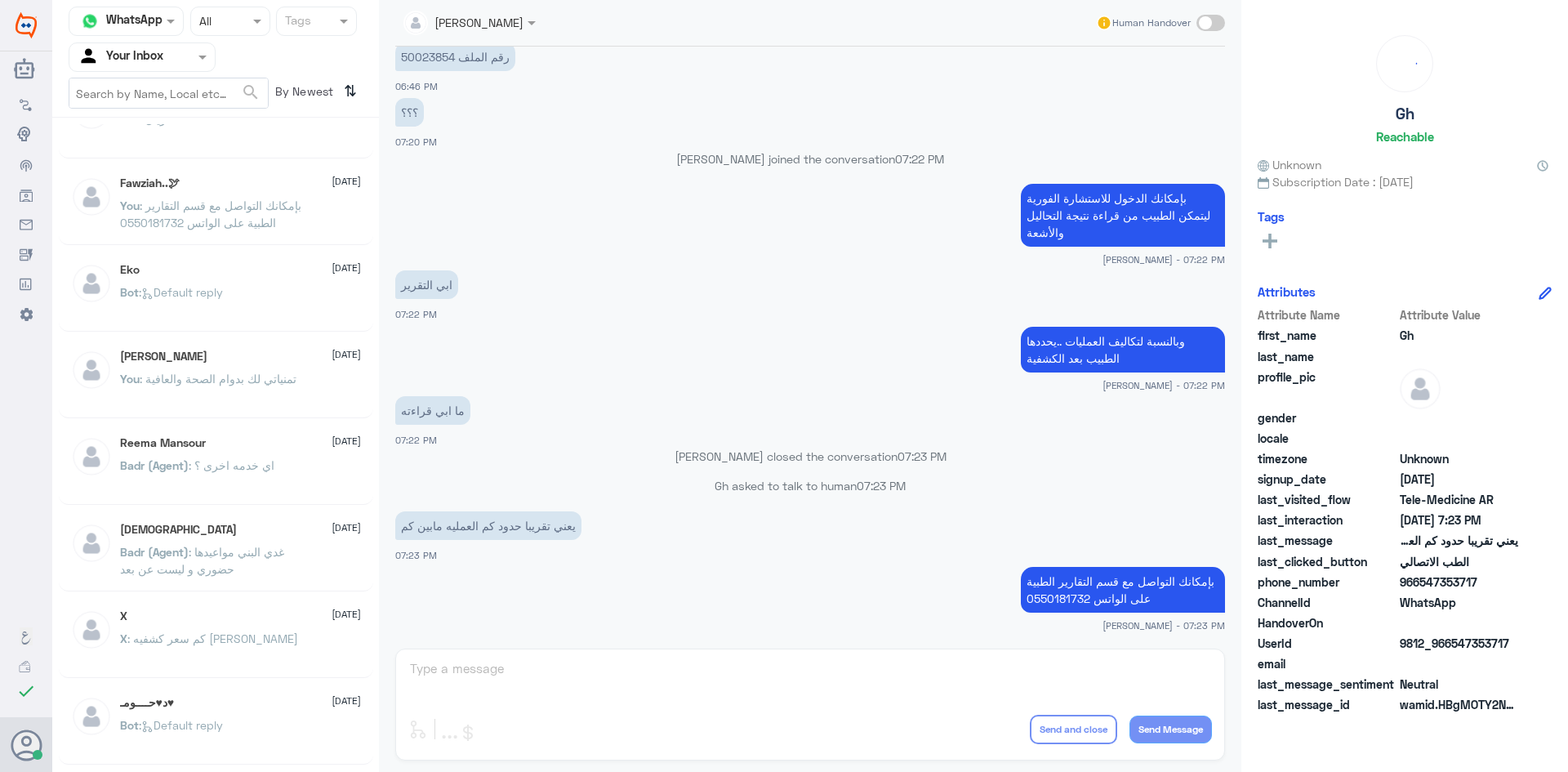
scroll to position [163, 0]
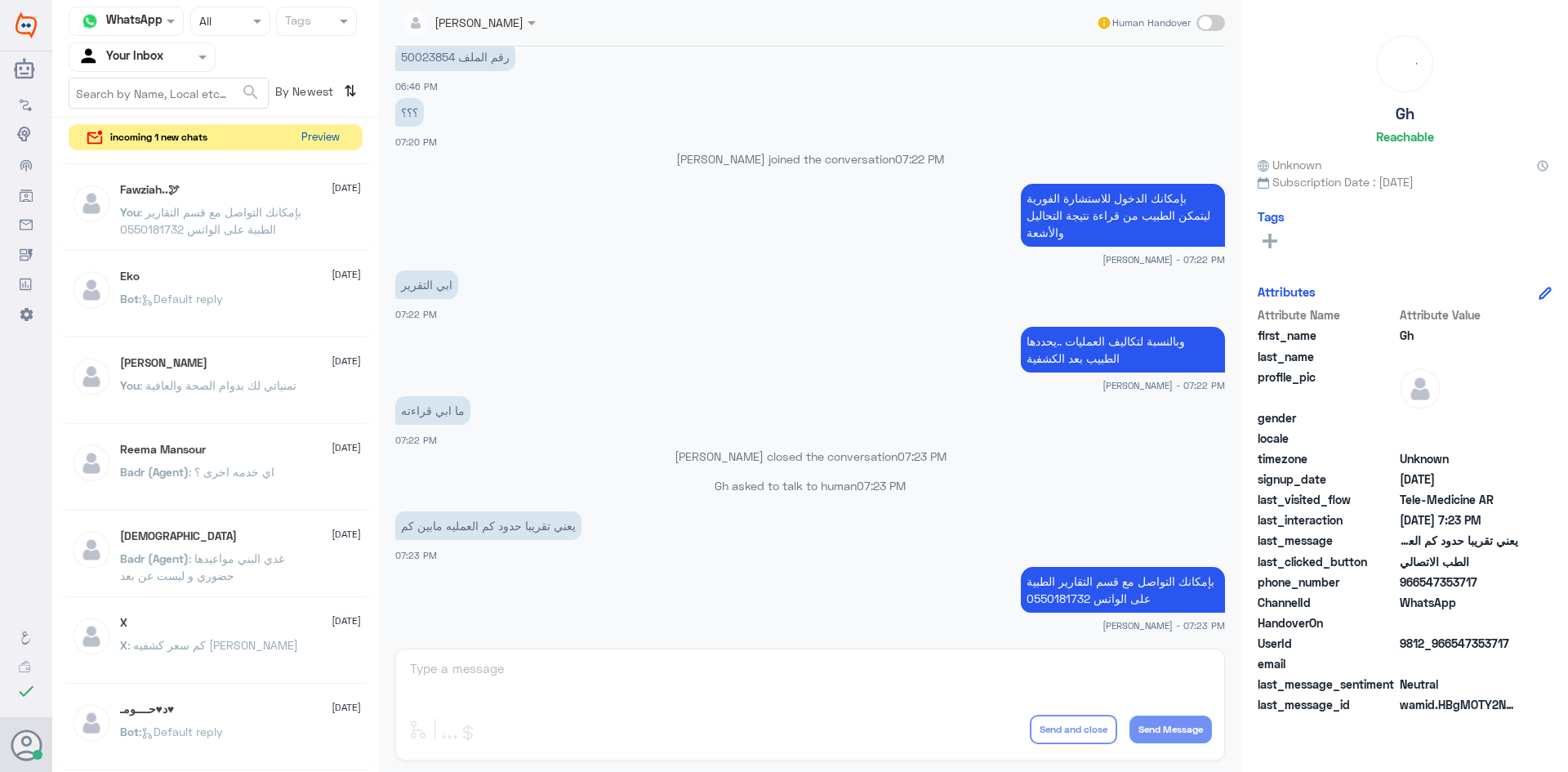
click at [323, 144] on button "Preview" at bounding box center [320, 138] width 51 height 25
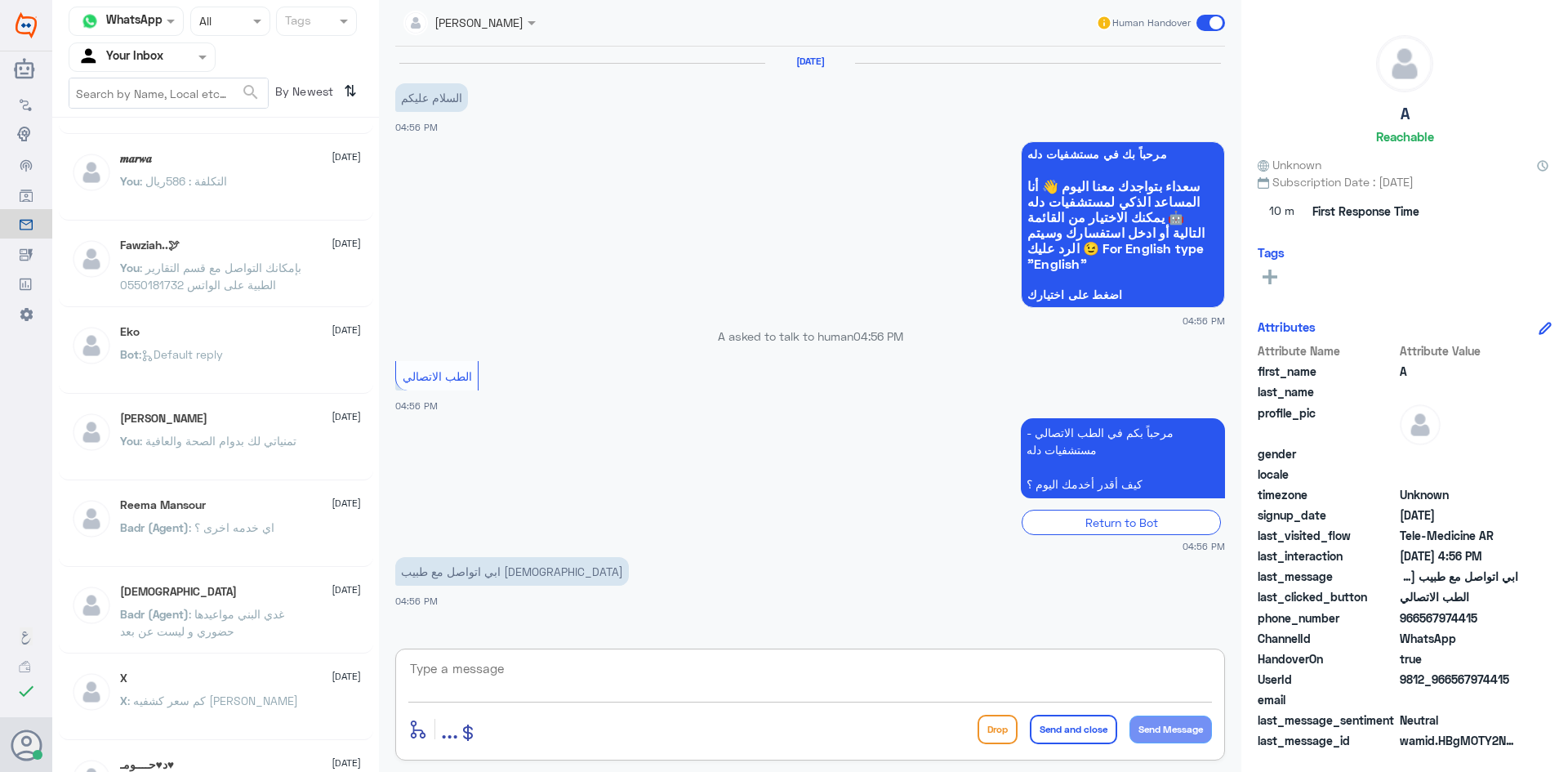
click at [532, 673] on textarea at bounding box center [809, 677] width 804 height 40
click at [559, 673] on textarea at bounding box center [809, 677] width 804 height 40
paste textarea "هنا الطب الاتصالي لكل مايخص الاستشارة الفورية من خلال التطبيق، يمكنك الاستفسار …"
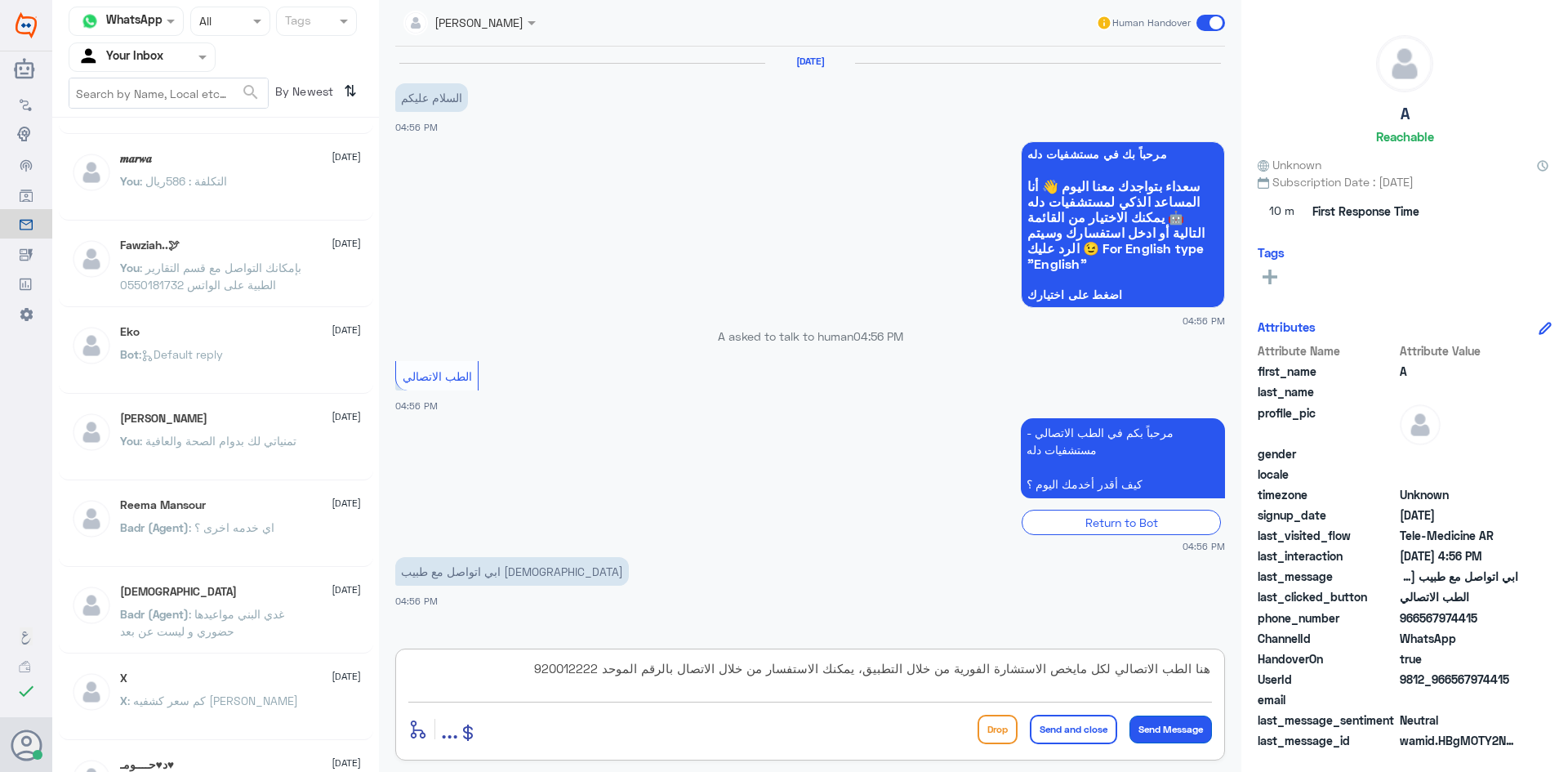
type textarea "هنا الطب الاتصالي لكل مايخص الاستشارة الفورية من خلال التطبيق، يمكنك الاستفسار …"
click at [1173, 727] on button "Send Message" at bounding box center [1171, 729] width 82 height 27
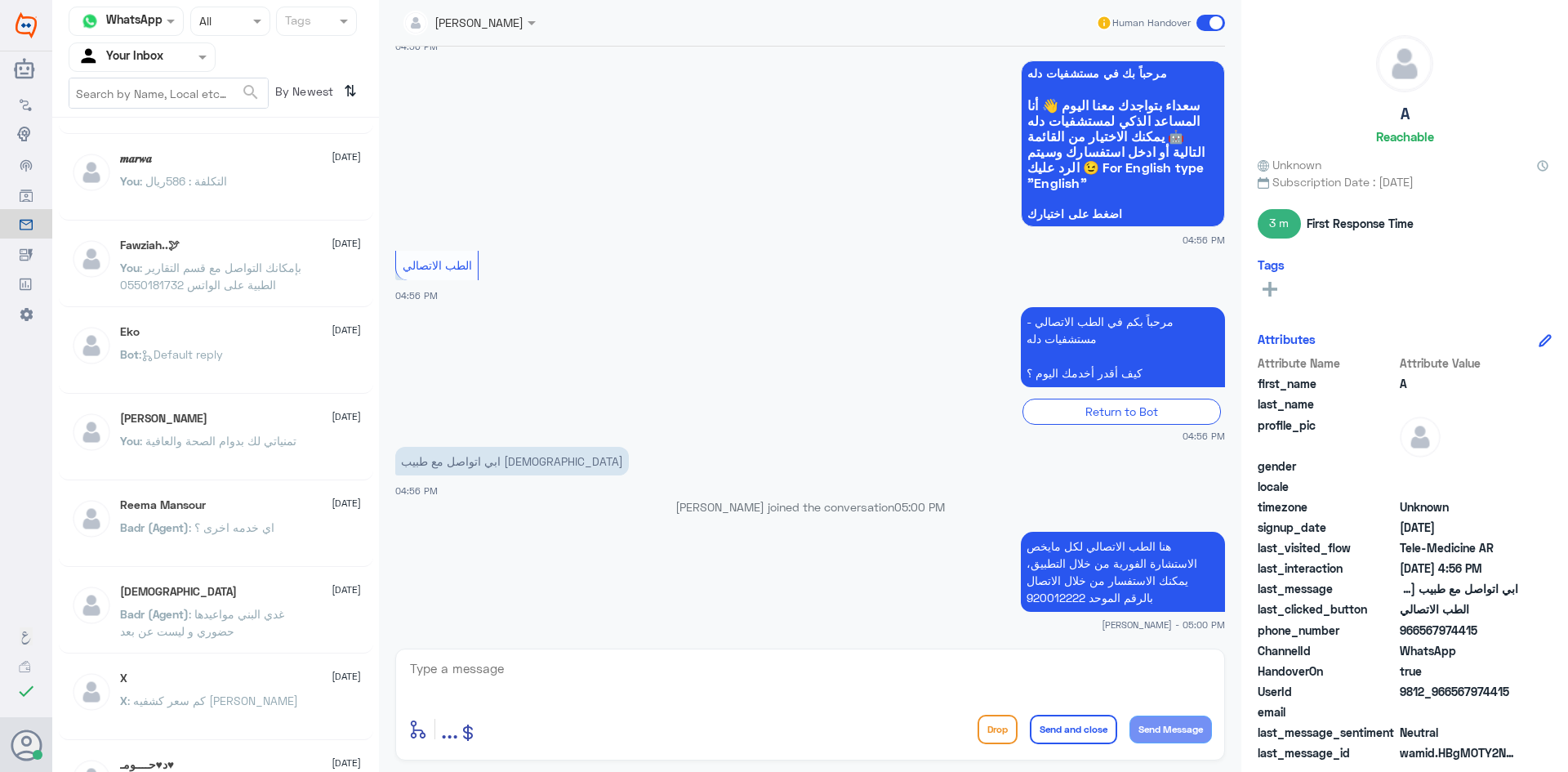
click at [1222, 21] on span at bounding box center [1210, 23] width 28 height 17
click at [0, 0] on input "checkbox" at bounding box center [0, 0] width 0 height 0
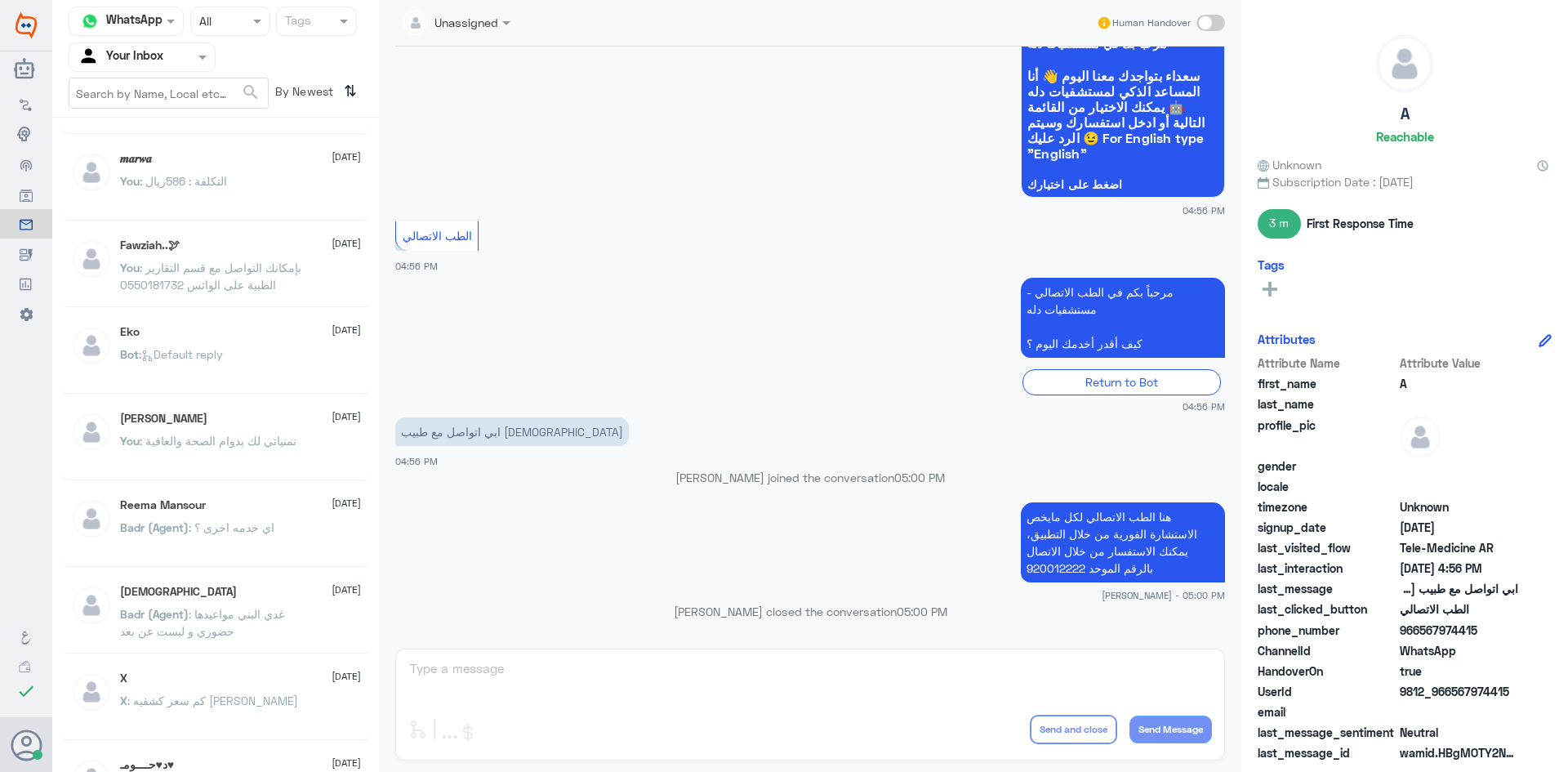
click at [1217, 3] on div "Unassigned Human Handover" at bounding box center [810, 23] width 830 height 47
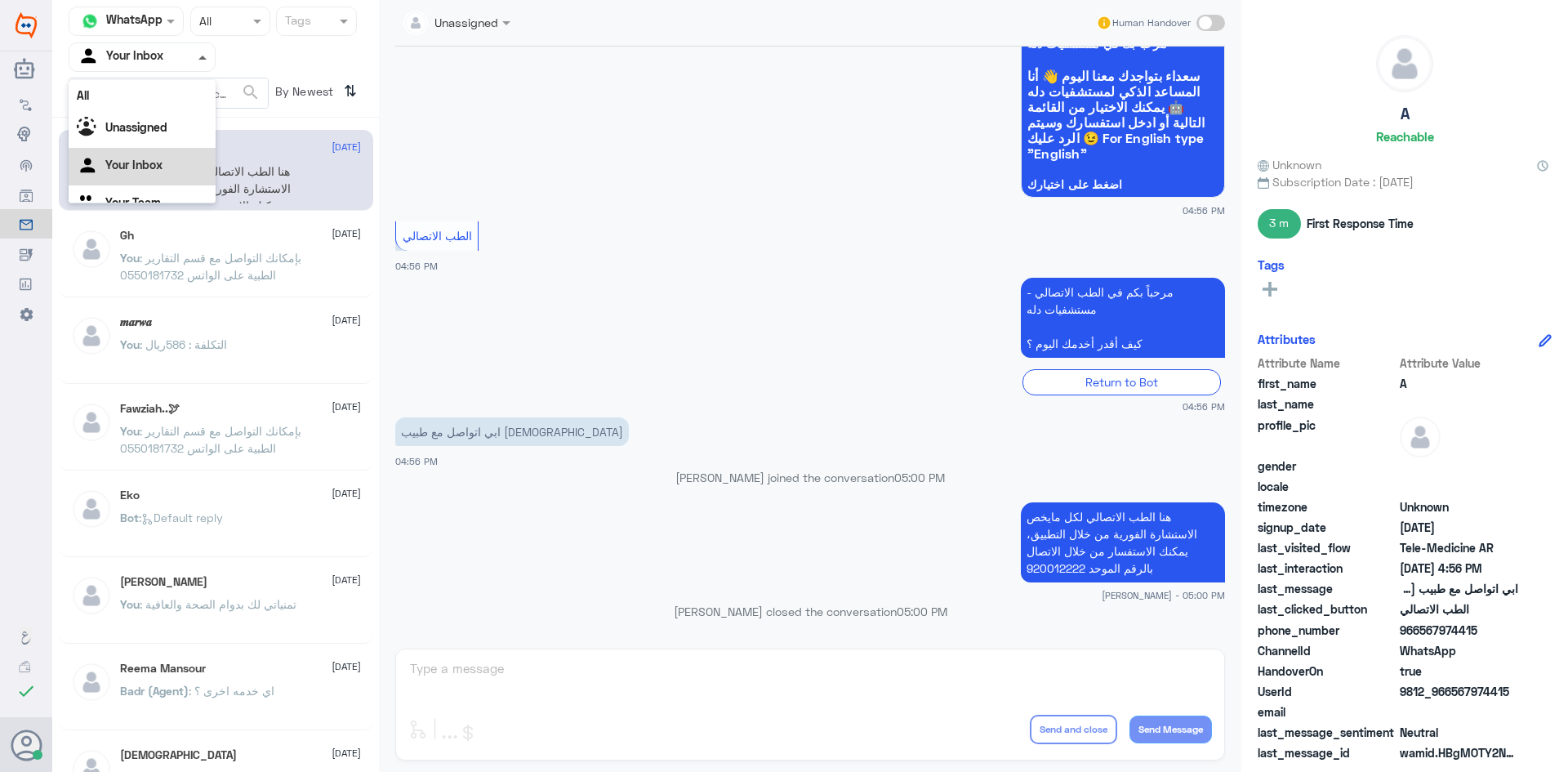
click at [198, 55] on span at bounding box center [205, 57] width 21 height 18
click at [158, 150] on Inbox "Your Inbox" at bounding box center [134, 144] width 57 height 14
click at [185, 63] on div at bounding box center [142, 56] width 146 height 19
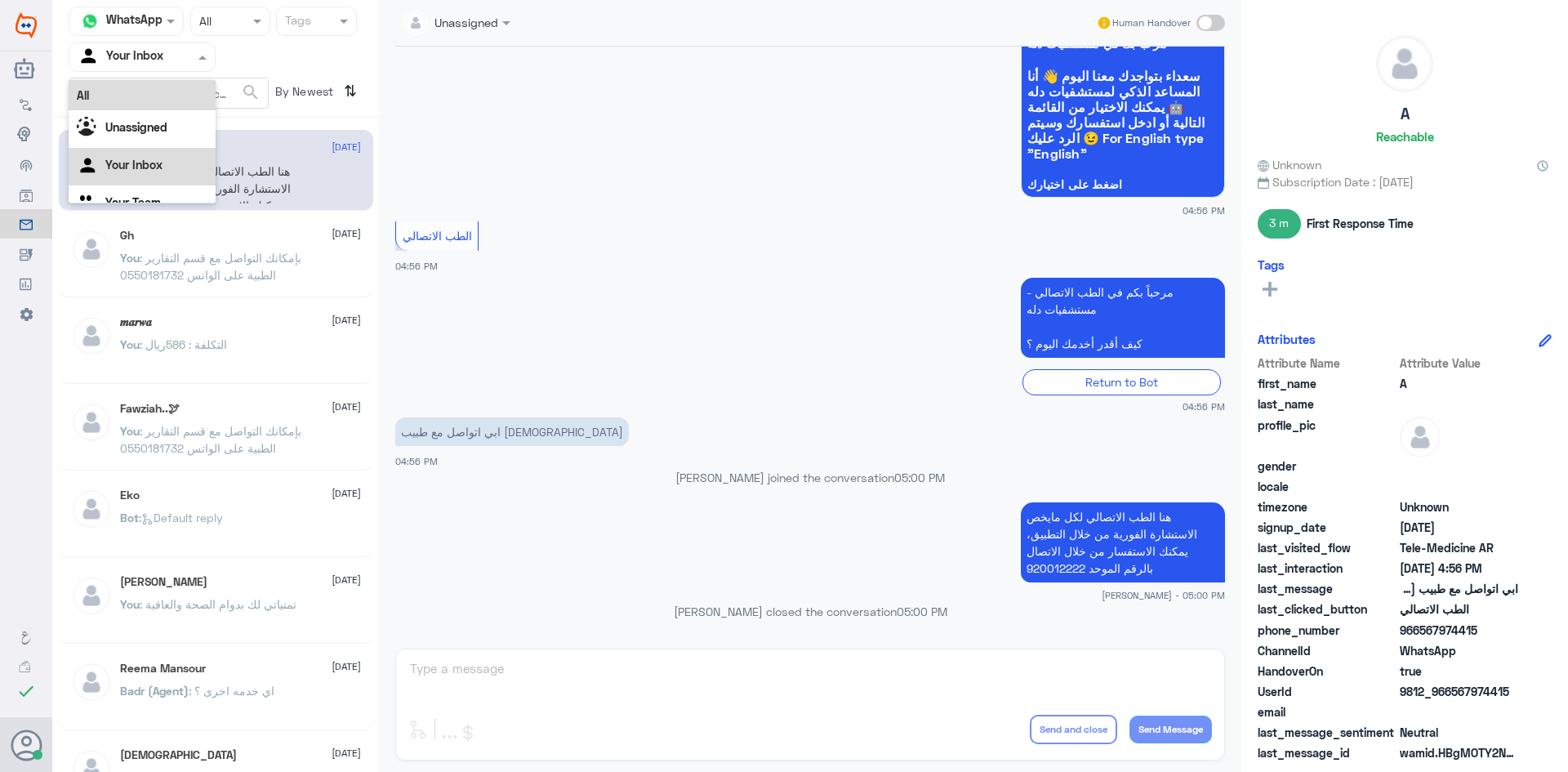
click at [159, 106] on div "All" at bounding box center [142, 95] width 147 height 30
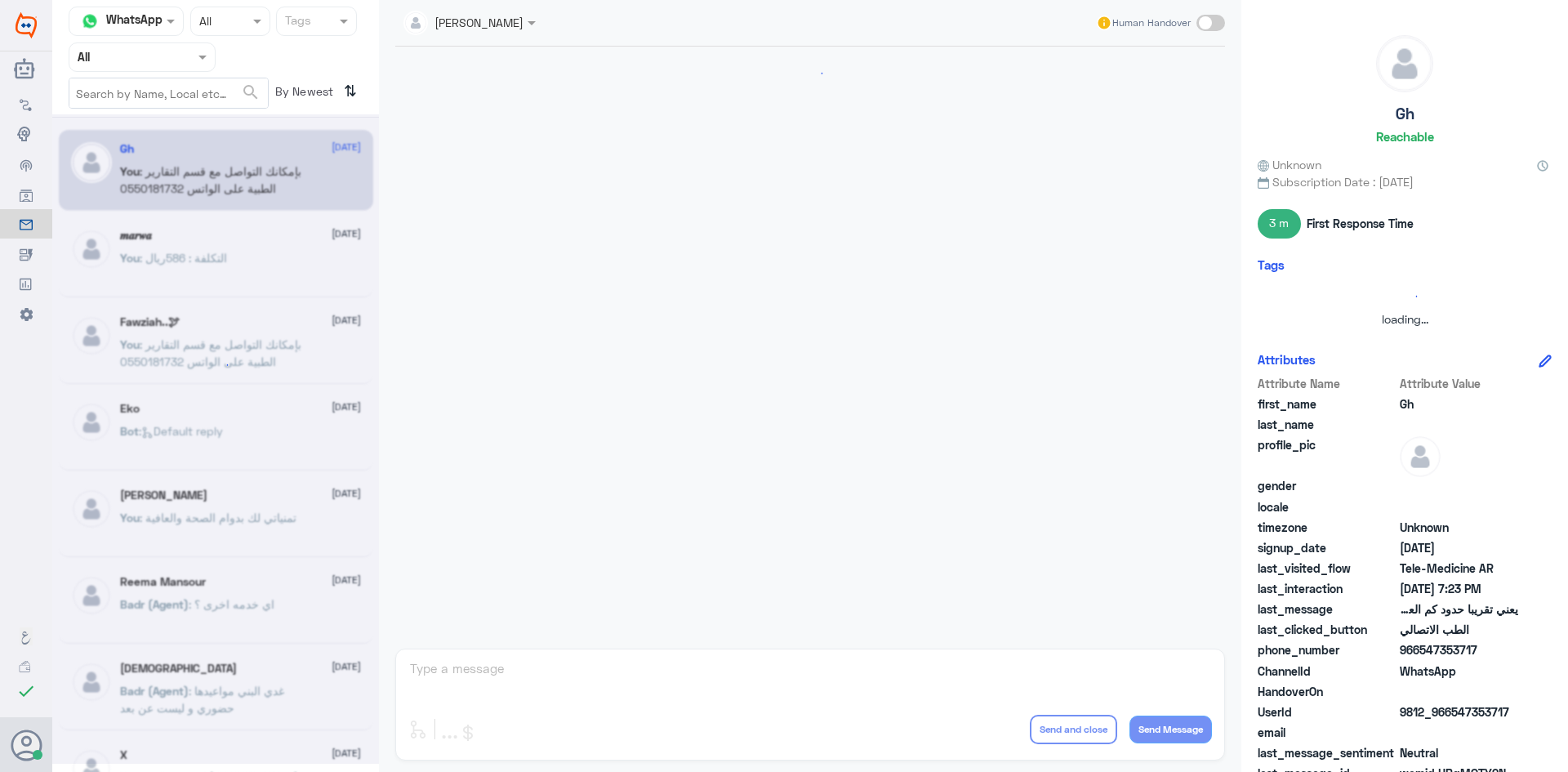
click at [165, 61] on input "text" at bounding box center [122, 56] width 90 height 19
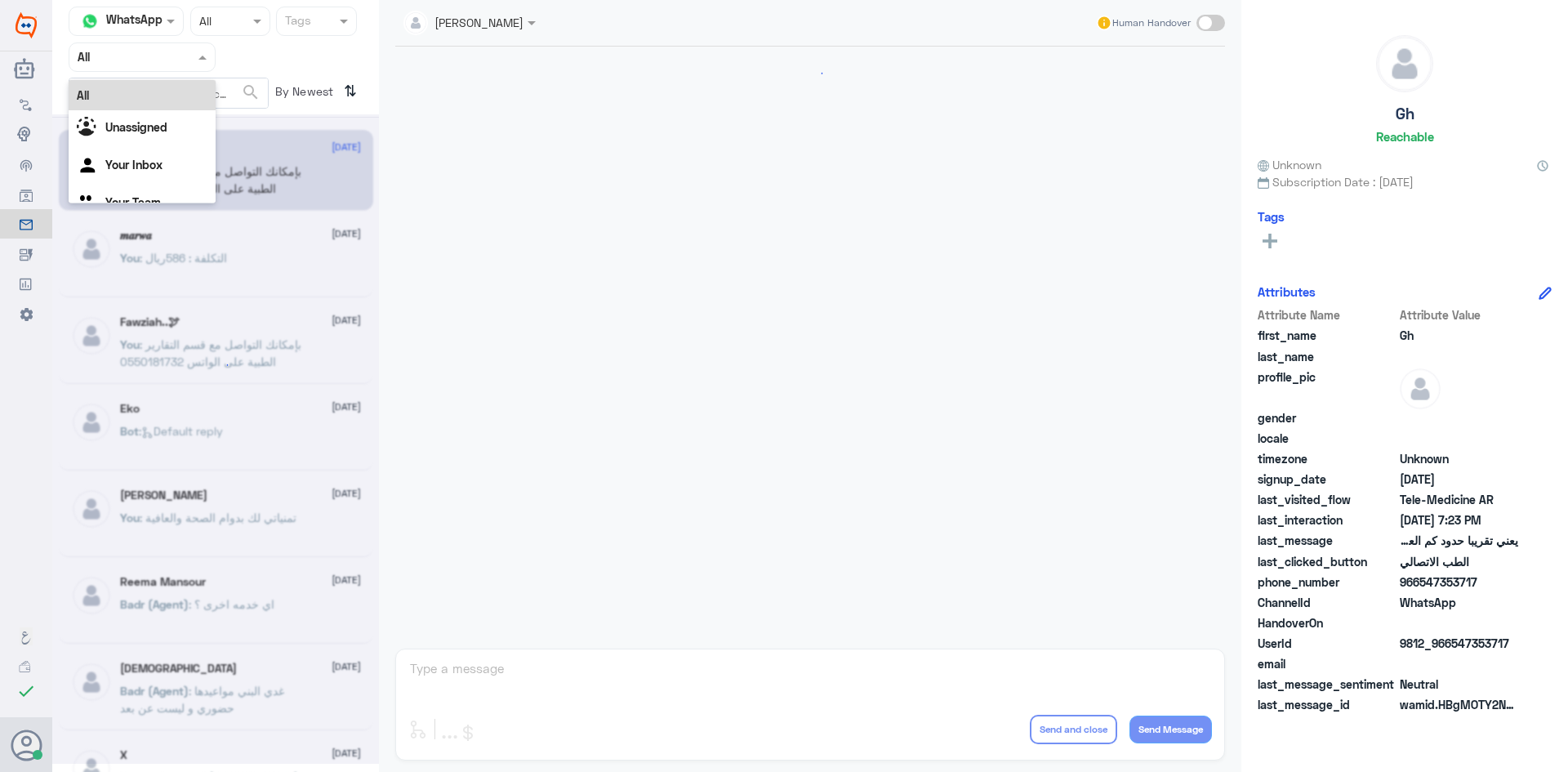
scroll to position [696, 0]
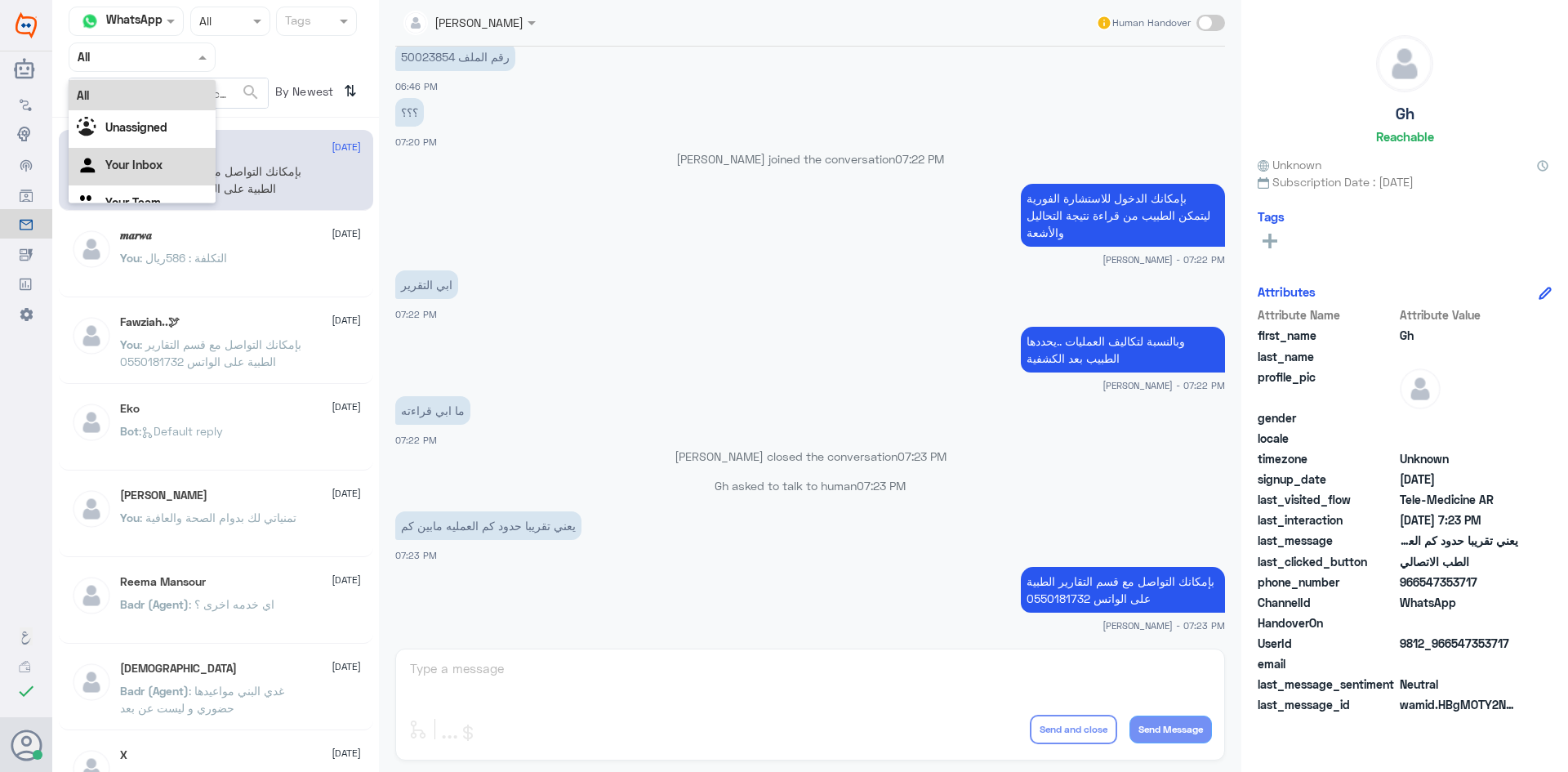
click at [149, 154] on div "Your Inbox" at bounding box center [142, 166] width 147 height 37
